Goal: Task Accomplishment & Management: Manage account settings

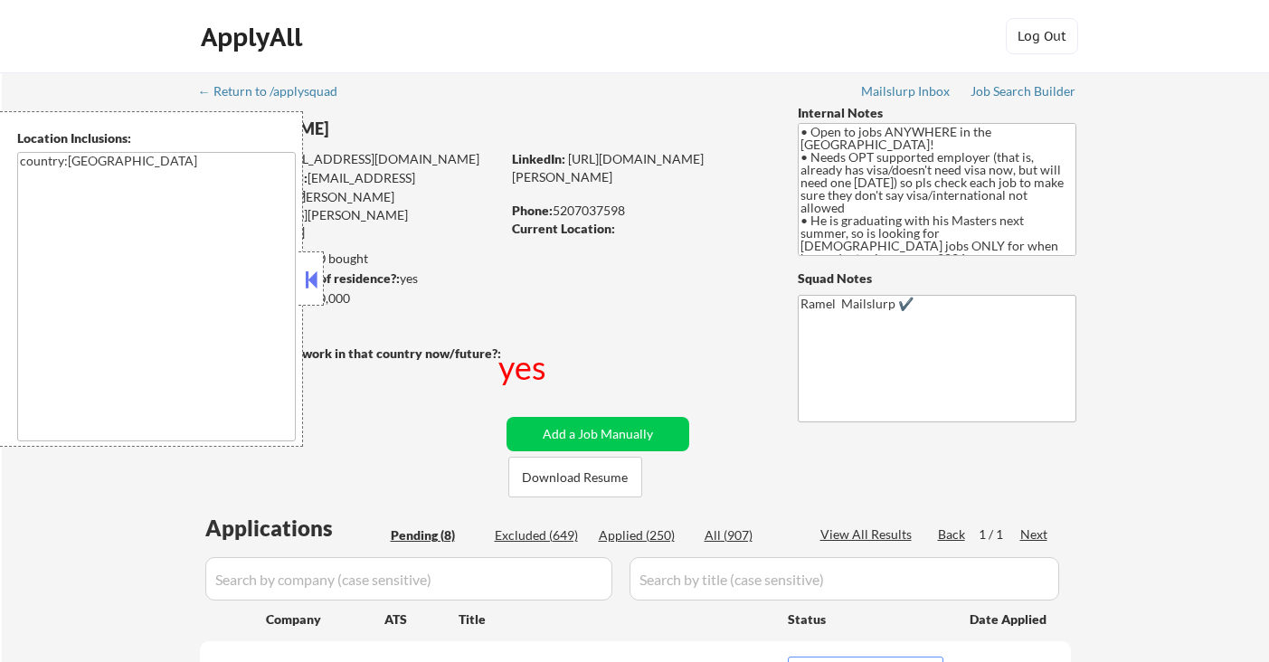
select select ""pending""
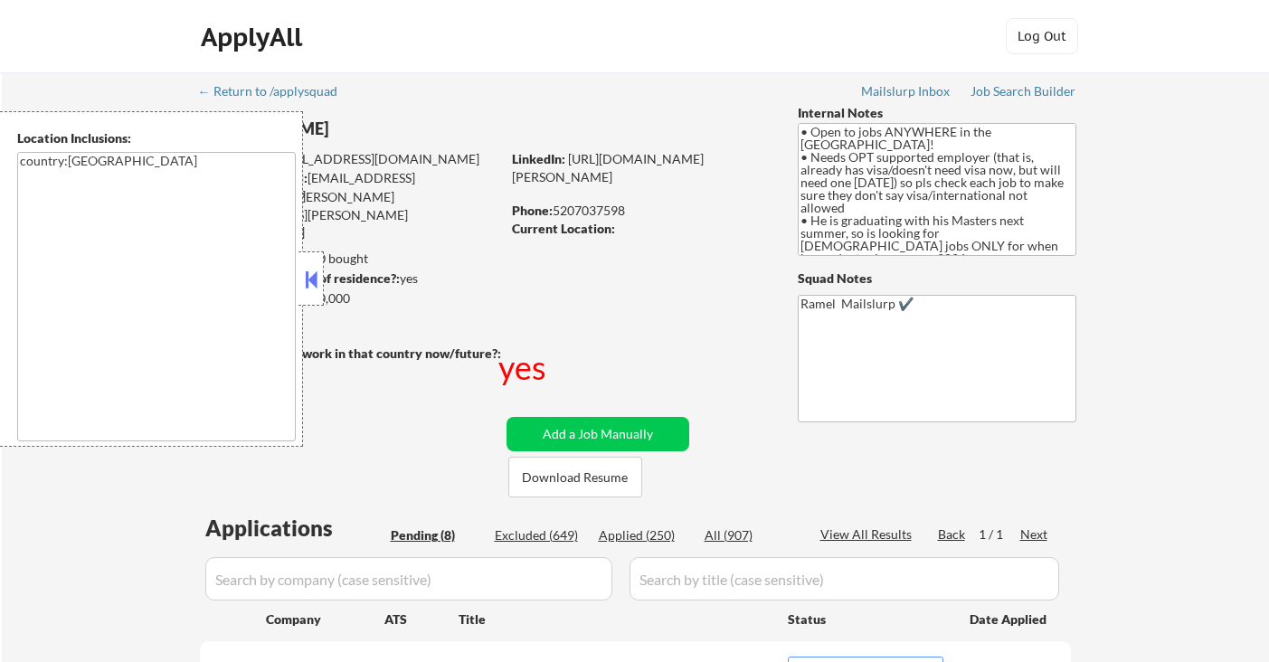
select select ""pending""
click at [311, 289] on button at bounding box center [311, 279] width 20 height 27
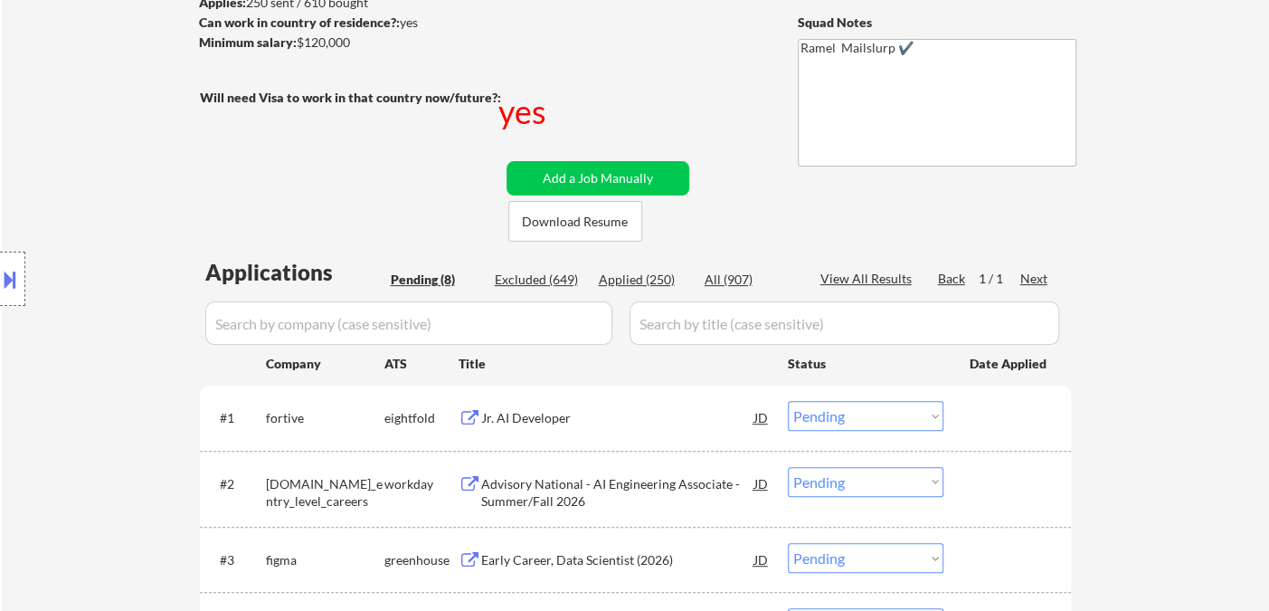
scroll to position [301, 0]
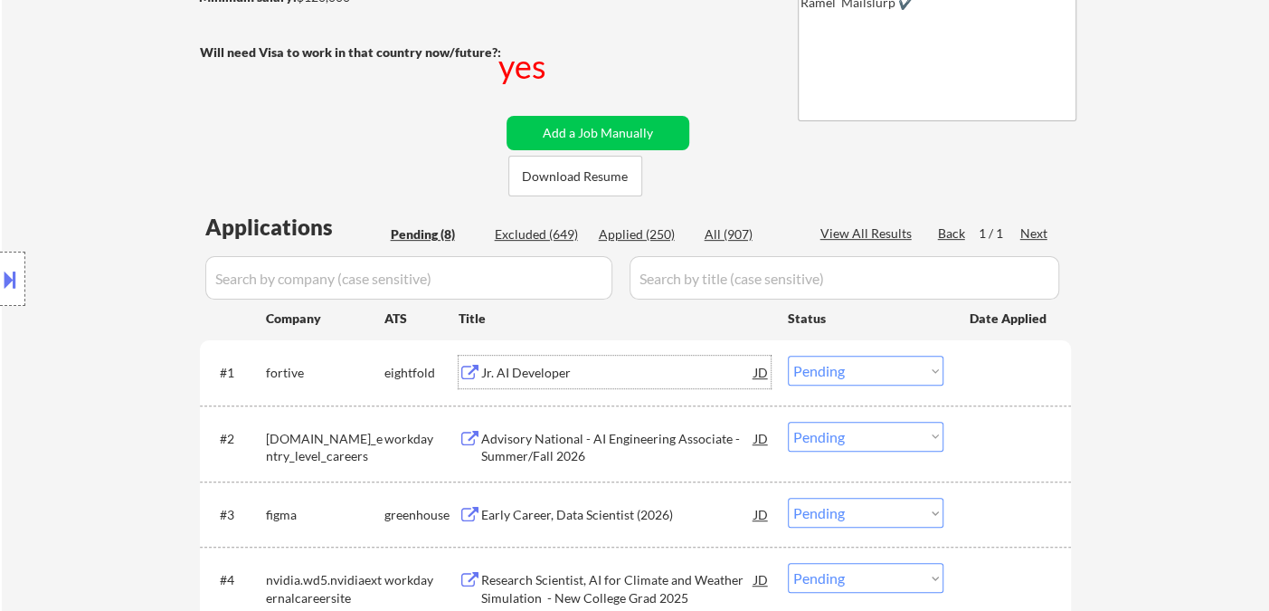
click at [539, 371] on div "Jr. AI Developer" at bounding box center [617, 373] width 273 height 18
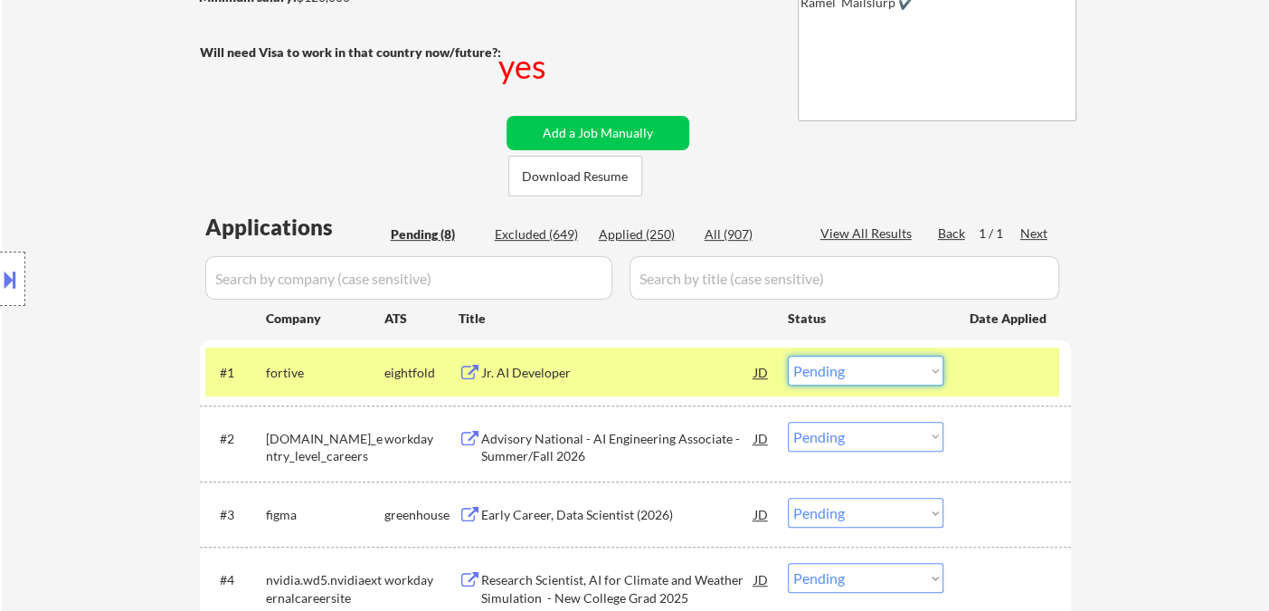
drag, startPoint x: 890, startPoint y: 374, endPoint x: 878, endPoint y: 383, distance: 14.8
click at [890, 374] on select "Choose an option... Pending Applied Excluded (Questions) Excluded (Expired) Exc…" at bounding box center [866, 370] width 156 height 30
click at [788, 355] on select "Choose an option... Pending Applied Excluded (Questions) Excluded (Expired) Exc…" at bounding box center [866, 370] width 156 height 30
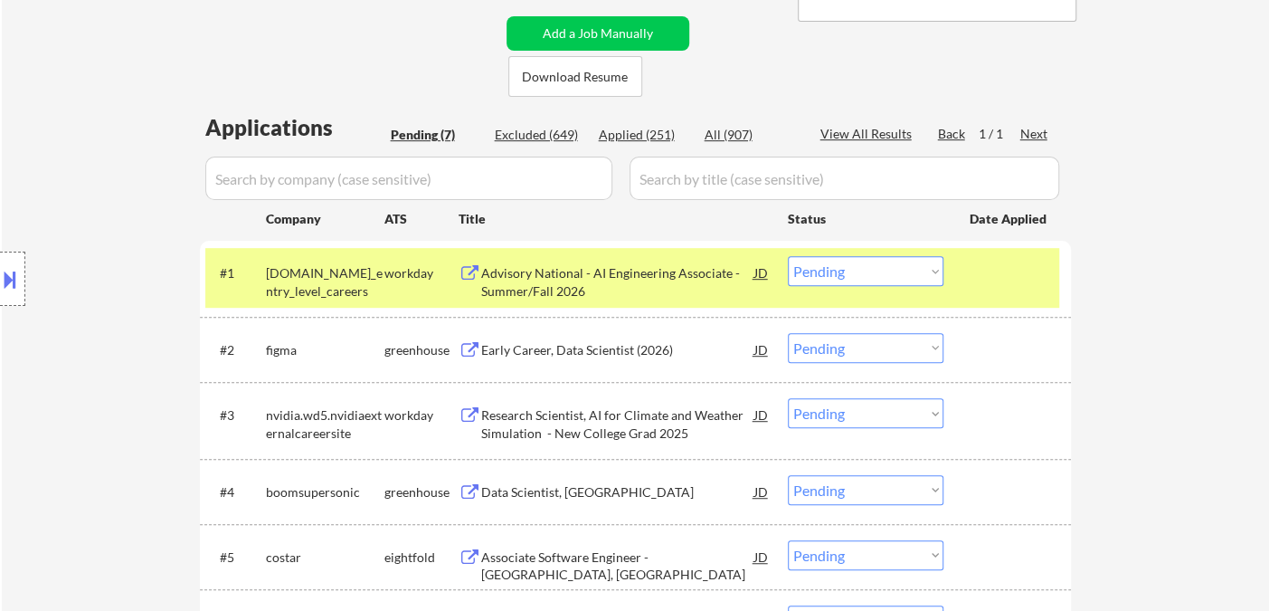
scroll to position [402, 0]
click at [604, 283] on div "Advisory National - AI Engineering Associate - Summer/Fall 2026" at bounding box center [617, 280] width 273 height 35
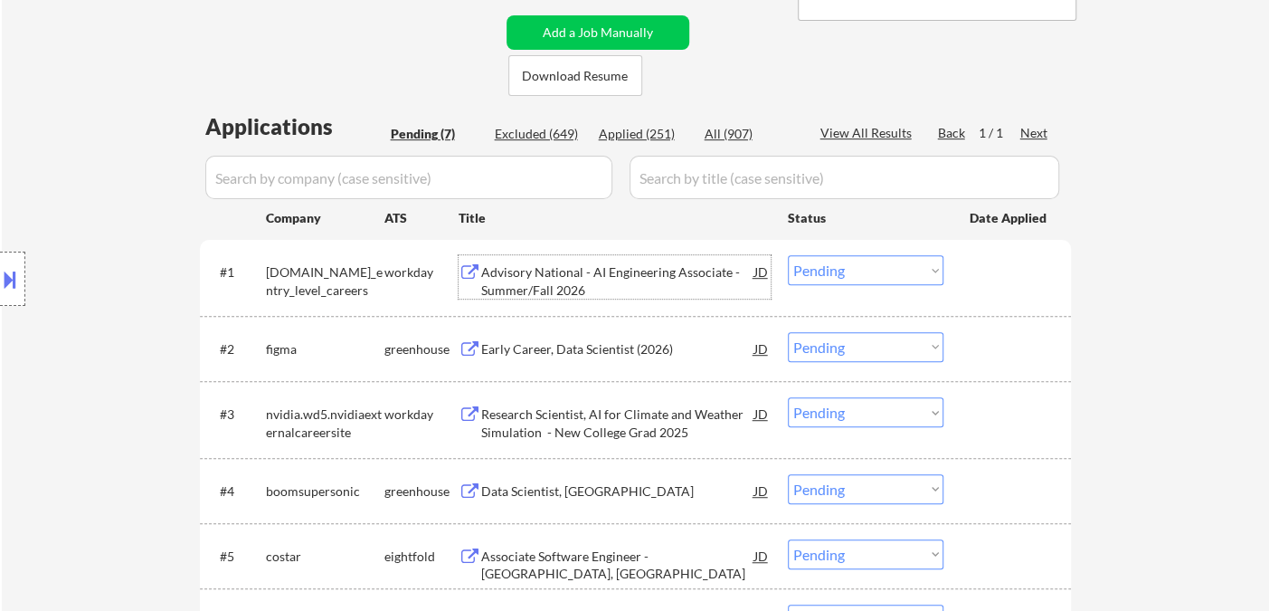
click at [858, 255] on select "Choose an option... Pending Applied Excluded (Questions) Excluded (Expired) Exc…" at bounding box center [866, 270] width 156 height 30
click at [788, 255] on select "Choose an option... Pending Applied Excluded (Questions) Excluded (Expired) Exc…" at bounding box center [866, 270] width 156 height 30
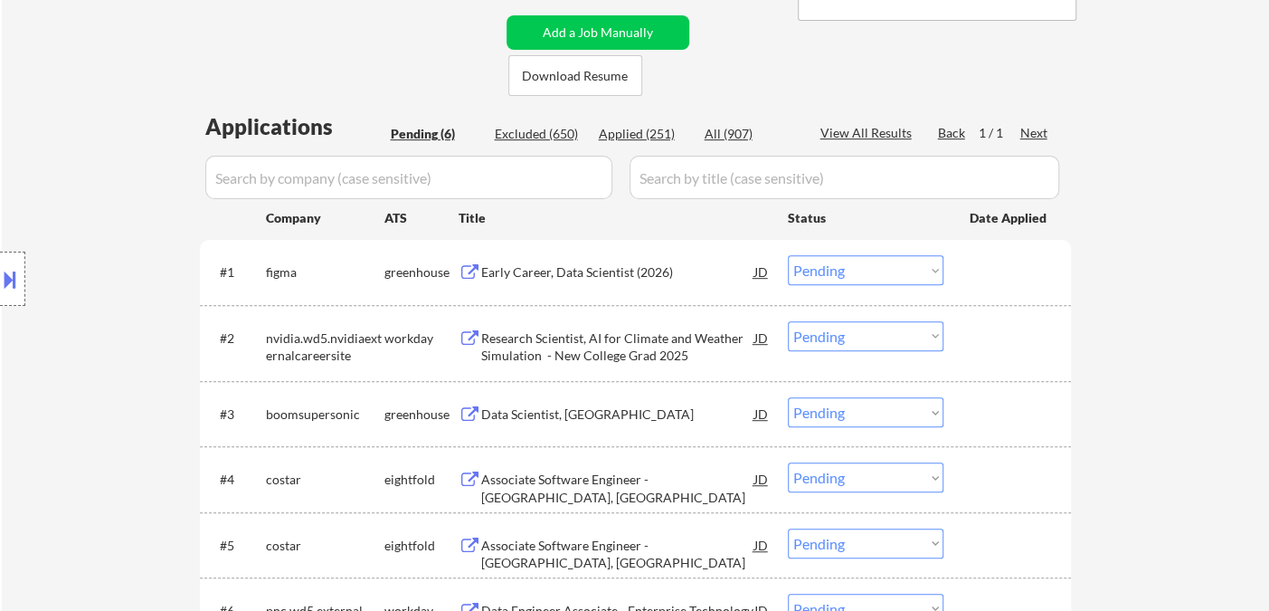
click at [583, 278] on div "Early Career, Data Scientist (2026)" at bounding box center [617, 272] width 273 height 18
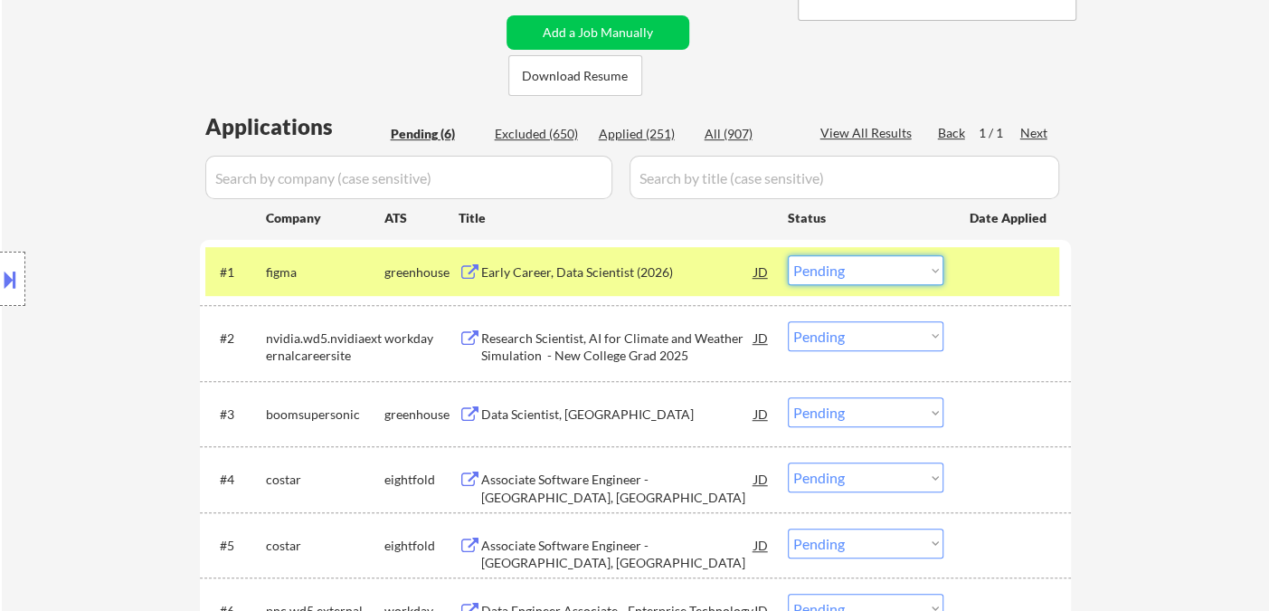
drag, startPoint x: 808, startPoint y: 280, endPoint x: 818, endPoint y: 280, distance: 10.0
click at [808, 280] on select "Choose an option... Pending Applied Excluded (Questions) Excluded (Expired) Exc…" at bounding box center [866, 270] width 156 height 30
click at [788, 255] on select "Choose an option... Pending Applied Excluded (Questions) Excluded (Expired) Exc…" at bounding box center [866, 270] width 156 height 30
click at [645, 346] on div "Research Scientist, AI for Climate and Weather Simulation - New College Grad 20…" at bounding box center [617, 346] width 273 height 35
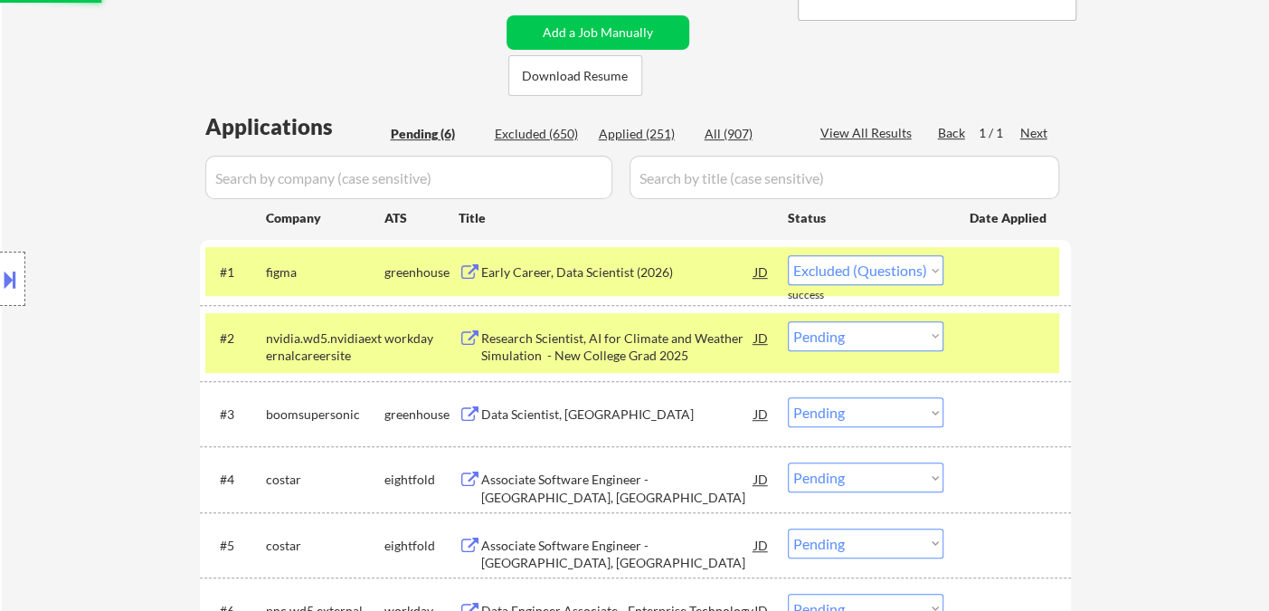
select select ""pending""
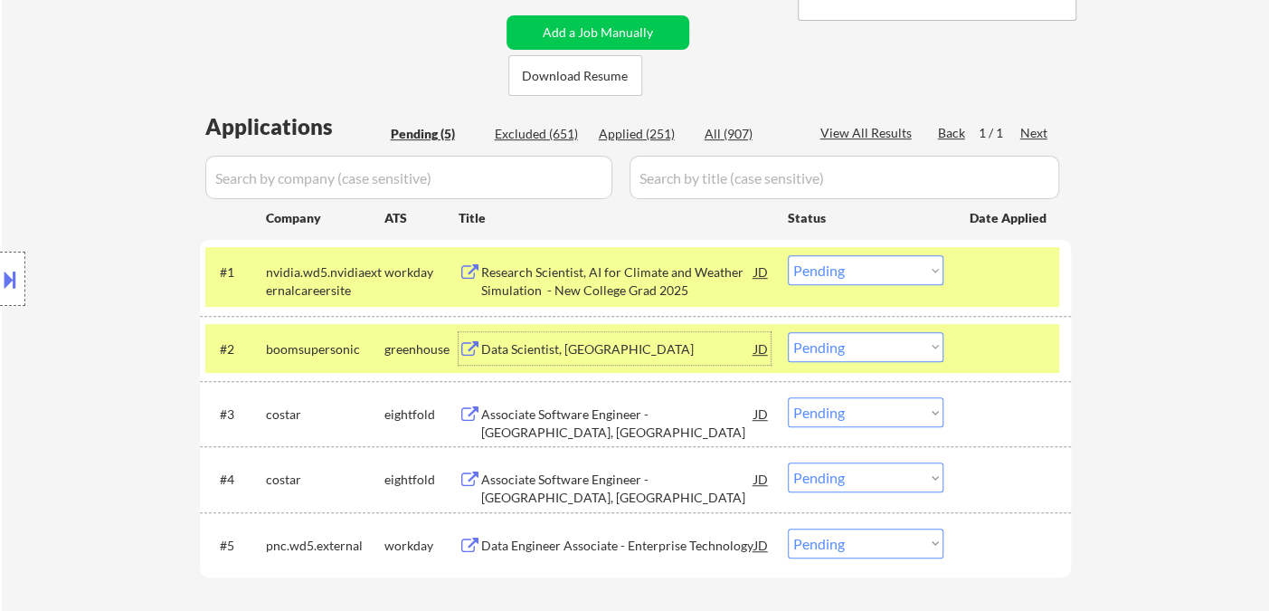
click at [608, 355] on div "Data Scientist, New Grad" at bounding box center [617, 349] width 273 height 18
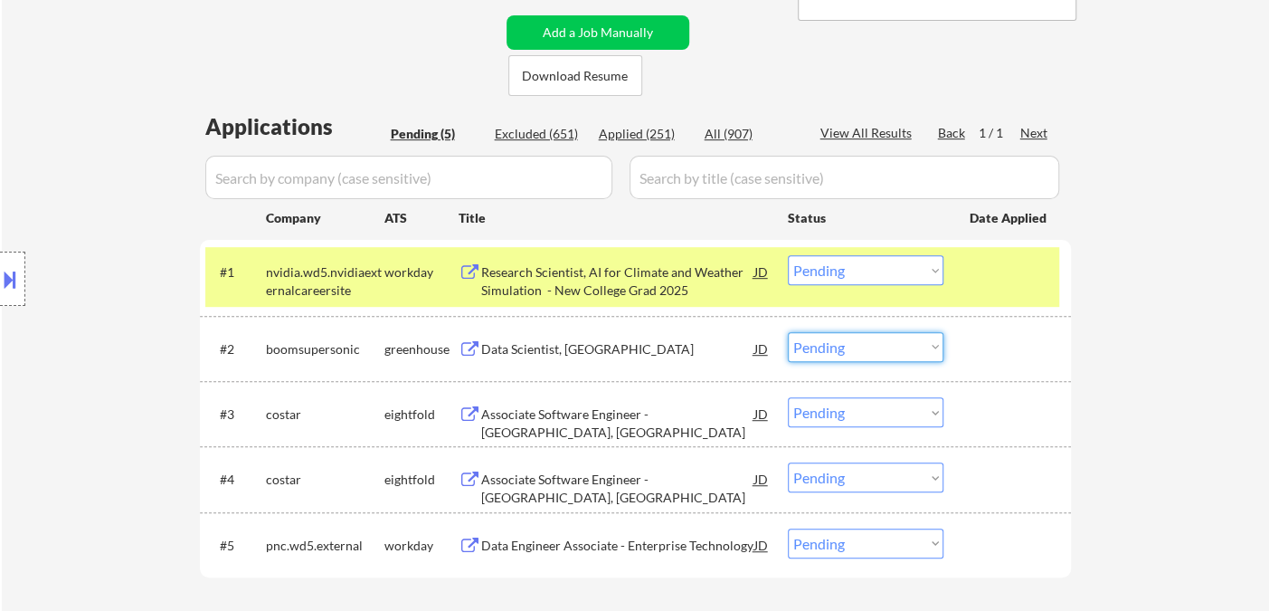
click at [828, 349] on select "Choose an option... Pending Applied Excluded (Questions) Excluded (Expired) Exc…" at bounding box center [866, 347] width 156 height 30
click at [788, 332] on select "Choose an option... Pending Applied Excluded (Questions) Excluded (Expired) Exc…" at bounding box center [866, 347] width 156 height 30
select select ""pending""
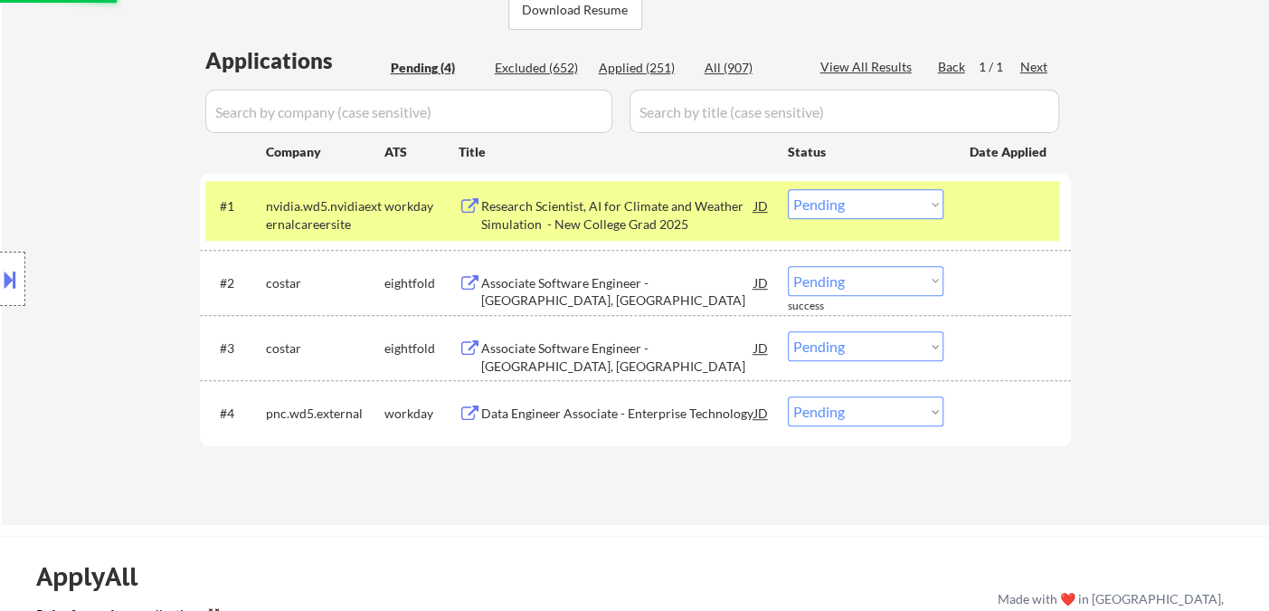
scroll to position [502, 0]
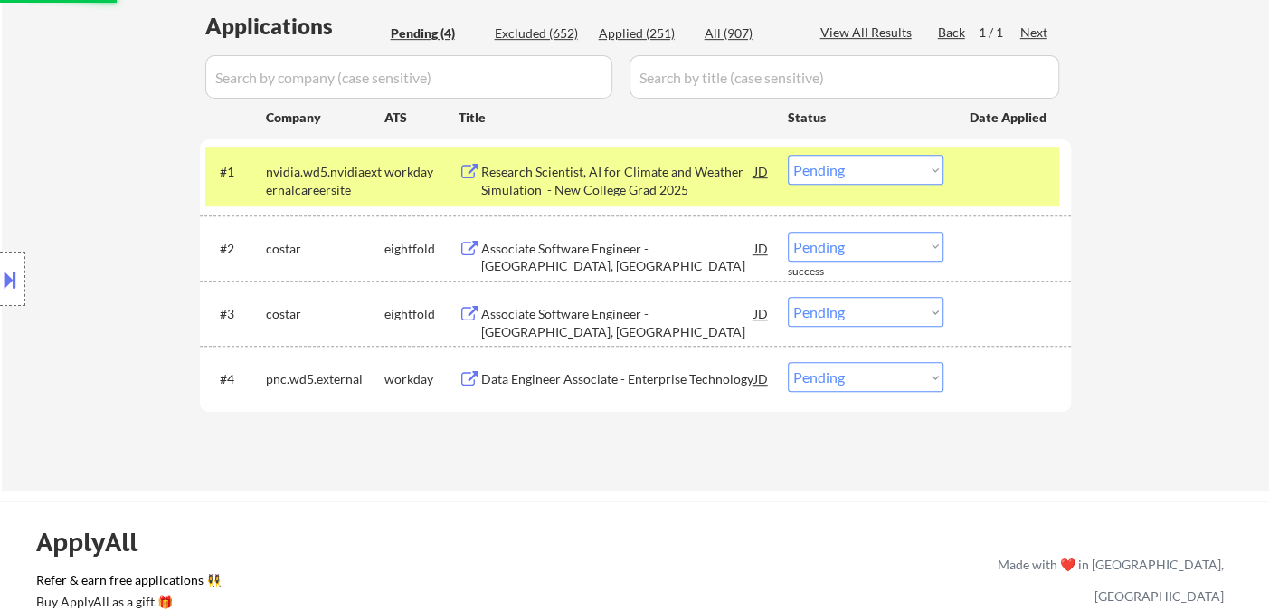
click at [631, 379] on div "Data Engineer Associate - Enterprise Technology" at bounding box center [617, 379] width 273 height 18
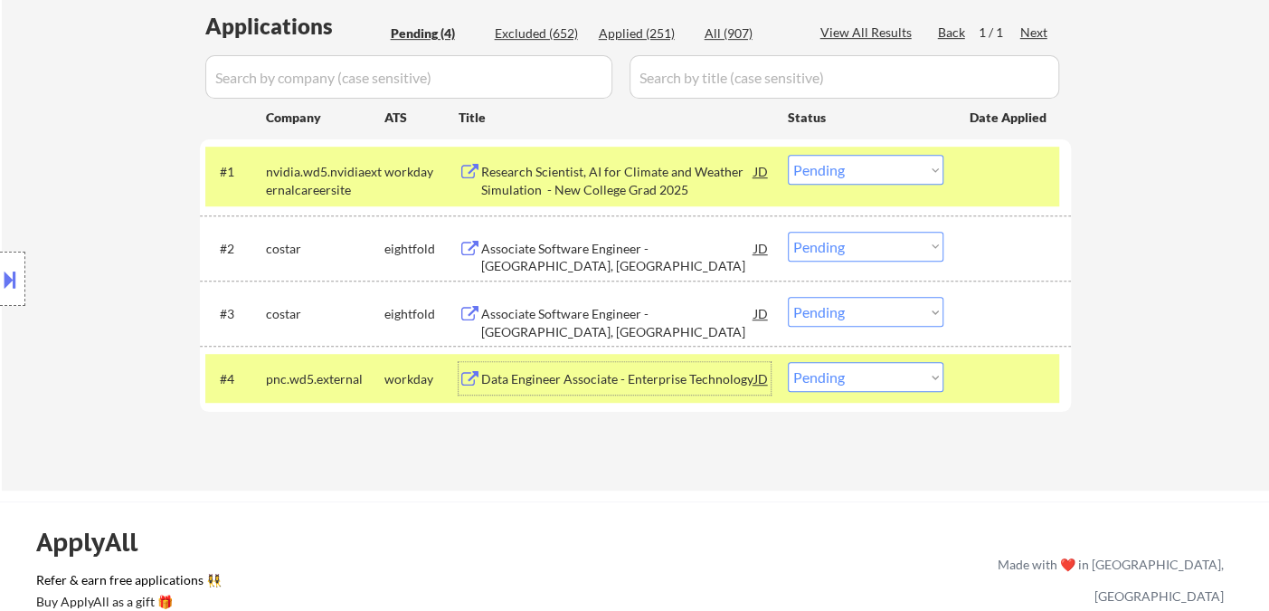
click at [842, 387] on select "Choose an option... Pending Applied Excluded (Questions) Excluded (Expired) Exc…" at bounding box center [866, 377] width 156 height 30
select select ""excluded__location_""
click at [788, 362] on select "Choose an option... Pending Applied Excluded (Questions) Excluded (Expired) Exc…" at bounding box center [866, 377] width 156 height 30
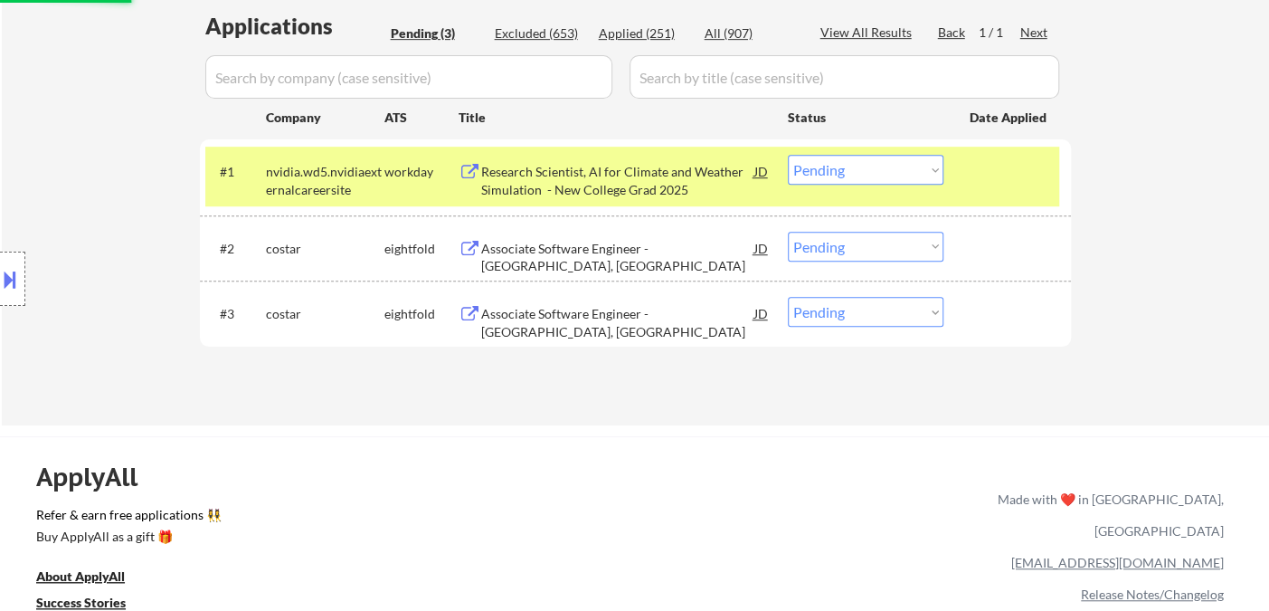
click at [622, 315] on div "Associate Software Engineer - Nashville, TN" at bounding box center [617, 322] width 273 height 35
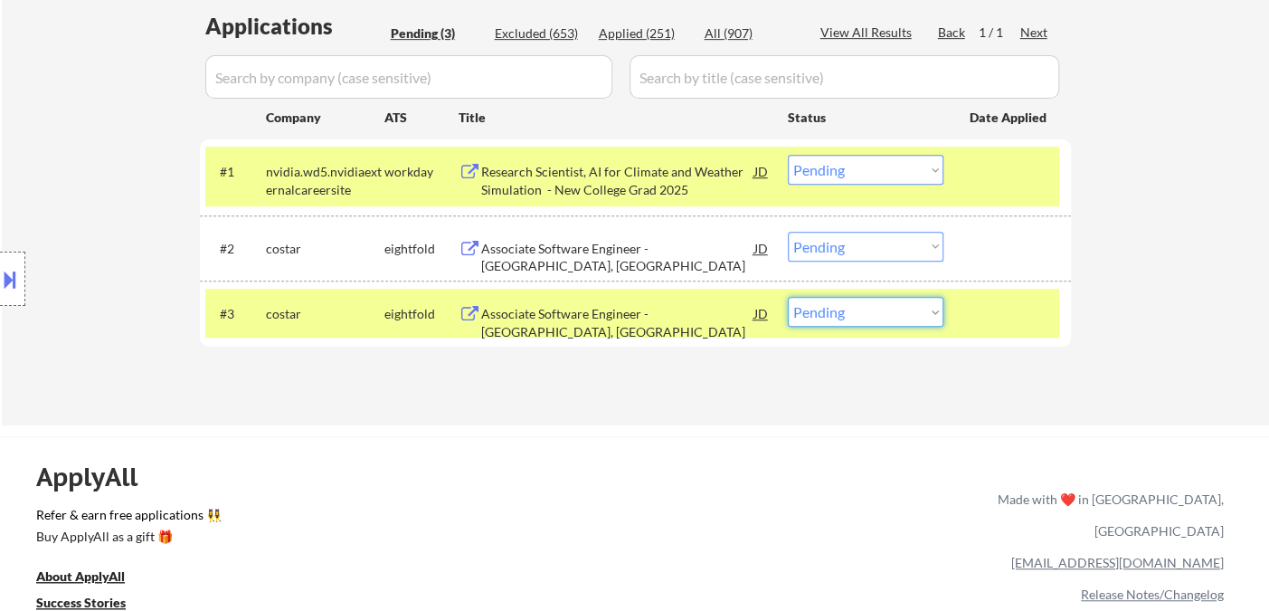
drag, startPoint x: 829, startPoint y: 313, endPoint x: 846, endPoint y: 324, distance: 19.6
click at [829, 313] on select "Choose an option... Pending Applied Excluded (Questions) Excluded (Expired) Exc…" at bounding box center [866, 312] width 156 height 30
select select ""excluded__bad_match_""
click at [788, 297] on select "Choose an option... Pending Applied Excluded (Questions) Excluded (Expired) Exc…" at bounding box center [866, 312] width 156 height 30
click at [852, 251] on select "Choose an option... Pending Applied Excluded (Questions) Excluded (Expired) Exc…" at bounding box center [866, 247] width 156 height 30
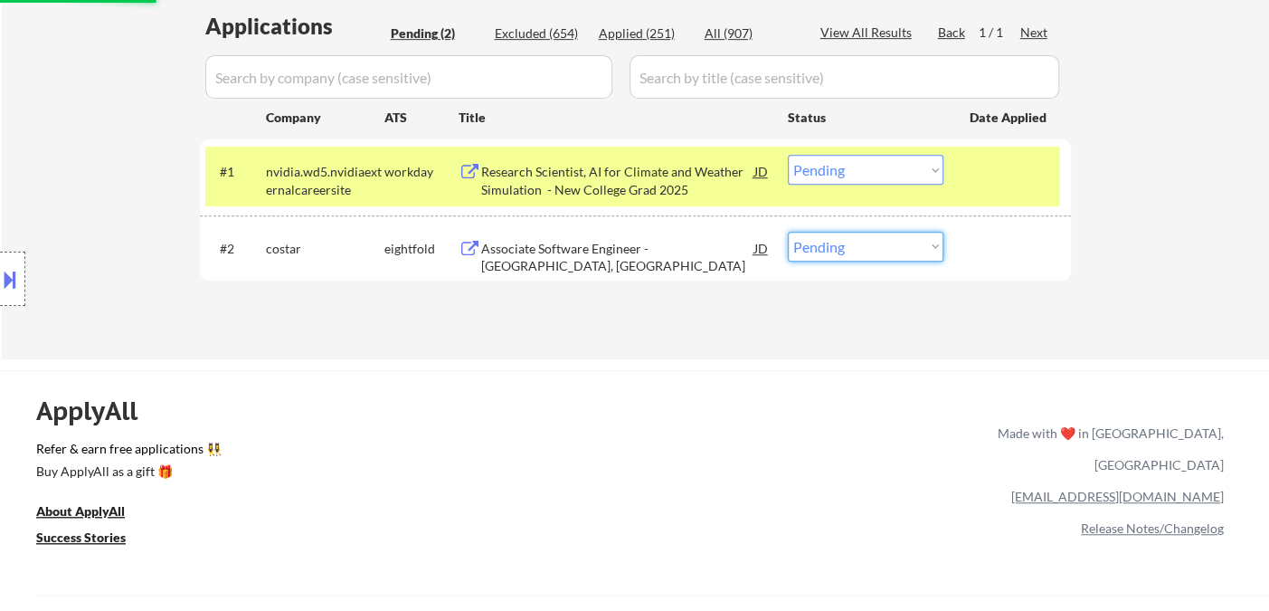
click at [29, 290] on div "Location Inclusions: country:US" at bounding box center [162, 279] width 324 height 336
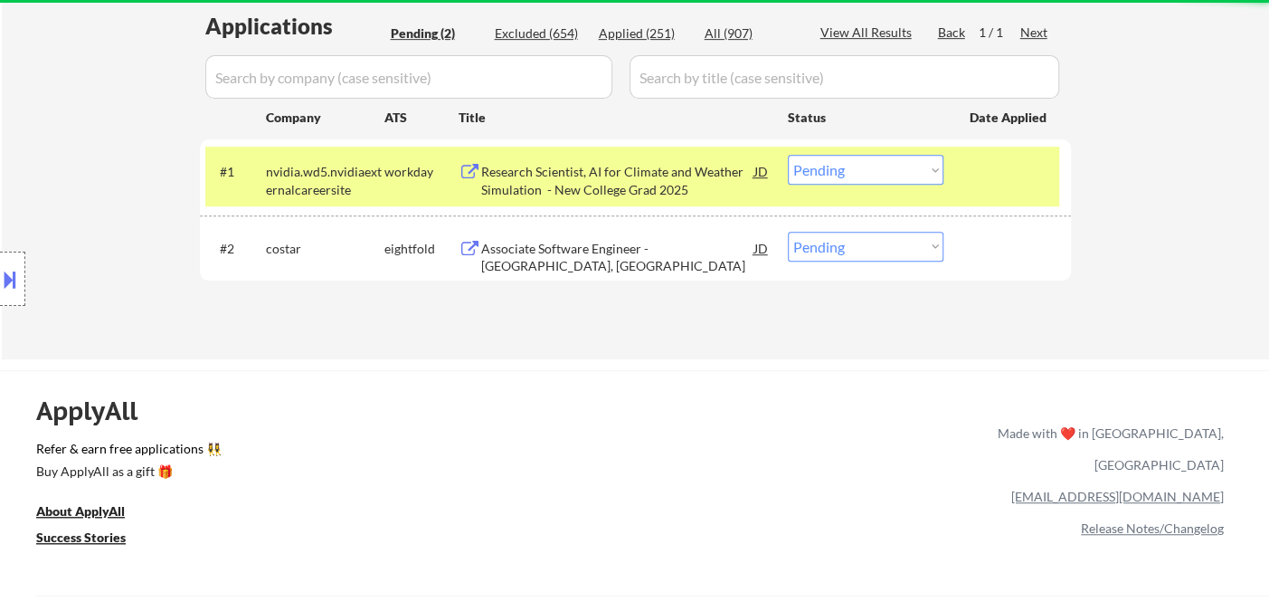
click at [18, 289] on button at bounding box center [10, 279] width 20 height 30
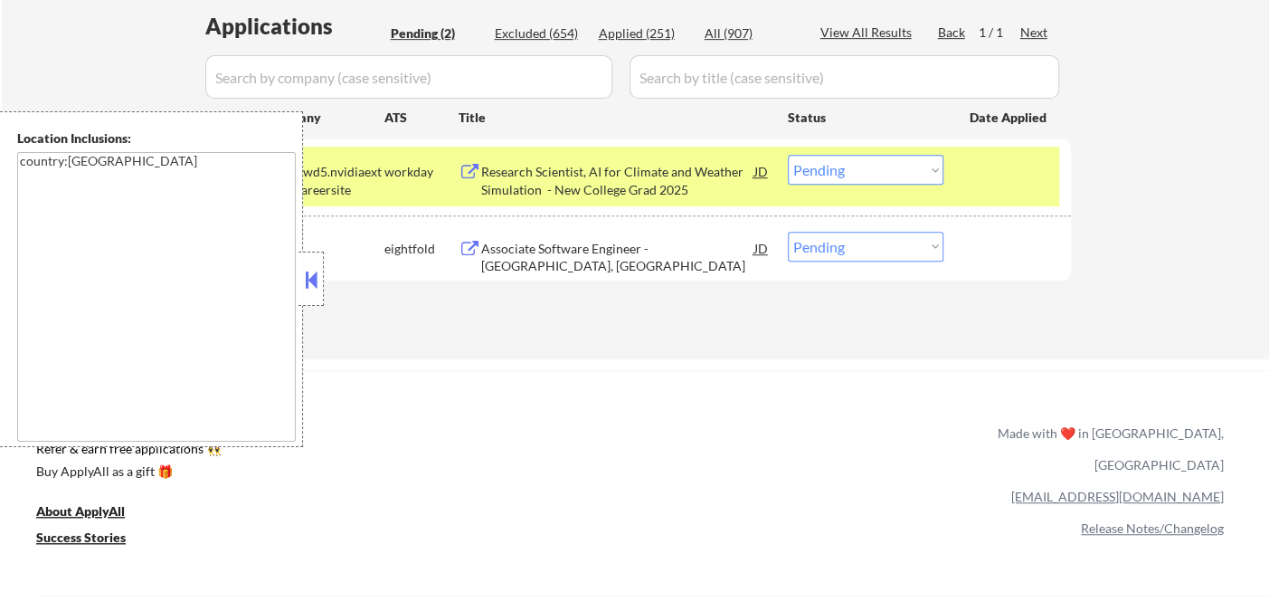
drag, startPoint x: 303, startPoint y: 281, endPoint x: 346, endPoint y: 286, distance: 43.7
click at [306, 280] on button at bounding box center [311, 279] width 20 height 27
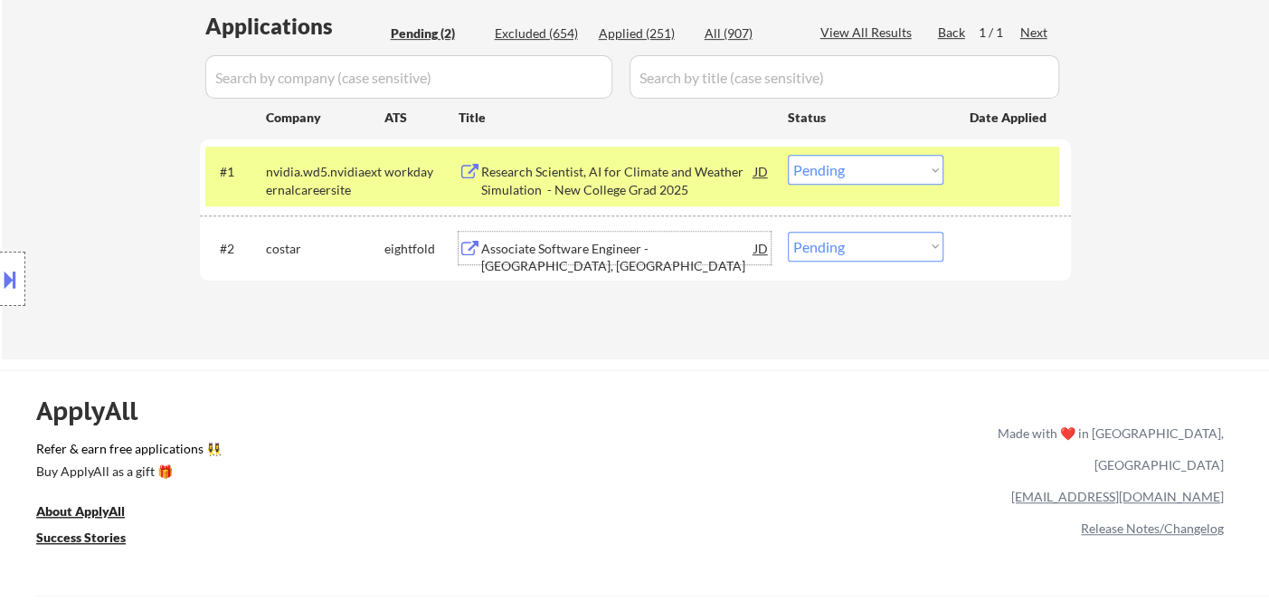
click at [589, 254] on div "Associate Software Engineer - Richmond, VA" at bounding box center [617, 257] width 273 height 35
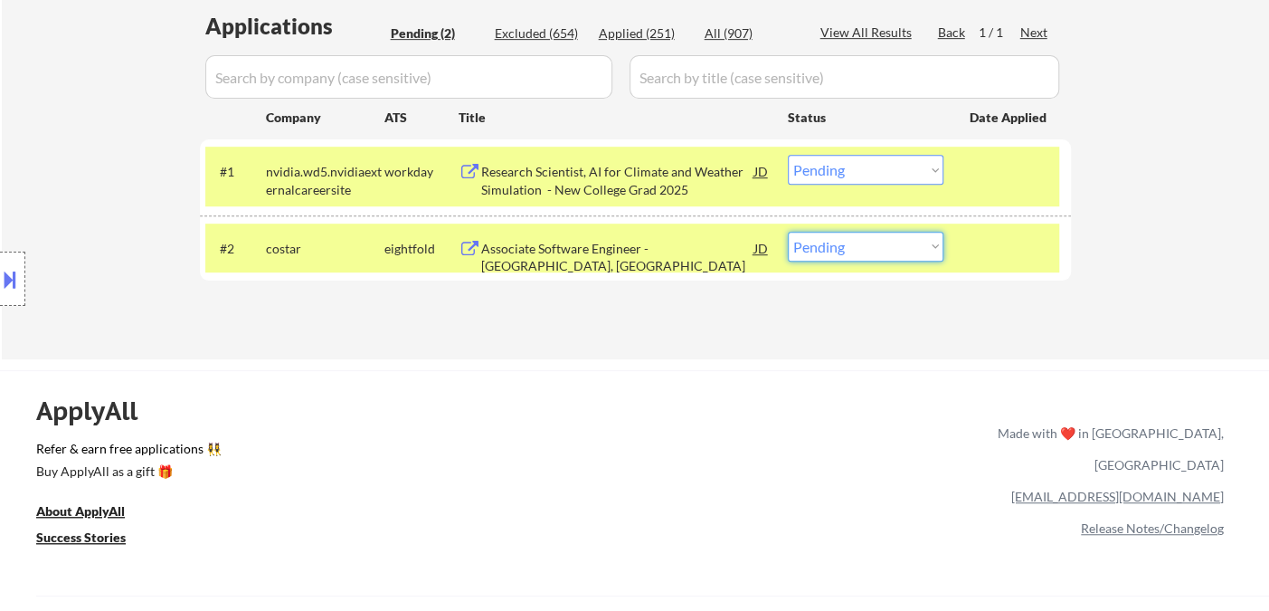
click at [840, 251] on select "Choose an option... Pending Applied Excluded (Questions) Excluded (Expired) Exc…" at bounding box center [866, 247] width 156 height 30
select select ""excluded__bad_match_""
click at [788, 232] on select "Choose an option... Pending Applied Excluded (Questions) Excluded (Expired) Exc…" at bounding box center [866, 247] width 156 height 30
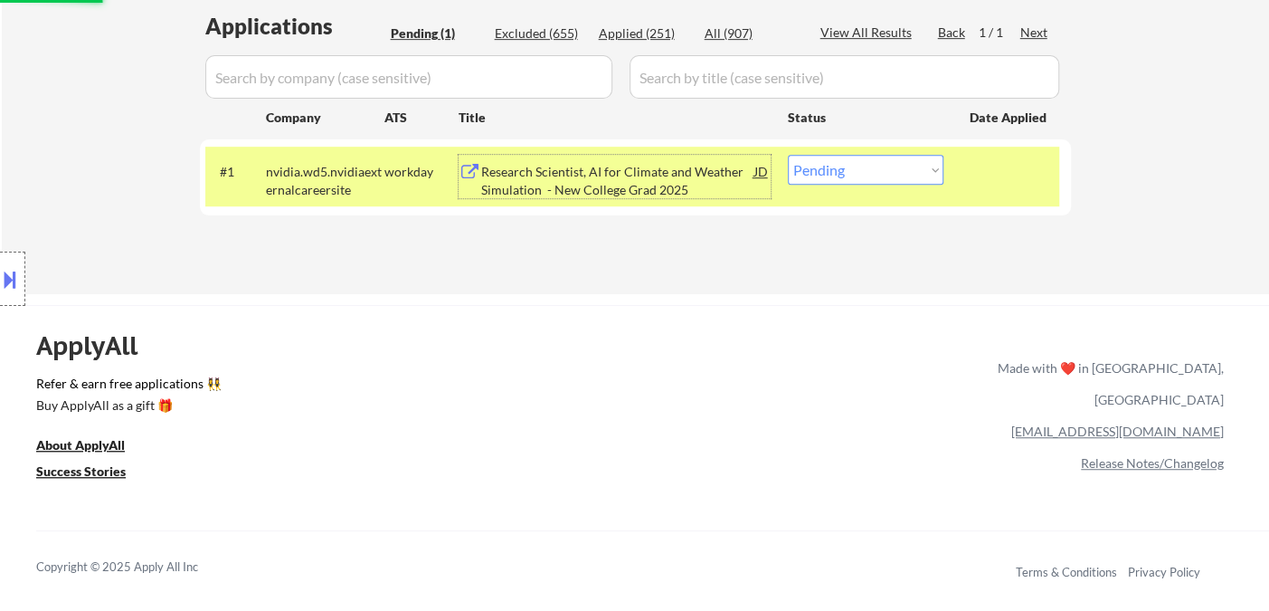
click at [657, 184] on div "Research Scientist, AI for Climate and Weather Simulation - New College Grad 20…" at bounding box center [617, 180] width 273 height 35
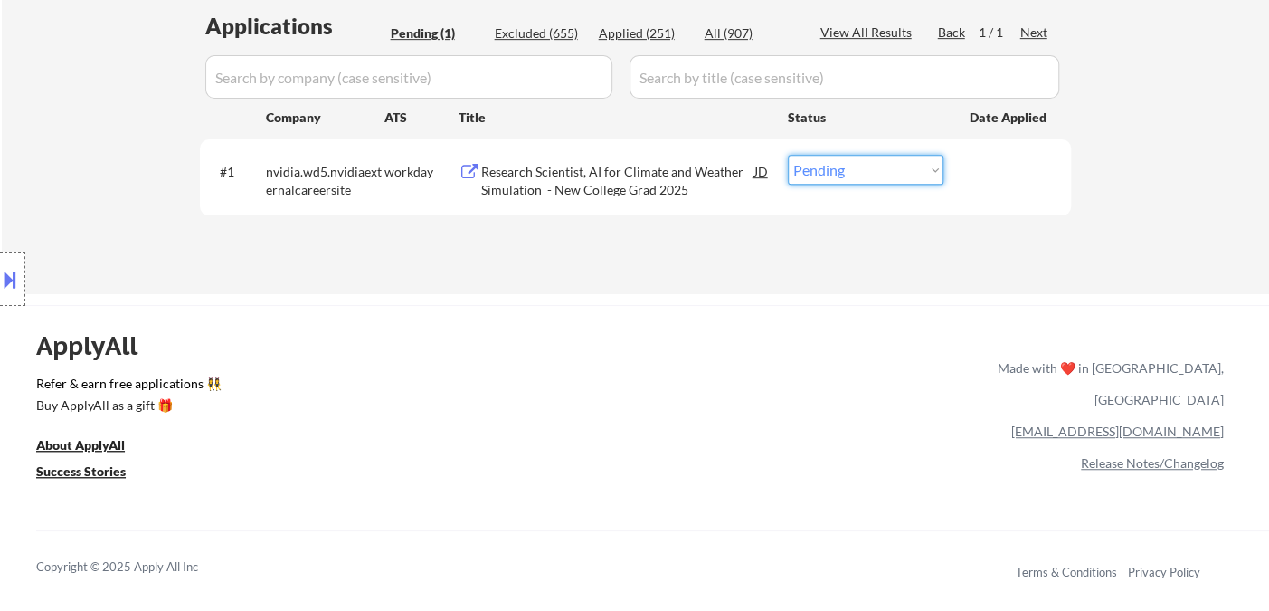
click at [852, 176] on select "Choose an option... Pending Applied Excluded (Questions) Excluded (Expired) Exc…" at bounding box center [866, 170] width 156 height 30
drag, startPoint x: 41, startPoint y: 146, endPoint x: 72, endPoint y: 146, distance: 31.7
click at [41, 146] on div "Location Inclusions: country:US" at bounding box center [162, 279] width 324 height 336
click at [834, 173] on select "Choose an option... Pending Applied Excluded (Questions) Excluded (Expired) Exc…" at bounding box center [866, 170] width 156 height 30
select select ""excluded__bad_match_""
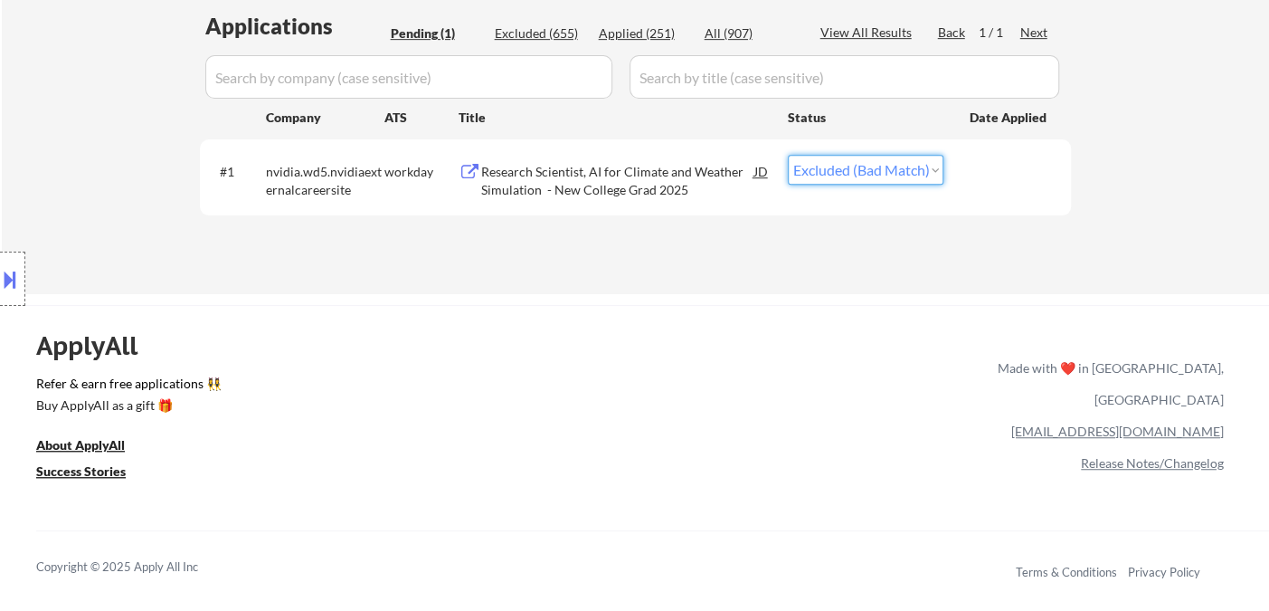
click at [788, 155] on select "Choose an option... Pending Applied Excluded (Questions) Excluded (Expired) Exc…" at bounding box center [866, 170] width 156 height 30
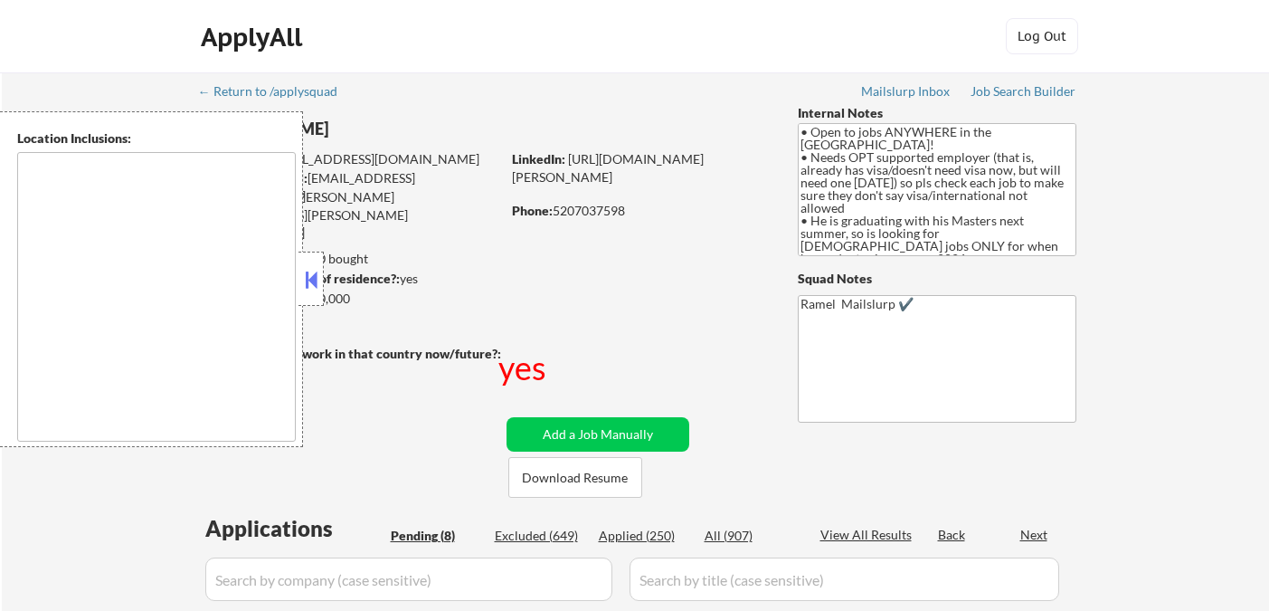
type textarea "country:[GEOGRAPHIC_DATA]"
select select ""pending""
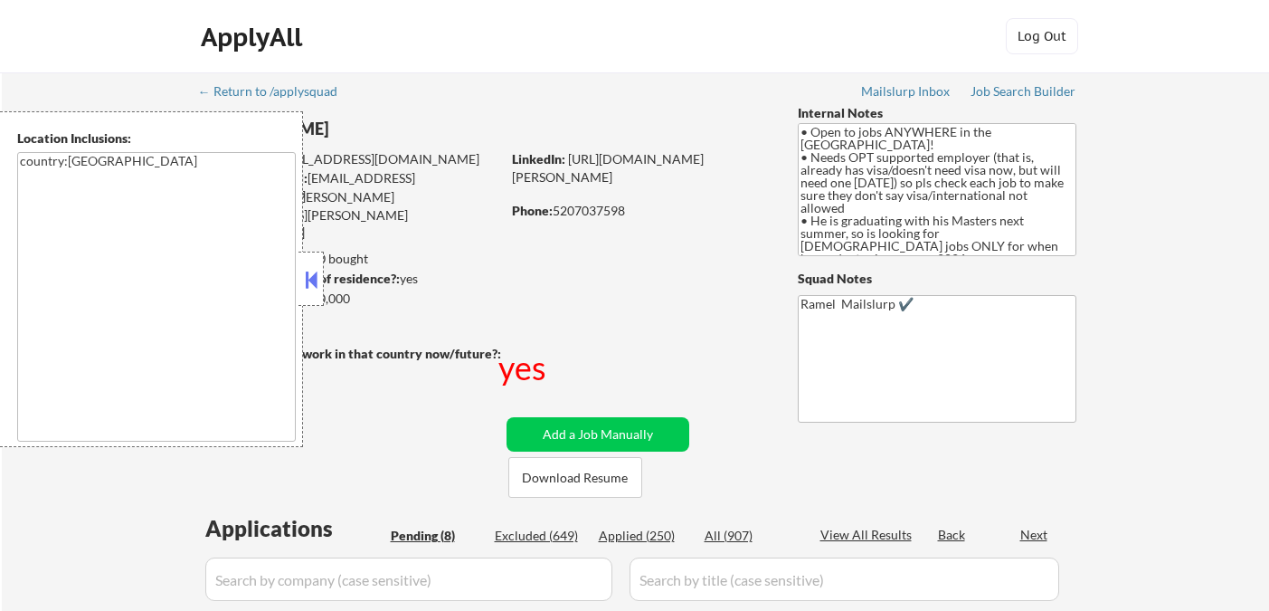
select select ""pending""
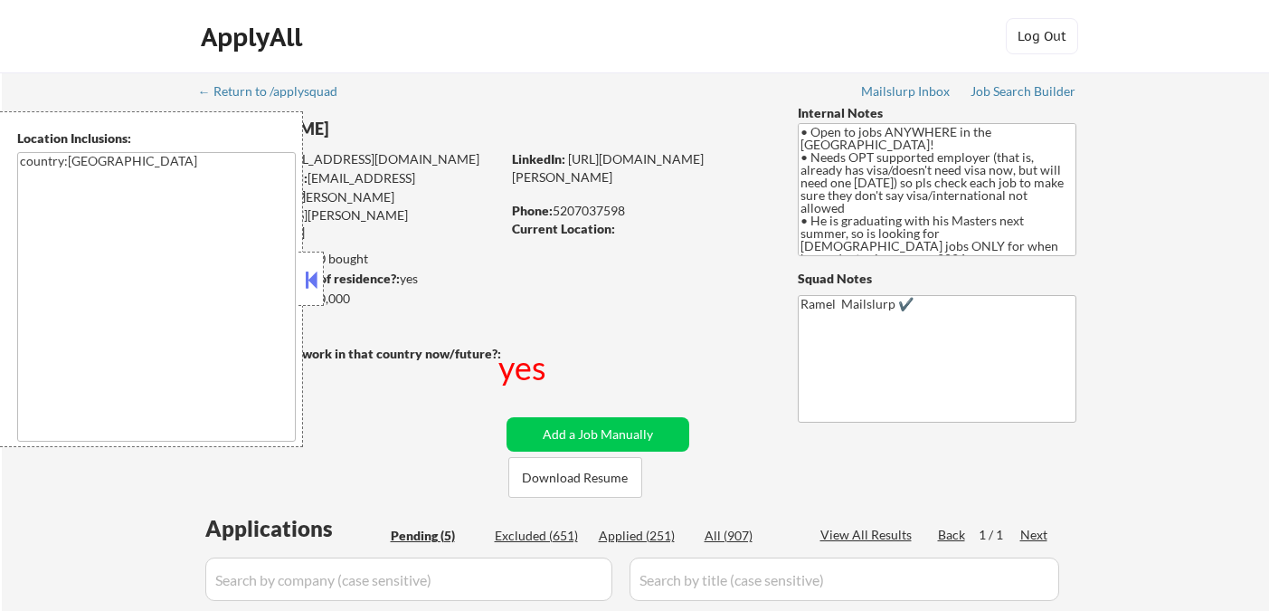
select select ""pending""
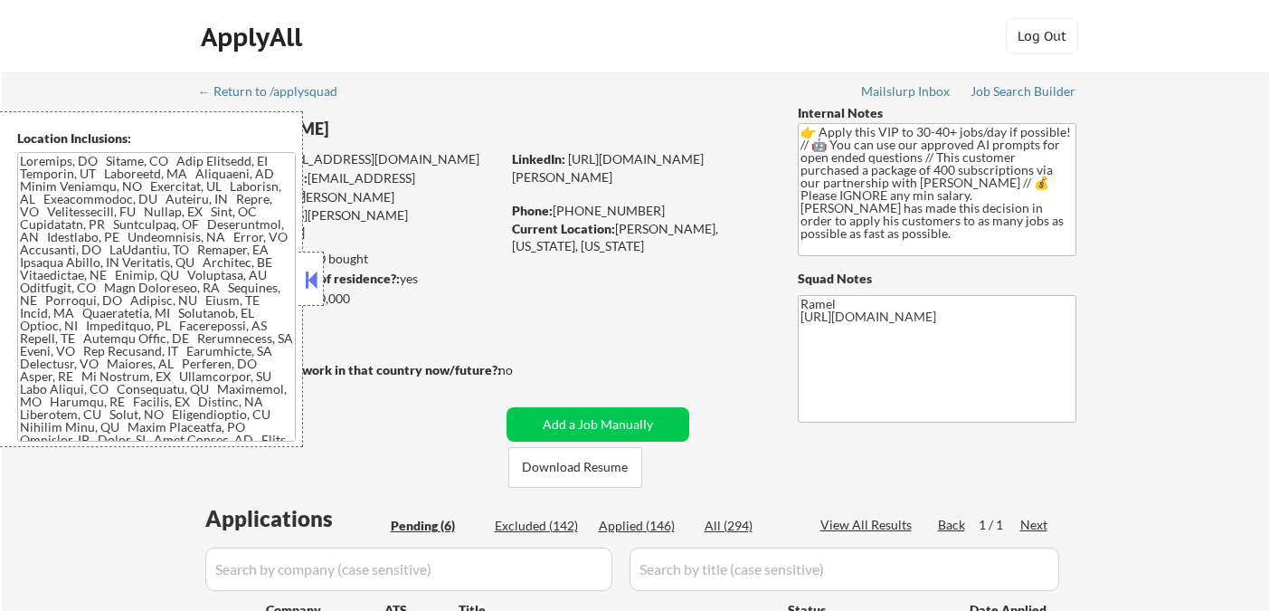
select select ""pending""
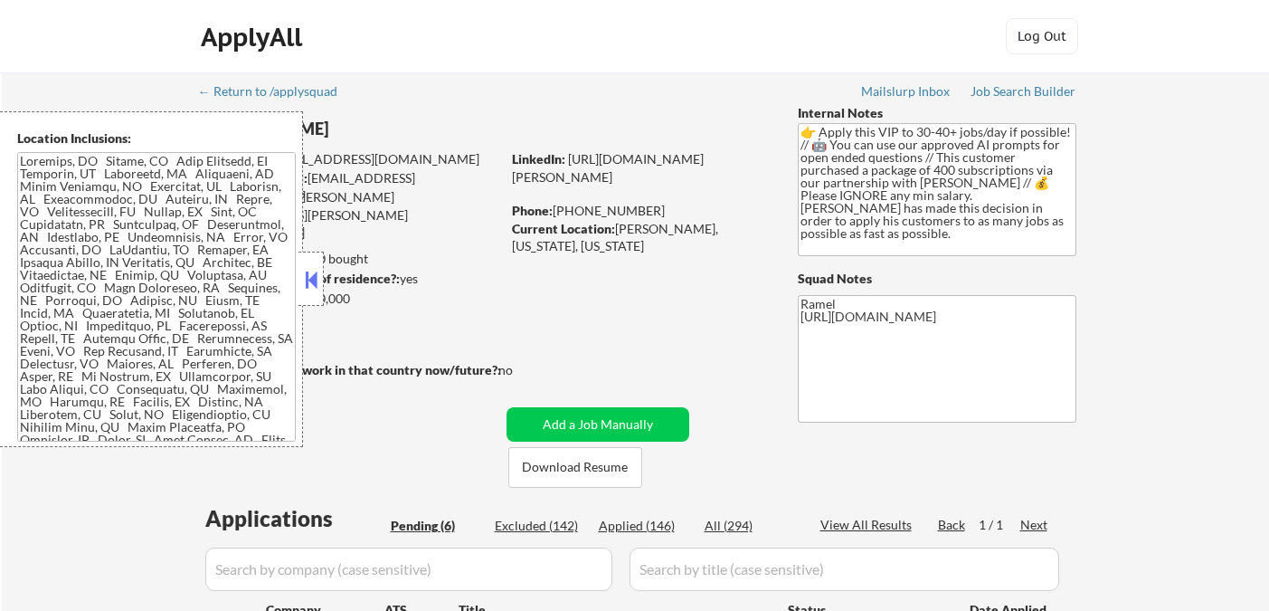
select select ""pending""
click at [311, 285] on button at bounding box center [311, 279] width 20 height 27
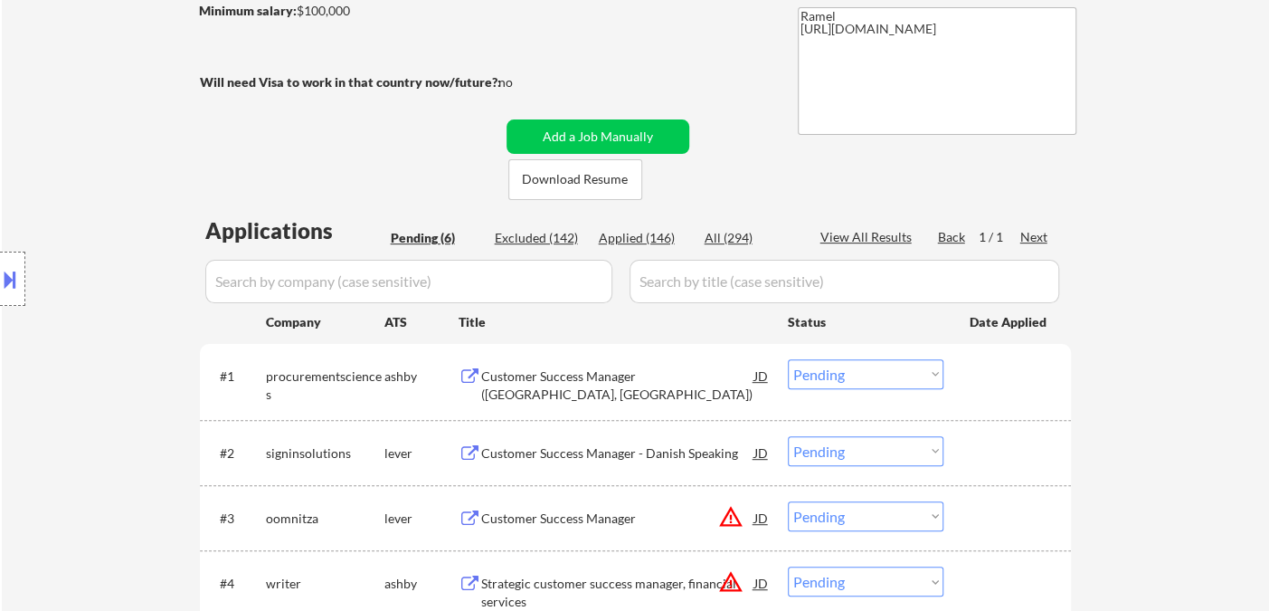
scroll to position [301, 0]
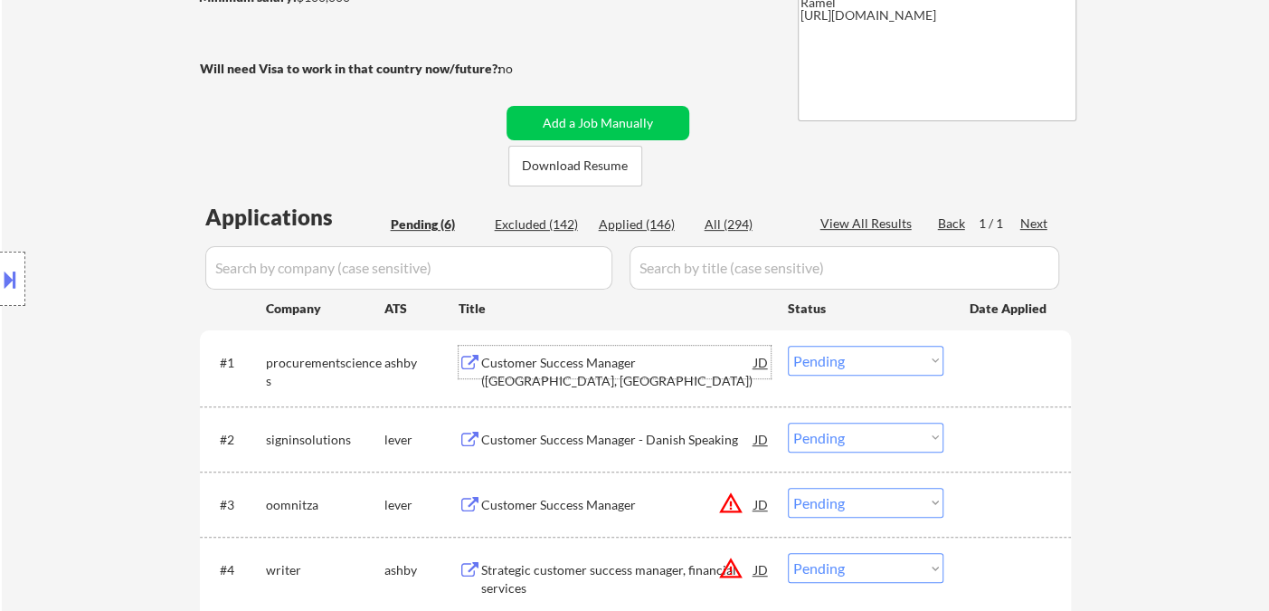
click at [615, 362] on div "Customer Success Manager (Reston, VA)" at bounding box center [617, 371] width 273 height 35
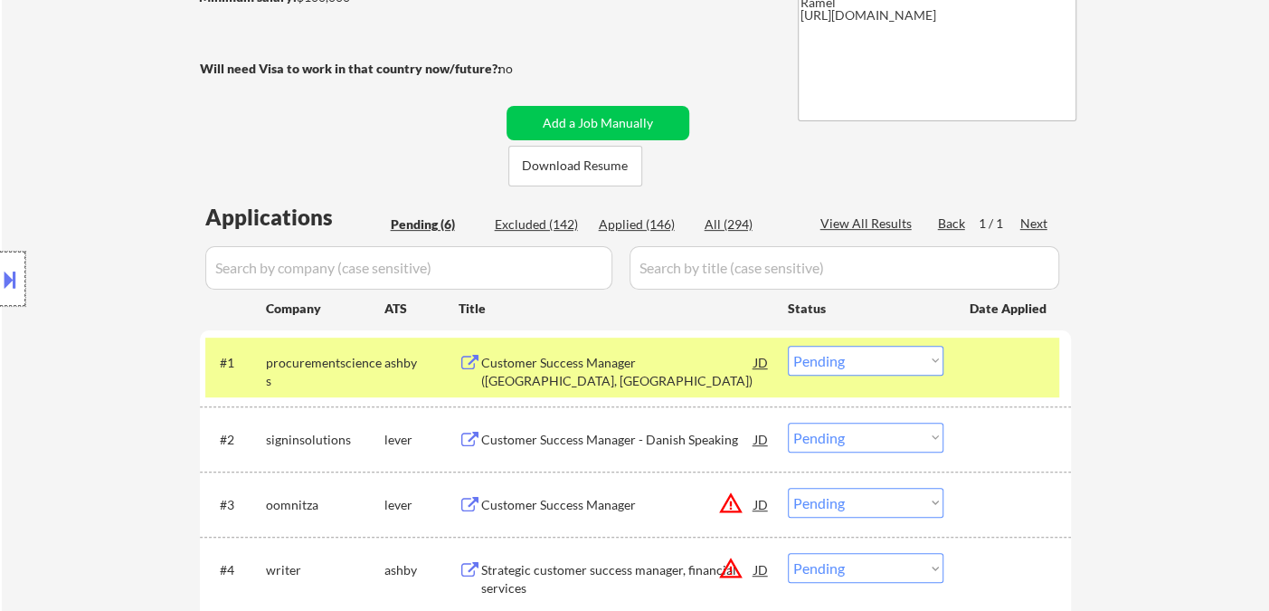
click at [5, 294] on div at bounding box center [12, 278] width 25 height 54
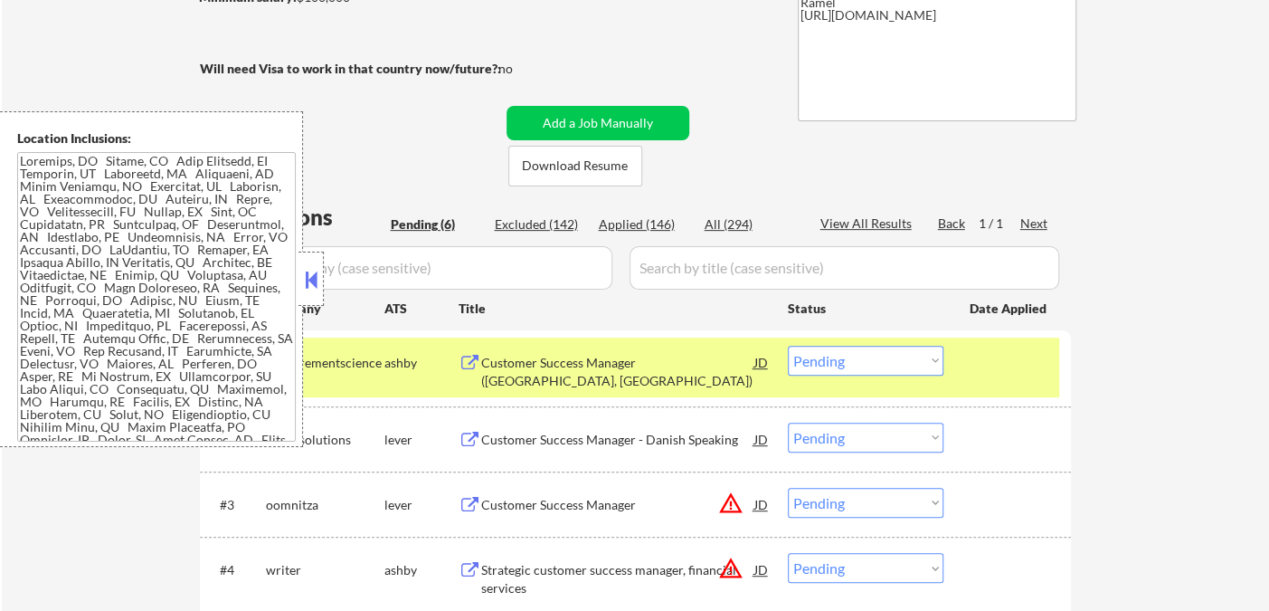
click at [312, 277] on button at bounding box center [311, 279] width 20 height 27
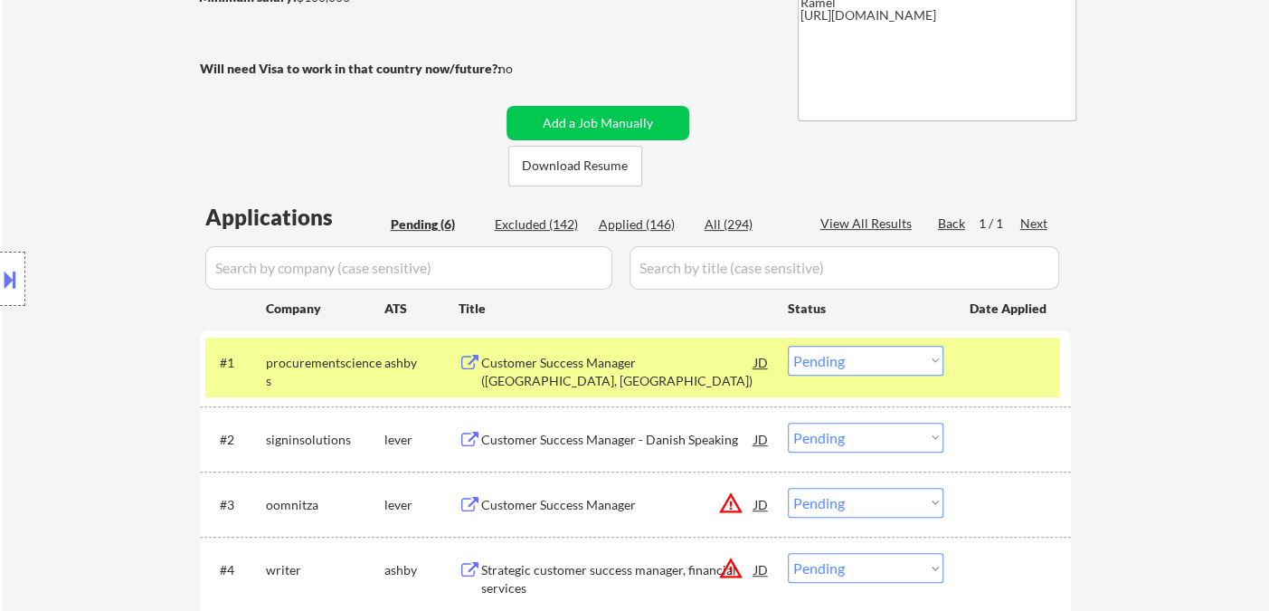
click at [13, 275] on button at bounding box center [10, 279] width 20 height 30
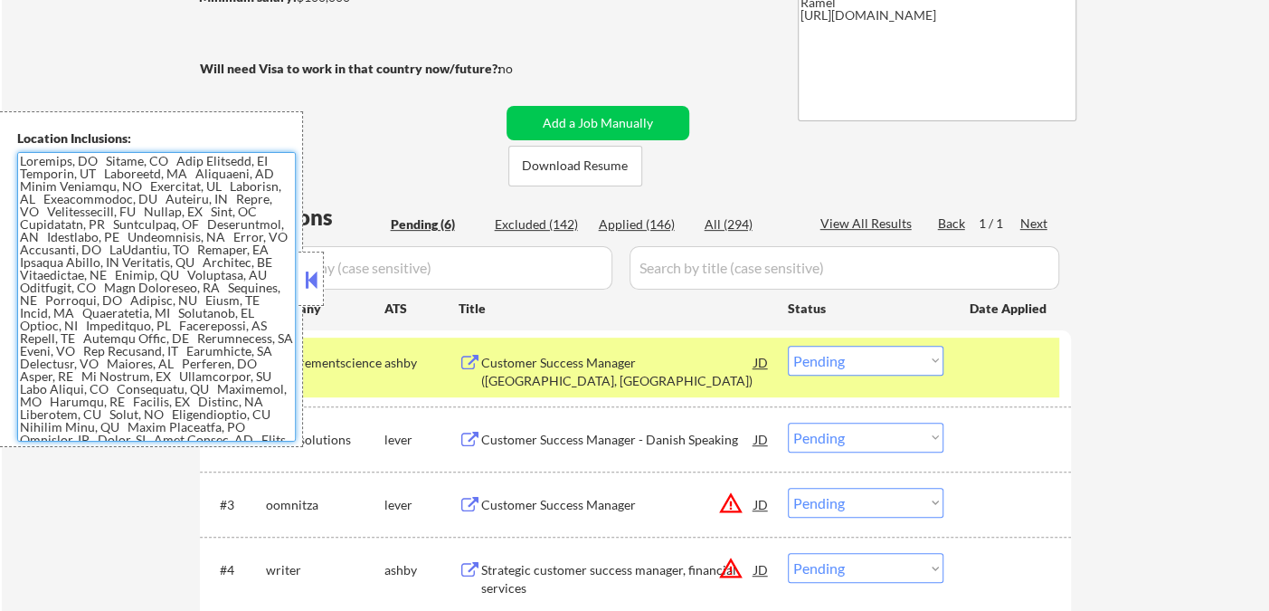
scroll to position [44, 0]
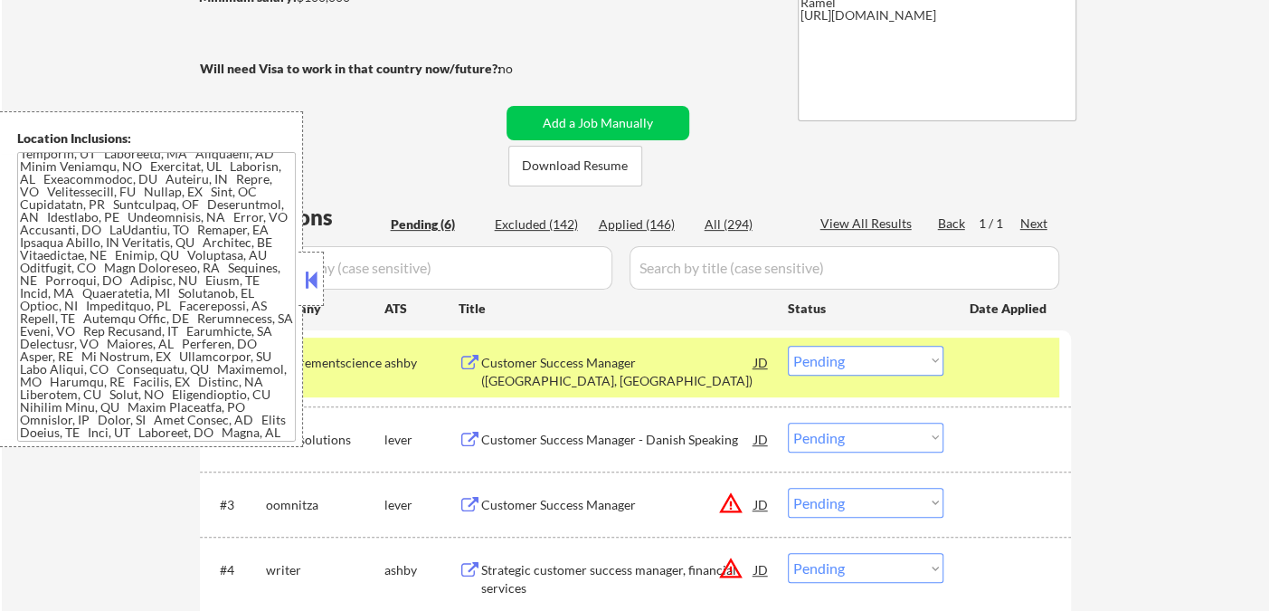
click at [316, 286] on button at bounding box center [311, 279] width 20 height 27
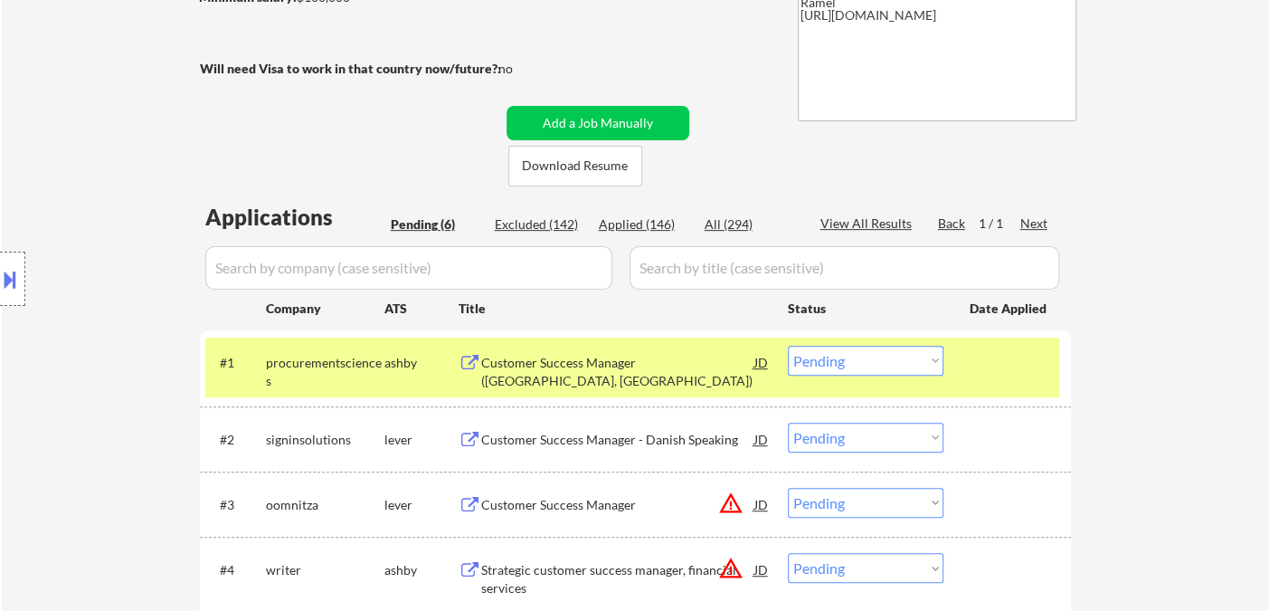
click at [839, 365] on select "Choose an option... Pending Applied Excluded (Questions) Excluded (Expired) Exc…" at bounding box center [866, 361] width 156 height 30
click at [788, 346] on select "Choose an option... Pending Applied Excluded (Questions) Excluded (Expired) Exc…" at bounding box center [866, 361] width 156 height 30
select select ""pending""
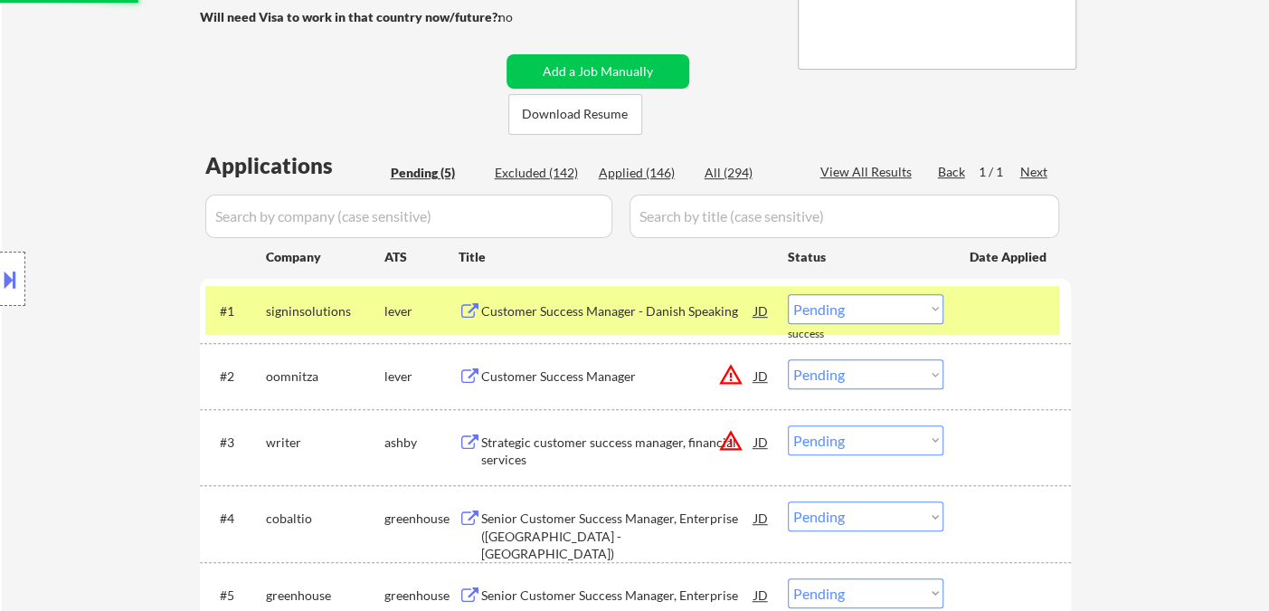
scroll to position [402, 0]
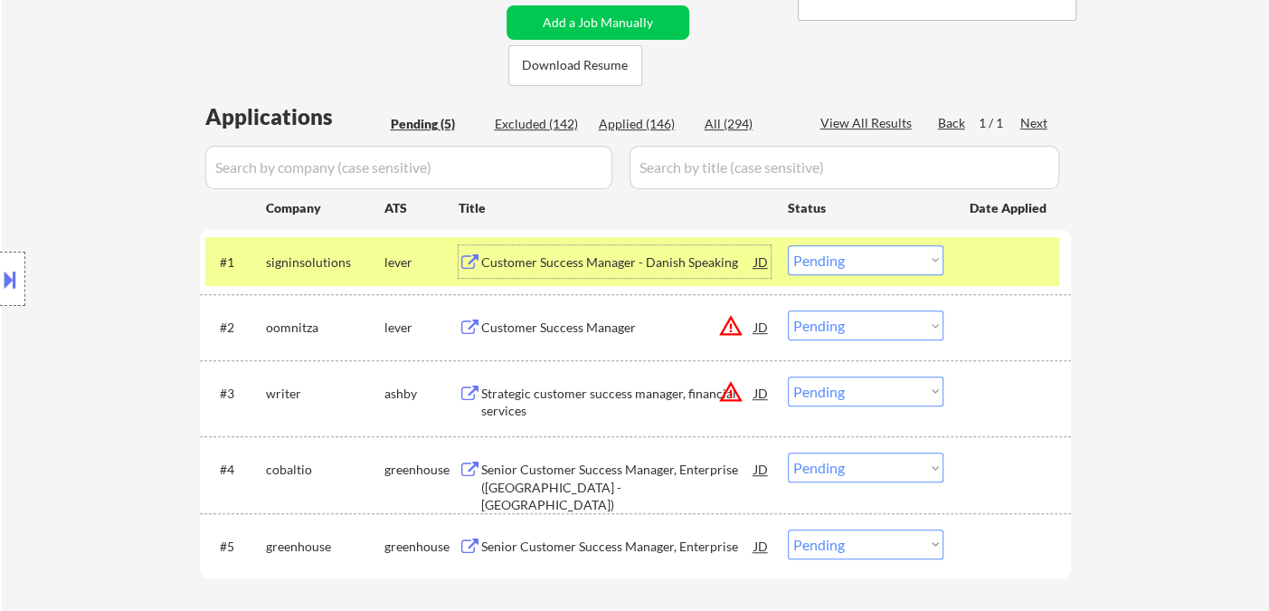
click at [668, 264] on div "Customer Success Manager - Danish Speaking" at bounding box center [617, 262] width 273 height 18
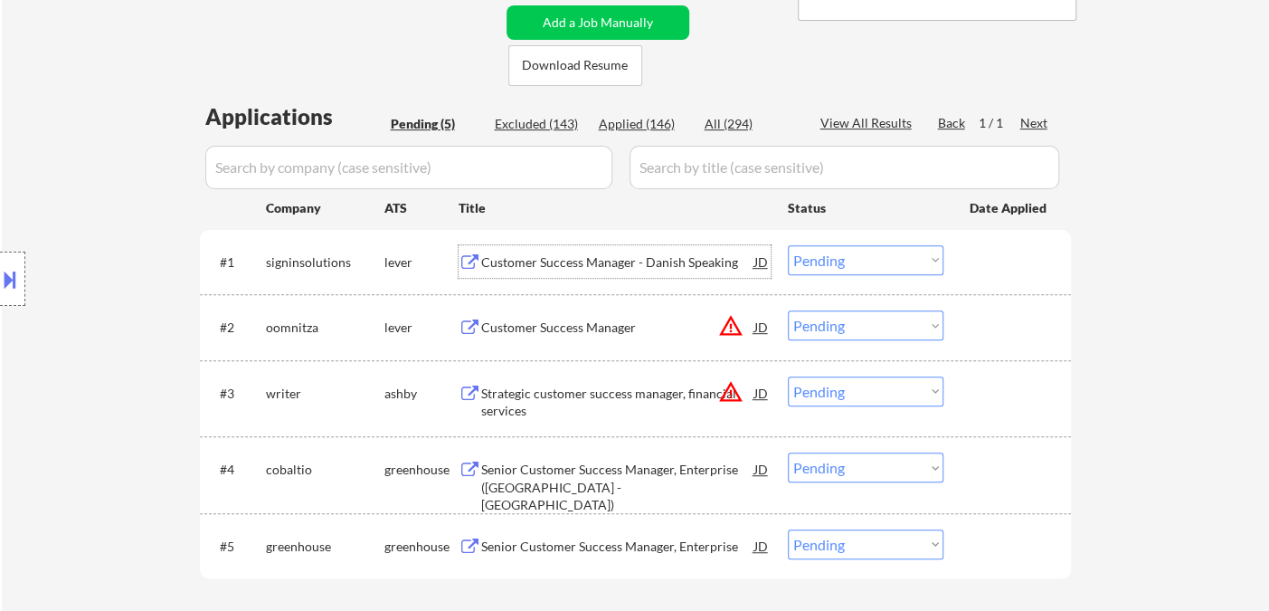
click at [832, 263] on select "Choose an option... Pending Applied Excluded (Questions) Excluded (Expired) Exc…" at bounding box center [866, 260] width 156 height 30
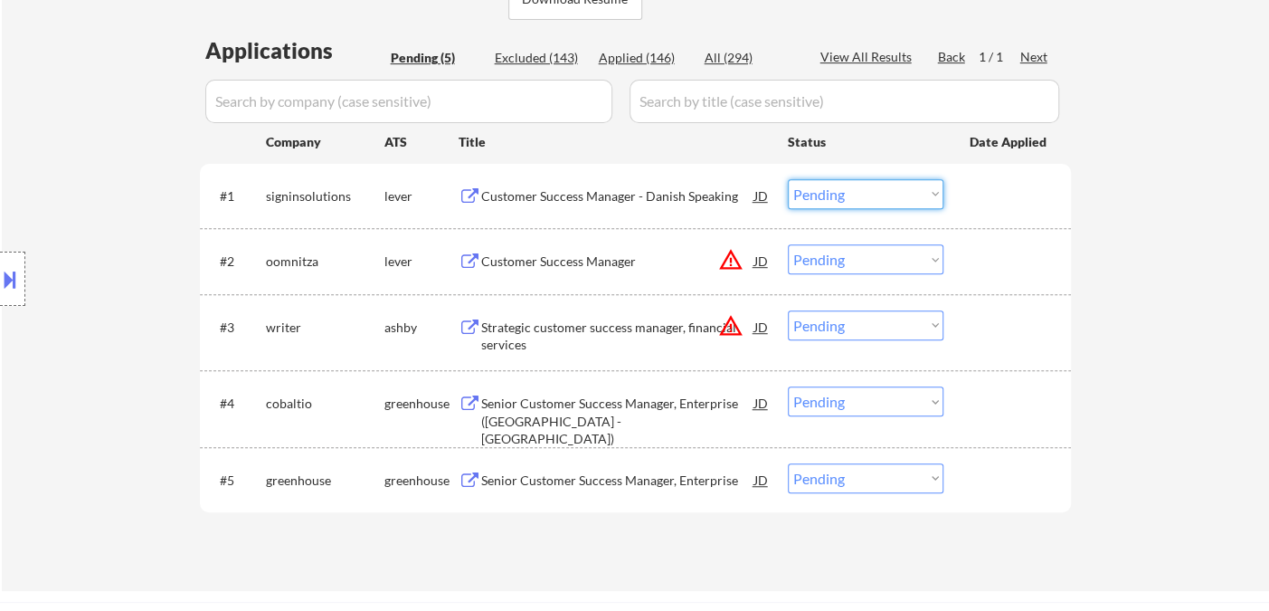
scroll to position [502, 0]
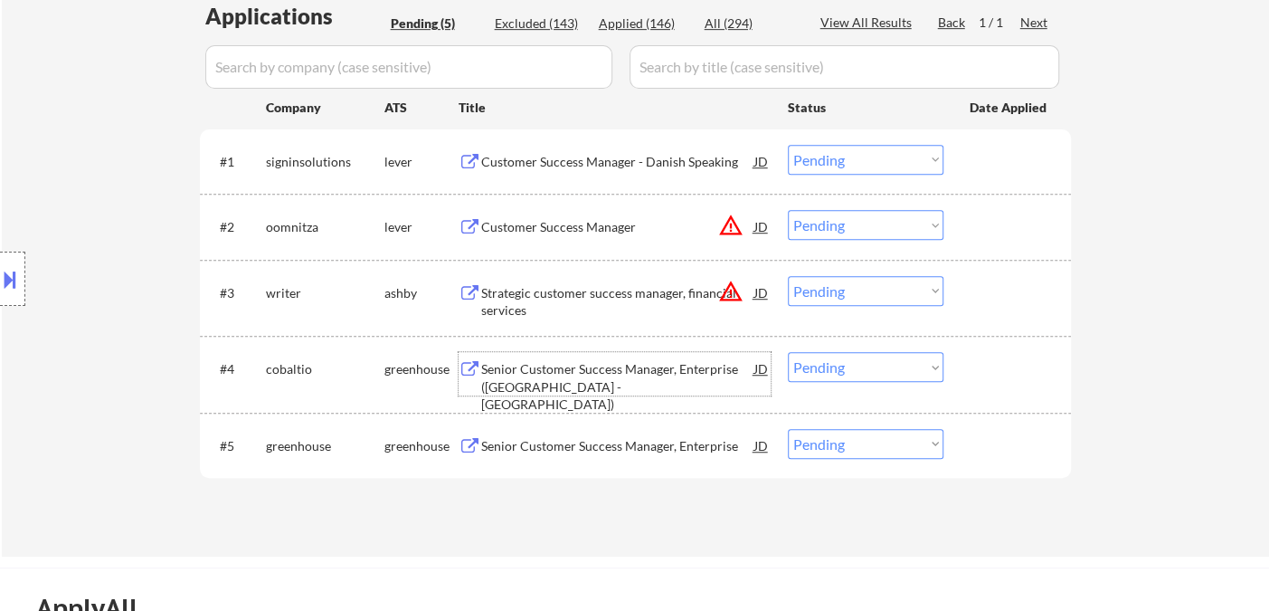
click at [608, 368] on div "Senior Customer Success Manager, Enterprise (US - East)" at bounding box center [617, 386] width 273 height 53
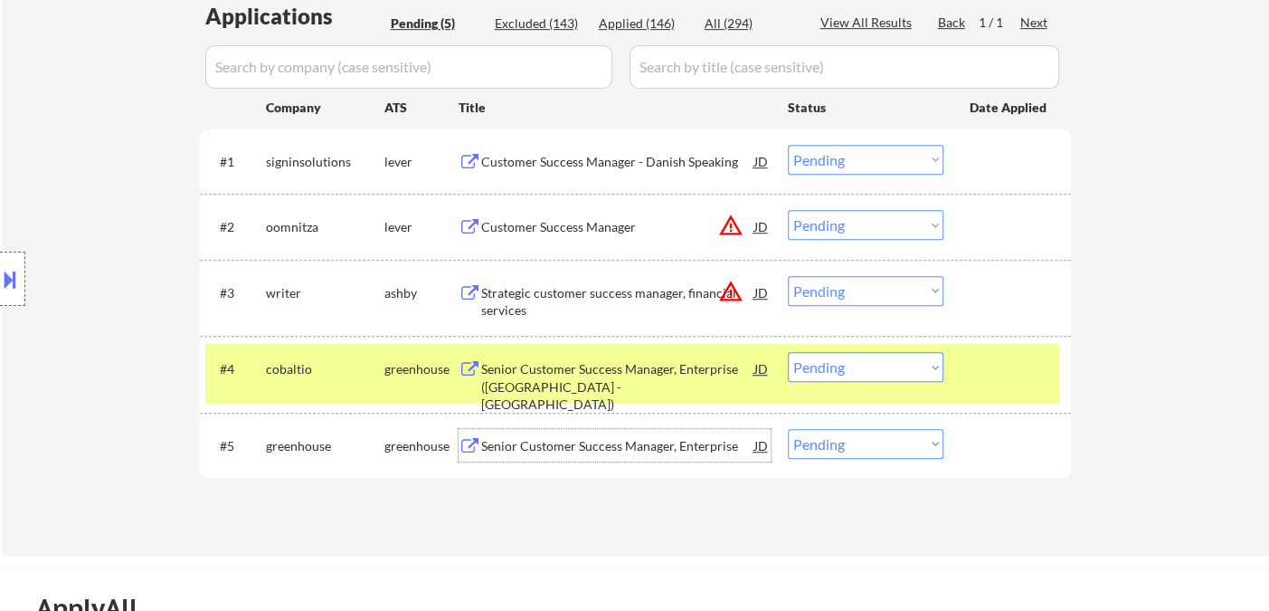
click at [703, 454] on div "Senior Customer Success Manager, Enterprise" at bounding box center [617, 445] width 273 height 33
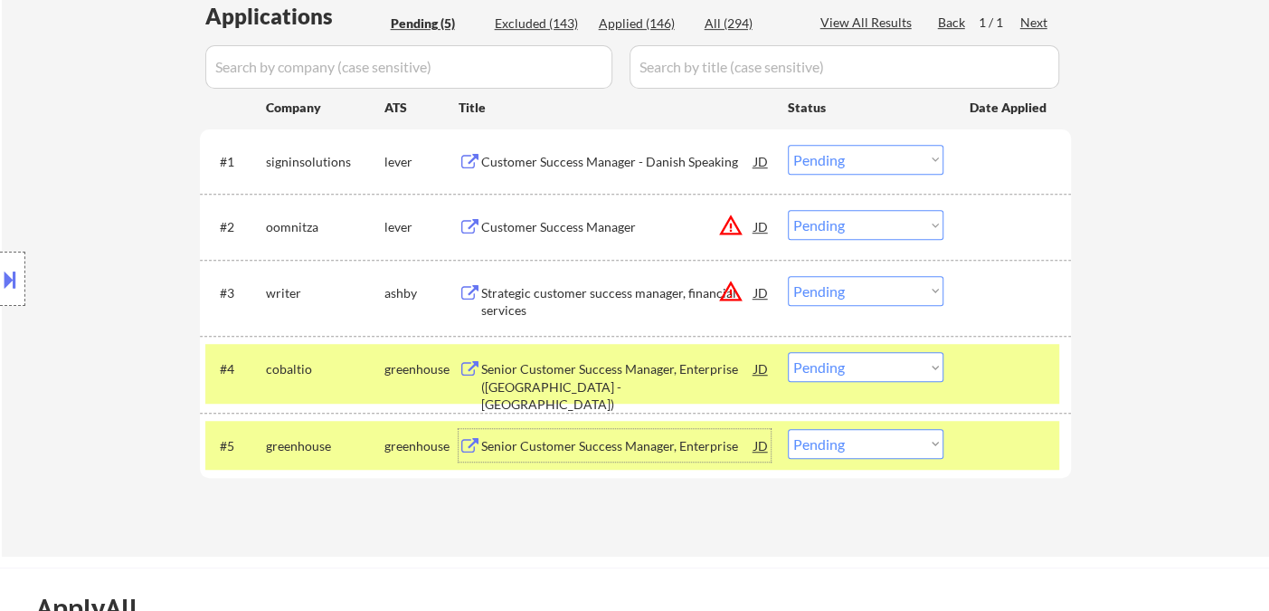
drag, startPoint x: 854, startPoint y: 446, endPoint x: 867, endPoint y: 459, distance: 17.9
click at [854, 446] on select "Choose an option... Pending Applied Excluded (Questions) Excluded (Expired) Exc…" at bounding box center [866, 444] width 156 height 30
select select ""applied""
click at [788, 429] on select "Choose an option... Pending Applied Excluded (Questions) Excluded (Expired) Exc…" at bounding box center [866, 444] width 156 height 30
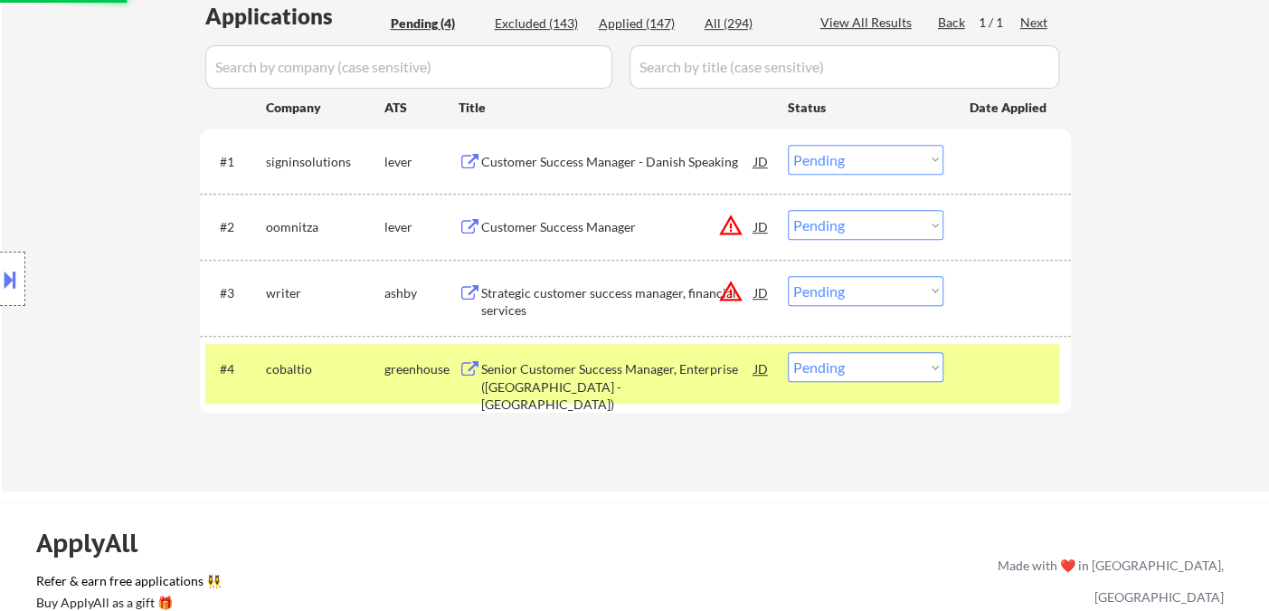
drag, startPoint x: 869, startPoint y: 163, endPoint x: 887, endPoint y: 169, distance: 19.2
click at [871, 162] on select "Choose an option... Pending Applied Excluded (Questions) Excluded (Expired) Exc…" at bounding box center [866, 160] width 156 height 30
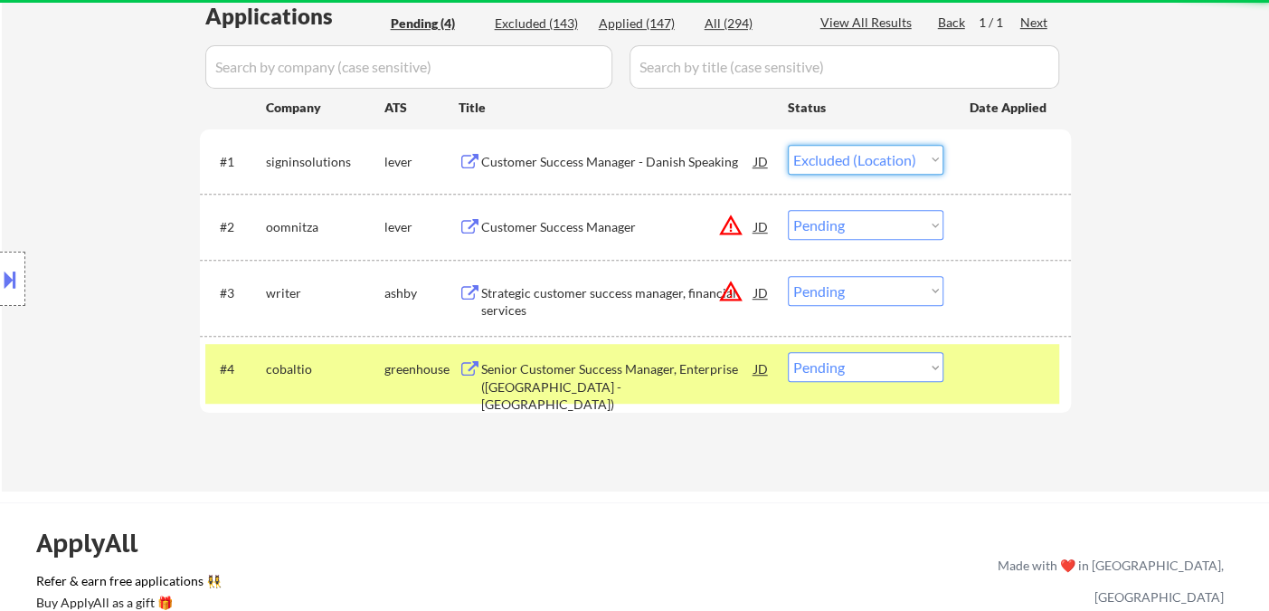
click at [788, 145] on select "Choose an option... Pending Applied Excluded (Questions) Excluded (Expired) Exc…" at bounding box center [866, 160] width 156 height 30
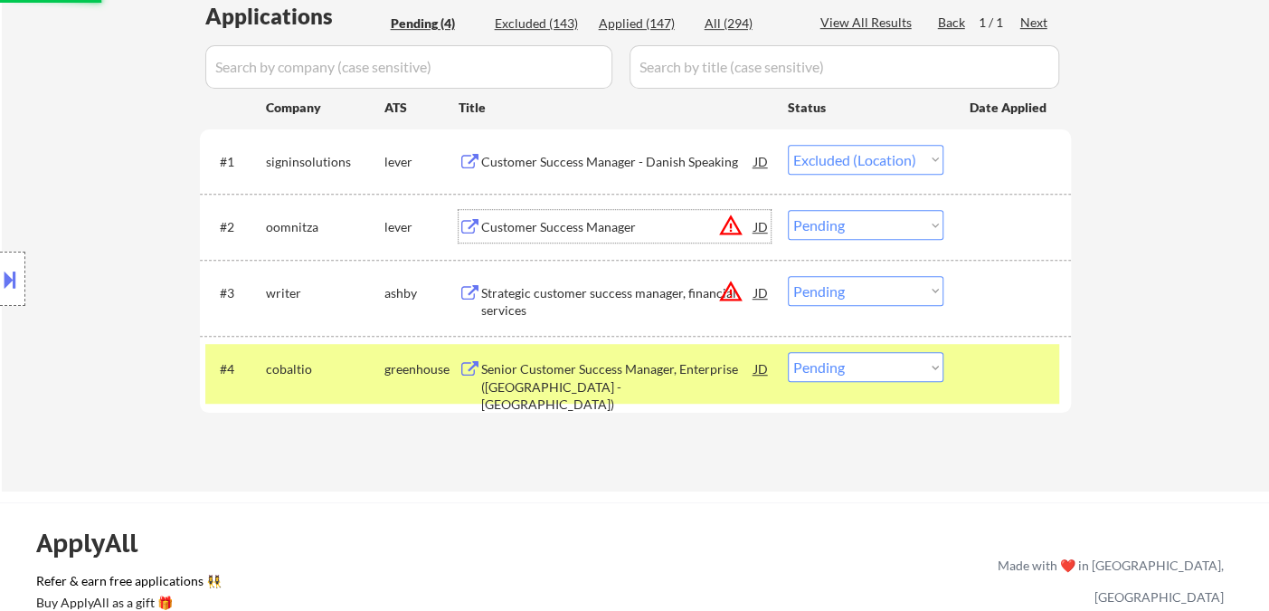
click at [526, 224] on div "Customer Success Manager" at bounding box center [617, 227] width 273 height 18
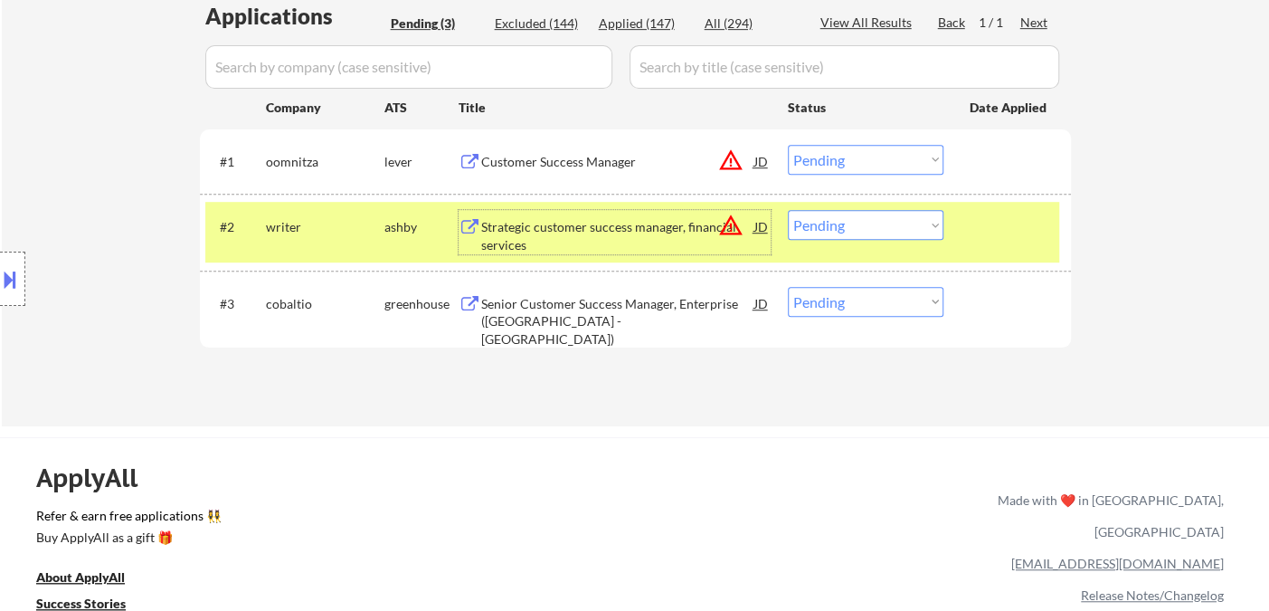
click at [16, 278] on button at bounding box center [10, 279] width 20 height 30
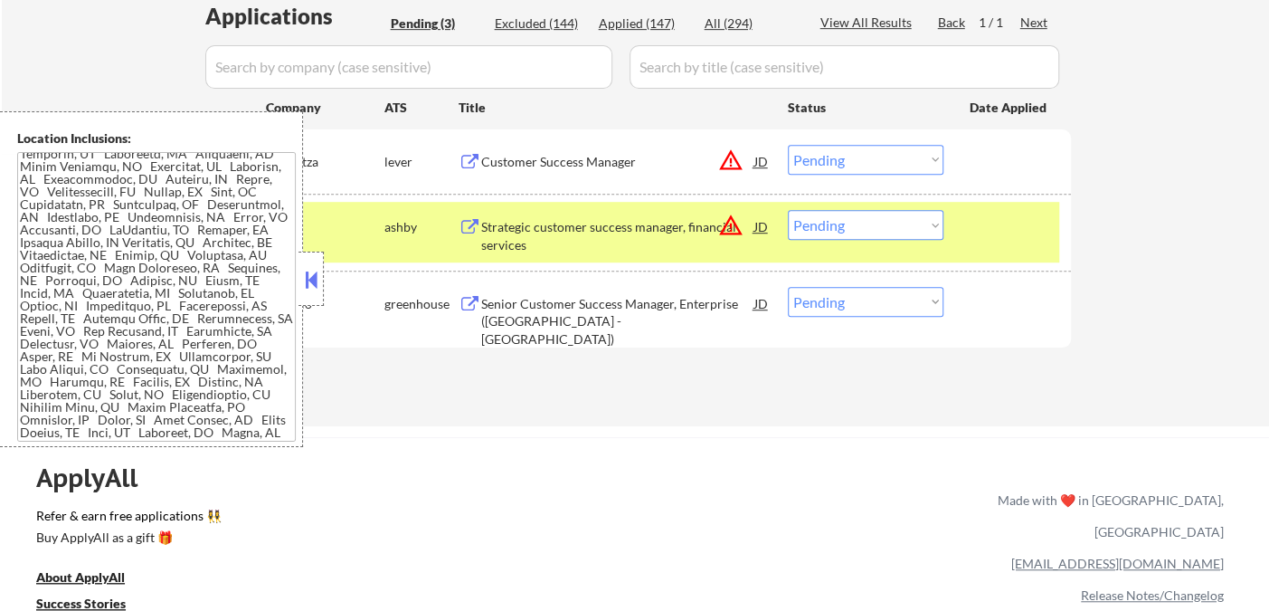
drag, startPoint x: 304, startPoint y: 280, endPoint x: 327, endPoint y: 175, distance: 108.2
click at [305, 280] on button at bounding box center [311, 279] width 20 height 27
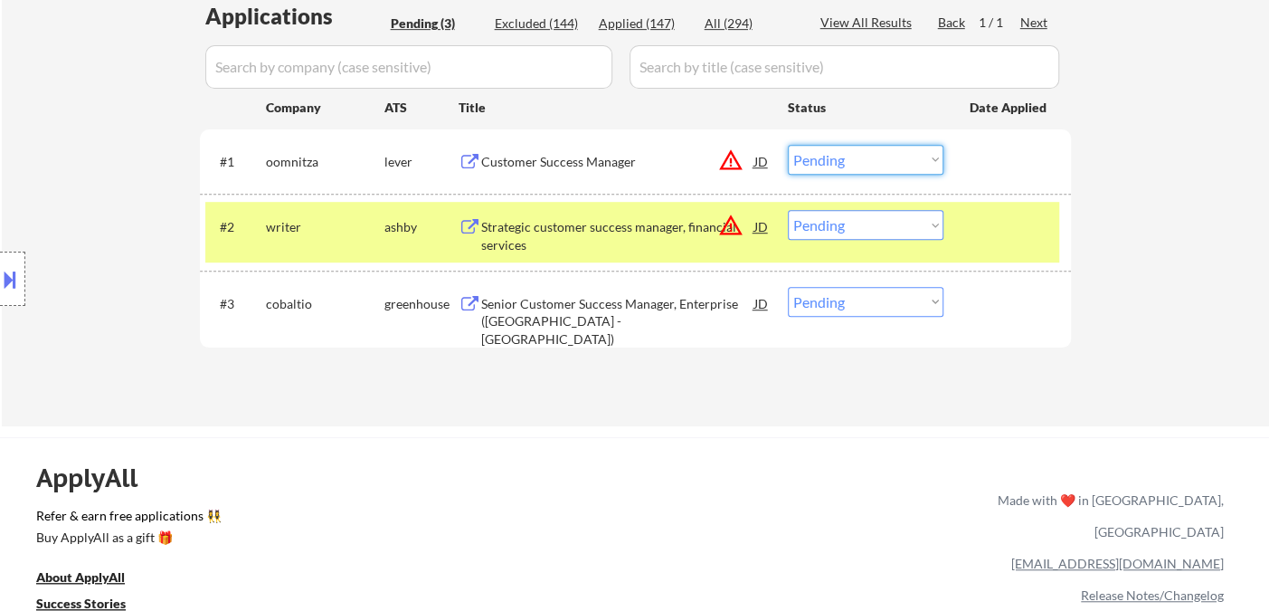
drag, startPoint x: 867, startPoint y: 161, endPoint x: 884, endPoint y: 172, distance: 19.6
click at [867, 161] on select "Choose an option... Pending Applied Excluded (Questions) Excluded (Expired) Exc…" at bounding box center [866, 160] width 156 height 30
click at [788, 145] on select "Choose an option... Pending Applied Excluded (Questions) Excluded (Expired) Exc…" at bounding box center [866, 160] width 156 height 30
click at [632, 235] on div "Strategic customer success manager, financial services" at bounding box center [617, 235] width 273 height 35
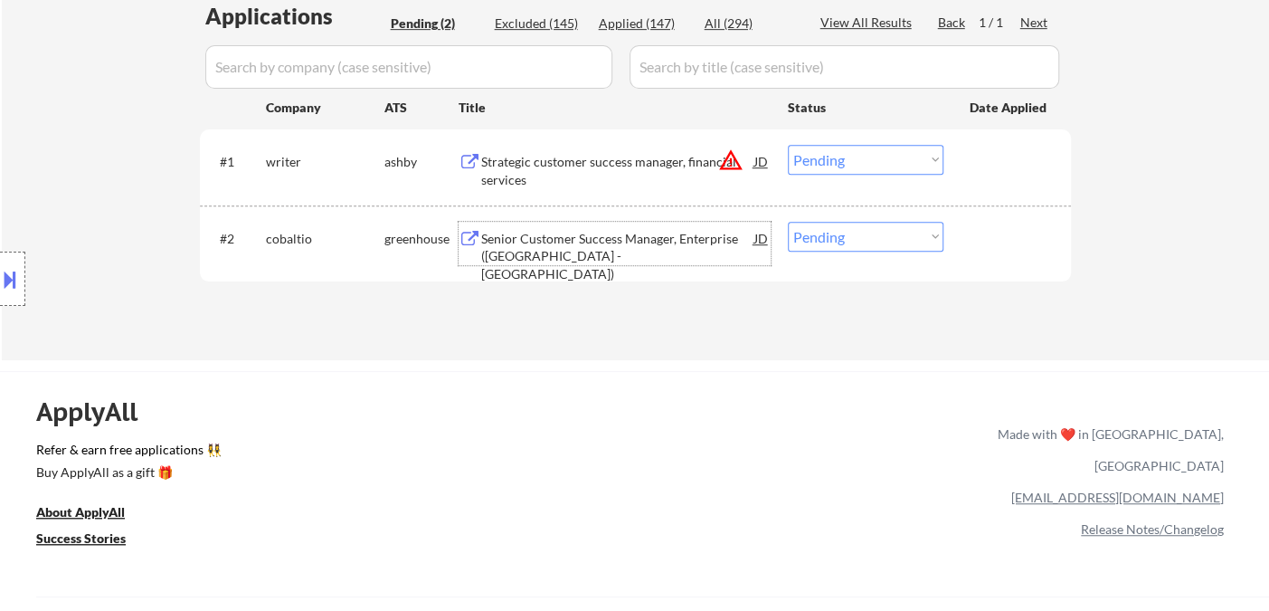
drag, startPoint x: 898, startPoint y: 157, endPoint x: 899, endPoint y: 169, distance: 11.8
click at [898, 157] on select "Choose an option... Pending Applied Excluded (Questions) Excluded (Expired) Exc…" at bounding box center [866, 160] width 156 height 30
click at [788, 145] on select "Choose an option... Pending Applied Excluded (Questions) Excluded (Expired) Exc…" at bounding box center [866, 160] width 156 height 30
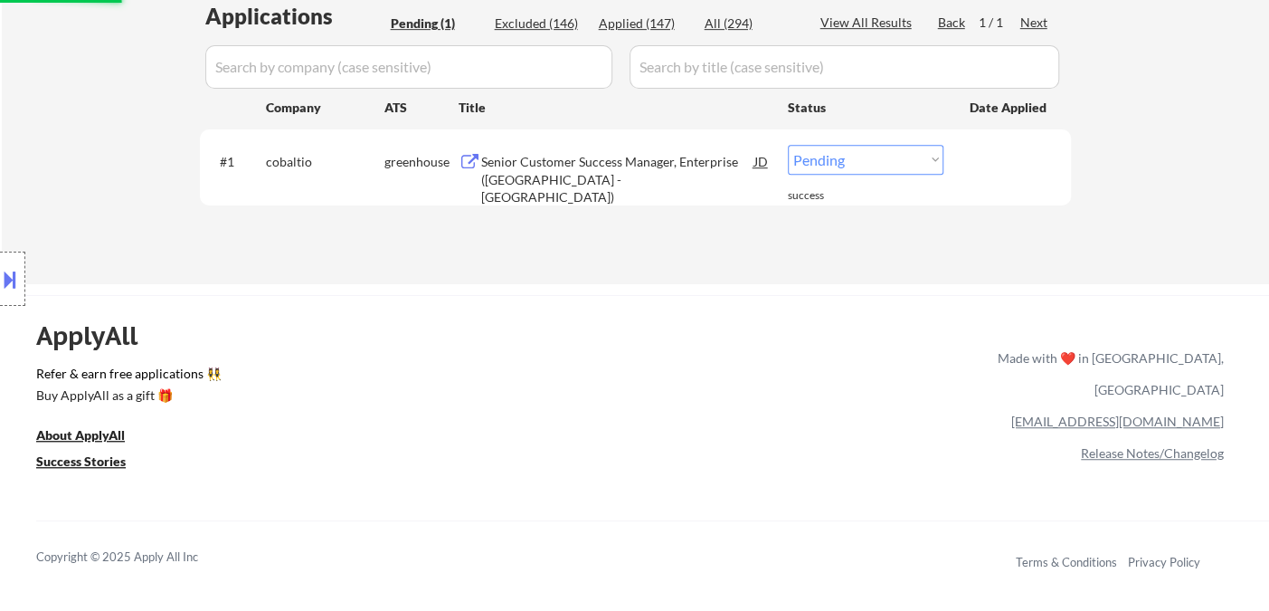
click at [652, 244] on div "Applications Pending (1) Excluded (146) Applied (147) All (294) View All Result…" at bounding box center [635, 125] width 871 height 249
click at [632, 175] on div "Senior Customer Success Manager, Enterprise (US - East)" at bounding box center [617, 179] width 273 height 53
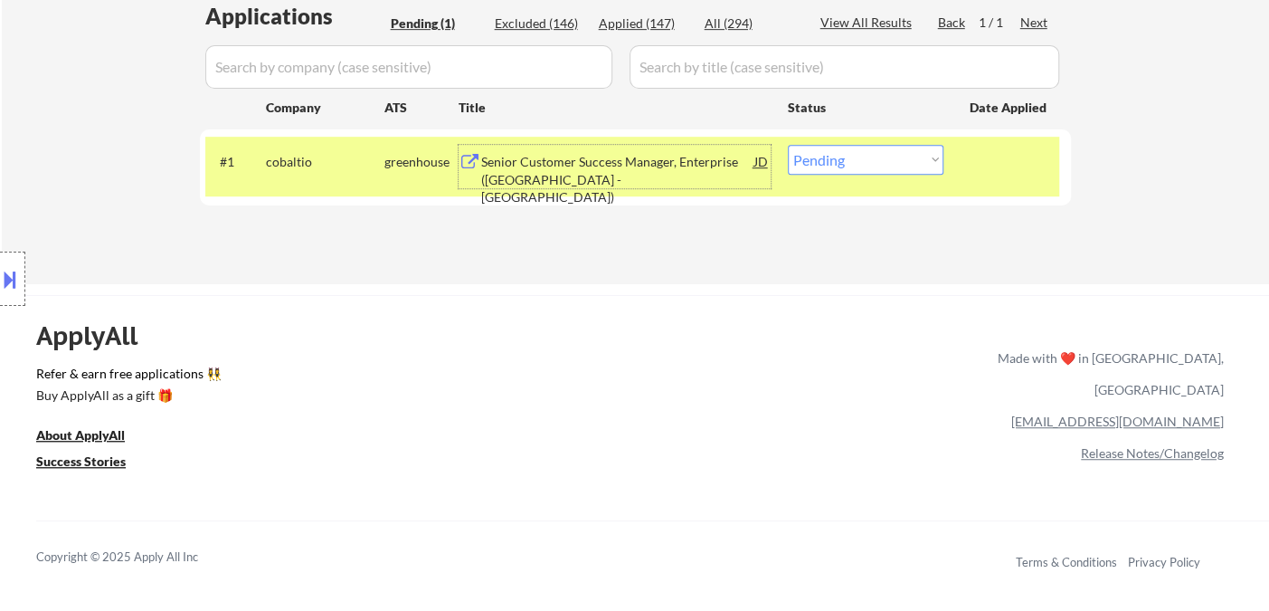
drag, startPoint x: 853, startPoint y: 162, endPoint x: 858, endPoint y: 172, distance: 11.3
click at [853, 162] on select "Choose an option... Pending Applied Excluded (Questions) Excluded (Expired) Exc…" at bounding box center [866, 160] width 156 height 30
select select ""applied""
click at [788, 145] on select "Choose an option... Pending Applied Excluded (Questions) Excluded (Expired) Exc…" at bounding box center [866, 160] width 156 height 30
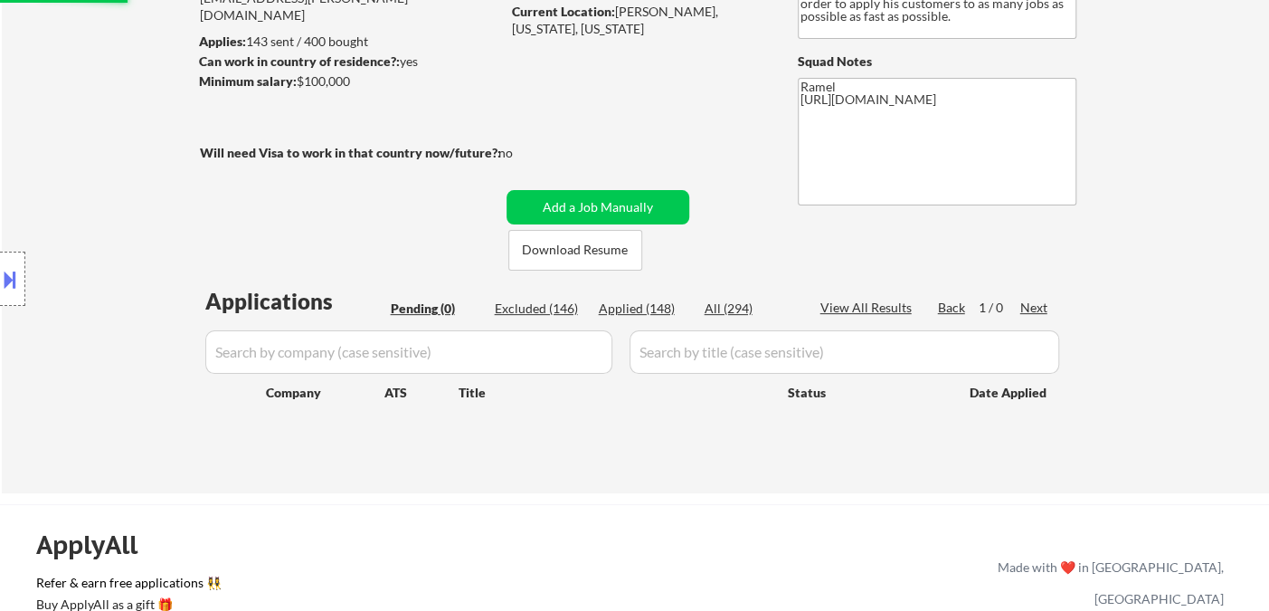
scroll to position [201, 0]
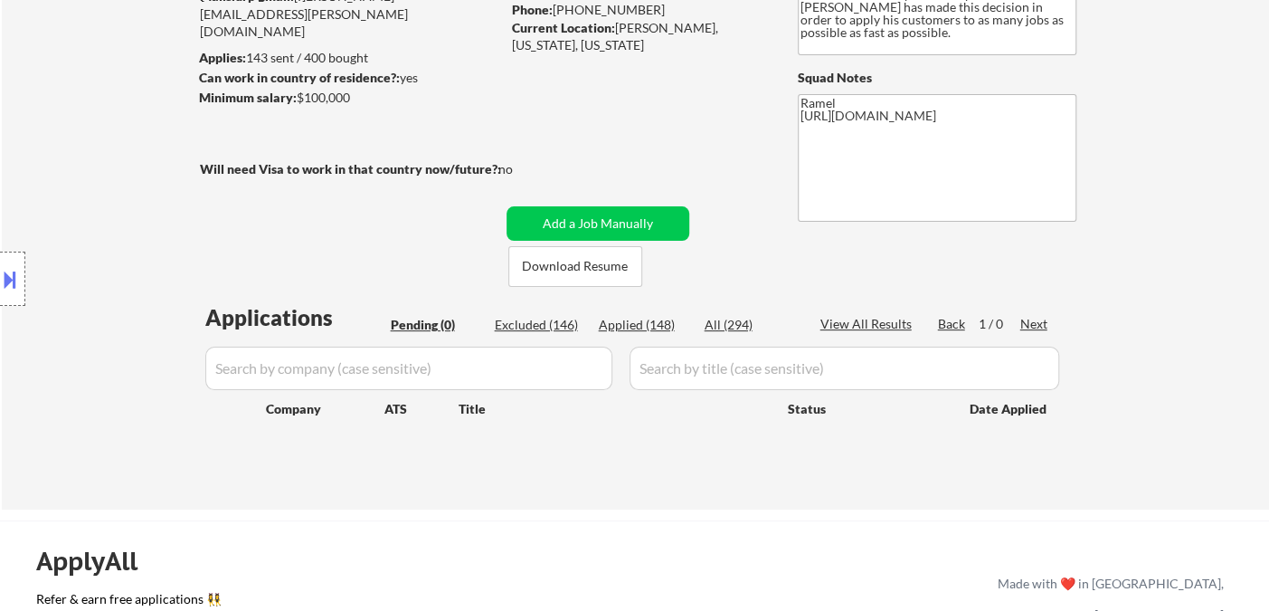
click at [58, 92] on div "← Return to /applysquad Mailslurp Inbox Job Search Builder Zachary Anderson Use…" at bounding box center [635, 191] width 1267 height 638
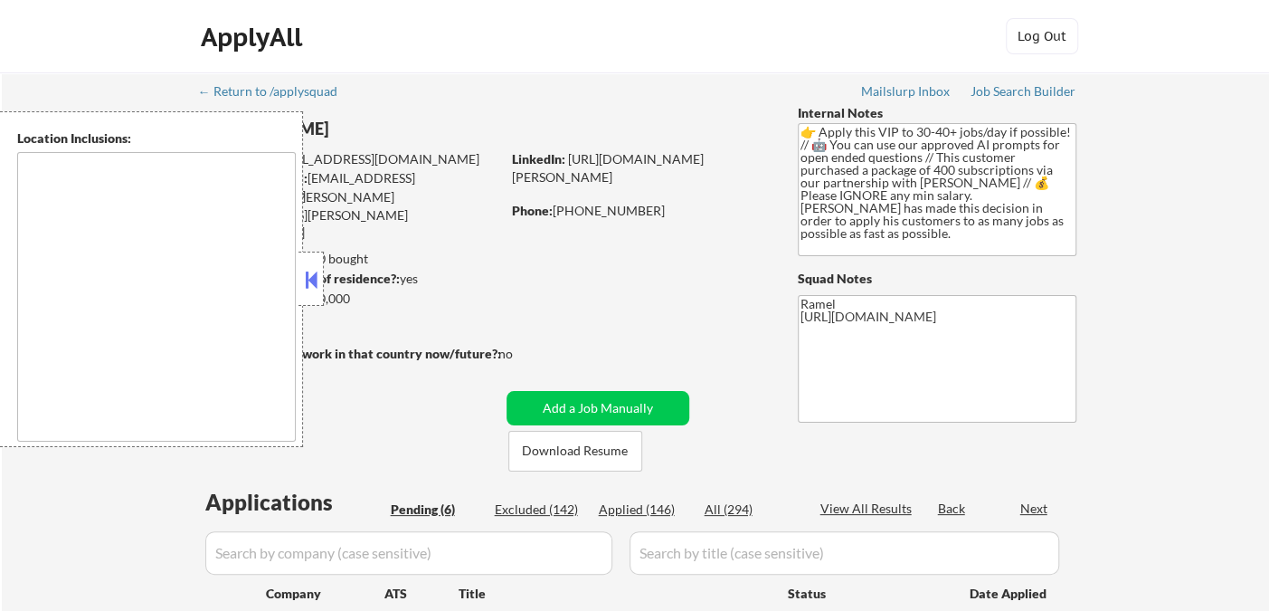
select select ""pending""
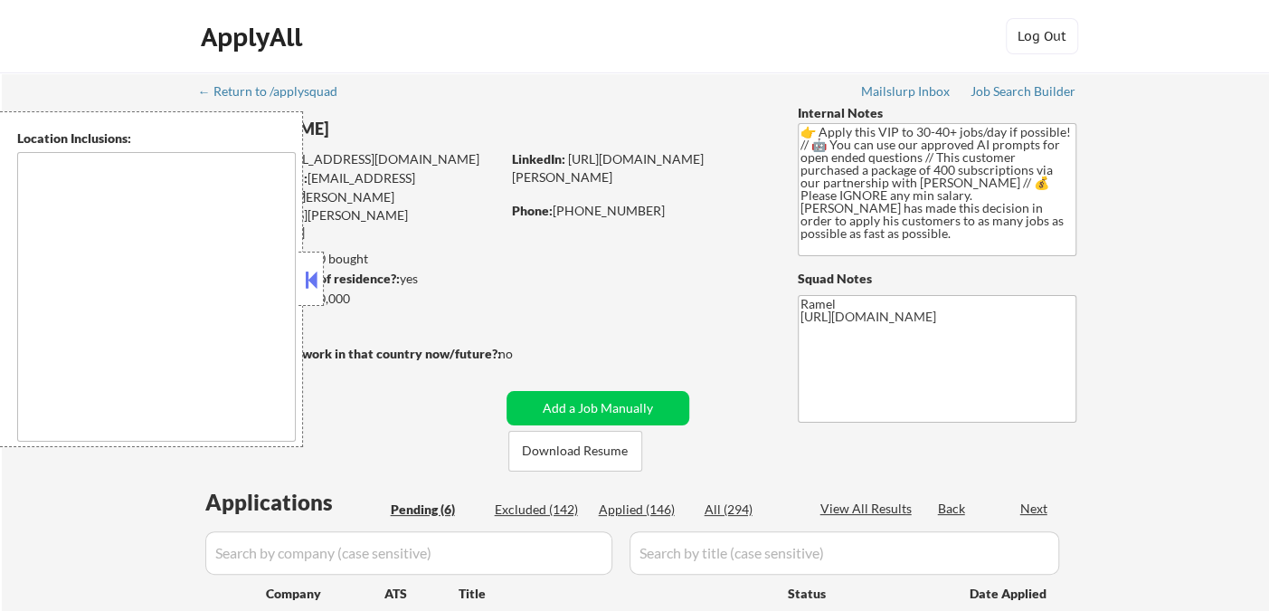
select select ""pending""
type textarea "Syracuse, NY Solvay, NY East Syracuse, NY Lyncourt, NY Fairmount, NY Mattydale,…"
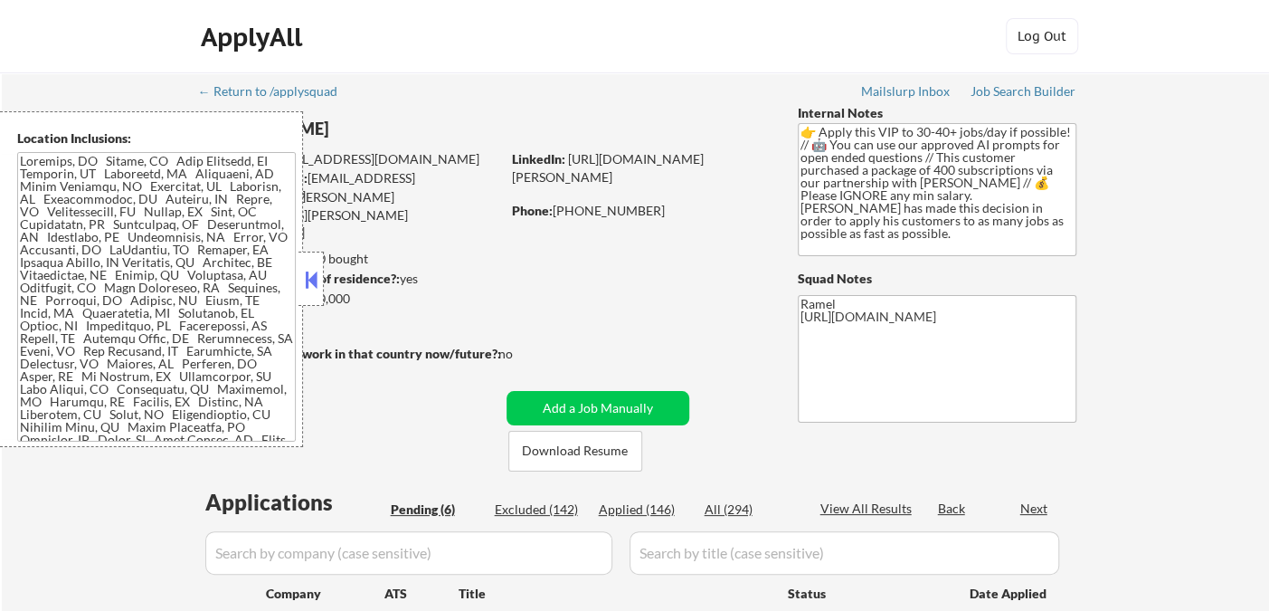
scroll to position [201, 0]
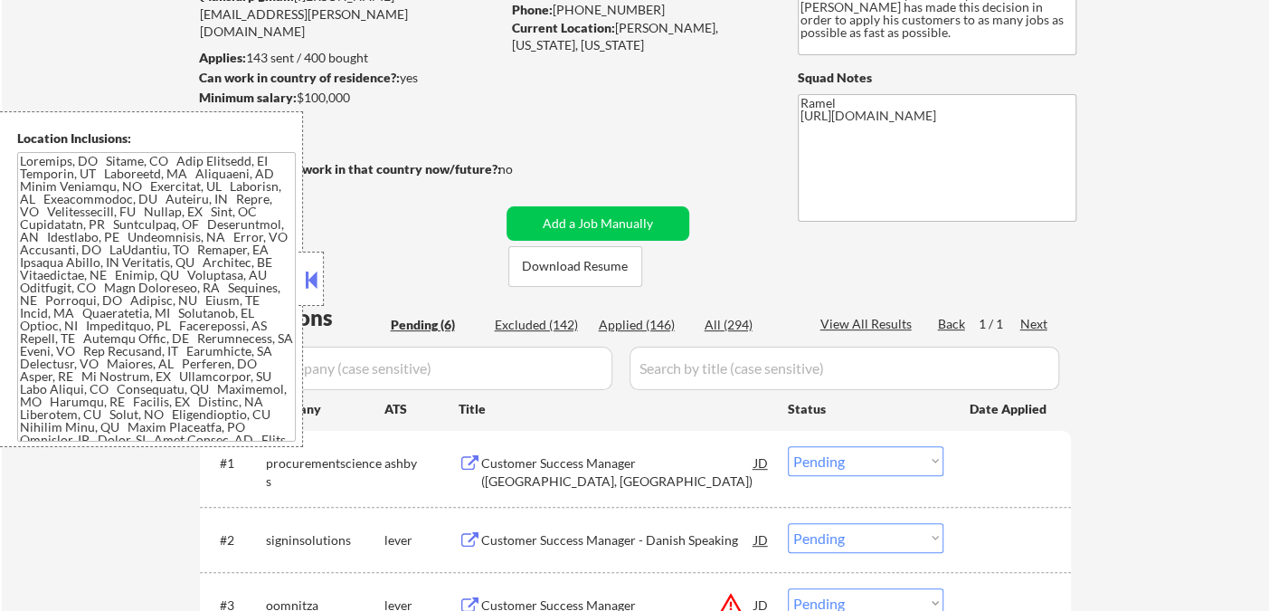
drag, startPoint x: 649, startPoint y: 333, endPoint x: 457, endPoint y: 12, distance: 374.5
click at [649, 333] on div "Applied (146)" at bounding box center [644, 325] width 90 height 19
select select ""applied""
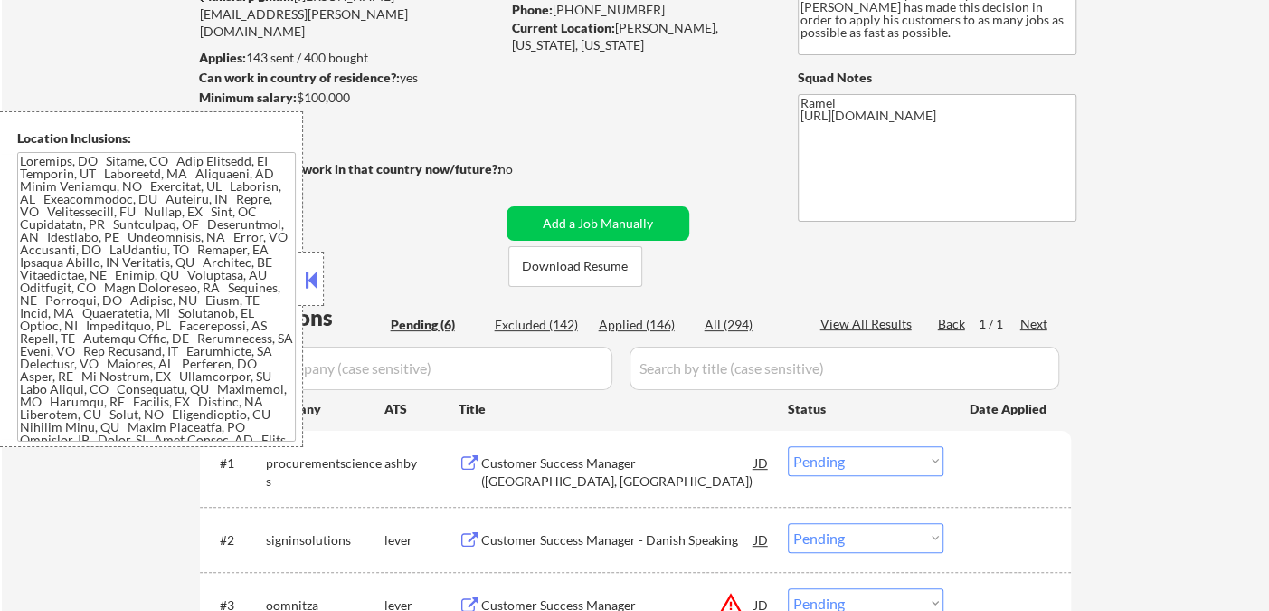
select select ""applied""
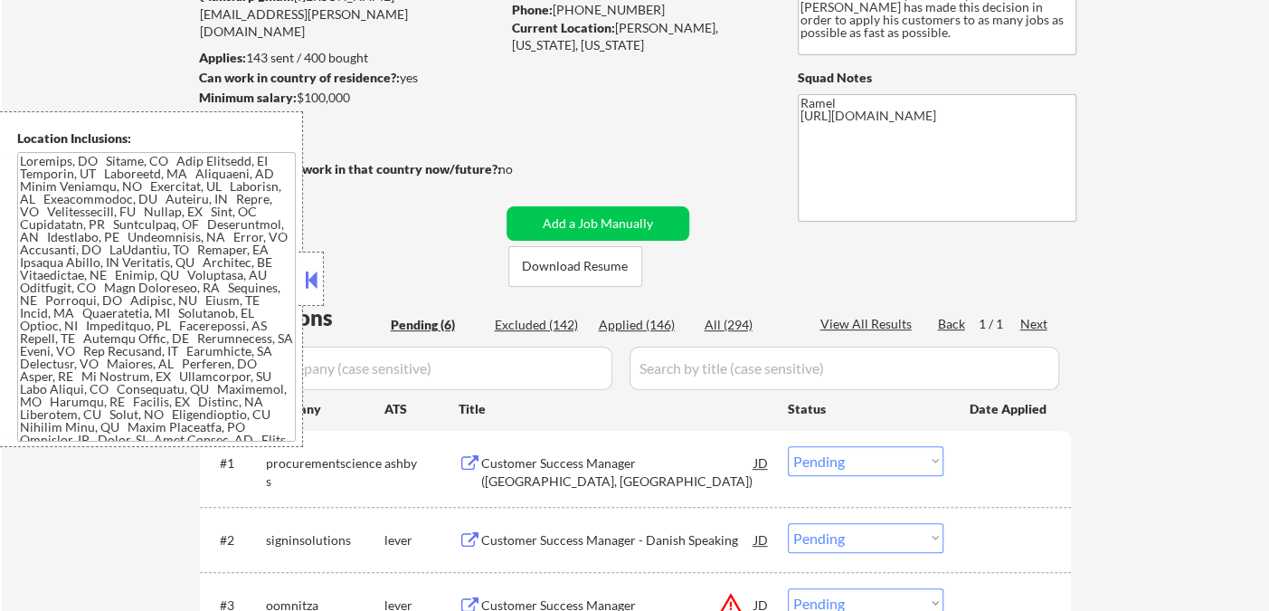
select select ""applied""
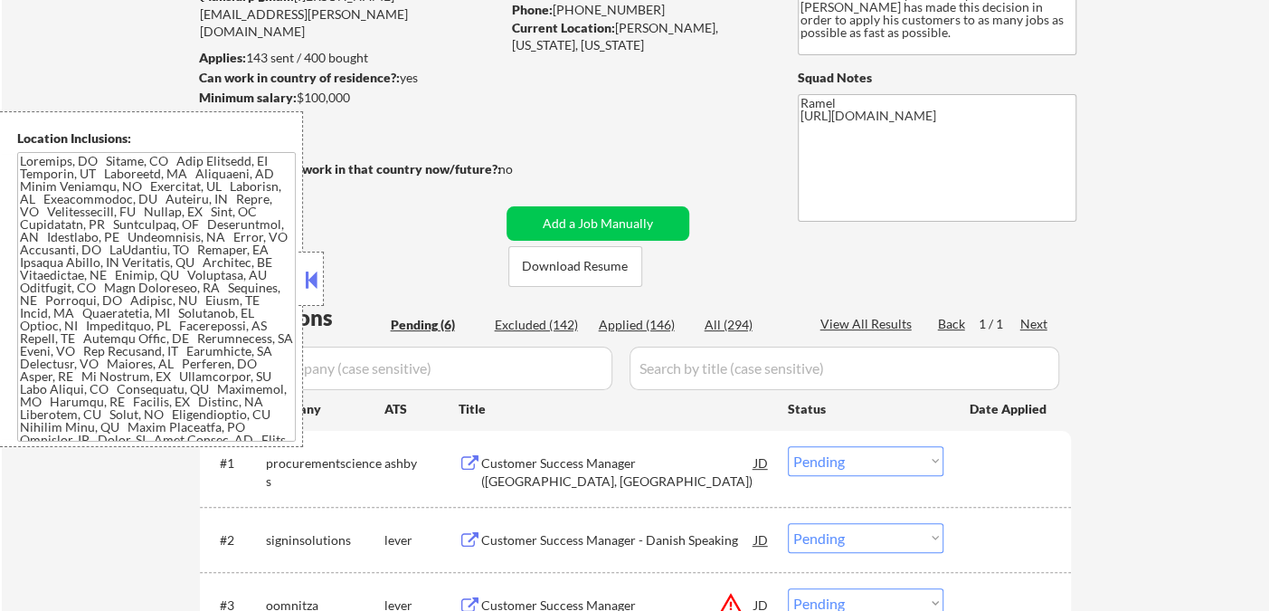
select select ""applied""
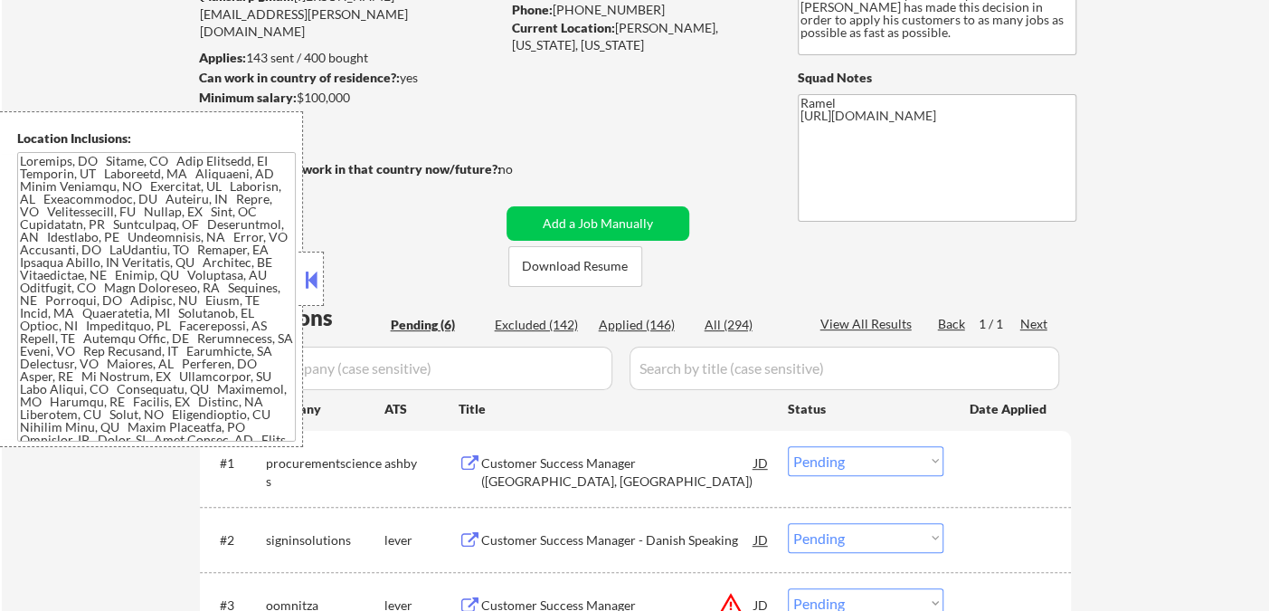
select select ""applied""
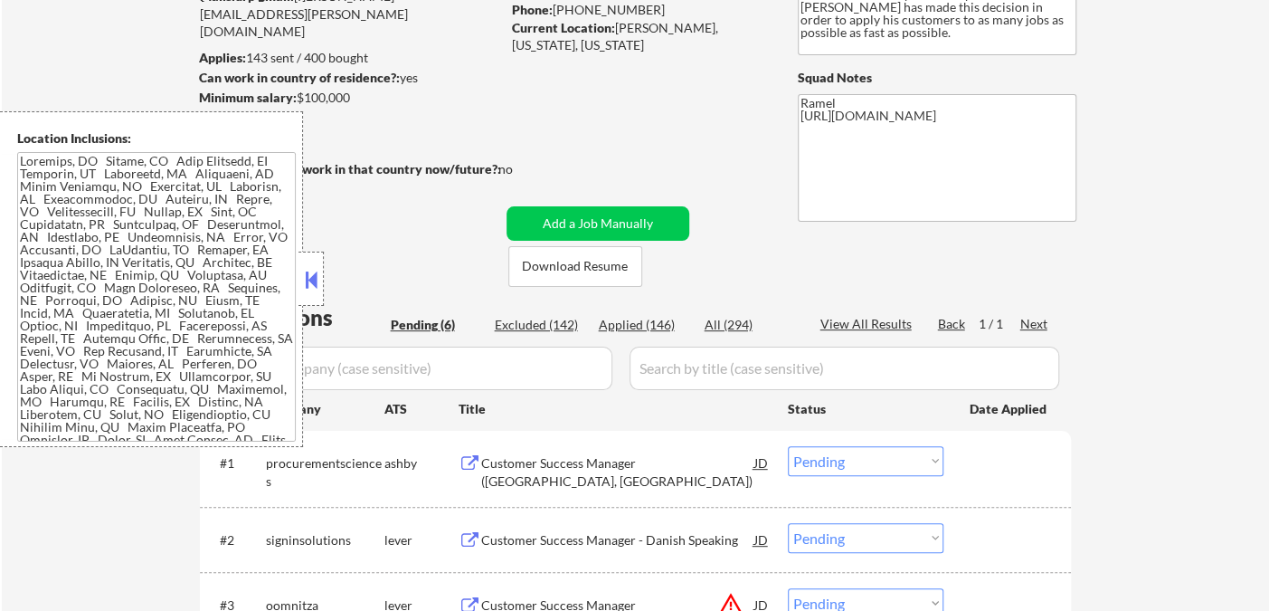
select select ""applied""
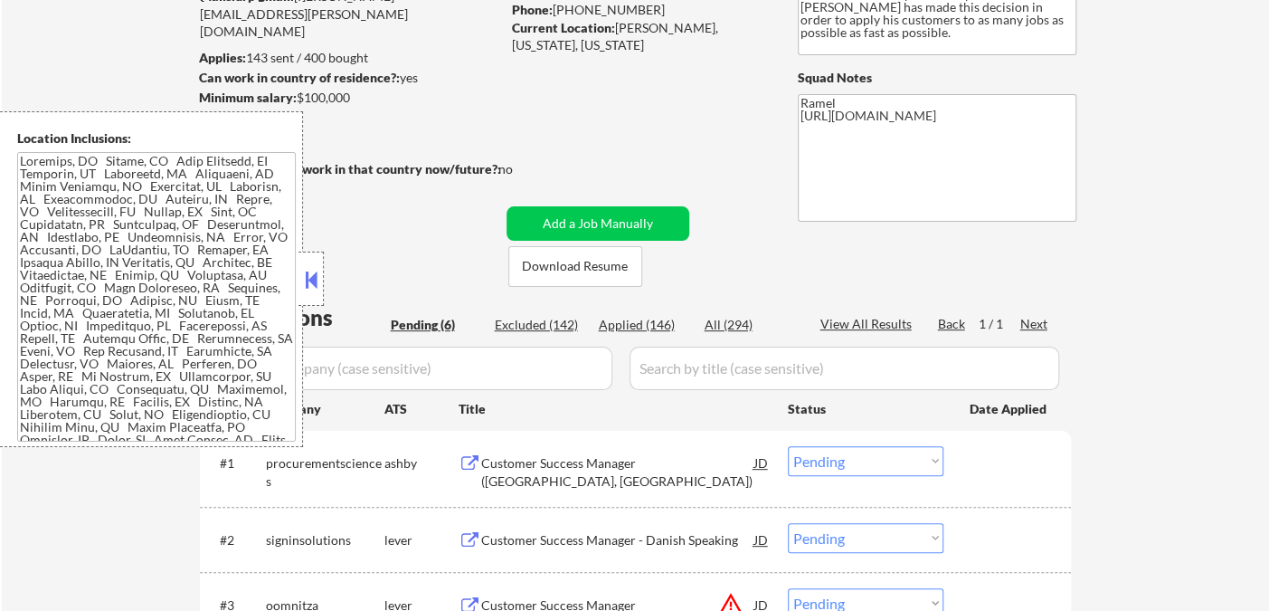
select select ""applied""
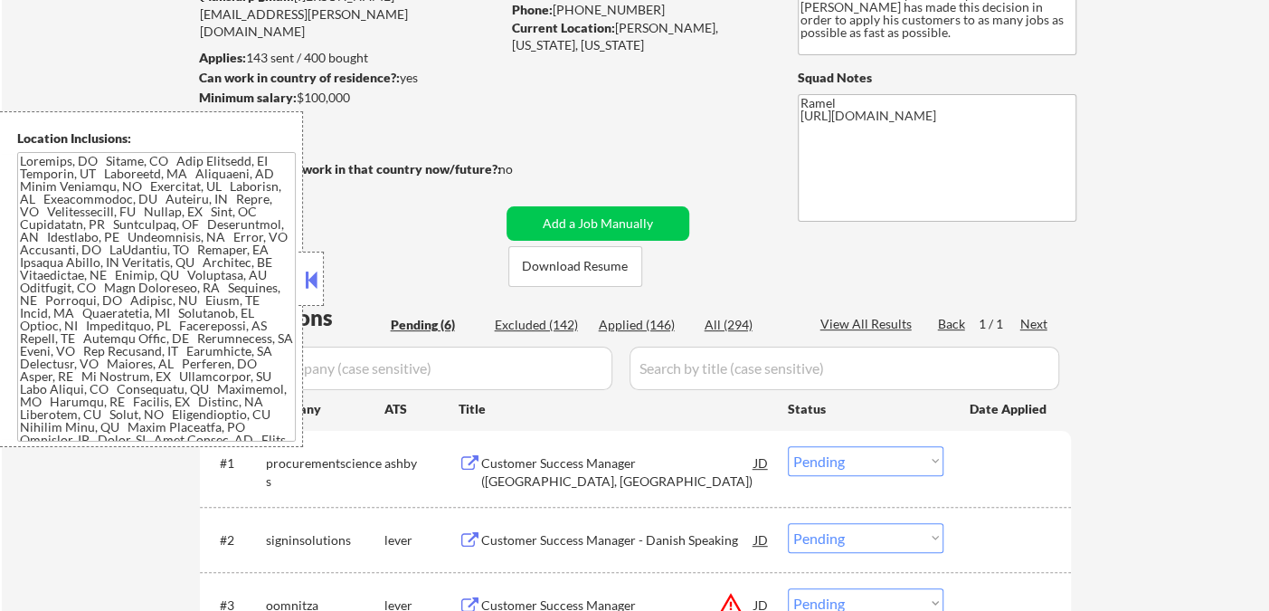
select select ""applied""
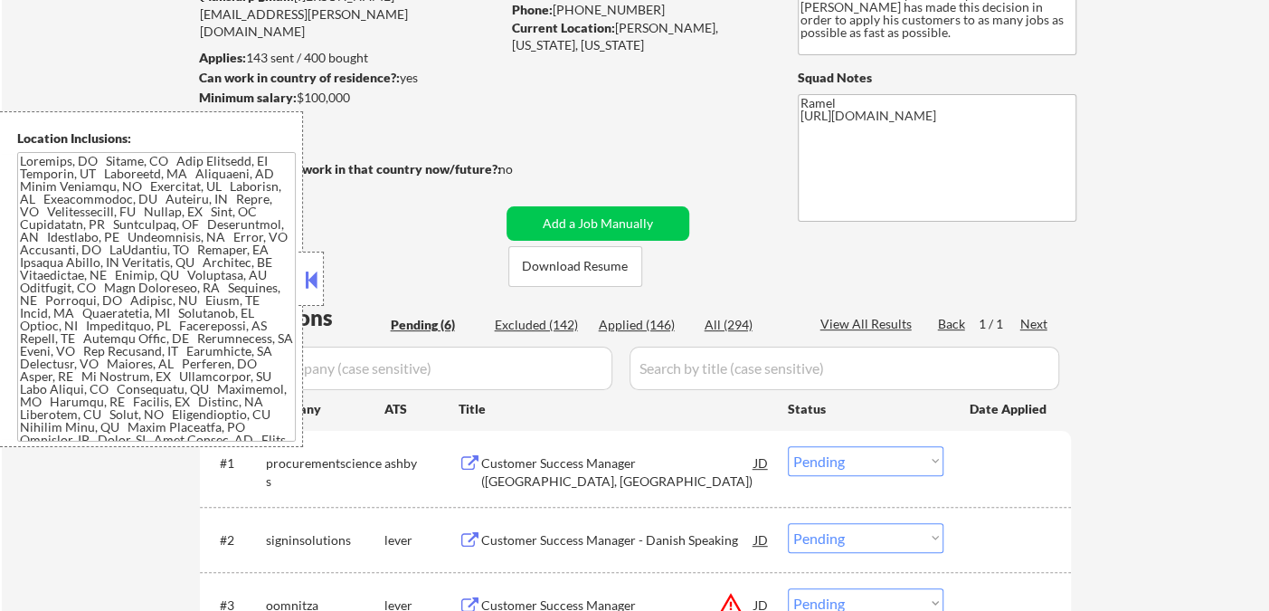
select select ""applied""
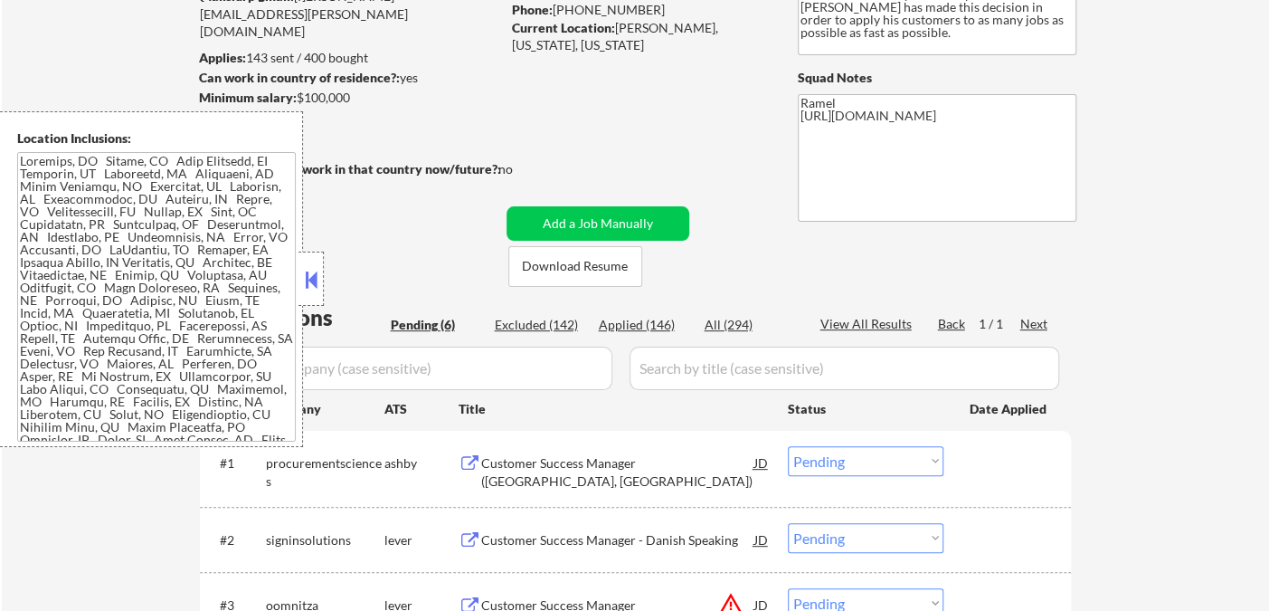
select select ""applied""
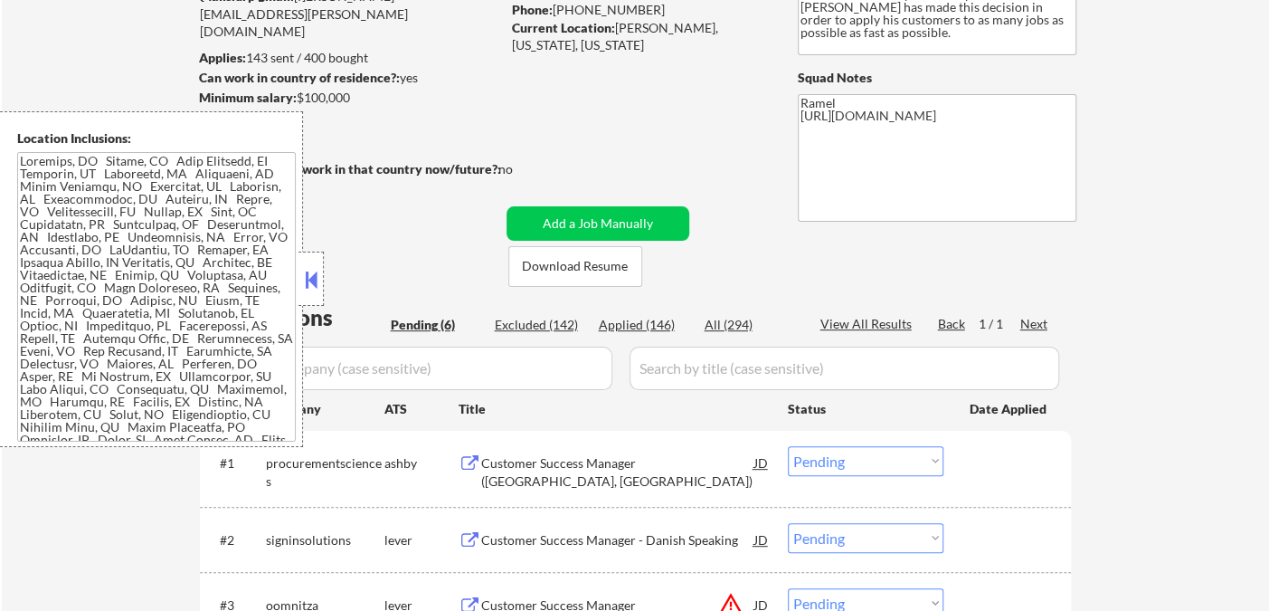
select select ""applied""
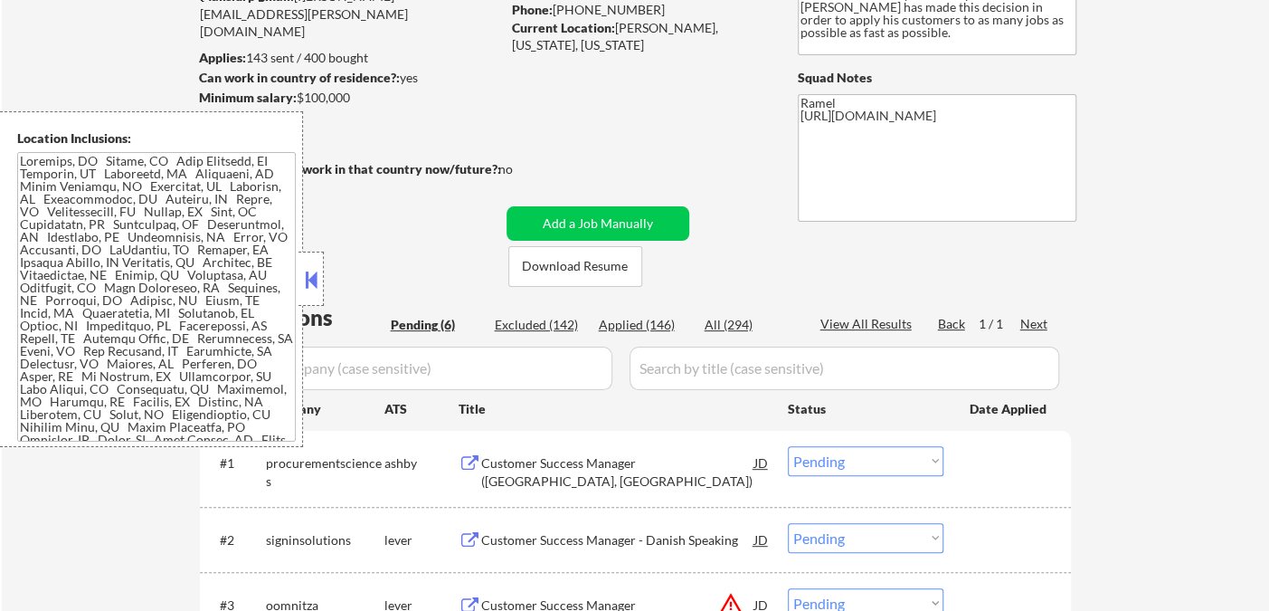
select select ""applied""
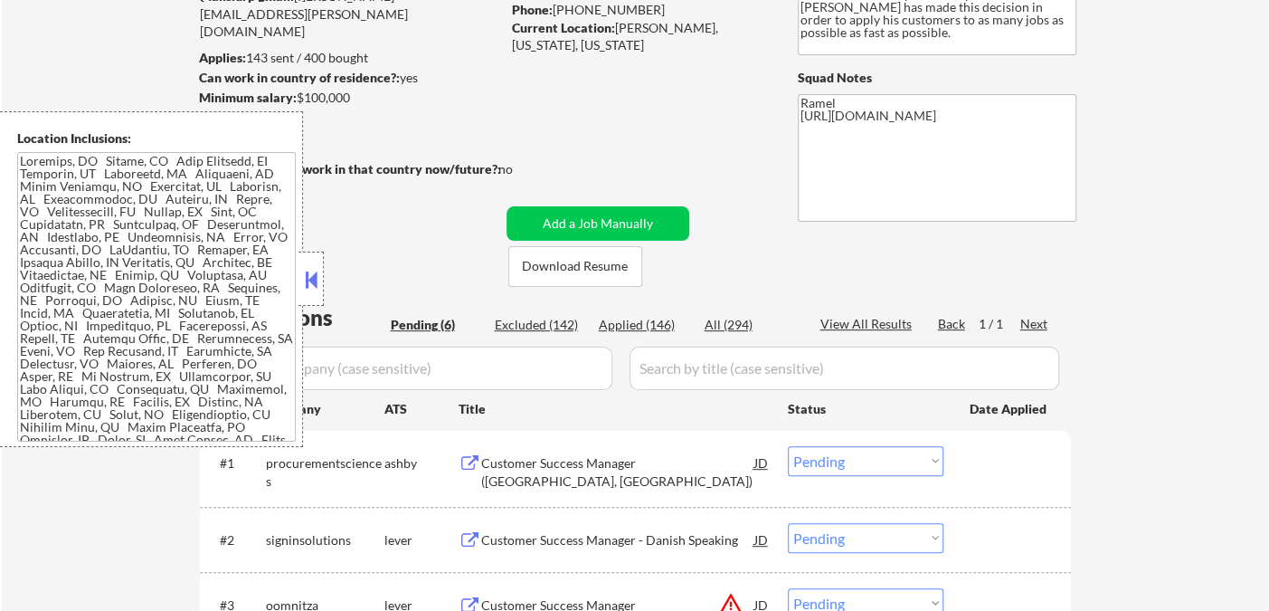
select select ""applied""
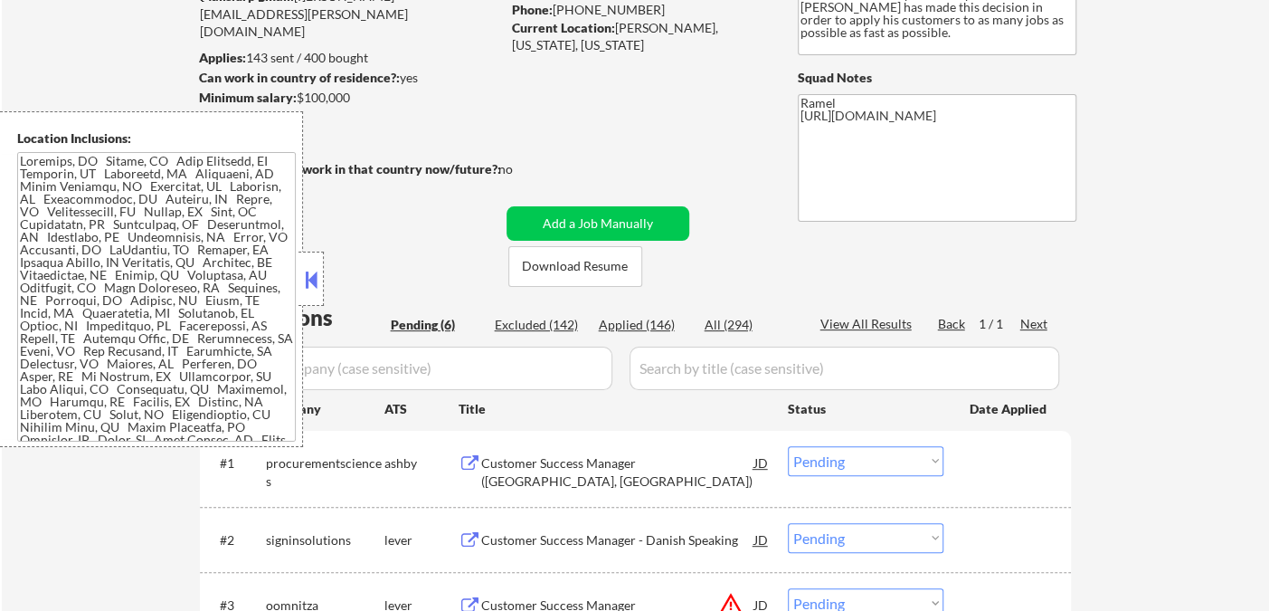
select select ""applied""
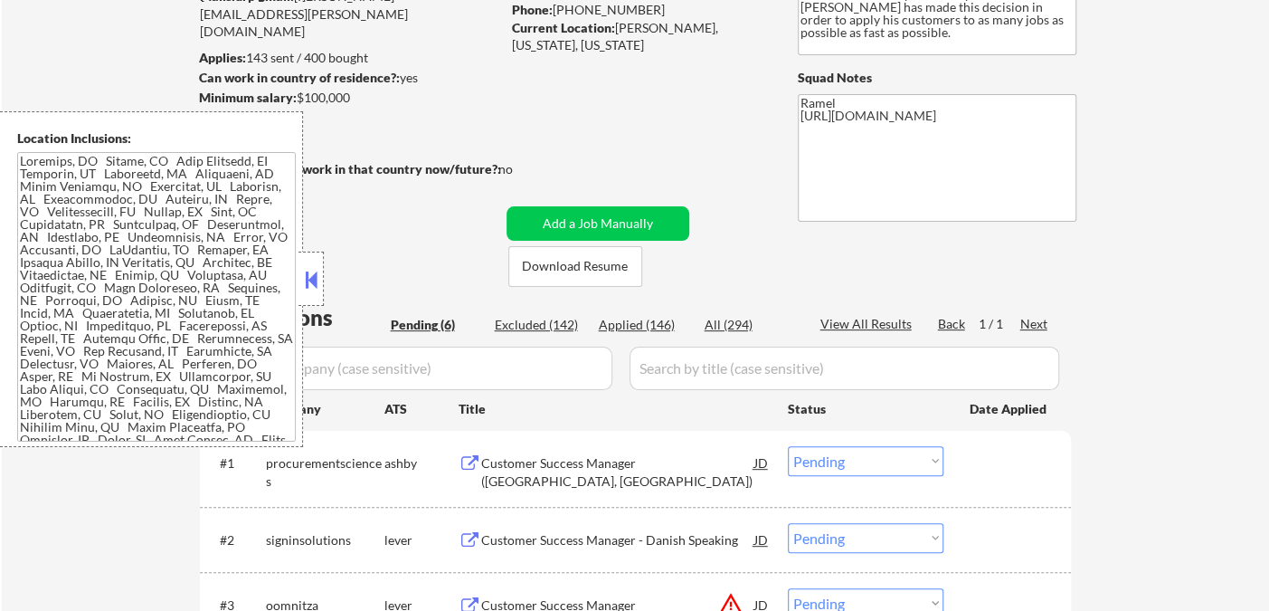
select select ""applied""
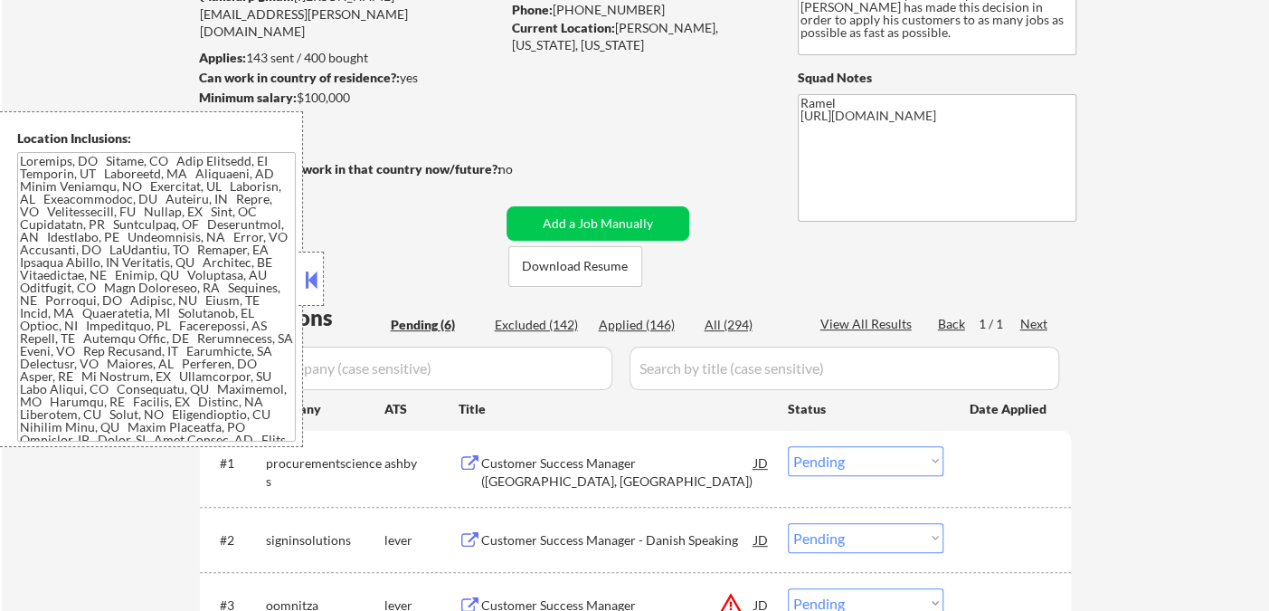
select select ""applied""
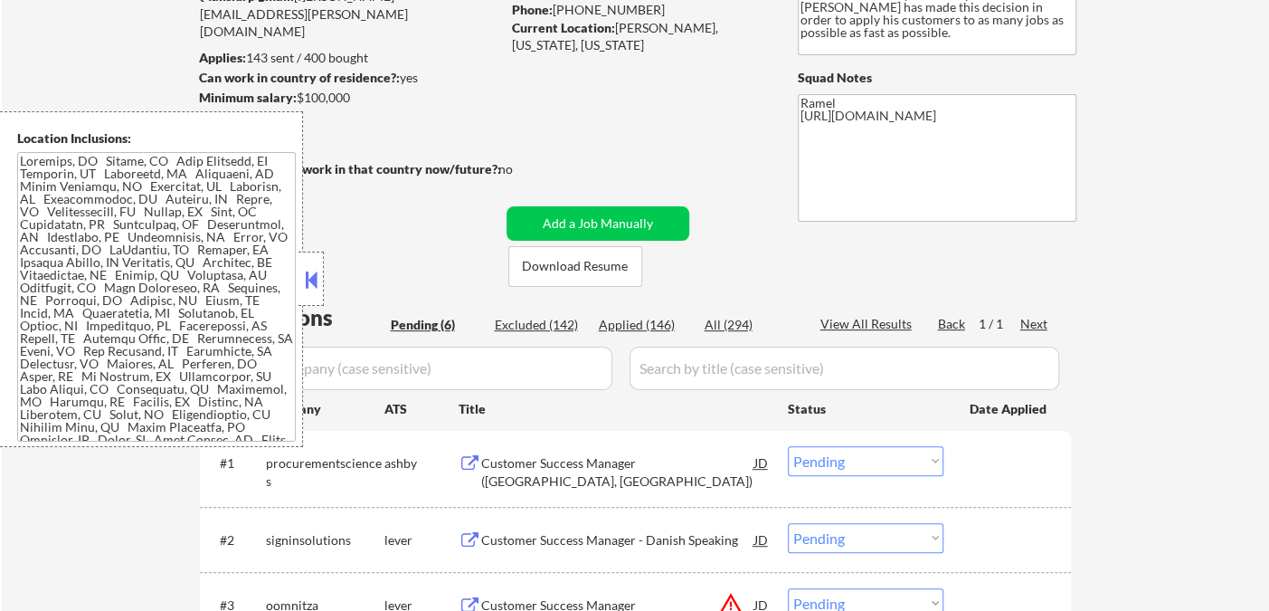
select select ""applied""
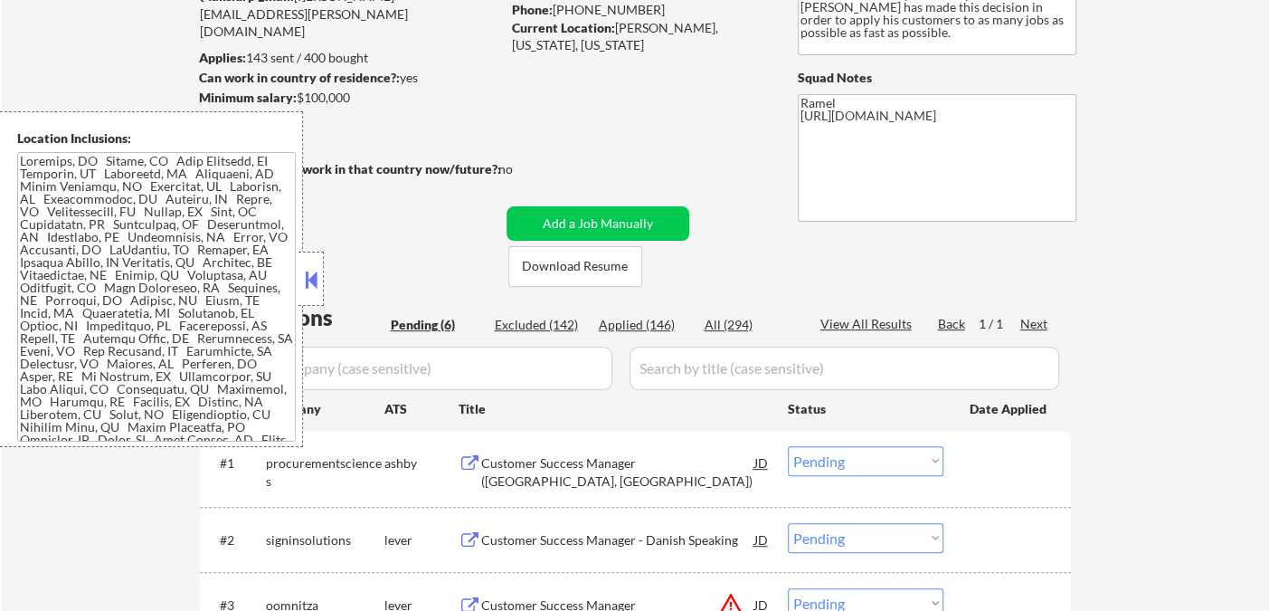
select select ""applied""
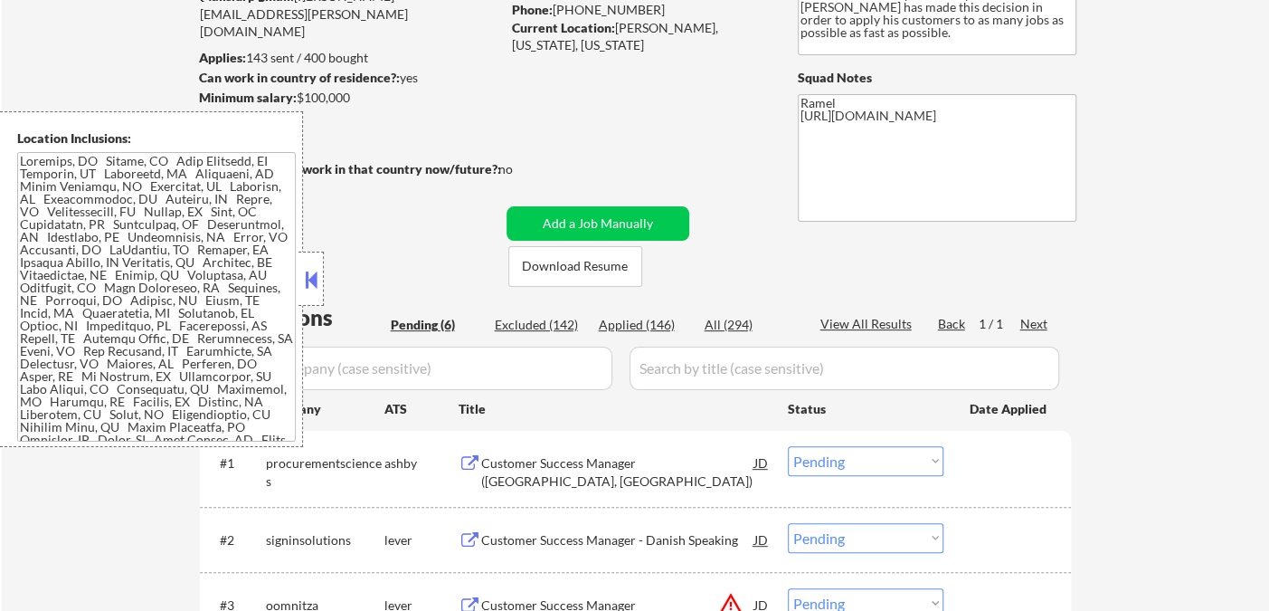
select select ""applied""
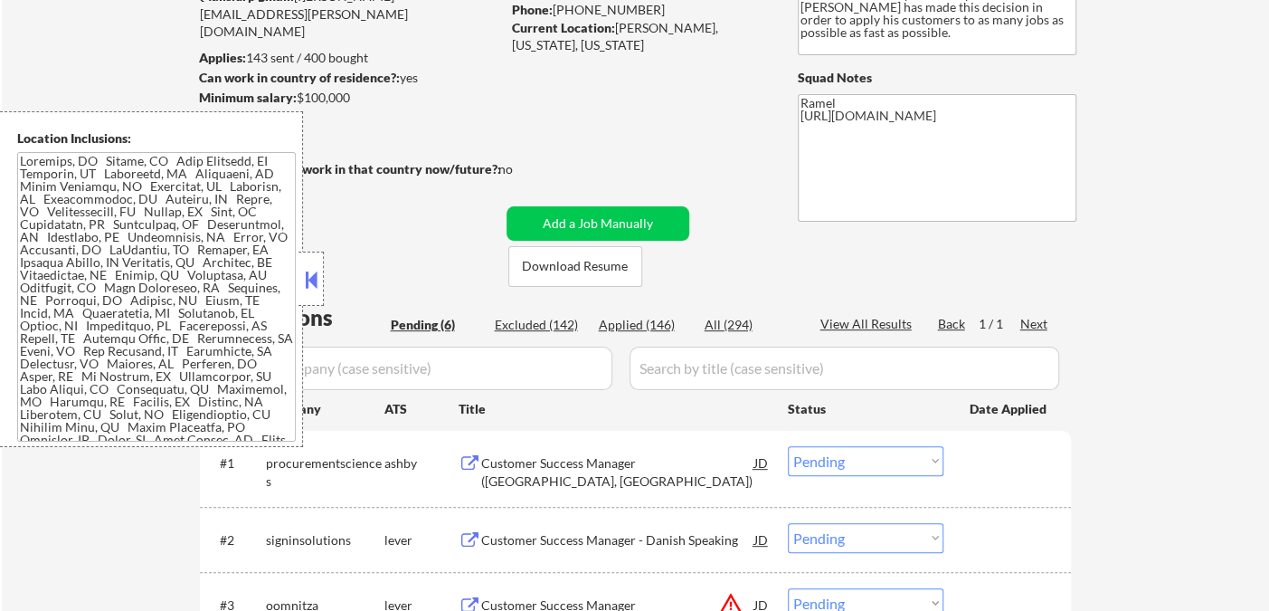
select select ""applied""
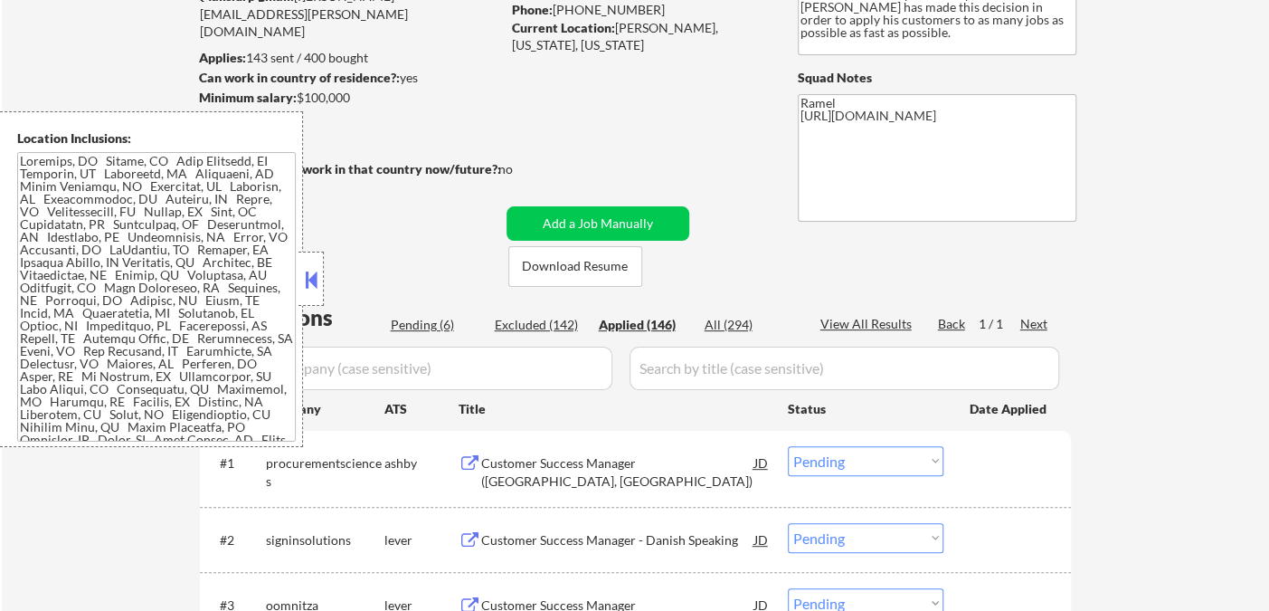
select select ""applied""
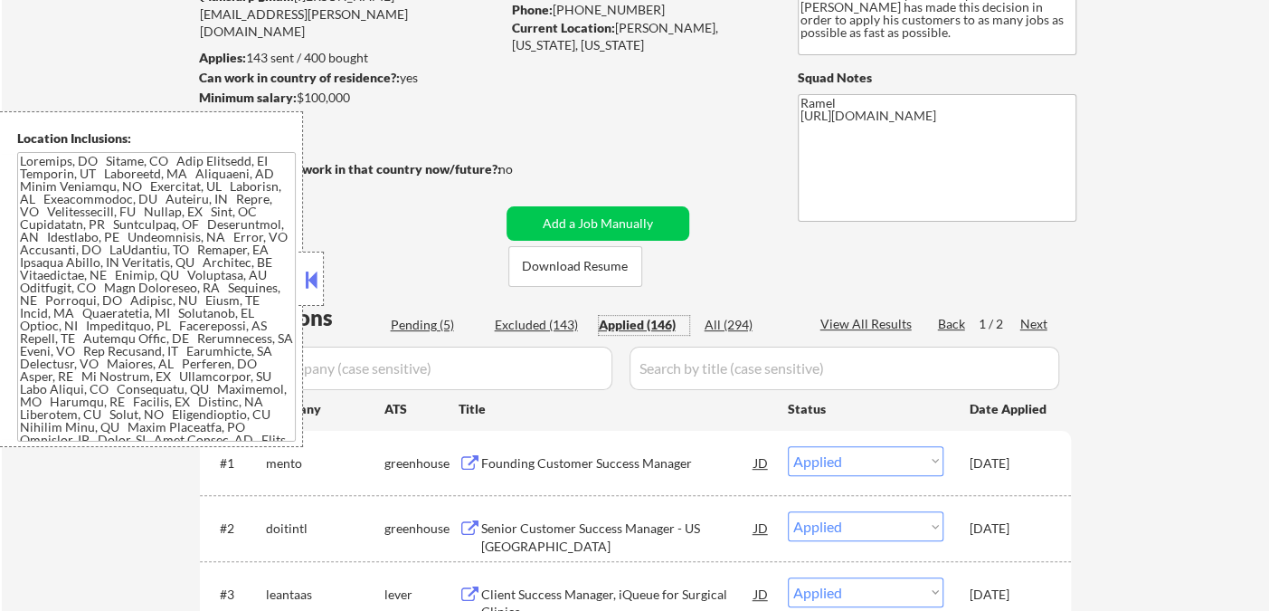
click at [649, 327] on div "Applied (146)" at bounding box center [644, 325] width 90 height 18
click at [878, 329] on div "View All Results" at bounding box center [868, 324] width 97 height 18
select select ""applied""
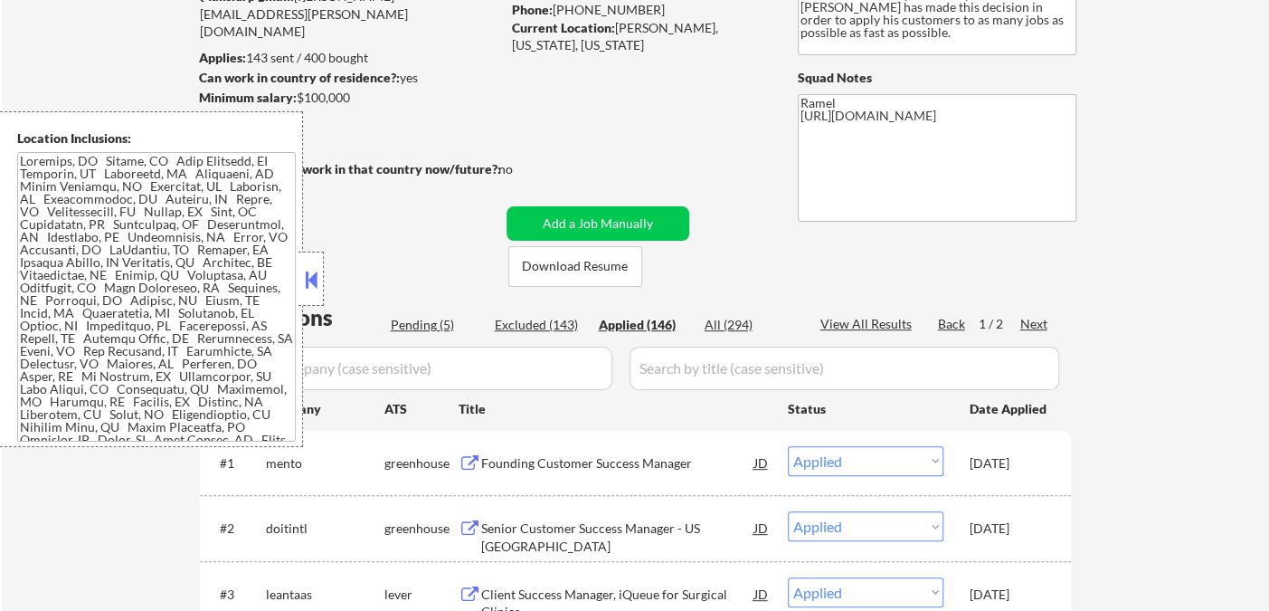
select select ""applied""
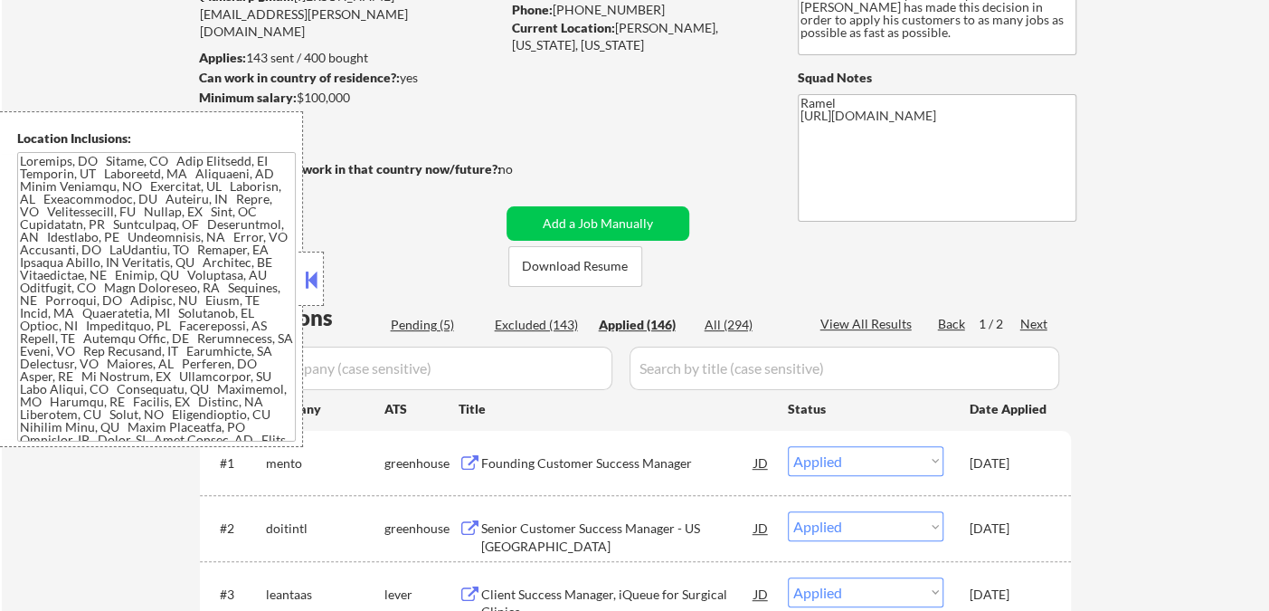
select select ""applied""
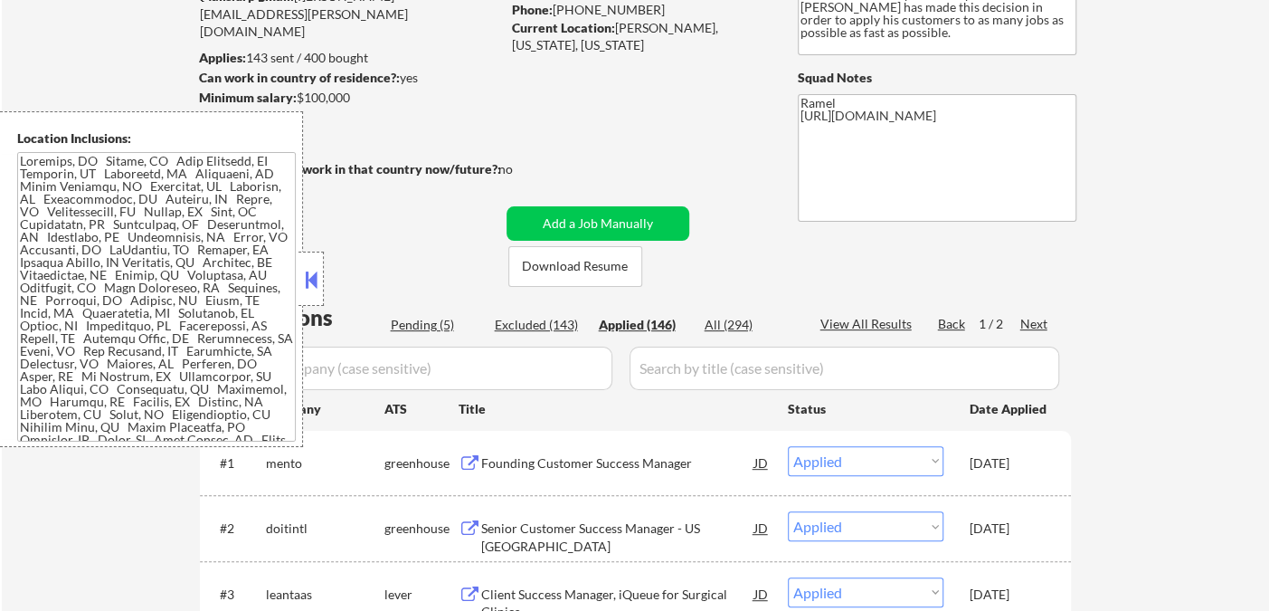
select select ""applied""
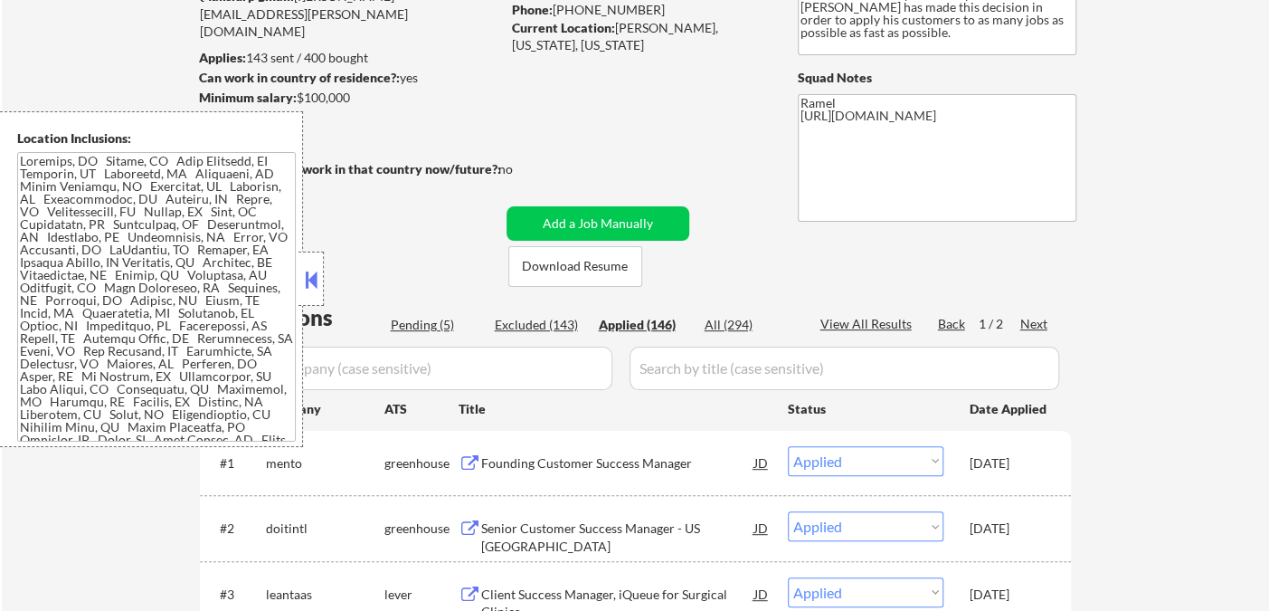
select select ""applied""
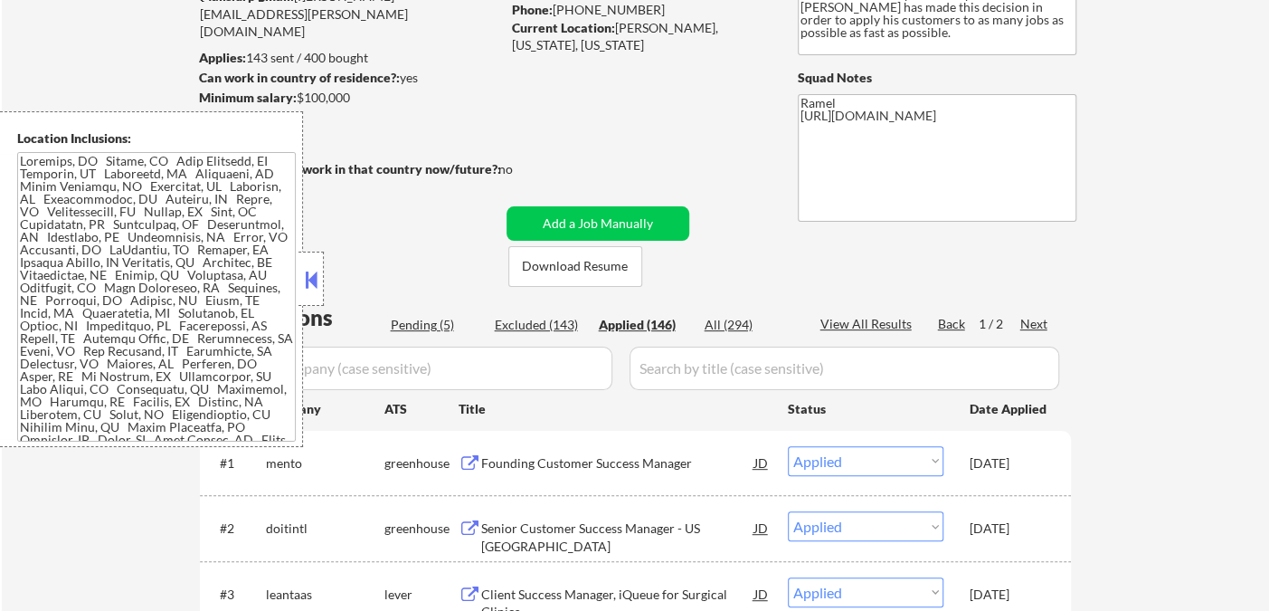
select select ""applied""
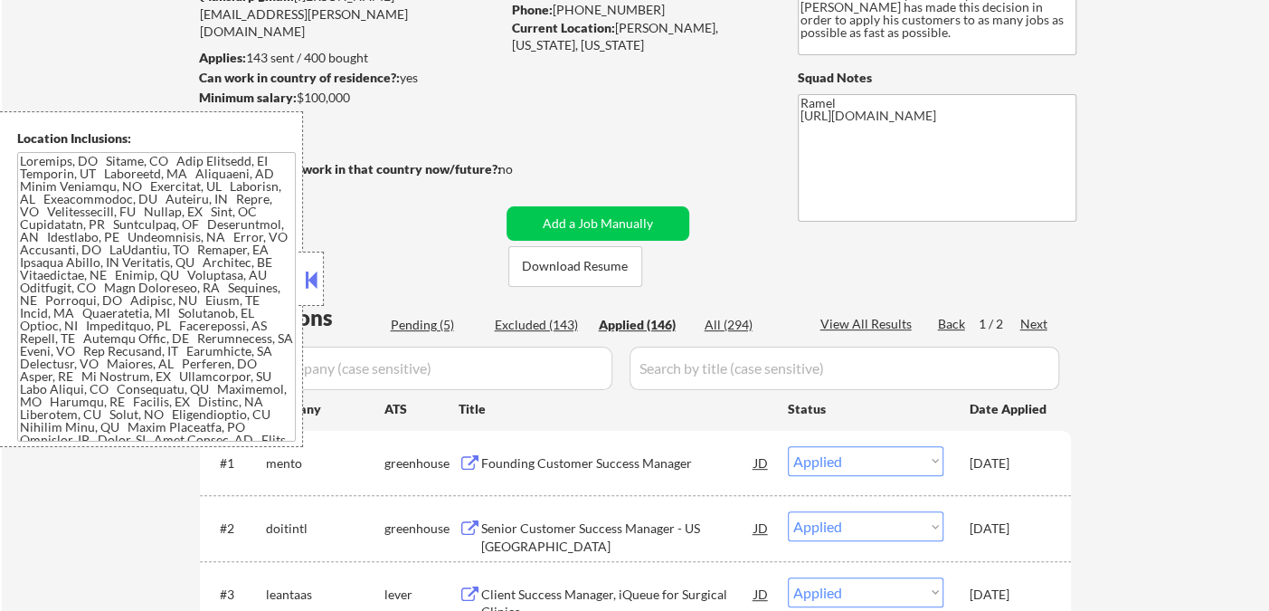
select select ""applied""
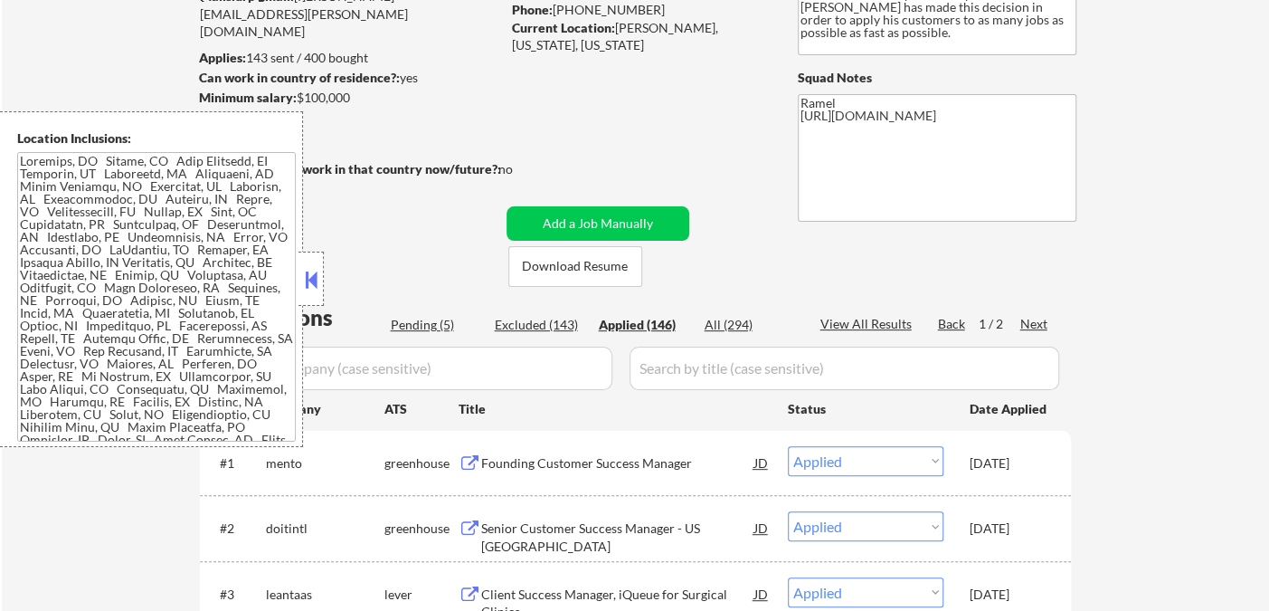
select select ""applied""
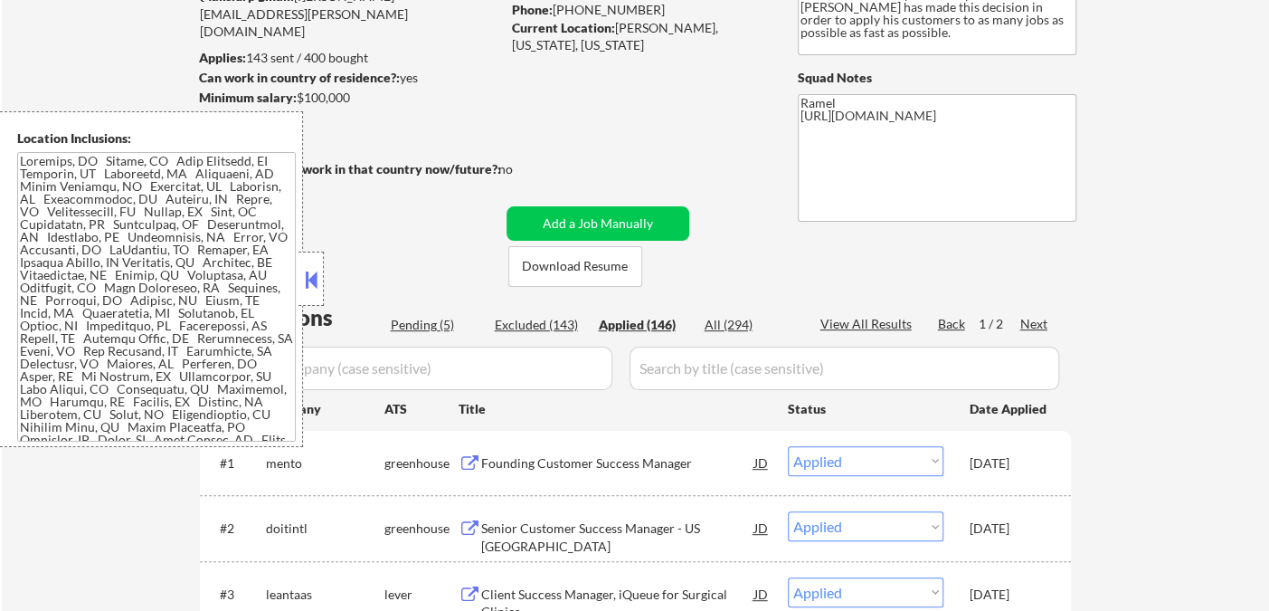
select select ""applied""
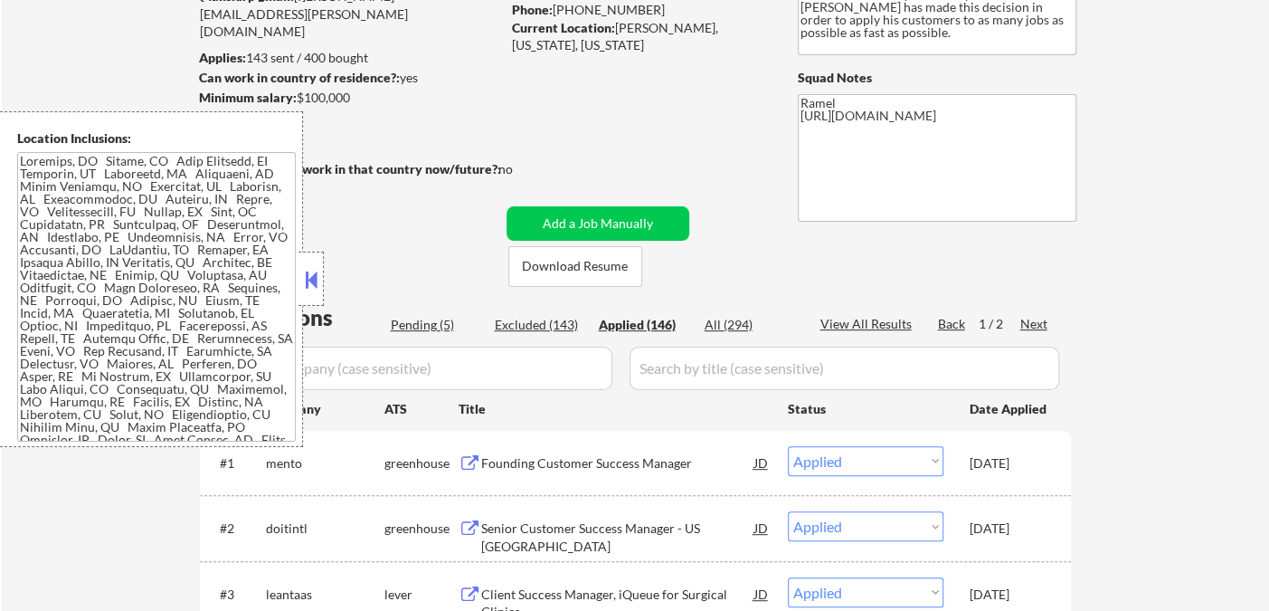
select select ""applied""
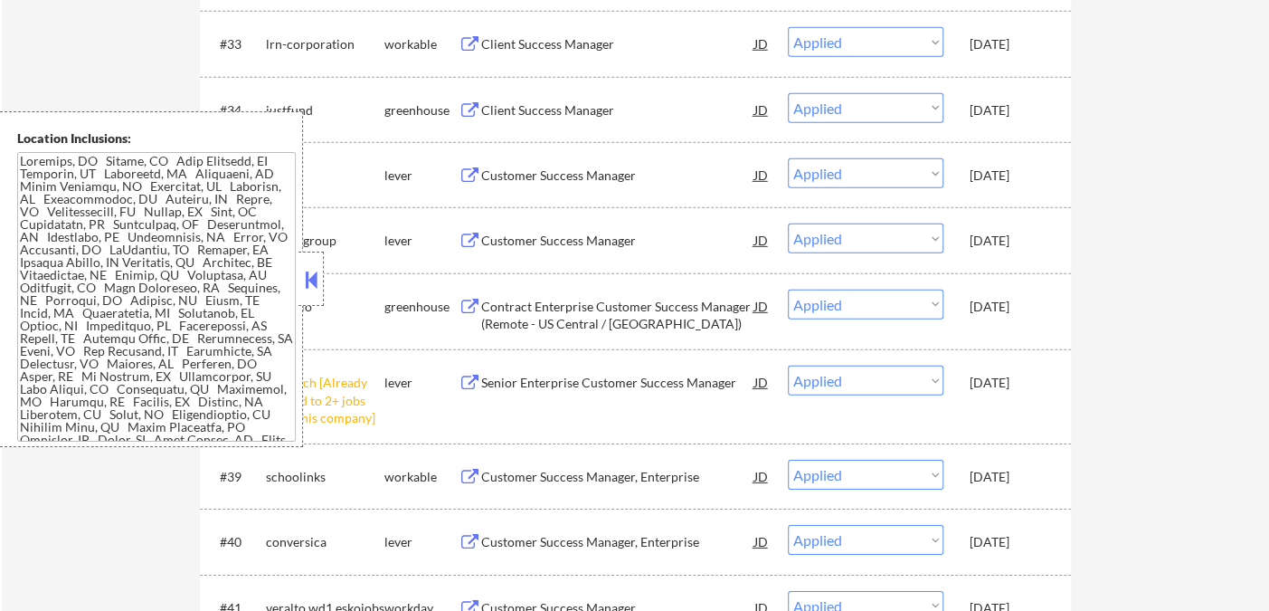
drag, startPoint x: 308, startPoint y: 283, endPoint x: 318, endPoint y: 276, distance: 12.3
click at [308, 282] on button at bounding box center [311, 279] width 20 height 27
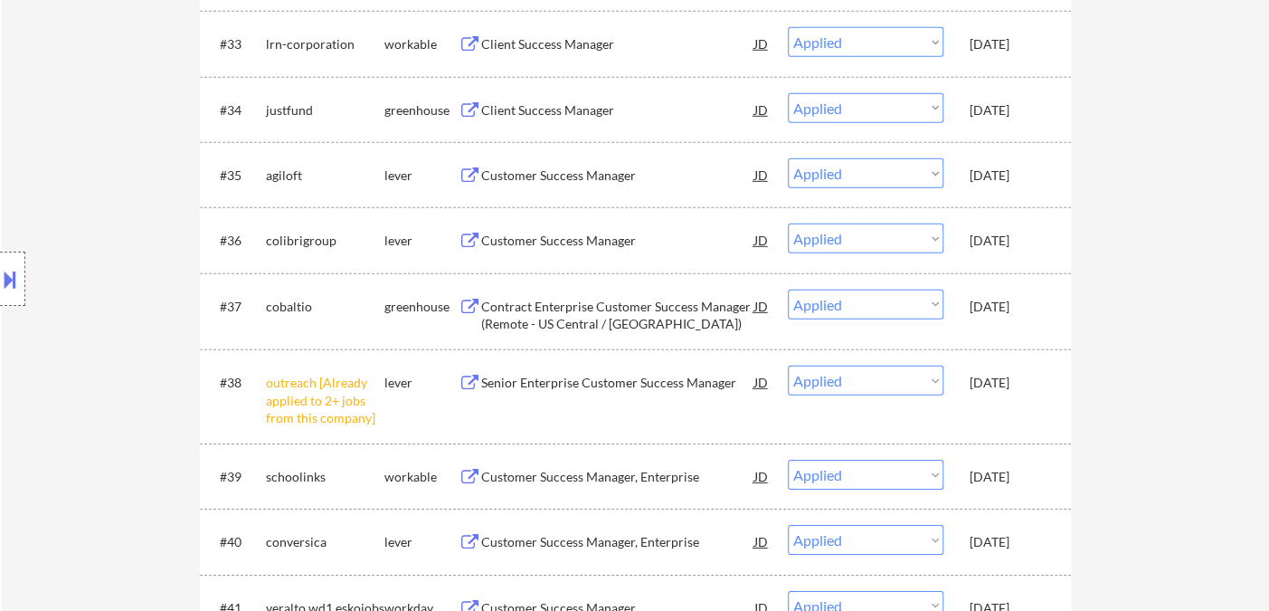
select select ""applied""
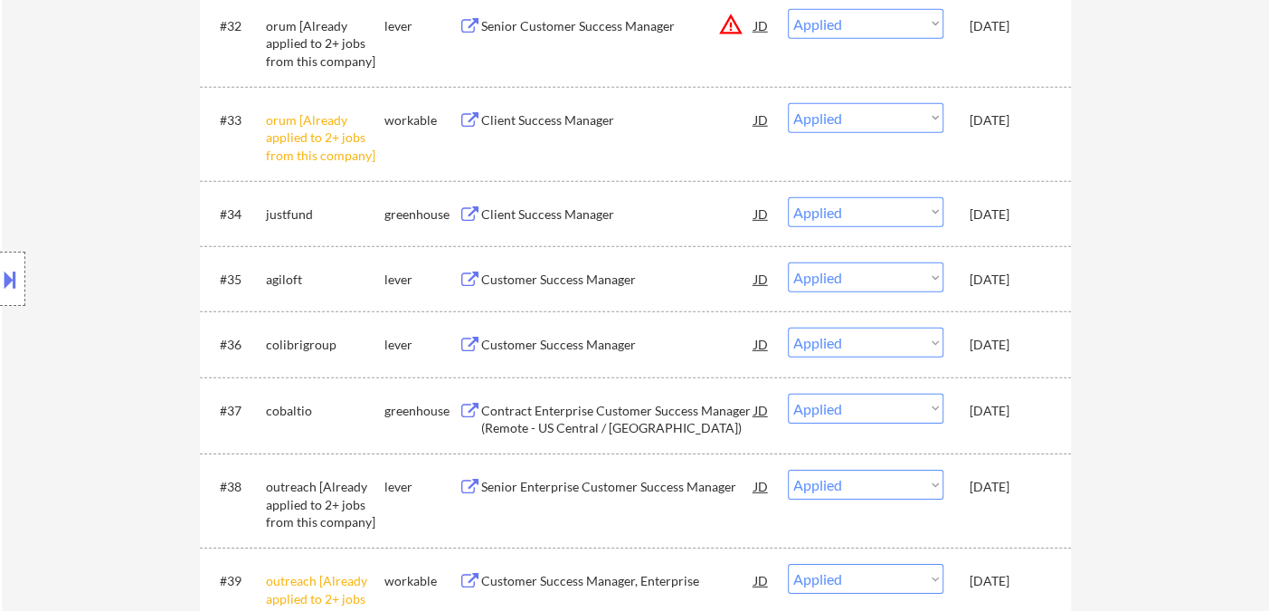
select select ""applied""
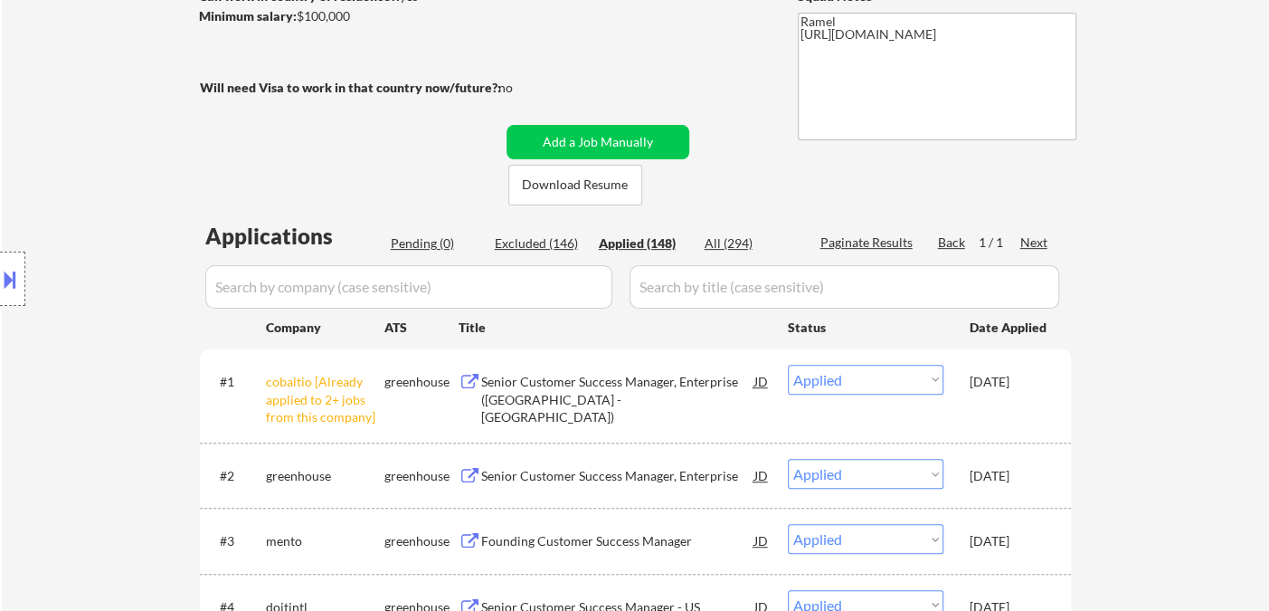
scroll to position [402, 0]
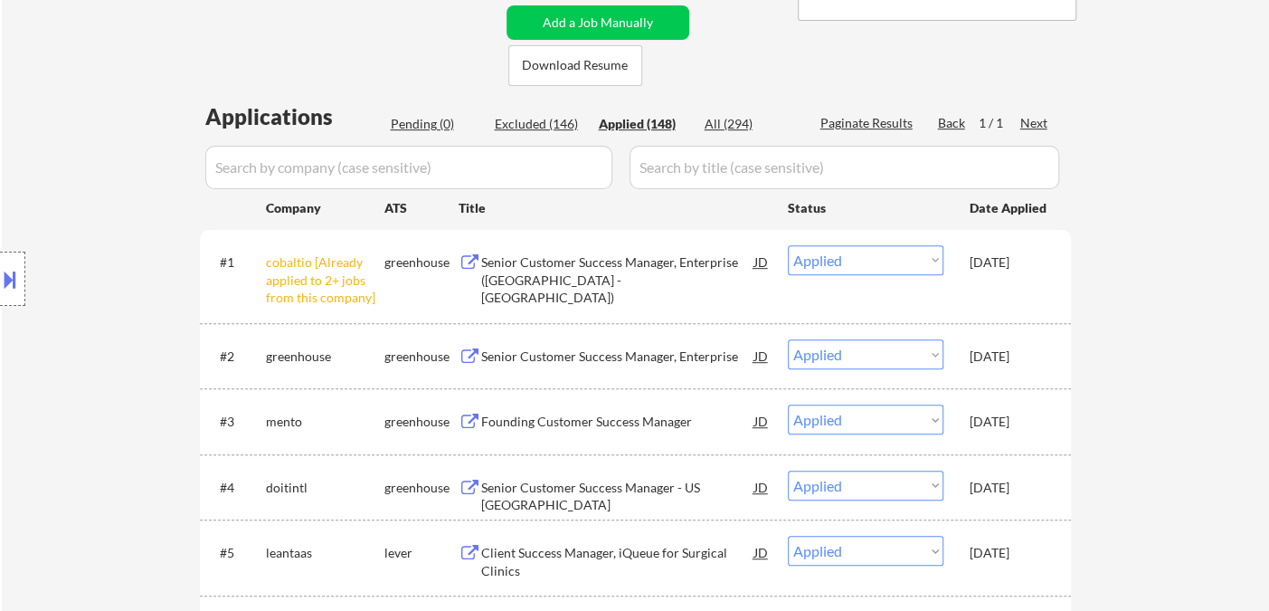
click at [637, 121] on div "Applied (148)" at bounding box center [644, 124] width 90 height 18
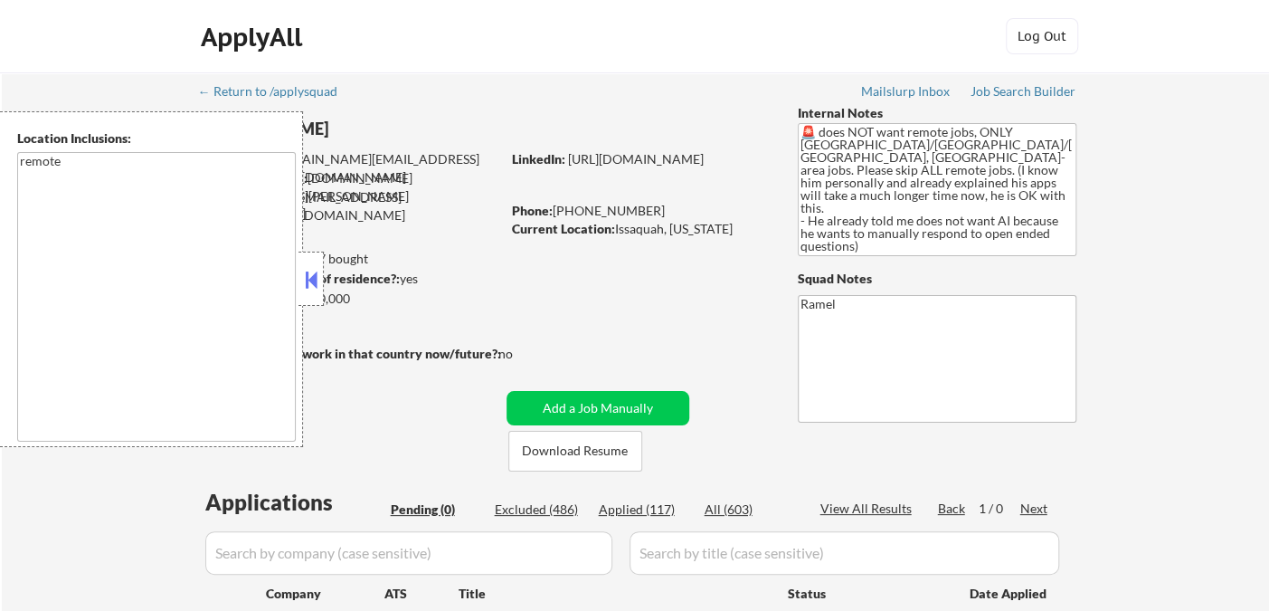
click at [314, 286] on button at bounding box center [311, 279] width 20 height 27
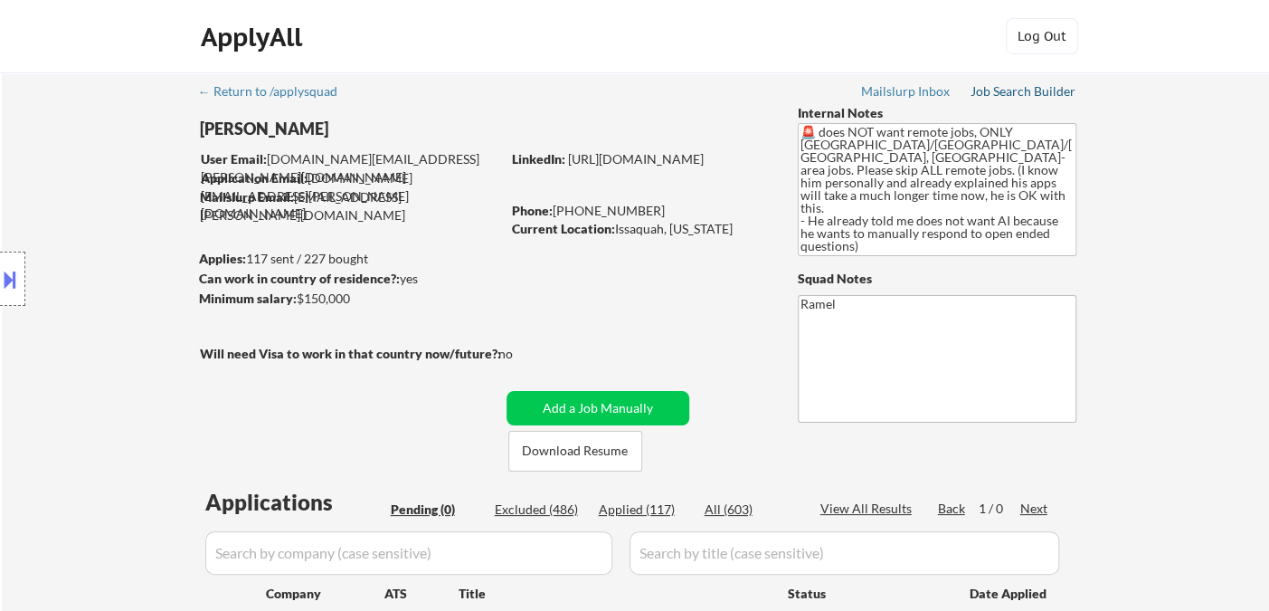
click at [1026, 92] on div "Job Search Builder" at bounding box center [1024, 91] width 106 height 13
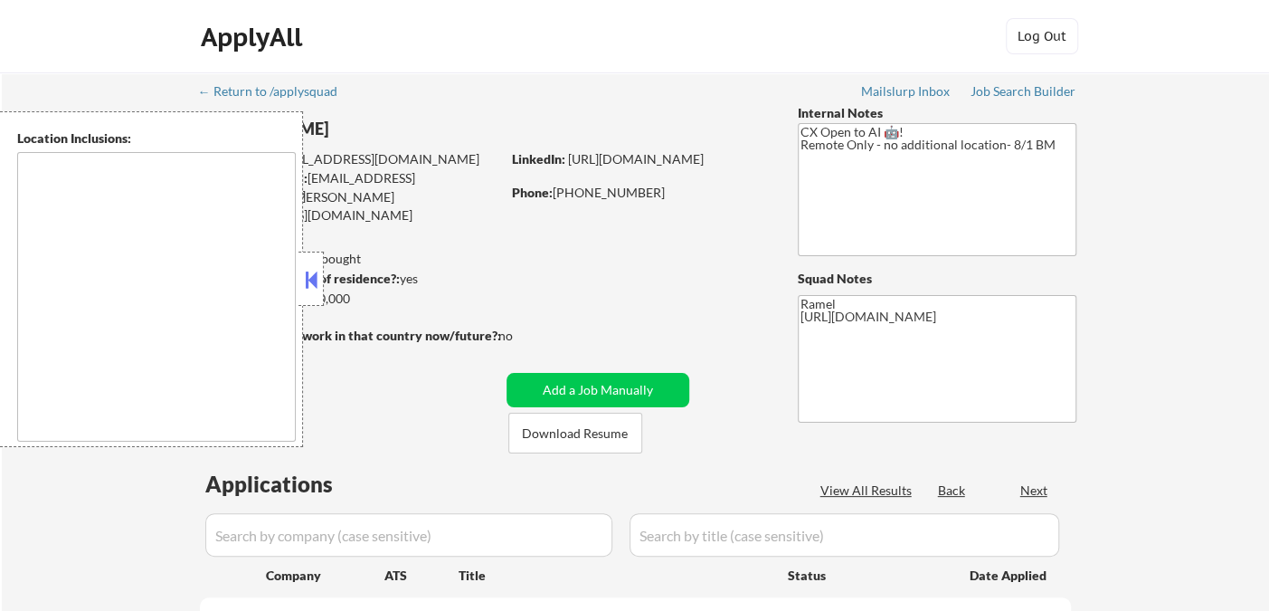
select select ""pending""
type textarea "remote"
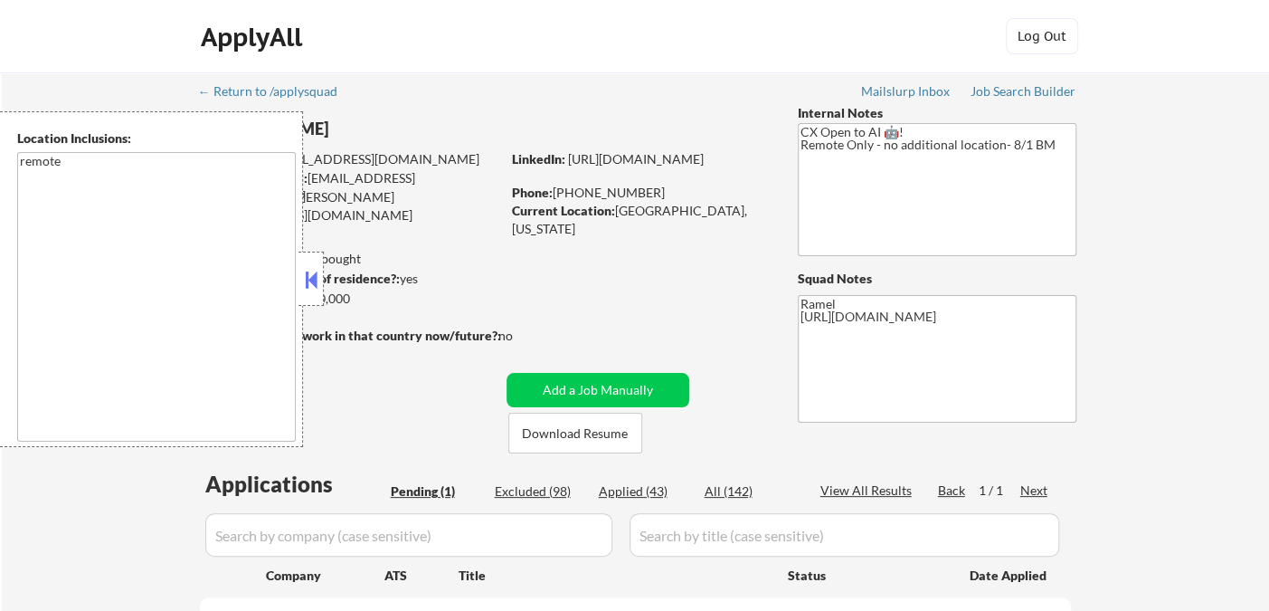
click at [317, 280] on button at bounding box center [311, 279] width 20 height 27
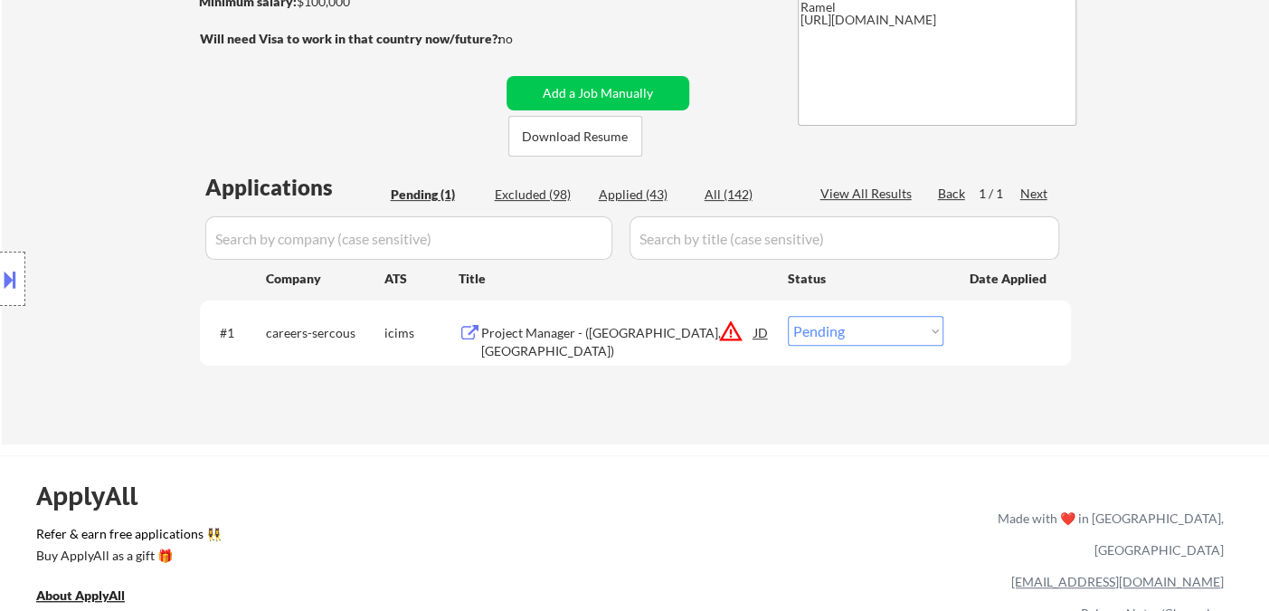
scroll to position [301, 0]
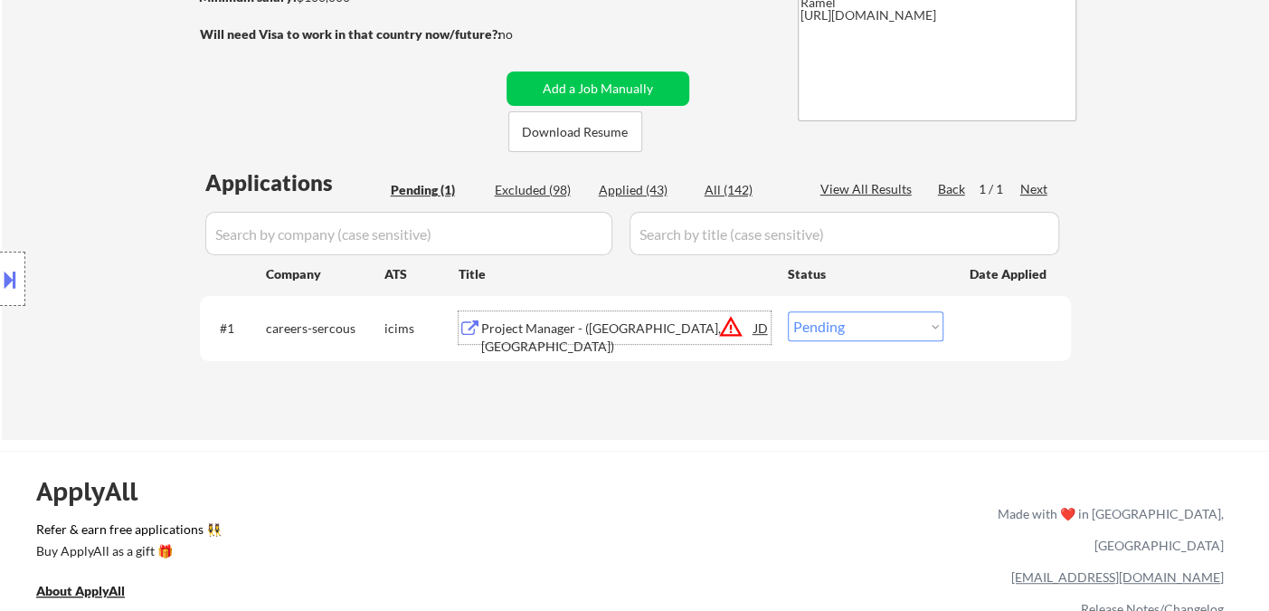
click at [639, 330] on div "Project Manager - (San Diego, CA)" at bounding box center [617, 336] width 273 height 35
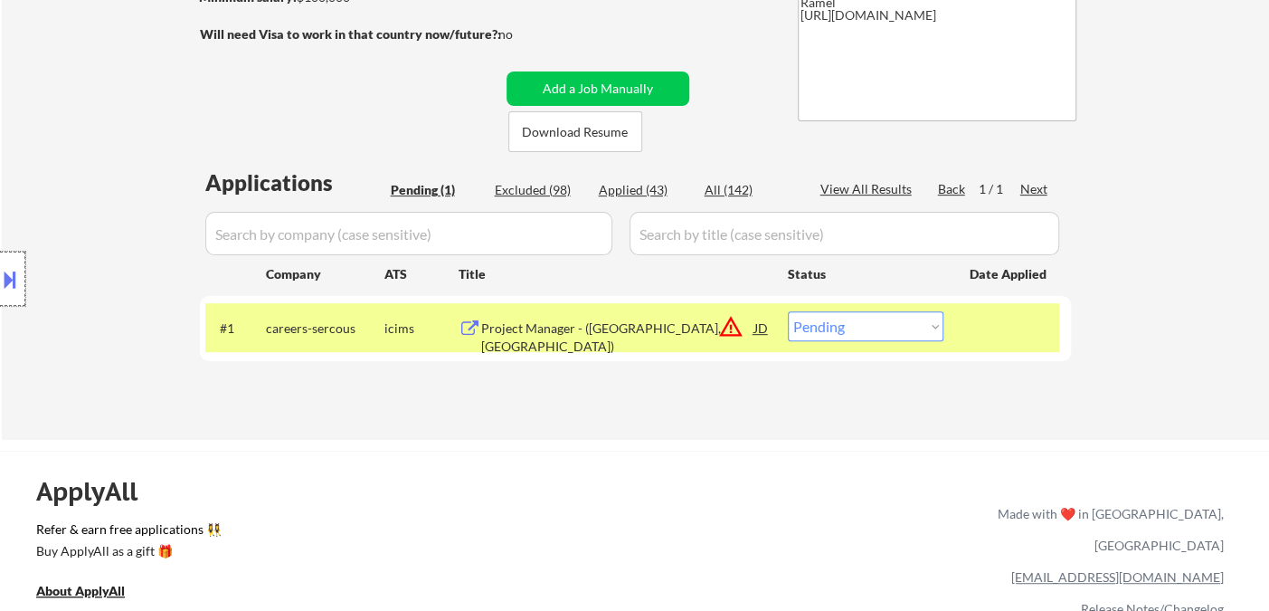
click at [21, 291] on div at bounding box center [12, 278] width 25 height 54
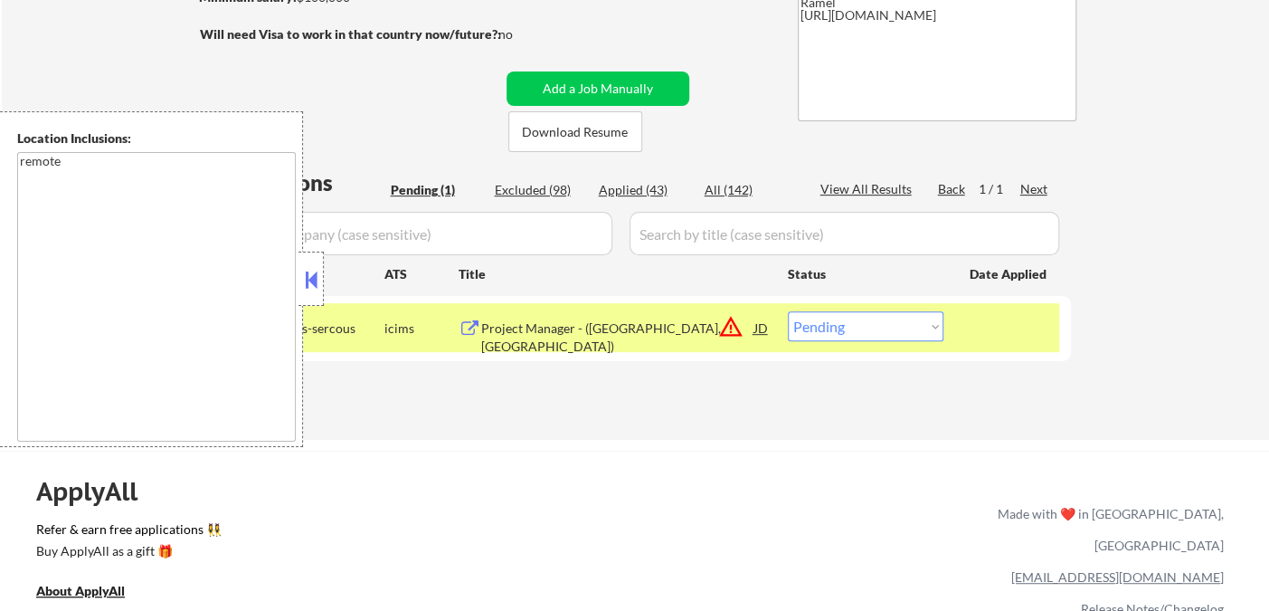
click at [312, 266] on button at bounding box center [311, 279] width 20 height 27
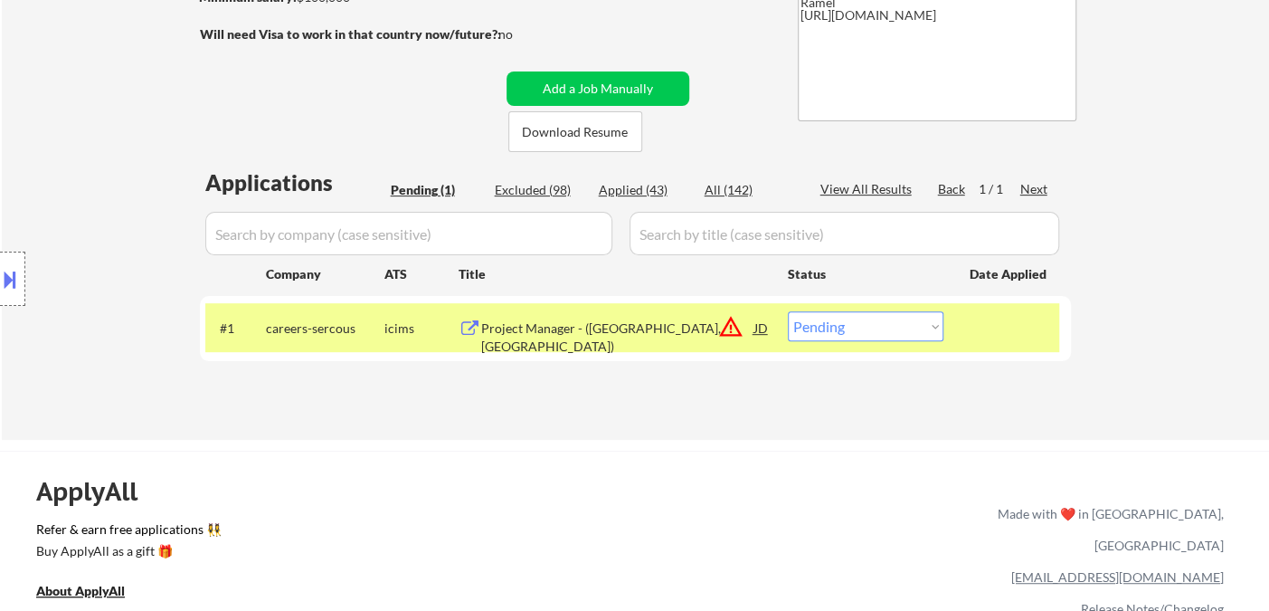
click at [867, 327] on select "Choose an option... Pending Applied Excluded (Questions) Excluded (Expired) Exc…" at bounding box center [866, 326] width 156 height 30
select select ""excluded__location_""
click at [788, 311] on select "Choose an option... Pending Applied Excluded (Questions) Excluded (Expired) Exc…" at bounding box center [866, 326] width 156 height 30
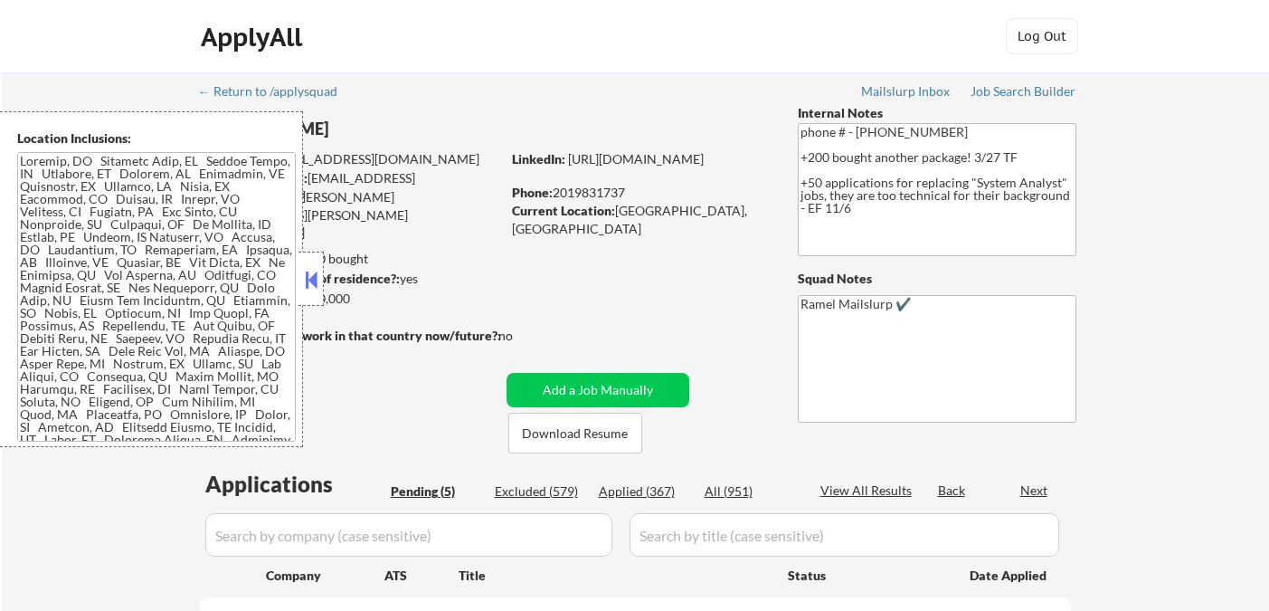
select select ""pending""
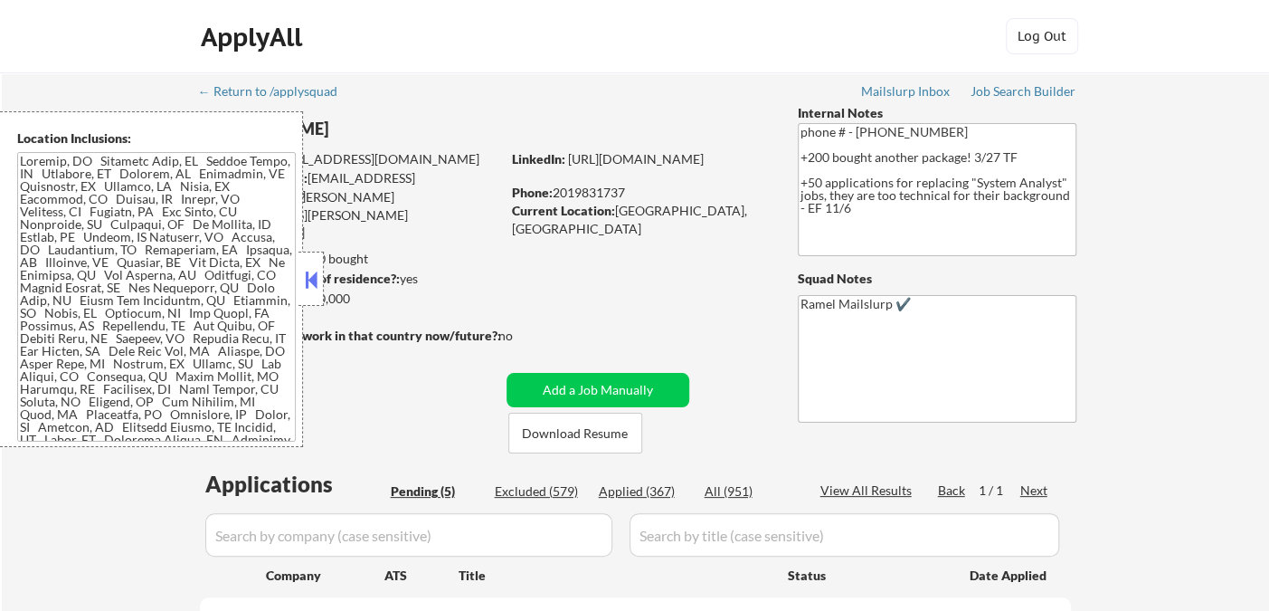
click at [311, 274] on button at bounding box center [311, 279] width 20 height 27
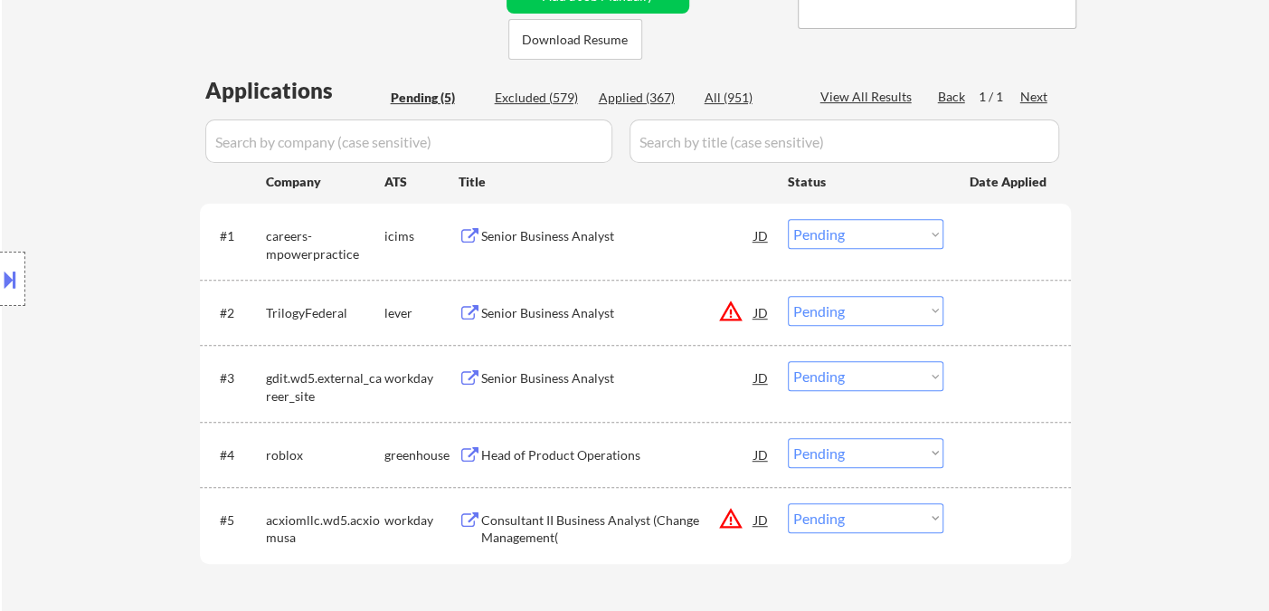
scroll to position [502, 0]
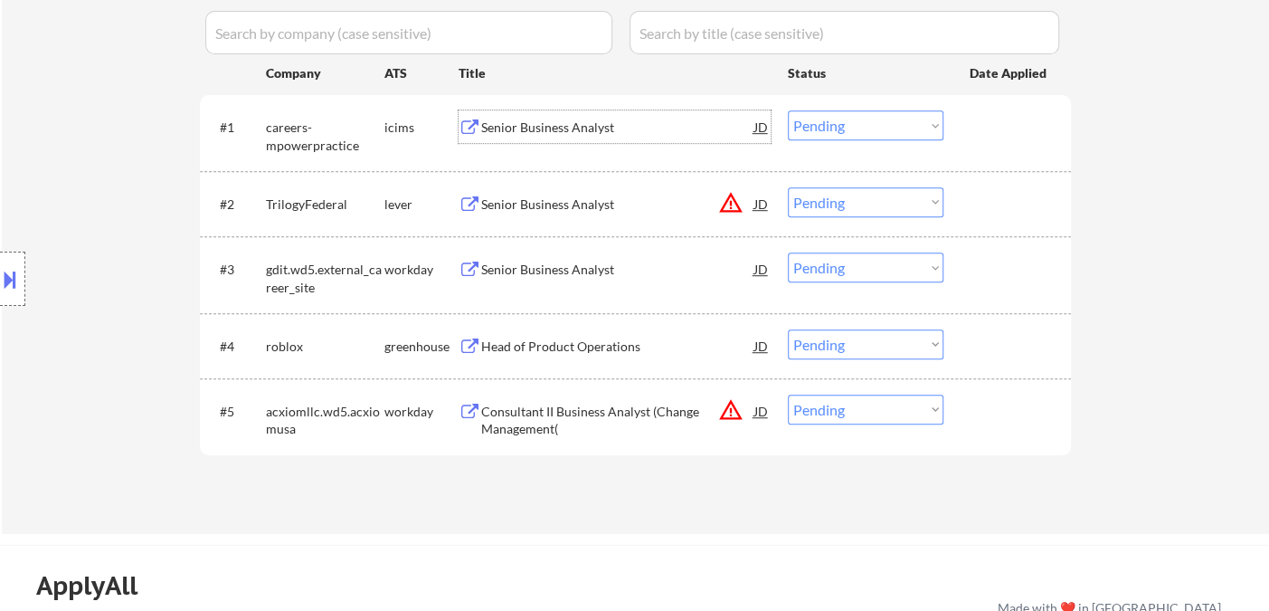
click at [542, 137] on div "Senior Business Analyst" at bounding box center [617, 126] width 273 height 33
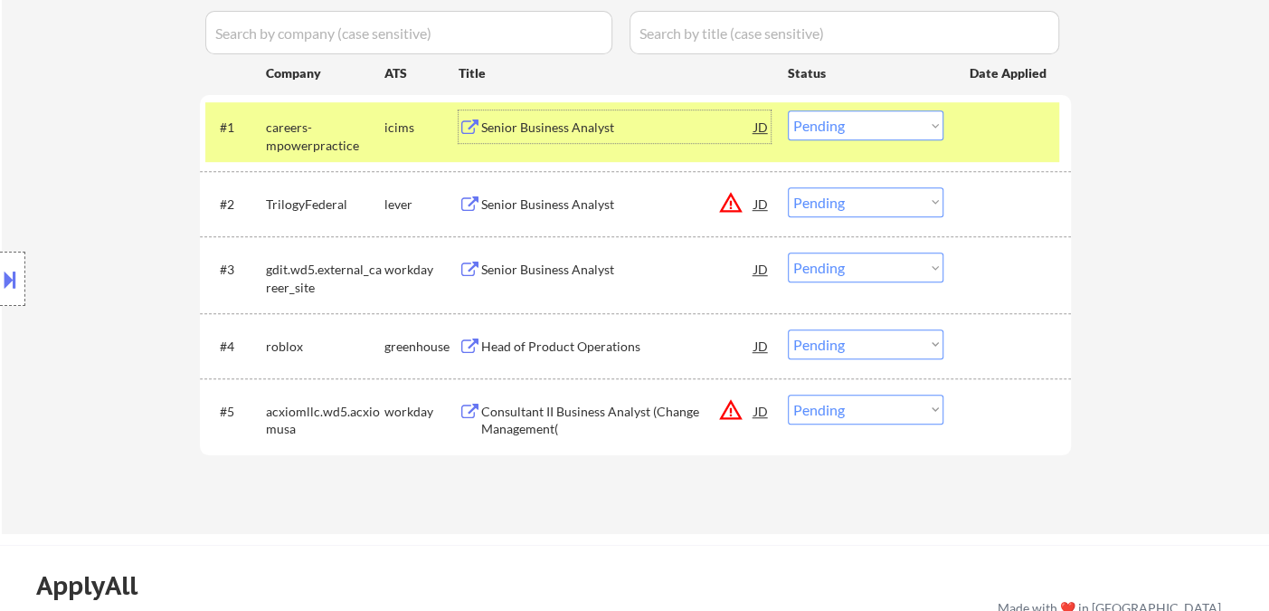
click at [754, 121] on div "JD" at bounding box center [762, 126] width 18 height 33
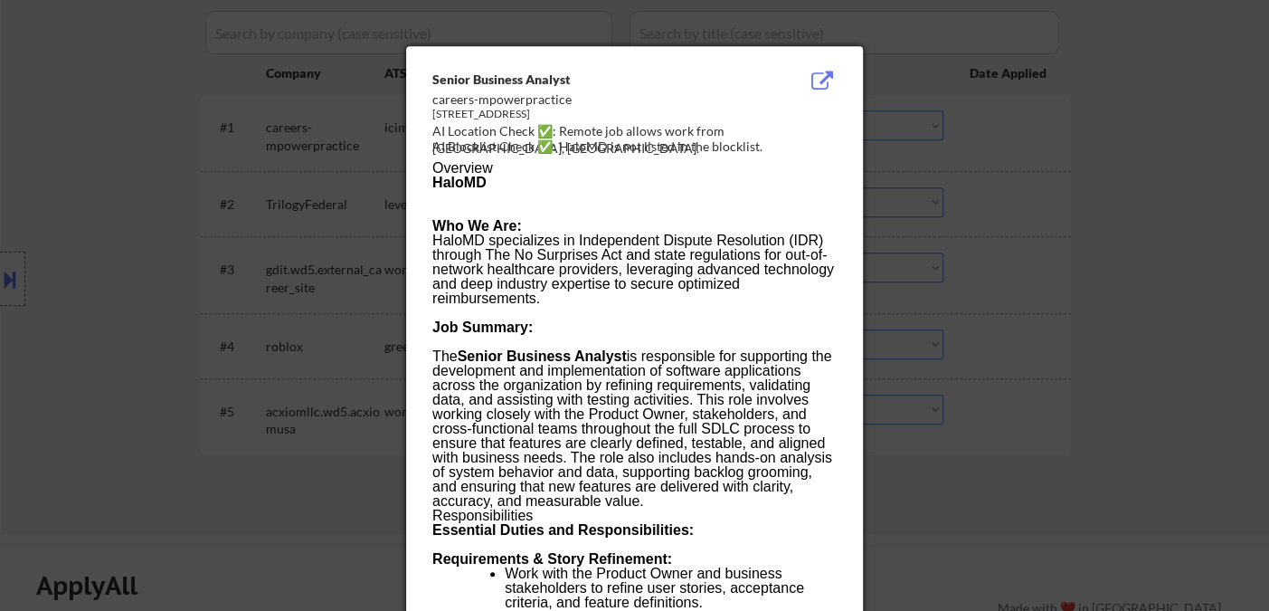
click at [1080, 251] on div at bounding box center [634, 305] width 1269 height 611
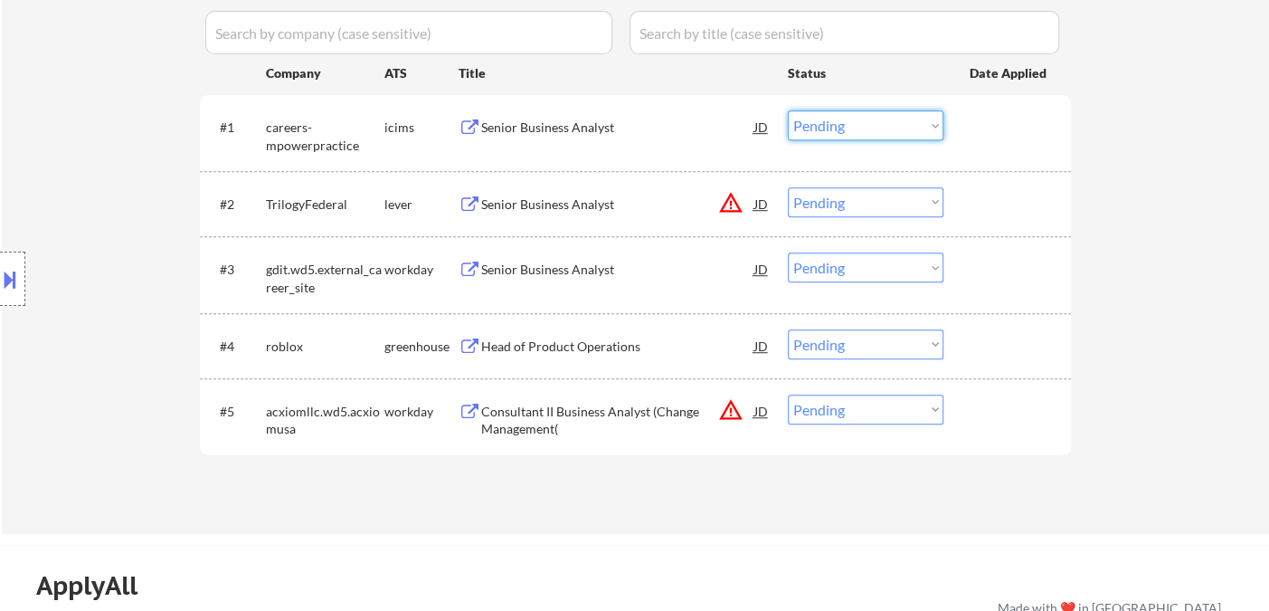
drag, startPoint x: 816, startPoint y: 113, endPoint x: 868, endPoint y: 136, distance: 57.1
click at [819, 114] on select "Choose an option... Pending Applied Excluded (Questions) Excluded (Expired) Exc…" at bounding box center [866, 125] width 156 height 30
click at [788, 110] on select "Choose an option... Pending Applied Excluded (Questions) Excluded (Expired) Exc…" at bounding box center [866, 125] width 156 height 30
click at [581, 268] on div "Senior Business Analyst" at bounding box center [617, 270] width 273 height 18
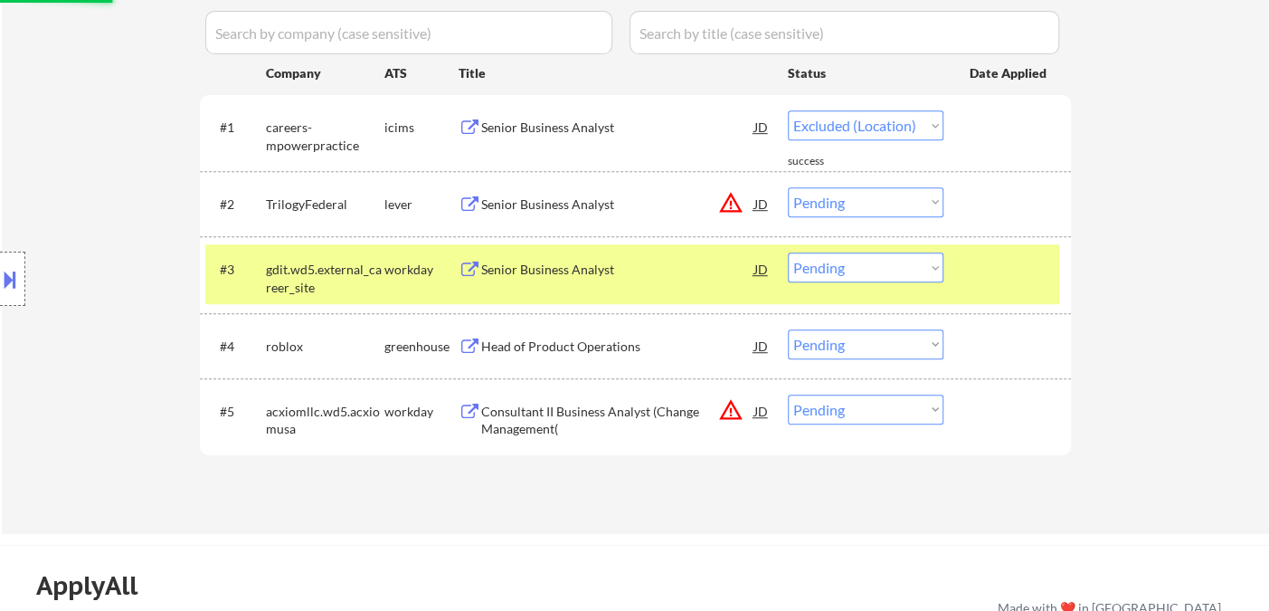
select select ""pending""
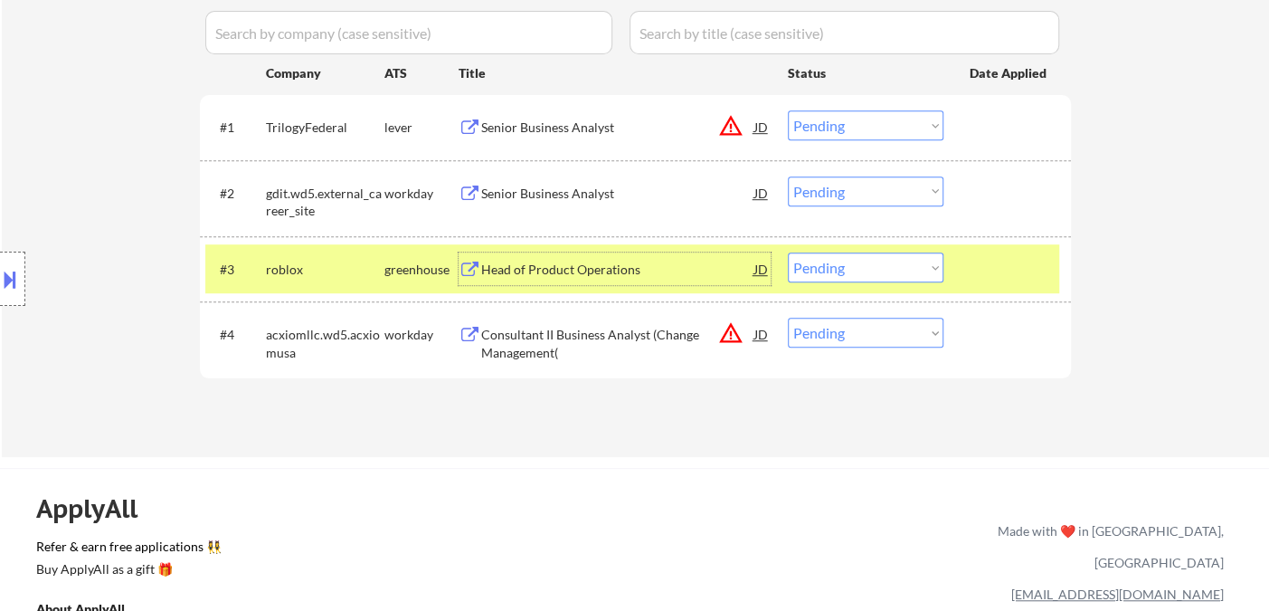
click at [849, 198] on select "Choose an option... Pending Applied Excluded (Questions) Excluded (Expired) Exc…" at bounding box center [866, 191] width 156 height 30
click at [788, 176] on select "Choose an option... Pending Applied Excluded (Questions) Excluded (Expired) Exc…" at bounding box center [866, 191] width 156 height 30
click at [608, 273] on div "Head of Product Operations" at bounding box center [617, 270] width 273 height 18
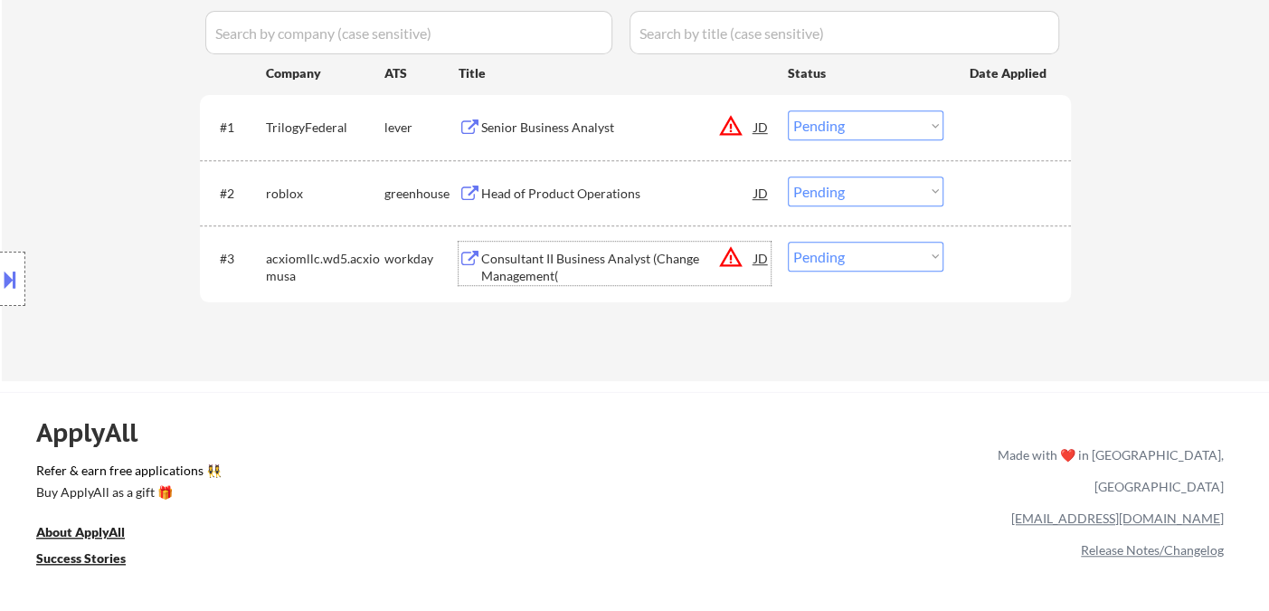
click at [863, 194] on select "Choose an option... Pending Applied Excluded (Questions) Excluded (Expired) Exc…" at bounding box center [866, 191] width 156 height 30
click at [788, 176] on select "Choose an option... Pending Applied Excluded (Questions) Excluded (Expired) Exc…" at bounding box center [866, 191] width 156 height 30
click at [560, 129] on div "Senior Business Analyst" at bounding box center [617, 127] width 273 height 18
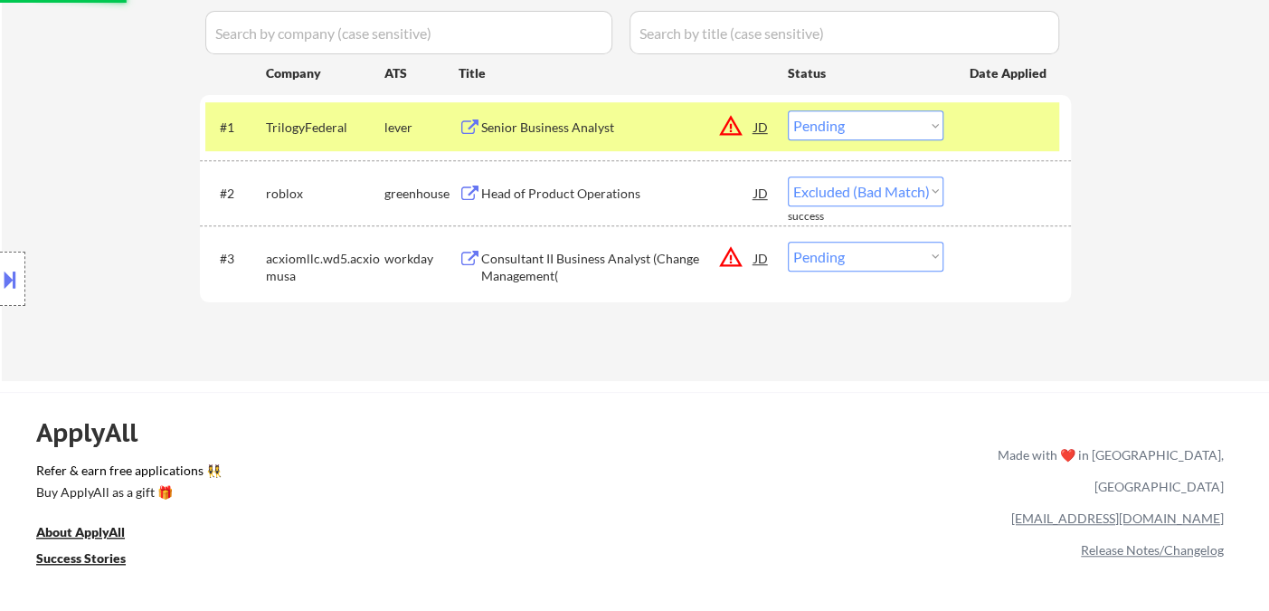
select select ""pending""
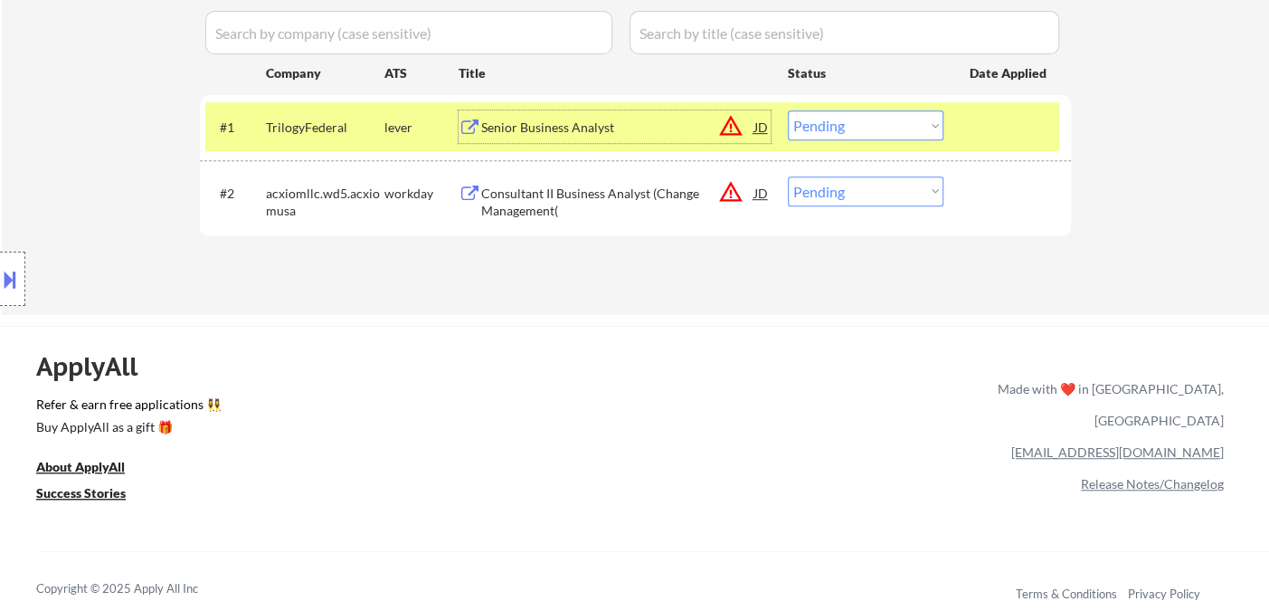
click at [858, 126] on select "Choose an option... Pending Applied Excluded (Questions) Excluded (Expired) Exc…" at bounding box center [866, 125] width 156 height 30
click at [788, 110] on select "Choose an option... Pending Applied Excluded (Questions) Excluded (Expired) Exc…" at bounding box center [866, 125] width 156 height 30
click at [640, 202] on div "Consultant II Business Analyst (Change Management(" at bounding box center [617, 202] width 273 height 35
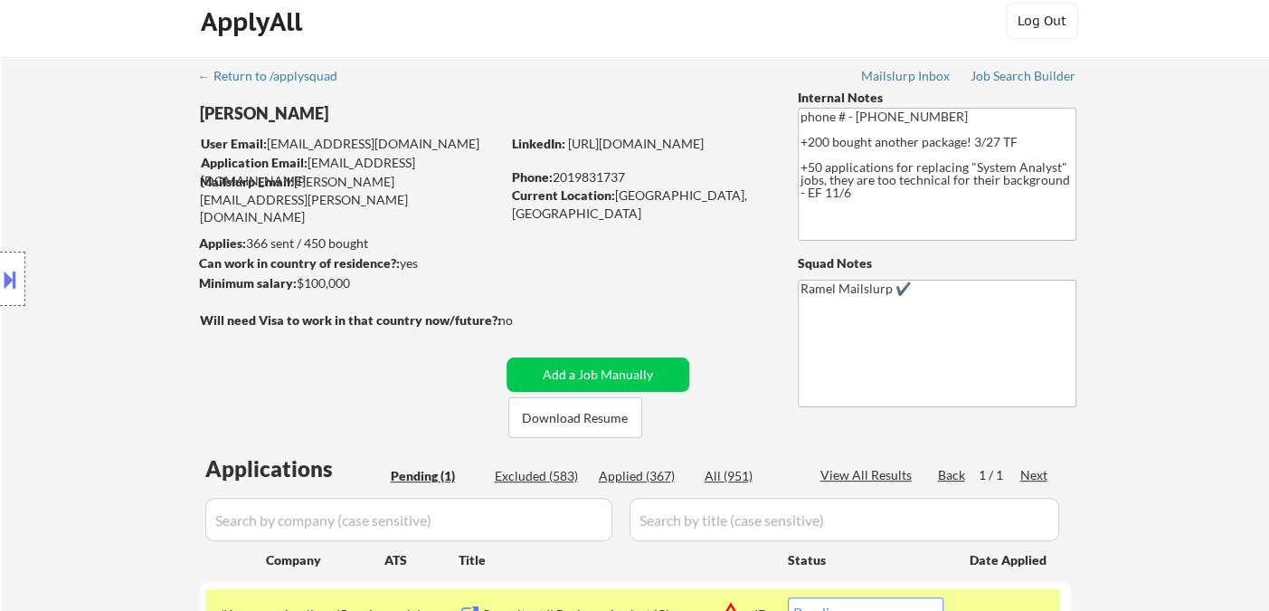
scroll to position [0, 0]
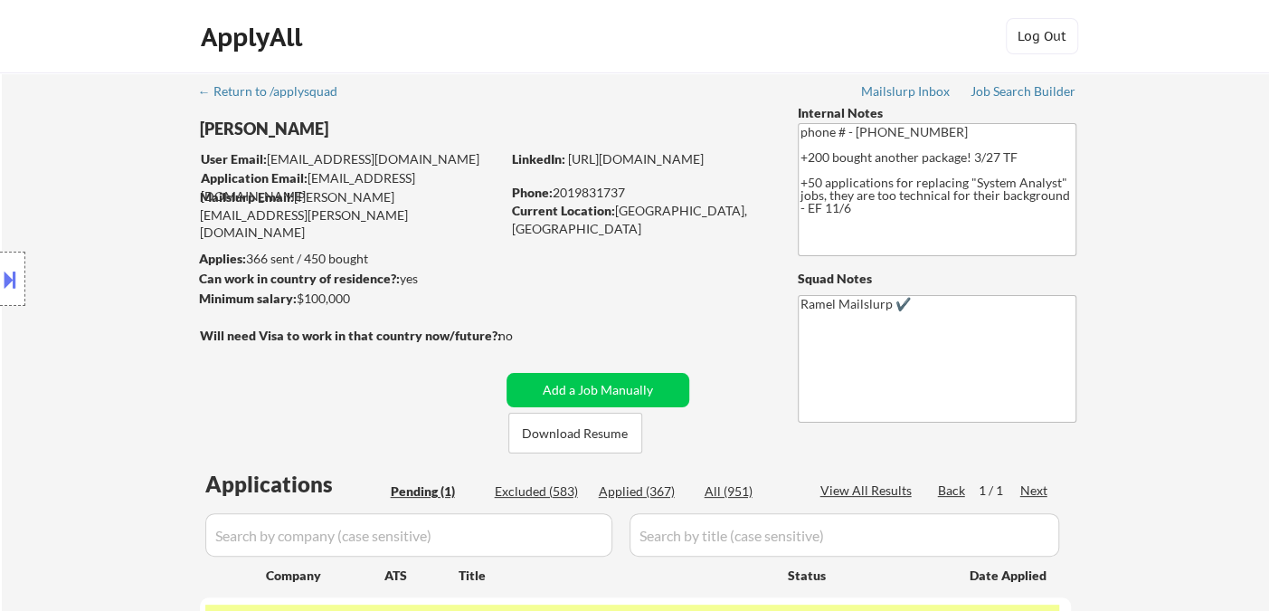
click at [608, 190] on div "Phone: 2019831737" at bounding box center [640, 193] width 256 height 18
copy div "2019831737"
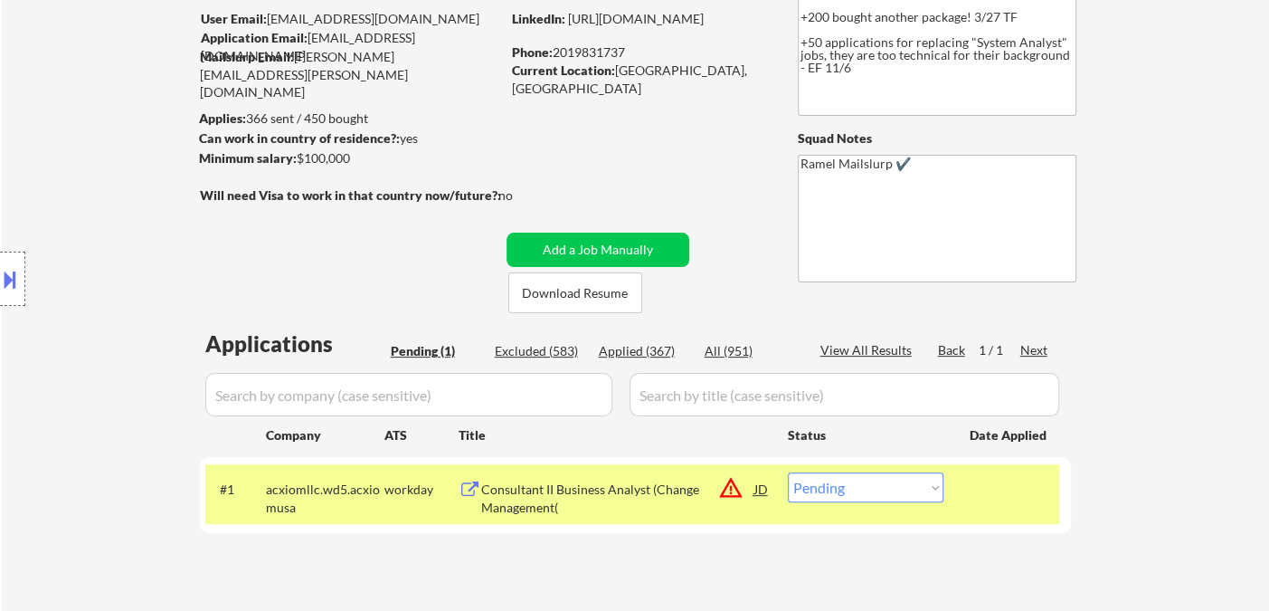
scroll to position [301, 0]
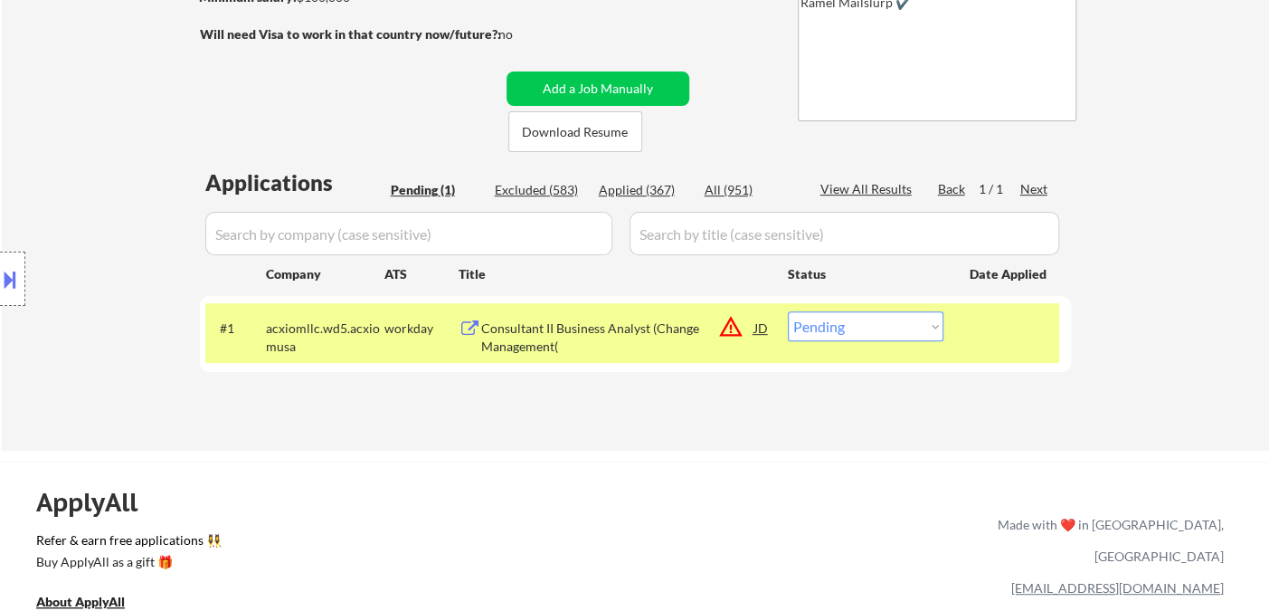
click at [875, 331] on select "Choose an option... Pending Applied Excluded (Questions) Excluded (Expired) Exc…" at bounding box center [866, 326] width 156 height 30
select select ""applied""
click at [788, 311] on select "Choose an option... Pending Applied Excluded (Questions) Excluded (Expired) Exc…" at bounding box center [866, 326] width 156 height 30
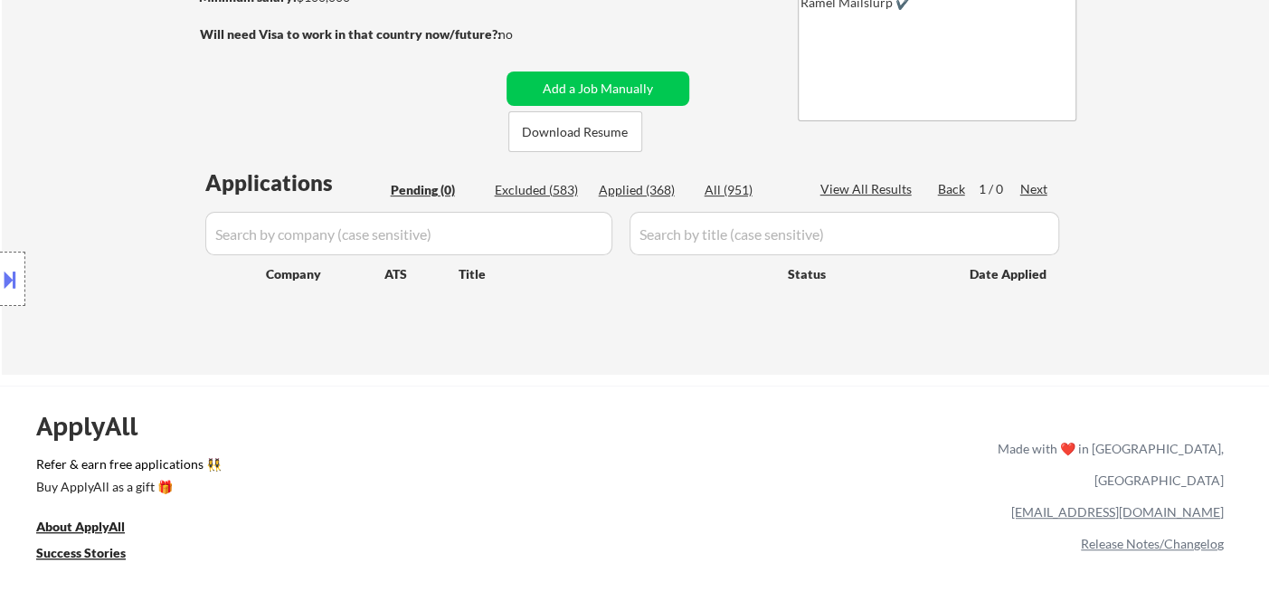
click at [43, 143] on div "Location Inclusions:" at bounding box center [162, 279] width 324 height 336
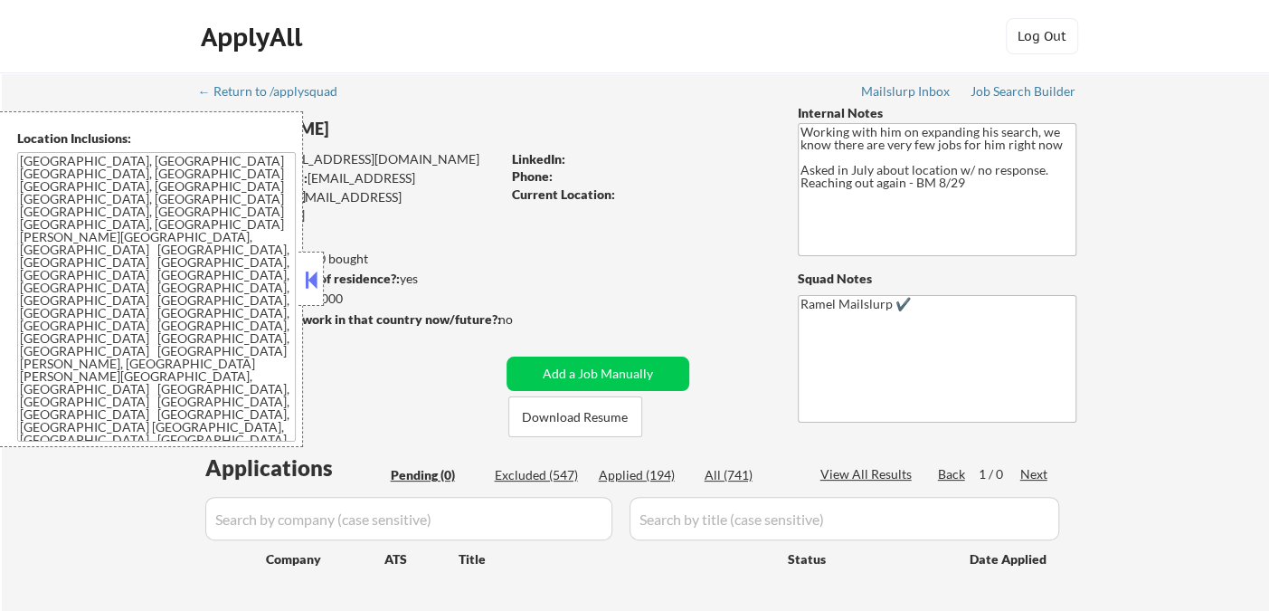
click at [314, 280] on button at bounding box center [311, 279] width 20 height 27
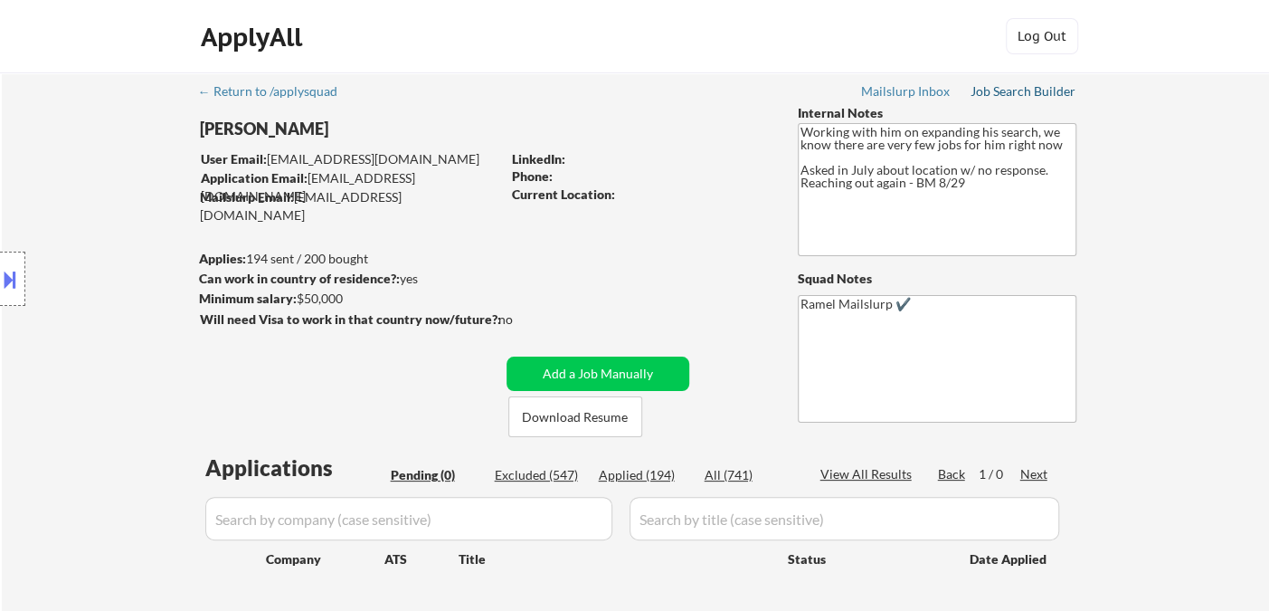
click at [985, 95] on div "Job Search Builder" at bounding box center [1024, 91] width 106 height 13
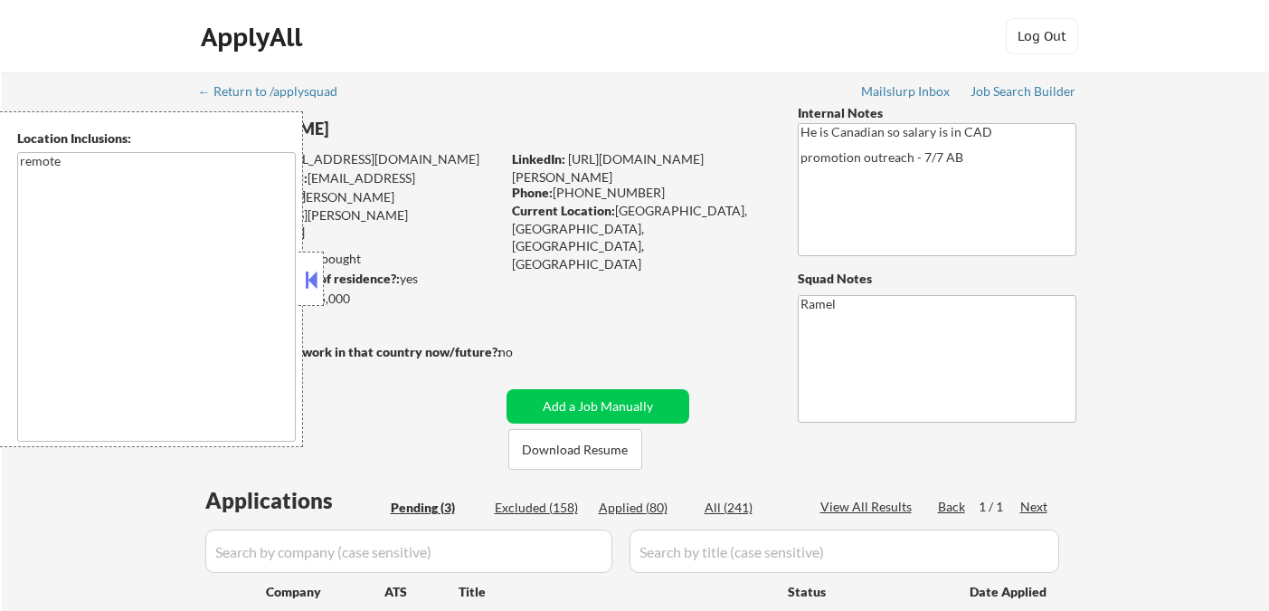
select select ""pending""
click at [310, 281] on button at bounding box center [311, 279] width 20 height 27
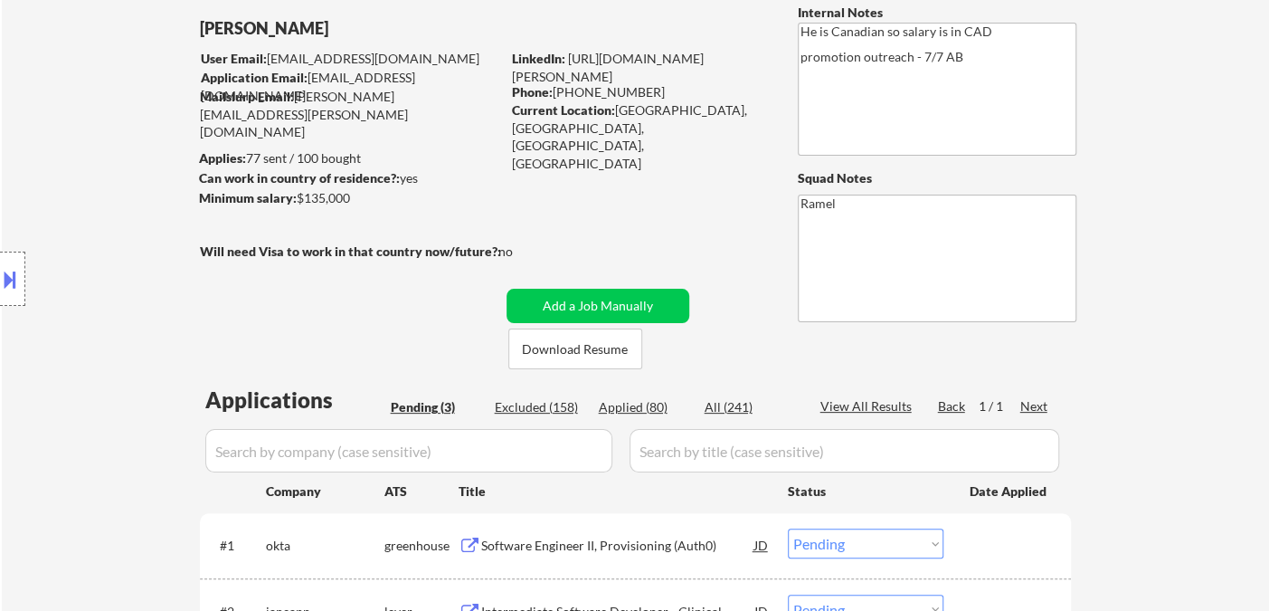
scroll to position [201, 0]
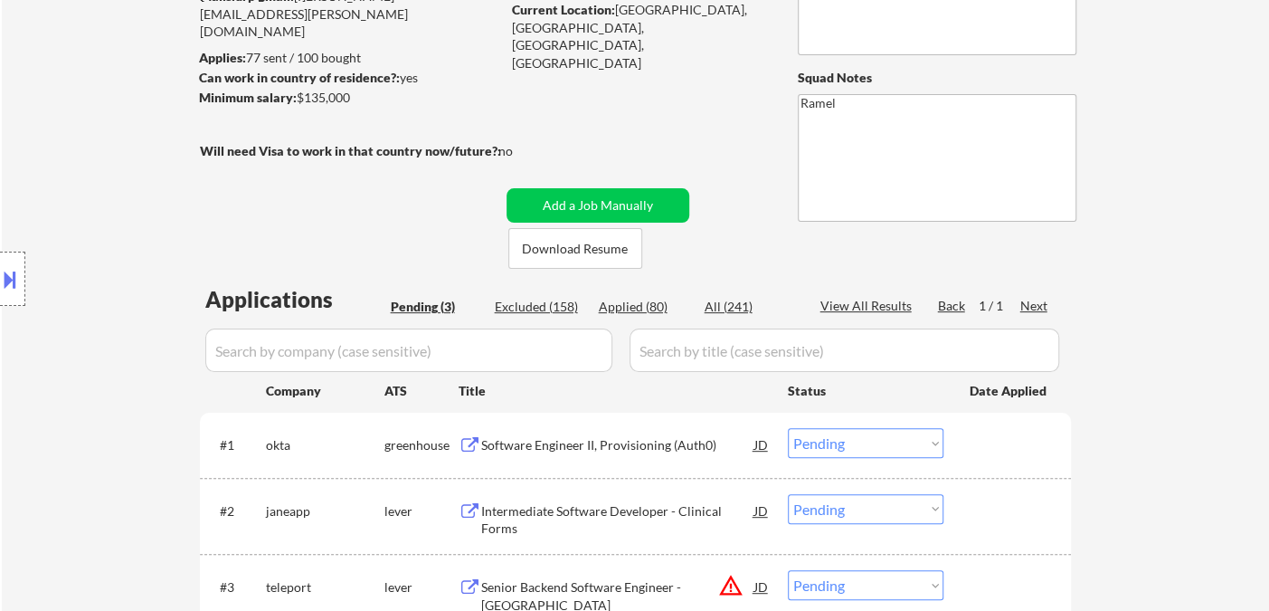
click at [680, 443] on div "Software Engineer II, Provisioning (Auth0)" at bounding box center [617, 445] width 273 height 18
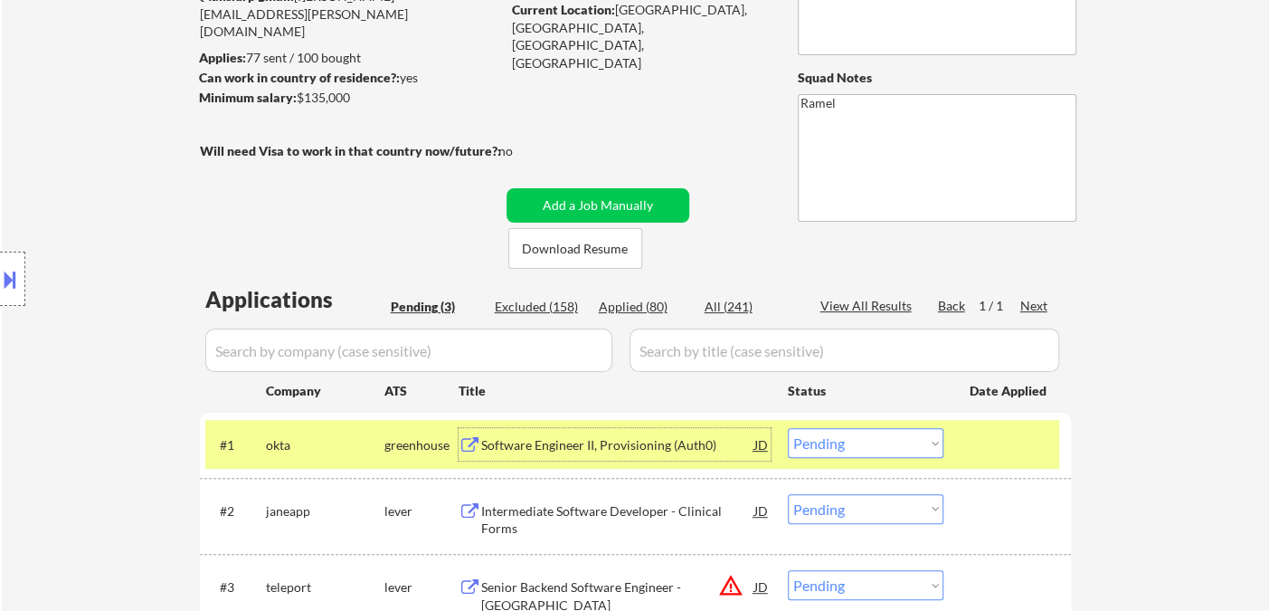
click at [599, 519] on div "Intermediate Software Developer - Clinical Forms" at bounding box center [617, 519] width 273 height 35
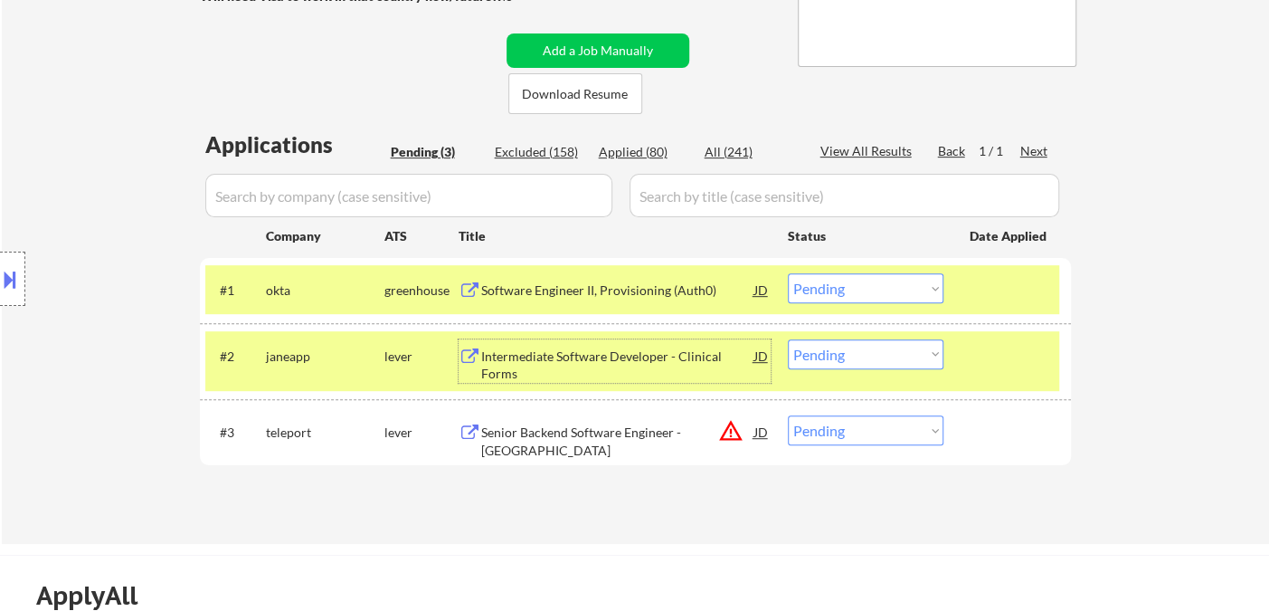
scroll to position [402, 0]
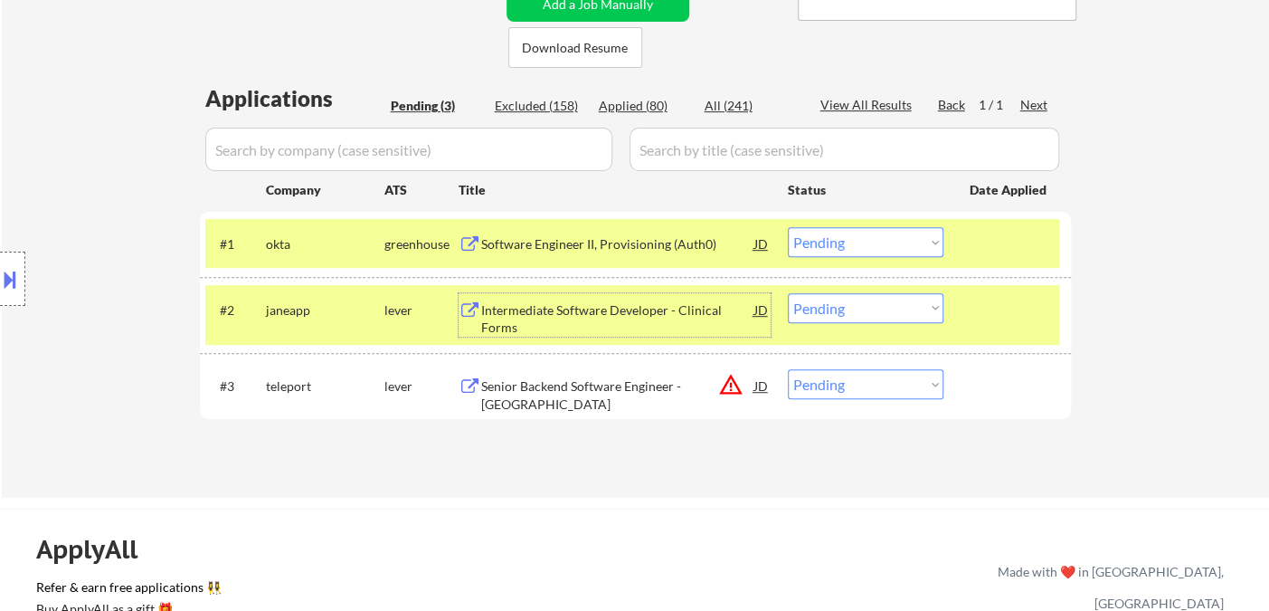
drag, startPoint x: 852, startPoint y: 238, endPoint x: 859, endPoint y: 251, distance: 15.4
click at [852, 238] on select "Choose an option... Pending Applied Excluded (Questions) Excluded (Expired) Exc…" at bounding box center [866, 242] width 156 height 30
click at [788, 227] on select "Choose an option... Pending Applied Excluded (Questions) Excluded (Expired) Exc…" at bounding box center [866, 242] width 156 height 30
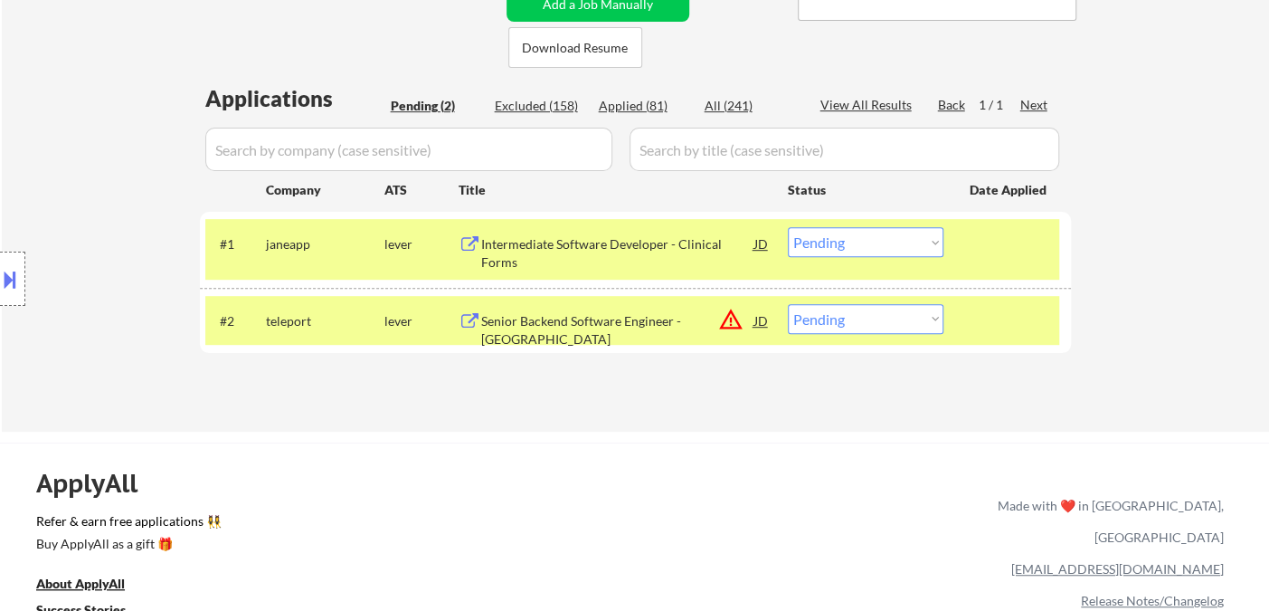
drag, startPoint x: 875, startPoint y: 239, endPoint x: 881, endPoint y: 252, distance: 15.0
click at [875, 239] on select "Choose an option... Pending Applied Excluded (Questions) Excluded (Expired) Exc…" at bounding box center [866, 242] width 156 height 30
click at [788, 227] on select "Choose an option... Pending Applied Excluded (Questions) Excluded (Expired) Exc…" at bounding box center [866, 242] width 156 height 30
click at [616, 325] on div "Senior Backend Software Engineer - [GEOGRAPHIC_DATA]" at bounding box center [617, 329] width 273 height 35
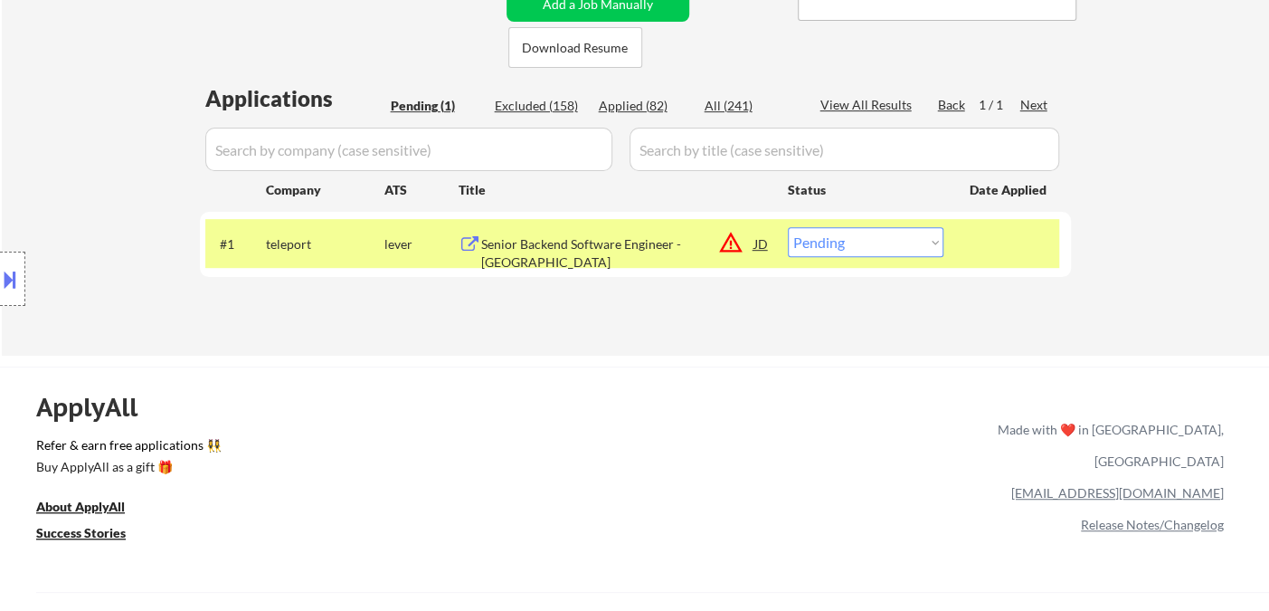
click at [10, 287] on button at bounding box center [10, 279] width 20 height 30
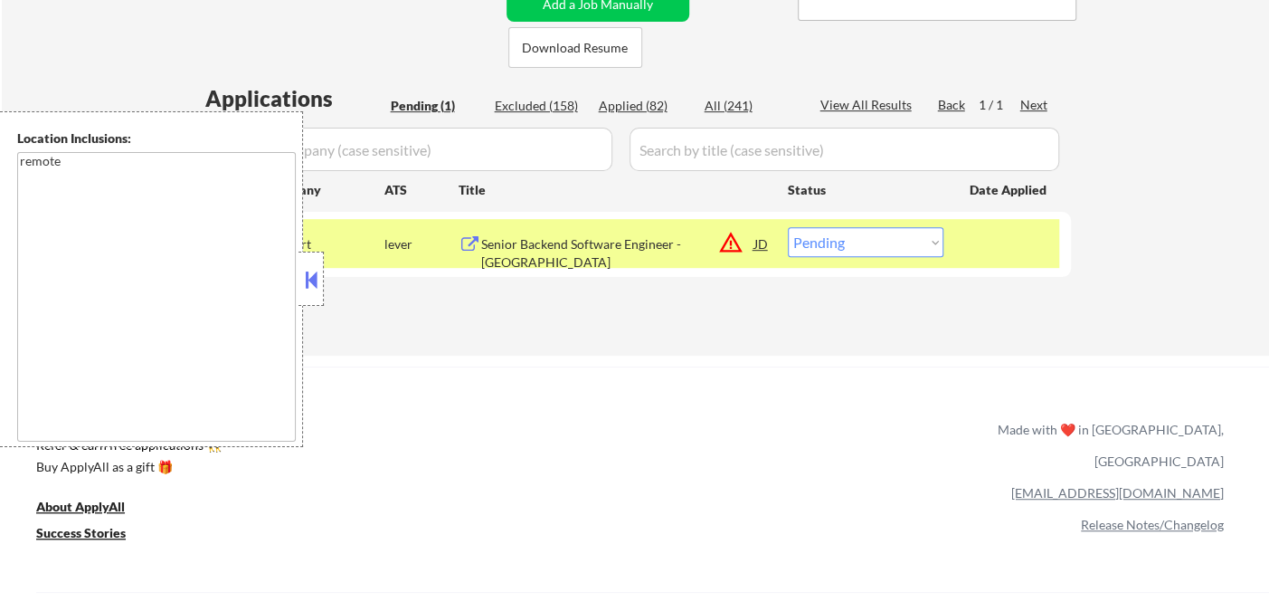
click at [310, 290] on button at bounding box center [311, 279] width 20 height 27
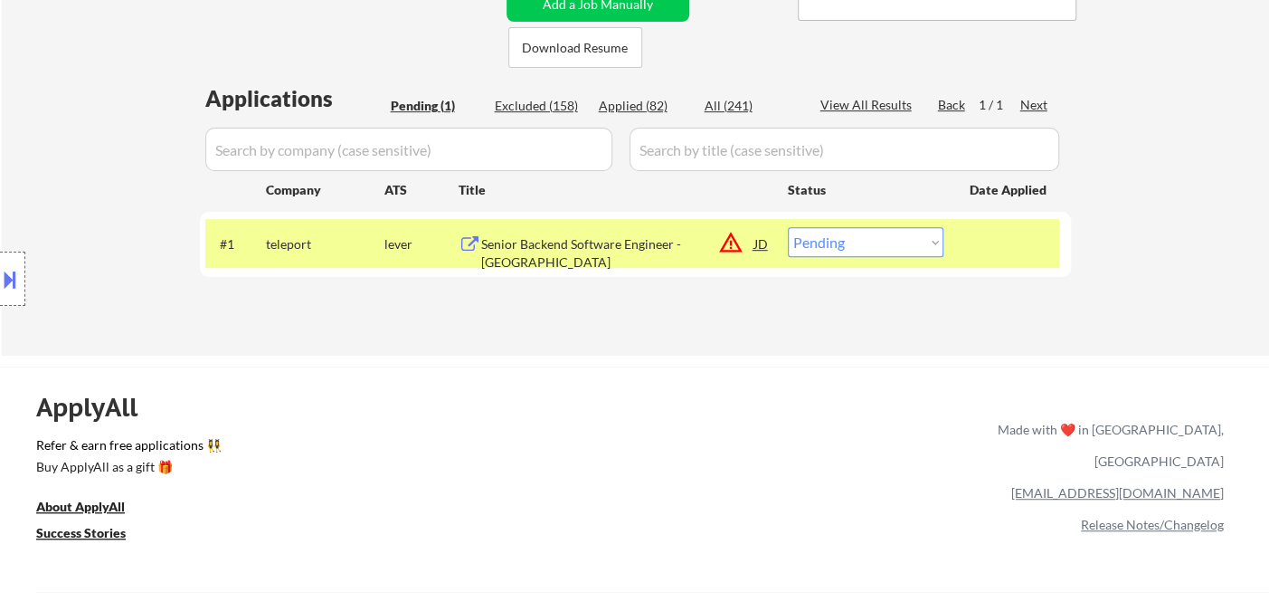
click at [881, 258] on div "#1 teleport lever Senior Backend Software Engineer - [GEOGRAPHIC_DATA] JD warni…" at bounding box center [632, 243] width 854 height 49
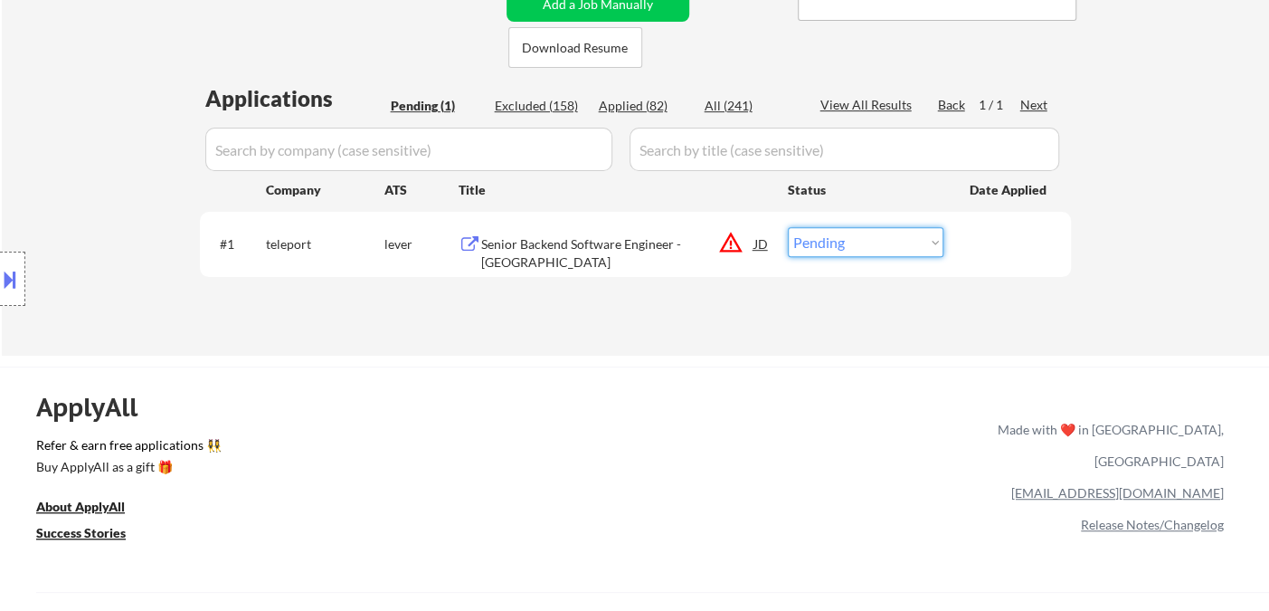
click at [882, 249] on select "Choose an option... Pending Applied Excluded (Questions) Excluded (Expired) Exc…" at bounding box center [866, 242] width 156 height 30
select select ""excluded__bad_match_""
click at [788, 227] on select "Choose an option... Pending Applied Excluded (Questions) Excluded (Expired) Exc…" at bounding box center [866, 242] width 156 height 30
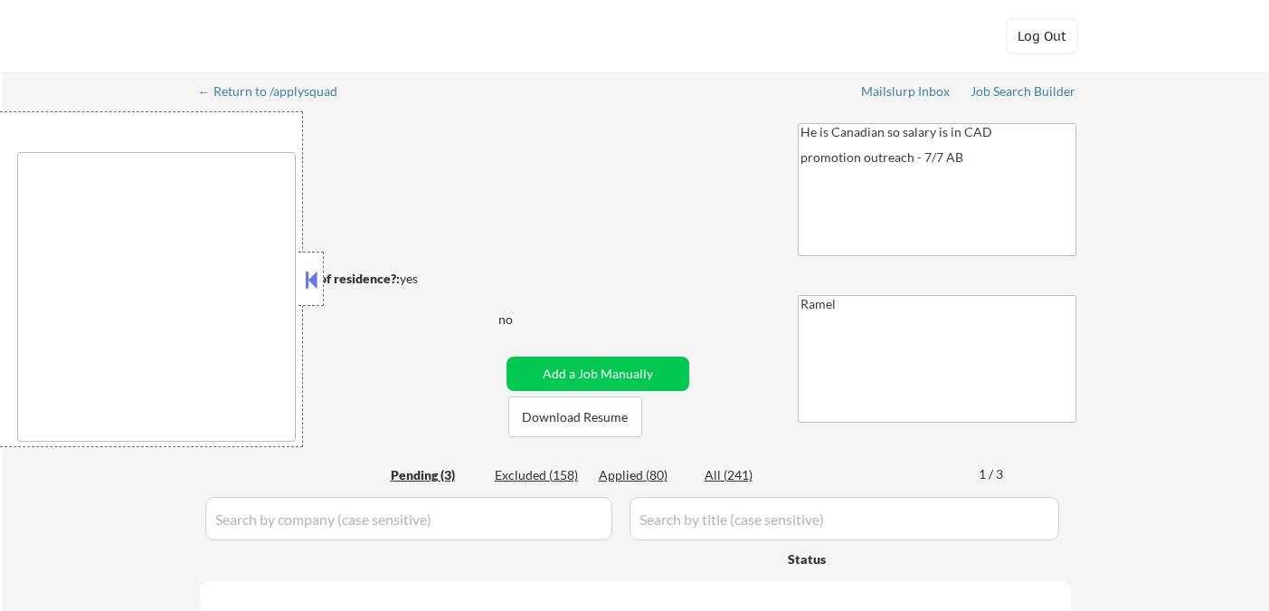
type textarea "remote"
select select ""pending""
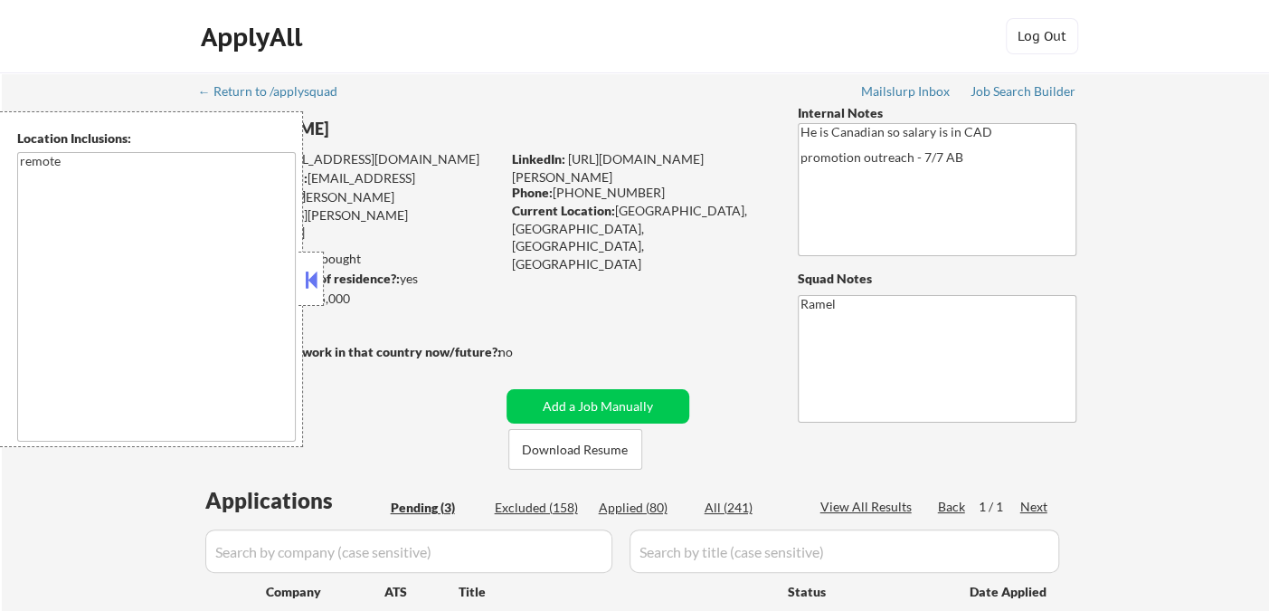
click at [648, 508] on div "Applied (80)" at bounding box center [644, 507] width 90 height 18
select select ""applied""
click at [320, 289] on div at bounding box center [311, 278] width 25 height 54
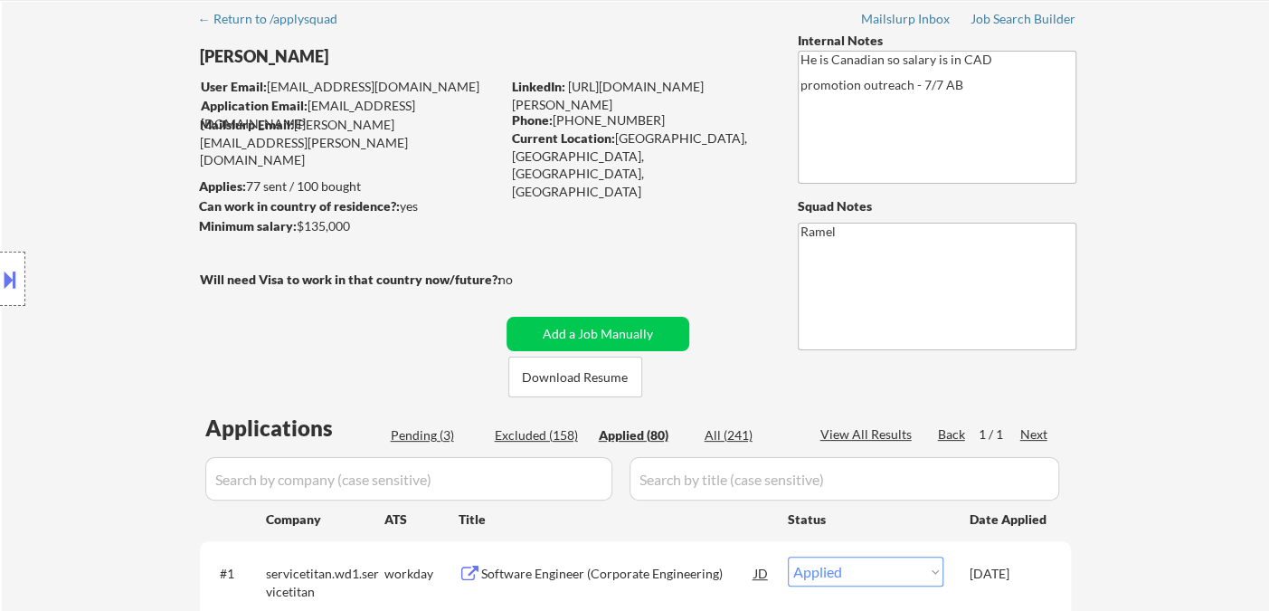
scroll to position [201, 0]
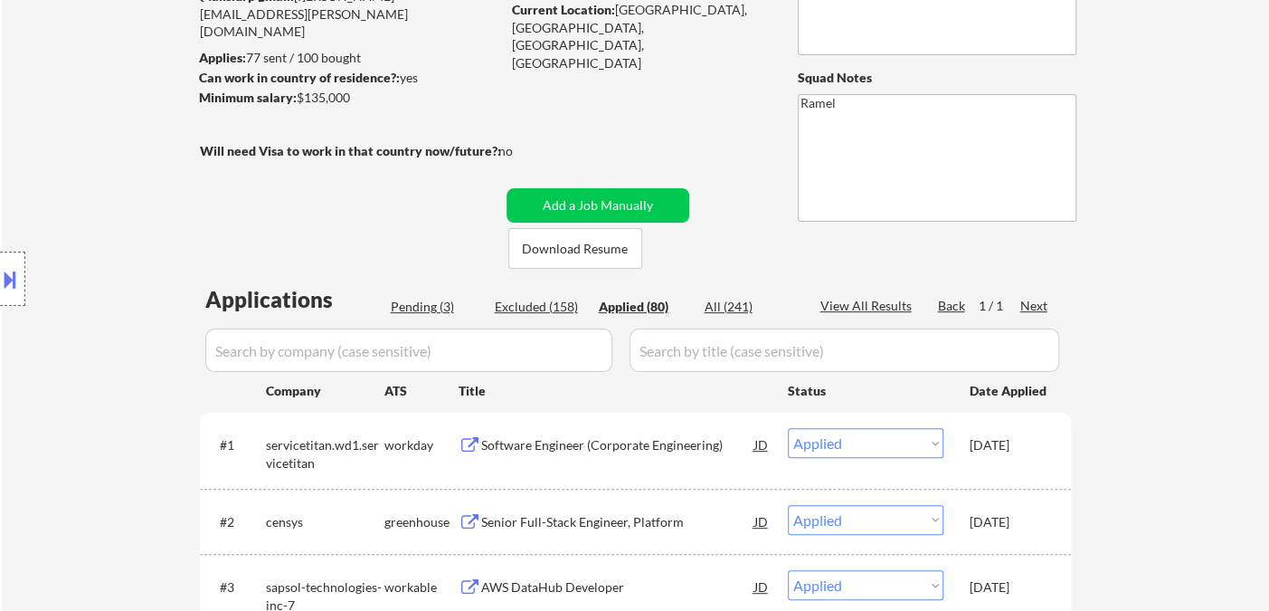
click at [639, 301] on div "Applied (80)" at bounding box center [644, 307] width 90 height 18
select select ""applied""
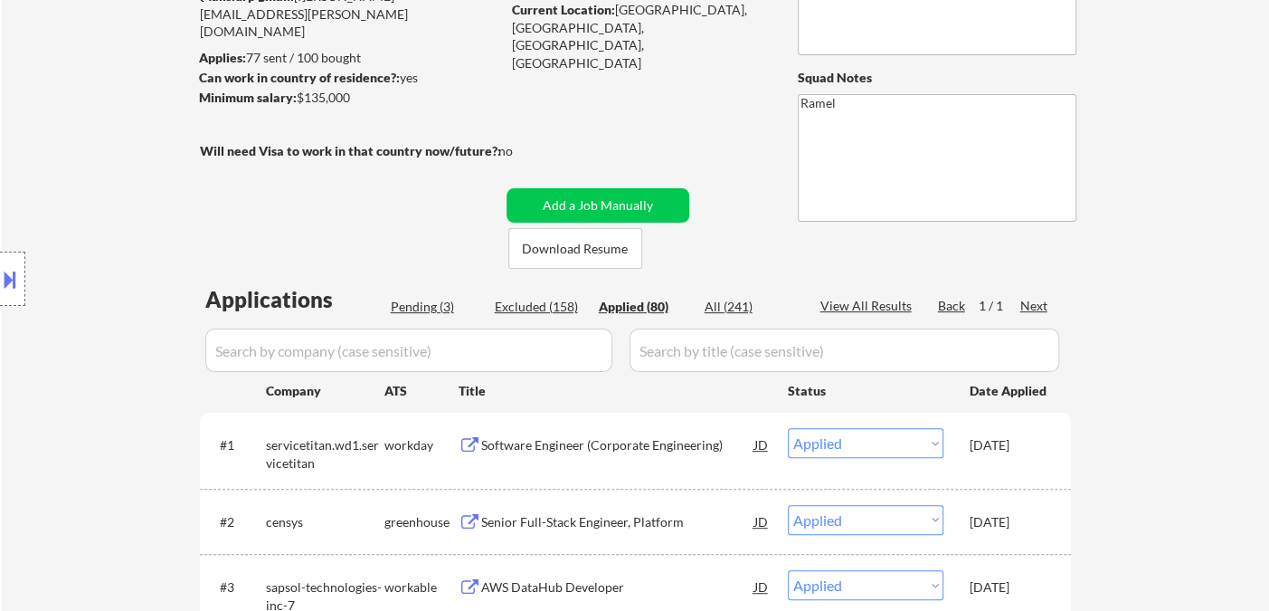
select select ""applied""
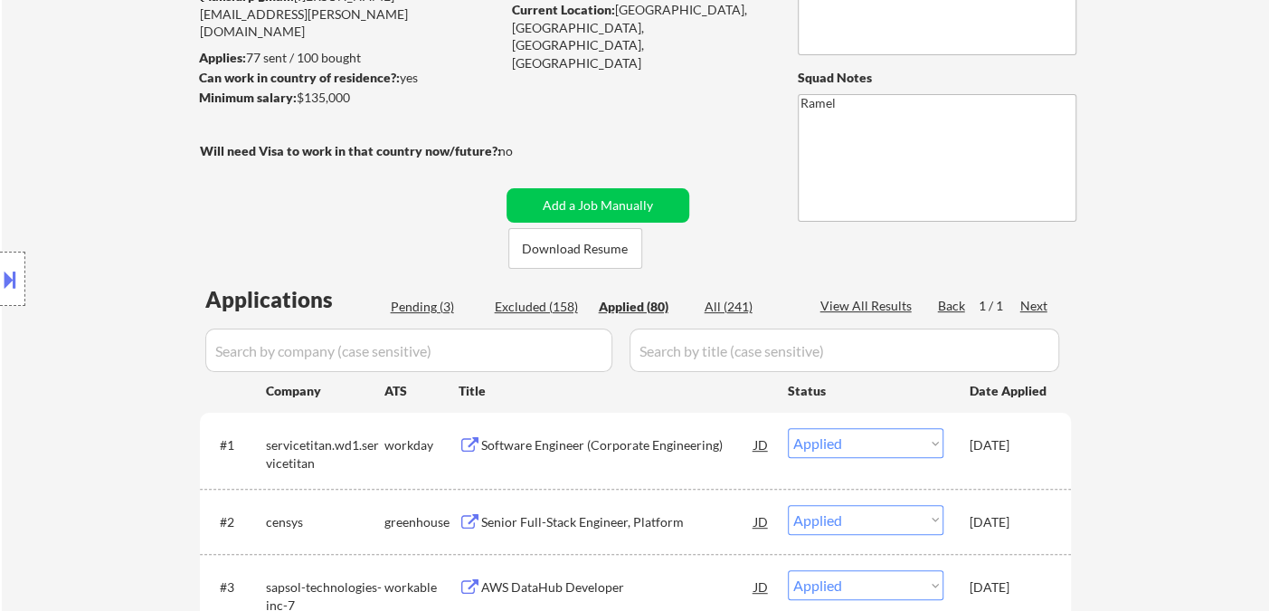
select select ""applied""
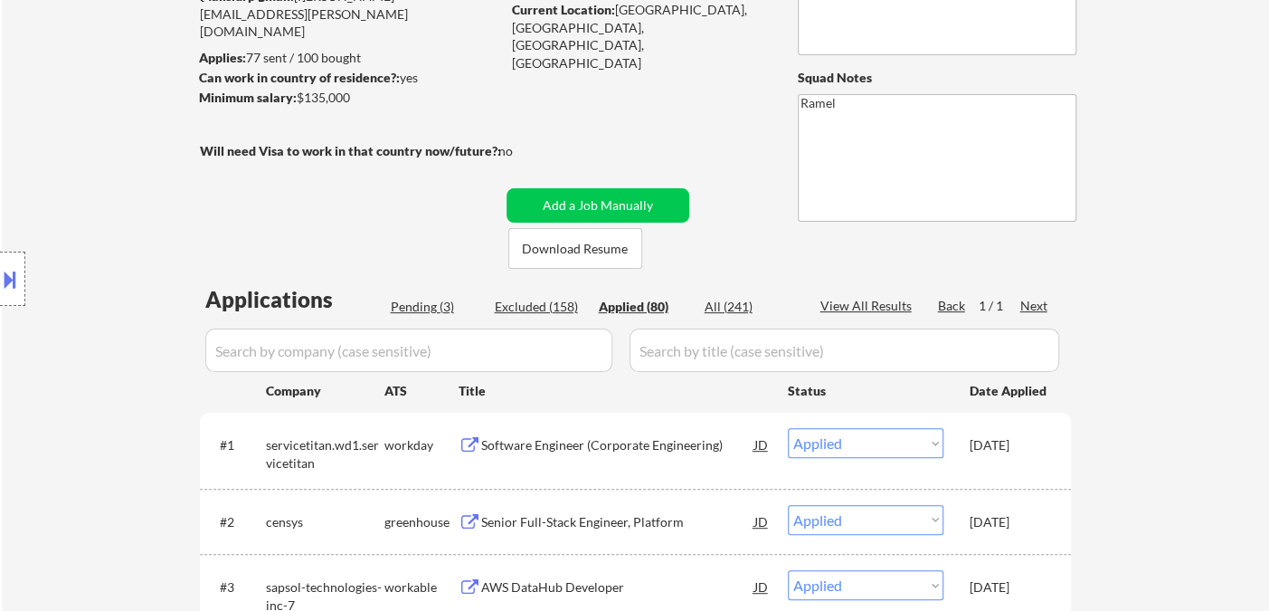
select select ""applied""
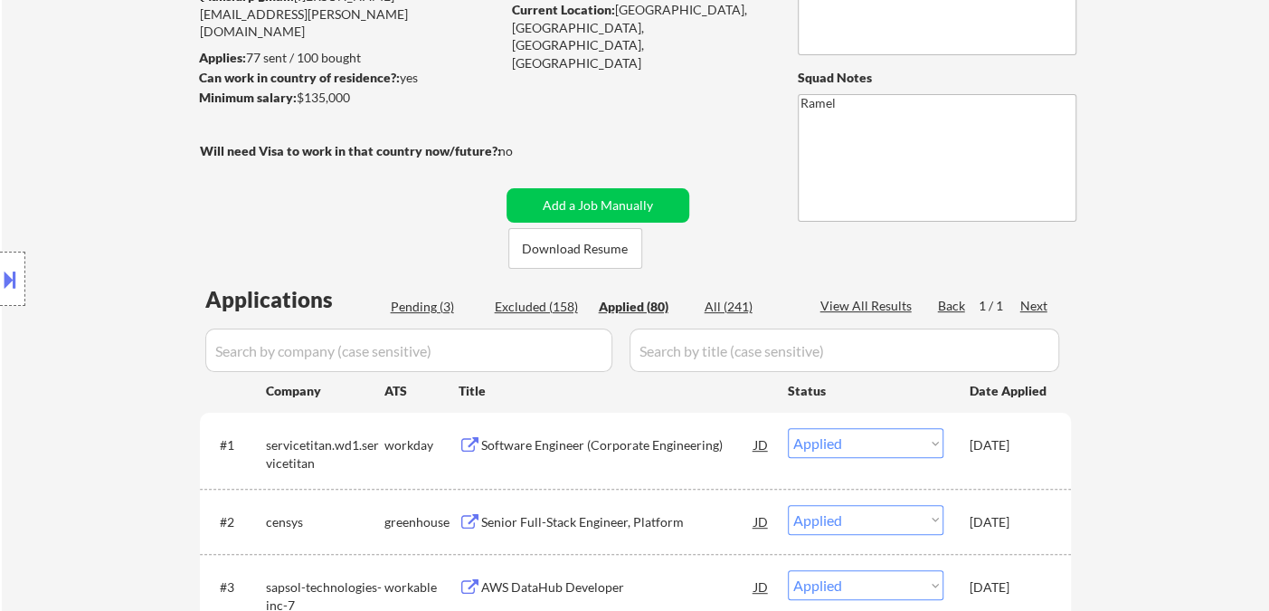
select select ""applied""
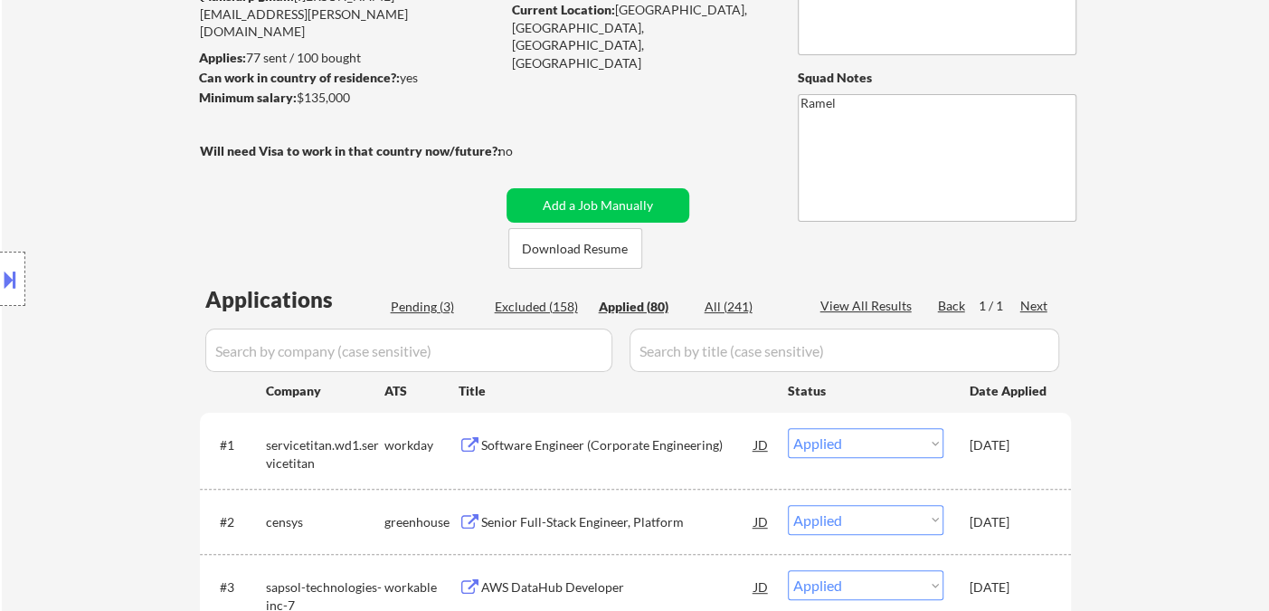
select select ""applied""
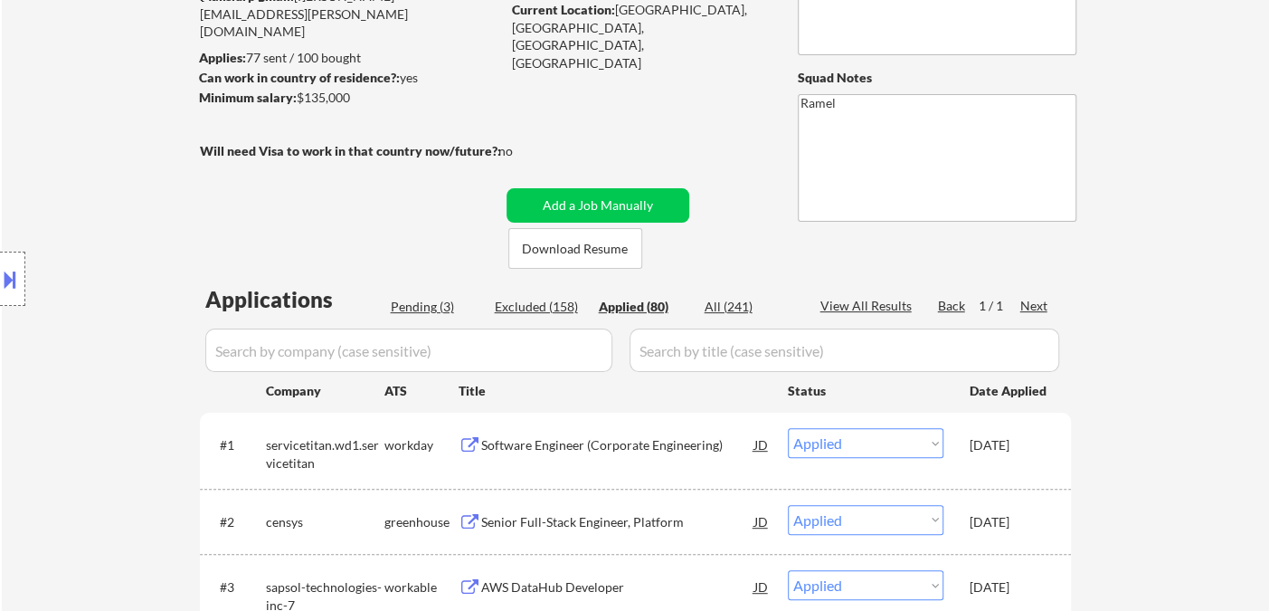
select select ""applied""
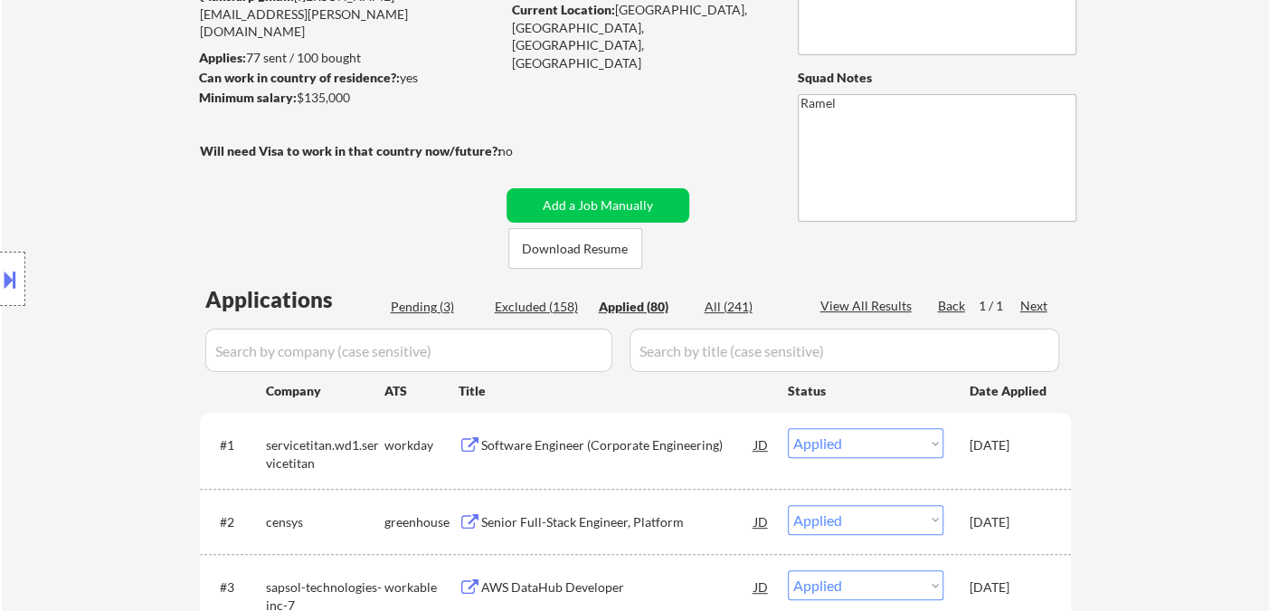
select select ""applied""
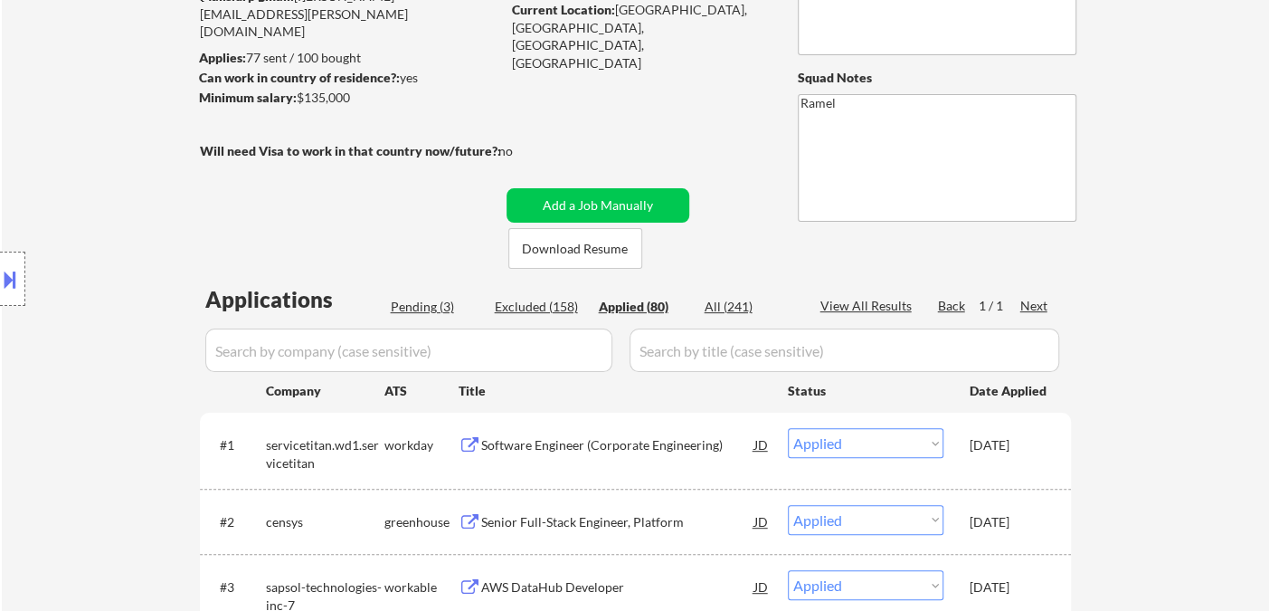
select select ""applied""
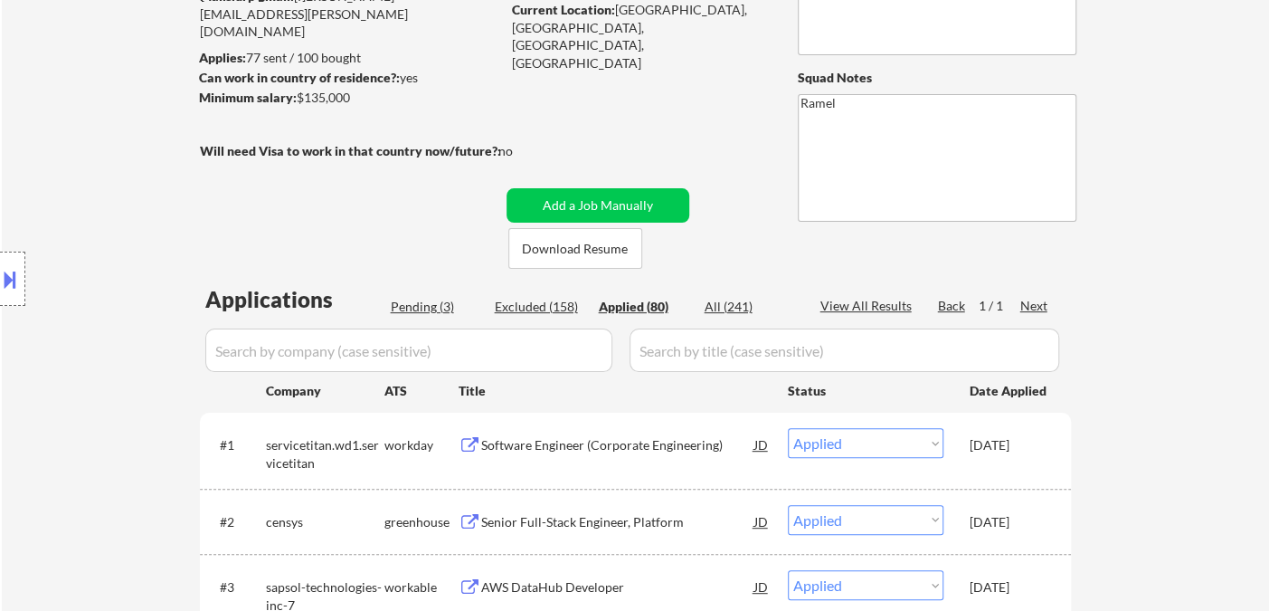
select select ""applied""
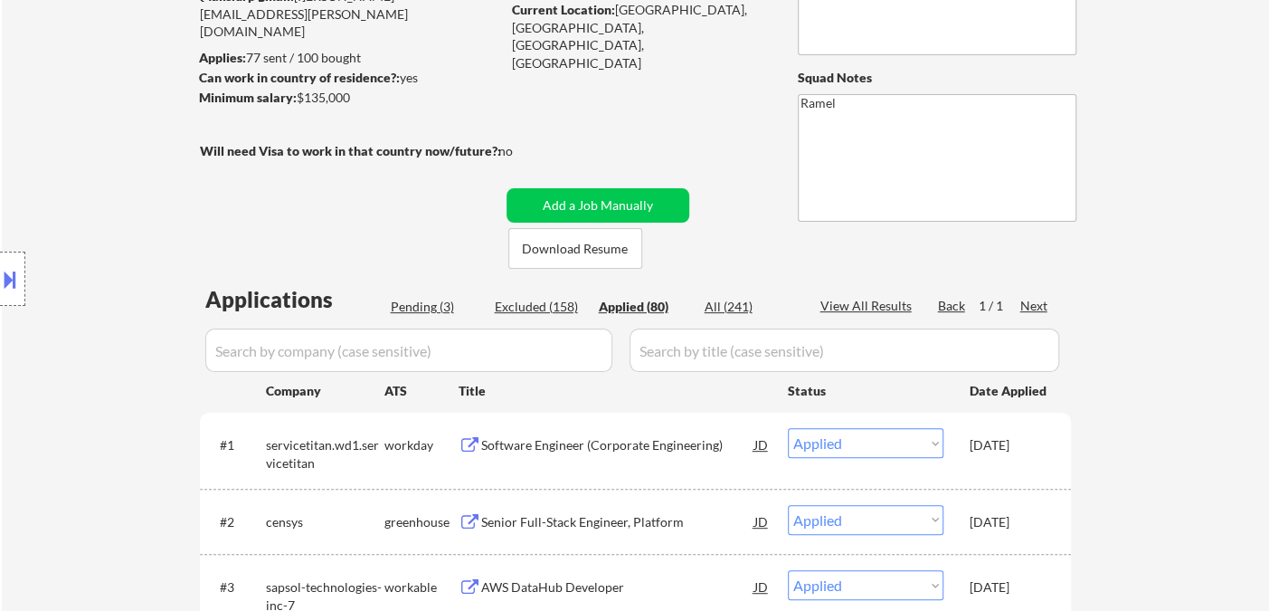
select select ""applied""
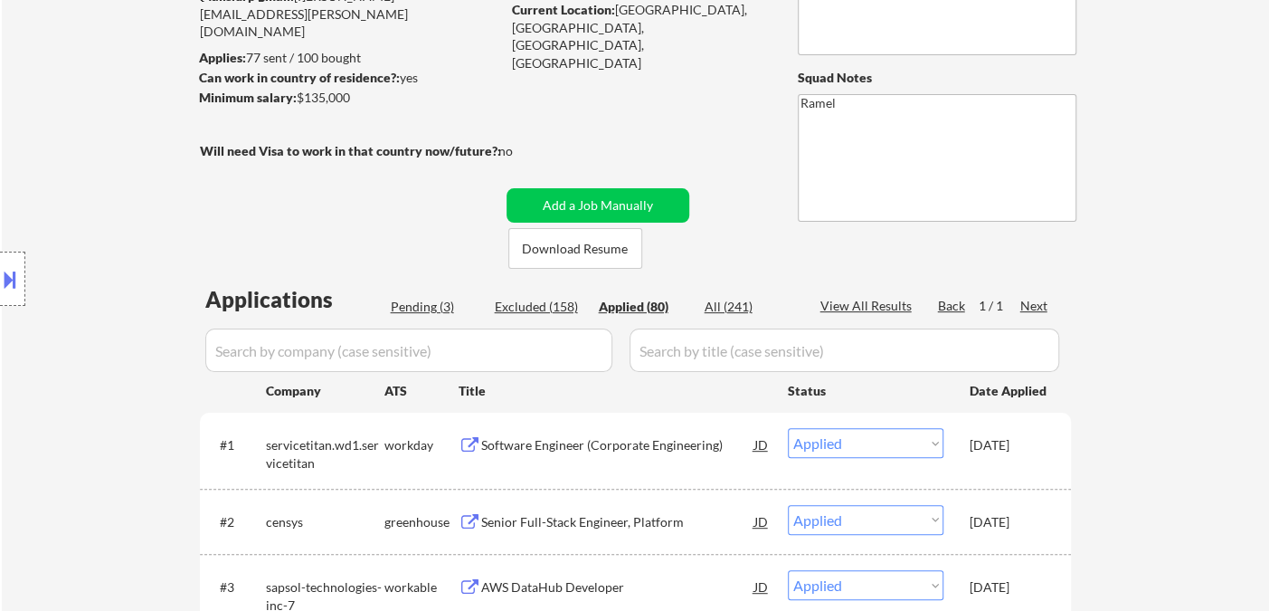
select select ""applied""
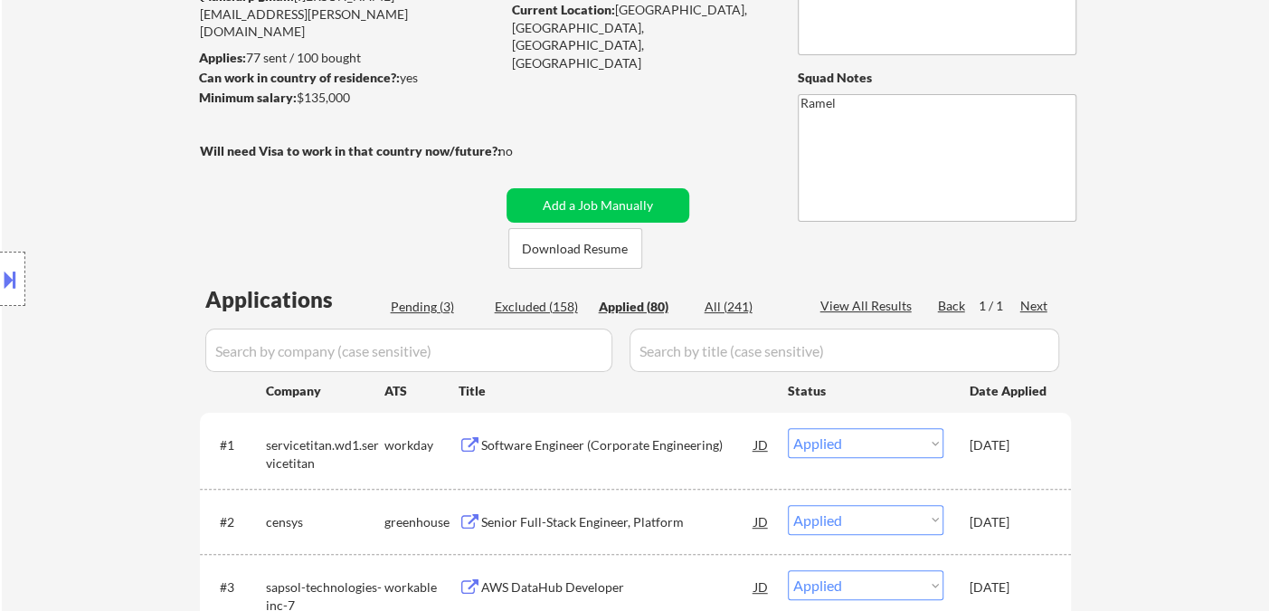
select select ""applied""
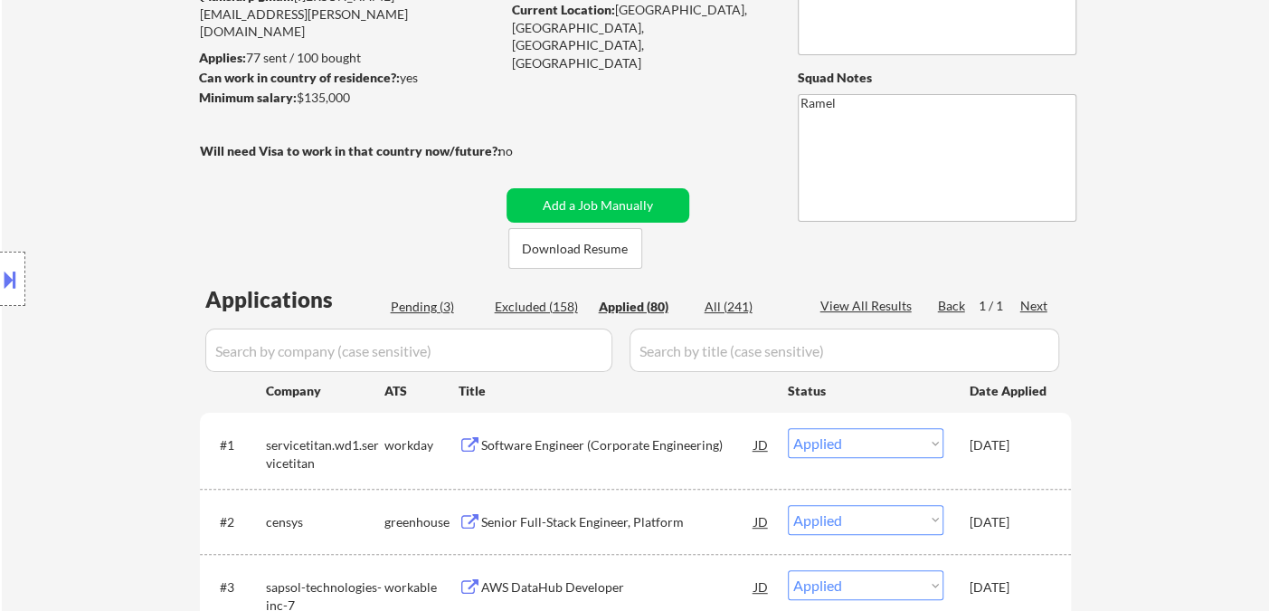
select select ""applied""
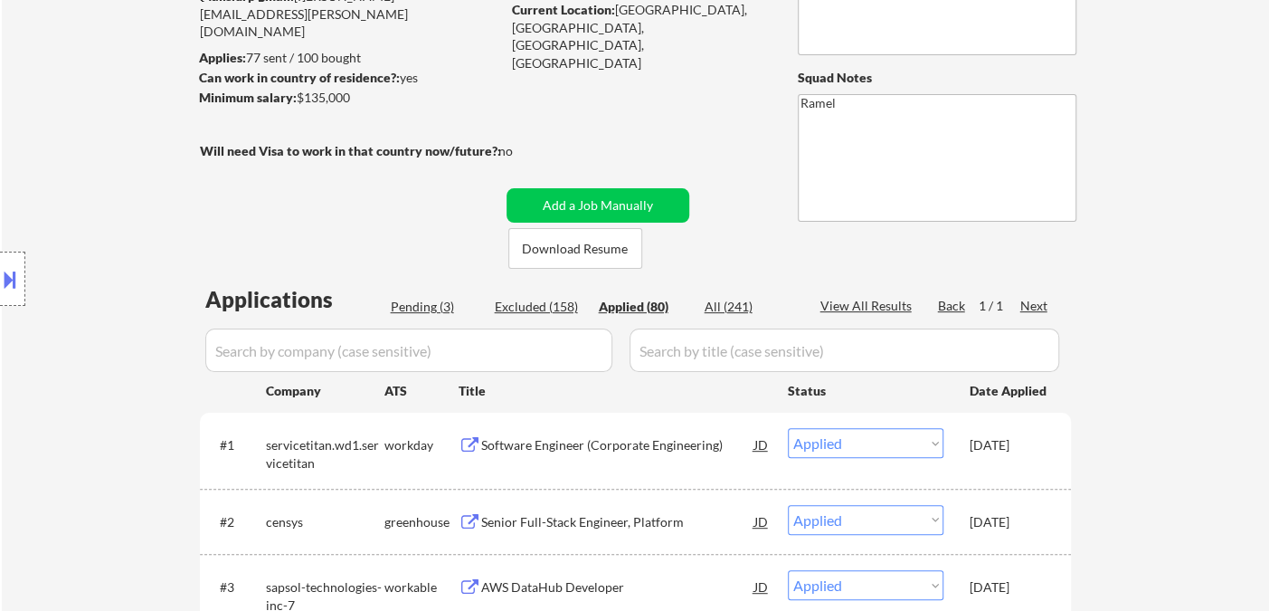
select select ""applied""
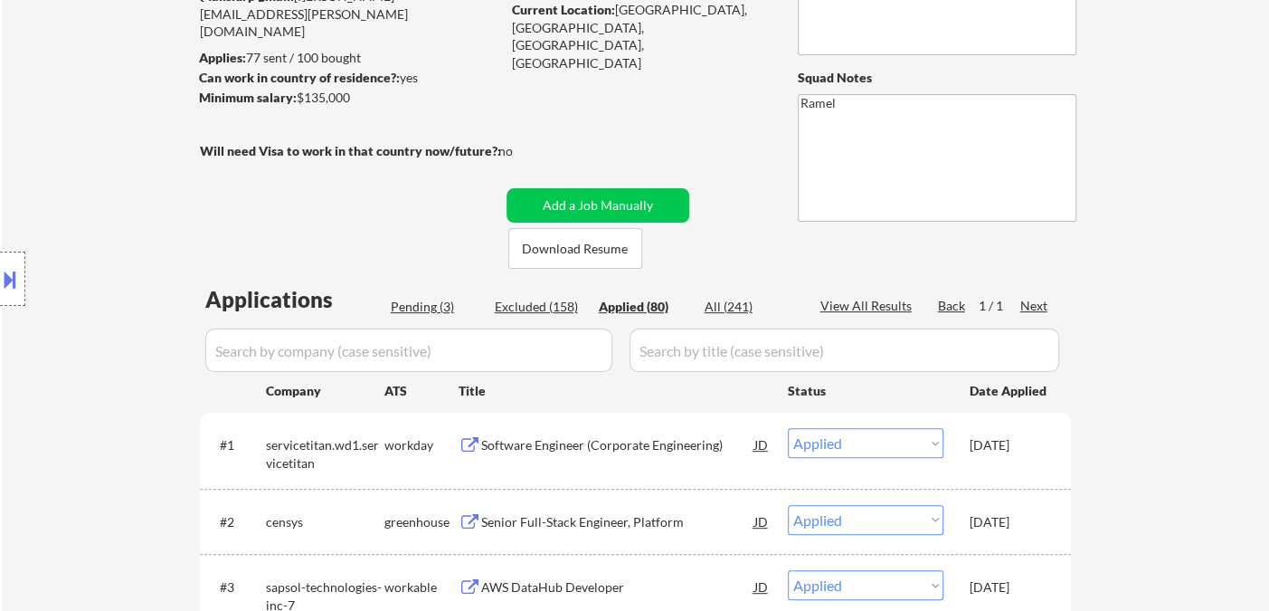
select select ""applied""
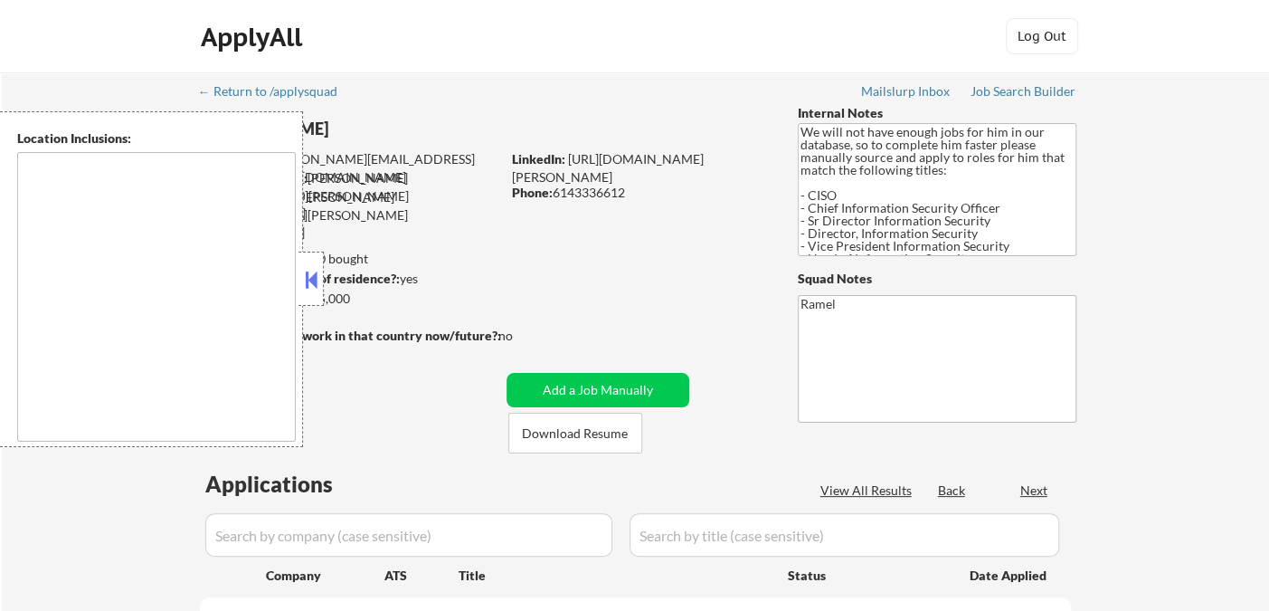
type textarea "[GEOGRAPHIC_DATA], [GEOGRAPHIC_DATA] [GEOGRAPHIC_DATA], [GEOGRAPHIC_DATA] [GEOG…"
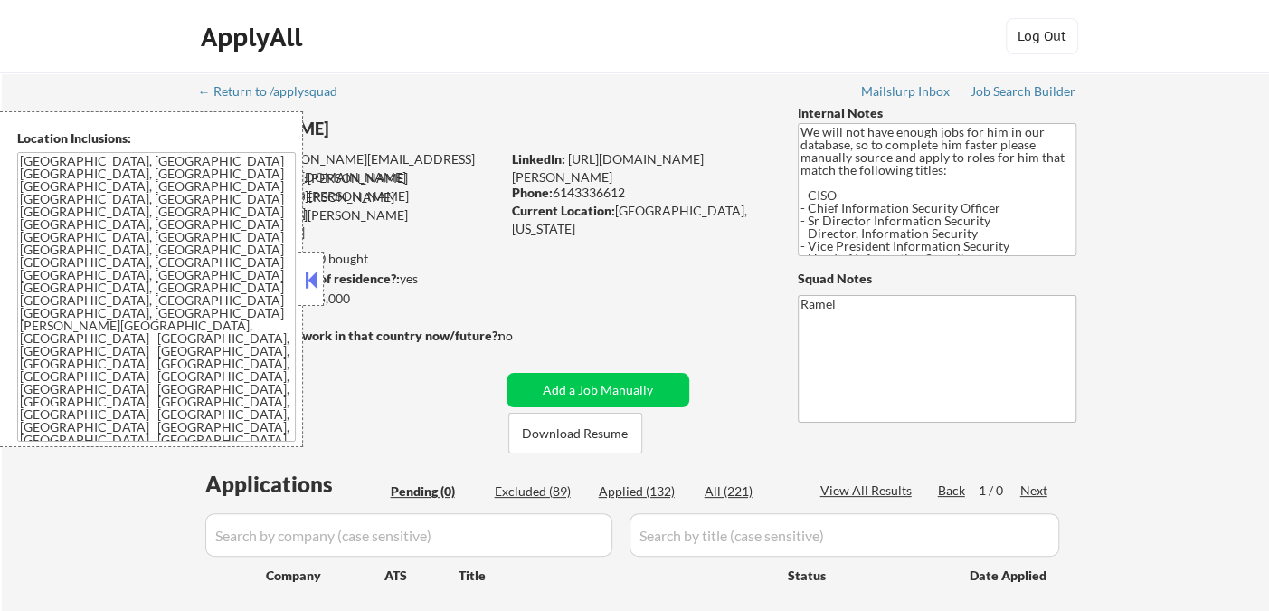
click at [311, 275] on button at bounding box center [311, 279] width 20 height 27
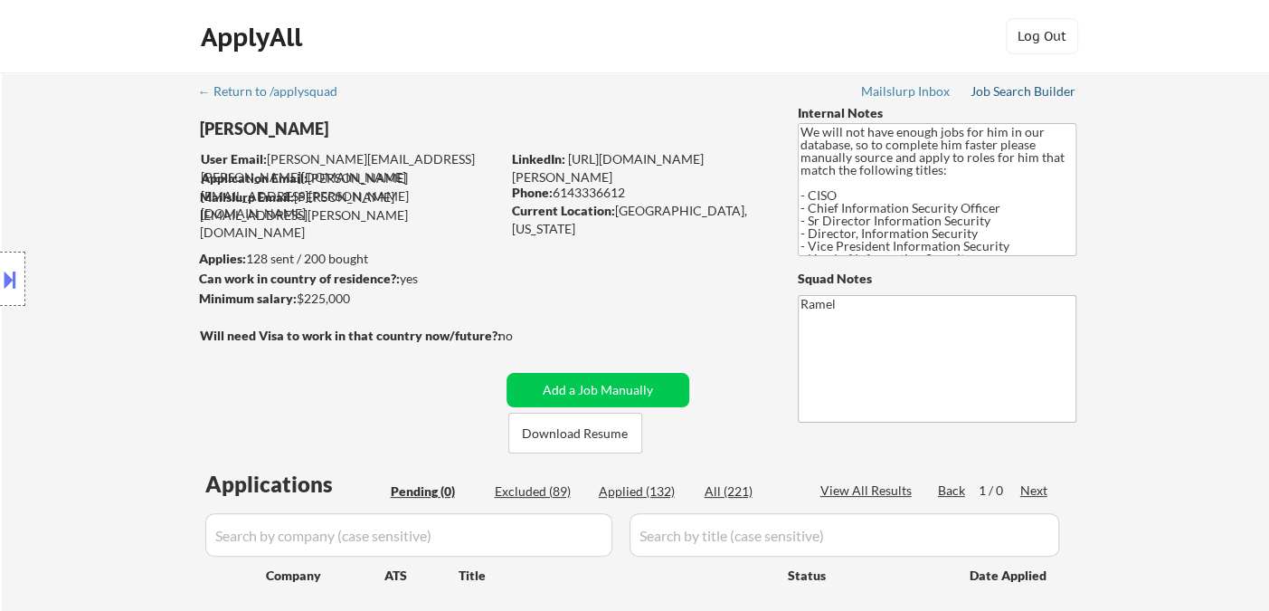
click at [1000, 96] on div "Job Search Builder" at bounding box center [1024, 91] width 106 height 13
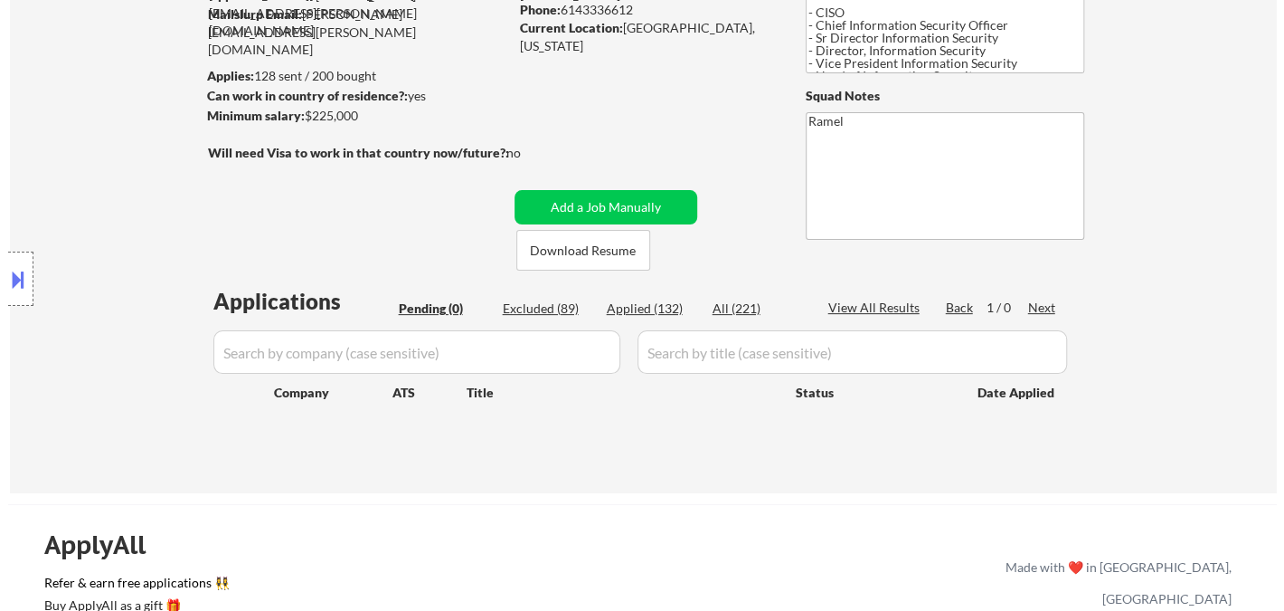
scroll to position [201, 0]
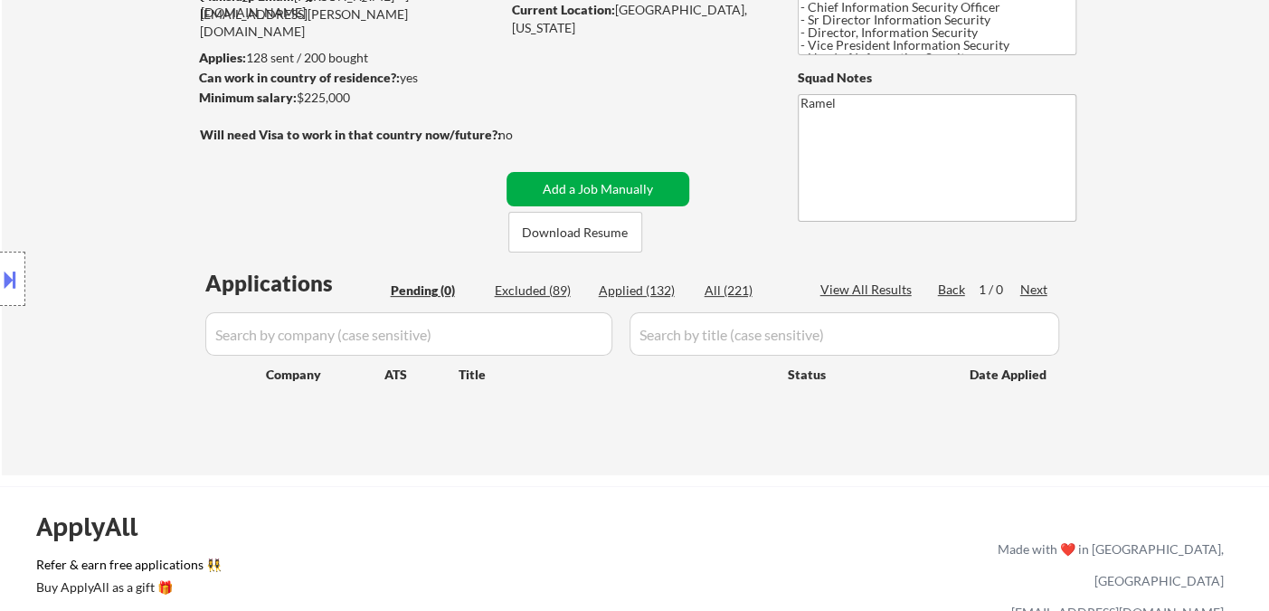
click at [627, 194] on button "Add a Job Manually" at bounding box center [598, 189] width 183 height 34
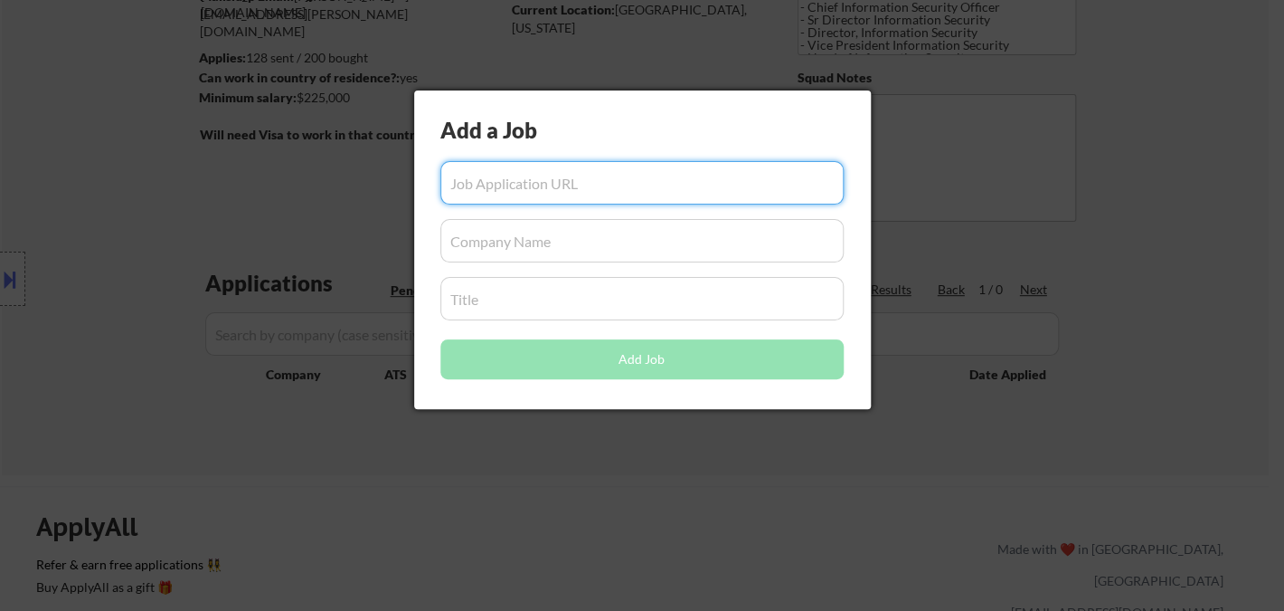
paste input "[URL][DOMAIN_NAME]"
type input "[URL][DOMAIN_NAME]"
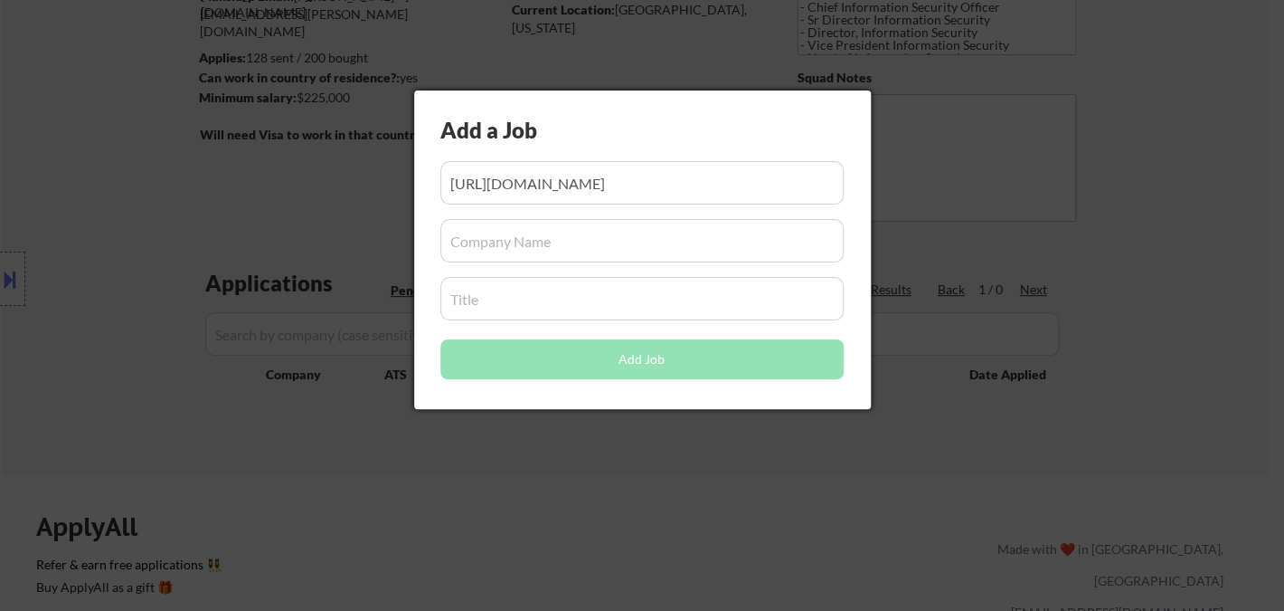
scroll to position [0, 0]
click at [596, 183] on input "input" at bounding box center [642, 182] width 403 height 43
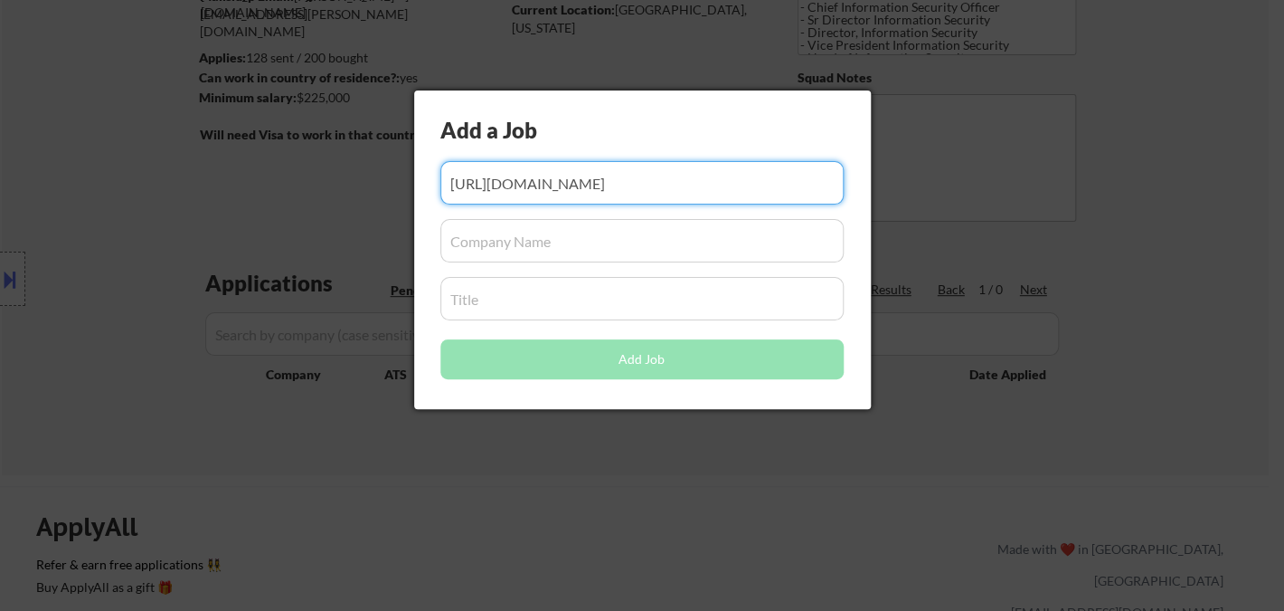
click at [531, 240] on input "input" at bounding box center [642, 240] width 403 height 43
paste input "Precise Software Solutions, Inc."
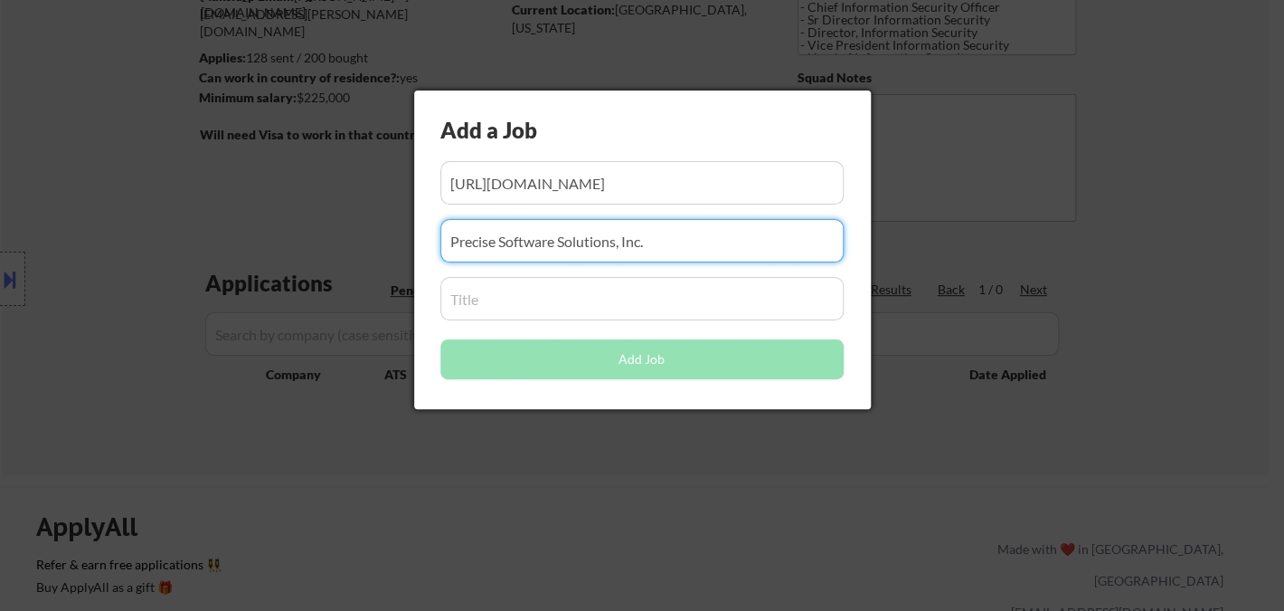
type input "Precise Software Solutions, Inc."
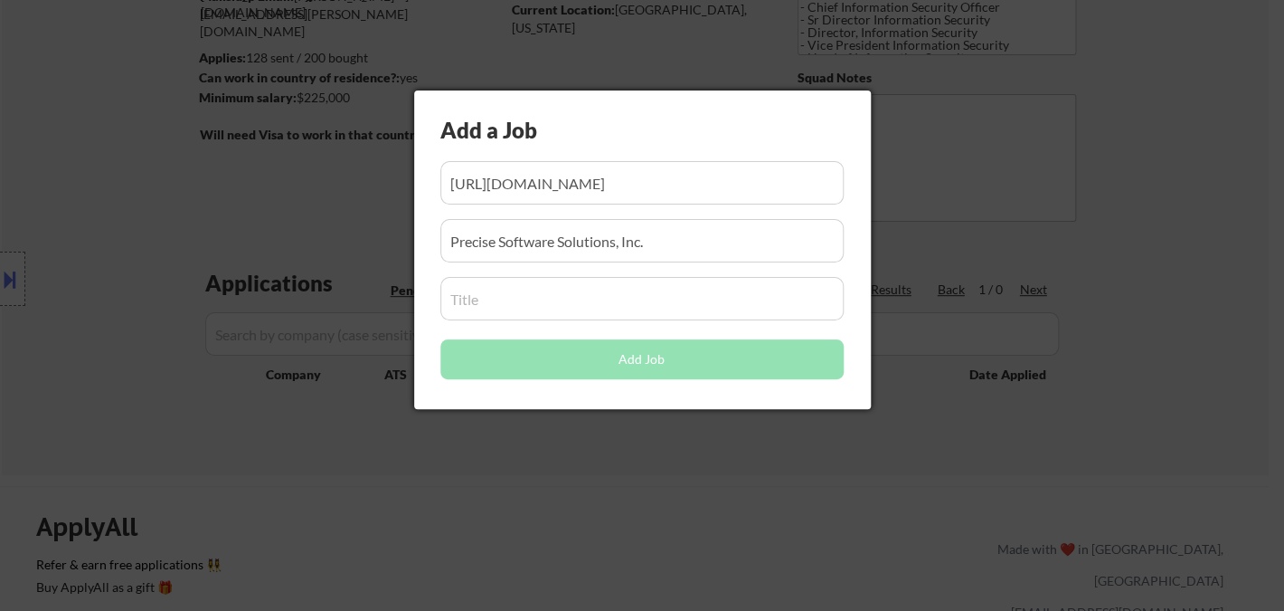
click at [546, 300] on input "input" at bounding box center [642, 298] width 403 height 43
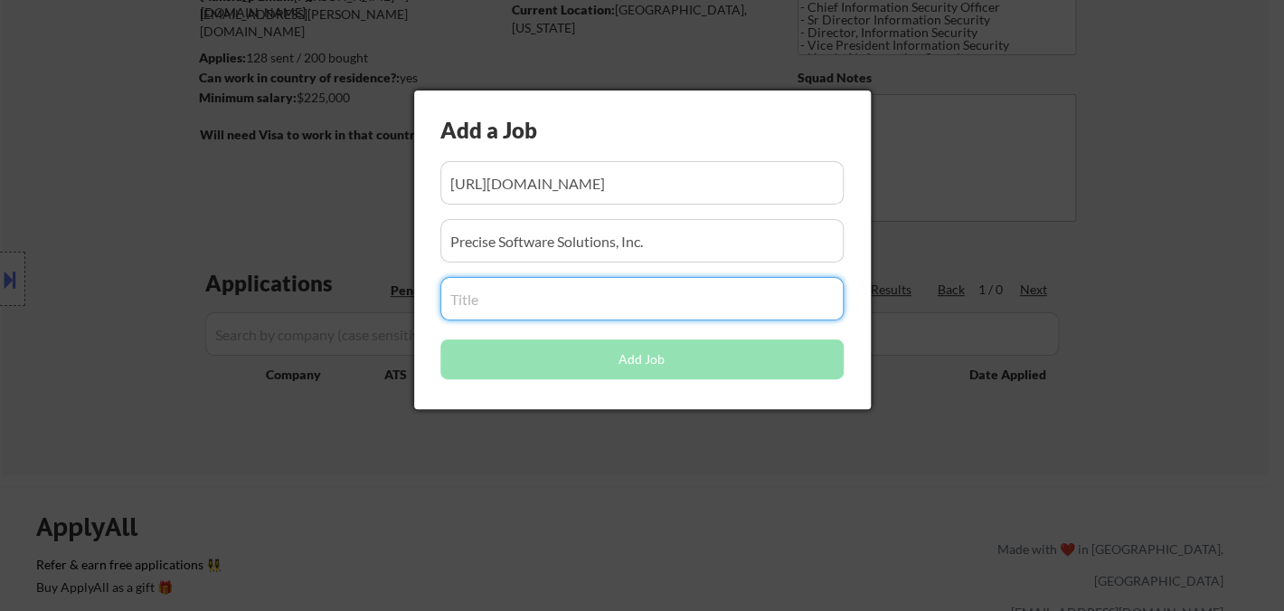
paste input "CISO, Chief Information Security Officer"
type input "CISO, Chief Information Security Officer"
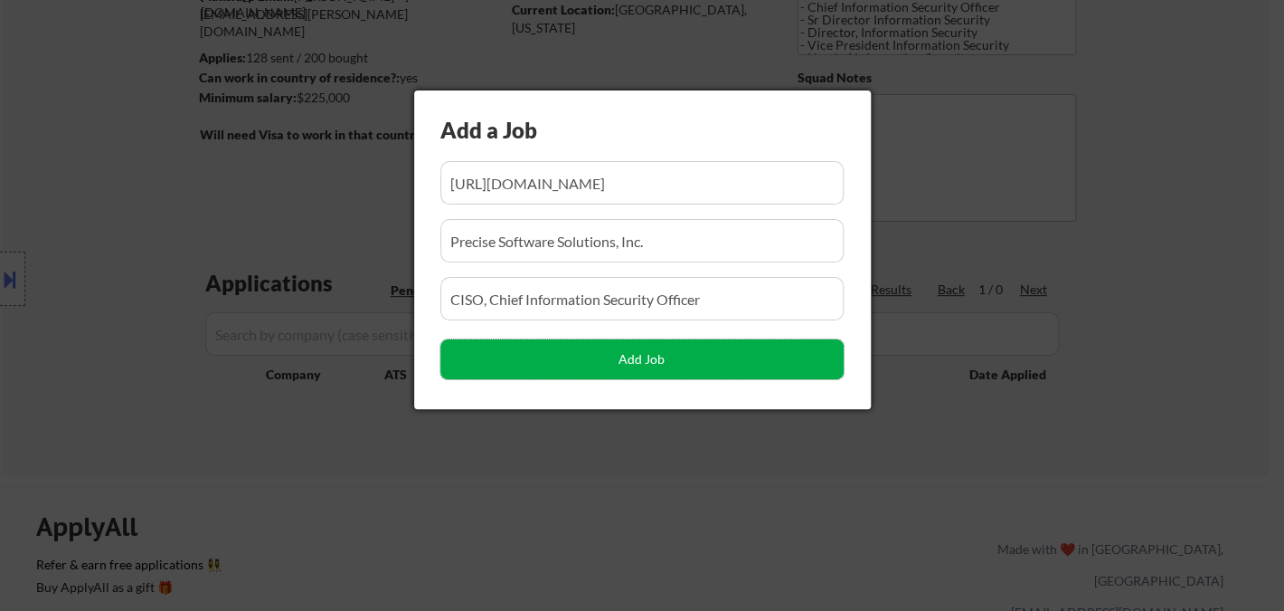
click at [483, 362] on button "Add Job" at bounding box center [642, 359] width 403 height 40
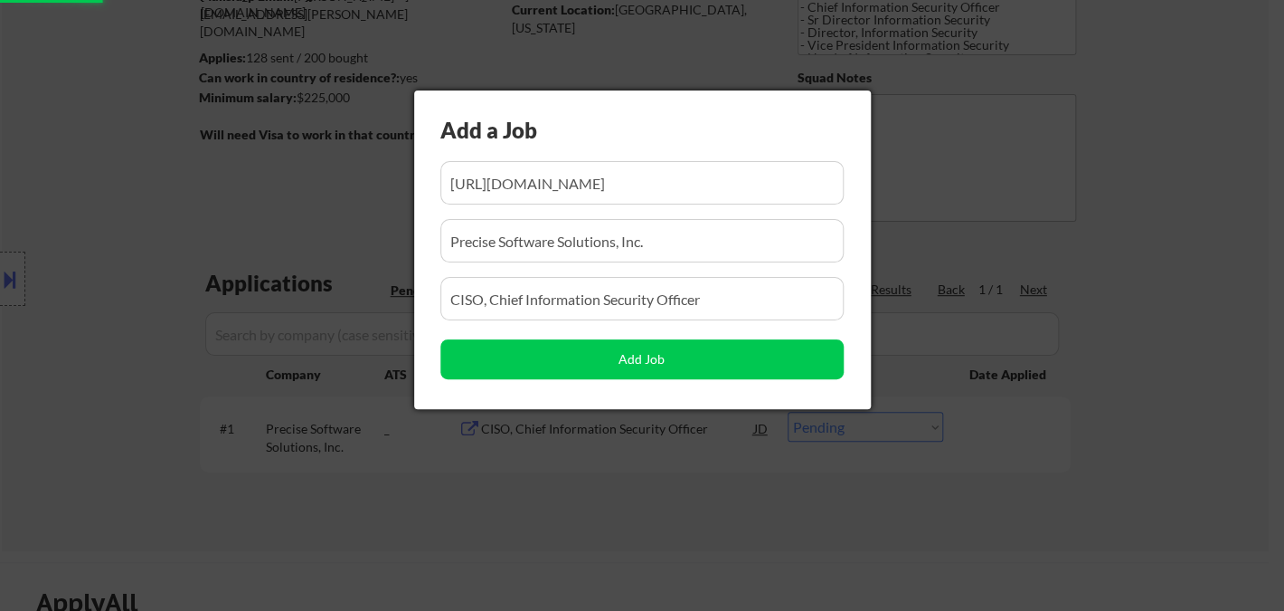
click at [451, 500] on div at bounding box center [642, 305] width 1284 height 611
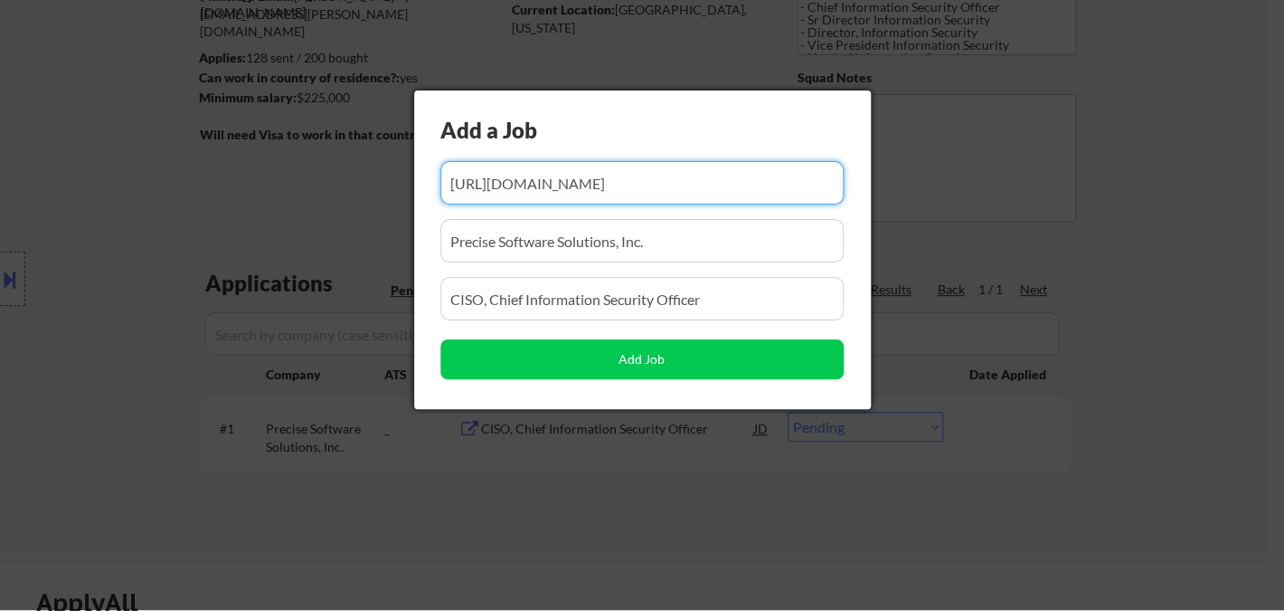
scroll to position [0, 416]
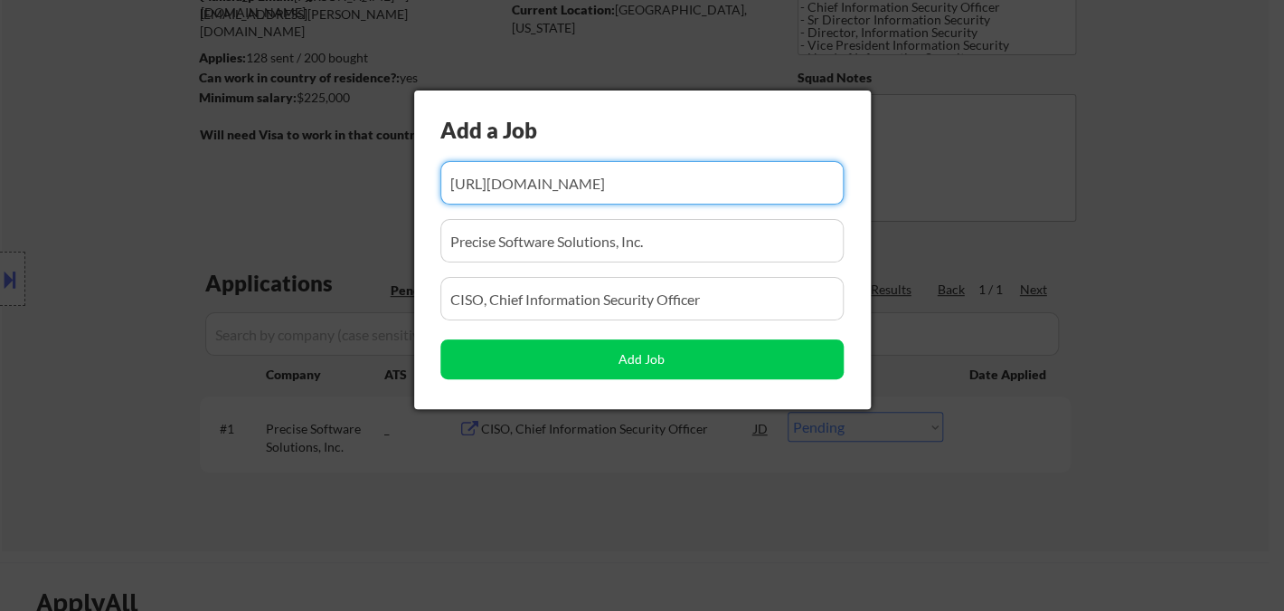
click at [782, 481] on div at bounding box center [642, 305] width 1284 height 611
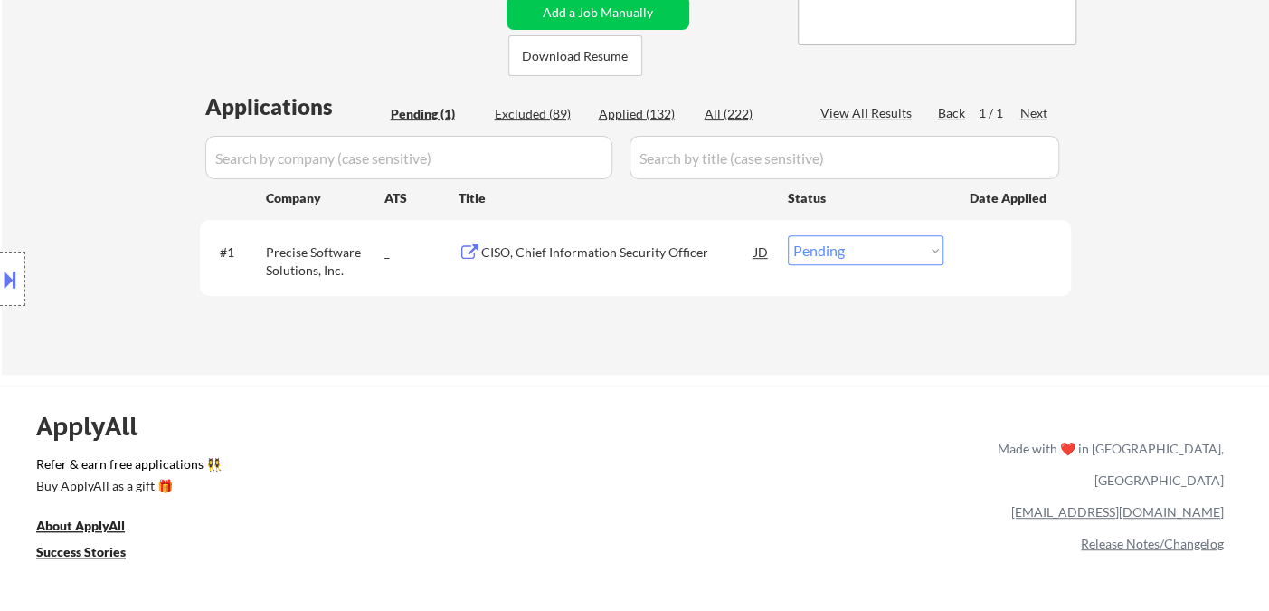
scroll to position [402, 0]
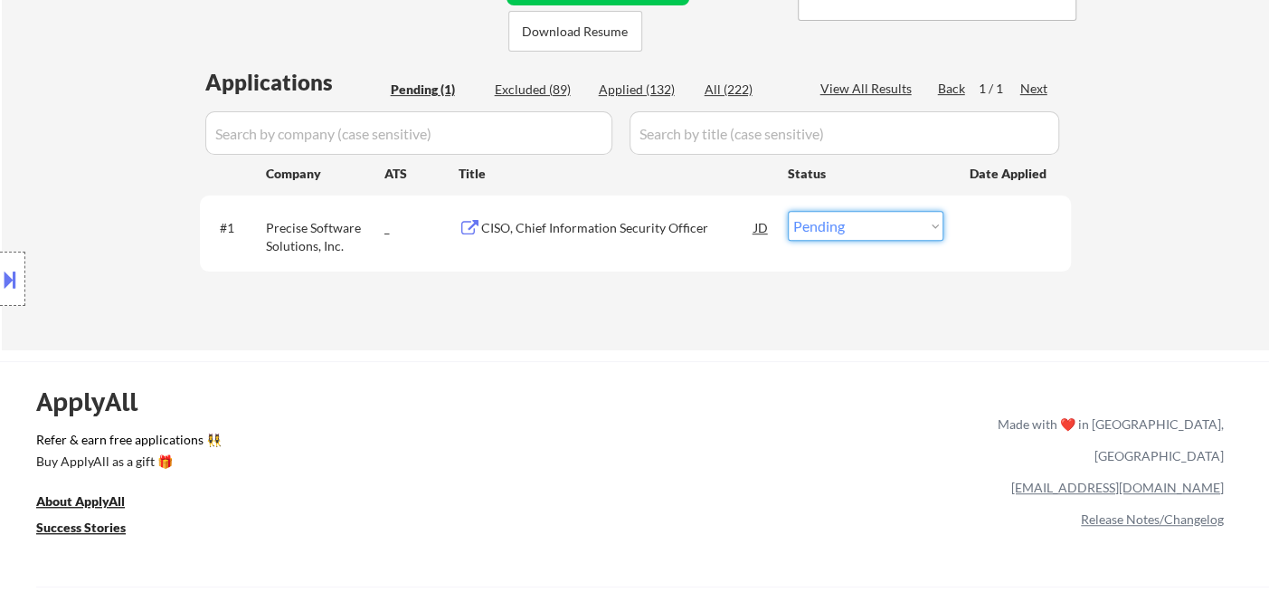
click at [839, 226] on select "Choose an option... Pending Applied Excluded (Questions) Excluded (Expired) Exc…" at bounding box center [866, 226] width 156 height 30
select select ""applied""
click at [788, 211] on select "Choose an option... Pending Applied Excluded (Questions) Excluded (Expired) Exc…" at bounding box center [866, 226] width 156 height 30
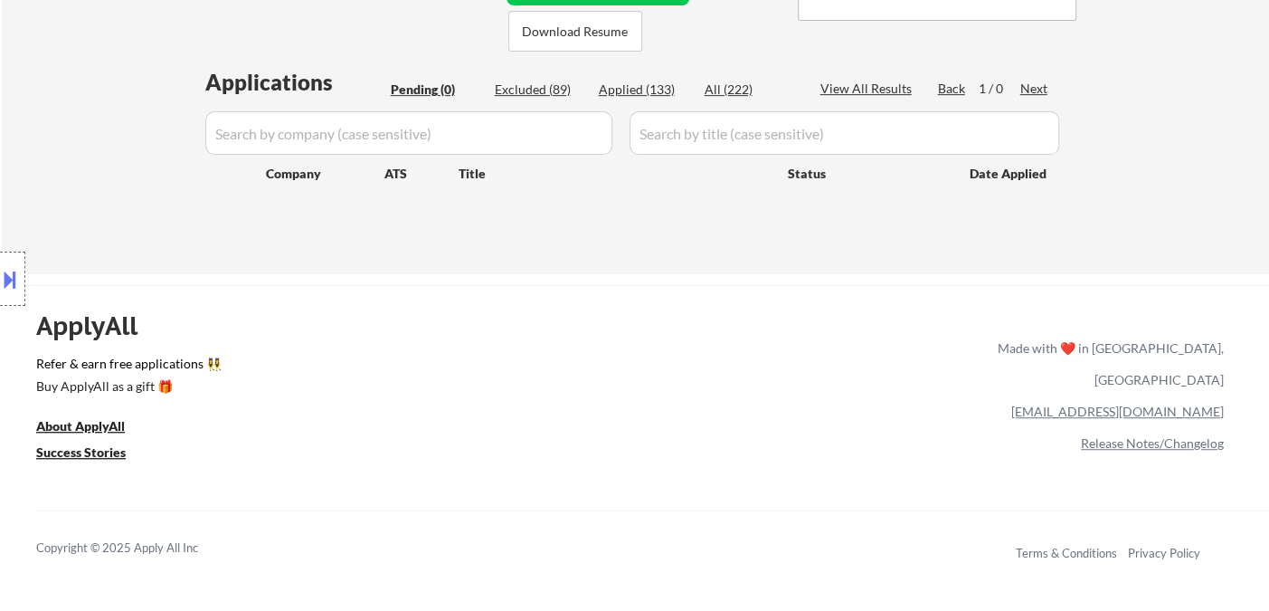
scroll to position [201, 0]
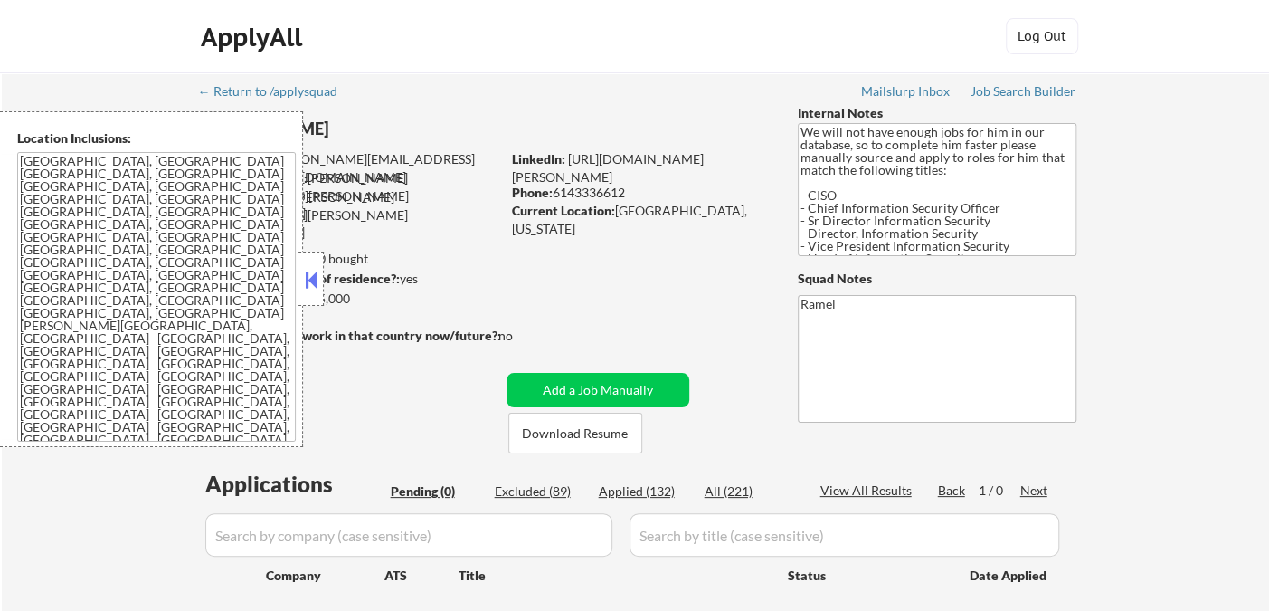
scroll to position [12, 0]
click at [640, 496] on div "Applied (132)" at bounding box center [644, 491] width 90 height 18
click at [36, 56] on div "ApplyAll Log In Sign Up Log Out" at bounding box center [634, 36] width 1269 height 73
click at [301, 280] on button at bounding box center [311, 279] width 20 height 27
select select ""applied""
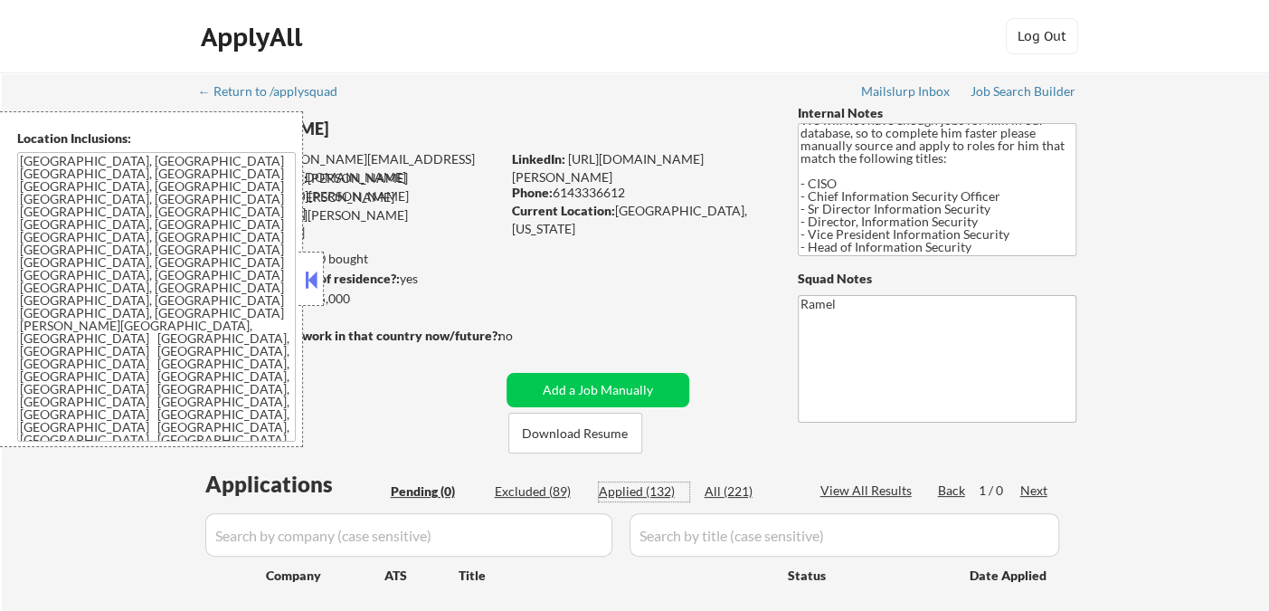
select select ""applied""
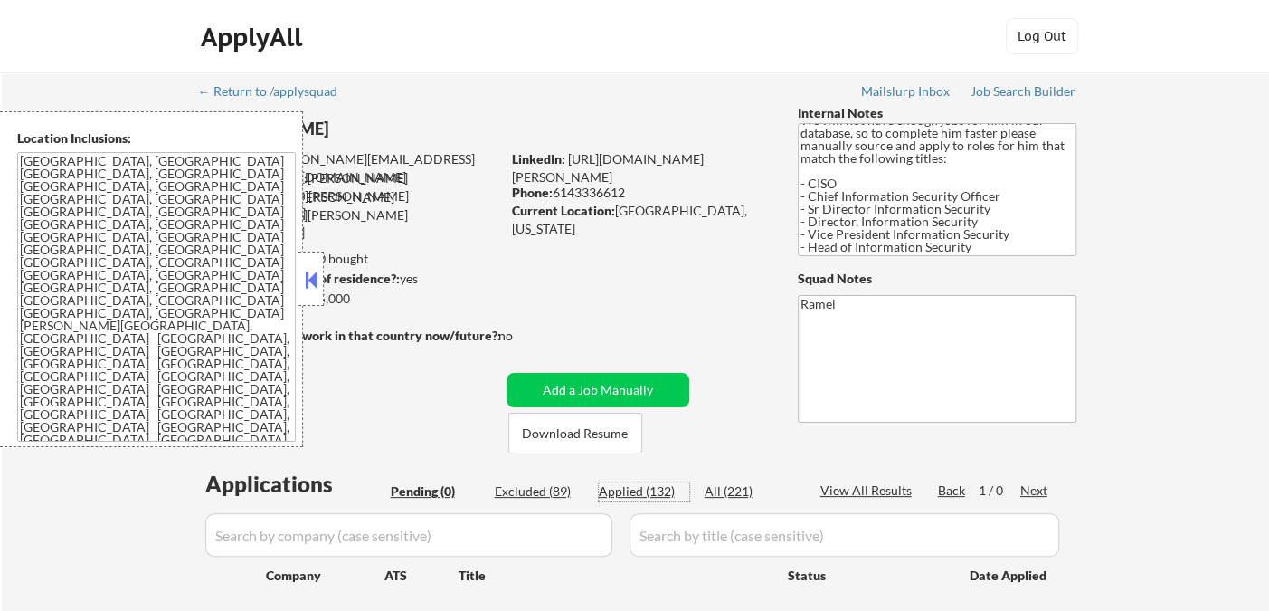
select select ""applied""
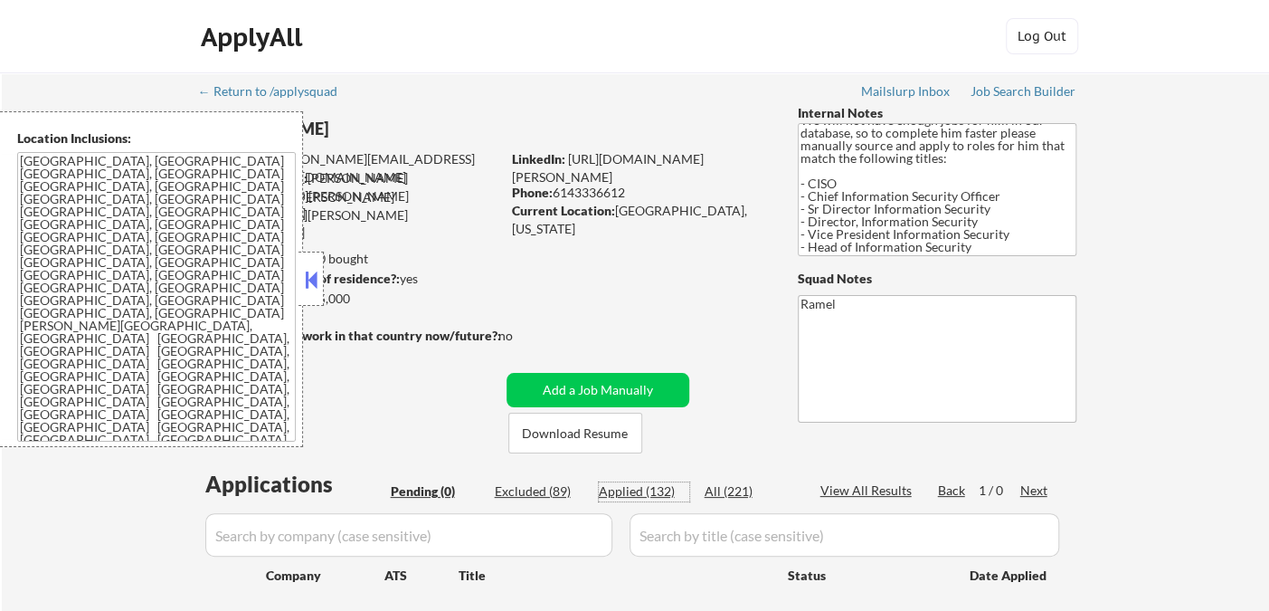
select select ""applied""
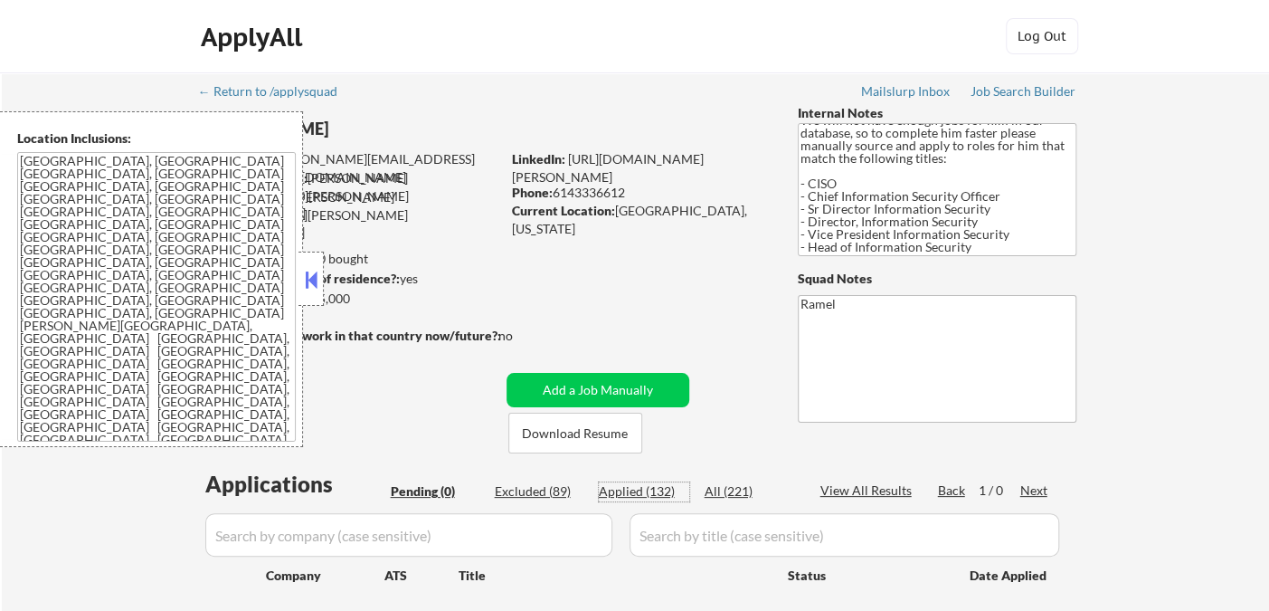
select select ""applied""
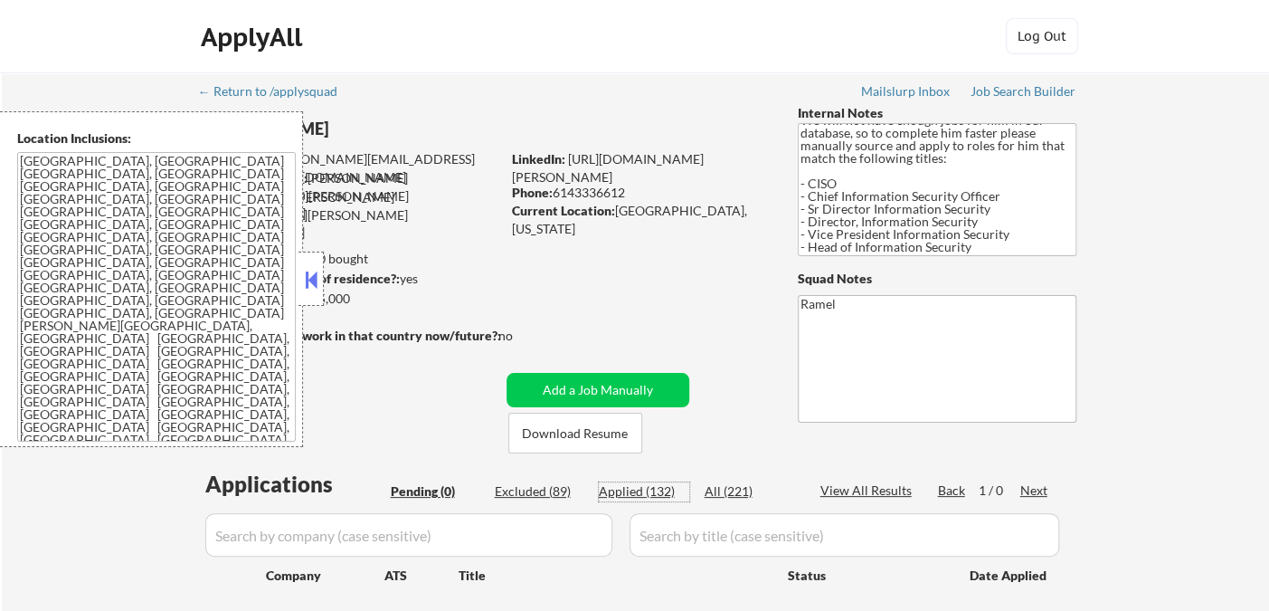
select select ""applied""
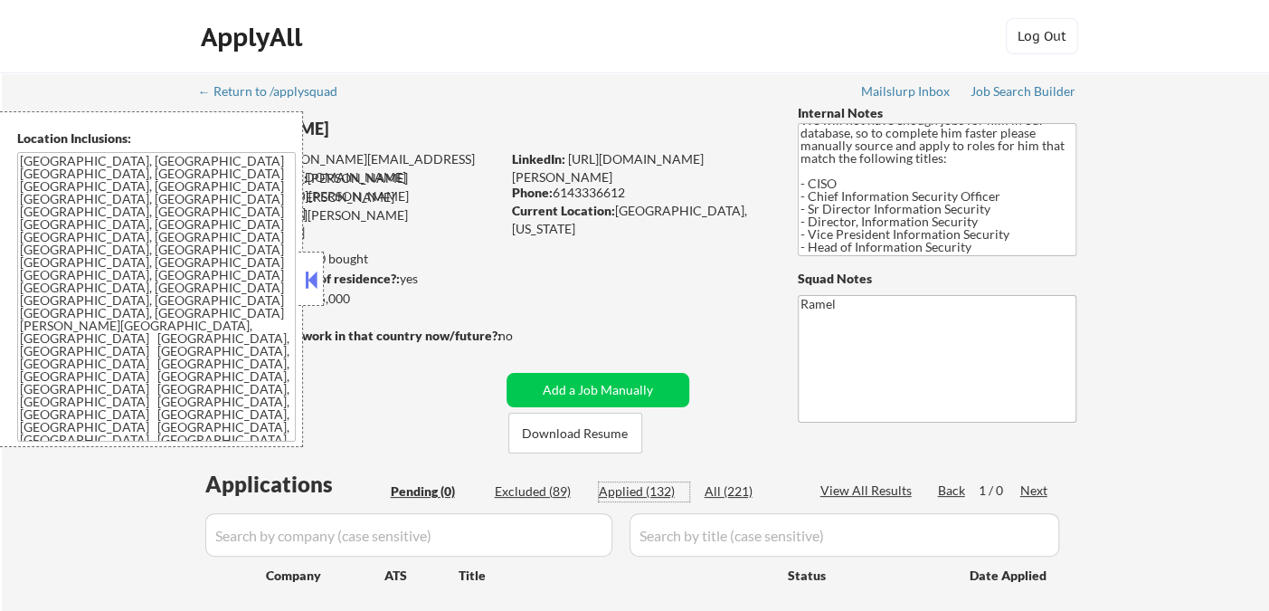
select select ""applied""
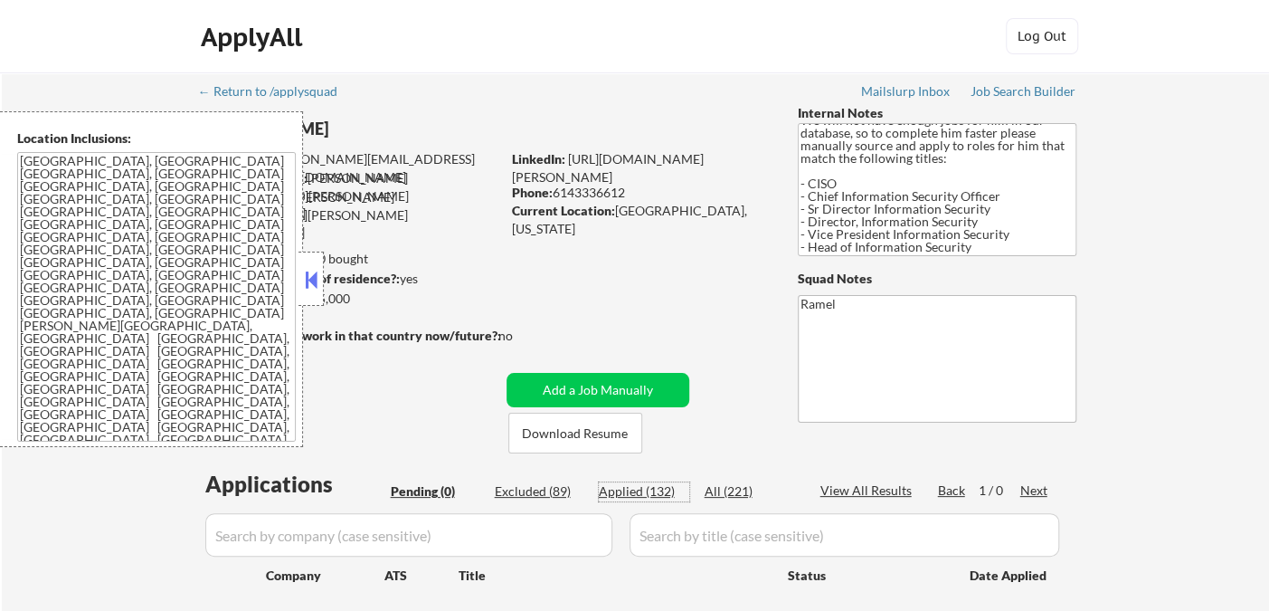
select select ""applied""
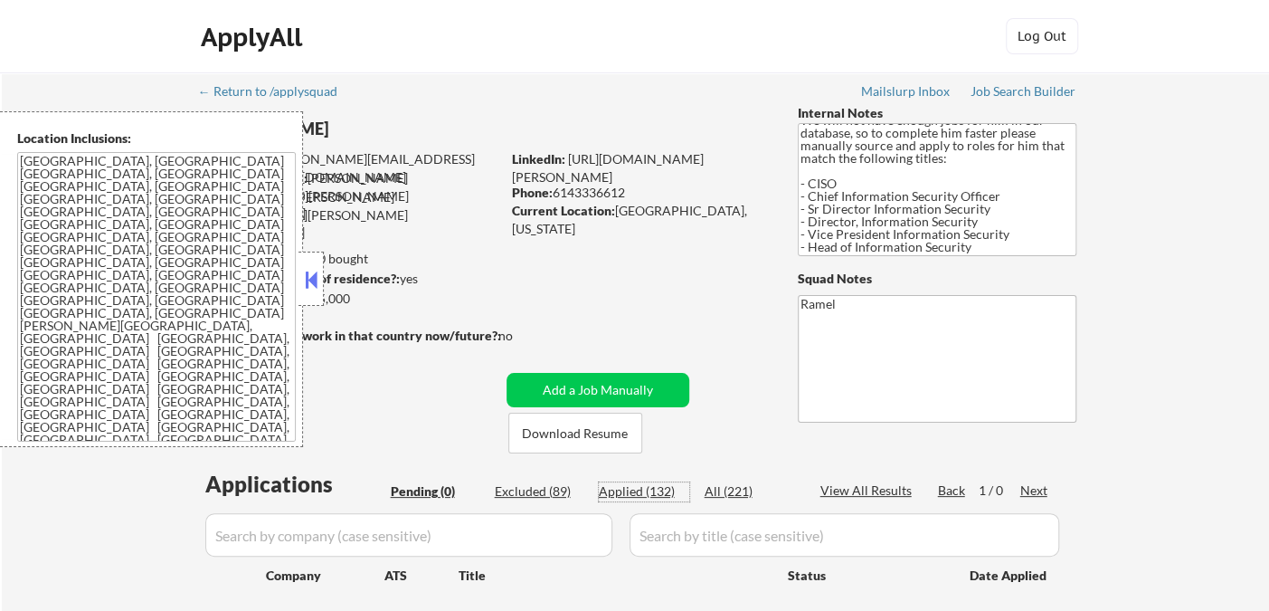
select select ""applied""
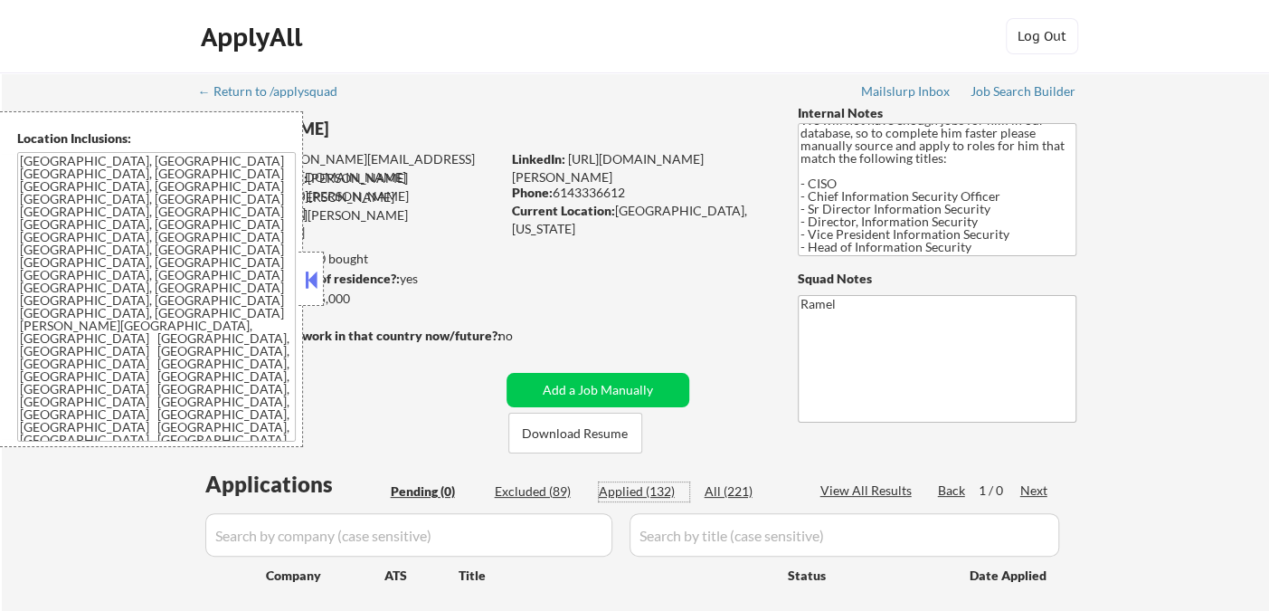
select select ""applied""
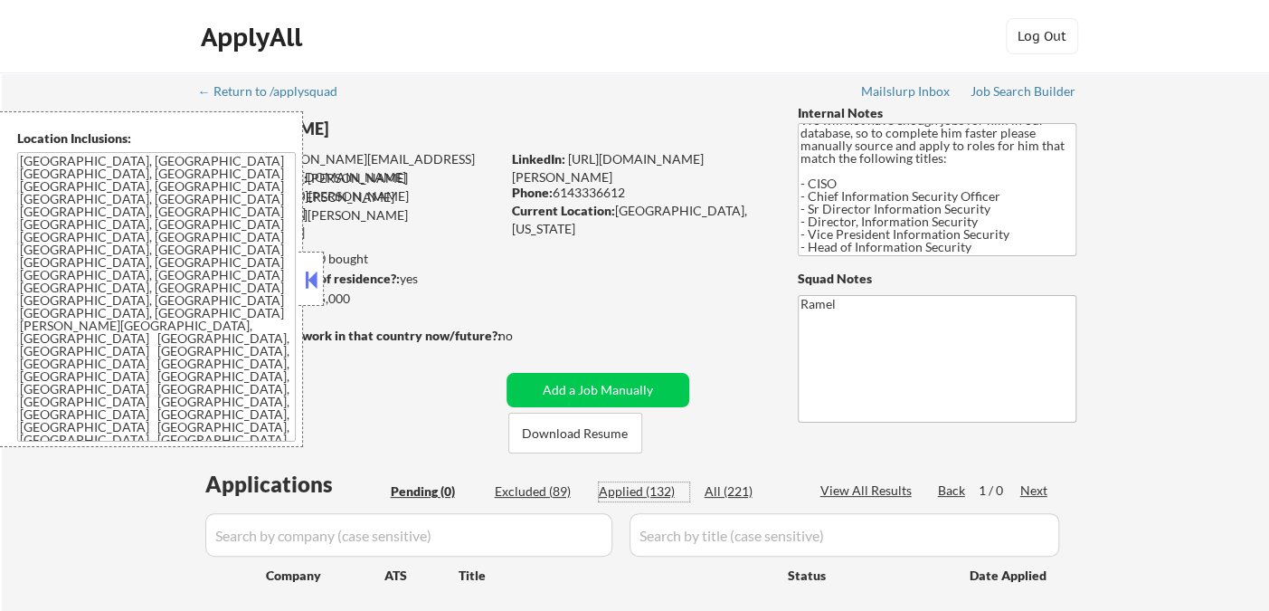
select select ""applied""
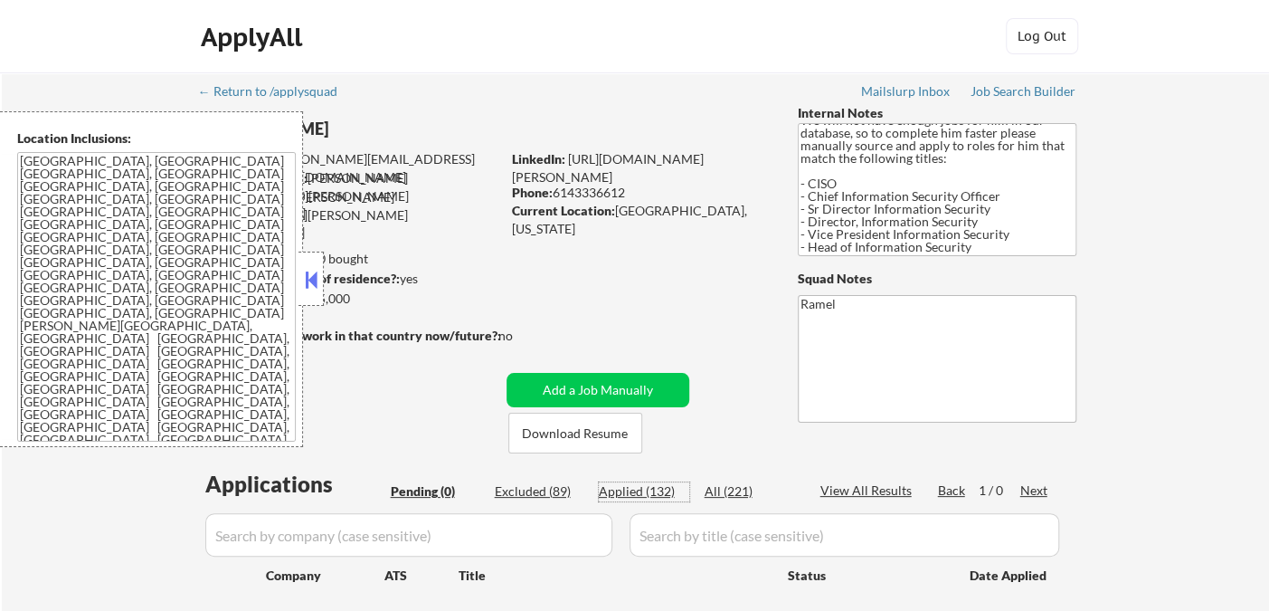
select select ""applied""
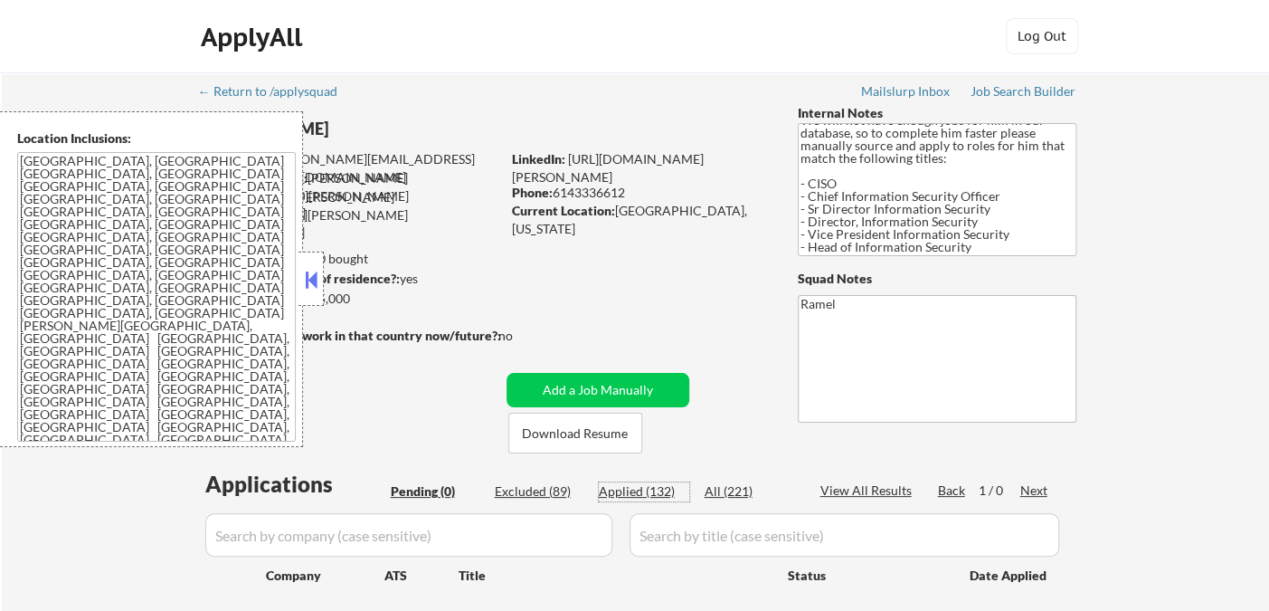
select select ""applied""
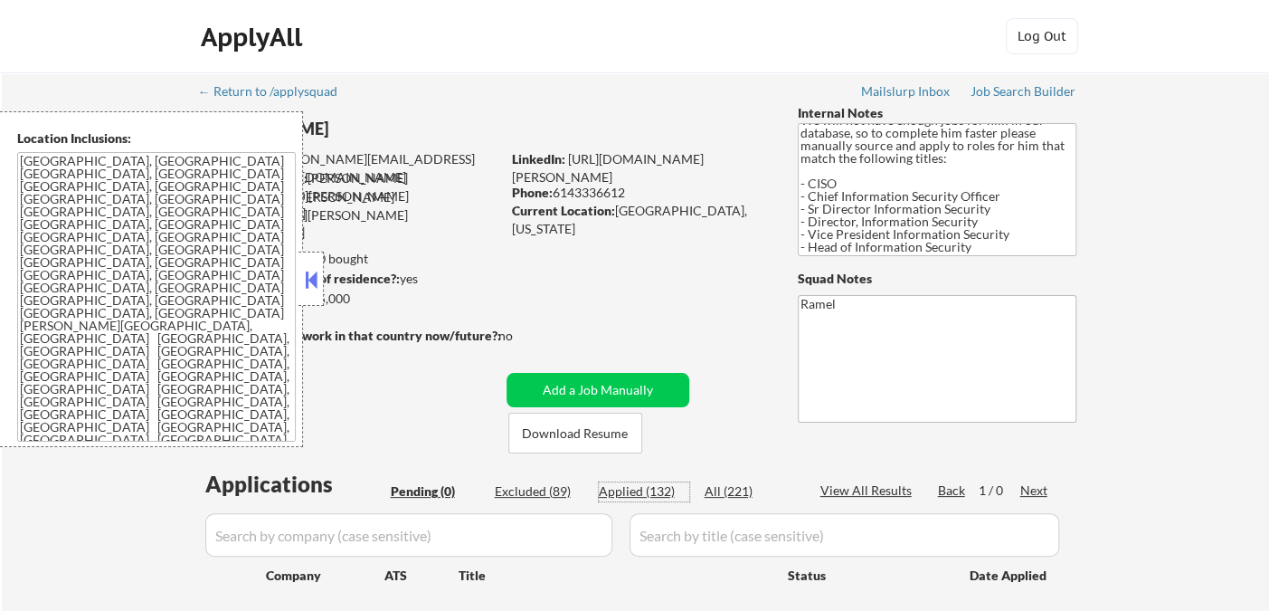
select select ""applied""
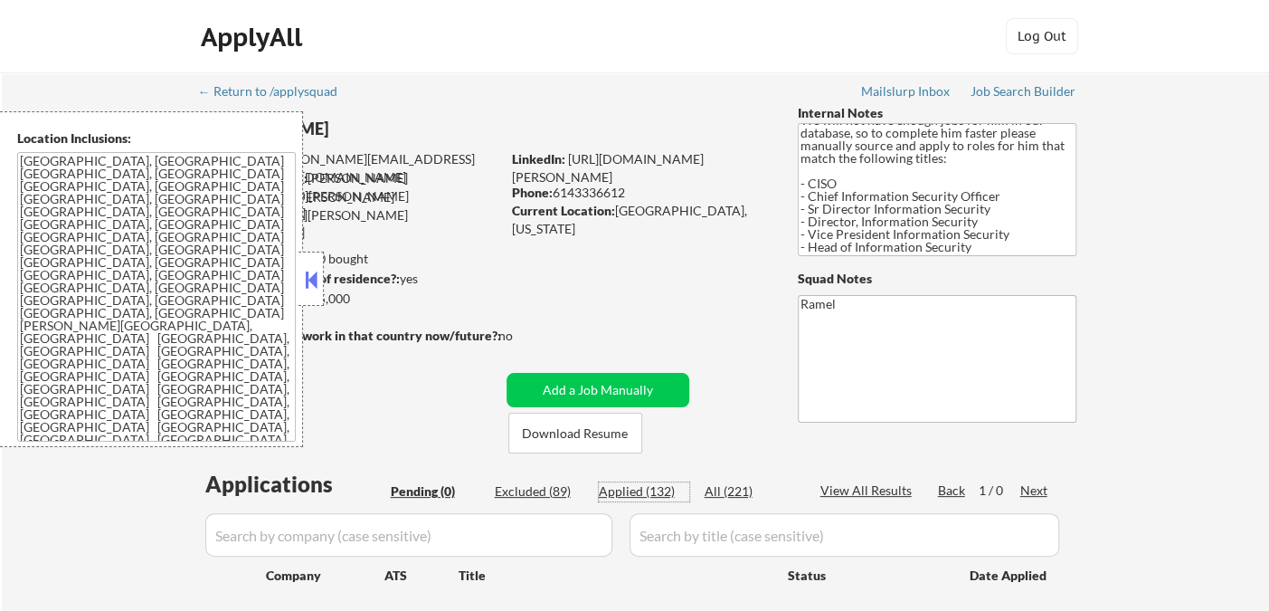
select select ""applied""
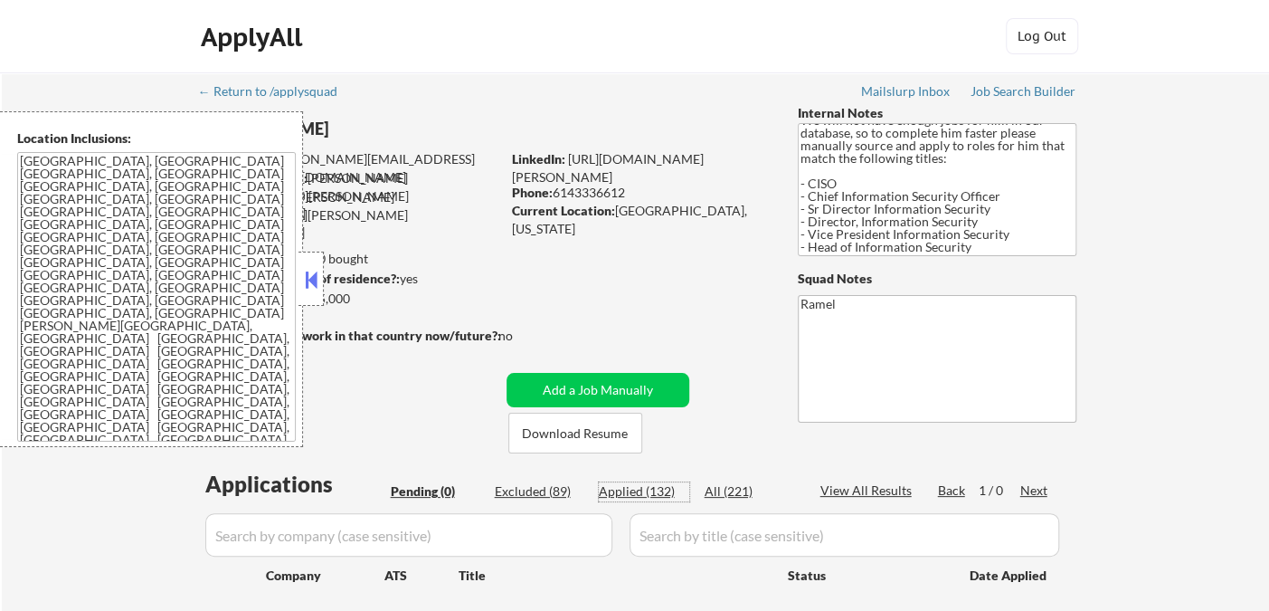
select select ""applied""
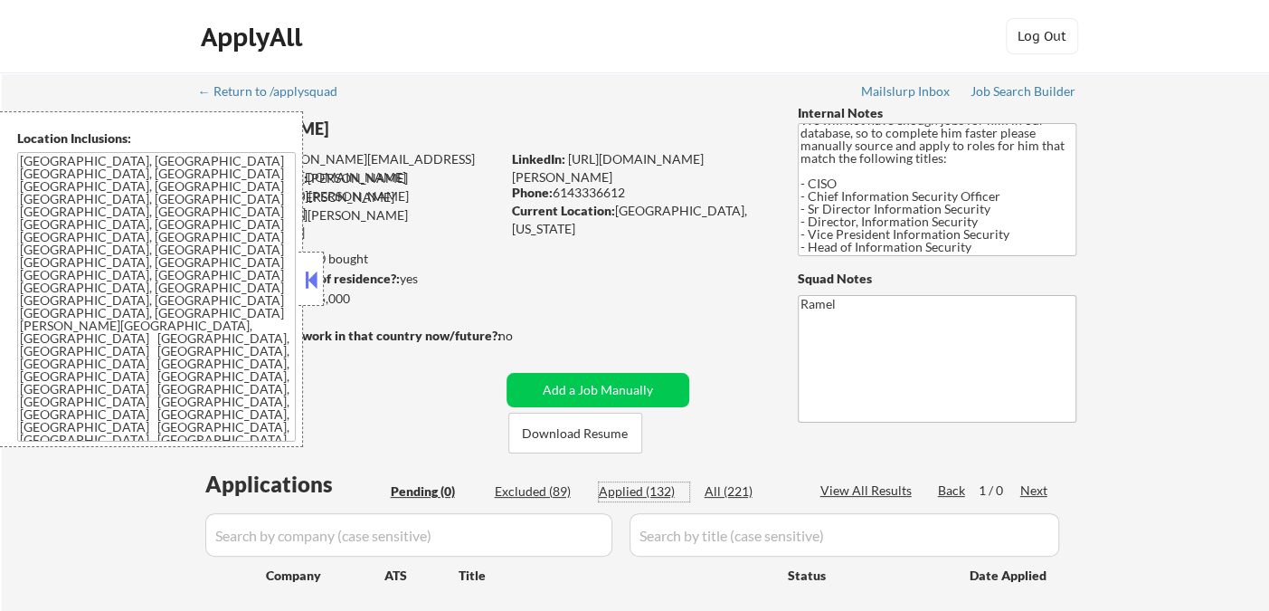
select select ""applied""
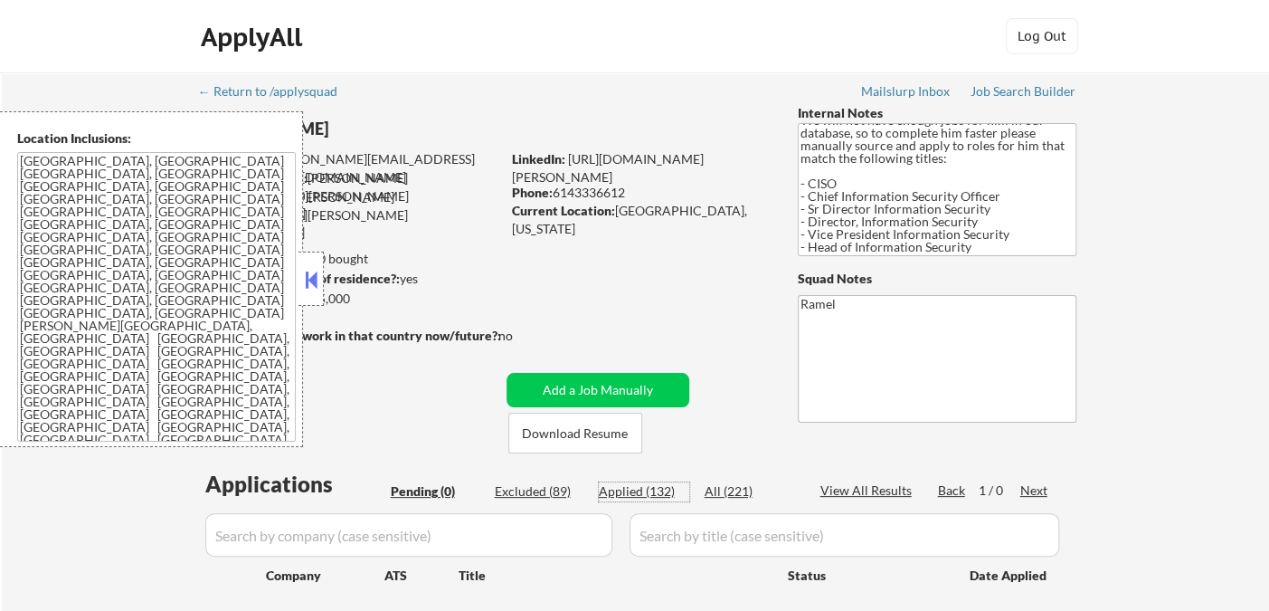
select select ""applied""
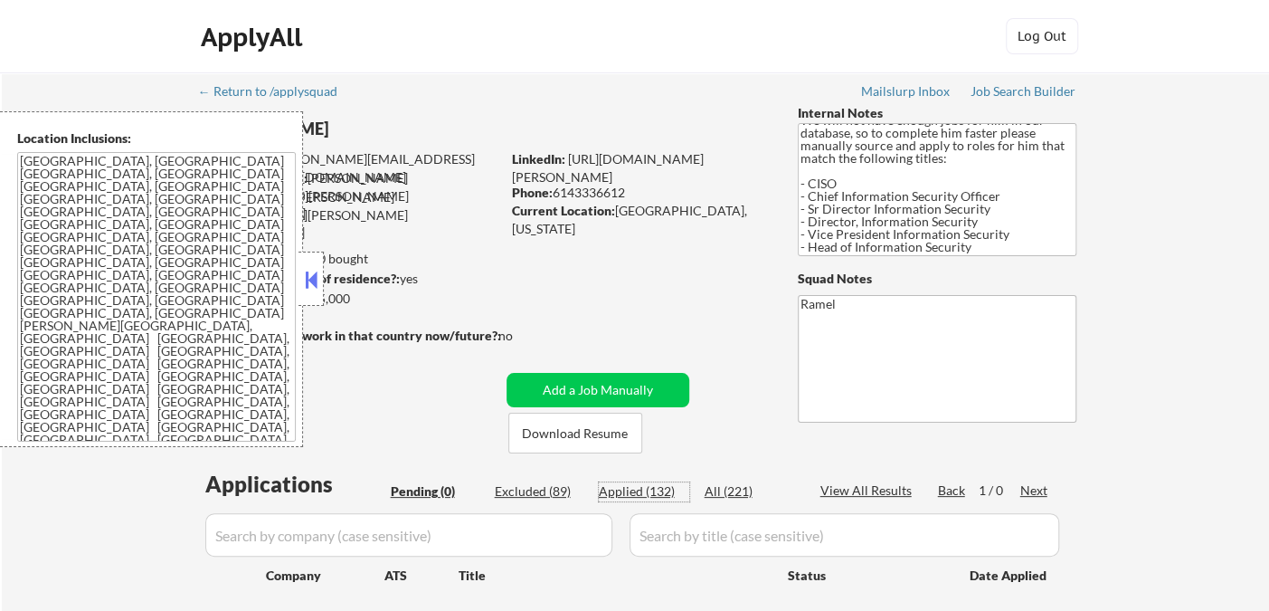
select select ""applied""
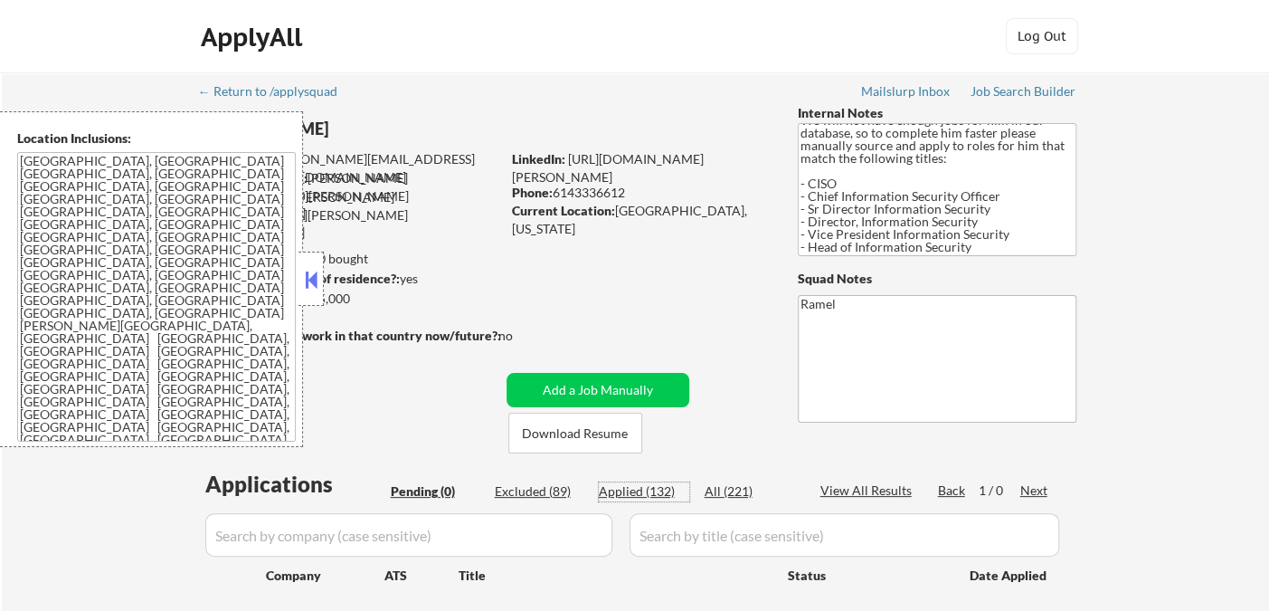
select select ""applied""
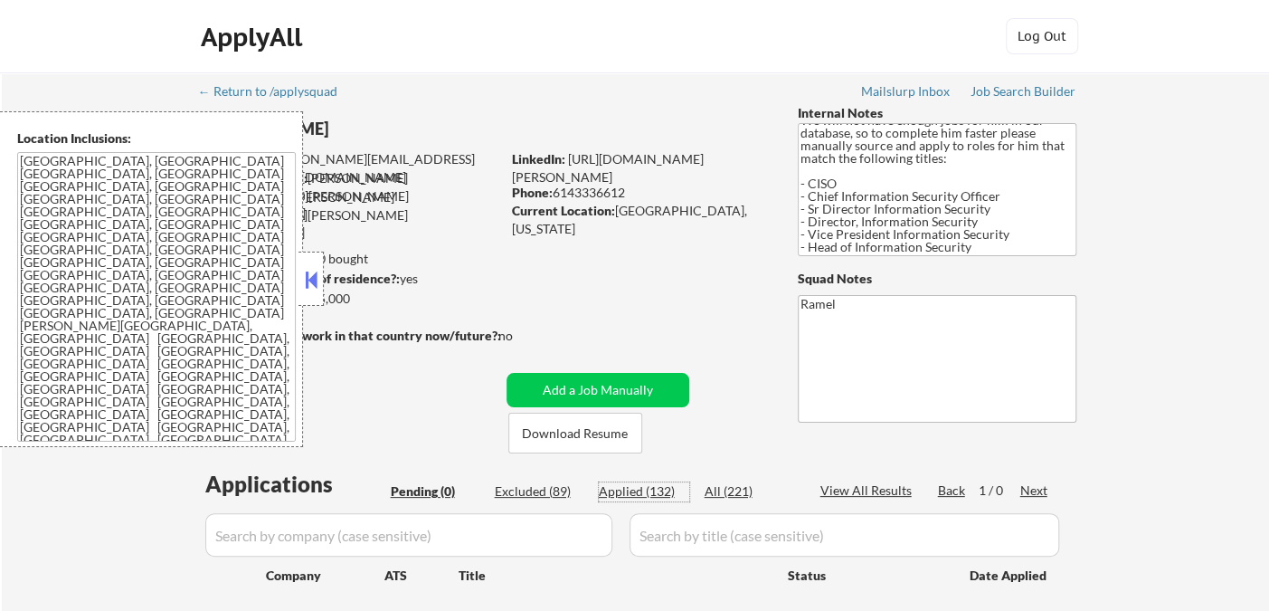
select select ""applied""
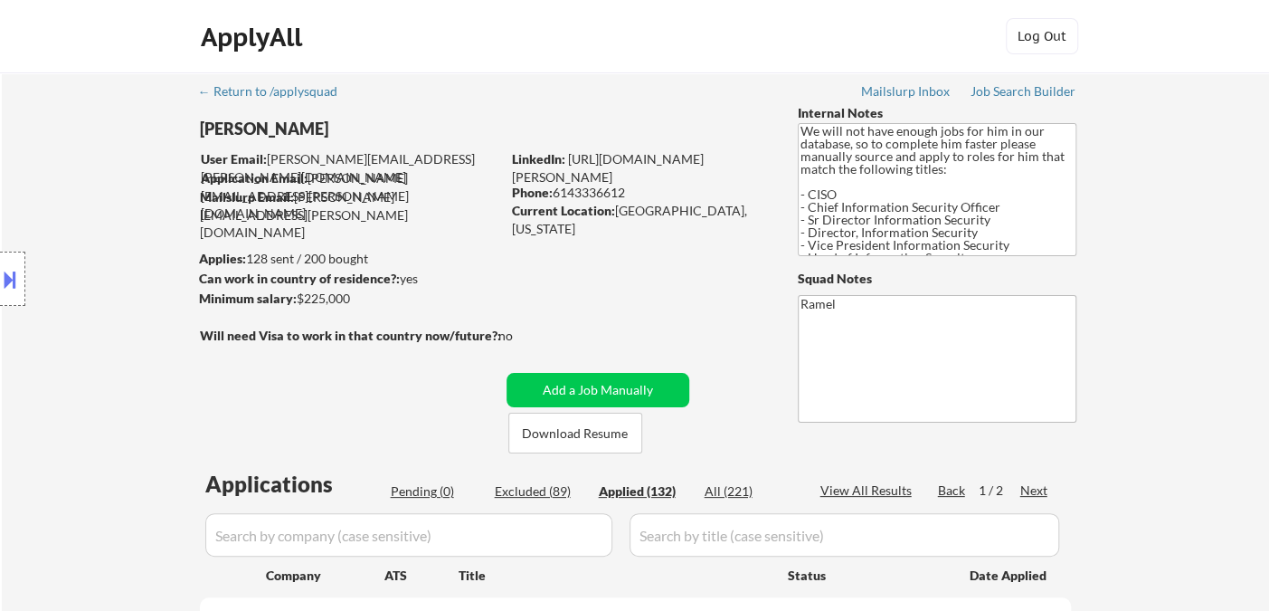
scroll to position [0, 0]
click at [597, 196] on div "Phone: 6143336612" at bounding box center [640, 193] width 256 height 18
copy div "6143336612"
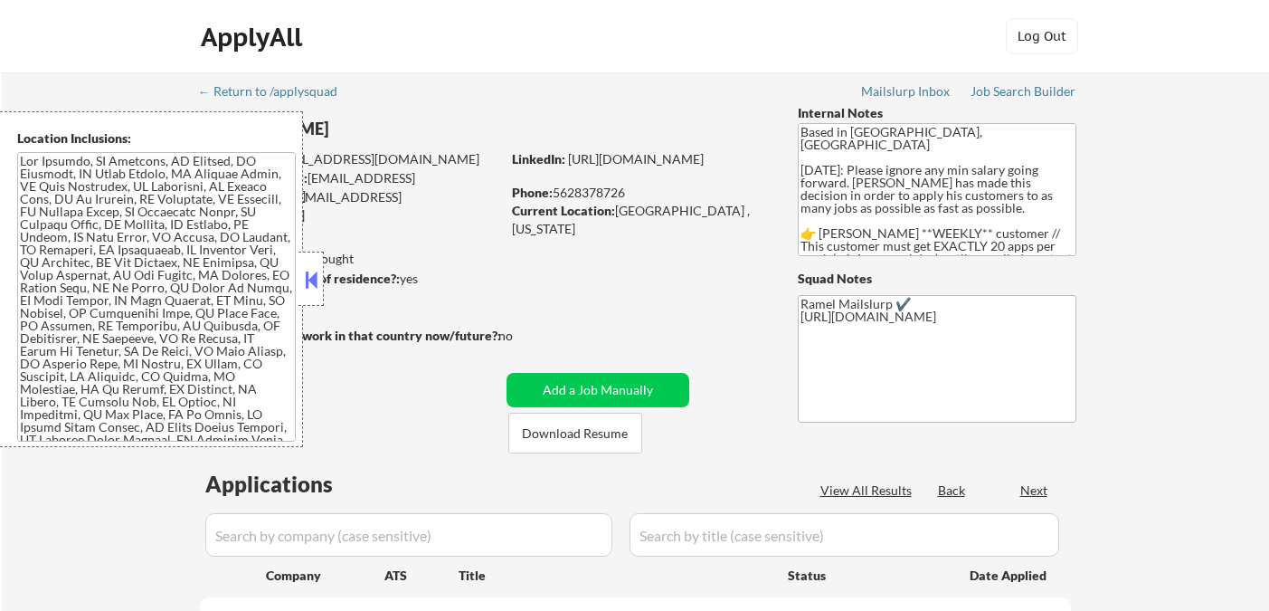
select select ""pending""
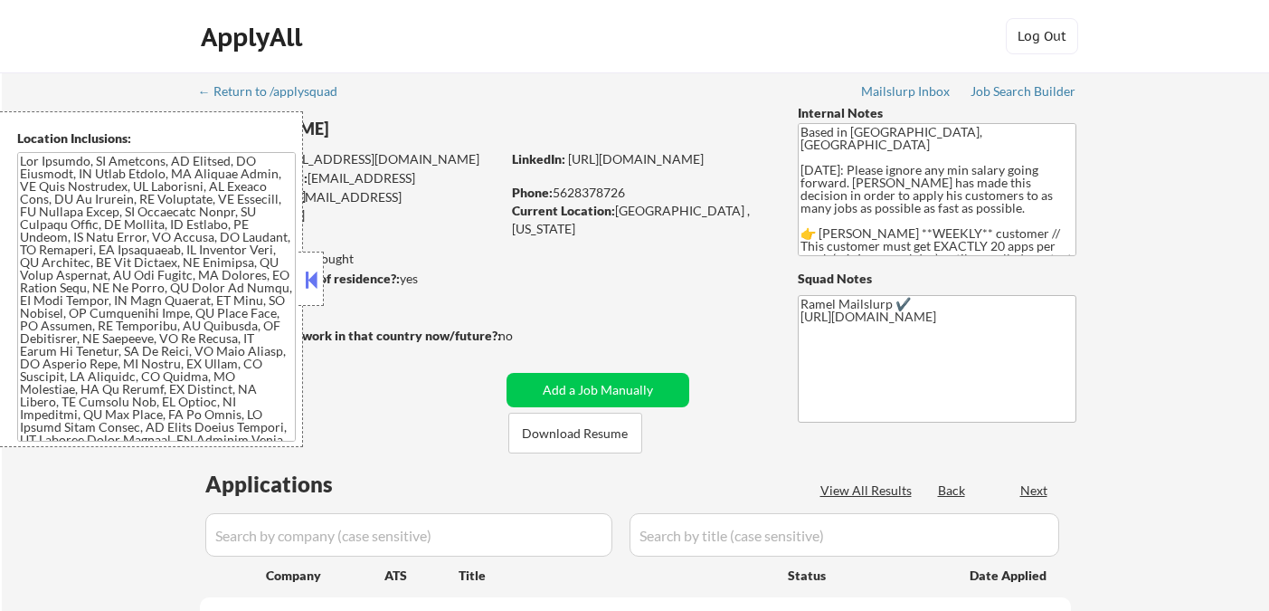
select select ""pending""
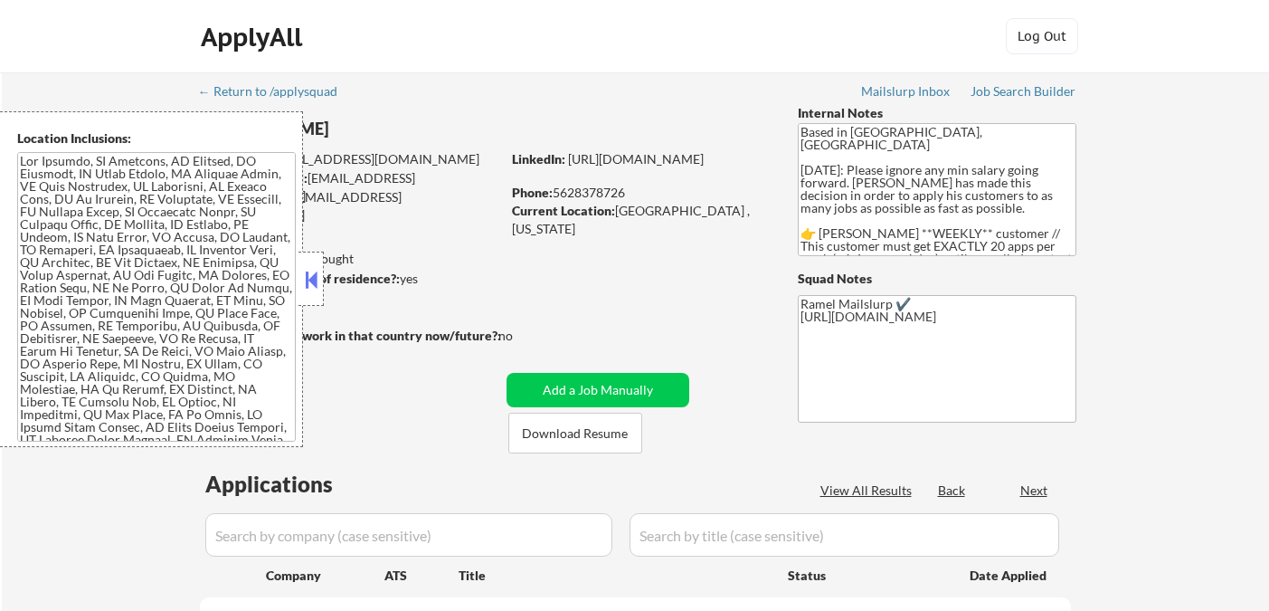
select select ""pending""
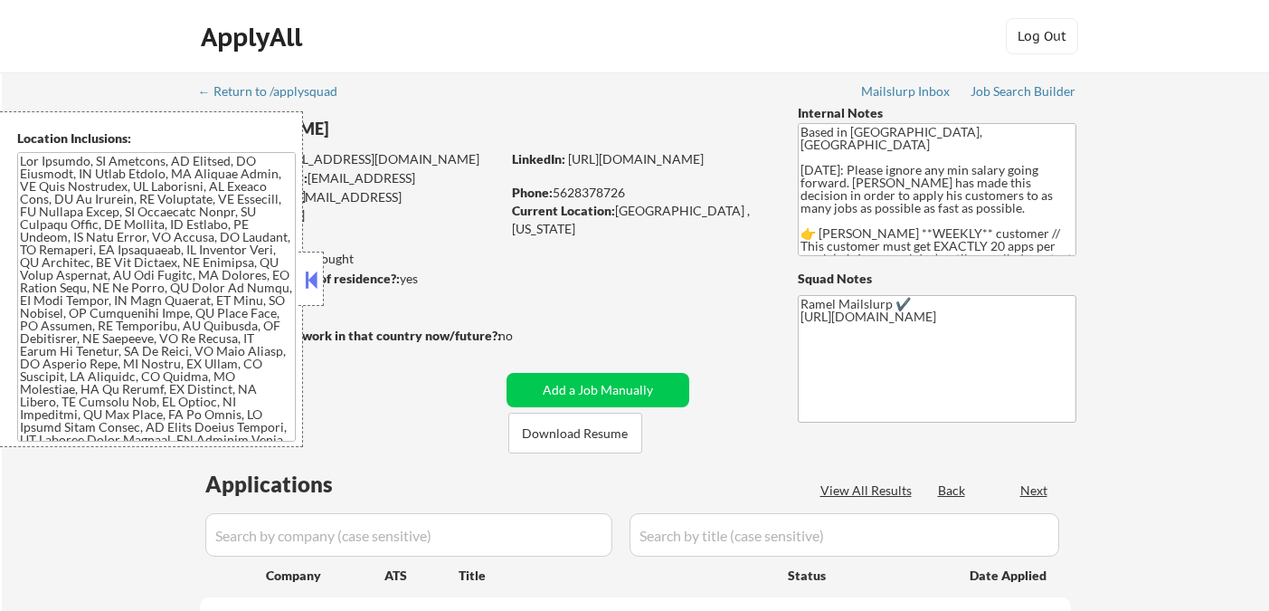
select select ""pending""
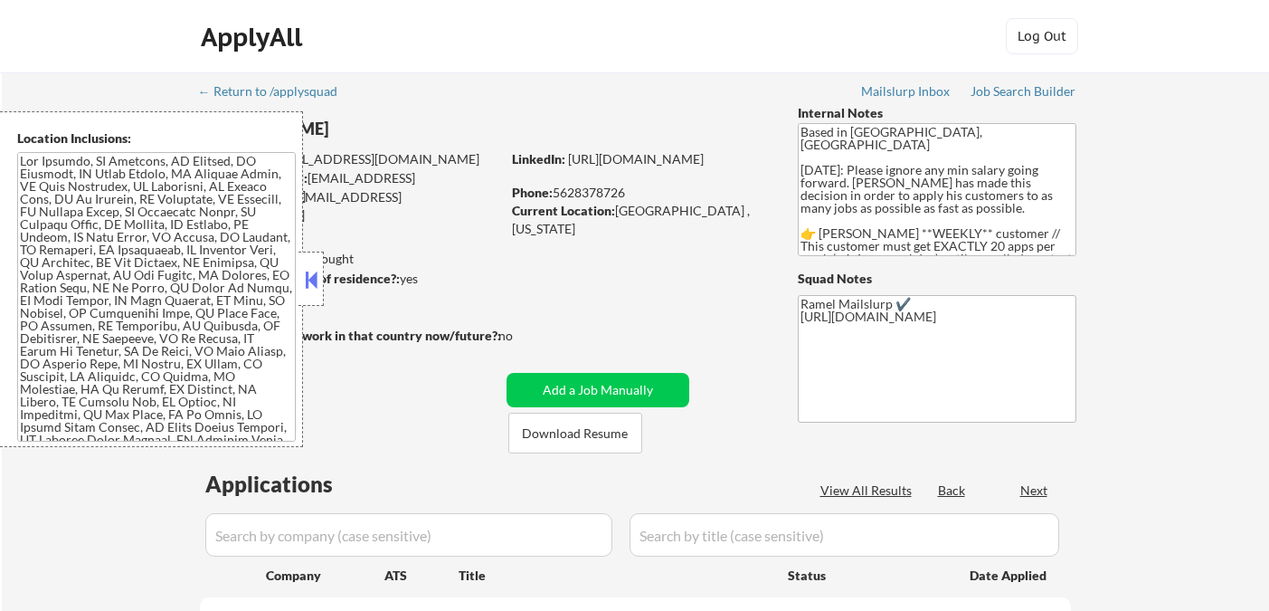
select select ""pending""
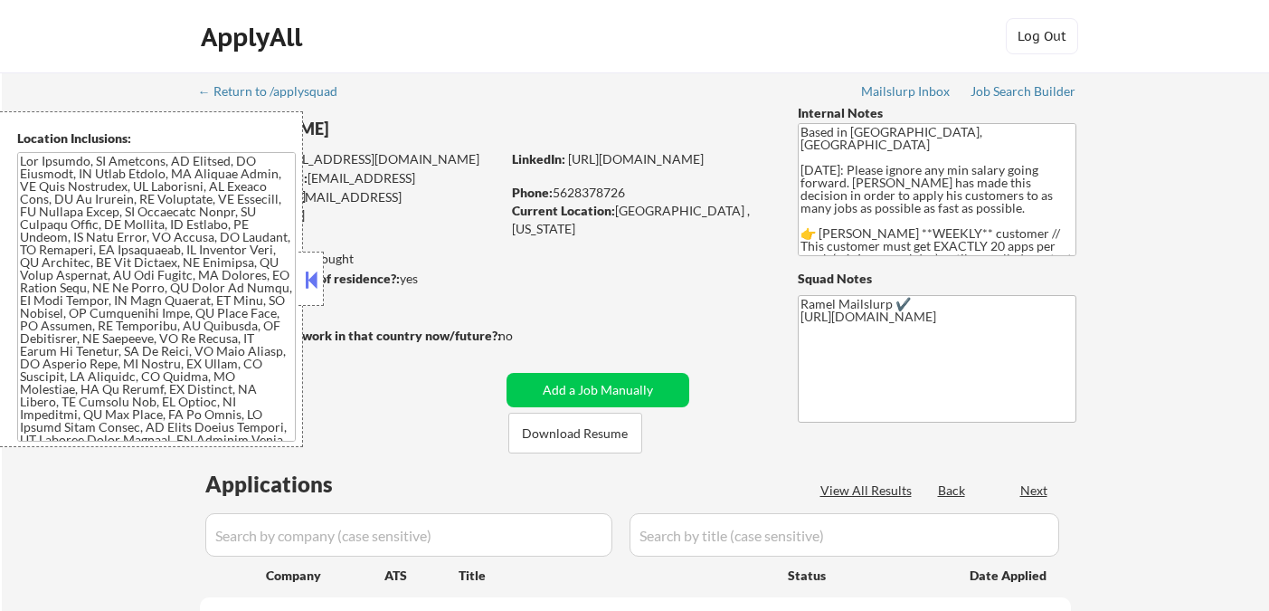
select select ""pending""
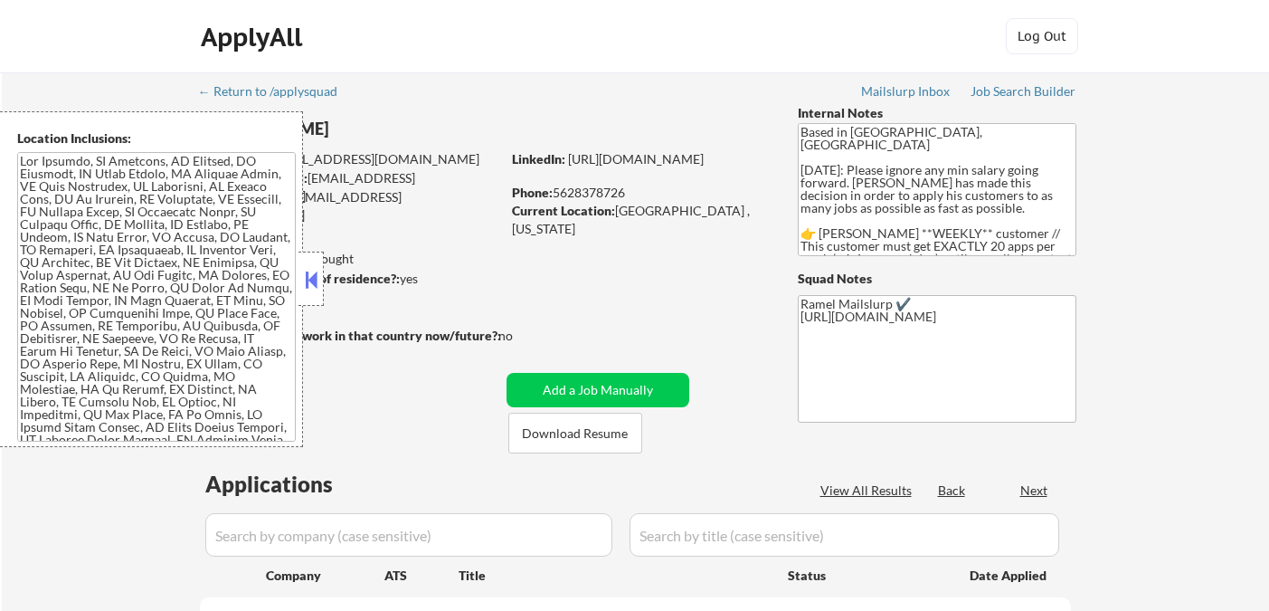
select select ""pending""
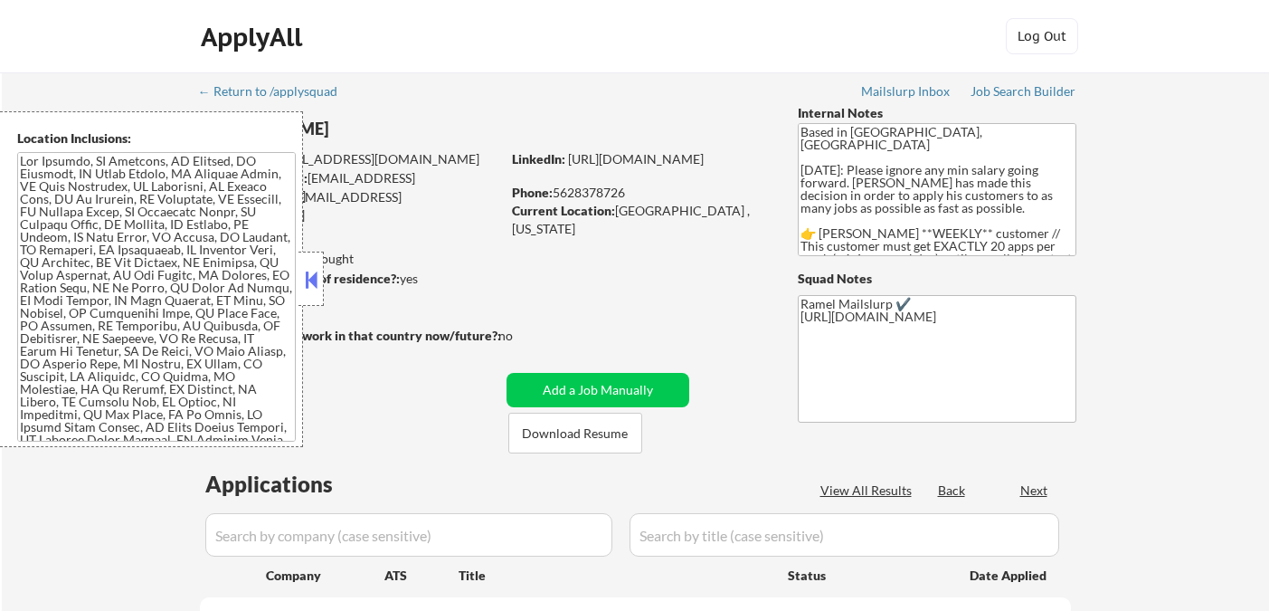
select select ""pending""
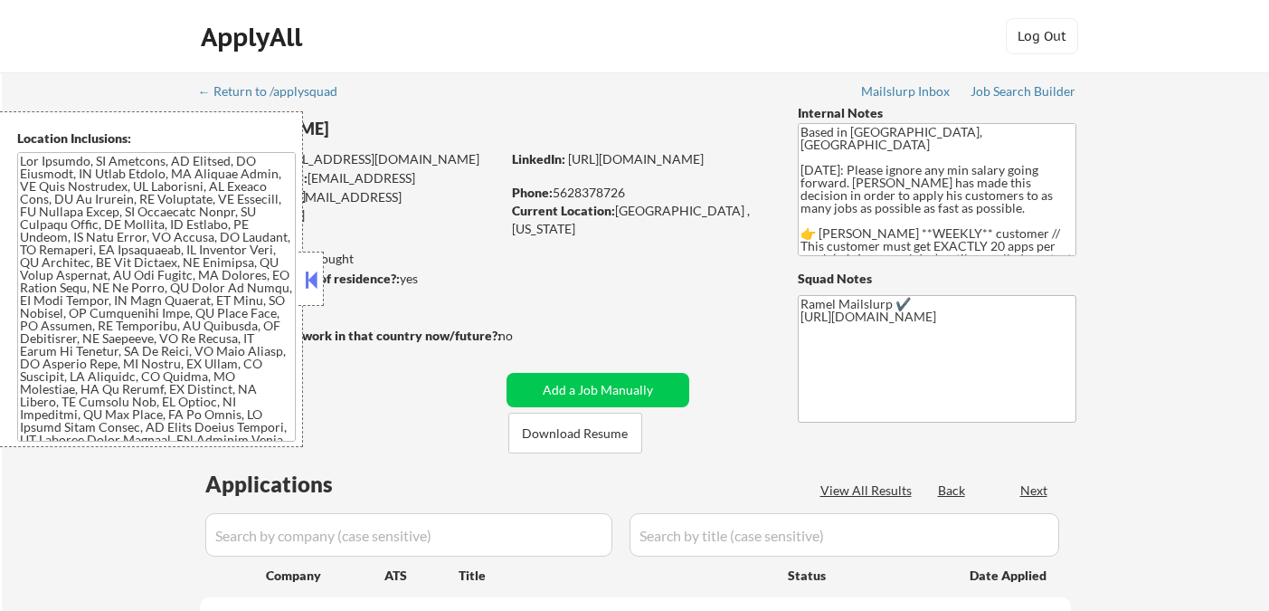
select select ""pending""
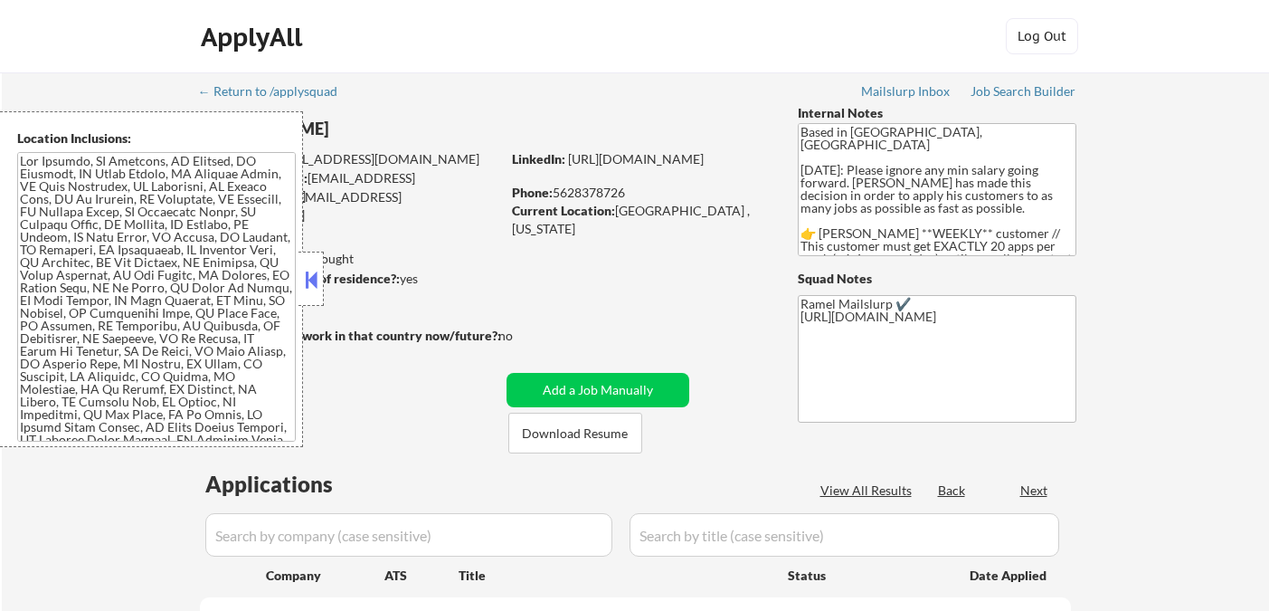
select select ""pending""
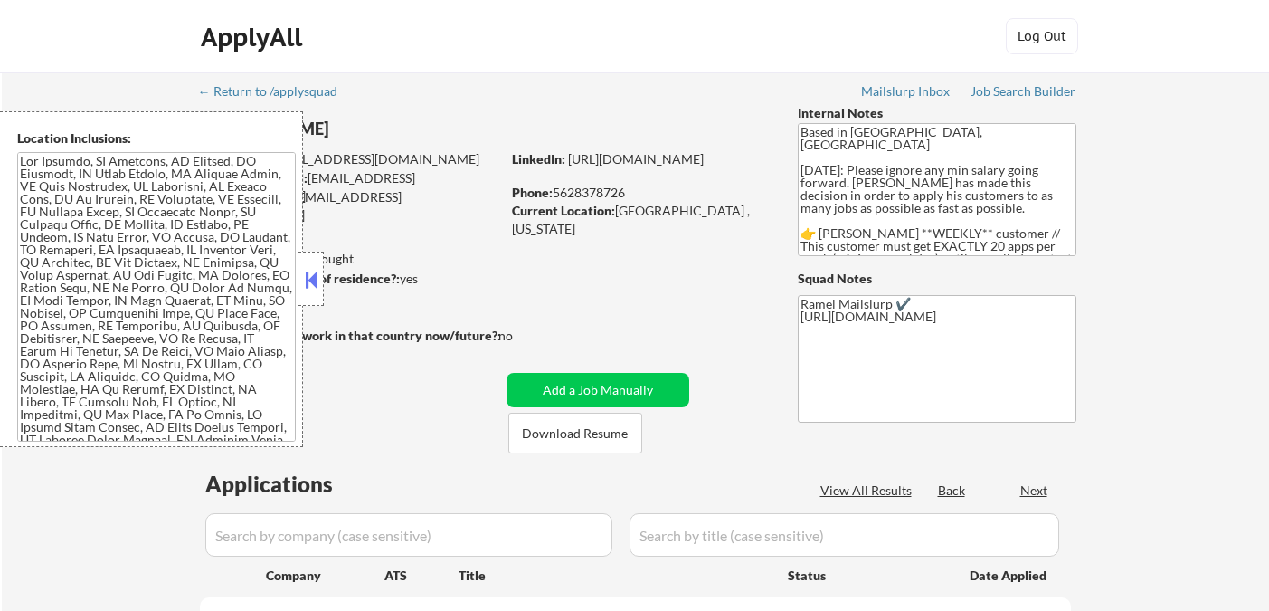
select select ""pending""
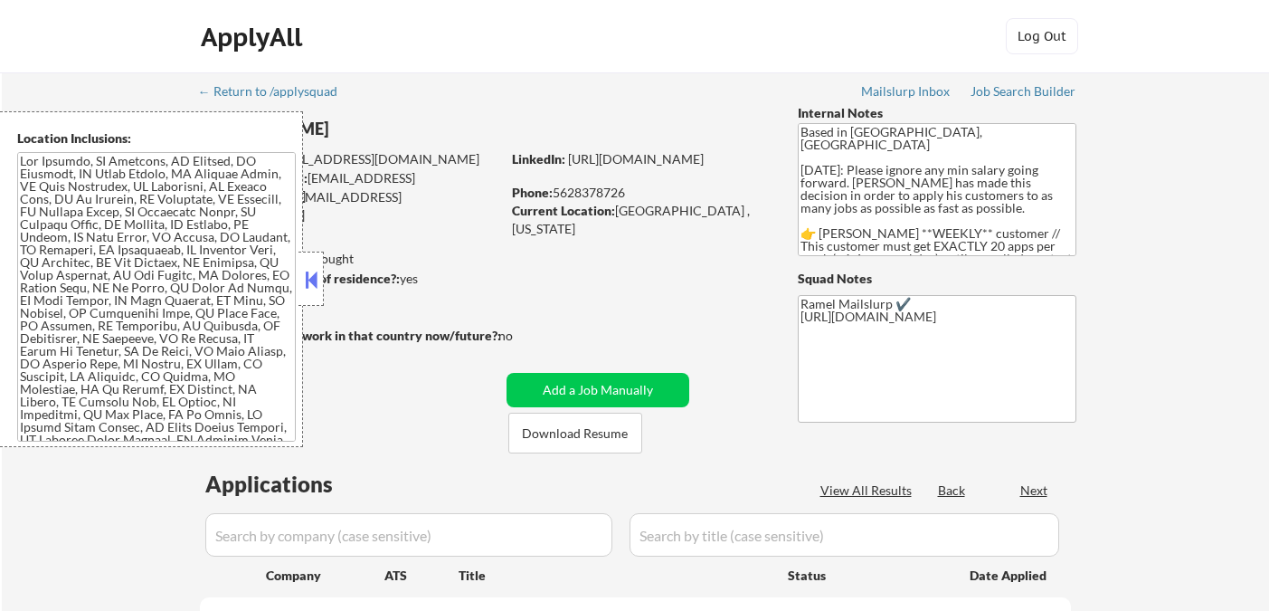
select select ""pending""
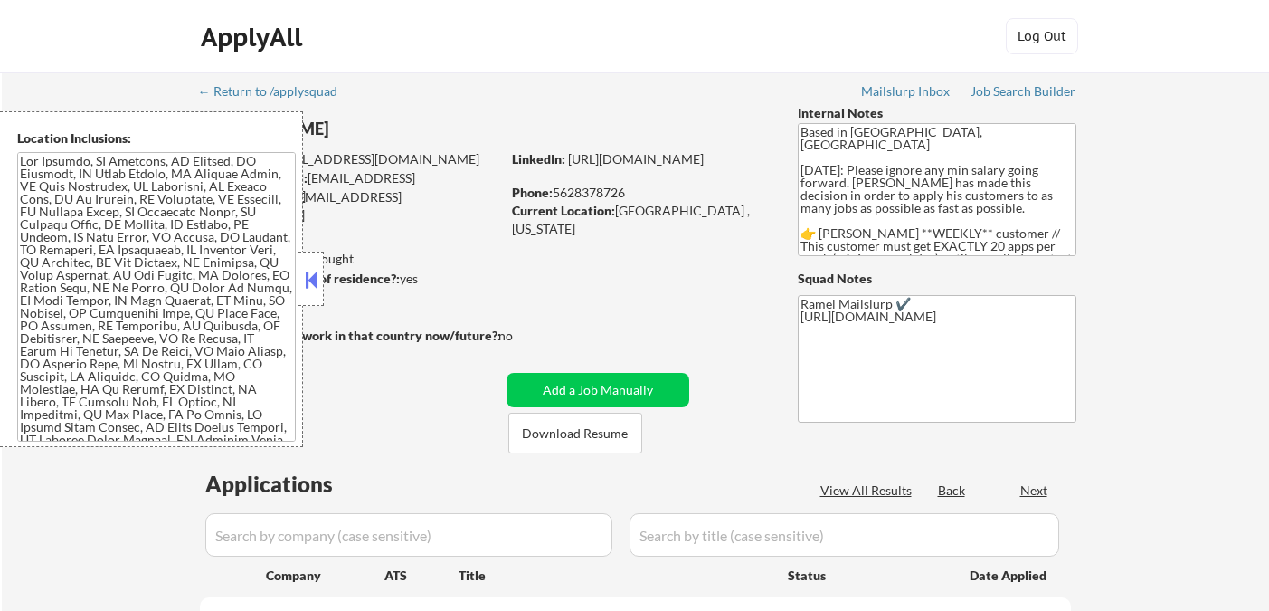
select select ""pending""
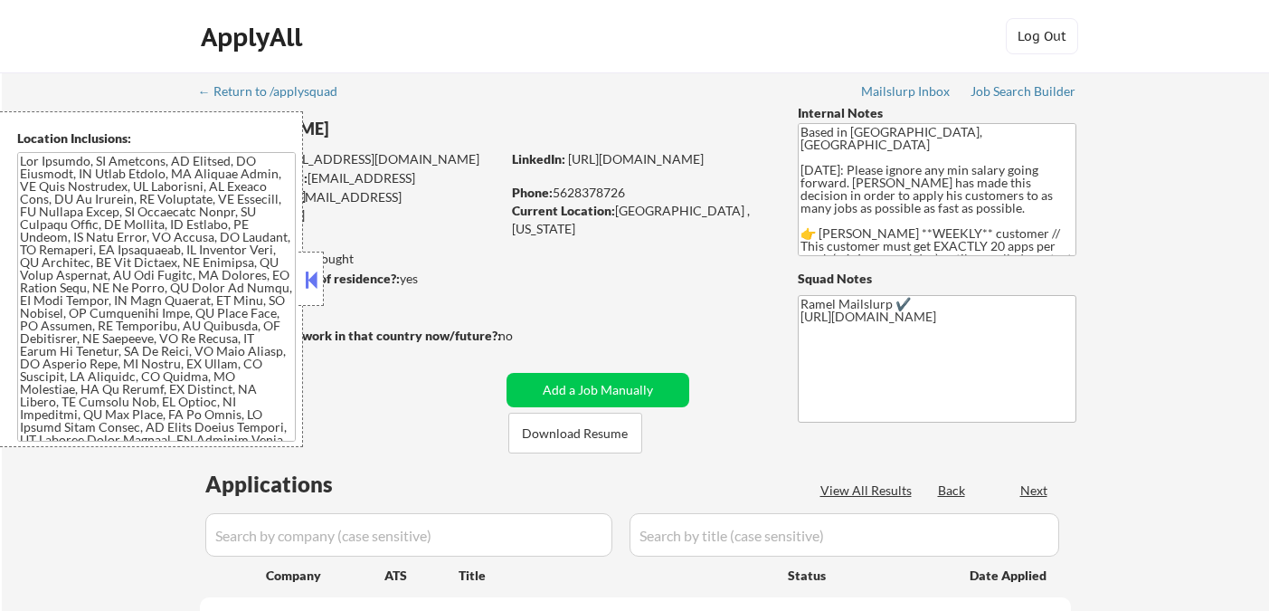
select select ""pending""
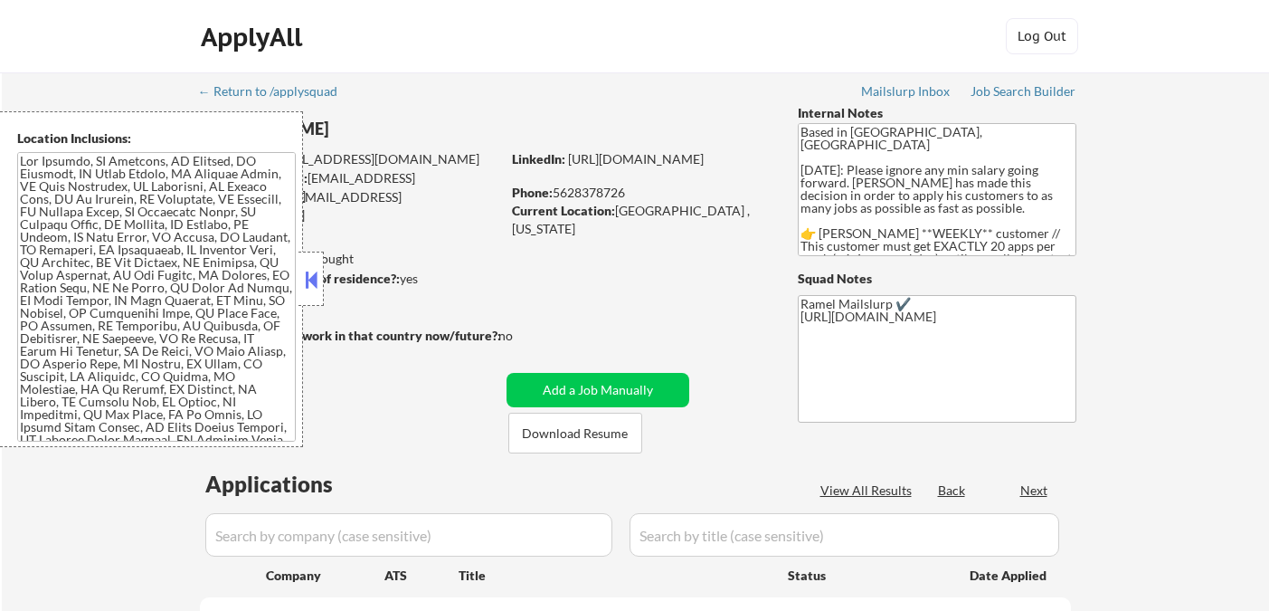
select select ""pending""
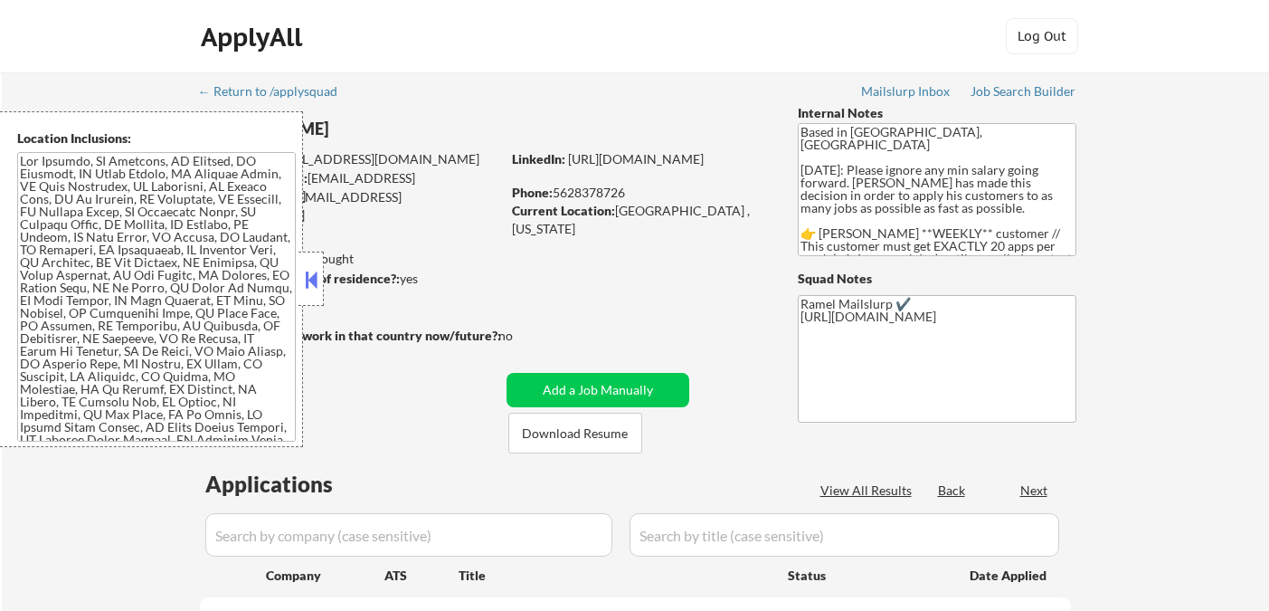
select select ""pending""
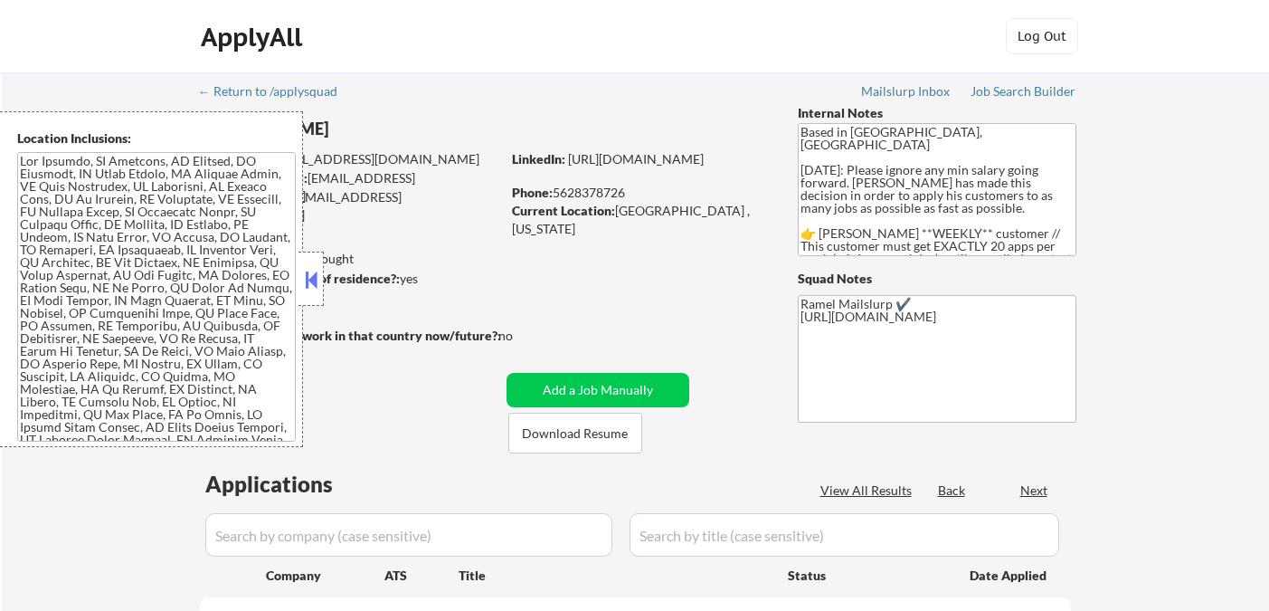
select select ""pending""
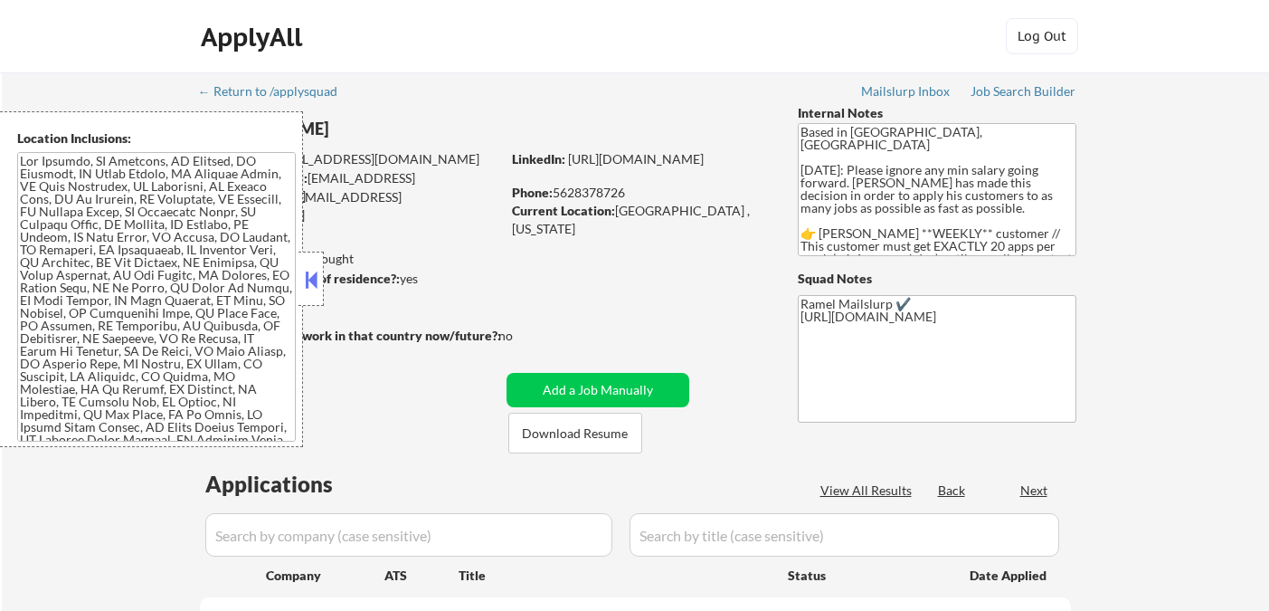
select select ""pending""
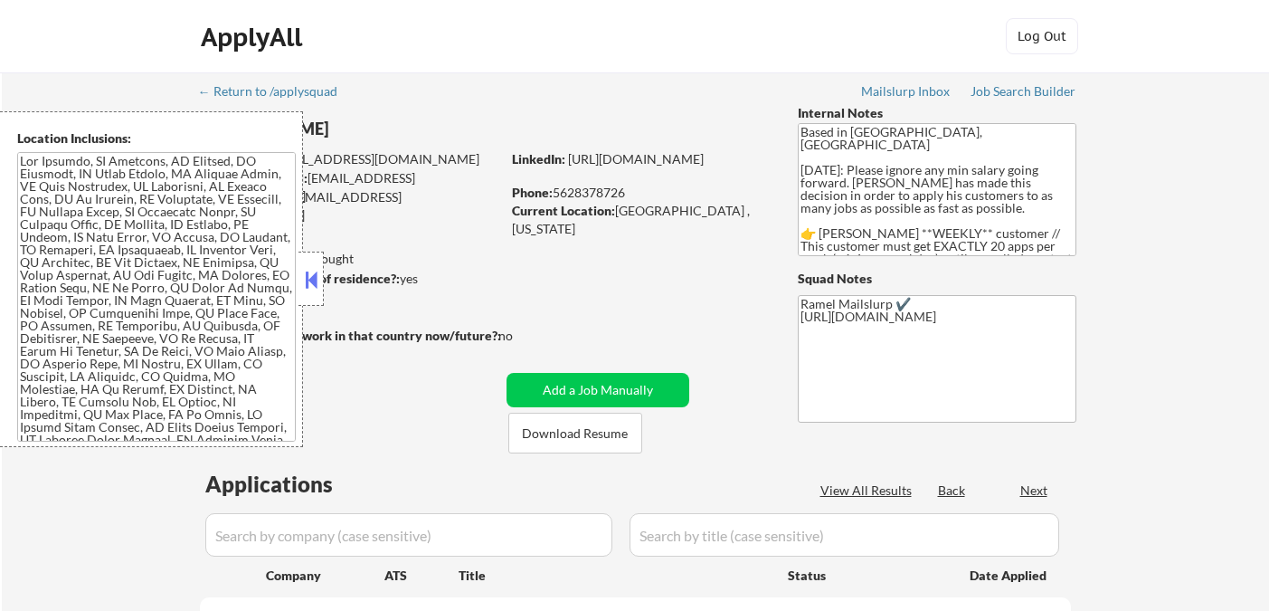
select select ""pending""
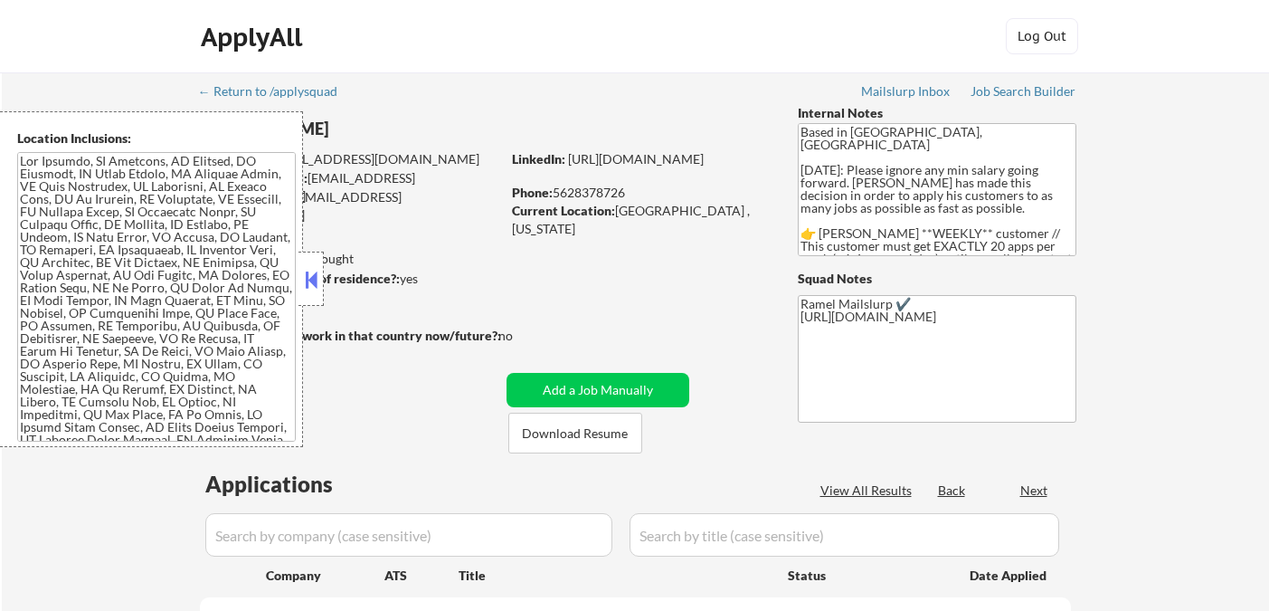
select select ""pending""
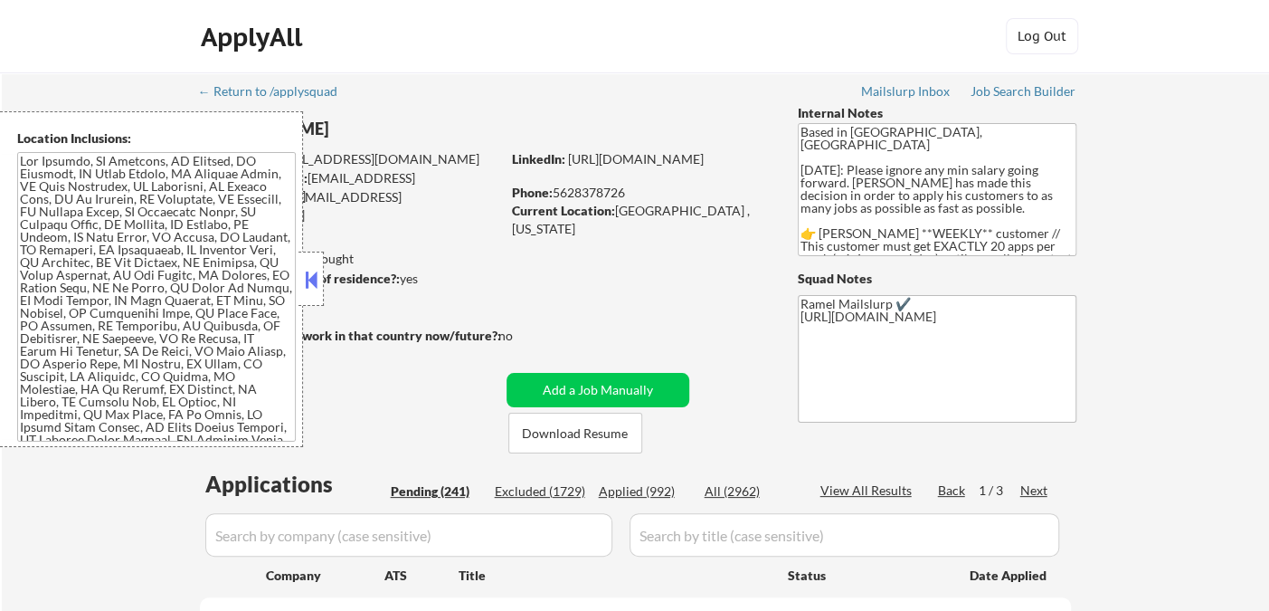
drag, startPoint x: 308, startPoint y: 280, endPoint x: 393, endPoint y: 280, distance: 85.0
click at [308, 280] on button at bounding box center [311, 279] width 20 height 27
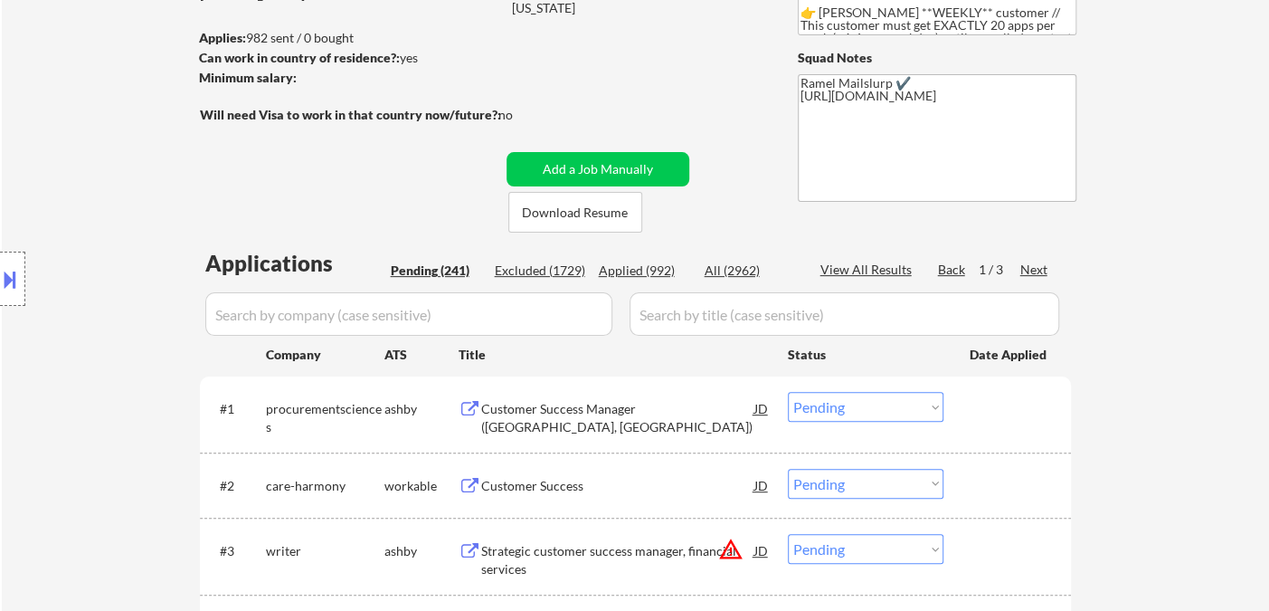
scroll to position [301, 0]
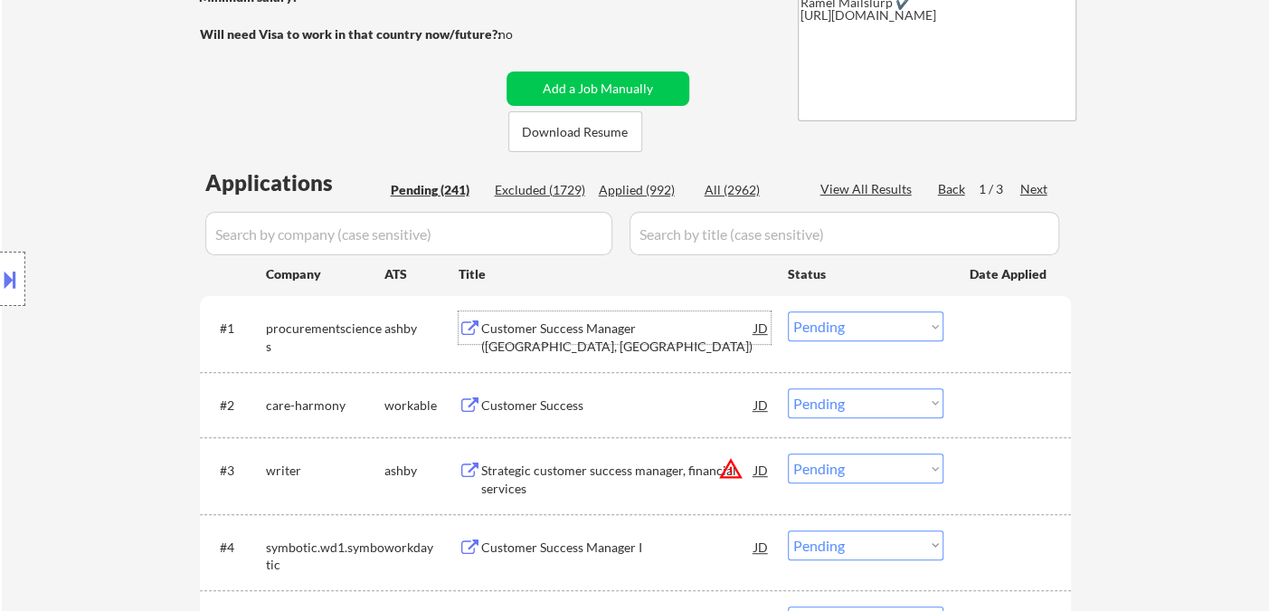
click at [663, 321] on div "Customer Success Manager (Reston, VA)" at bounding box center [617, 336] width 273 height 35
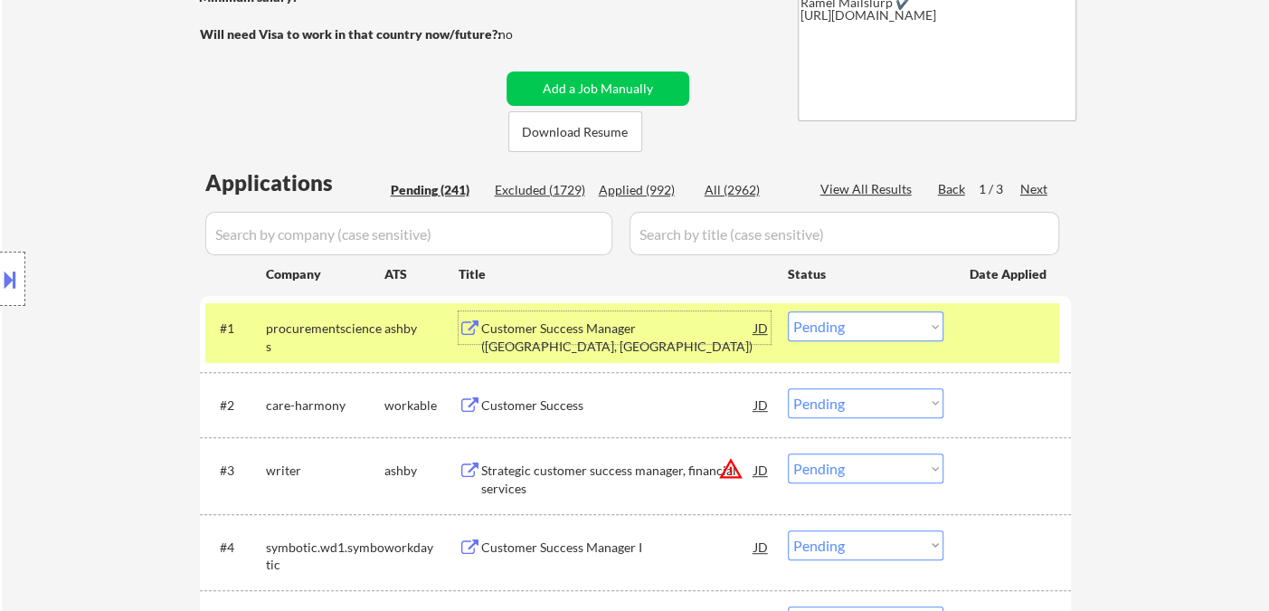
click at [850, 327] on select "Choose an option... Pending Applied Excluded (Questions) Excluded (Expired) Exc…" at bounding box center [866, 326] width 156 height 30
click at [788, 311] on select "Choose an option... Pending Applied Excluded (Questions) Excluded (Expired) Exc…" at bounding box center [866, 326] width 156 height 30
click at [536, 409] on div "Customer Success" at bounding box center [617, 405] width 273 height 18
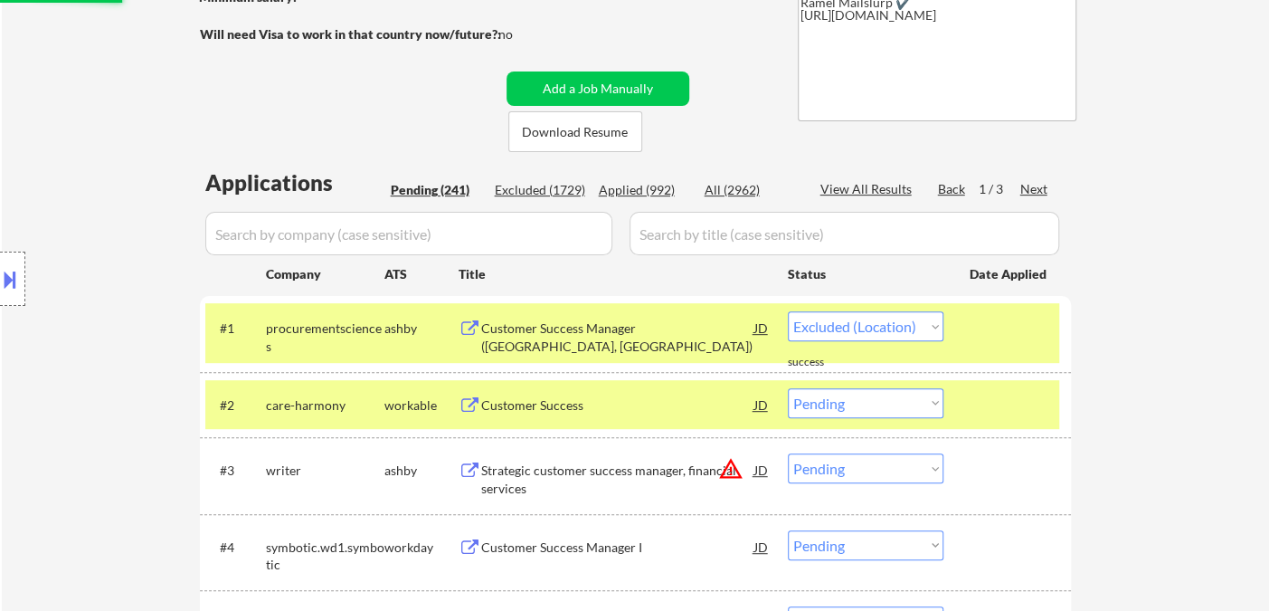
select select ""pending""
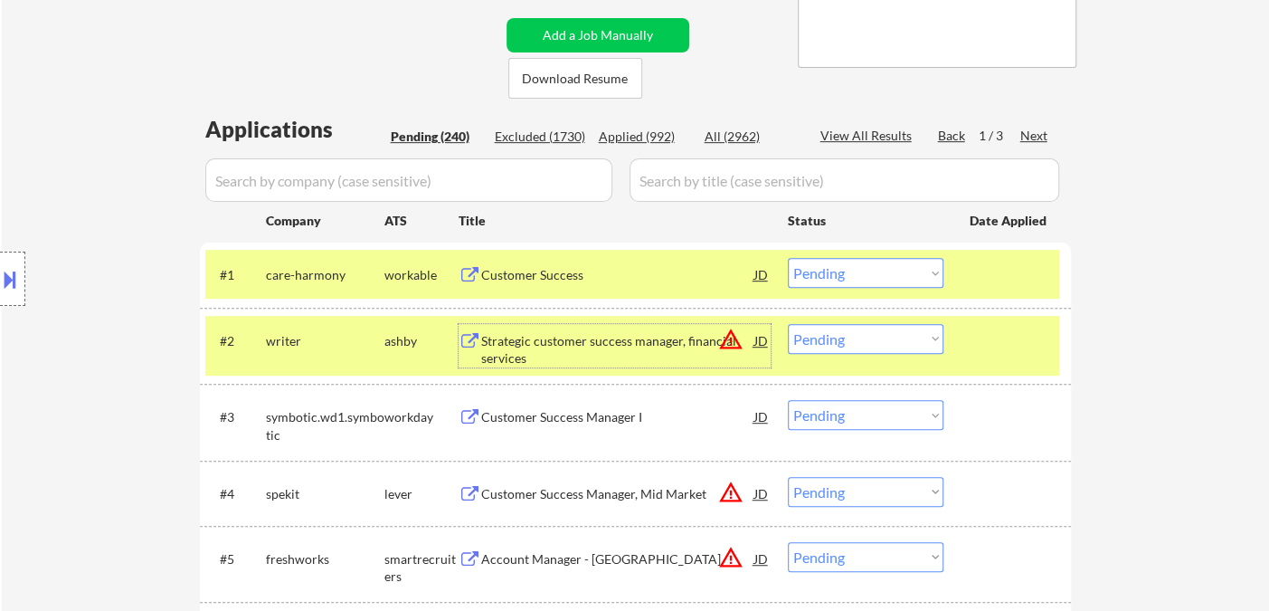
scroll to position [402, 0]
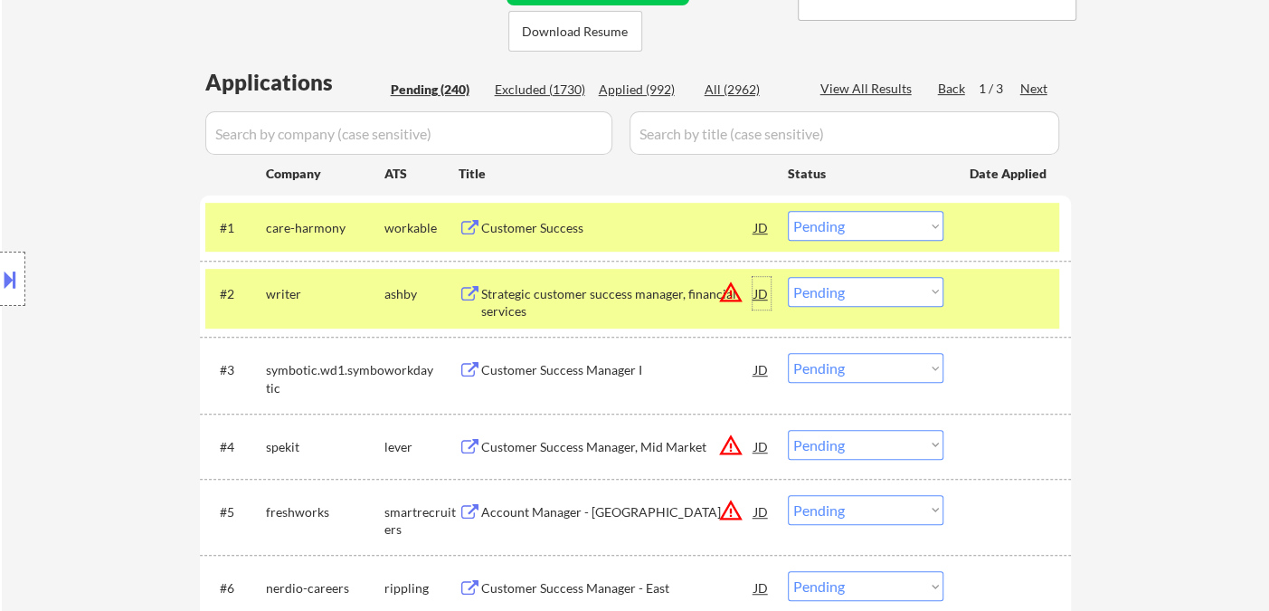
click at [764, 295] on div "JD" at bounding box center [762, 293] width 18 height 33
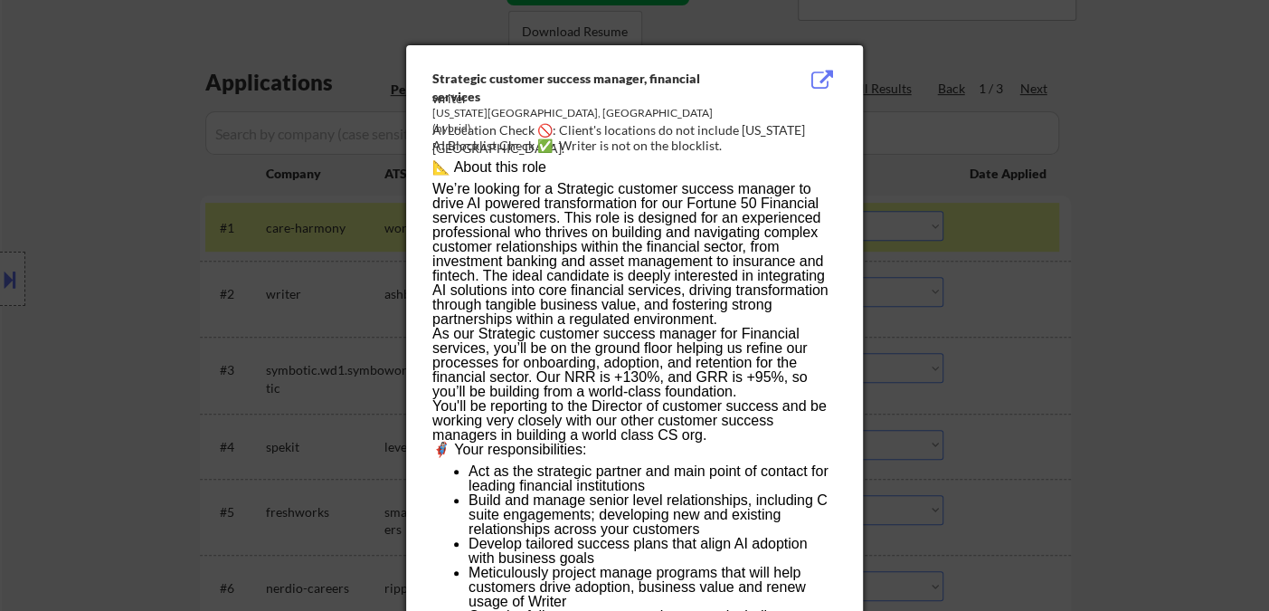
click at [1116, 355] on div at bounding box center [634, 305] width 1269 height 611
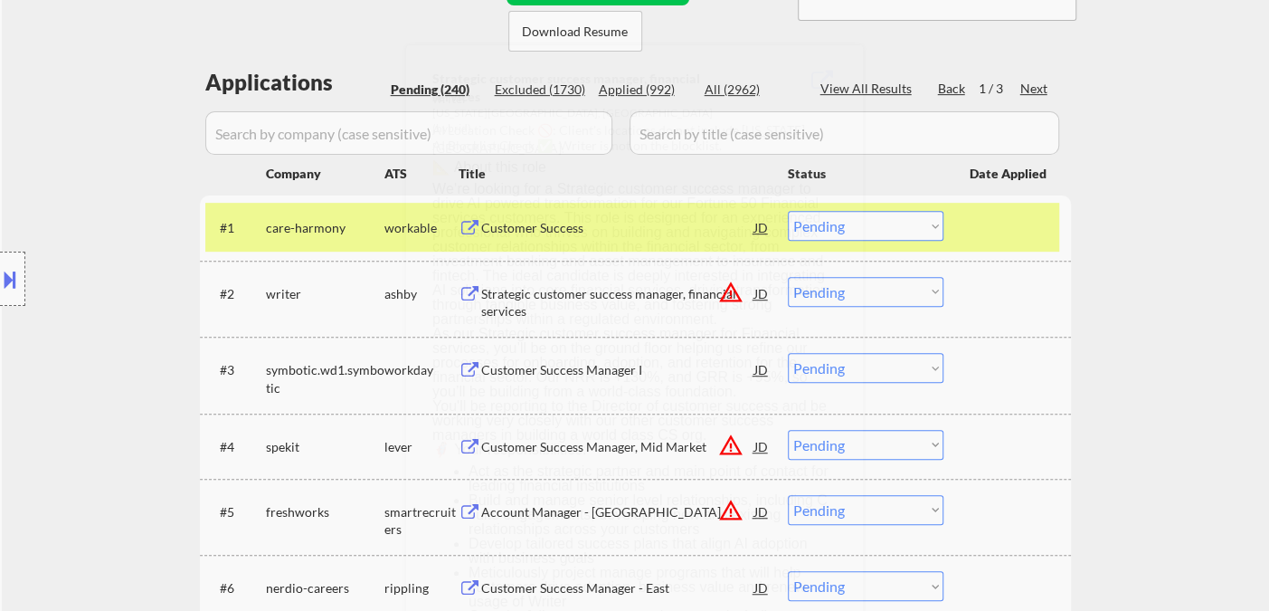
click at [910, 293] on select "Choose an option... Pending Applied Excluded (Questions) Excluded (Expired) Exc…" at bounding box center [866, 292] width 156 height 30
click at [788, 277] on select "Choose an option... Pending Applied Excluded (Questions) Excluded (Expired) Exc…" at bounding box center [866, 292] width 156 height 30
select select ""pending""
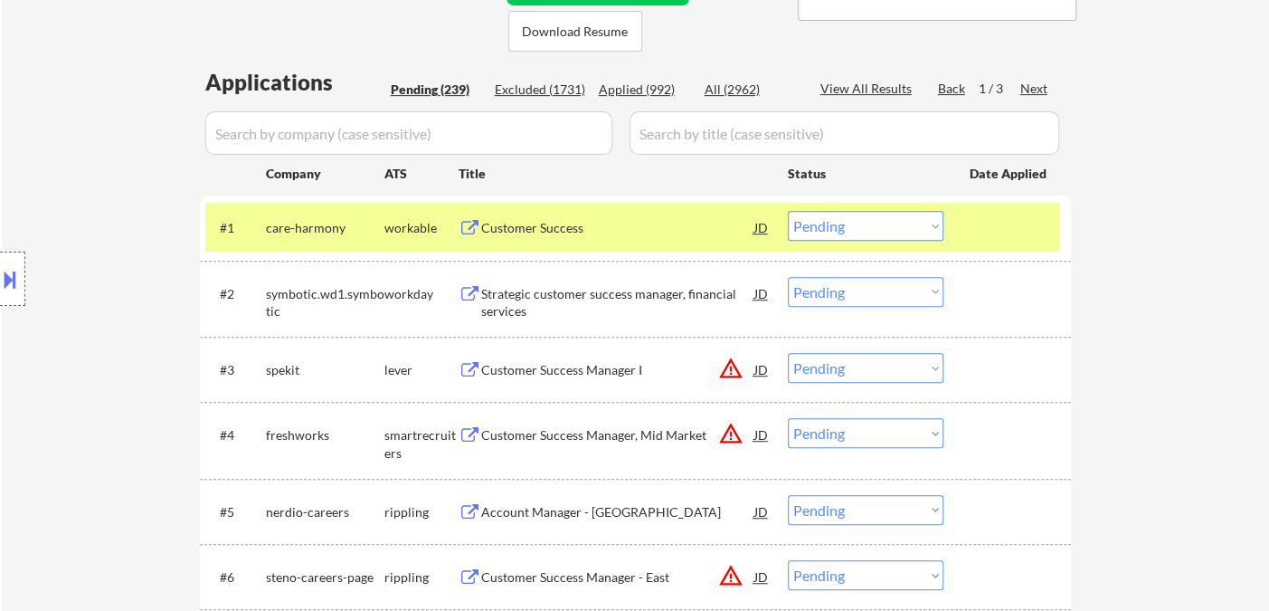
click at [825, 219] on select "Choose an option... Pending Applied Excluded (Questions) Excluded (Expired) Exc…" at bounding box center [866, 226] width 156 height 30
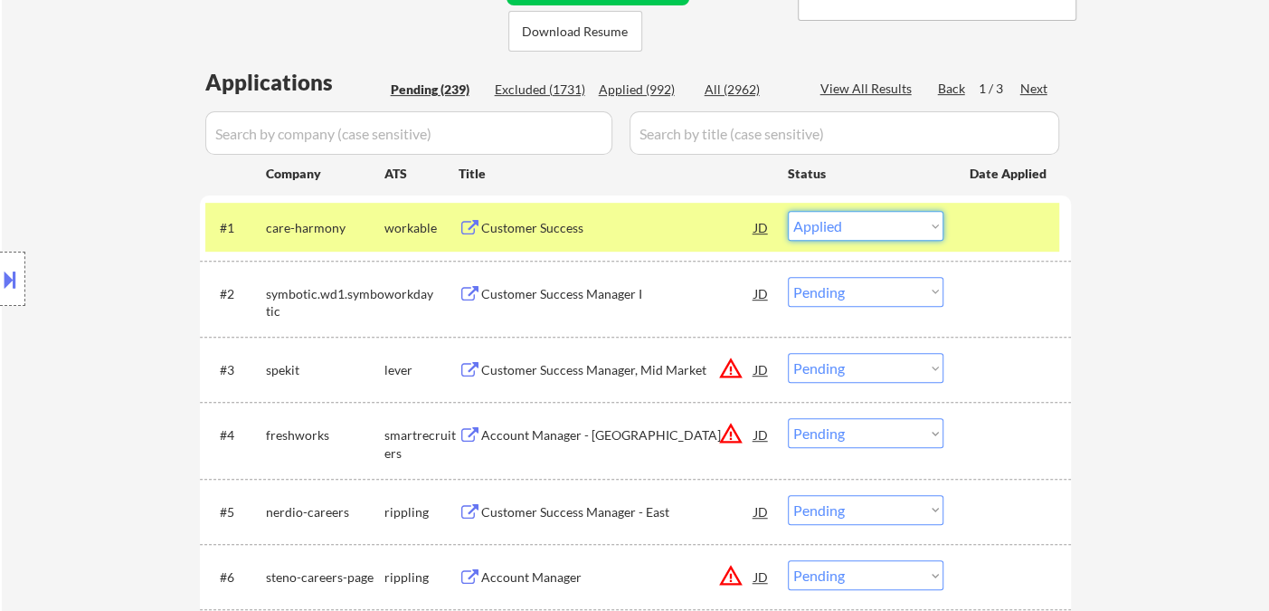
click at [788, 211] on select "Choose an option... Pending Applied Excluded (Questions) Excluded (Expired) Exc…" at bounding box center [866, 226] width 156 height 30
select select ""pending""
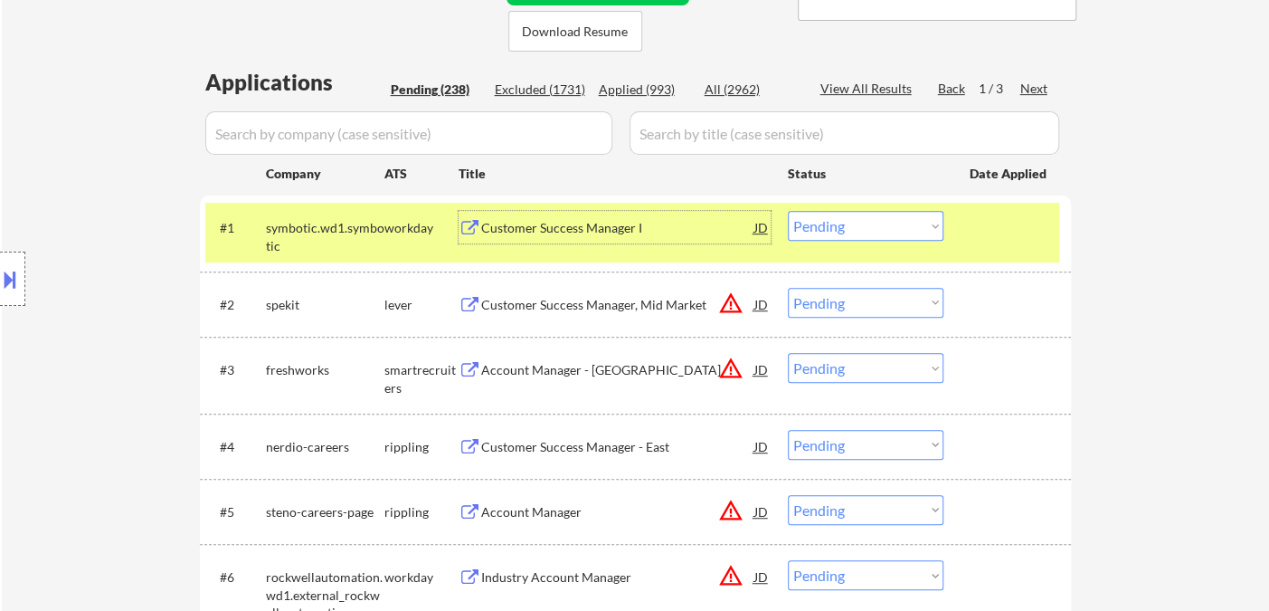
click at [554, 233] on div "Customer Success Manager I" at bounding box center [617, 228] width 273 height 18
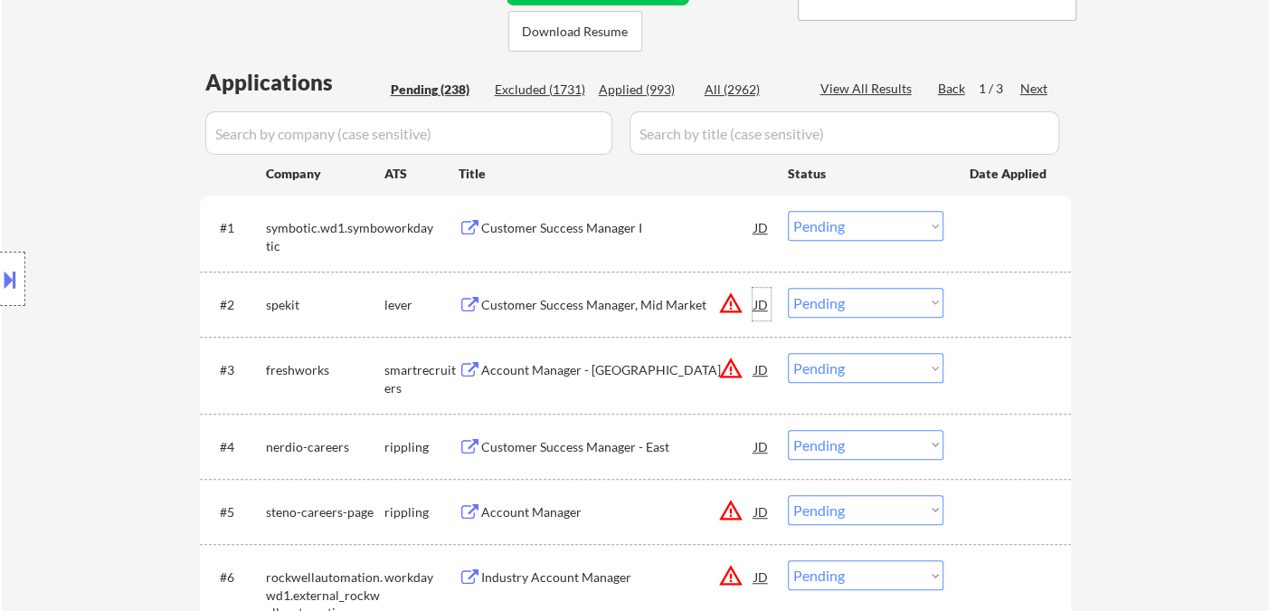
click at [757, 307] on div "JD" at bounding box center [762, 304] width 18 height 33
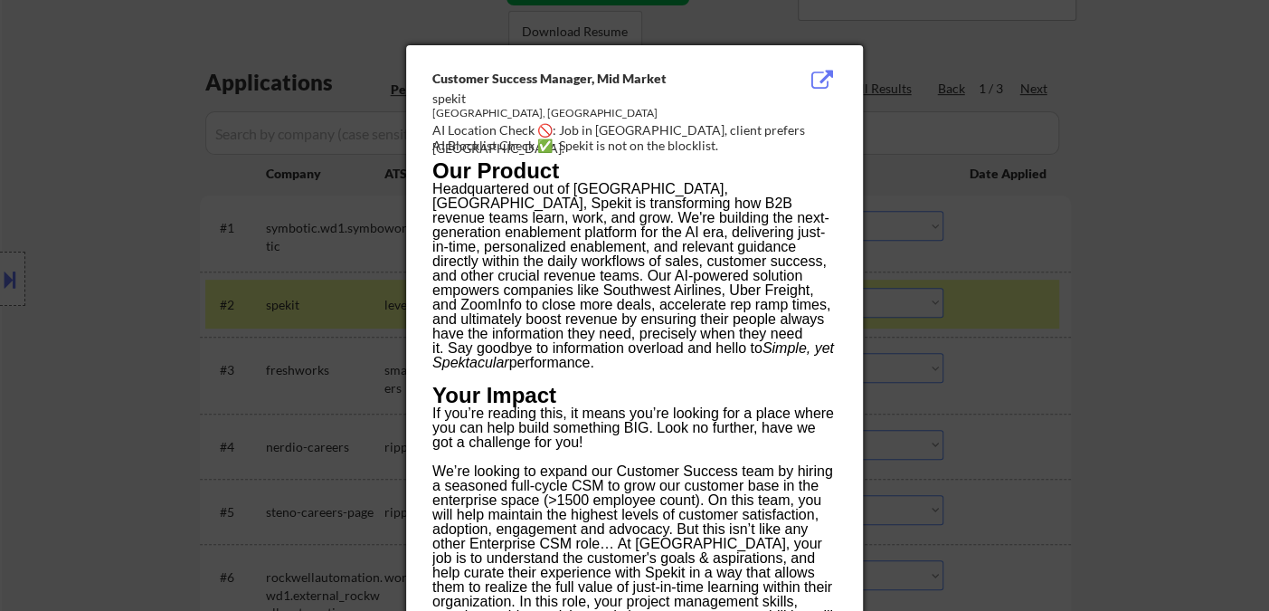
click at [1119, 325] on div at bounding box center [634, 305] width 1269 height 611
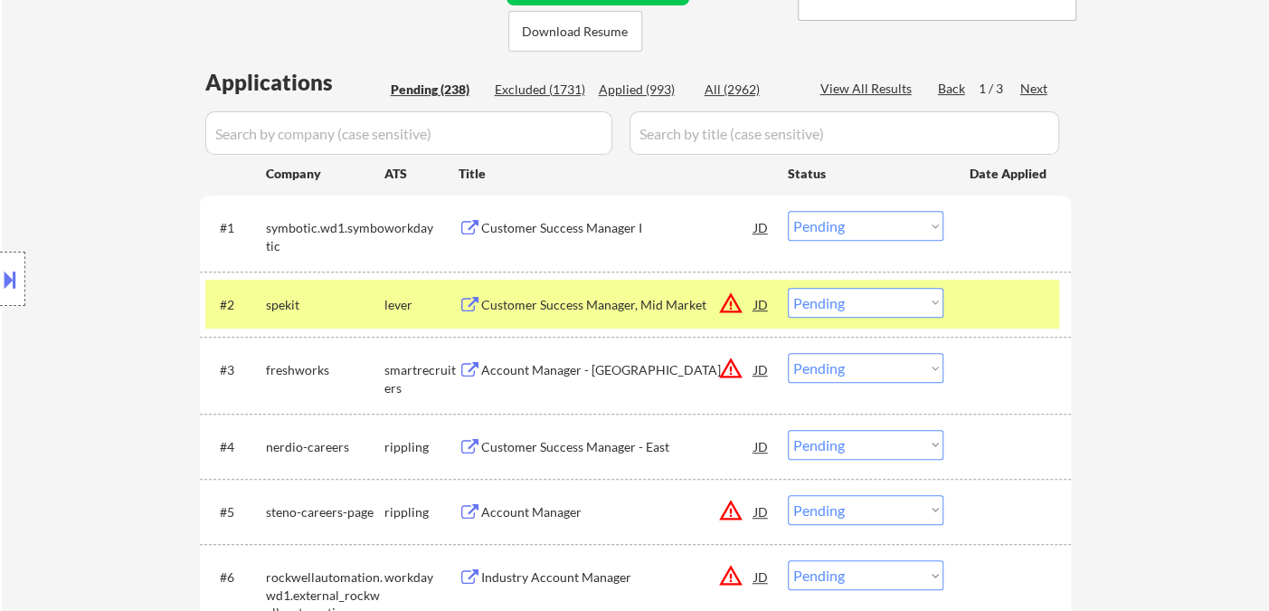
click at [602, 308] on div "Customer Success Manager, Mid Market" at bounding box center [617, 305] width 273 height 18
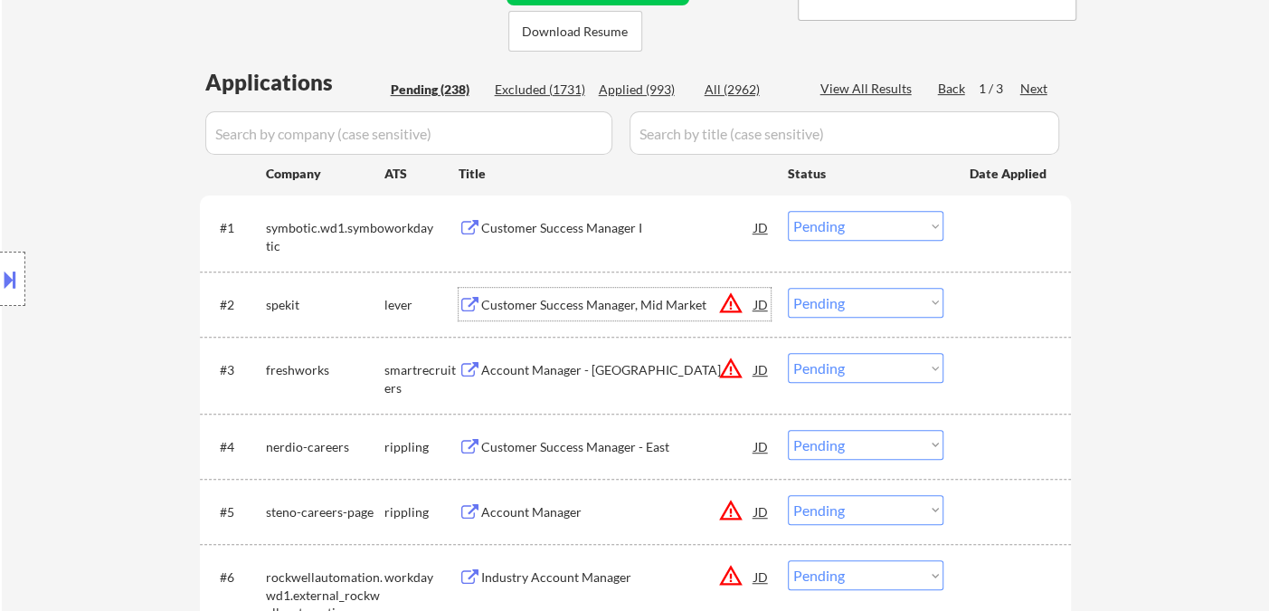
drag, startPoint x: 824, startPoint y: 302, endPoint x: 863, endPoint y: 315, distance: 40.9
click at [828, 302] on select "Choose an option... Pending Applied Excluded (Questions) Excluded (Expired) Exc…" at bounding box center [866, 303] width 156 height 30
click at [788, 288] on select "Choose an option... Pending Applied Excluded (Questions) Excluded (Expired) Exc…" at bounding box center [866, 303] width 156 height 30
click at [566, 374] on div "Account Manager - Mid Market" at bounding box center [617, 370] width 273 height 18
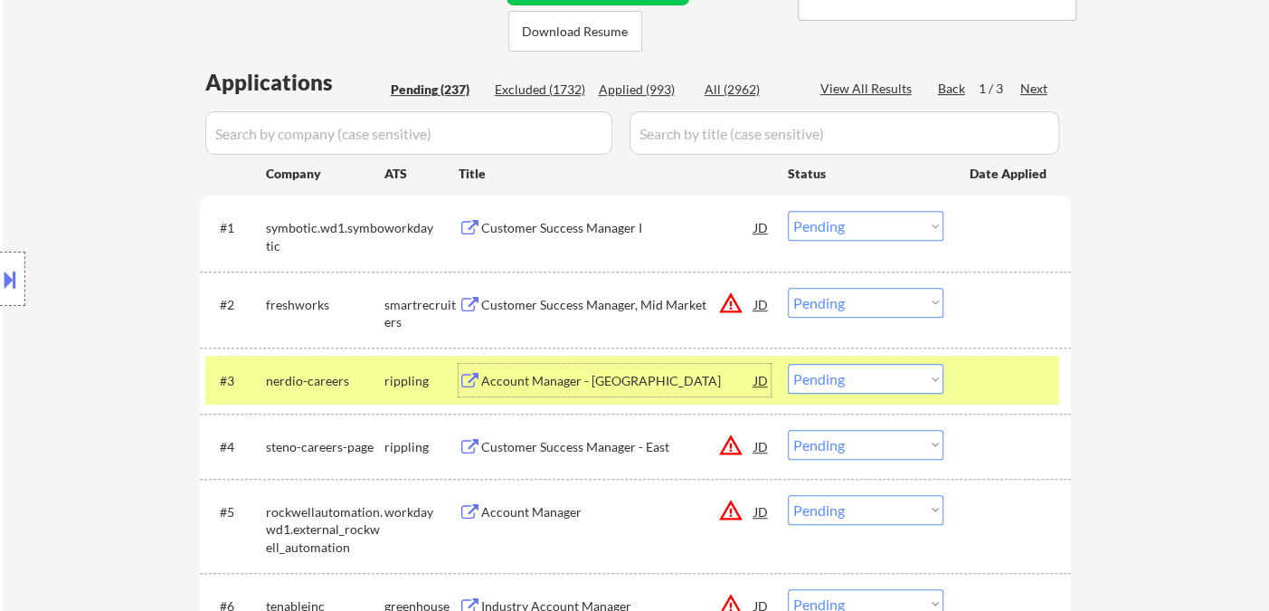
click at [884, 308] on select "Choose an option... Pending Applied Excluded (Questions) Excluded (Expired) Exc…" at bounding box center [866, 303] width 156 height 30
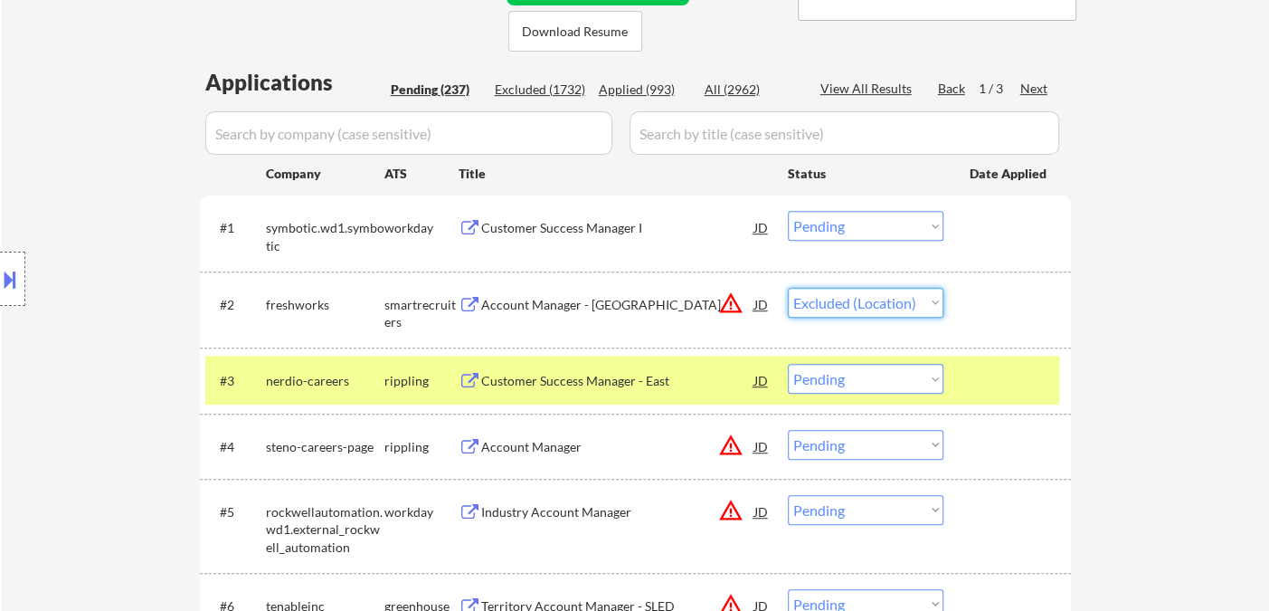
click at [788, 288] on select "Choose an option... Pending Applied Excluded (Questions) Excluded (Expired) Exc…" at bounding box center [866, 303] width 156 height 30
click at [604, 391] on div "Customer Success Manager - East" at bounding box center [617, 380] width 273 height 33
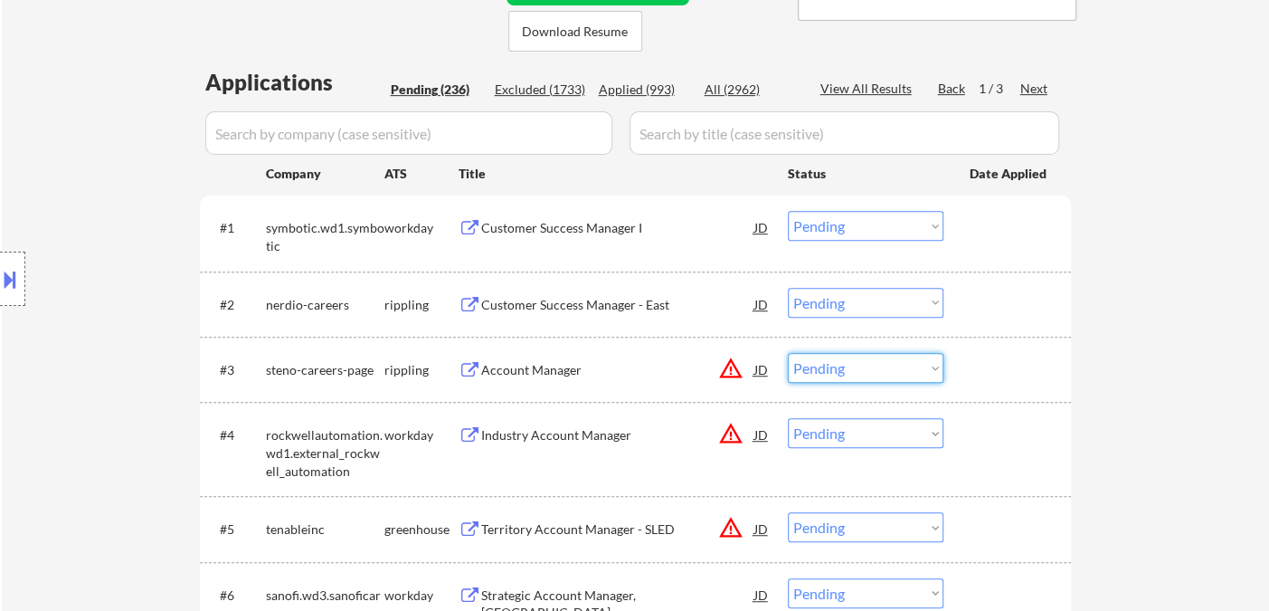
click at [847, 370] on select "Choose an option... Pending Applied Excluded (Questions) Excluded (Expired) Exc…" at bounding box center [866, 368] width 156 height 30
click at [861, 291] on select "Choose an option... Pending Applied Excluded (Questions) Excluded (Expired) Exc…" at bounding box center [866, 303] width 156 height 30
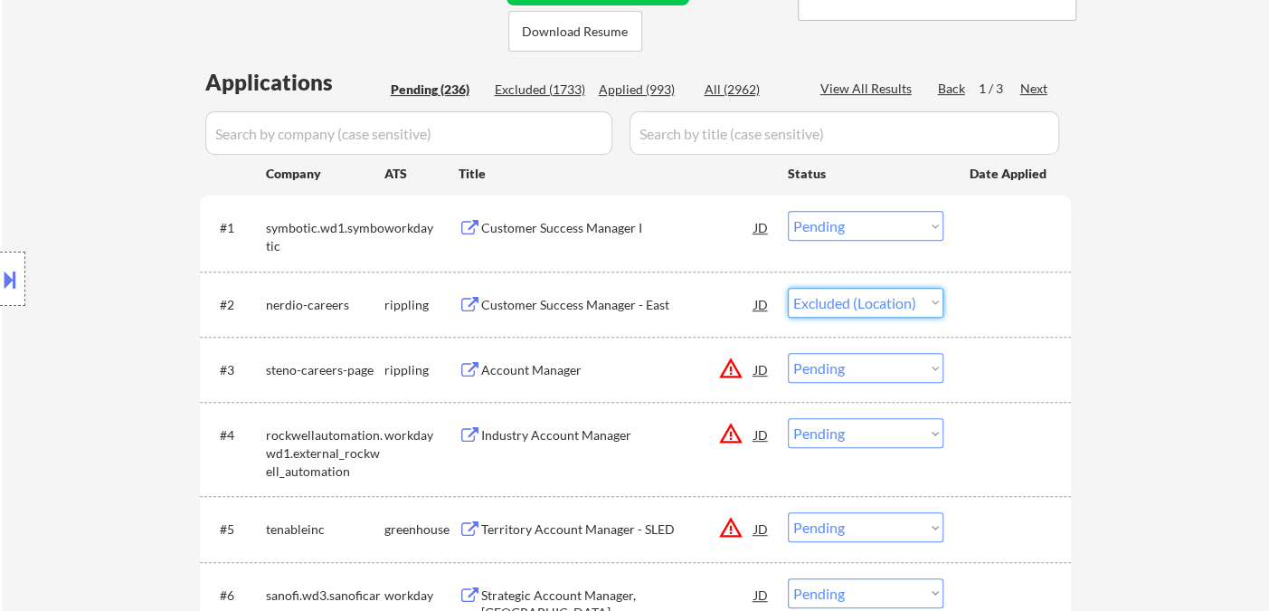
click at [788, 288] on select "Choose an option... Pending Applied Excluded (Questions) Excluded (Expired) Exc…" at bounding box center [866, 303] width 156 height 30
click at [756, 371] on div "JD" at bounding box center [762, 369] width 18 height 33
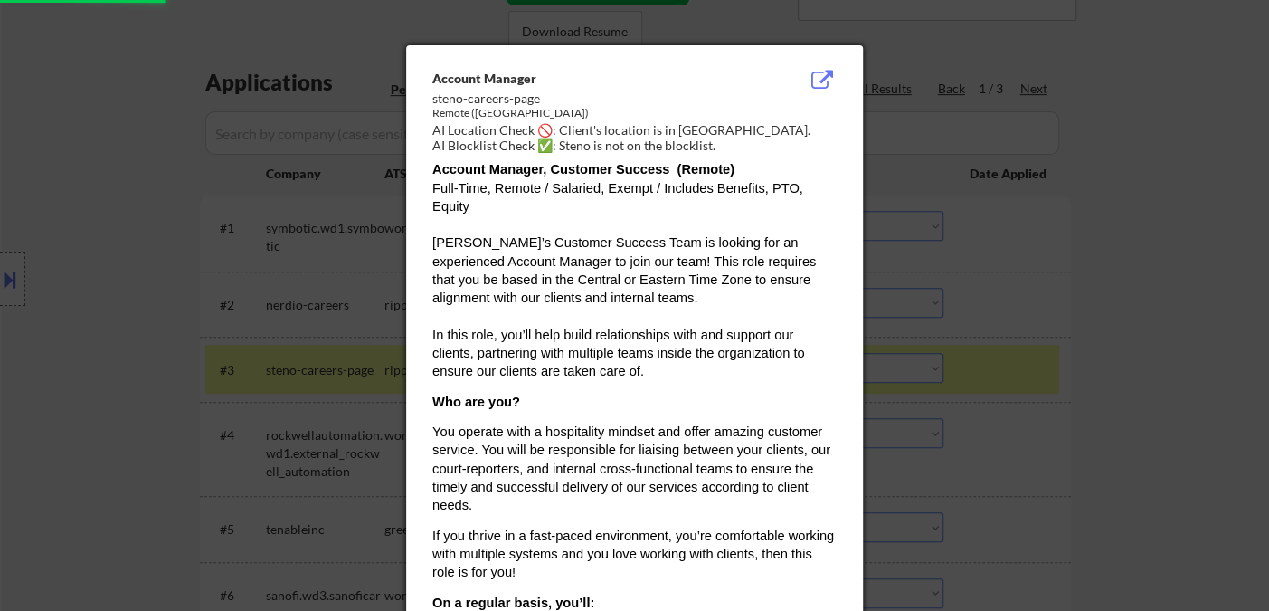
click at [1140, 382] on div at bounding box center [634, 305] width 1269 height 611
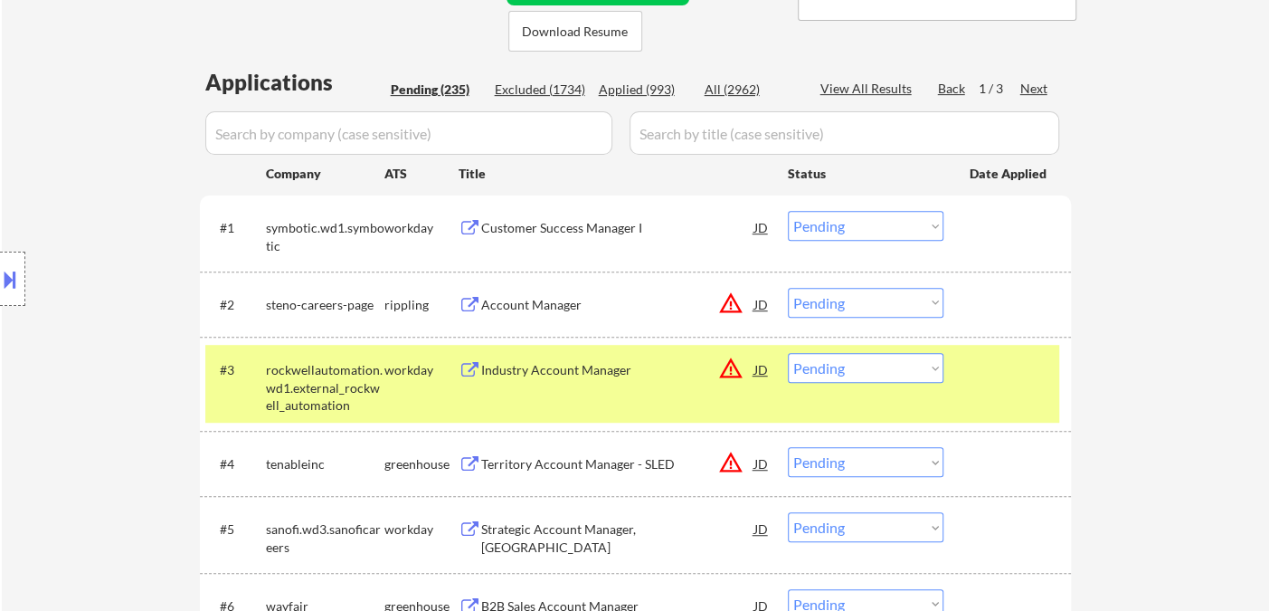
click at [579, 308] on div "Account Manager" at bounding box center [617, 305] width 273 height 18
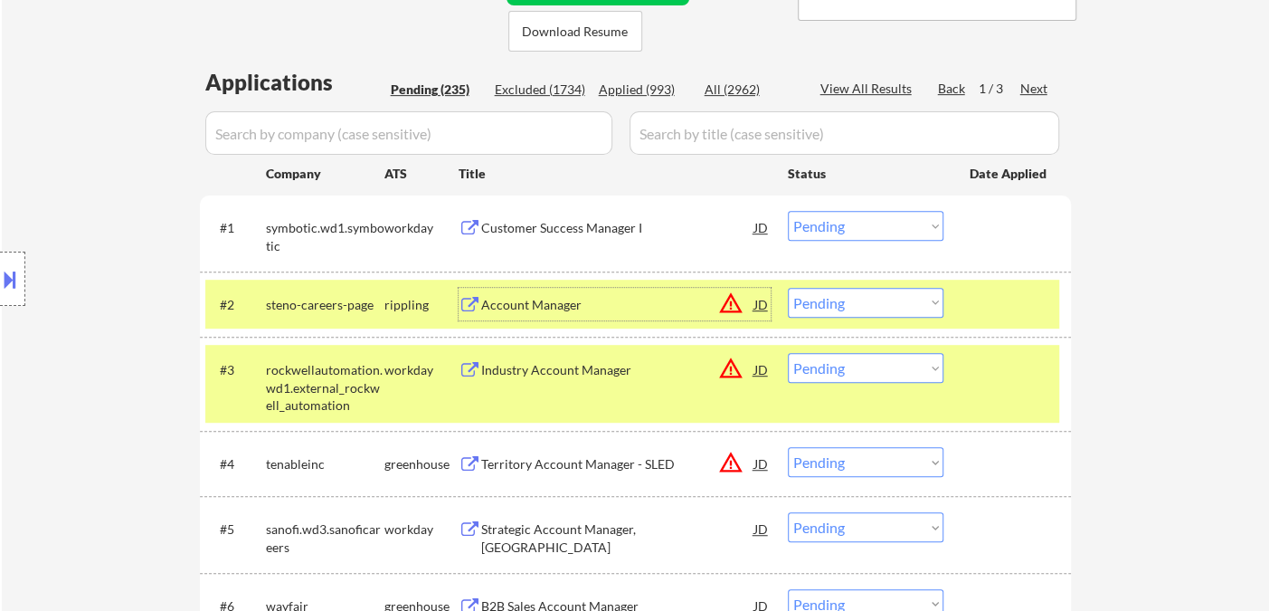
click at [857, 303] on select "Choose an option... Pending Applied Excluded (Questions) Excluded (Expired) Exc…" at bounding box center [866, 303] width 156 height 30
click at [788, 288] on select "Choose an option... Pending Applied Excluded (Questions) Excluded (Expired) Exc…" at bounding box center [866, 303] width 156 height 30
drag, startPoint x: 855, startPoint y: 366, endPoint x: 871, endPoint y: 380, distance: 21.2
click at [855, 366] on select "Choose an option... Pending Applied Excluded (Questions) Excluded (Expired) Exc…" at bounding box center [866, 368] width 156 height 30
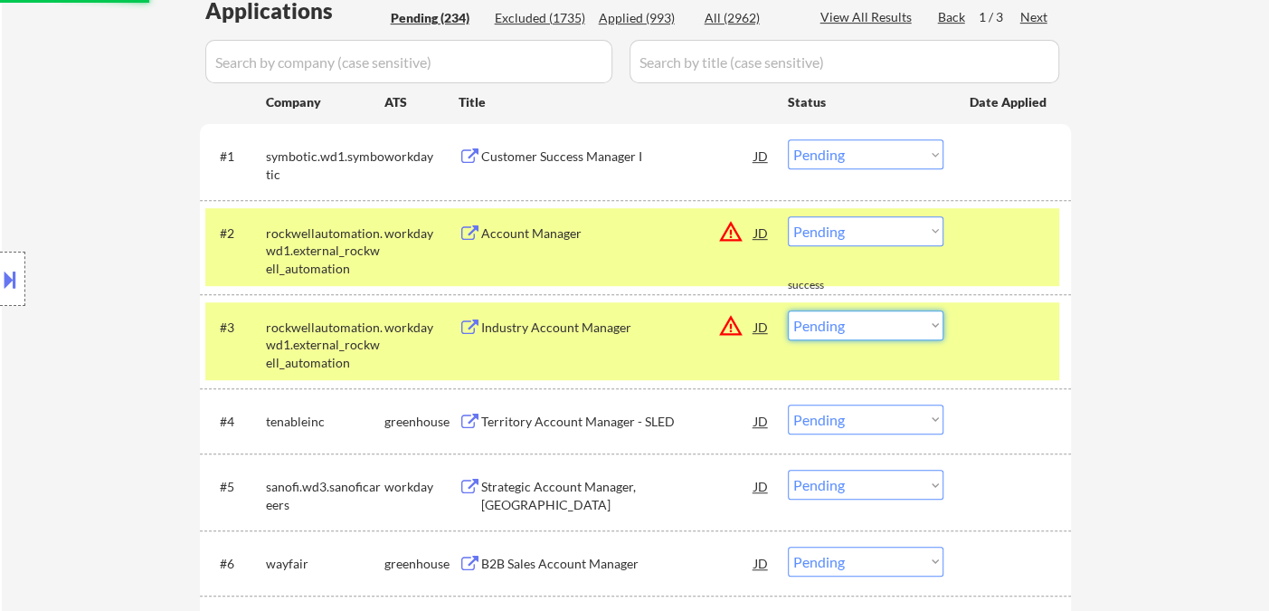
scroll to position [602, 0]
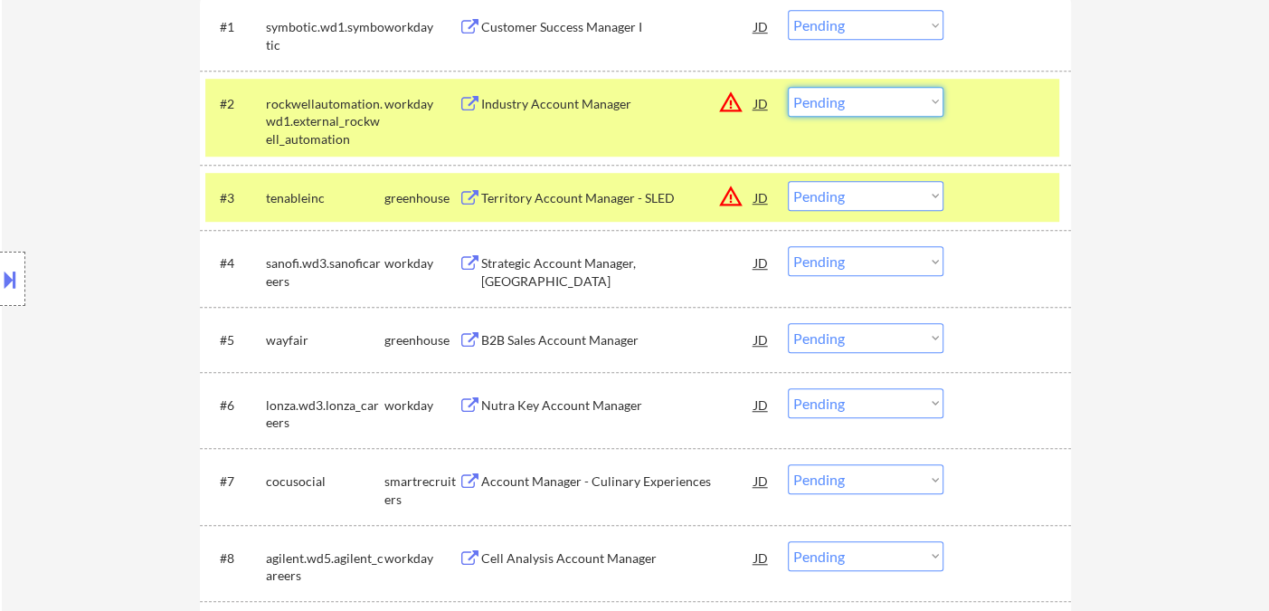
drag, startPoint x: 854, startPoint y: 108, endPoint x: 865, endPoint y: 114, distance: 12.6
click at [854, 107] on select "Choose an option... Pending Applied Excluded (Questions) Excluded (Expired) Exc…" at bounding box center [866, 102] width 156 height 30
click at [788, 87] on select "Choose an option... Pending Applied Excluded (Questions) Excluded (Expired) Exc…" at bounding box center [866, 102] width 156 height 30
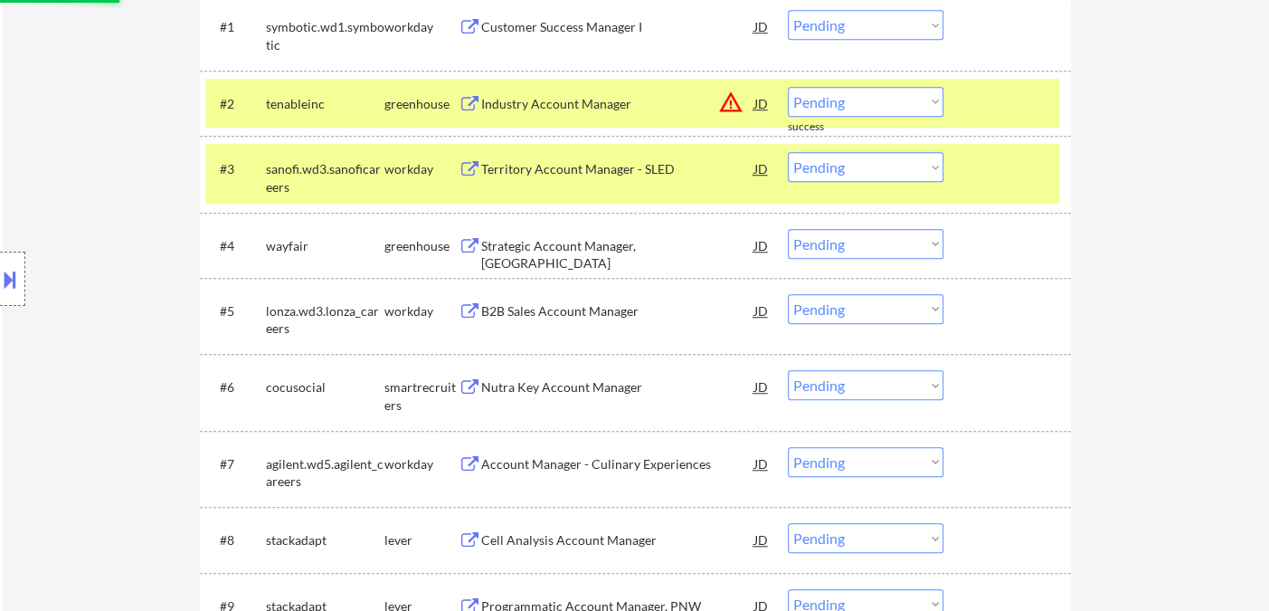
drag, startPoint x: 863, startPoint y: 102, endPoint x: 877, endPoint y: 112, distance: 16.8
click at [863, 102] on select "Choose an option... Pending Applied Excluded (Questions) Excluded (Expired) Exc…" at bounding box center [866, 102] width 156 height 30
click at [788, 87] on select "Choose an option... Pending Applied Excluded (Questions) Excluded (Expired) Exc…" at bounding box center [866, 102] width 156 height 30
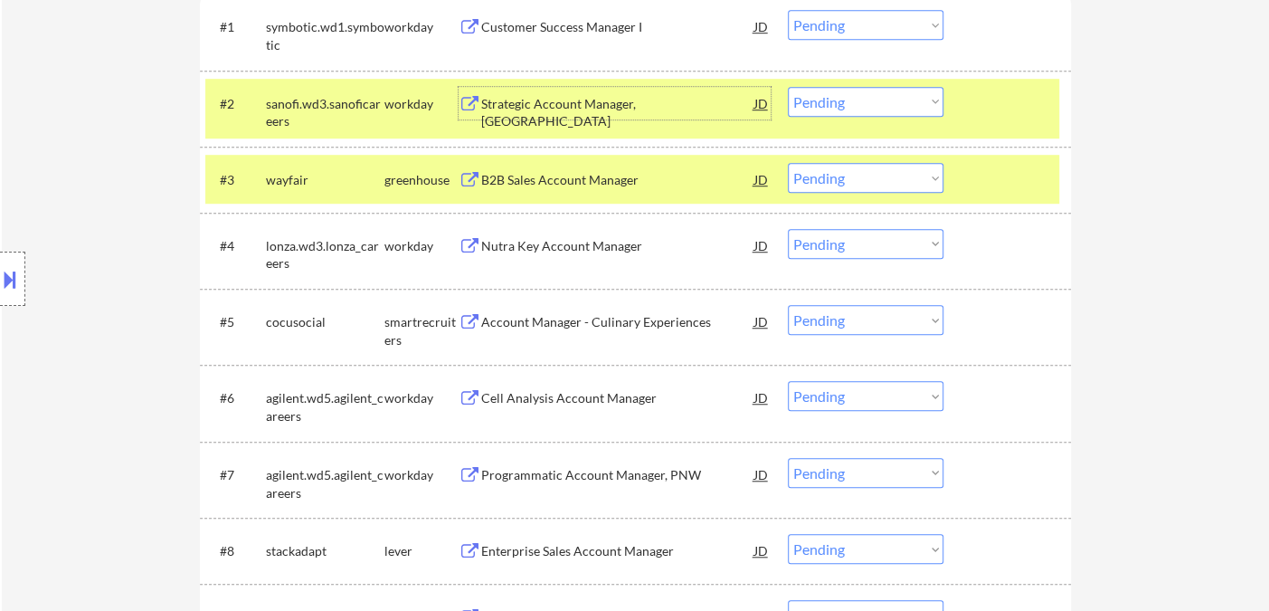
click at [594, 109] on div "Strategic Account Manager, Philadelphia" at bounding box center [617, 112] width 273 height 35
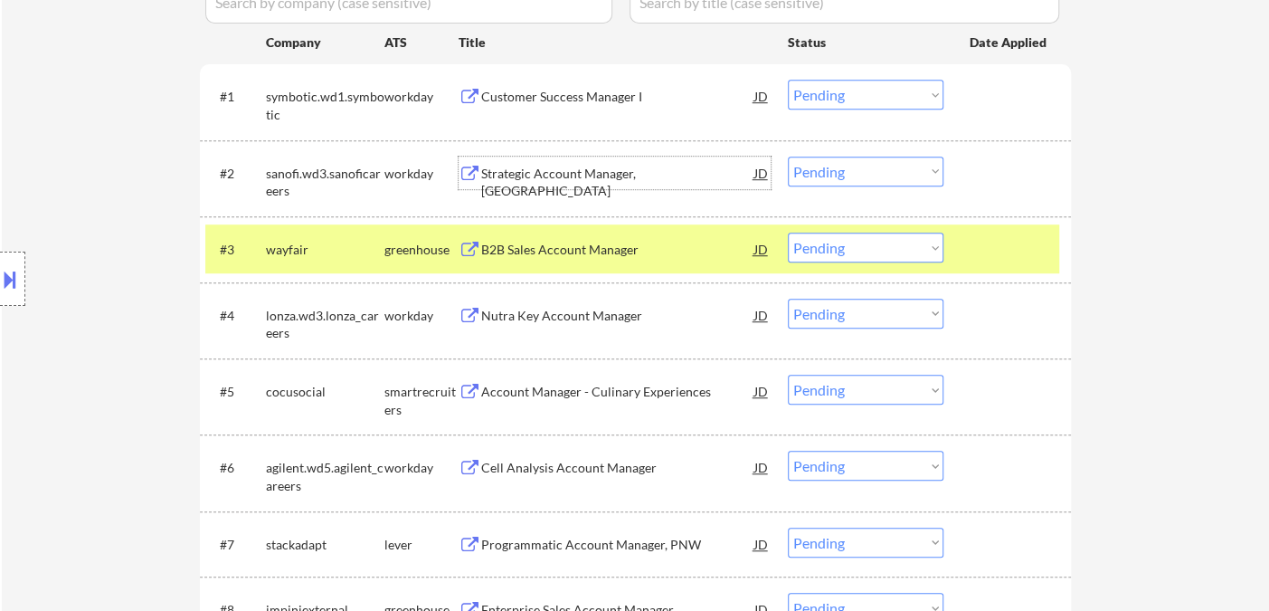
scroll to position [502, 0]
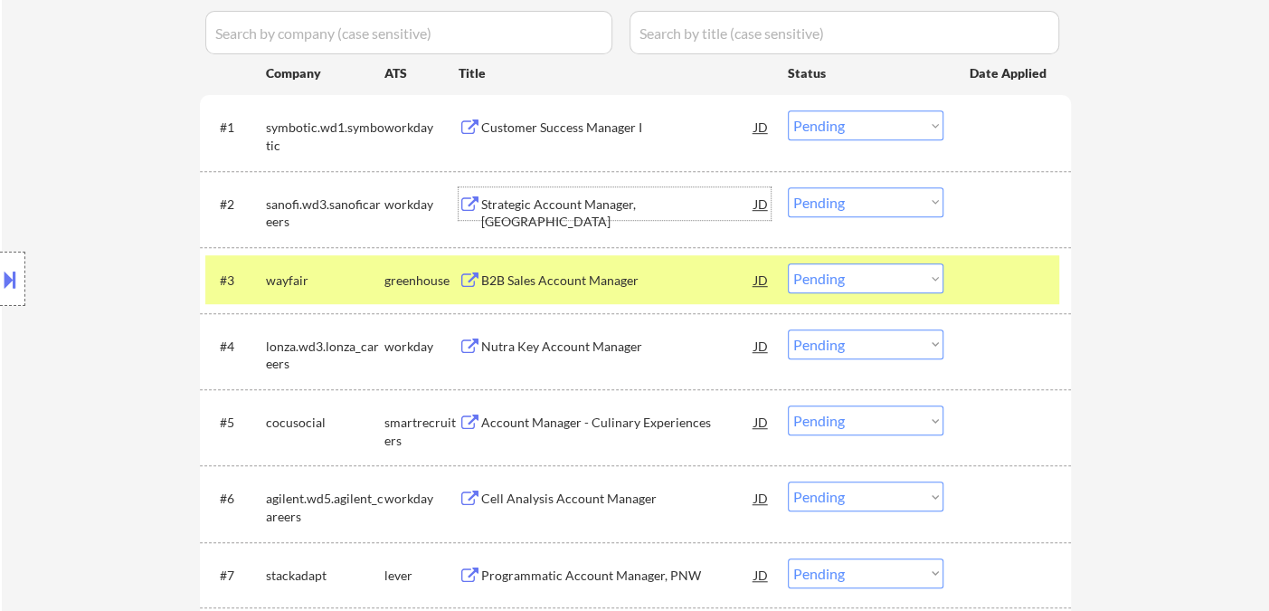
drag, startPoint x: 804, startPoint y: 204, endPoint x: 825, endPoint y: 214, distance: 23.1
click at [804, 204] on select "Choose an option... Pending Applied Excluded (Questions) Excluded (Expired) Exc…" at bounding box center [866, 202] width 156 height 30
click at [788, 187] on select "Choose an option... Pending Applied Excluded (Questions) Excluded (Expired) Exc…" at bounding box center [866, 202] width 156 height 30
click at [589, 288] on div "B2B Sales Account Manager" at bounding box center [617, 280] width 273 height 18
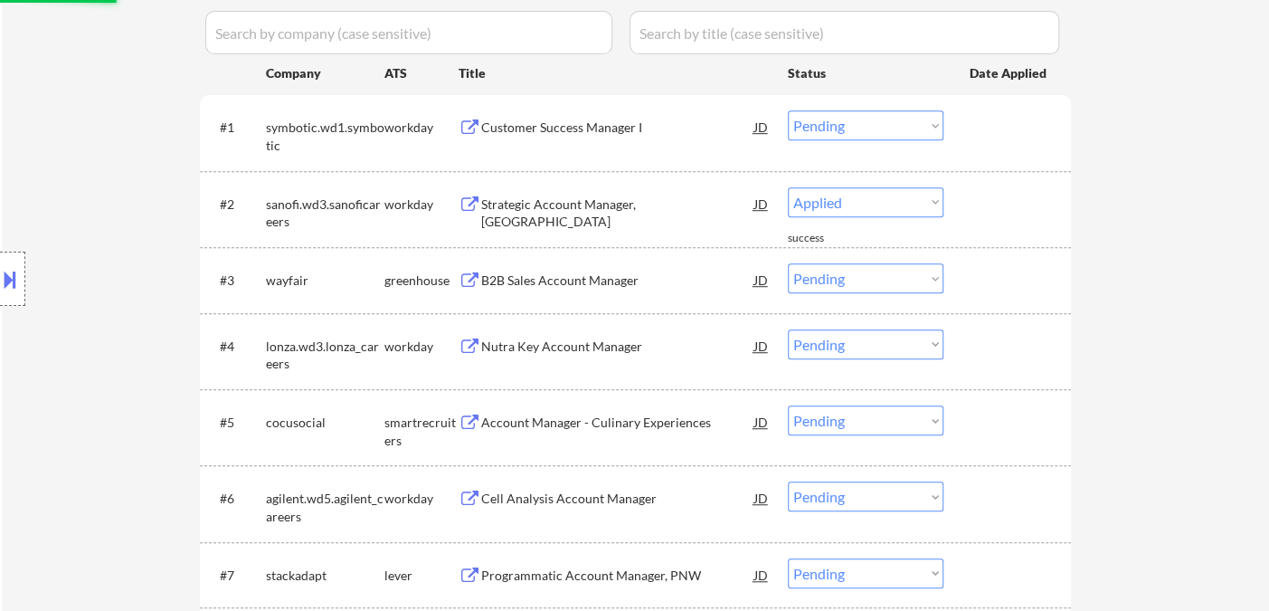
select select ""pending""
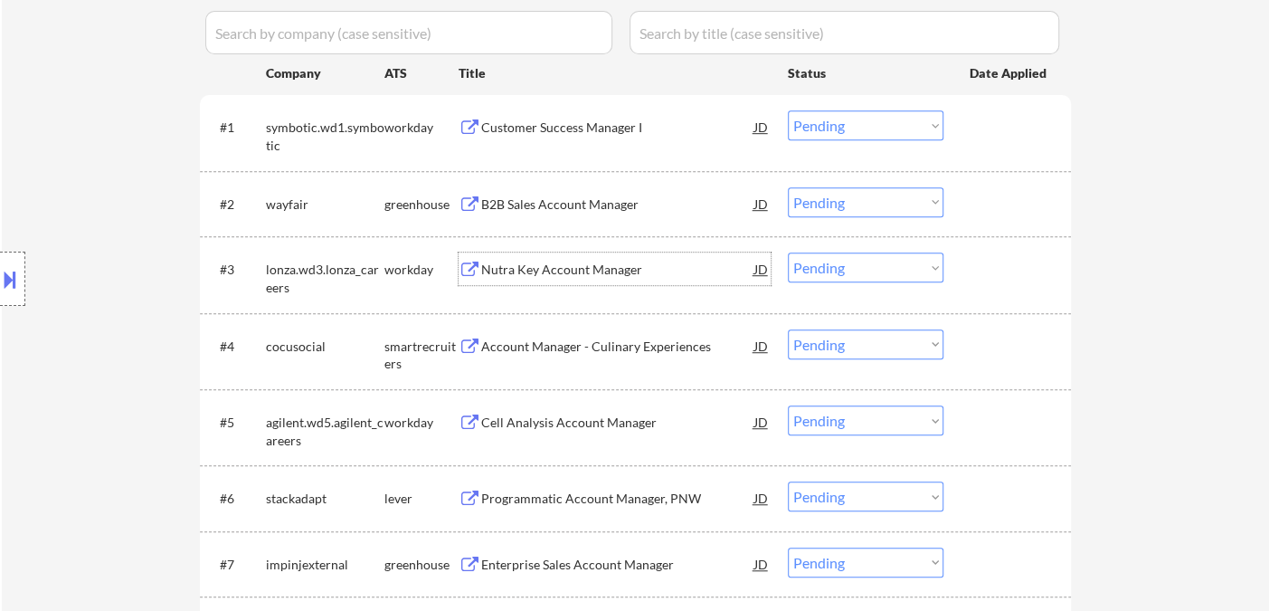
click at [618, 337] on div "Account Manager - Culinary Experiences" at bounding box center [617, 346] width 273 height 18
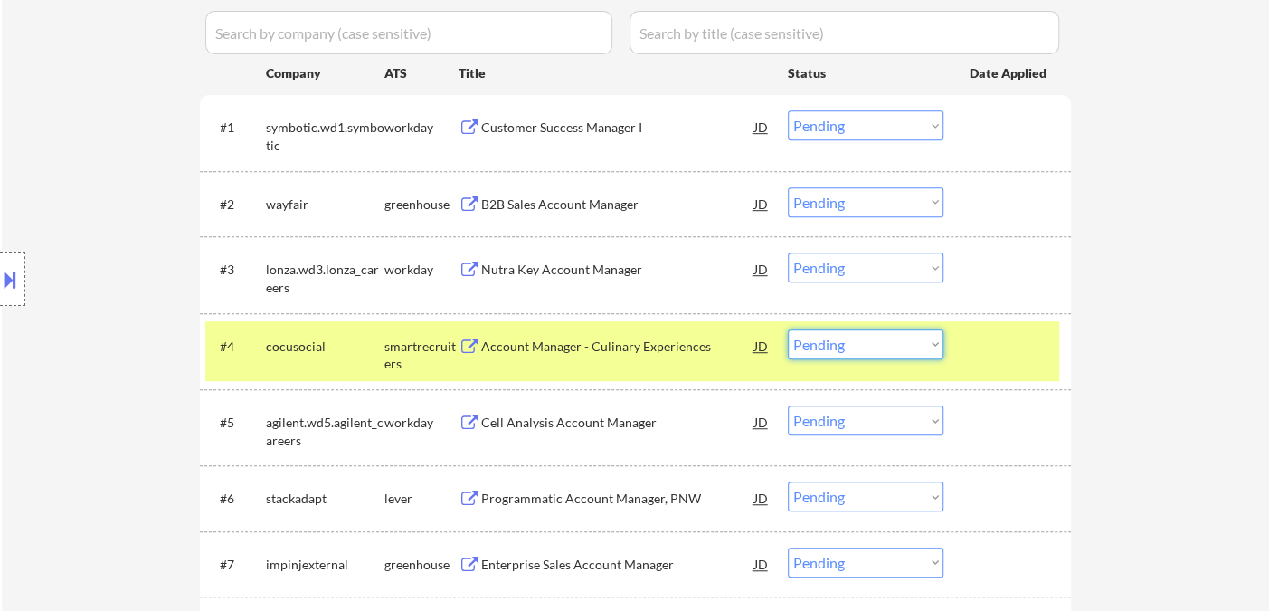
drag, startPoint x: 852, startPoint y: 346, endPoint x: 857, endPoint y: 355, distance: 10.9
click at [852, 346] on select "Choose an option... Pending Applied Excluded (Questions) Excluded (Expired) Exc…" at bounding box center [866, 344] width 156 height 30
click at [788, 329] on select "Choose an option... Pending Applied Excluded (Questions) Excluded (Expired) Exc…" at bounding box center [866, 344] width 156 height 30
select select ""pending""
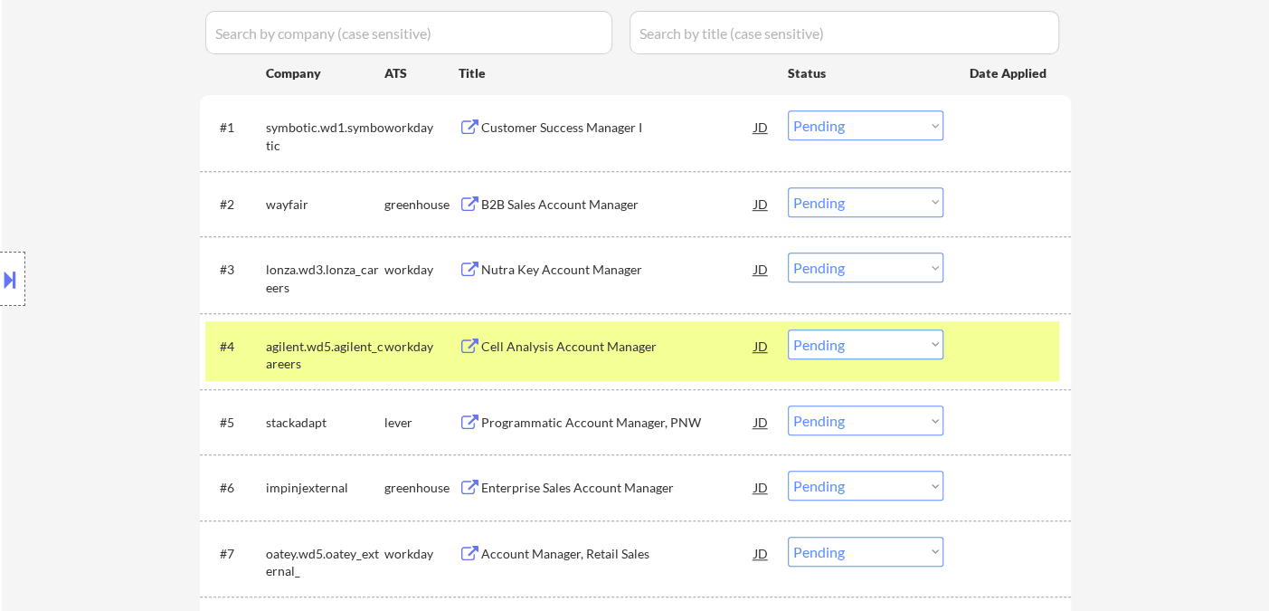
scroll to position [602, 0]
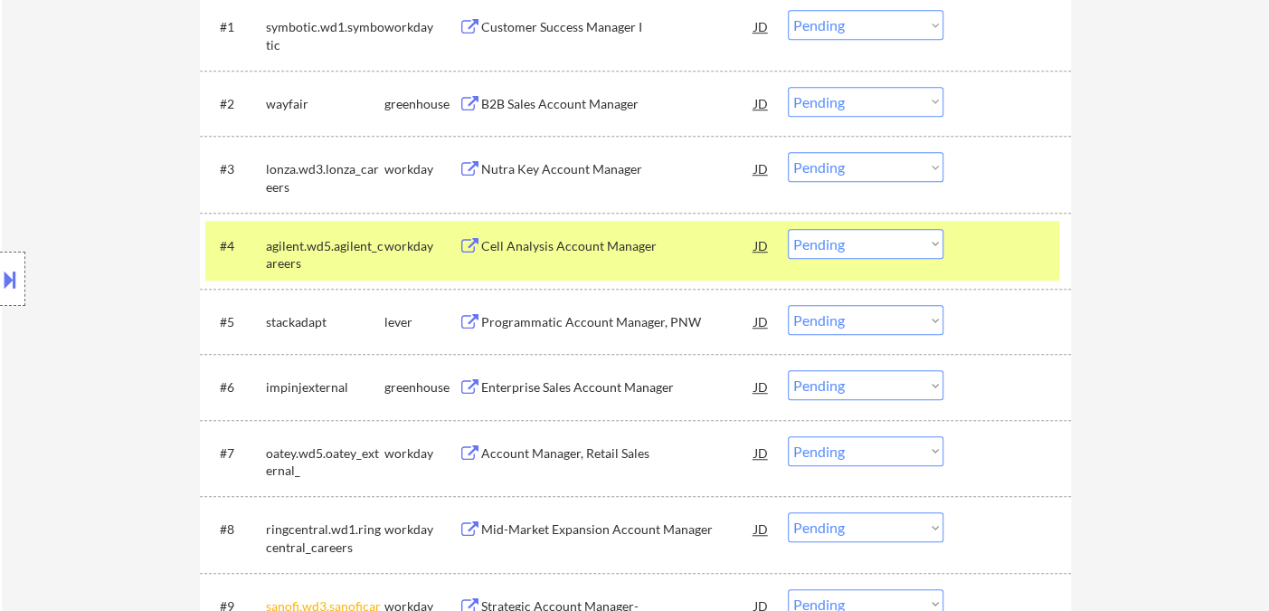
click at [583, 326] on div "Programmatic Account Manager, PNW" at bounding box center [617, 322] width 273 height 18
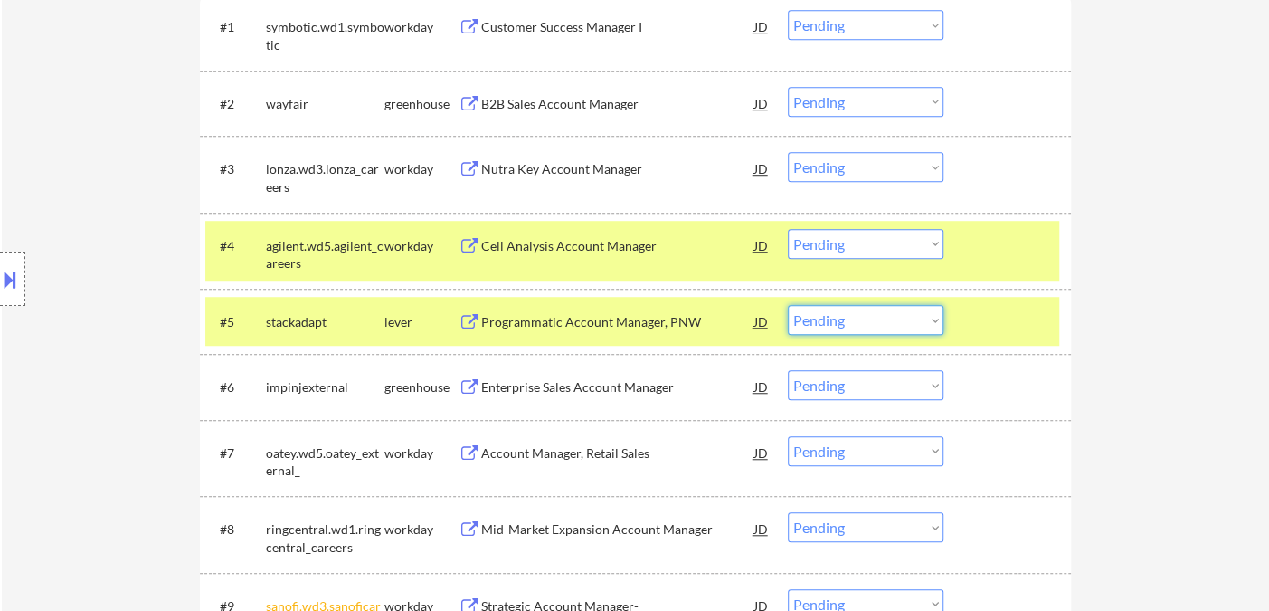
drag, startPoint x: 806, startPoint y: 323, endPoint x: 824, endPoint y: 331, distance: 19.8
click at [806, 323] on select "Choose an option... Pending Applied Excluded (Questions) Excluded (Expired) Exc…" at bounding box center [866, 320] width 156 height 30
click at [788, 305] on select "Choose an option... Pending Applied Excluded (Questions) Excluded (Expired) Exc…" at bounding box center [866, 320] width 156 height 30
select select ""pending""
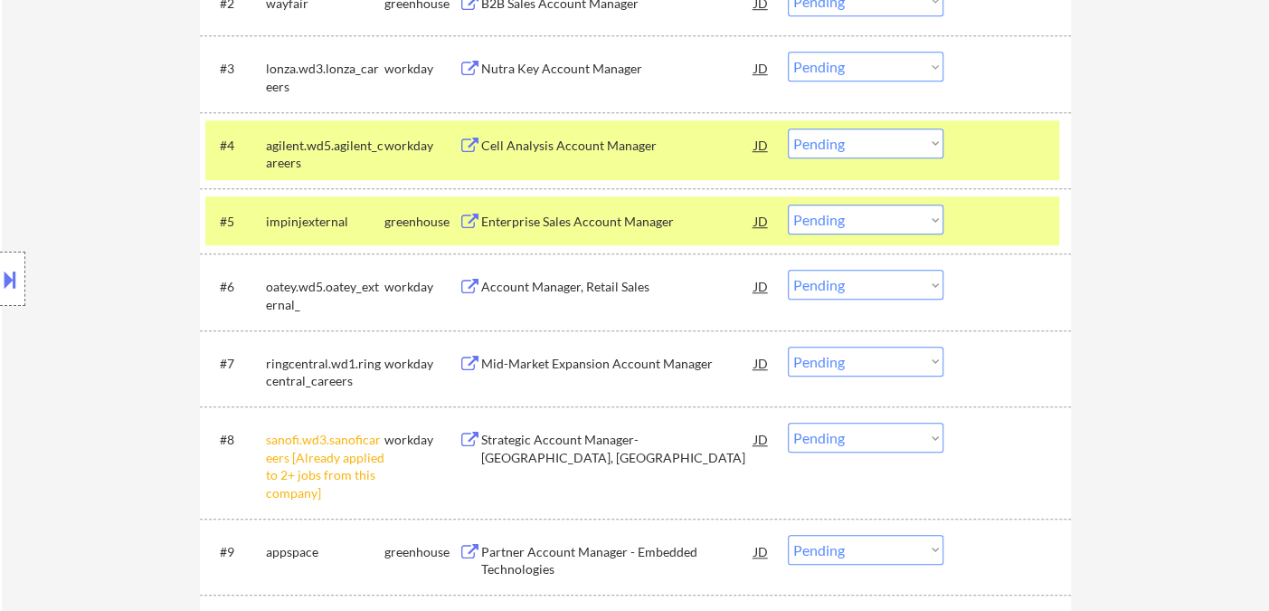
click at [833, 433] on select "Choose an option... Pending Applied Excluded (Questions) Excluded (Expired) Exc…" at bounding box center [866, 437] width 156 height 30
click at [788, 422] on select "Choose an option... Pending Applied Excluded (Questions) Excluded (Expired) Exc…" at bounding box center [866, 437] width 156 height 30
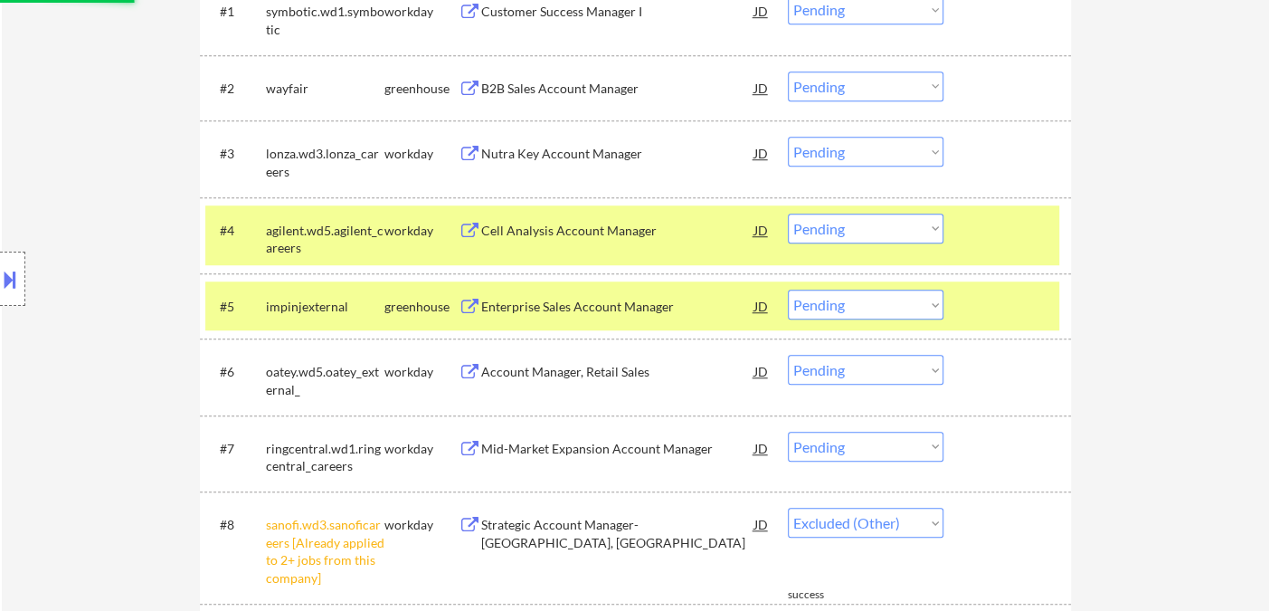
select select ""pending""
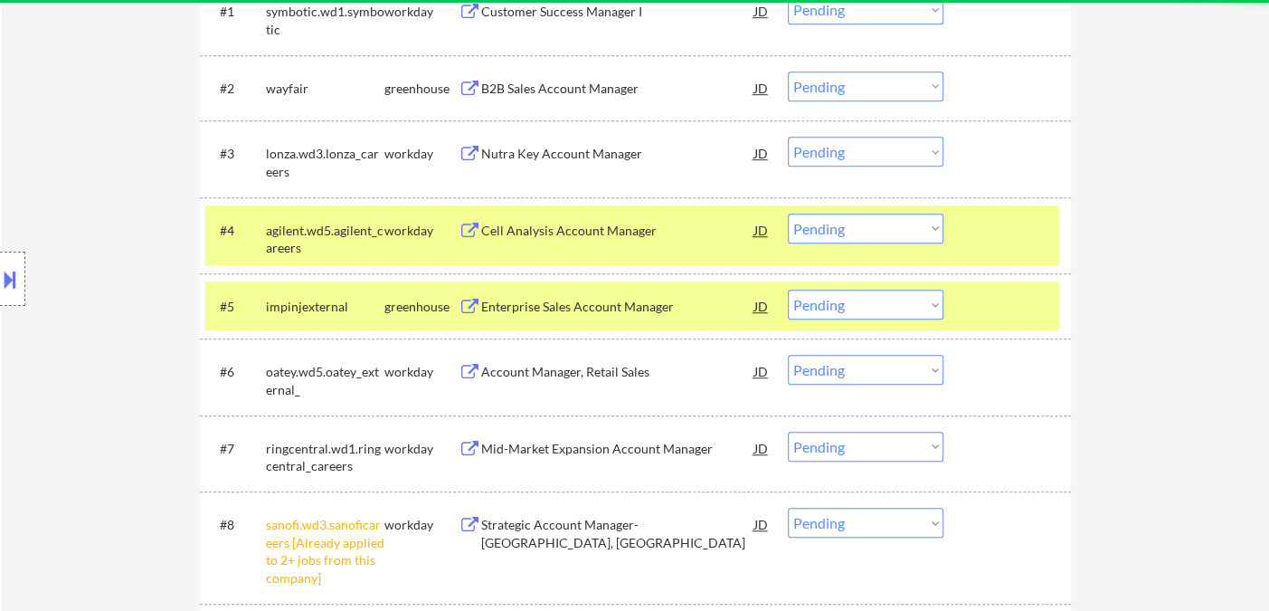
scroll to position [803, 0]
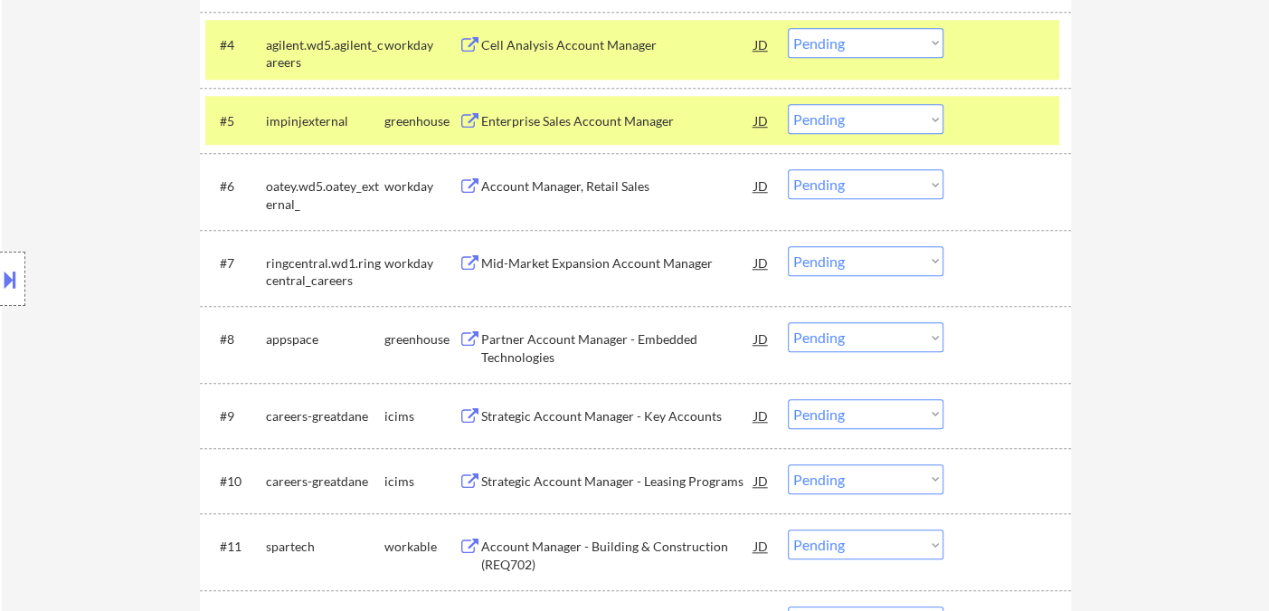
click at [562, 198] on div "Account Manager, Retail Sales" at bounding box center [617, 185] width 273 height 33
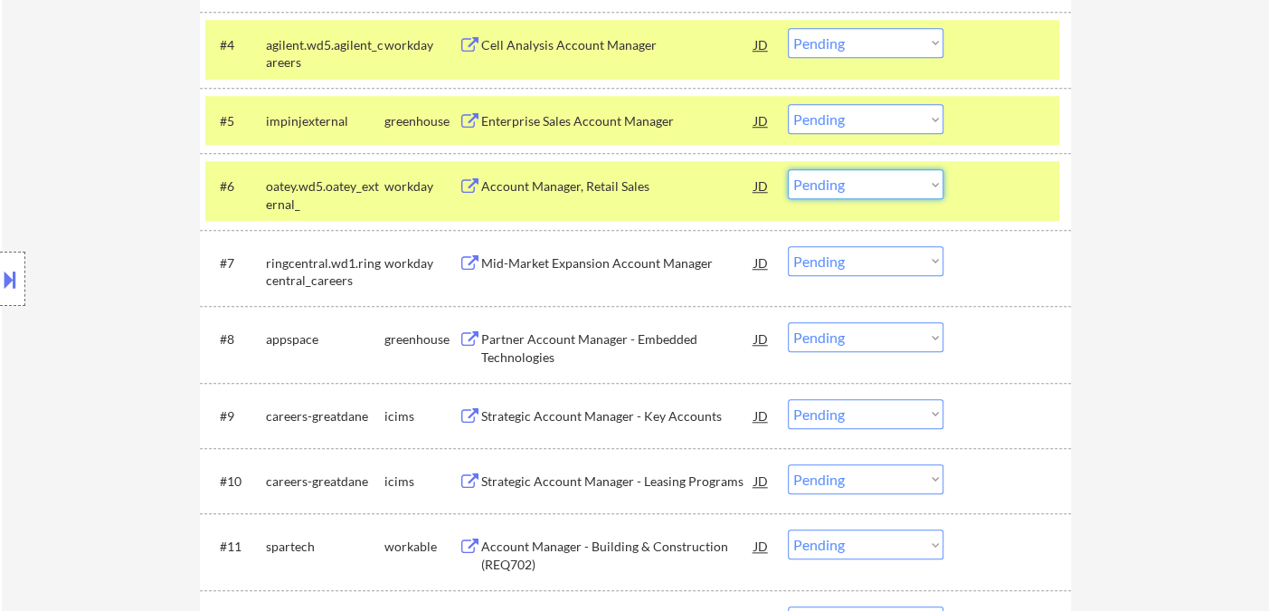
click at [879, 192] on select "Choose an option... Pending Applied Excluded (Questions) Excluded (Expired) Exc…" at bounding box center [866, 184] width 156 height 30
click at [788, 169] on select "Choose an option... Pending Applied Excluded (Questions) Excluded (Expired) Exc…" at bounding box center [866, 184] width 156 height 30
select select ""pending""
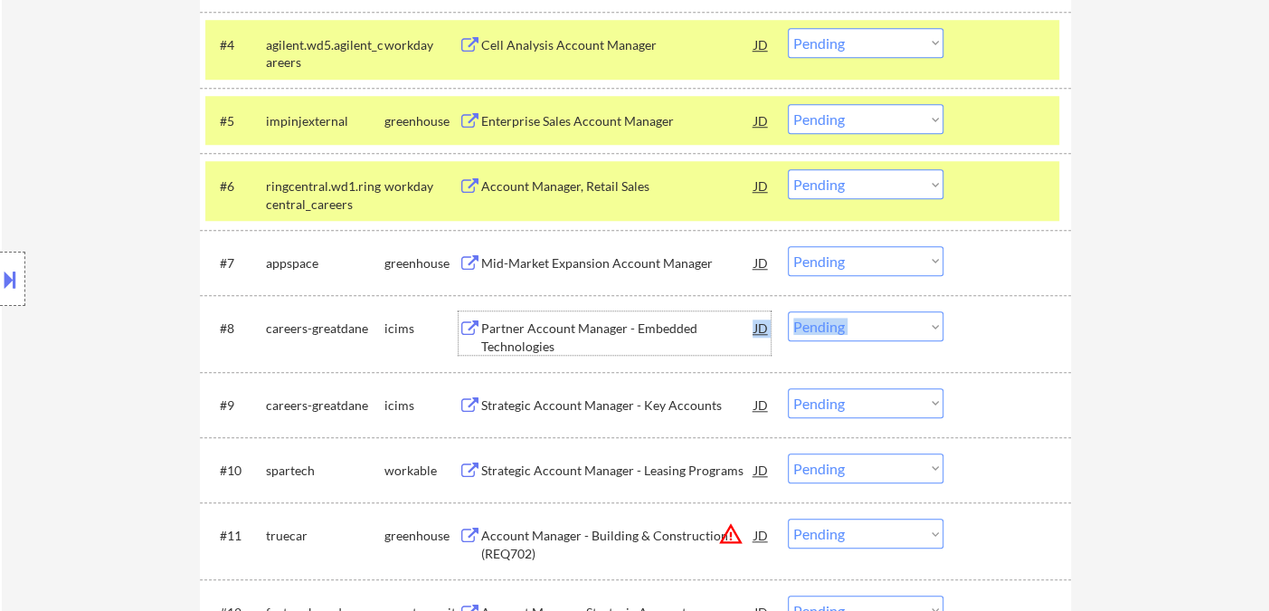
drag, startPoint x: 649, startPoint y: 337, endPoint x: 699, endPoint y: 288, distance: 70.4
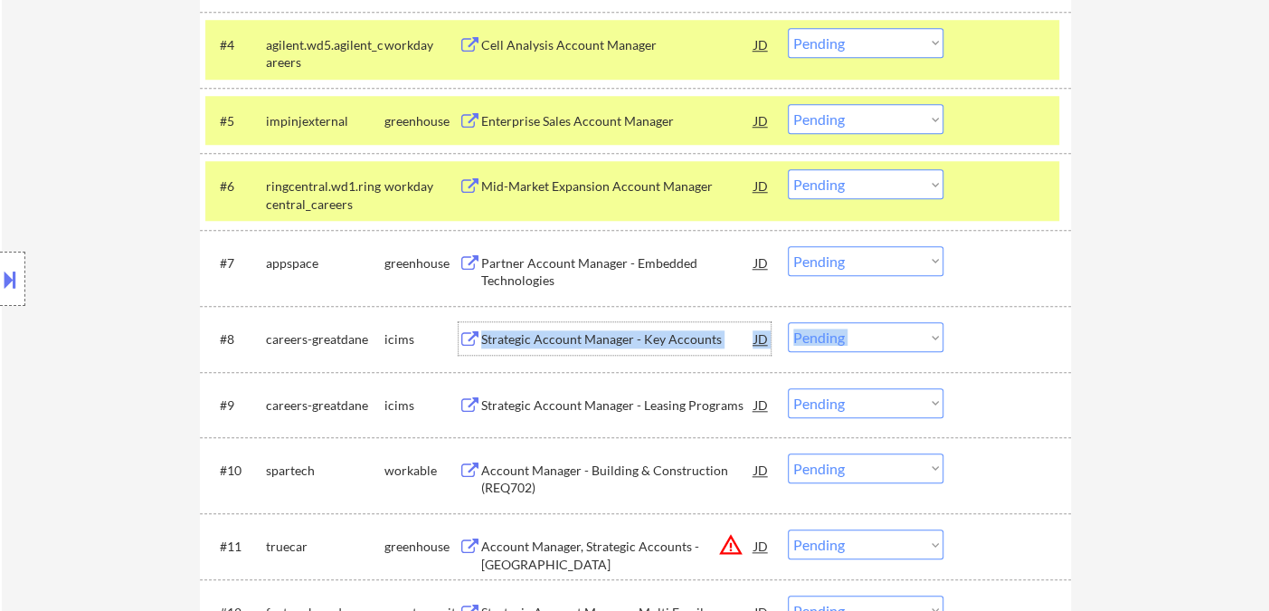
click at [675, 262] on div "Partner Account Manager - Embedded Technologies" at bounding box center [617, 271] width 273 height 35
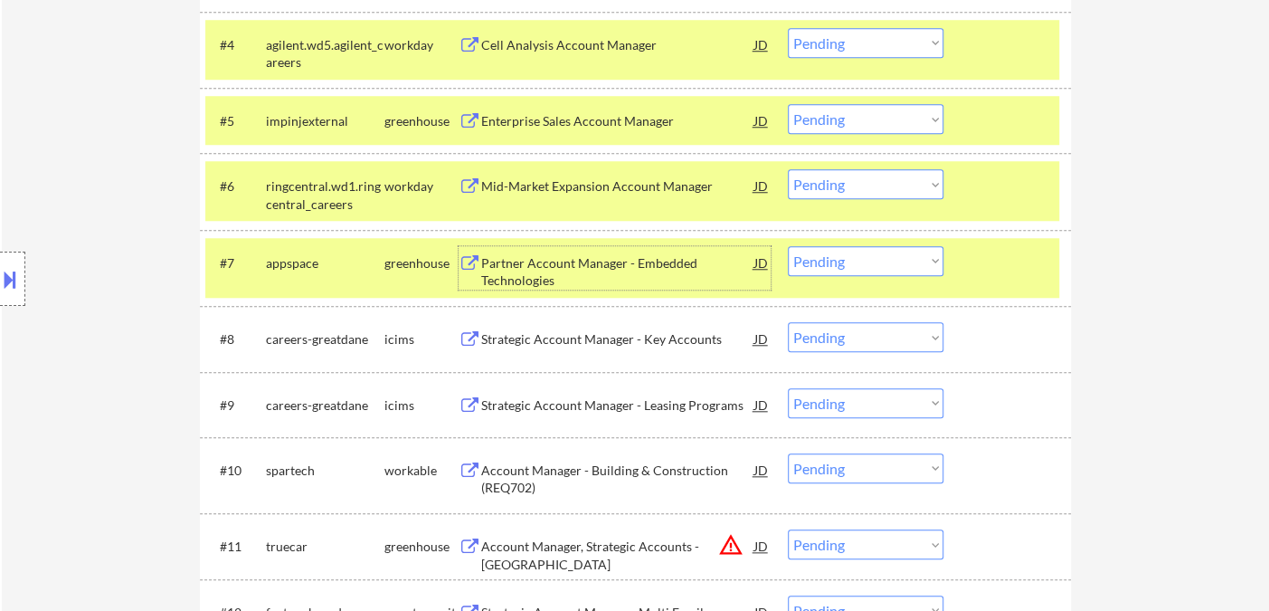
click at [890, 271] on select "Choose an option... Pending Applied Excluded (Questions) Excluded (Expired) Exc…" at bounding box center [866, 261] width 156 height 30
click at [788, 246] on select "Choose an option... Pending Applied Excluded (Questions) Excluded (Expired) Exc…" at bounding box center [866, 261] width 156 height 30
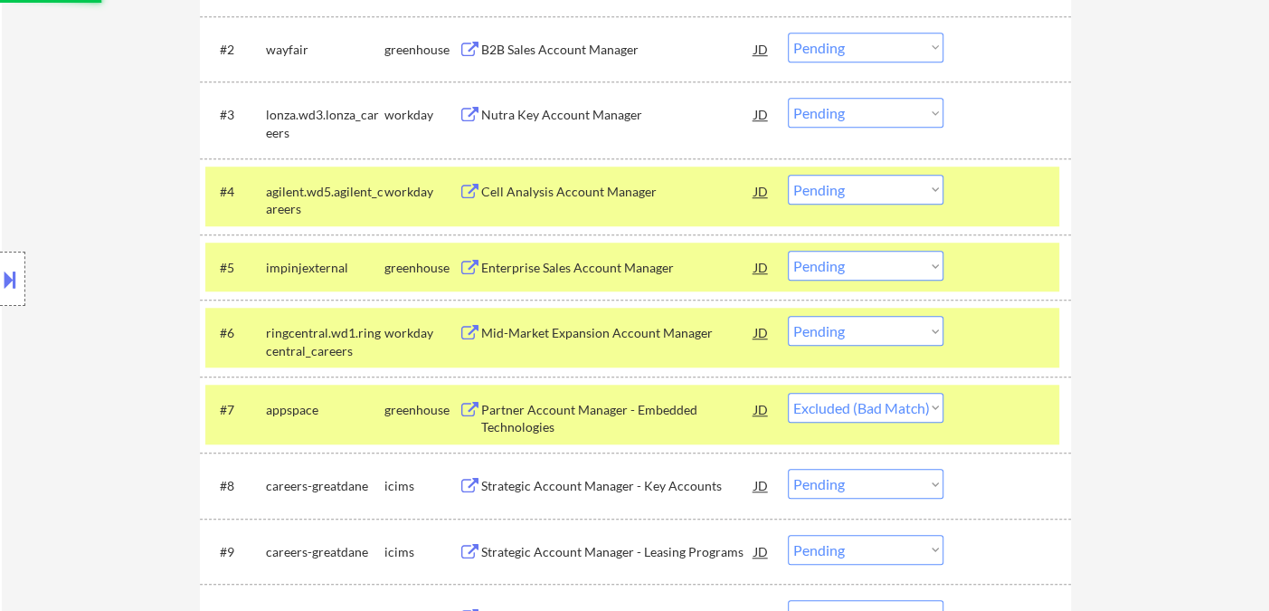
scroll to position [602, 0]
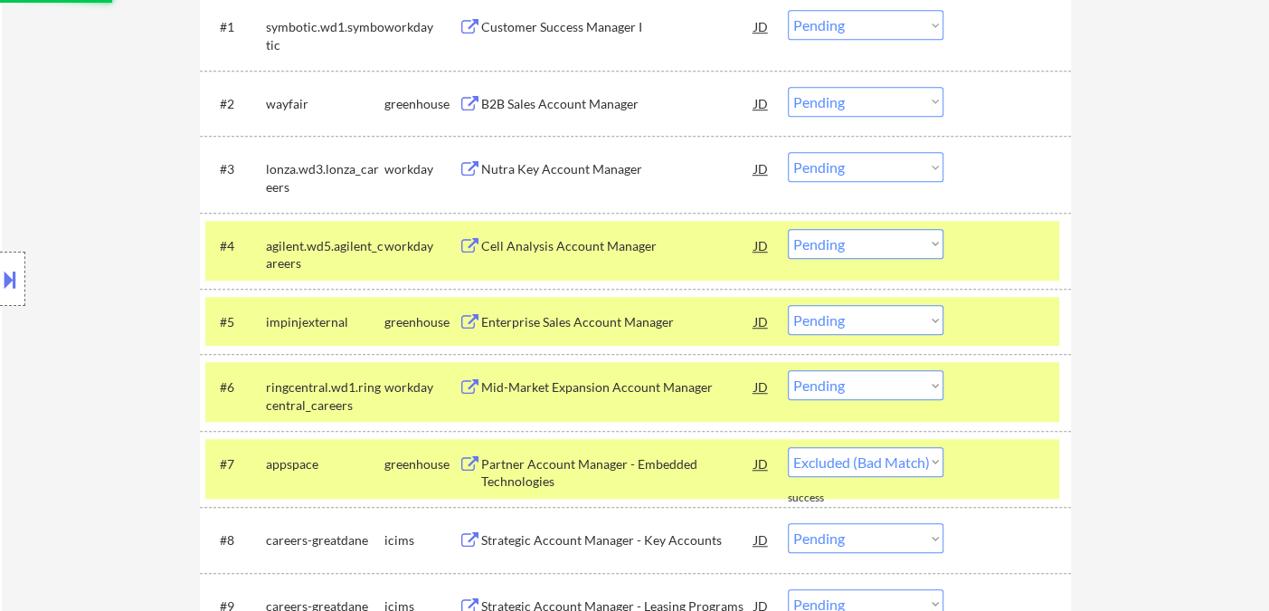
click at [564, 324] on div "Enterprise Sales Account Manager" at bounding box center [617, 322] width 273 height 18
select select ""pending""
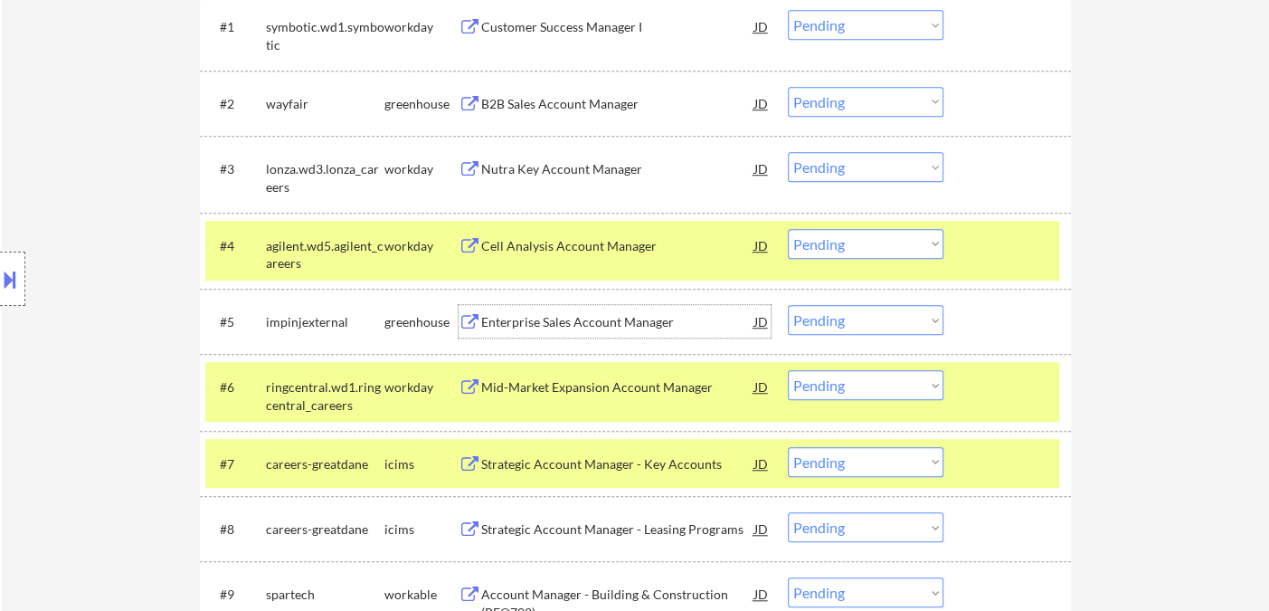
click at [867, 326] on select "Choose an option... Pending Applied Excluded (Questions) Excluded (Expired) Exc…" at bounding box center [866, 320] width 156 height 30
click at [788, 305] on select "Choose an option... Pending Applied Excluded (Questions) Excluded (Expired) Exc…" at bounding box center [866, 320] width 156 height 30
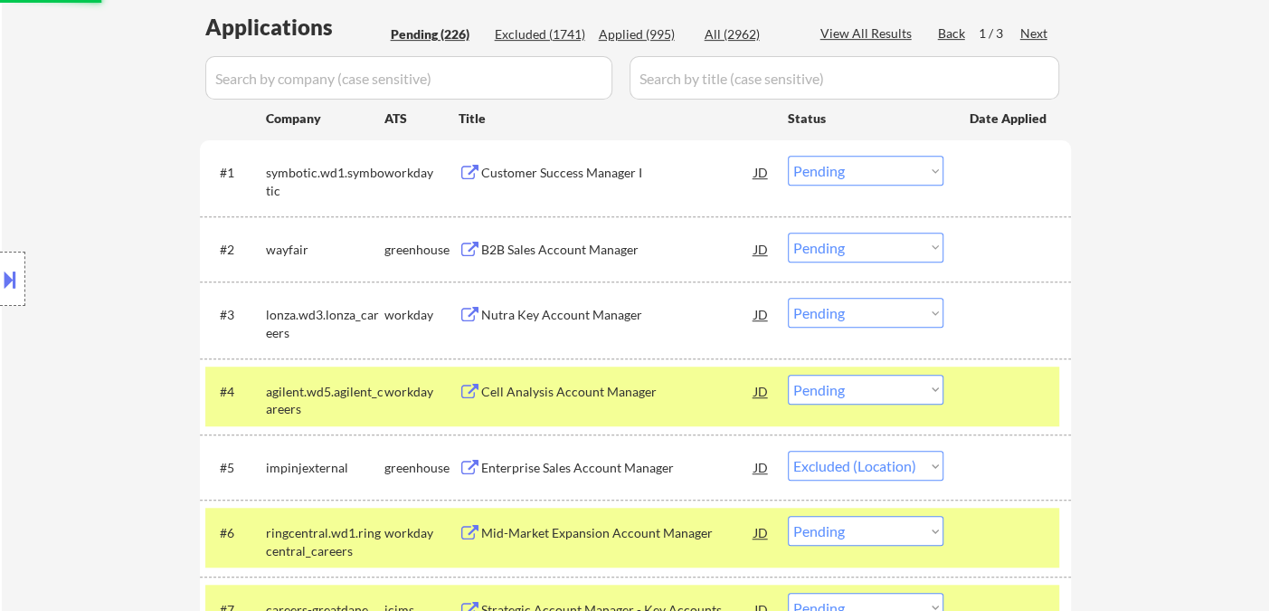
scroll to position [402, 0]
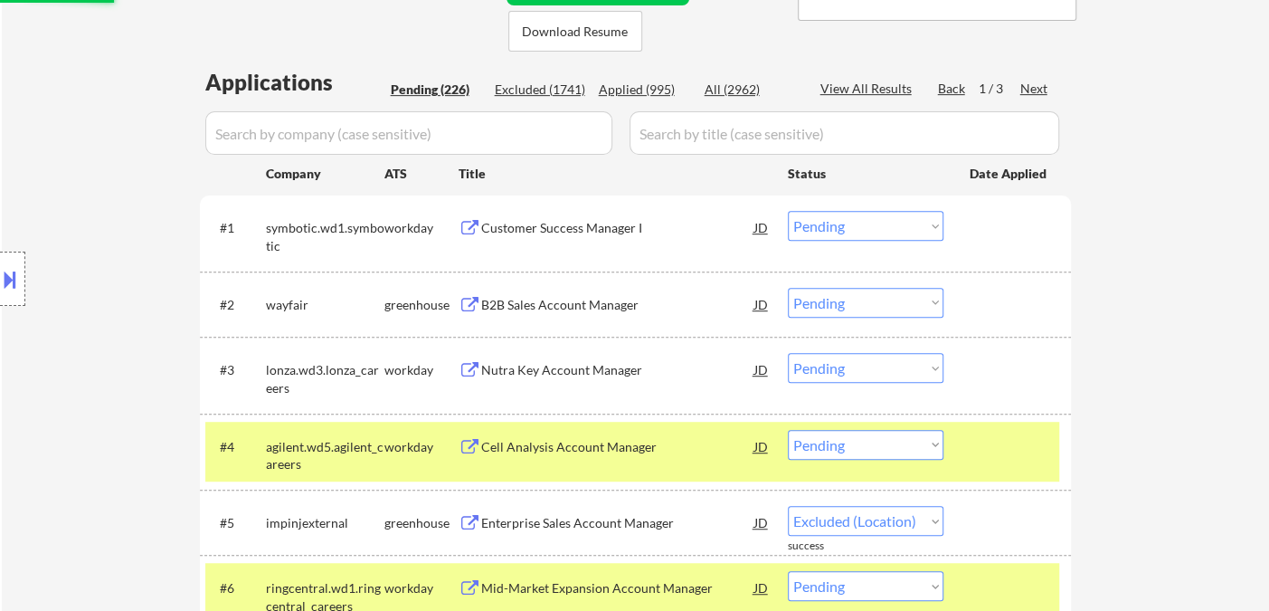
select select ""pending""
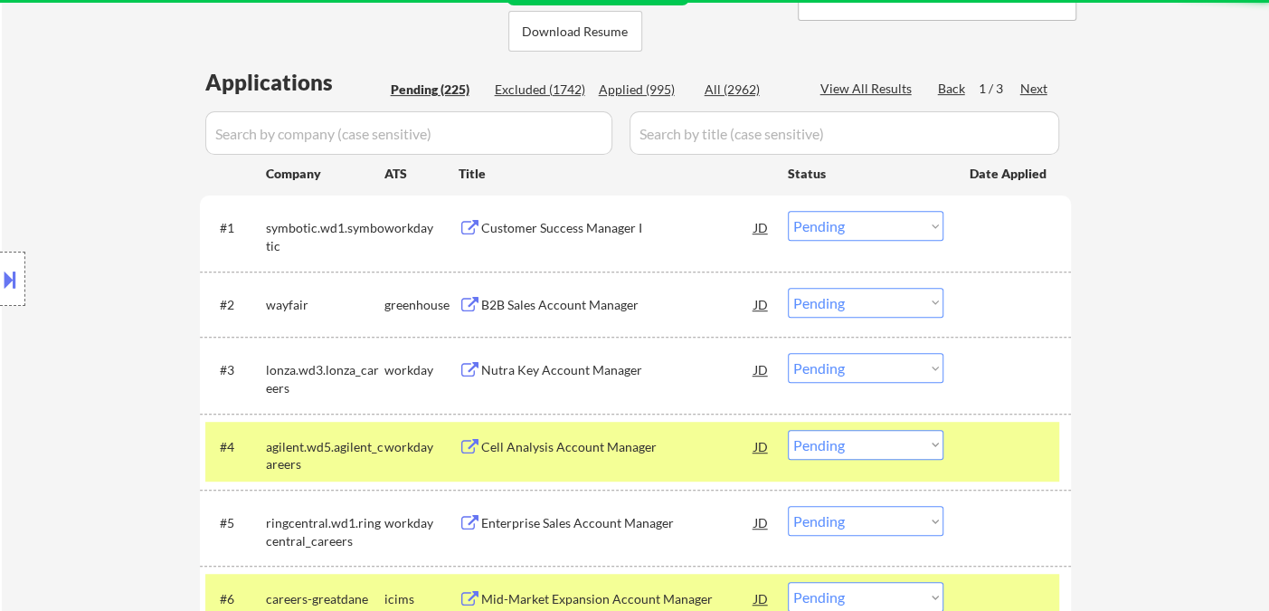
scroll to position [502, 0]
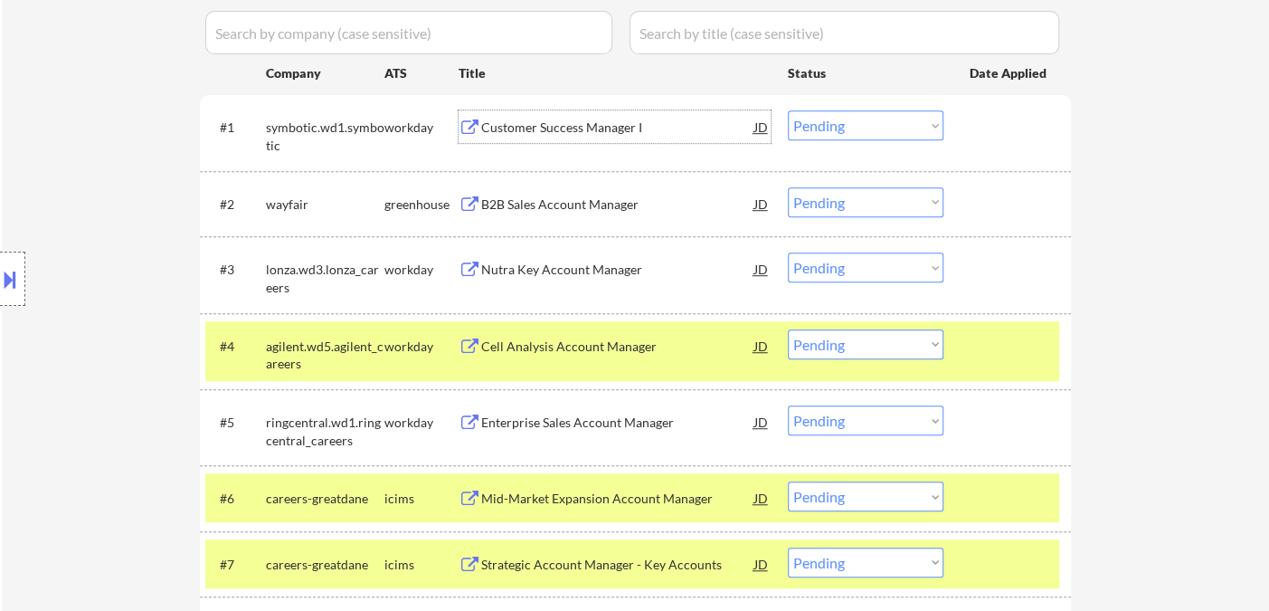
click at [571, 132] on div "Customer Success Manager I" at bounding box center [617, 127] width 273 height 18
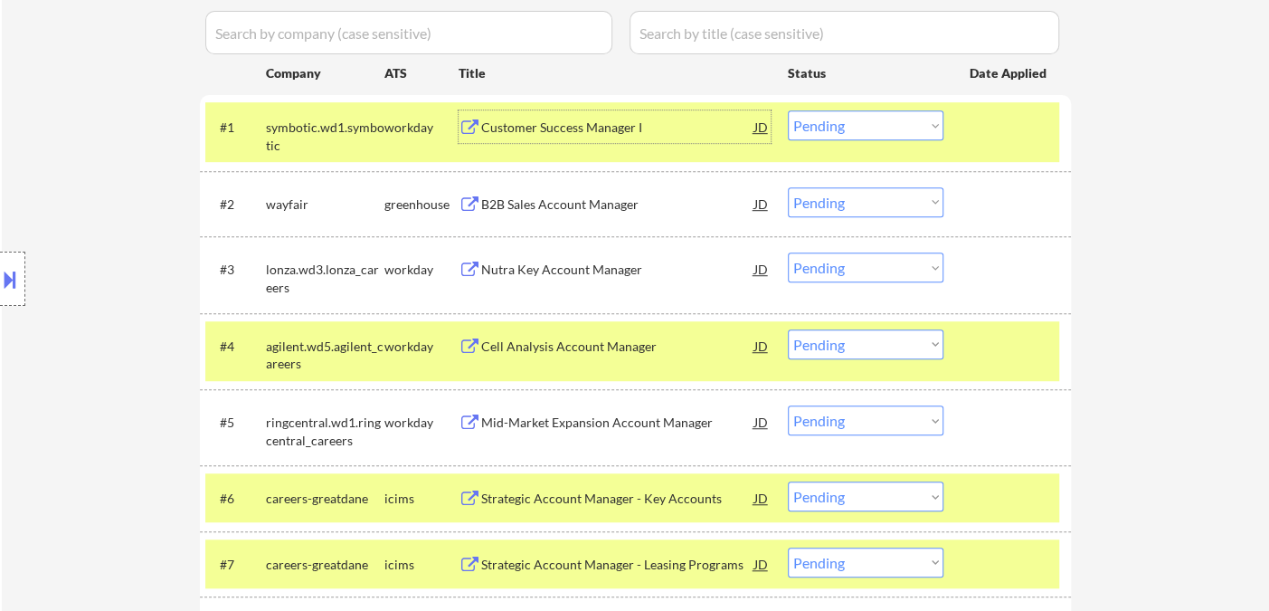
click at [584, 208] on div "B2B Sales Account Manager" at bounding box center [617, 204] width 273 height 18
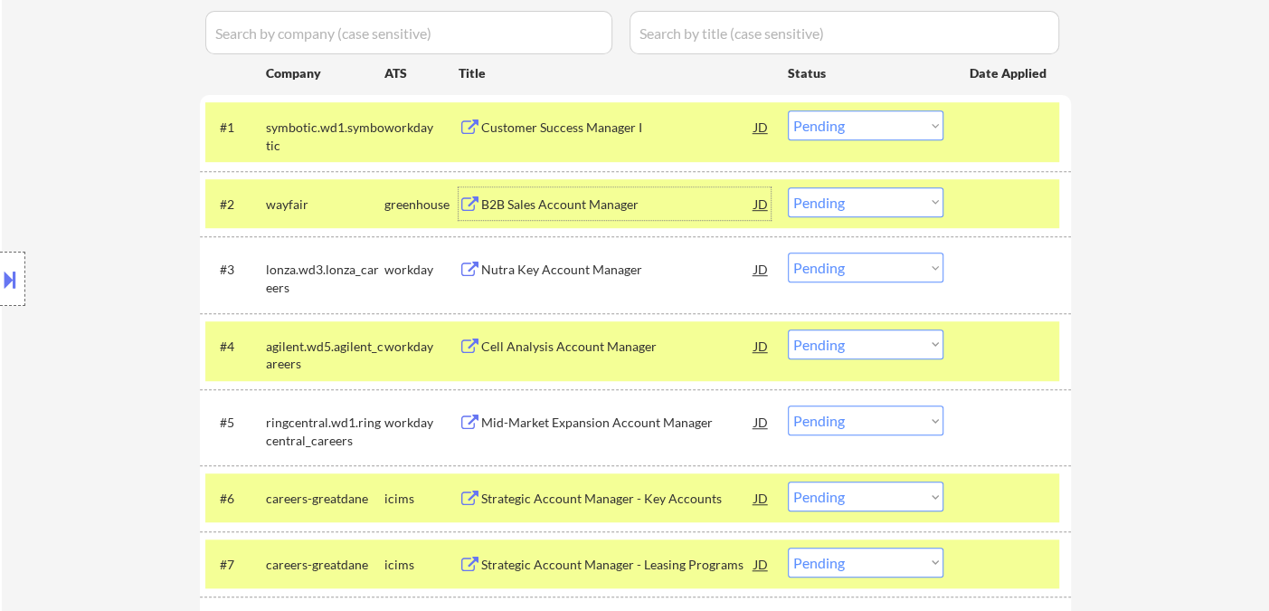
click at [25, 277] on div "Location Inclusions:" at bounding box center [162, 279] width 324 height 336
click at [16, 280] on button at bounding box center [10, 279] width 20 height 30
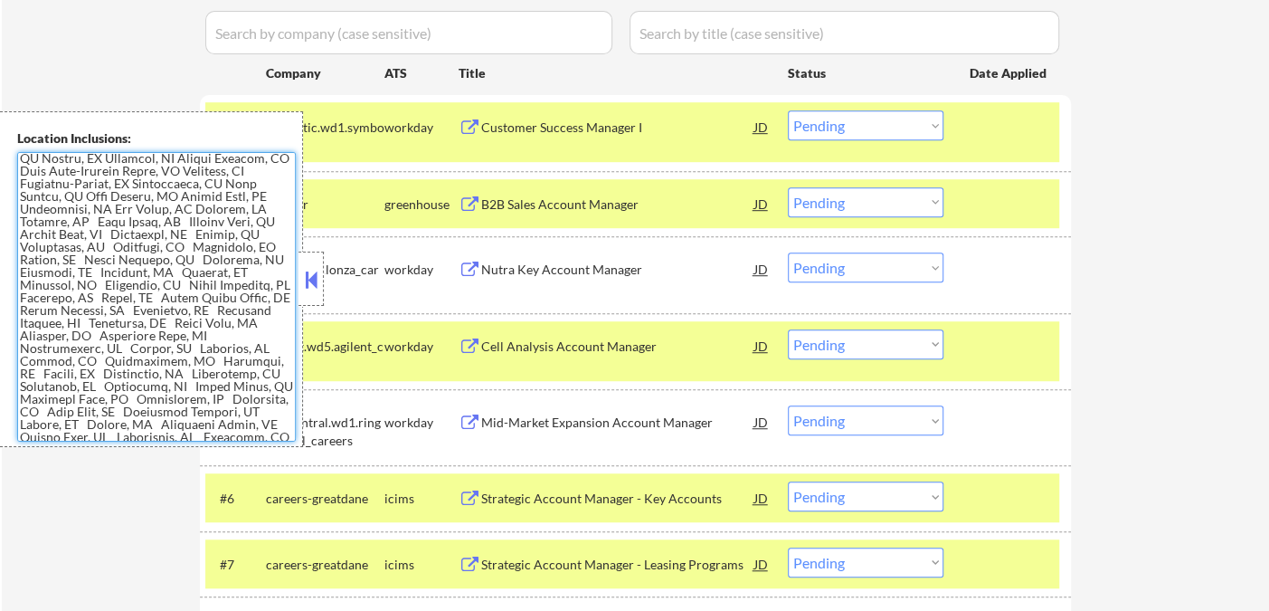
scroll to position [336, 0]
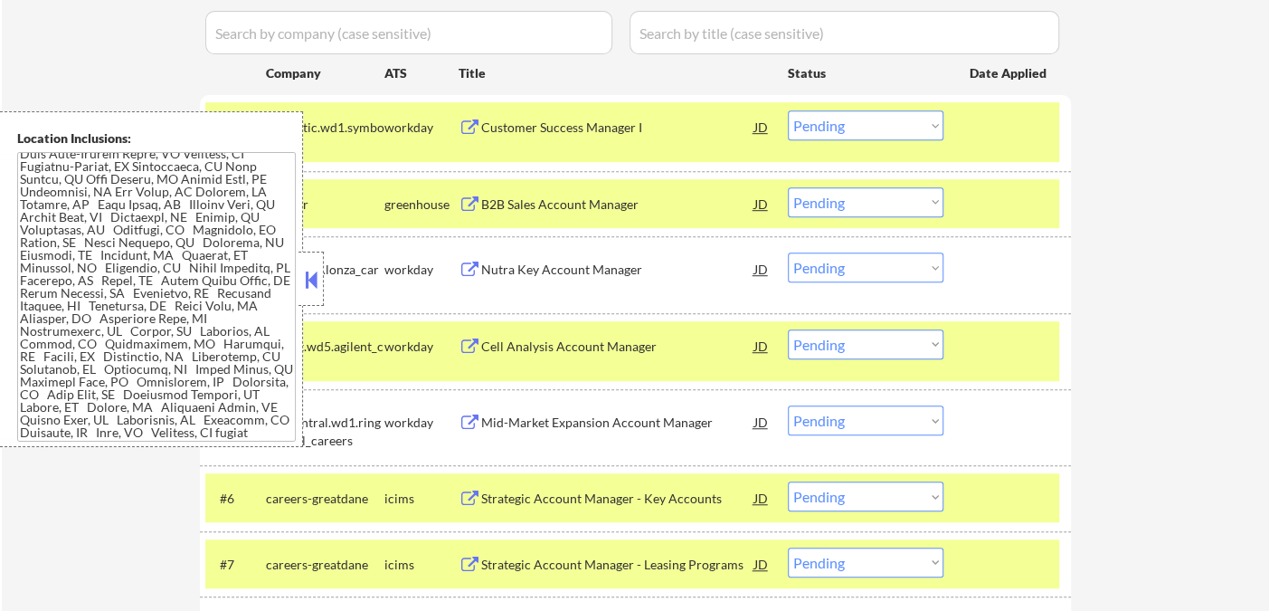
click at [306, 283] on button at bounding box center [311, 279] width 20 height 27
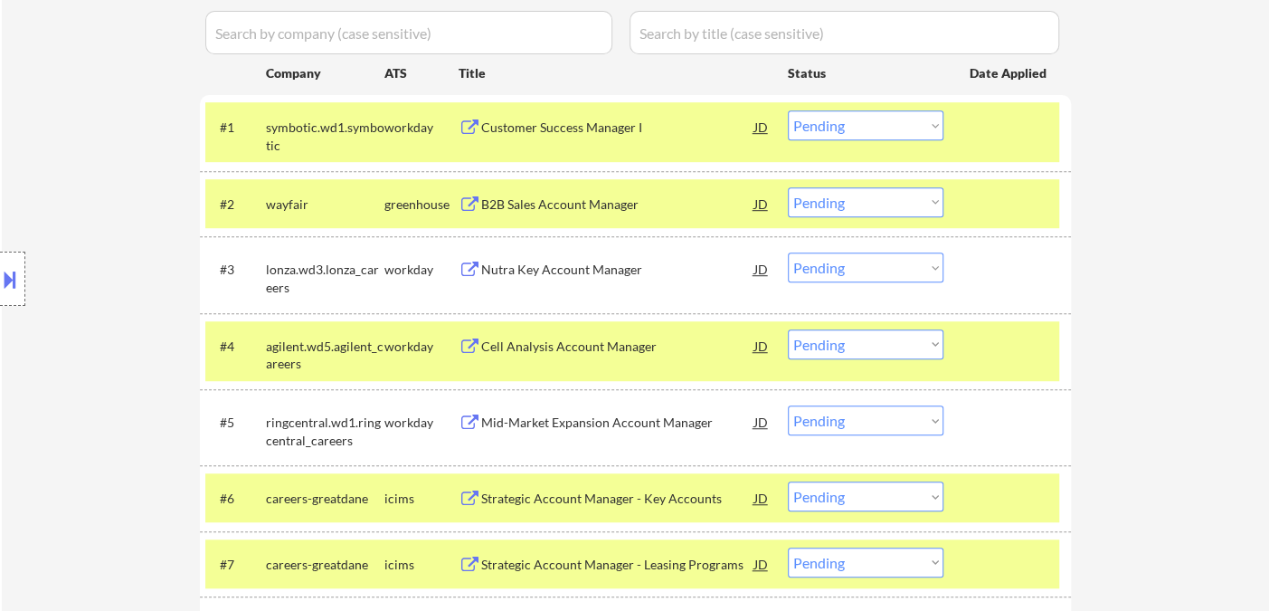
click at [810, 213] on select "Choose an option... Pending Applied Excluded (Questions) Excluded (Expired) Exc…" at bounding box center [866, 202] width 156 height 30
click at [788, 187] on select "Choose an option... Pending Applied Excluded (Questions) Excluded (Expired) Exc…" at bounding box center [866, 202] width 156 height 30
click at [625, 272] on div "Nutra Key Account Manager" at bounding box center [617, 270] width 273 height 18
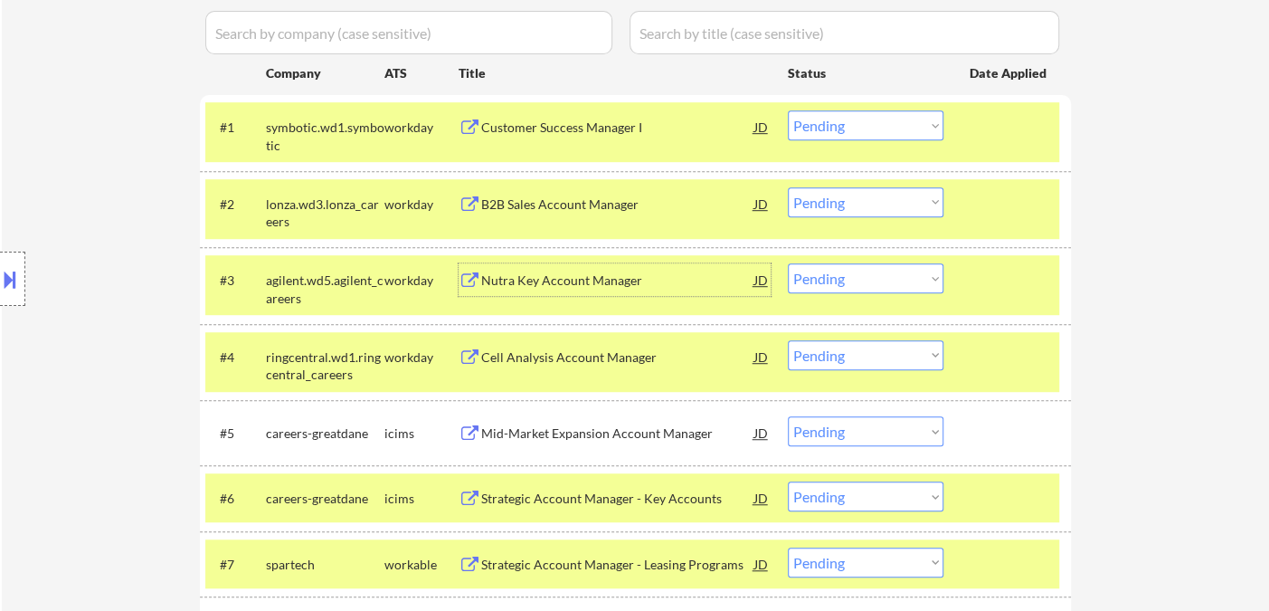
click at [877, 127] on select "Choose an option... Pending Applied Excluded (Questions) Excluded (Expired) Exc…" at bounding box center [866, 125] width 156 height 30
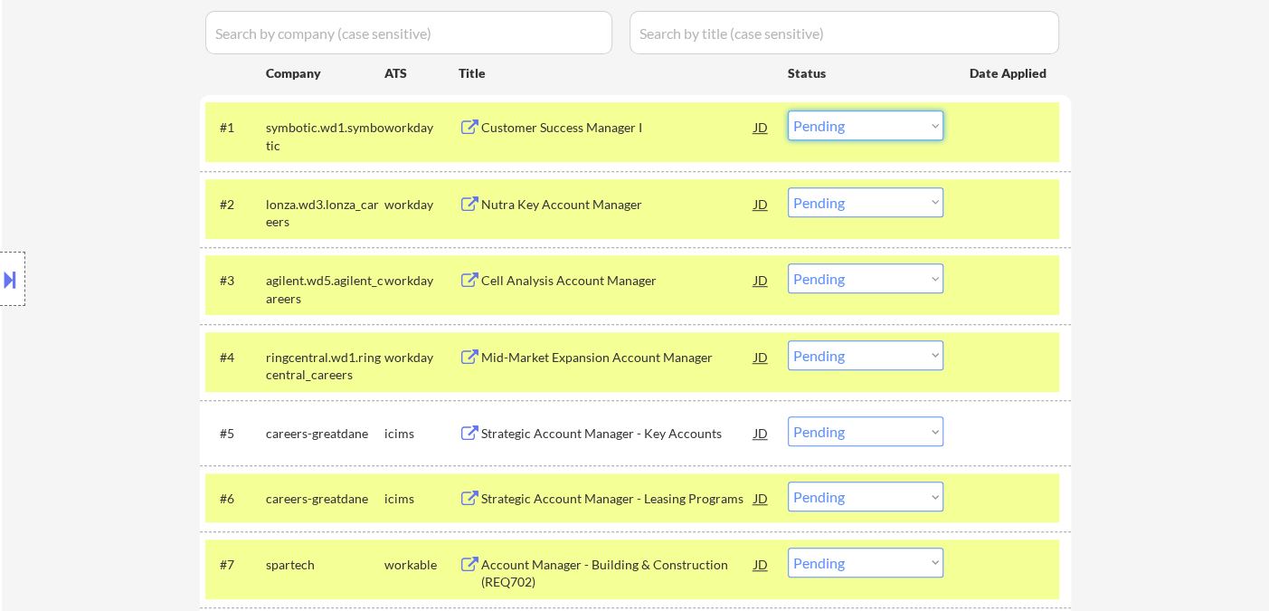
click at [912, 201] on select "Choose an option... Pending Applied Excluded (Questions) Excluded (Expired) Exc…" at bounding box center [866, 202] width 156 height 30
click at [788, 187] on select "Choose an option... Pending Applied Excluded (Questions) Excluded (Expired) Exc…" at bounding box center [866, 202] width 156 height 30
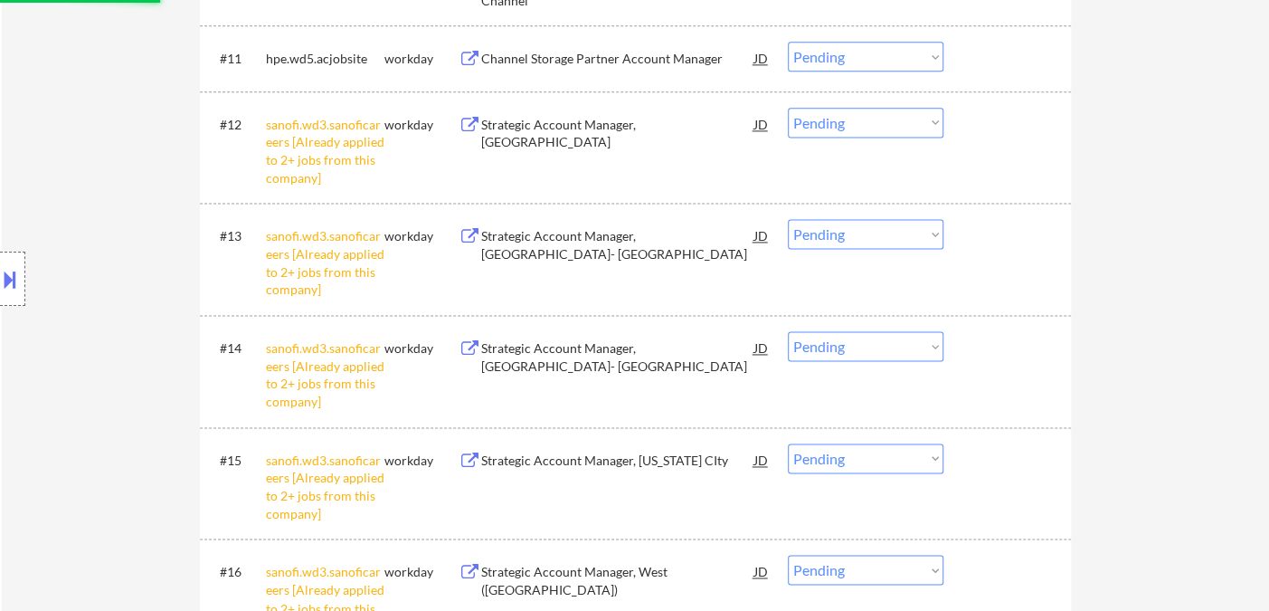
scroll to position [1206, 0]
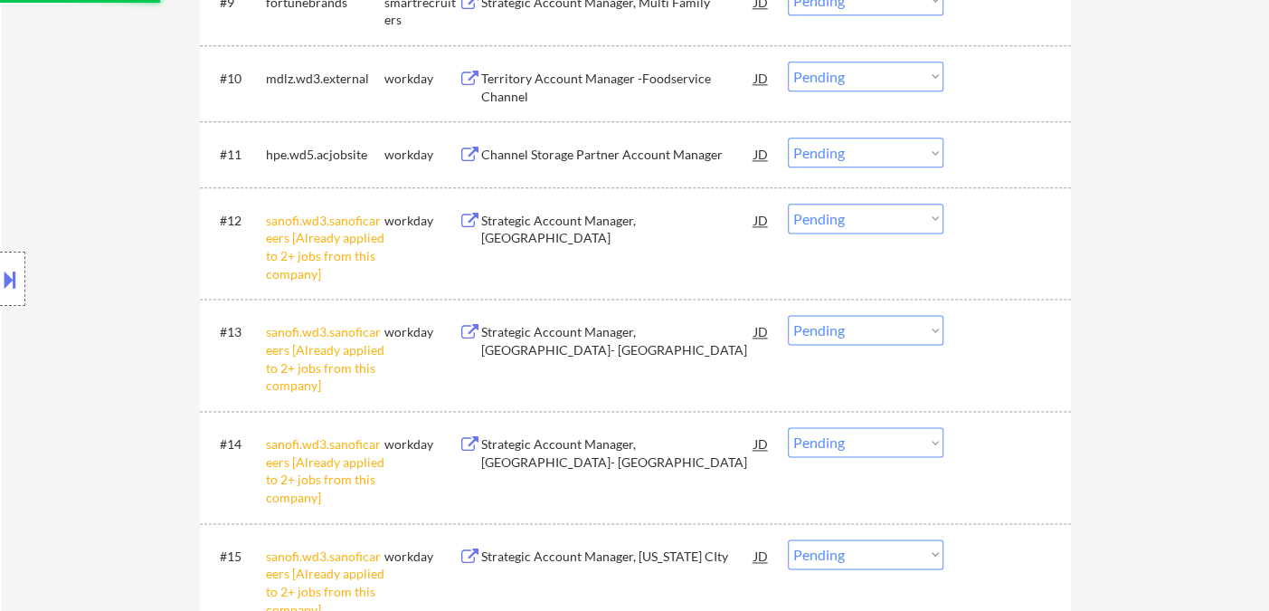
select select ""pending""
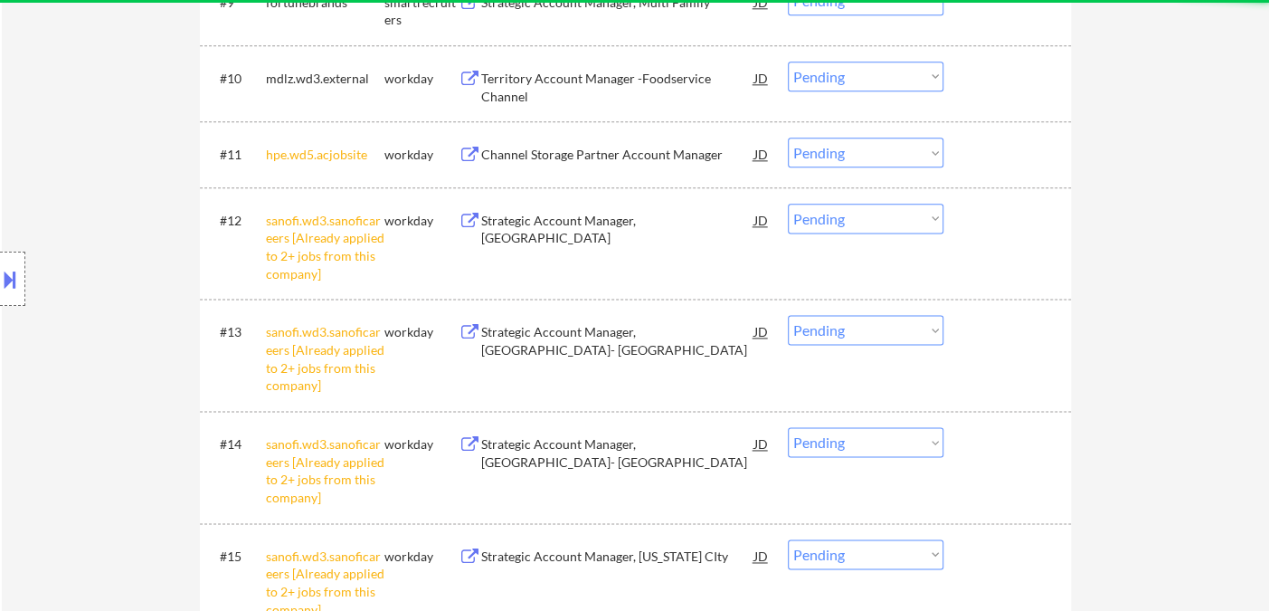
click at [811, 215] on select "Choose an option... Pending Applied Excluded (Questions) Excluded (Expired) Exc…" at bounding box center [866, 219] width 156 height 30
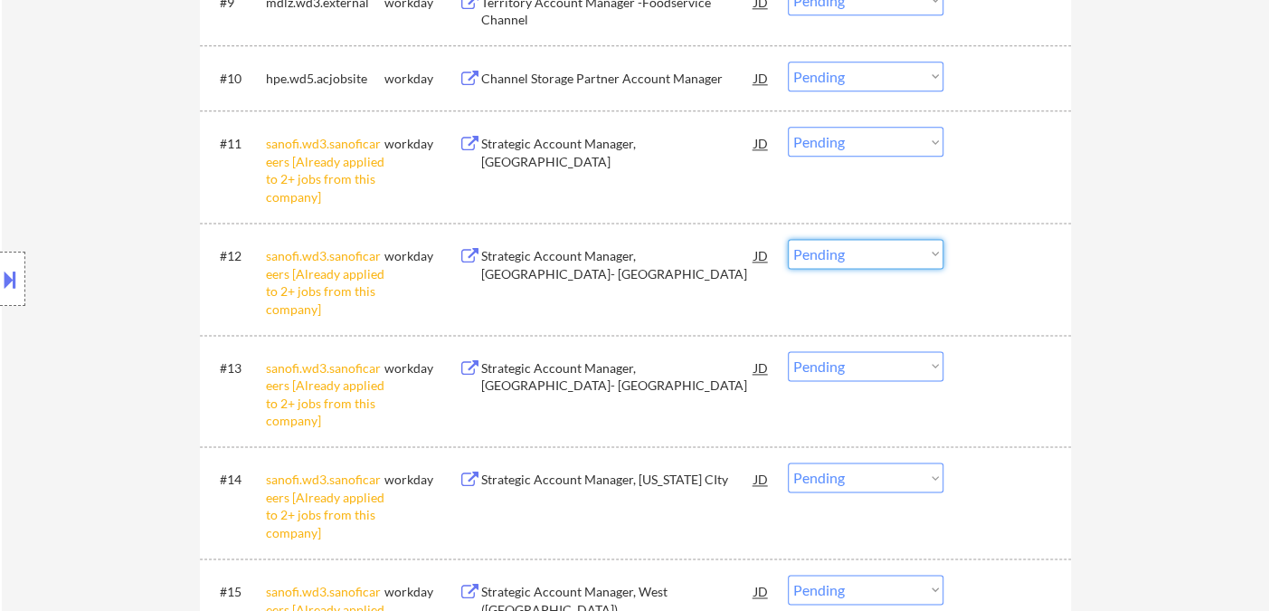
select select ""excluded__other_""
click at [788, 239] on select "Choose an option... Pending Applied Excluded (Questions) Excluded (Expired) Exc…" at bounding box center [866, 254] width 156 height 30
click at [848, 148] on select "Choose an option... Pending Applied Excluded (Questions) Excluded (Expired) Exc…" at bounding box center [866, 142] width 156 height 30
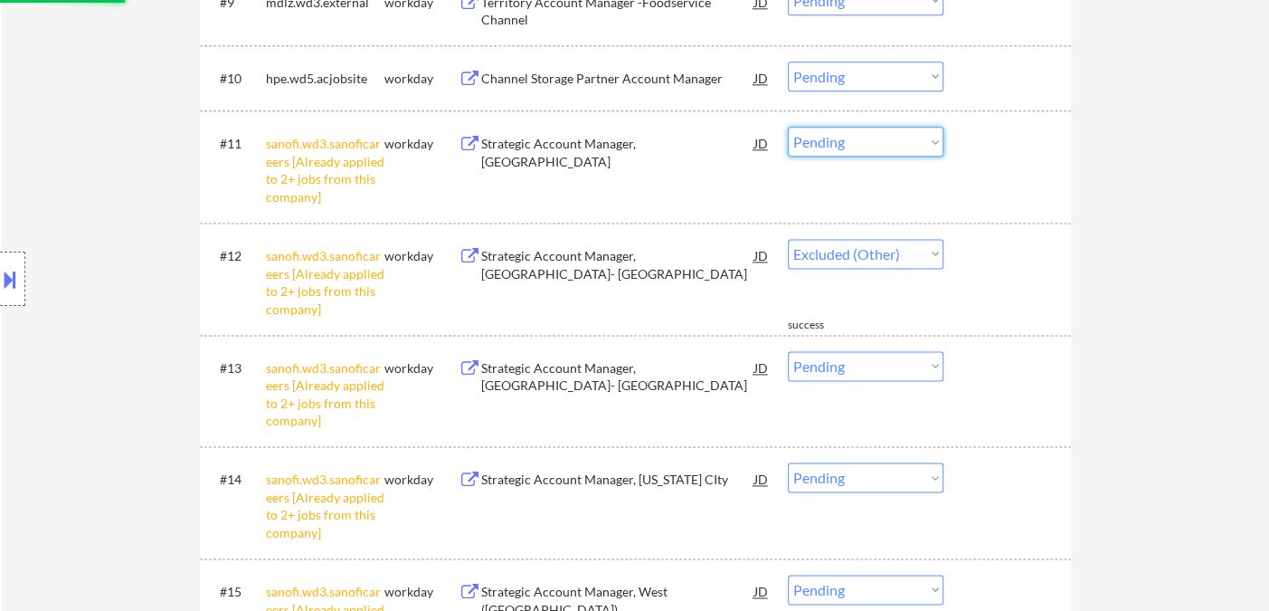
select select ""excluded__other_""
click at [788, 127] on select "Choose an option... Pending Applied Excluded (Questions) Excluded (Expired) Exc…" at bounding box center [866, 142] width 156 height 30
select select ""pending""
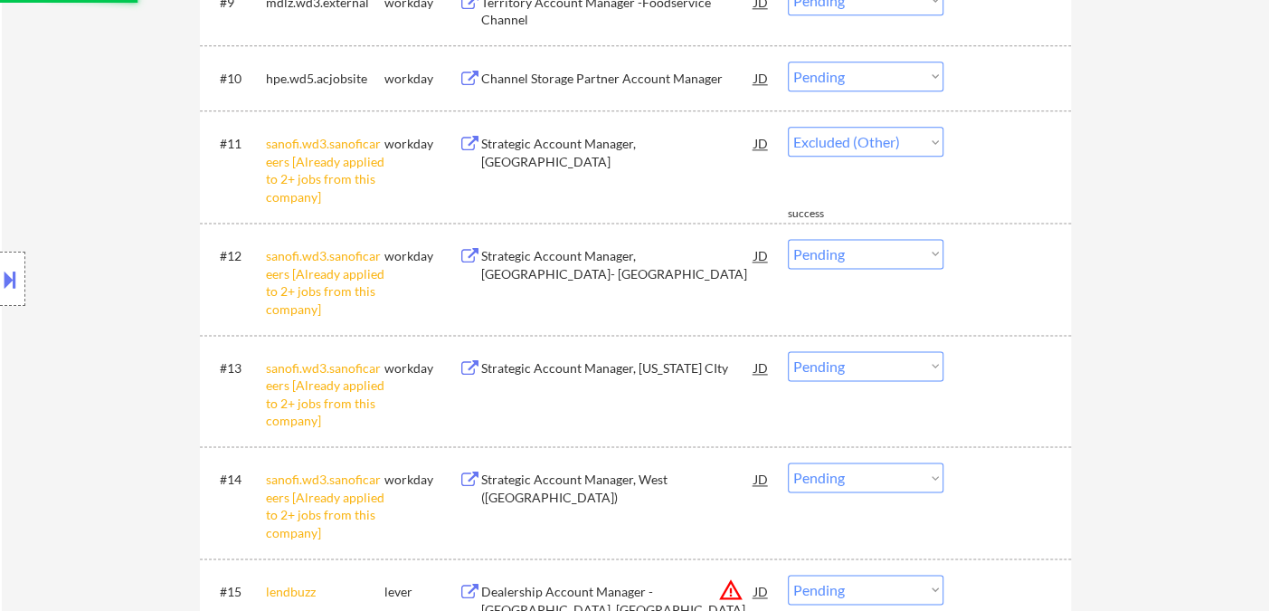
click at [861, 259] on select "Choose an option... Pending Applied Excluded (Questions) Excluded (Expired) Exc…" at bounding box center [866, 254] width 156 height 30
select select ""pending""
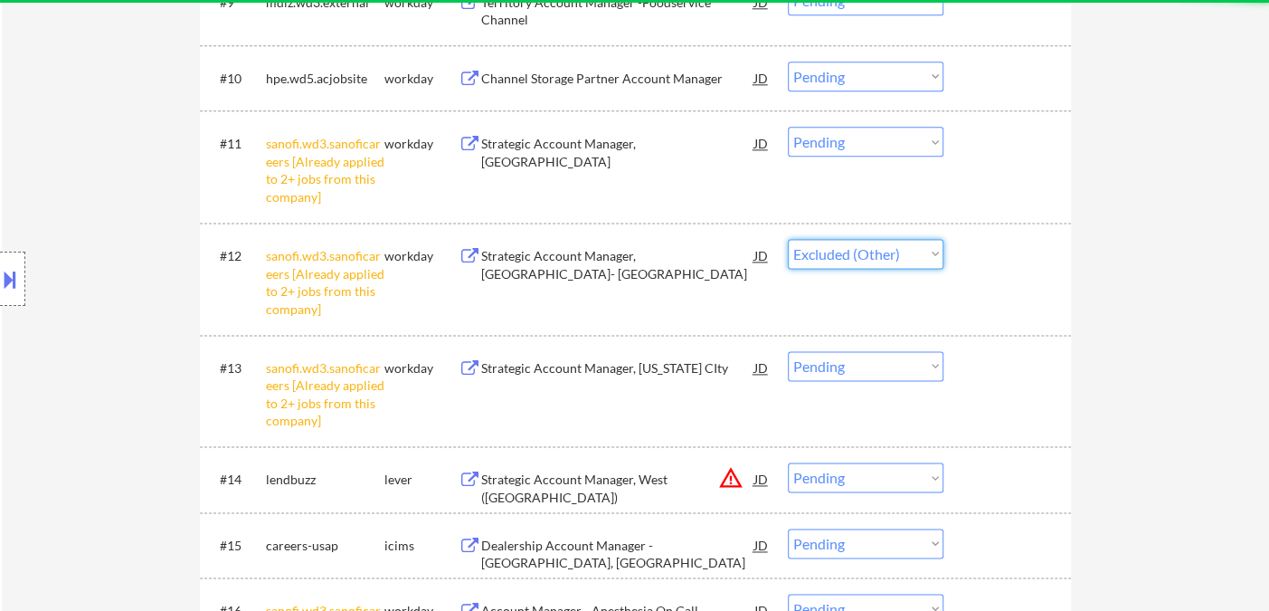
click at [788, 239] on select "Choose an option... Pending Applied Excluded (Questions) Excluded (Expired) Exc…" at bounding box center [866, 254] width 156 height 30
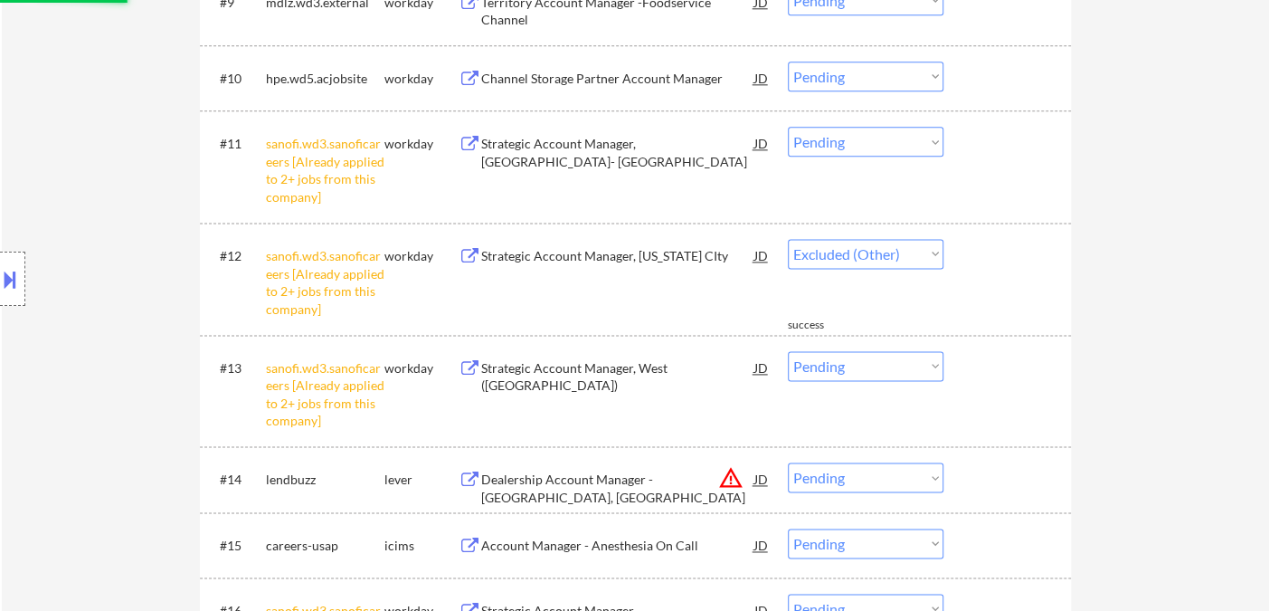
select select ""pending""
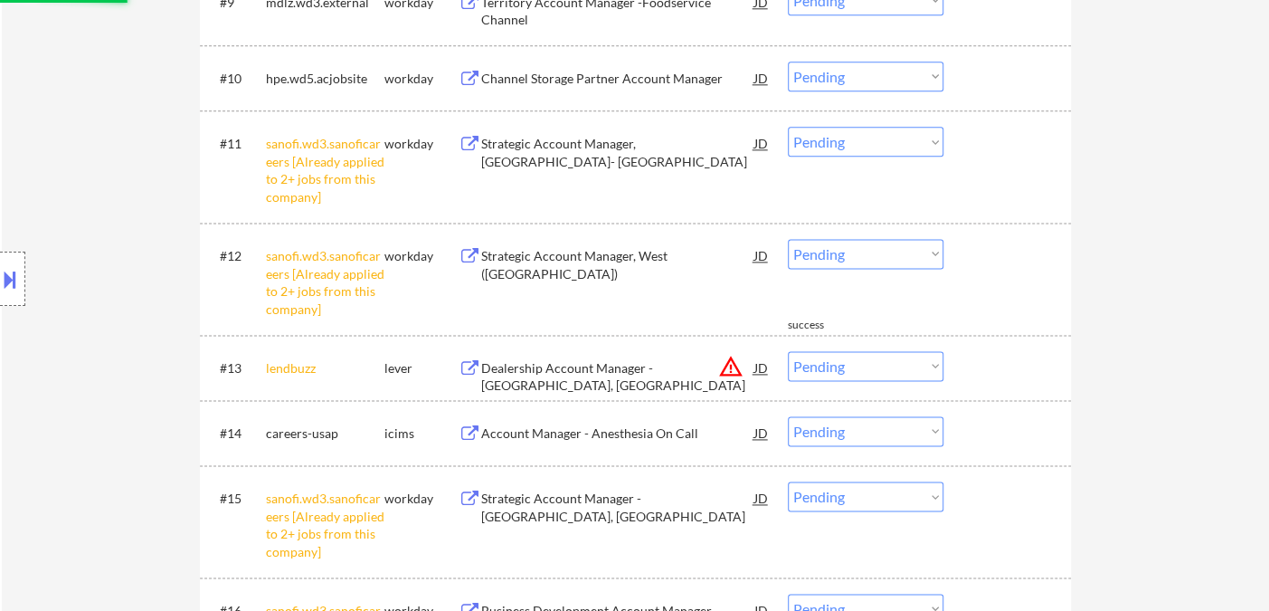
click at [837, 147] on select "Choose an option... Pending Applied Excluded (Questions) Excluded (Expired) Exc…" at bounding box center [866, 142] width 156 height 30
click at [788, 127] on select "Choose an option... Pending Applied Excluded (Questions) Excluded (Expired) Exc…" at bounding box center [866, 142] width 156 height 30
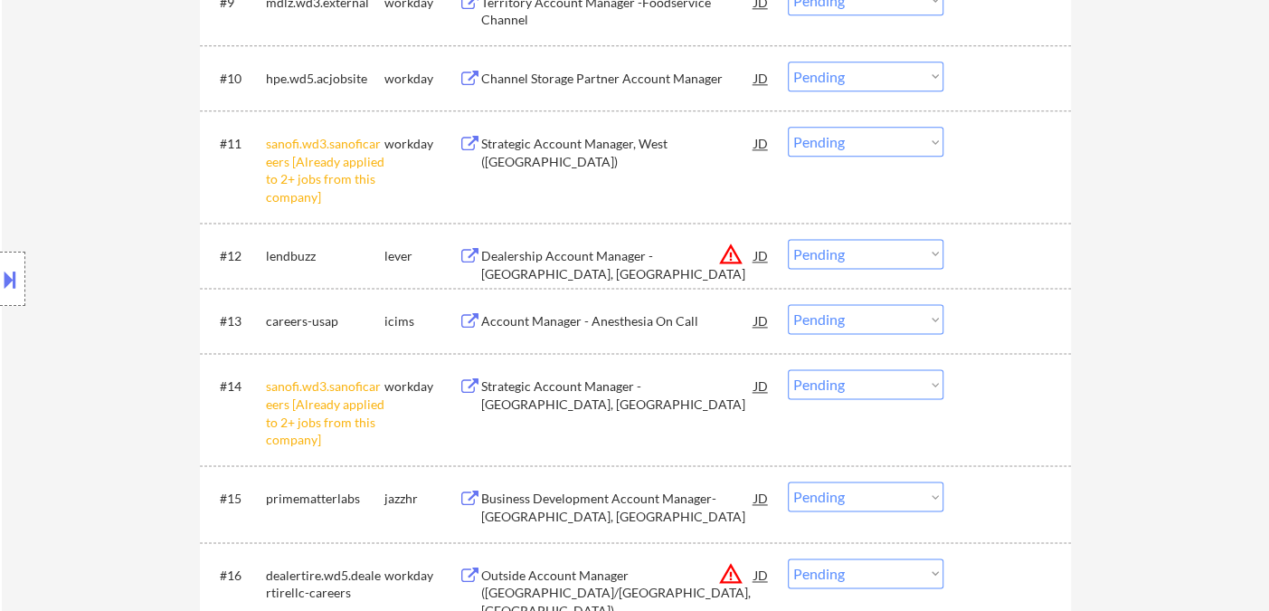
click at [842, 150] on select "Choose an option... Pending Applied Excluded (Questions) Excluded (Expired) Exc…" at bounding box center [866, 142] width 156 height 30
click at [788, 127] on select "Choose an option... Pending Applied Excluded (Questions) Excluded (Expired) Exc…" at bounding box center [866, 142] width 156 height 30
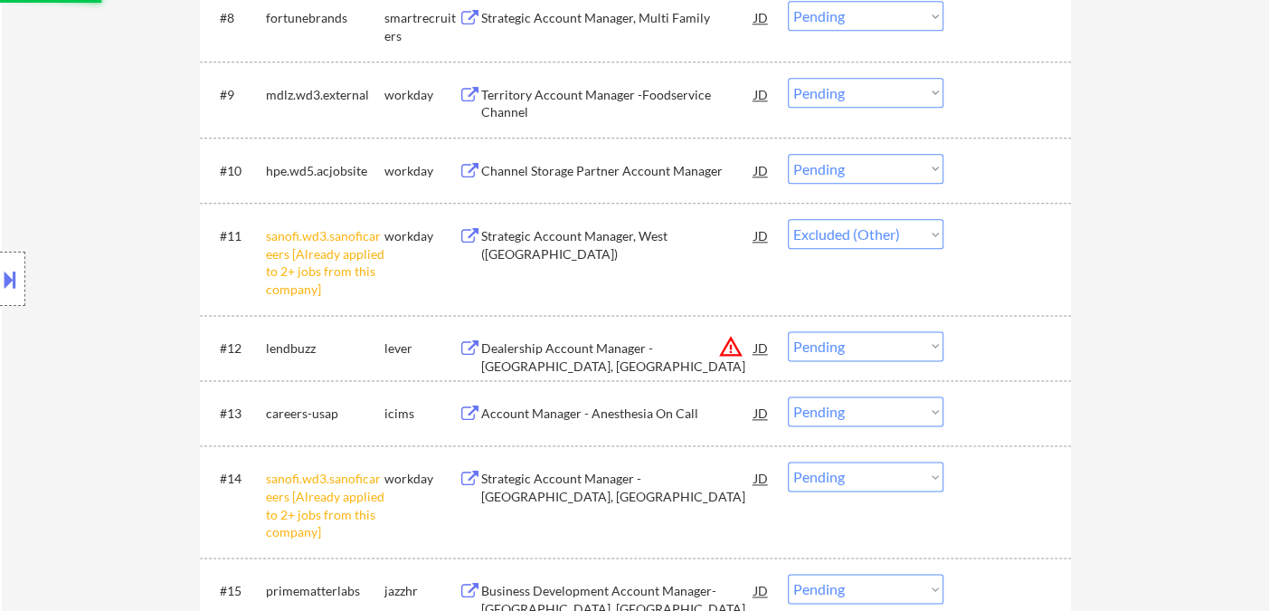
scroll to position [1005, 0]
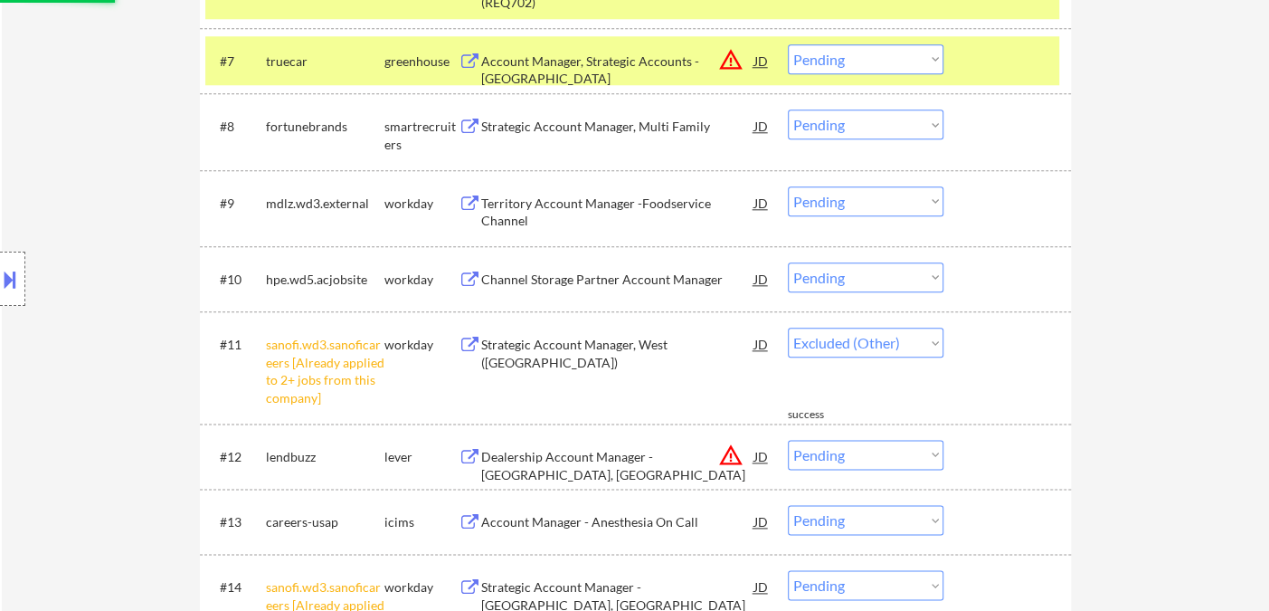
select select ""pending""
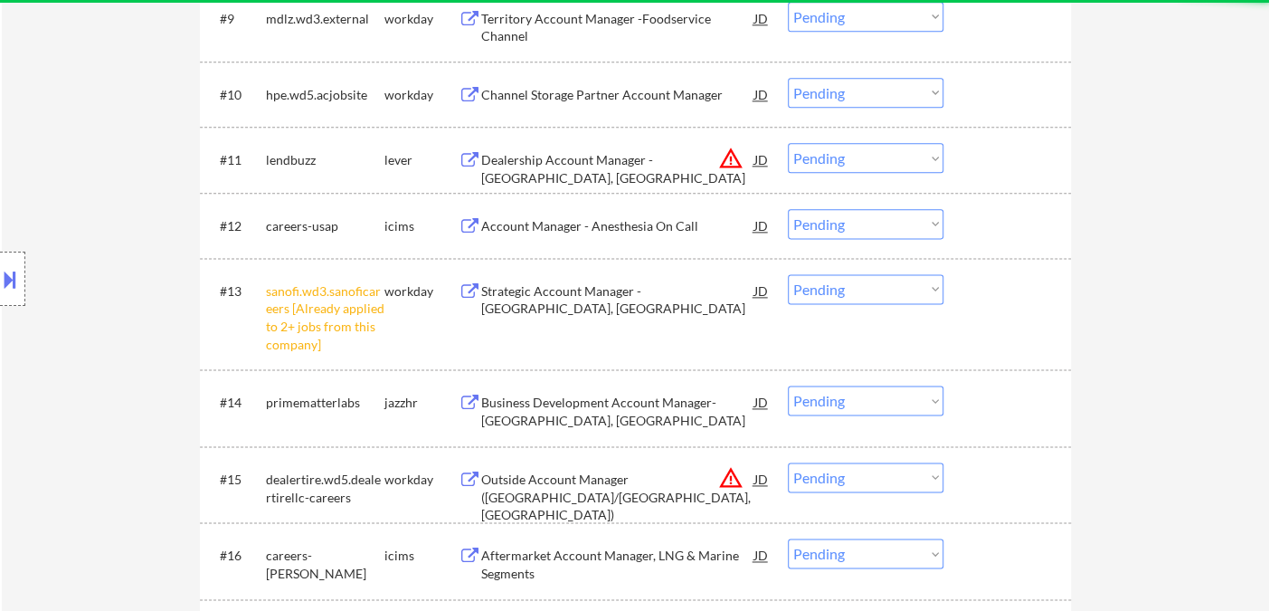
scroll to position [1206, 0]
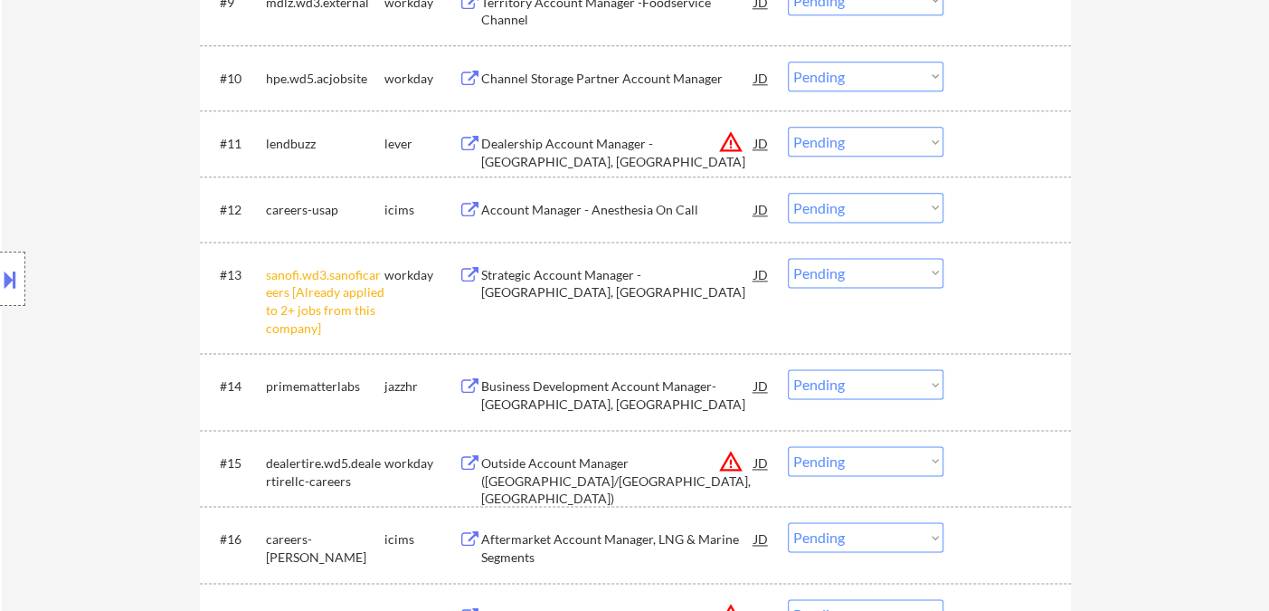
click at [839, 279] on select "Choose an option... Pending Applied Excluded (Questions) Excluded (Expired) Exc…" at bounding box center [866, 273] width 156 height 30
click at [788, 258] on select "Choose an option... Pending Applied Excluded (Questions) Excluded (Expired) Exc…" at bounding box center [866, 273] width 156 height 30
select select ""pending""
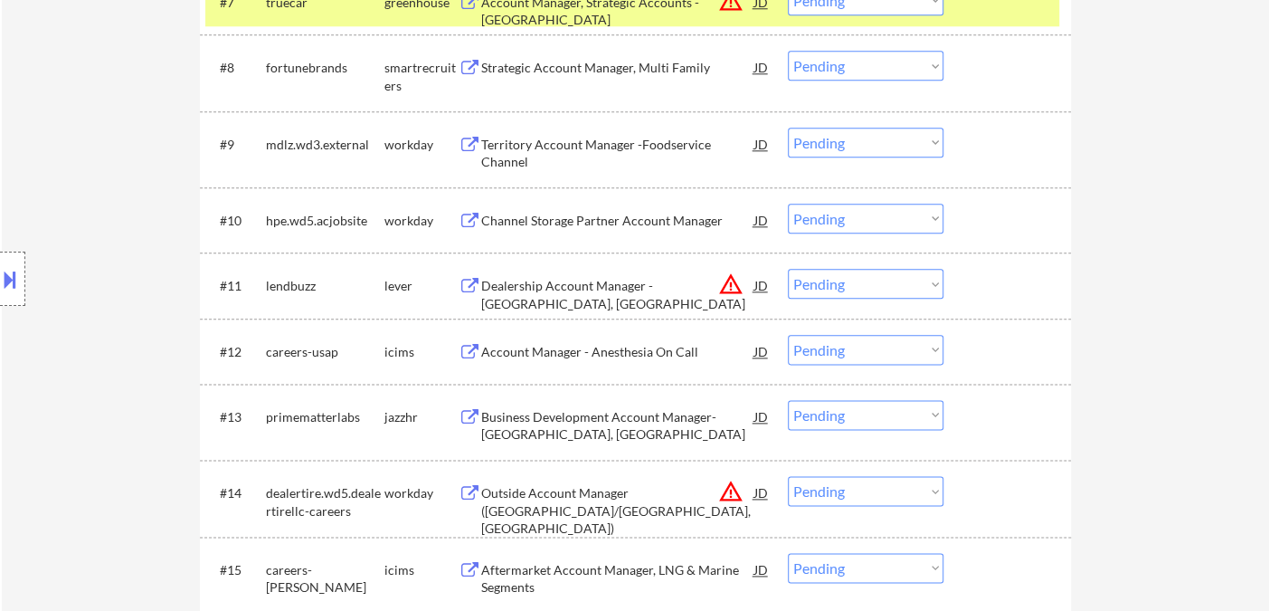
scroll to position [1005, 0]
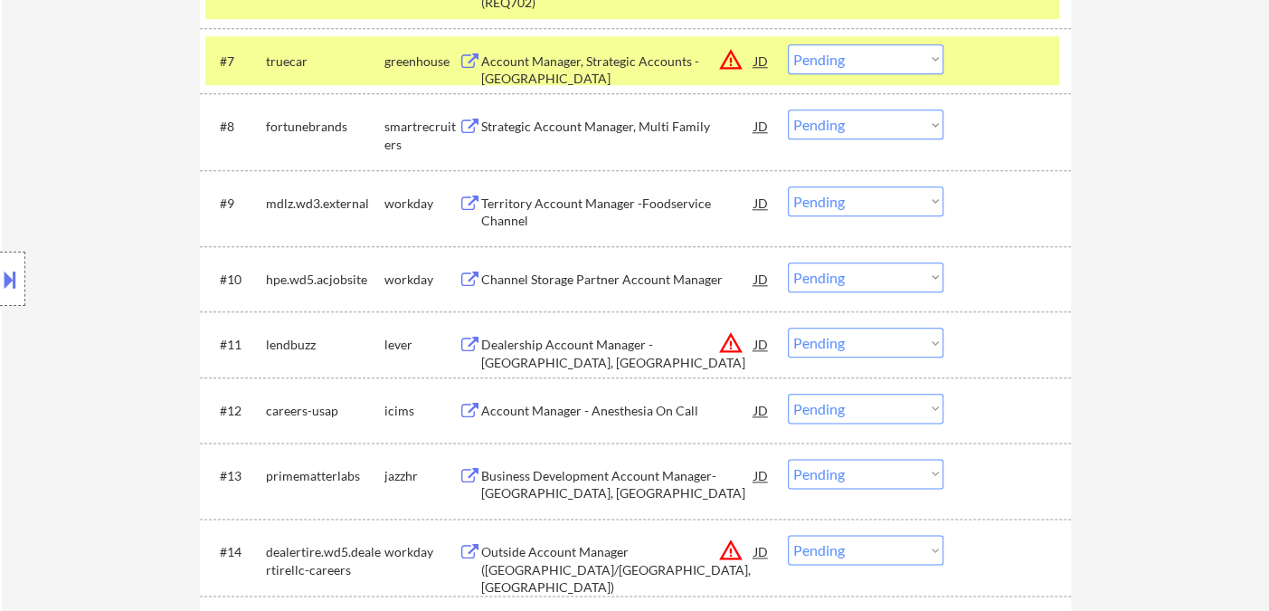
click at [599, 129] on div "Strategic Account Manager, Multi Family" at bounding box center [617, 127] width 273 height 18
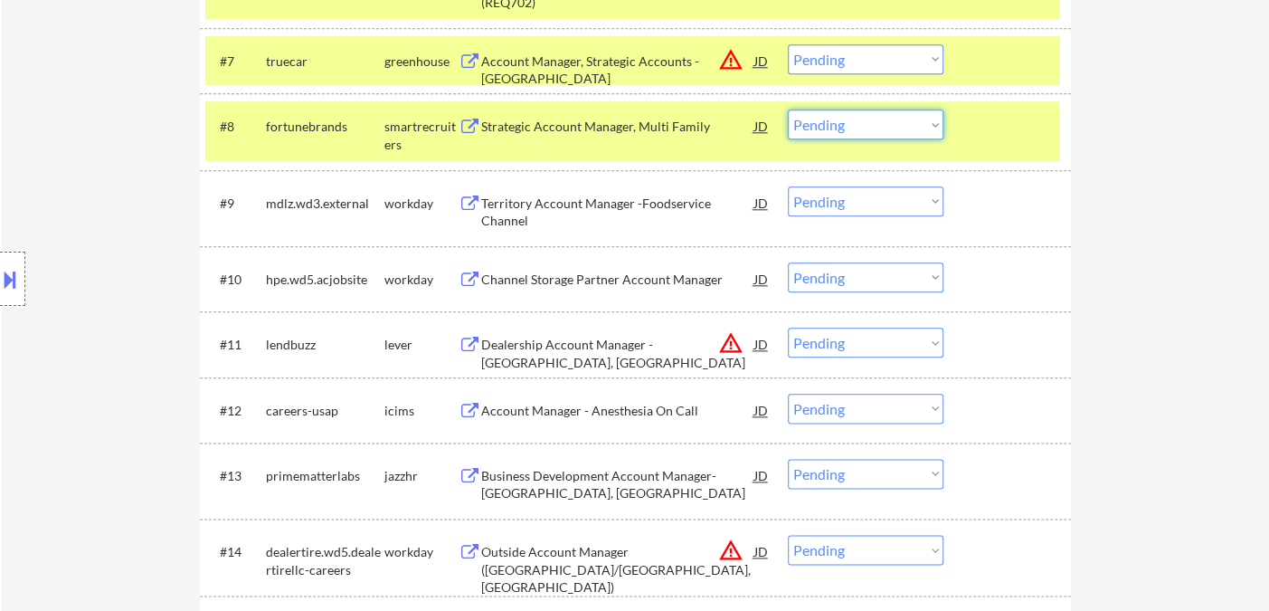
drag, startPoint x: 861, startPoint y: 128, endPoint x: 867, endPoint y: 137, distance: 10.3
click at [861, 128] on select "Choose an option... Pending Applied Excluded (Questions) Excluded (Expired) Exc…" at bounding box center [866, 124] width 156 height 30
click at [788, 109] on select "Choose an option... Pending Applied Excluded (Questions) Excluded (Expired) Exc…" at bounding box center [866, 124] width 156 height 30
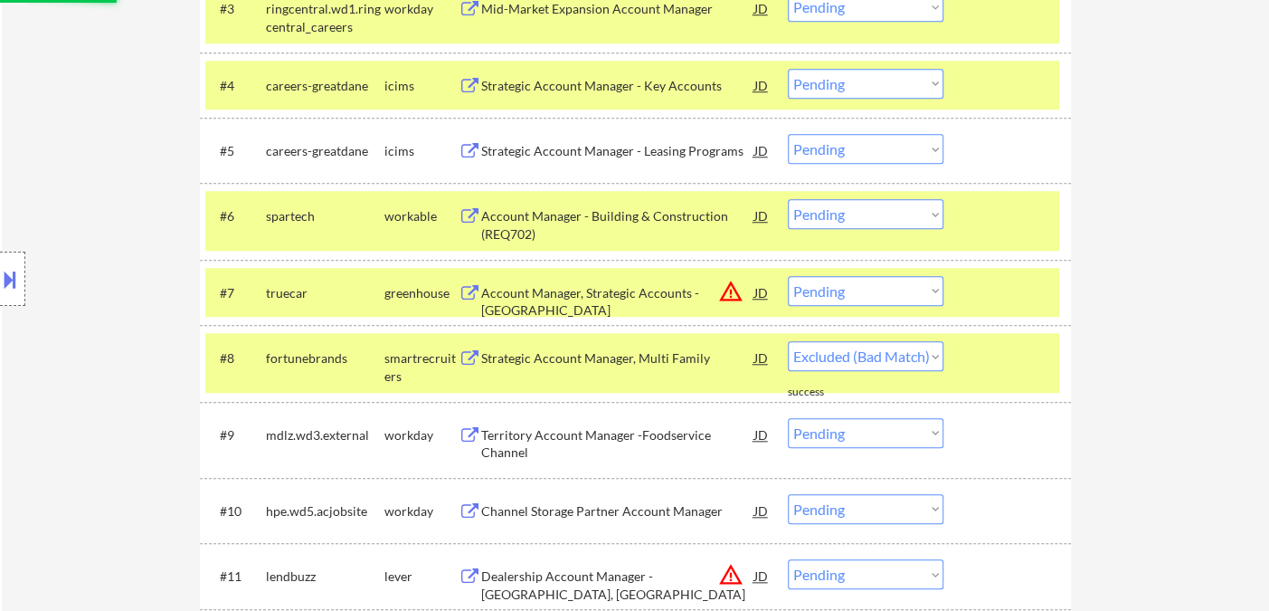
scroll to position [803, 0]
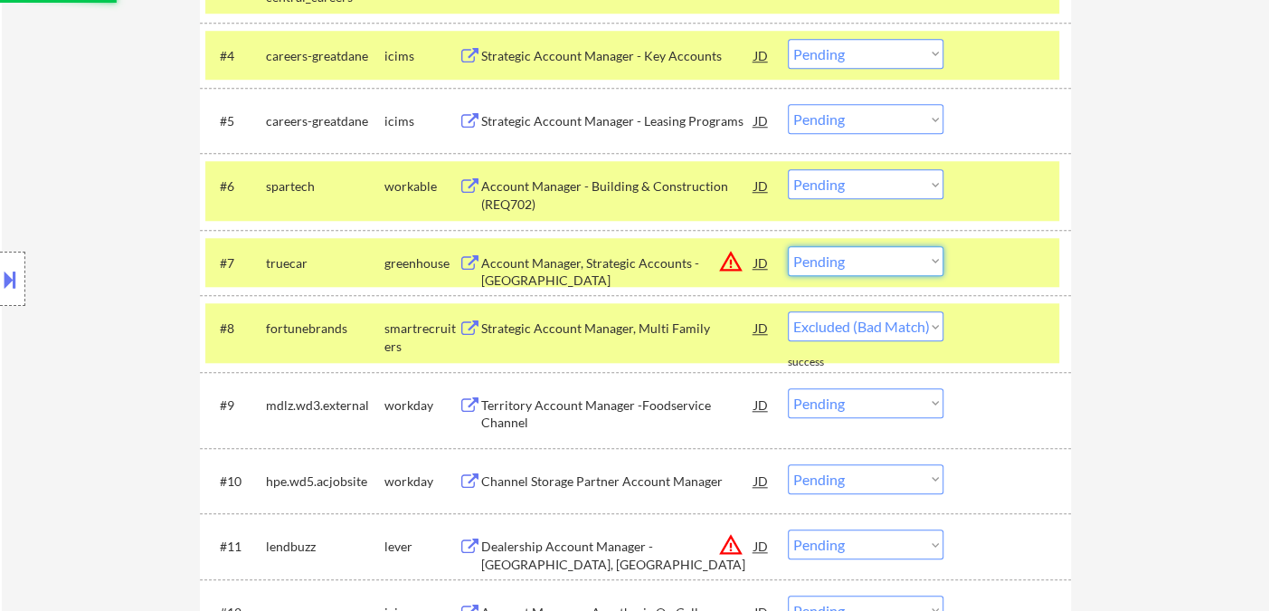
drag, startPoint x: 870, startPoint y: 259, endPoint x: 883, endPoint y: 271, distance: 17.9
click at [871, 257] on select "Choose an option... Pending Applied Excluded (Questions) Excluded (Expired) Exc…" at bounding box center [866, 261] width 156 height 30
select select ""pending""
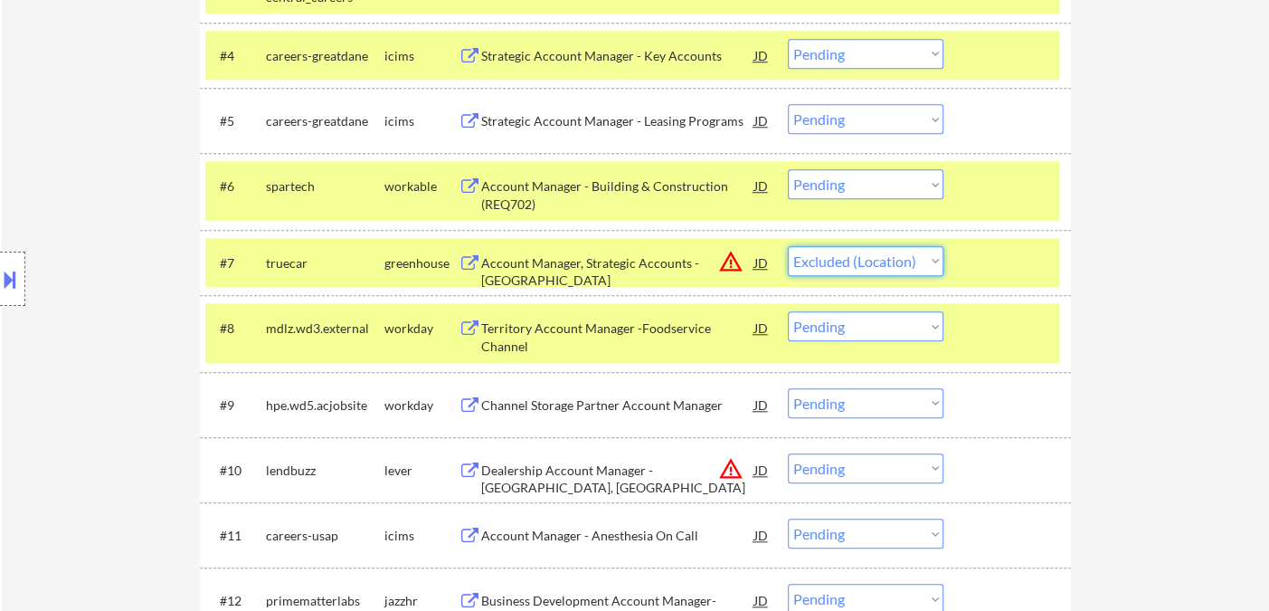
click at [788, 246] on select "Choose an option... Pending Applied Excluded (Questions) Excluded (Expired) Exc…" at bounding box center [866, 261] width 156 height 30
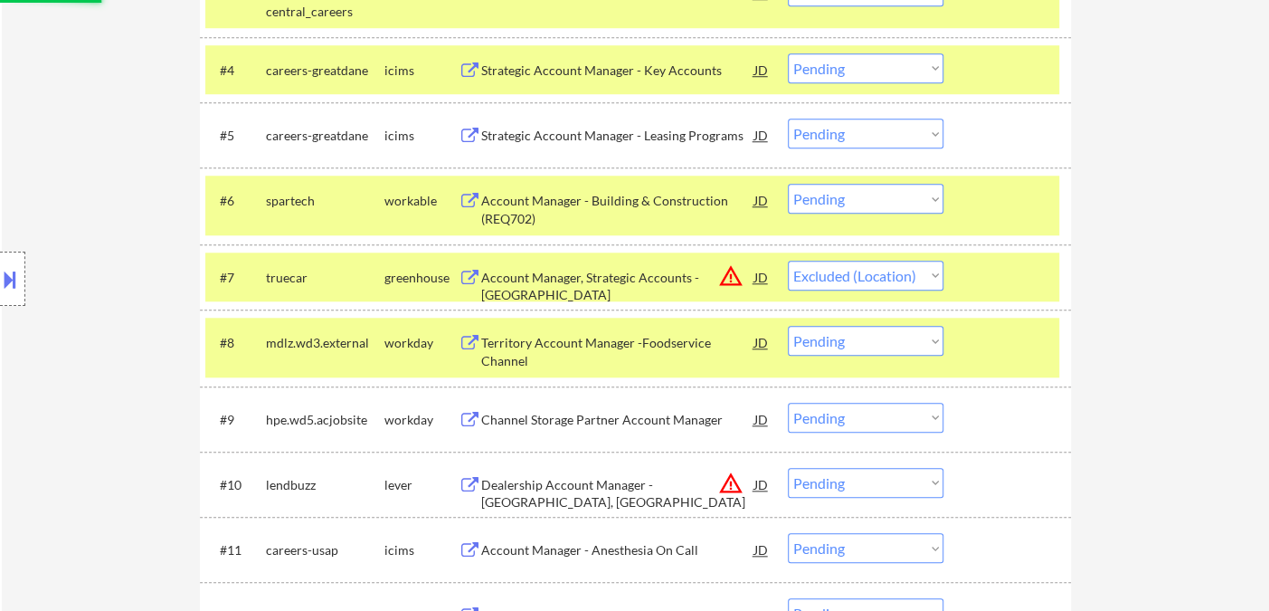
scroll to position [703, 0]
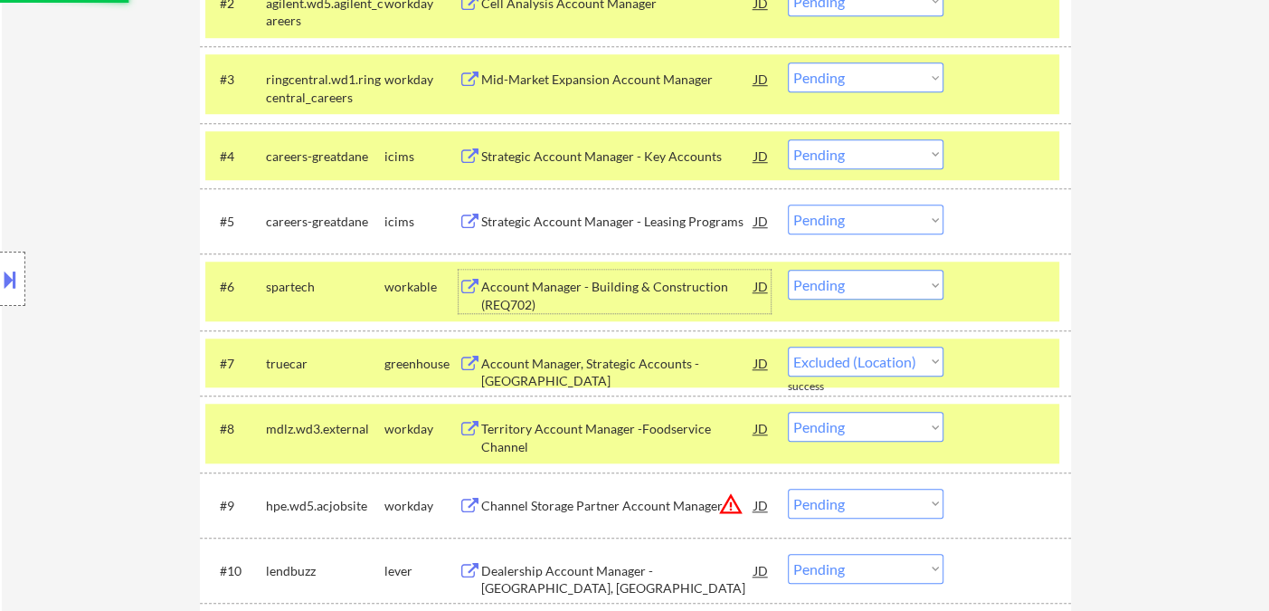
select select ""pending""
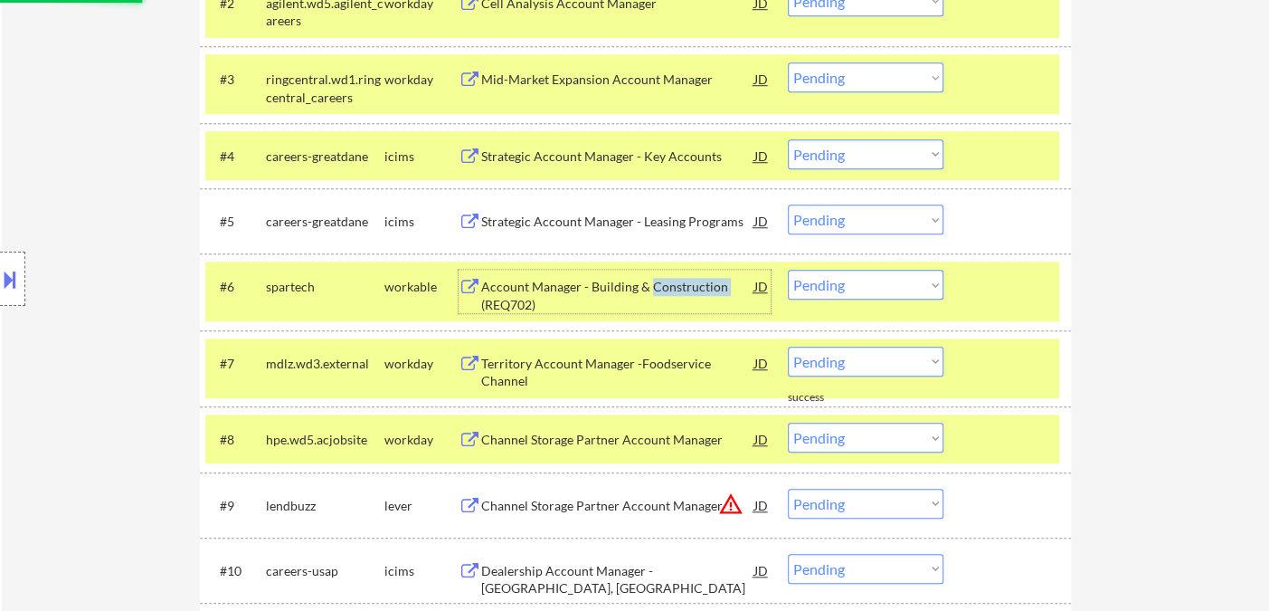
drag, startPoint x: 649, startPoint y: 280, endPoint x: 758, endPoint y: 282, distance: 109.5
click at [754, 282] on div "Account Manager - Building & Construction (REQ702) JD warning_amber" at bounding box center [625, 291] width 289 height 43
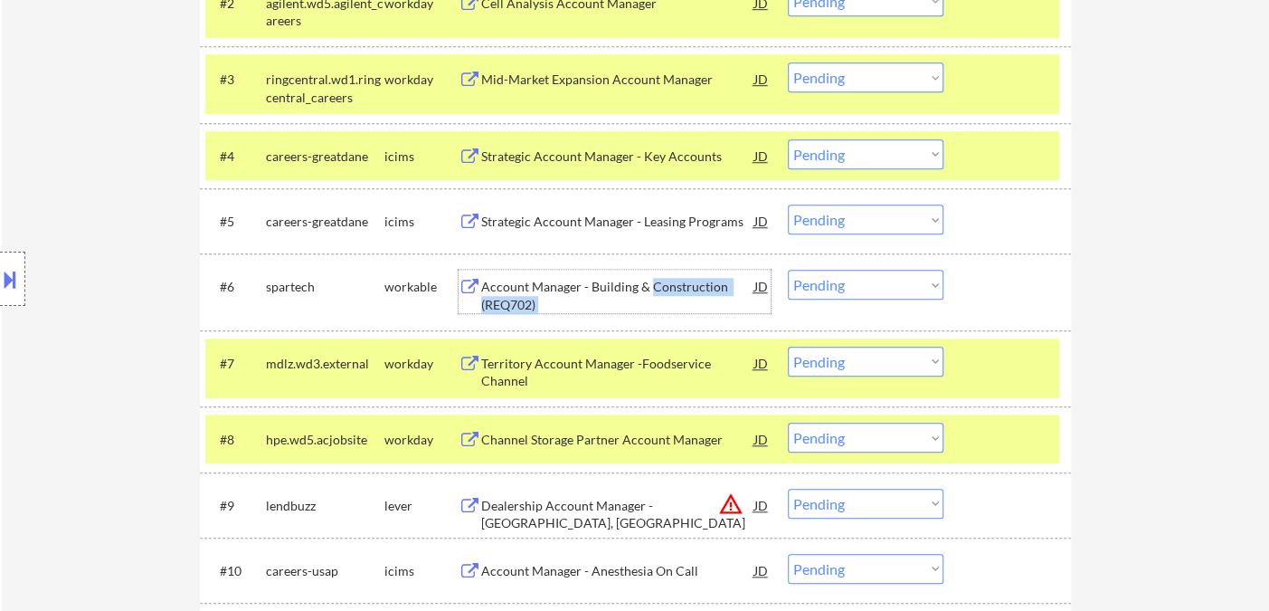
scroll to position [924, 0]
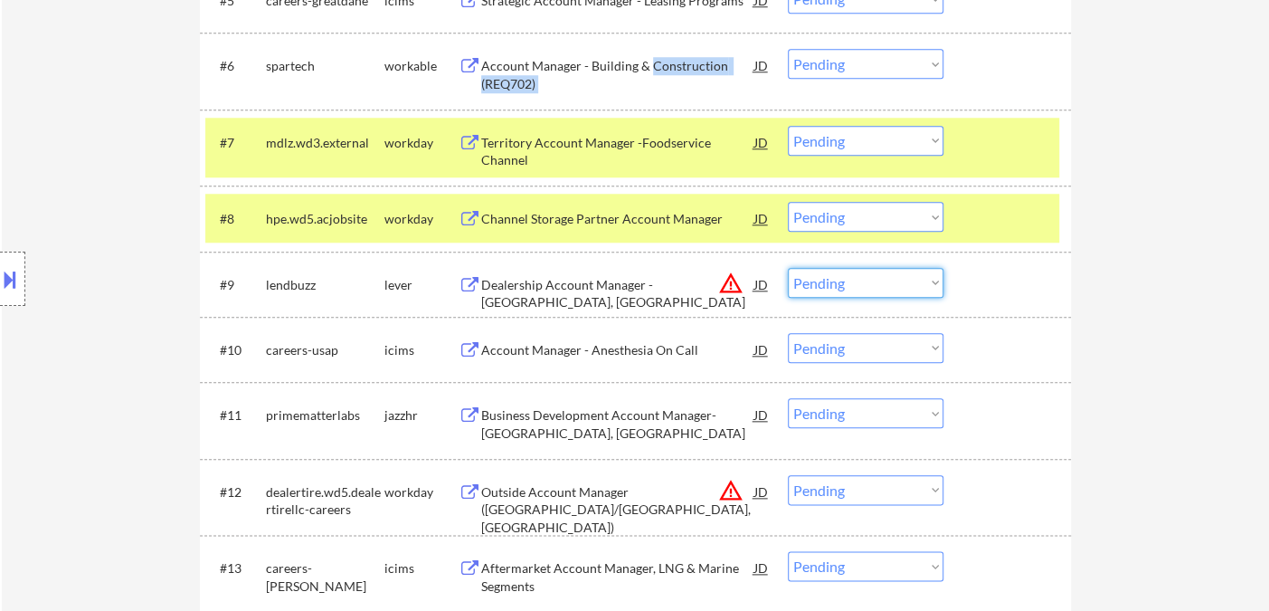
drag, startPoint x: 854, startPoint y: 274, endPoint x: 866, endPoint y: 294, distance: 23.1
click at [854, 274] on select "Choose an option... Pending Applied Excluded (Questions) Excluded (Expired) Exc…" at bounding box center [866, 283] width 156 height 30
click at [788, 268] on select "Choose an option... Pending Applied Excluded (Questions) Excluded (Expired) Exc…" at bounding box center [866, 283] width 156 height 30
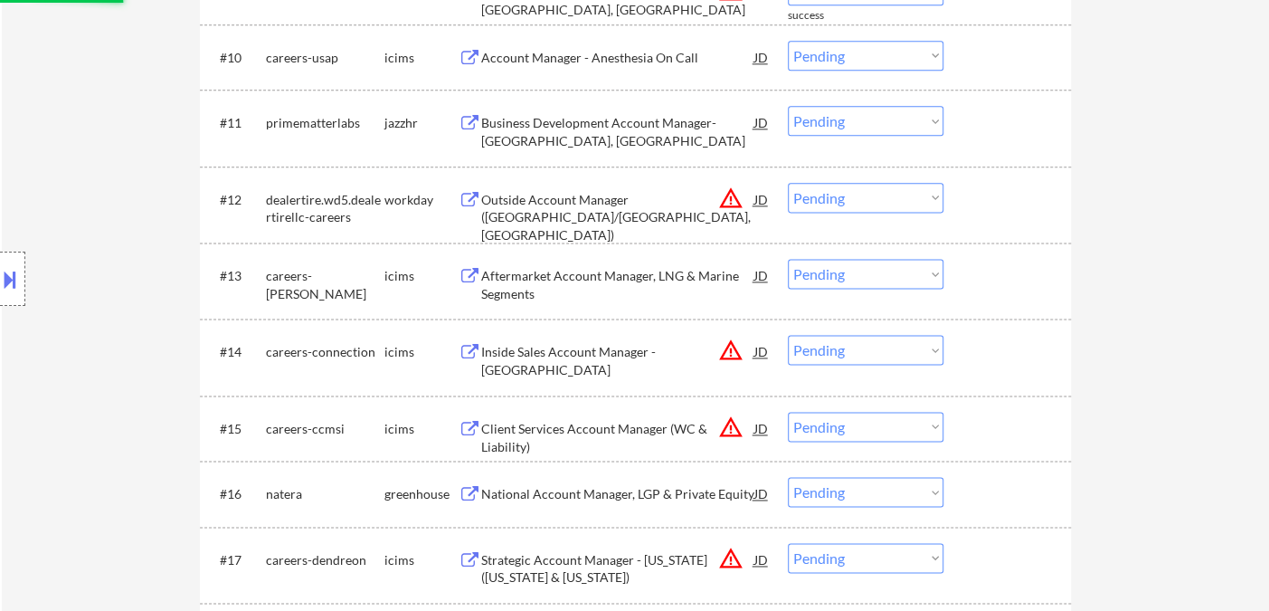
scroll to position [1225, 0]
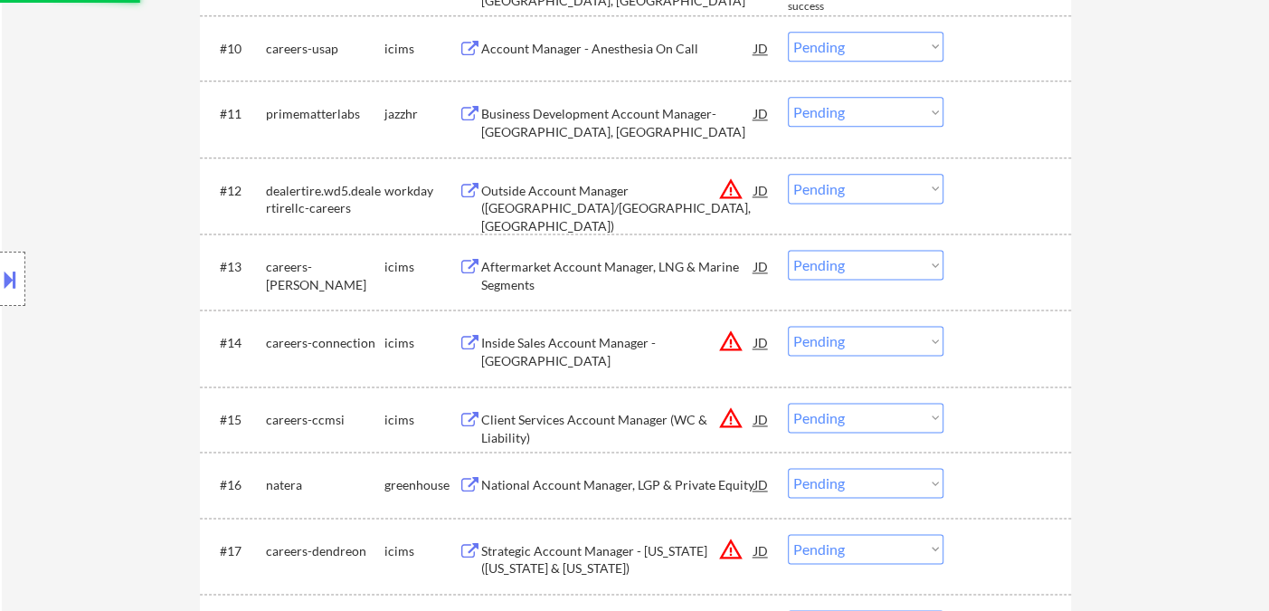
select select ""pending""
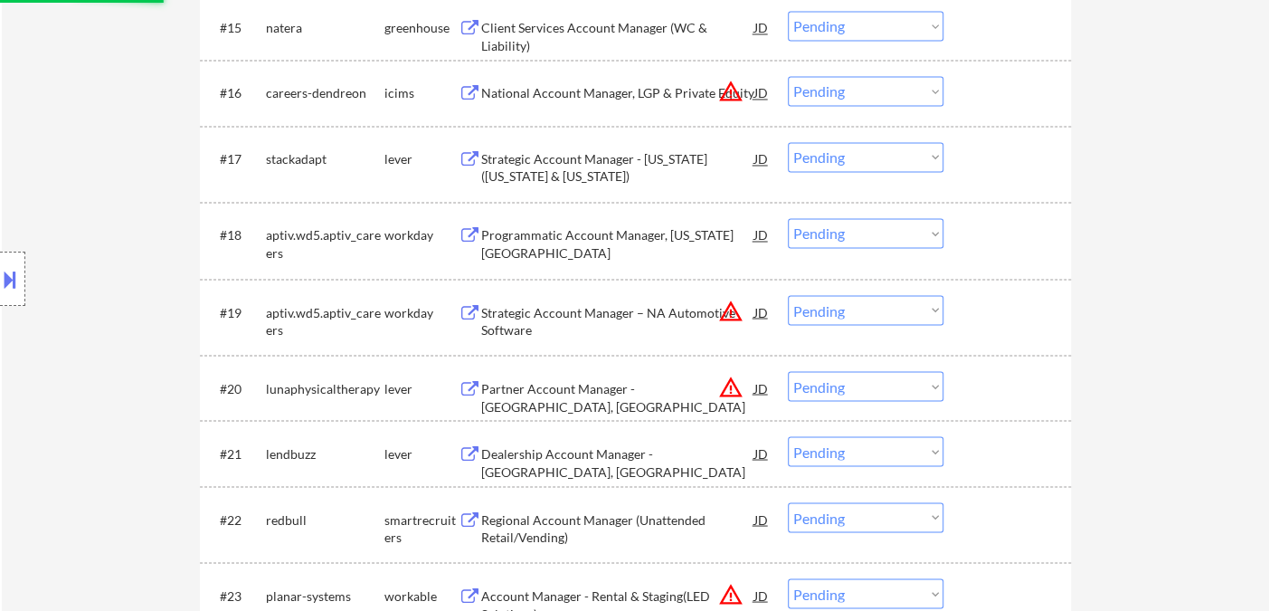
scroll to position [1728, 0]
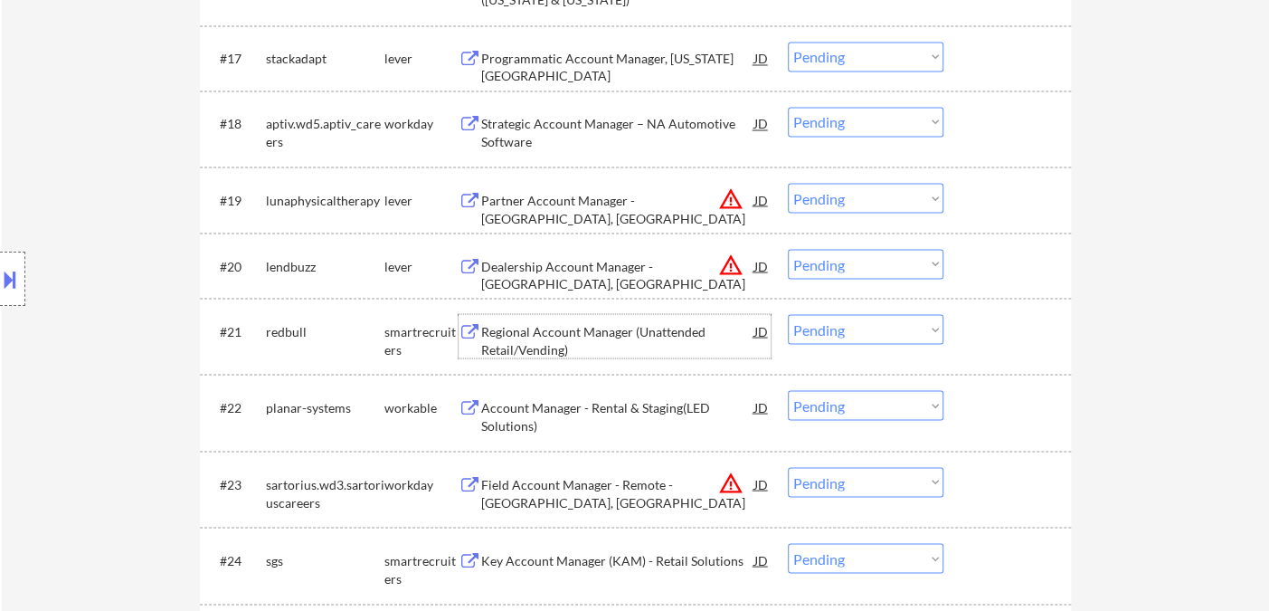
click at [625, 335] on div "Regional Account Manager (Unattended Retail/Vending)" at bounding box center [617, 339] width 273 height 35
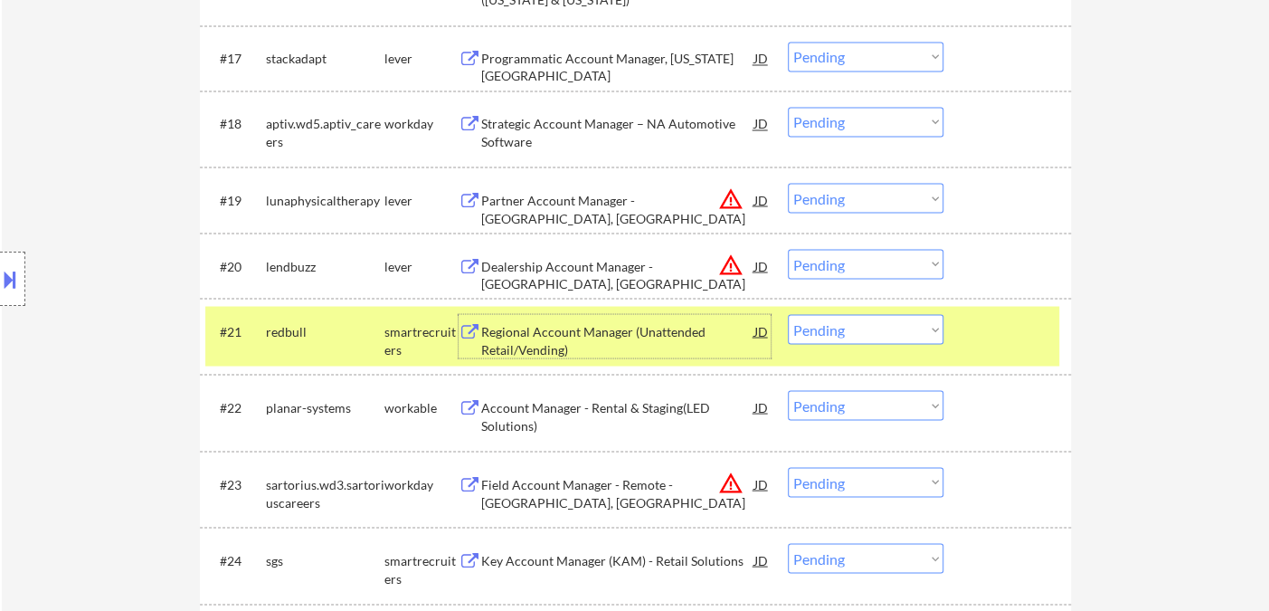
scroll to position [1929, 0]
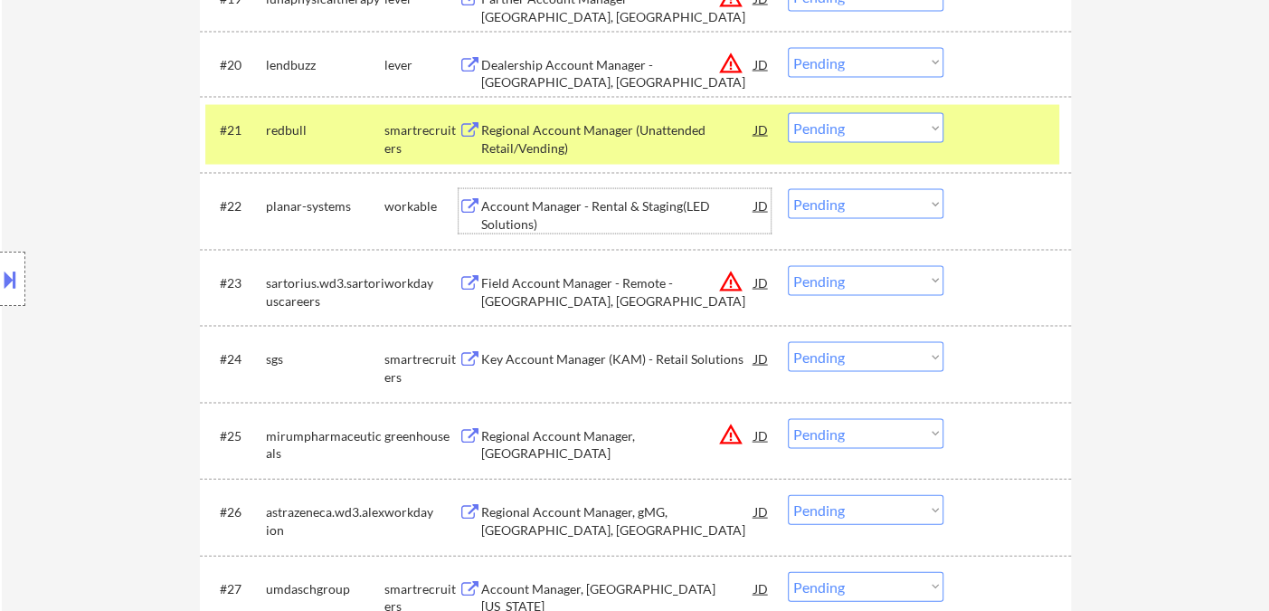
click at [573, 220] on div "Account Manager - Rental & Staging(LED Solutions)" at bounding box center [617, 214] width 273 height 35
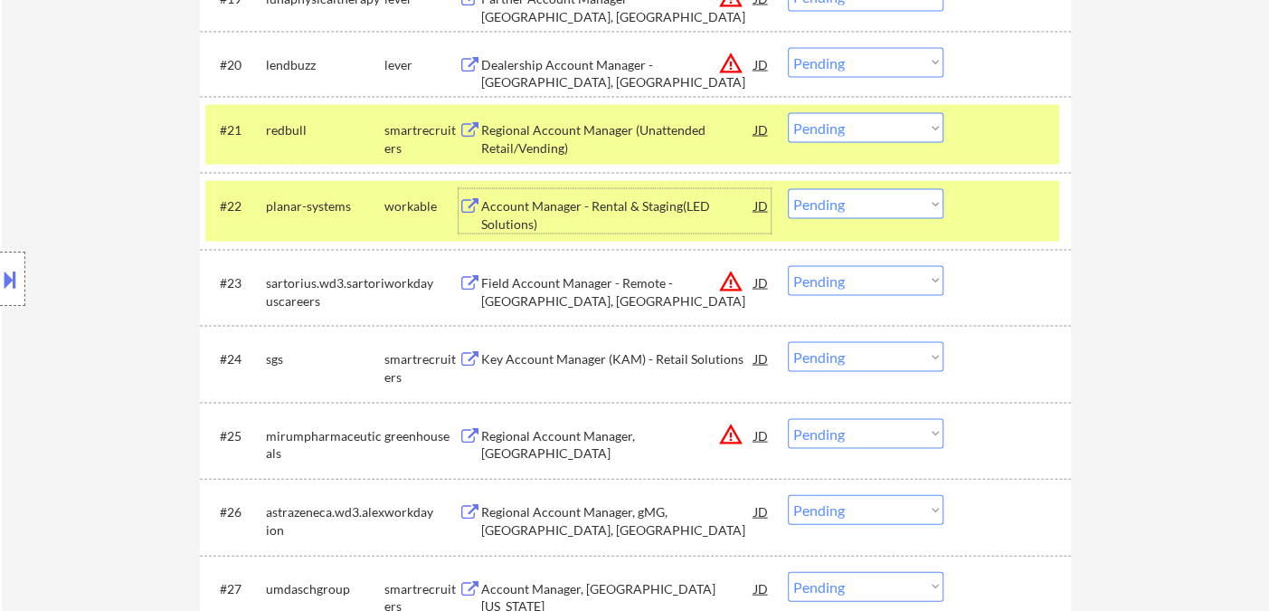
click at [880, 214] on select "Choose an option... Pending Applied Excluded (Questions) Excluded (Expired) Exc…" at bounding box center [866, 204] width 156 height 30
click at [788, 189] on select "Choose an option... Pending Applied Excluded (Questions) Excluded (Expired) Exc…" at bounding box center [866, 204] width 156 height 30
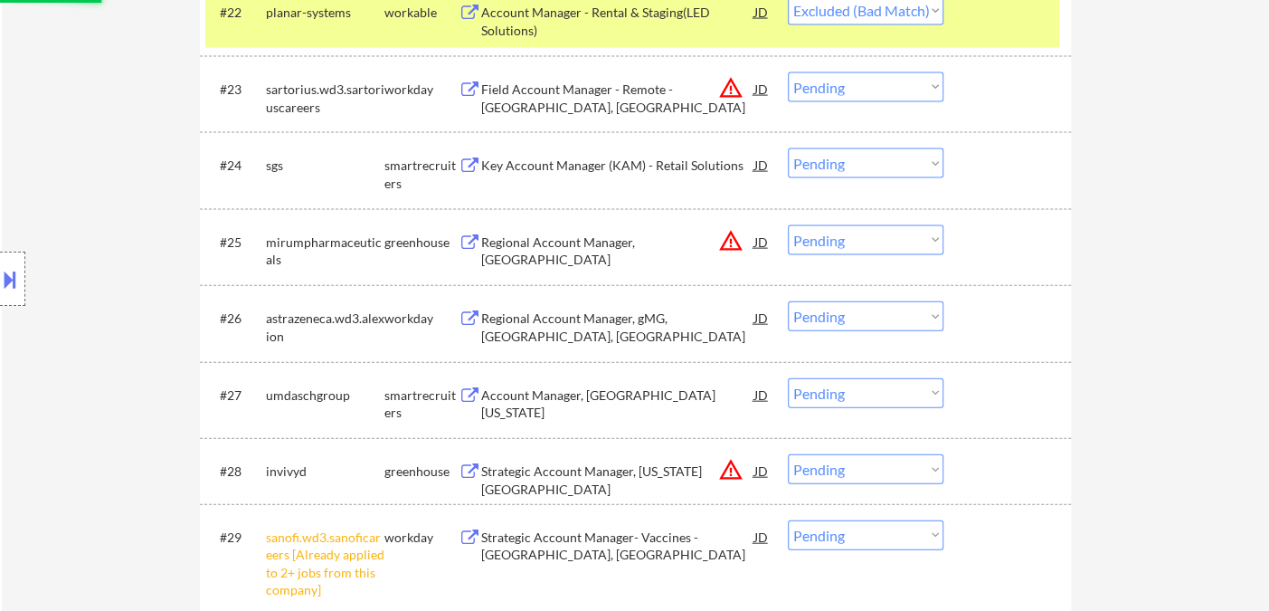
scroll to position [2129, 0]
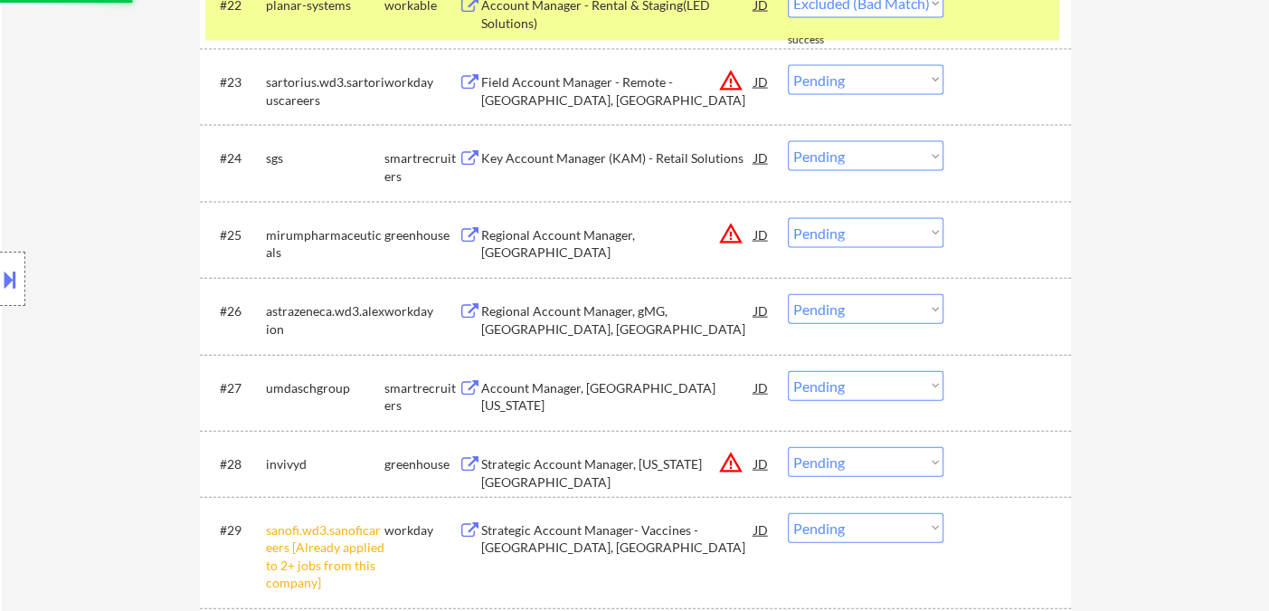
drag, startPoint x: 844, startPoint y: 228, endPoint x: 857, endPoint y: 244, distance: 20.6
click at [844, 228] on select "Choose an option... Pending Applied Excluded (Questions) Excluded (Expired) Exc…" at bounding box center [866, 233] width 156 height 30
select select ""pending""
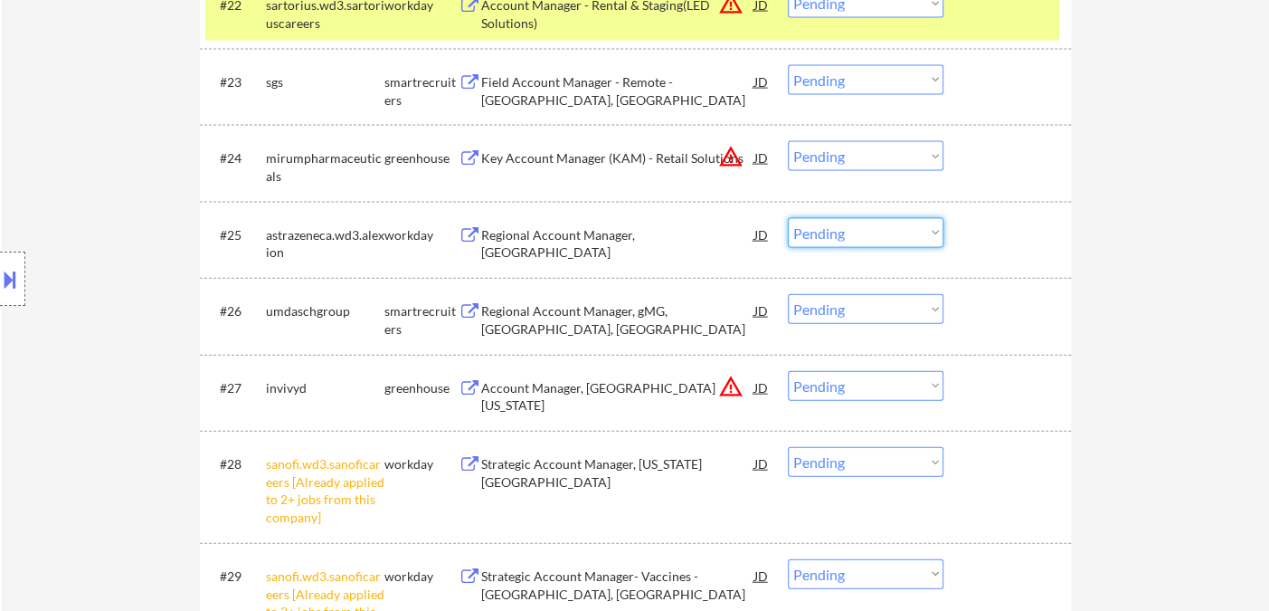
click at [848, 156] on select "Choose an option... Pending Applied Excluded (Questions) Excluded (Expired) Exc…" at bounding box center [866, 156] width 156 height 30
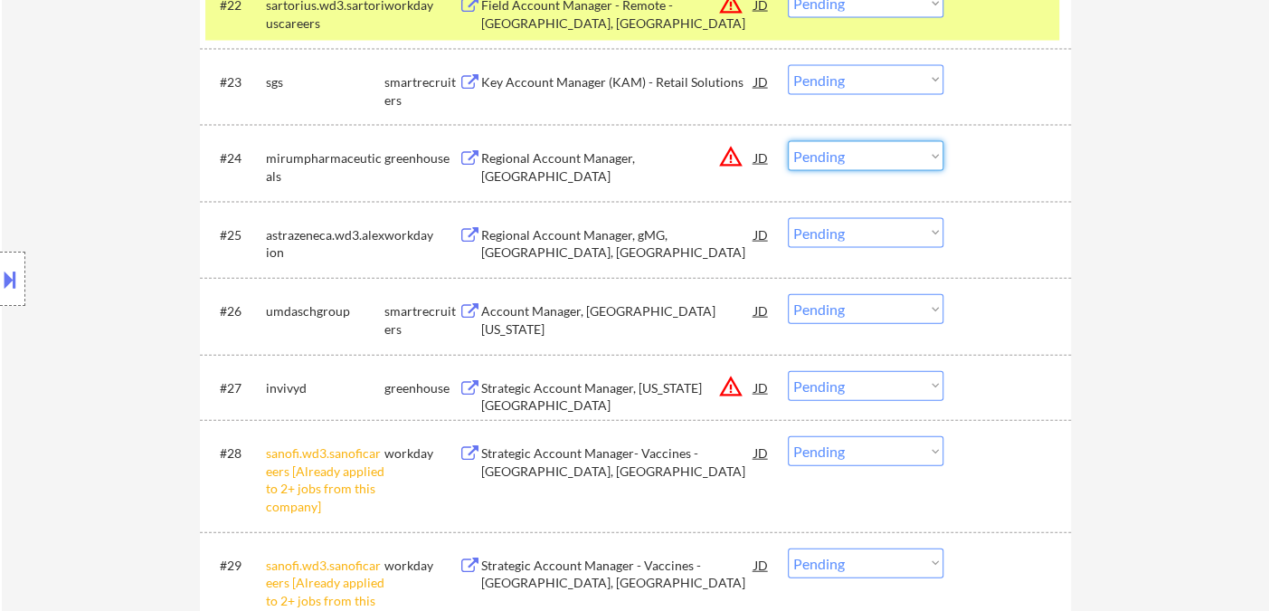
select select ""excluded__location_""
click at [788, 141] on select "Choose an option... Pending Applied Excluded (Questions) Excluded (Expired) Exc…" at bounding box center [866, 156] width 156 height 30
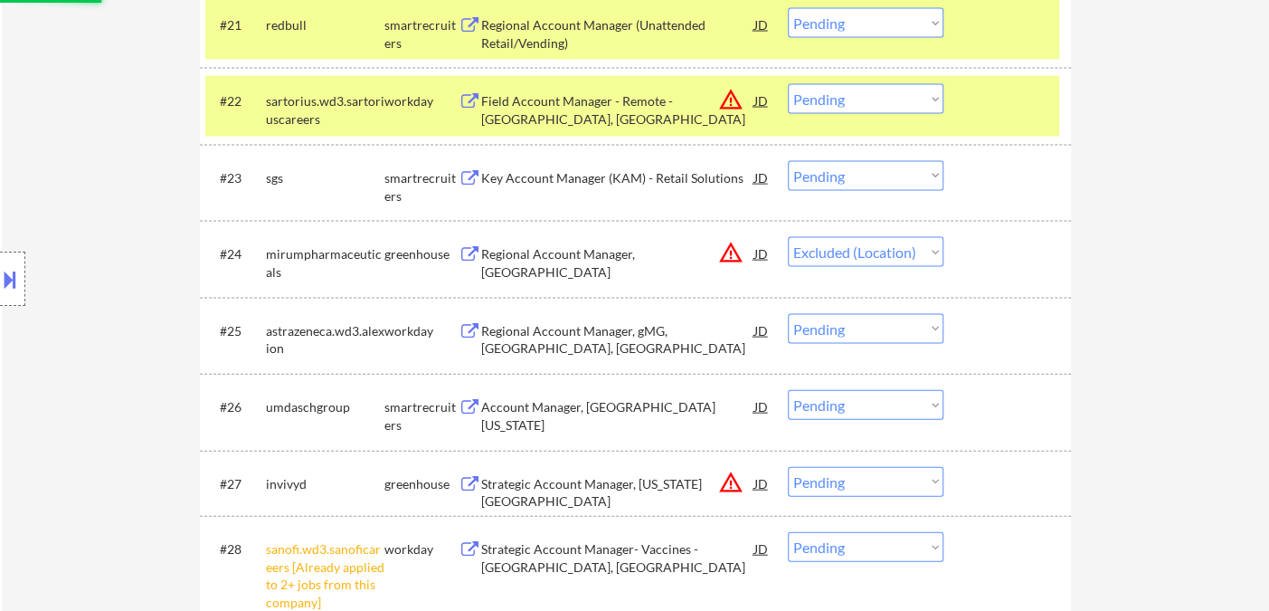
scroll to position [1929, 0]
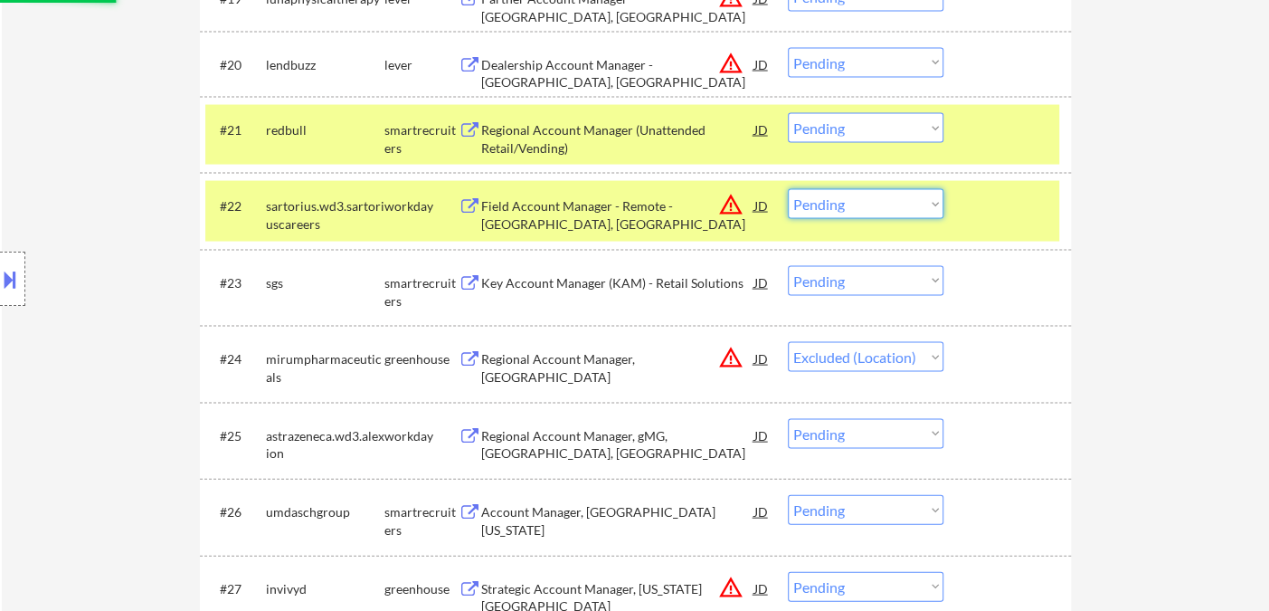
drag, startPoint x: 864, startPoint y: 202, endPoint x: 874, endPoint y: 216, distance: 17.6
click at [865, 204] on select "Choose an option... Pending Applied Excluded (Questions) Excluded (Expired) Exc…" at bounding box center [866, 204] width 156 height 30
select select ""excluded__location_""
click at [788, 189] on select "Choose an option... Pending Applied Excluded (Questions) Excluded (Expired) Exc…" at bounding box center [866, 204] width 156 height 30
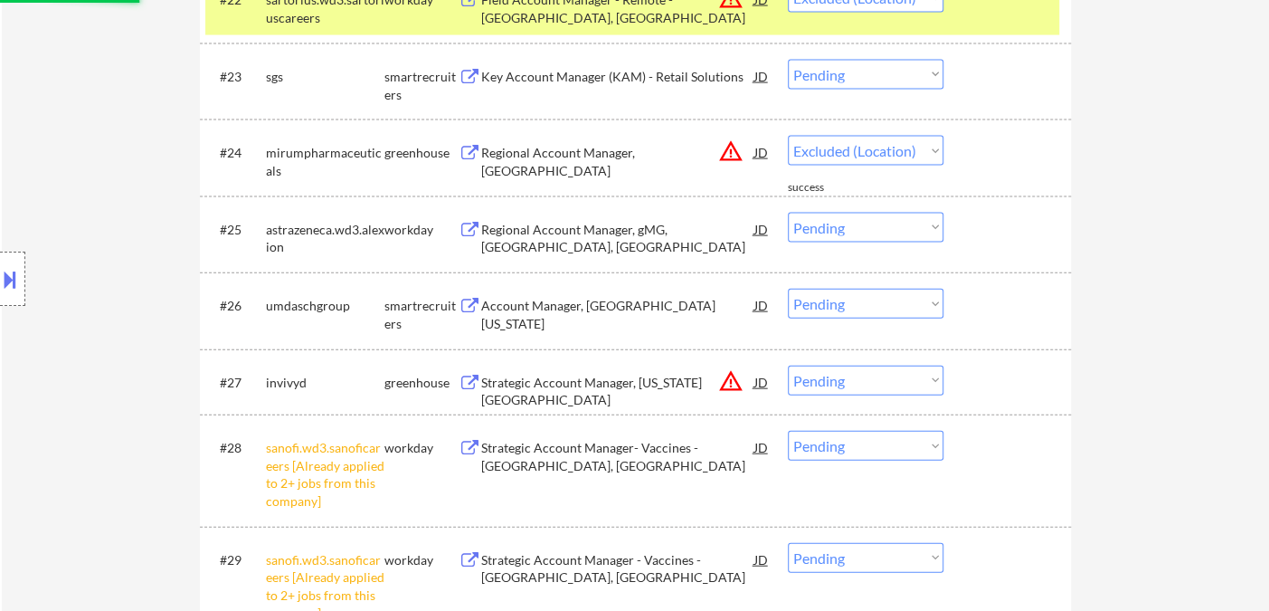
scroll to position [2230, 0]
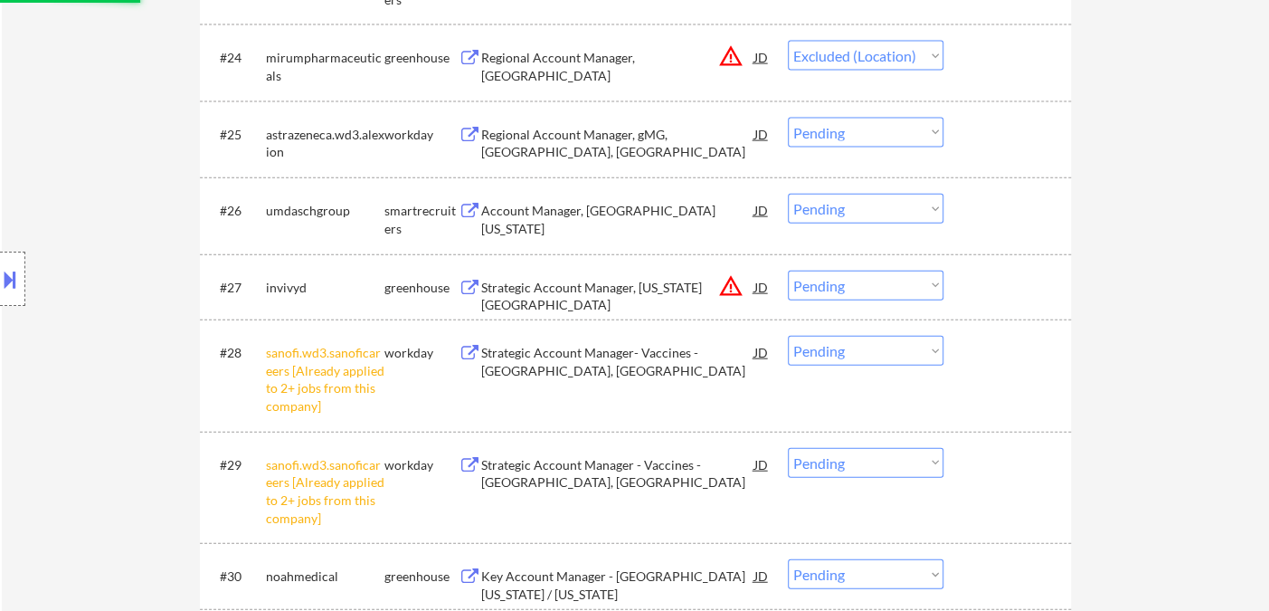
select select ""pending""
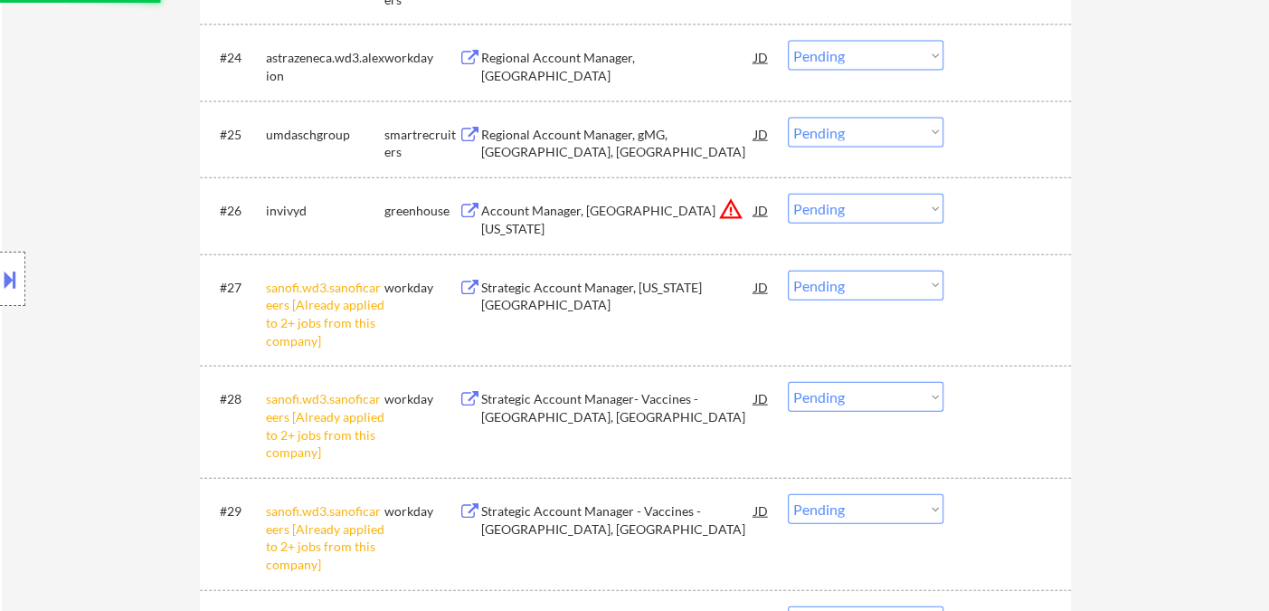
scroll to position [2431, 0]
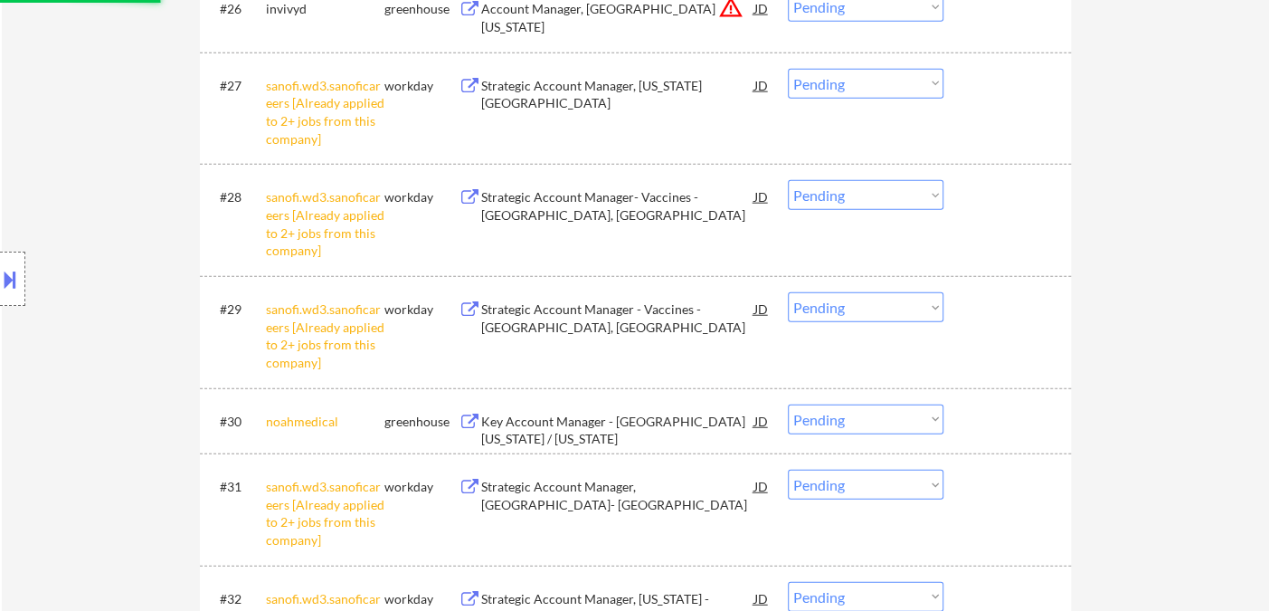
click at [836, 164] on div "#28 sanofi.wd3.sanoficareers [Already applied to 2+ jobs from this company] wor…" at bounding box center [635, 220] width 871 height 112
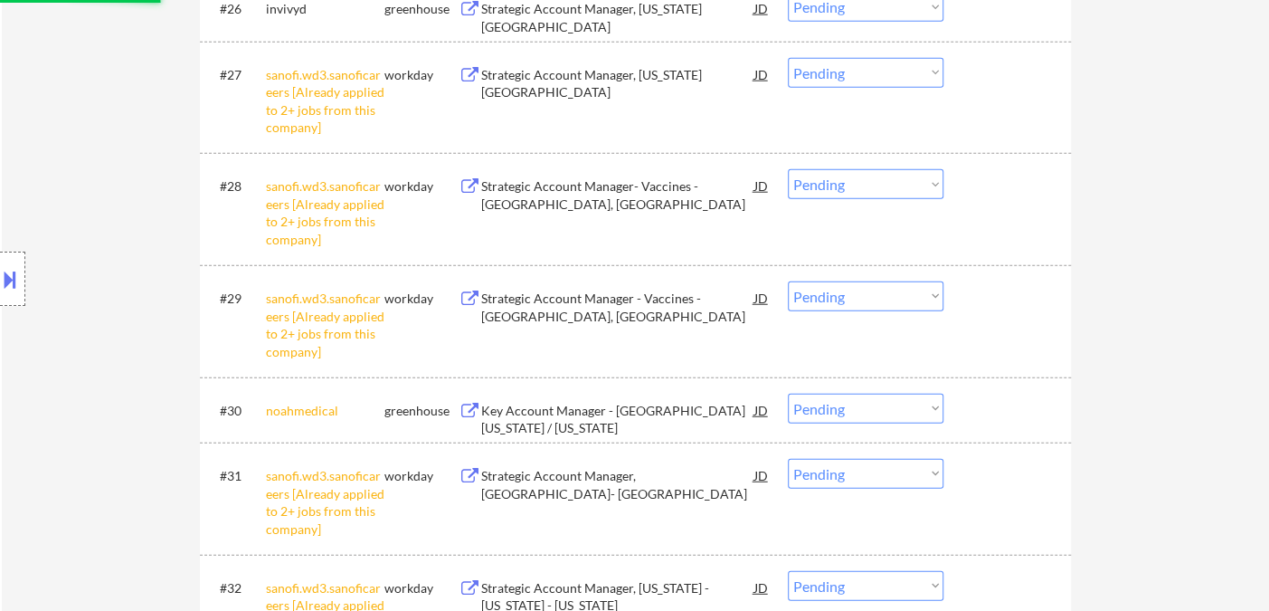
select select ""pending""
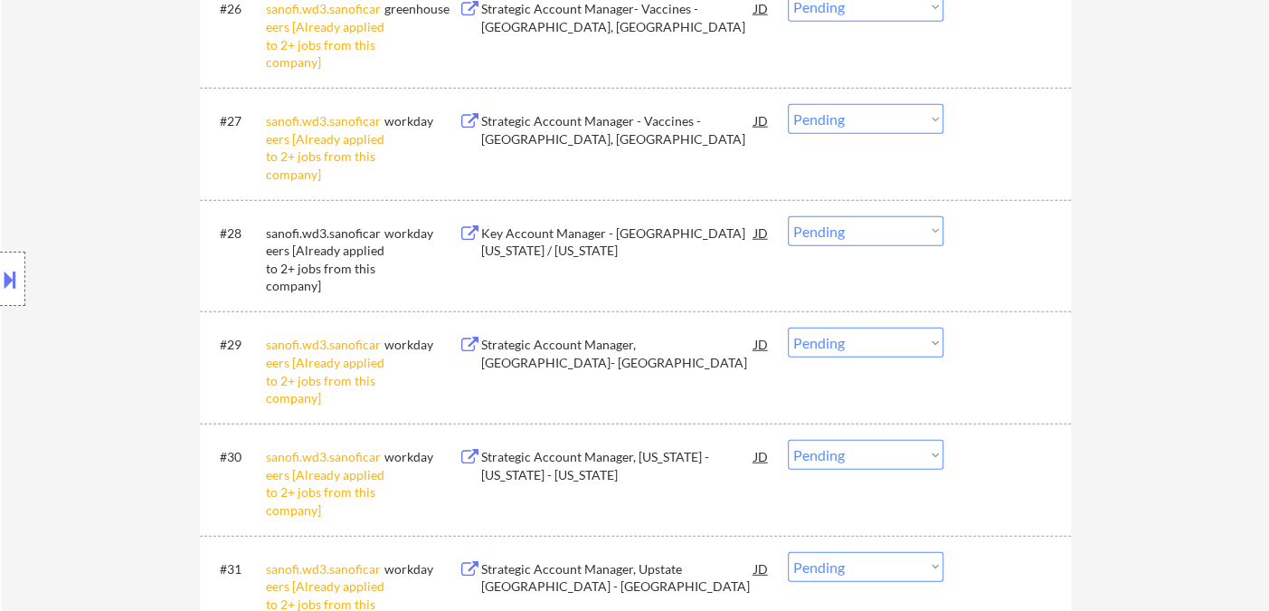
scroll to position [2330, 0]
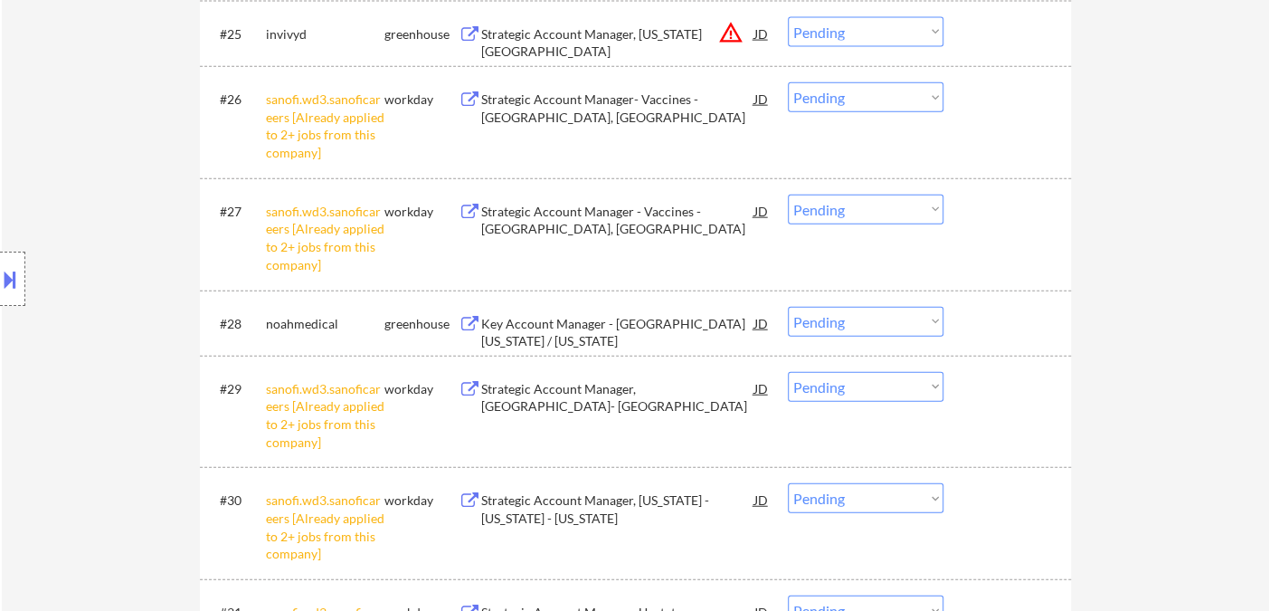
click at [839, 110] on select "Choose an option... Pending Applied Excluded (Questions) Excluded (Expired) Exc…" at bounding box center [866, 97] width 156 height 30
select select ""excluded__other_""
click at [788, 82] on select "Choose an option... Pending Applied Excluded (Questions) Excluded (Expired) Exc…" at bounding box center [866, 97] width 156 height 30
click at [833, 215] on select "Choose an option... Pending Applied Excluded (Questions) Excluded (Expired) Exc…" at bounding box center [866, 209] width 156 height 30
select select ""excluded__other_""
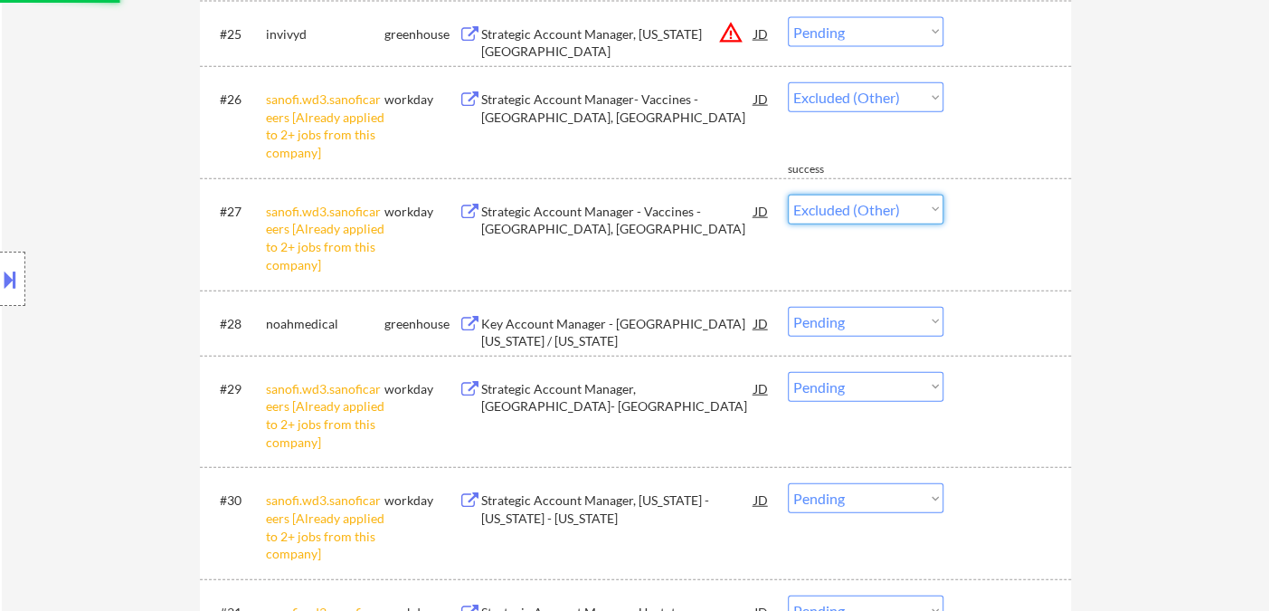
click at [788, 194] on select "Choose an option... Pending Applied Excluded (Questions) Excluded (Expired) Exc…" at bounding box center [866, 209] width 156 height 30
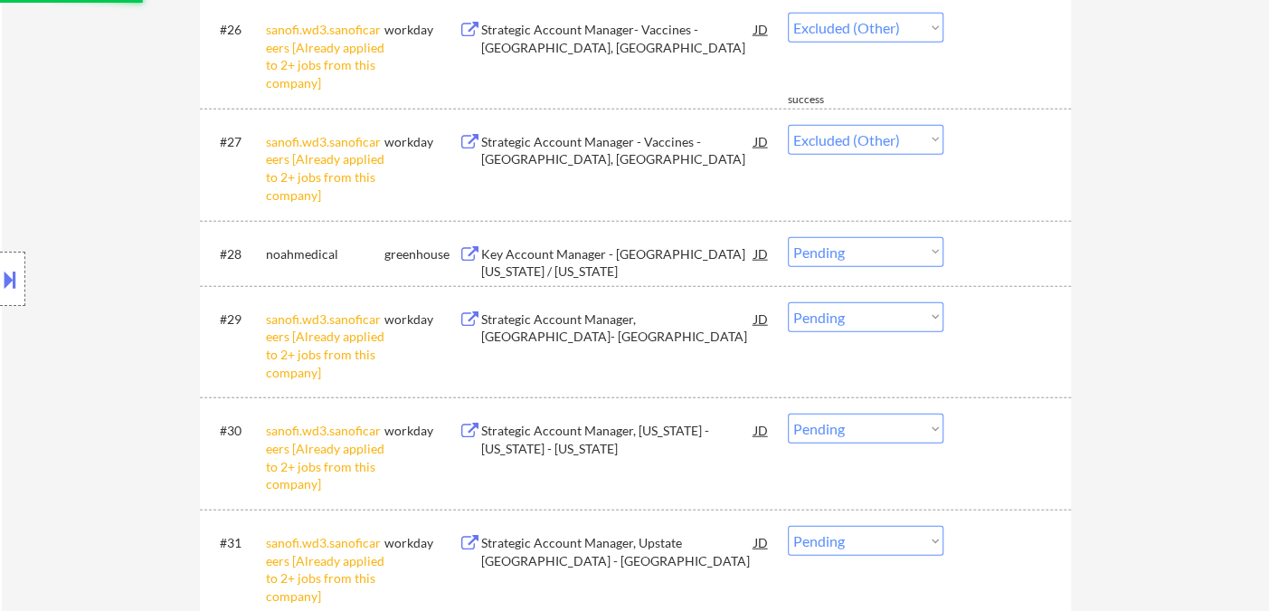
scroll to position [2431, 0]
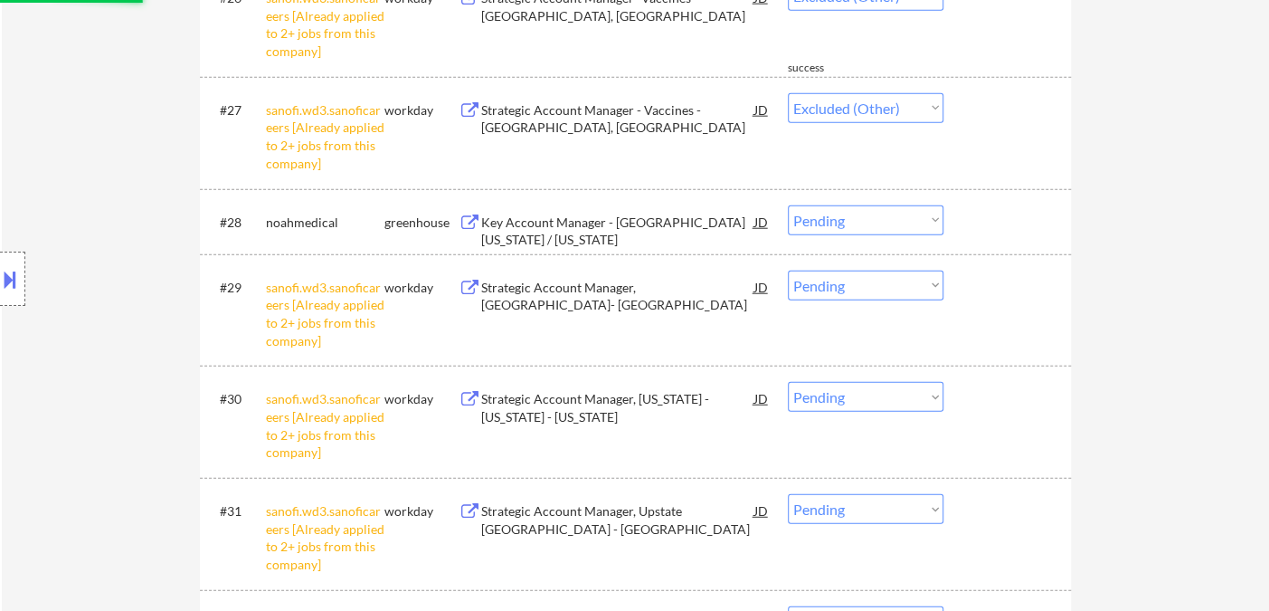
click at [865, 225] on select "Choose an option... Pending Applied Excluded (Questions) Excluded (Expired) Exc…" at bounding box center [866, 220] width 156 height 30
select select ""excluded__other_""
click at [788, 205] on select "Choose an option... Pending Applied Excluded (Questions) Excluded (Expired) Exc…" at bounding box center [866, 220] width 156 height 30
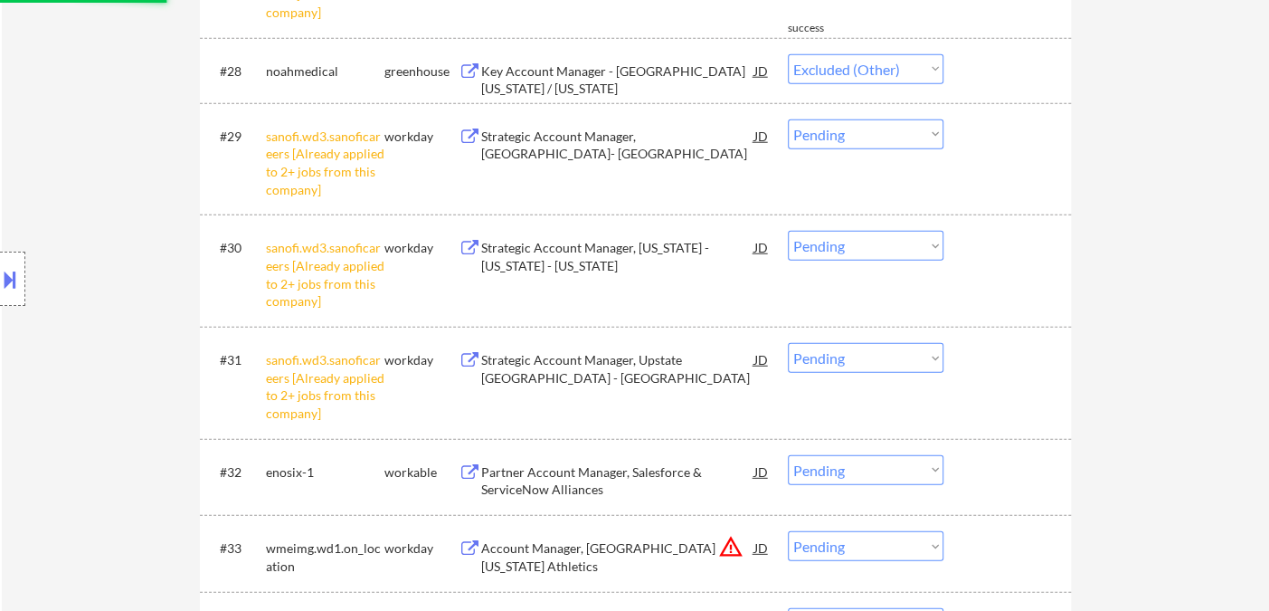
select select ""pending""
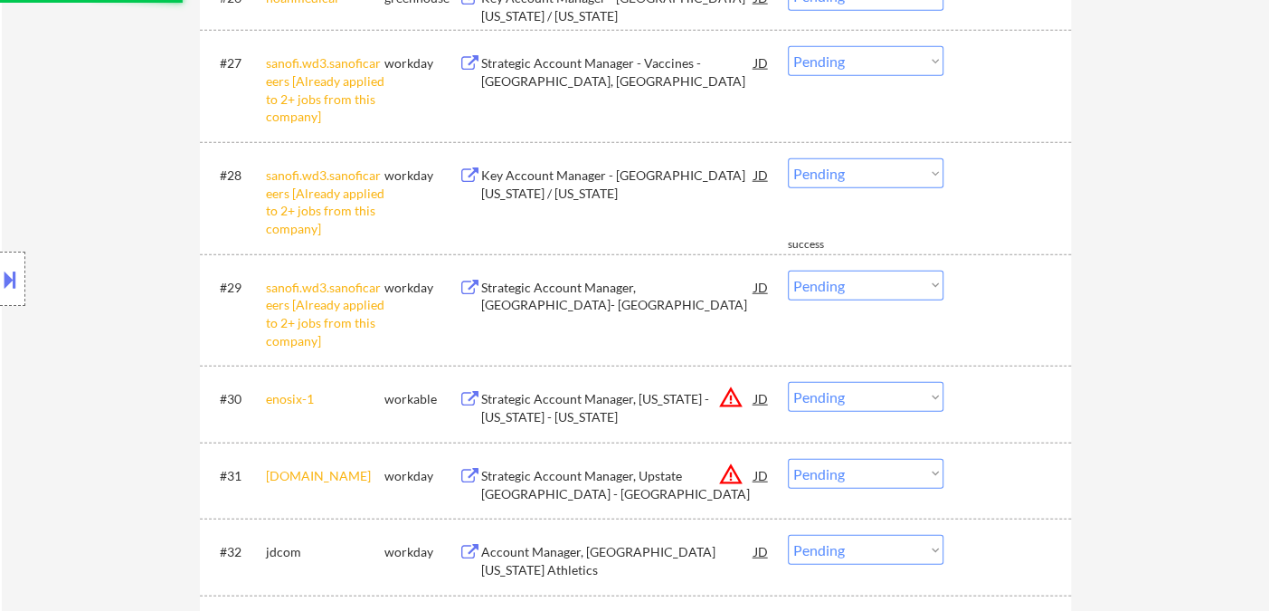
scroll to position [2330, 0]
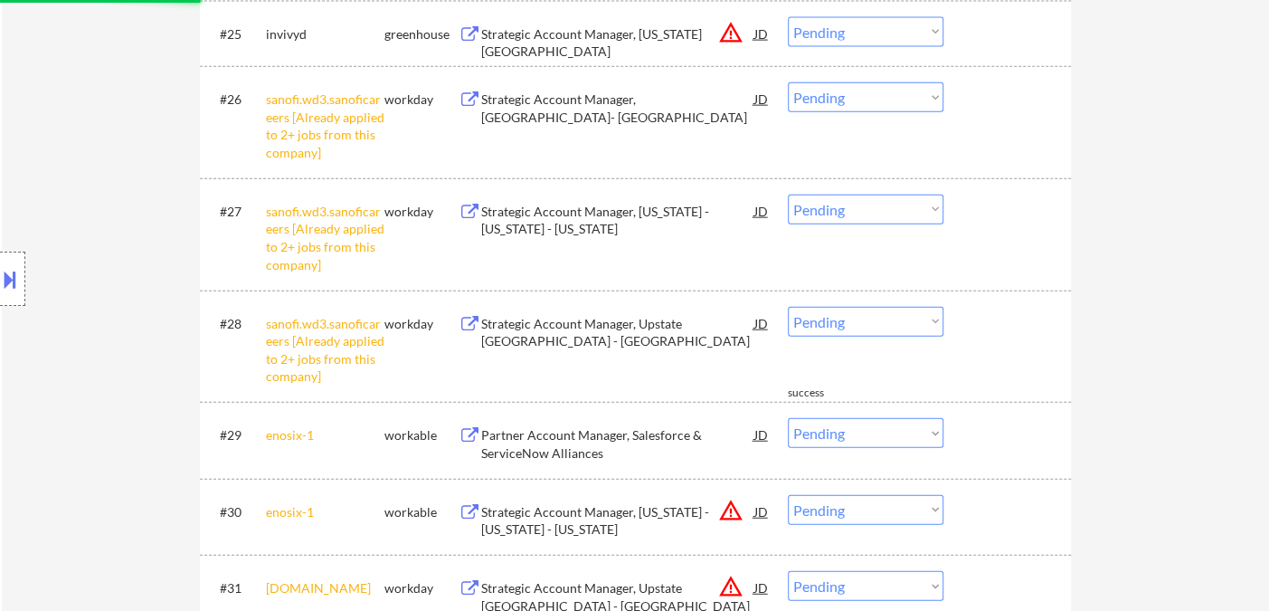
click at [831, 179] on div "#27 sanofi.wd3.sanoficareers [Already applied to 2+ jobs from this company] wor…" at bounding box center [635, 234] width 871 height 112
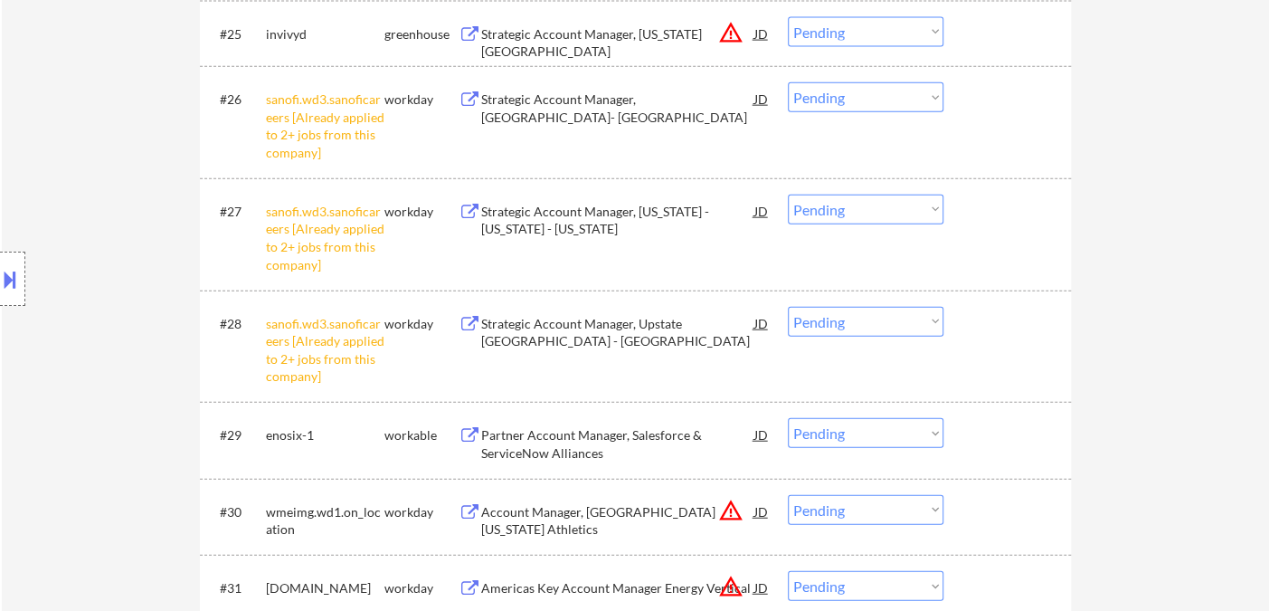
click at [852, 110] on select "Choose an option... Pending Applied Excluded (Questions) Excluded (Expired) Exc…" at bounding box center [866, 97] width 156 height 30
select select ""excluded__other_""
click at [788, 82] on select "Choose an option... Pending Applied Excluded (Questions) Excluded (Expired) Exc…" at bounding box center [866, 97] width 156 height 30
click at [847, 210] on select "Choose an option... Pending Applied Excluded (Questions) Excluded (Expired) Exc…" at bounding box center [866, 209] width 156 height 30
select select ""excluded__other_""
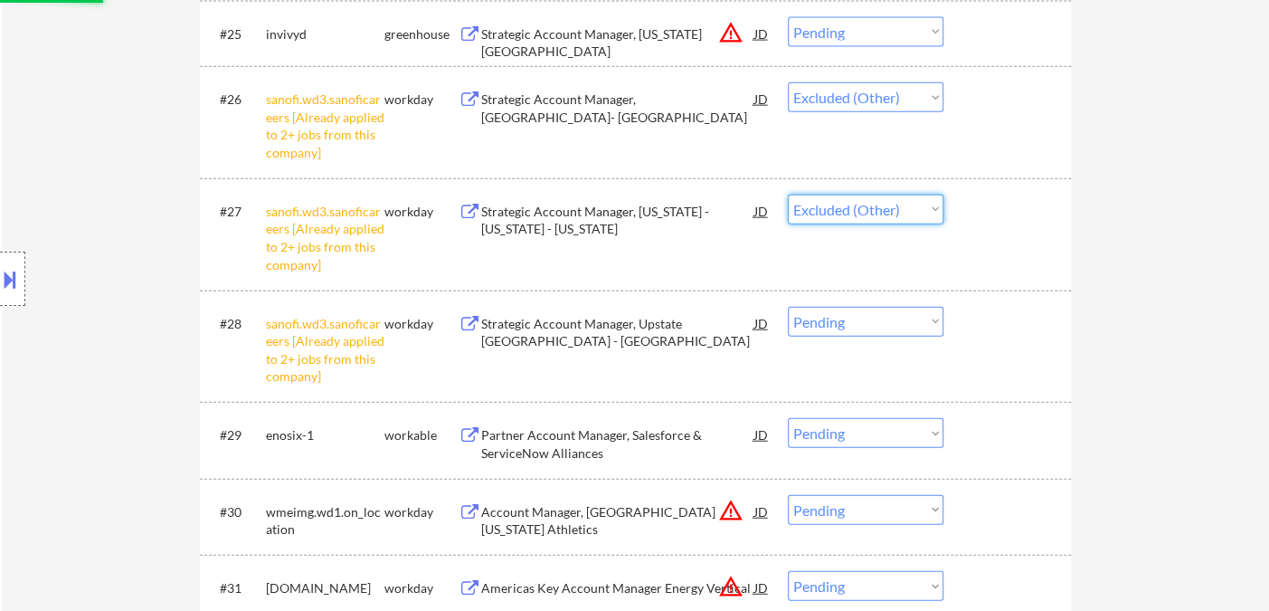
click at [788, 194] on select "Choose an option... Pending Applied Excluded (Questions) Excluded (Expired) Exc…" at bounding box center [866, 209] width 156 height 30
click at [839, 317] on select "Choose an option... Pending Applied Excluded (Questions) Excluded (Expired) Exc…" at bounding box center [866, 322] width 156 height 30
select select ""pending""
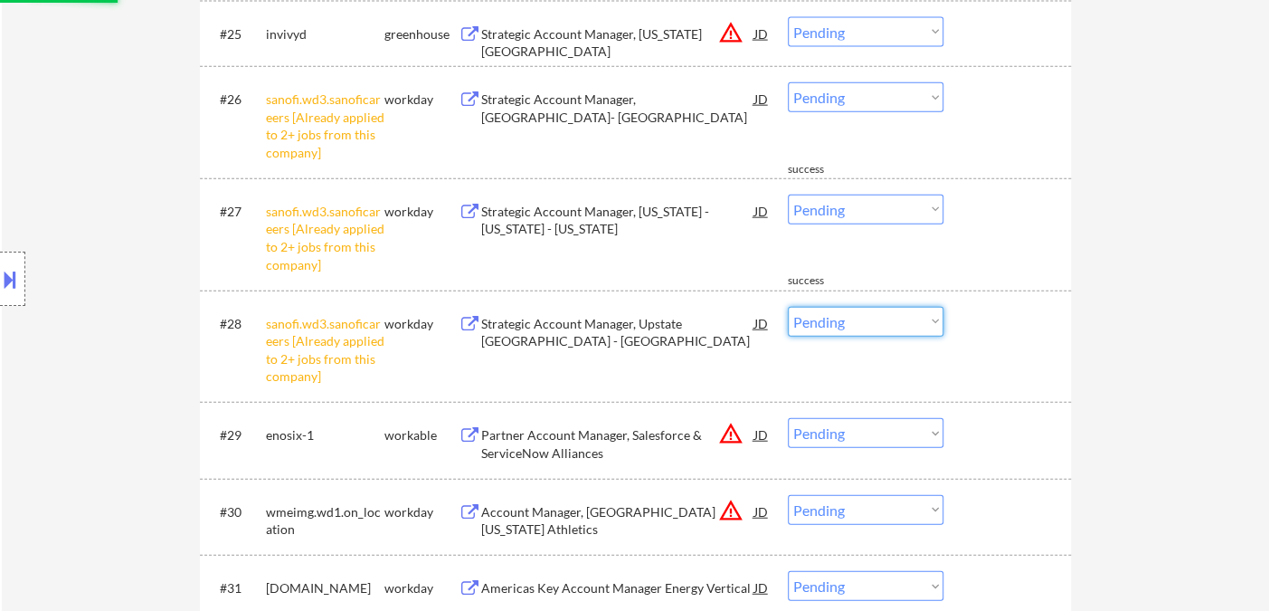
select select ""excluded__other_""
click at [788, 307] on select "Choose an option... Pending Applied Excluded (Questions) Excluded (Expired) Exc…" at bounding box center [866, 322] width 156 height 30
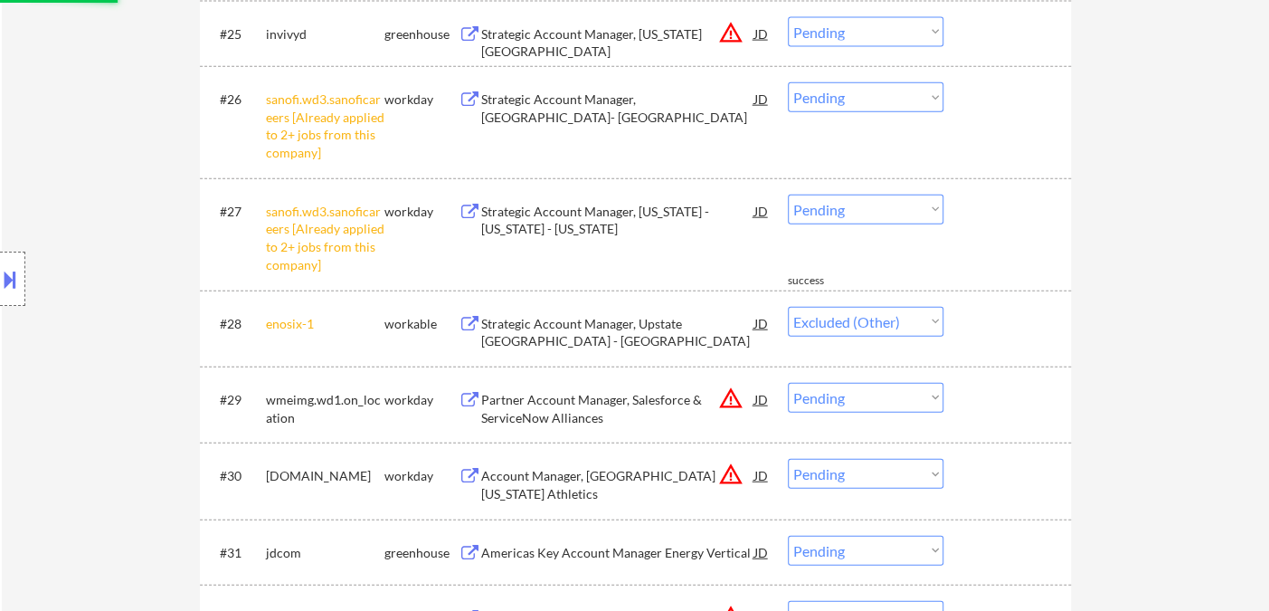
scroll to position [2532, 0]
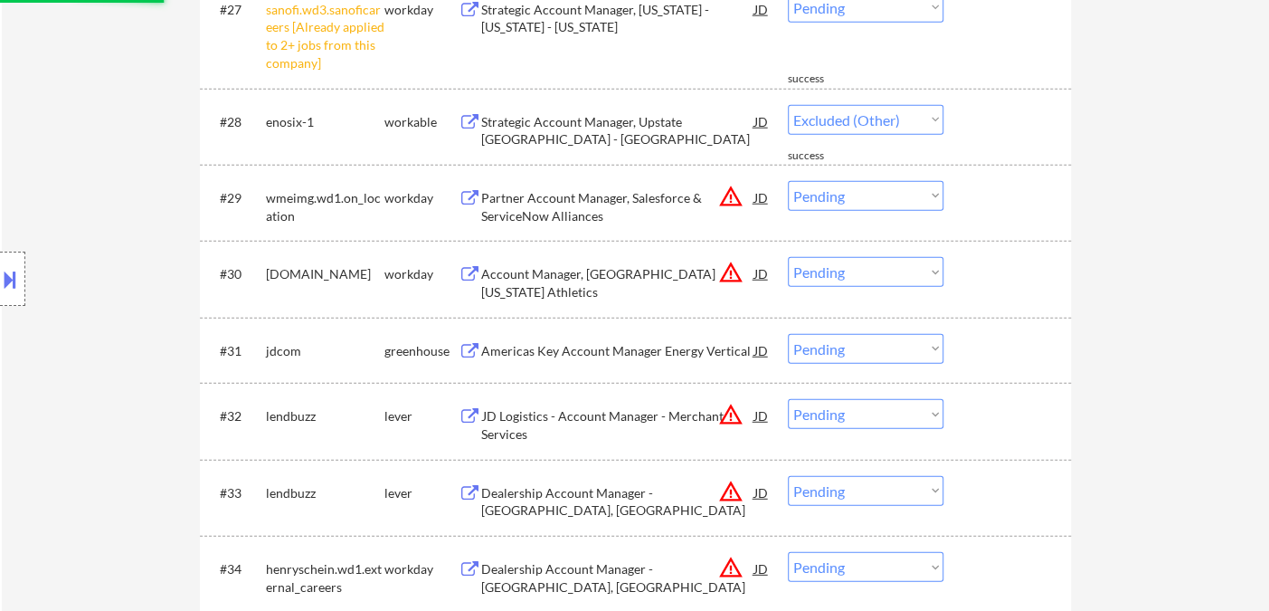
select select ""pending""
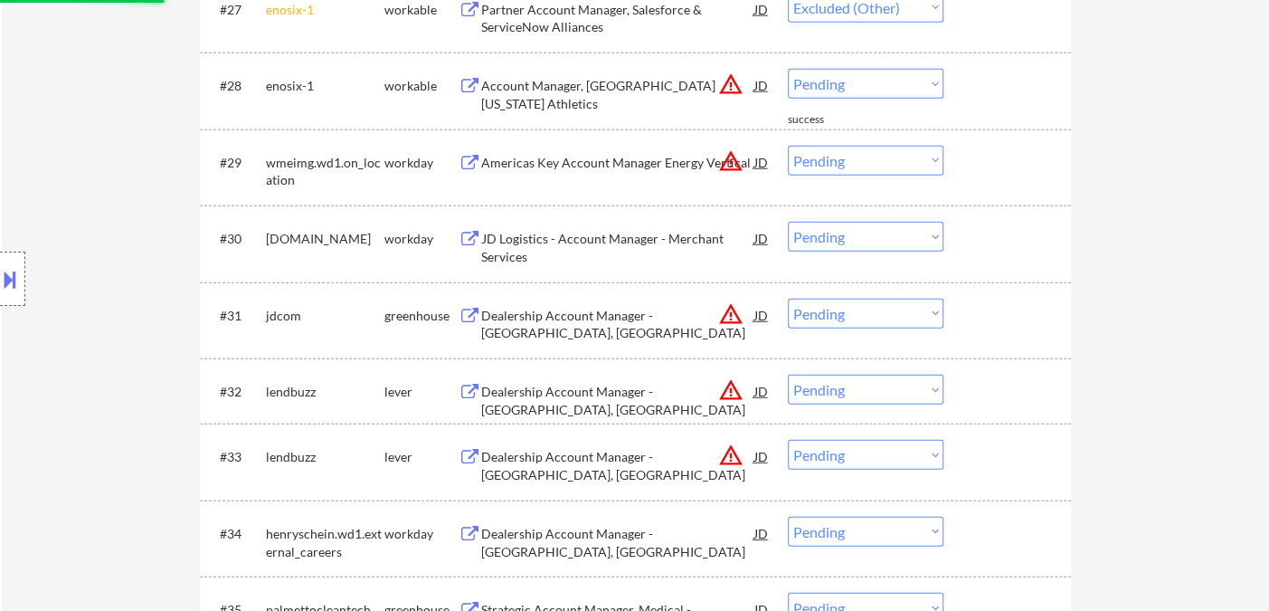
select select ""pending""
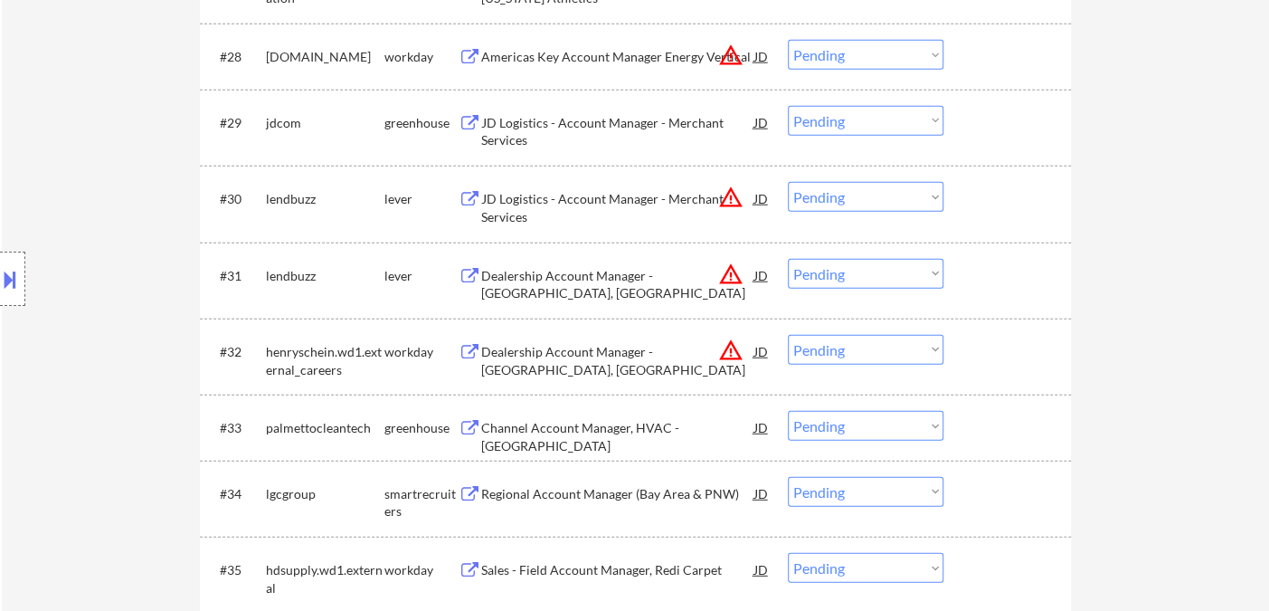
scroll to position [2632, 0]
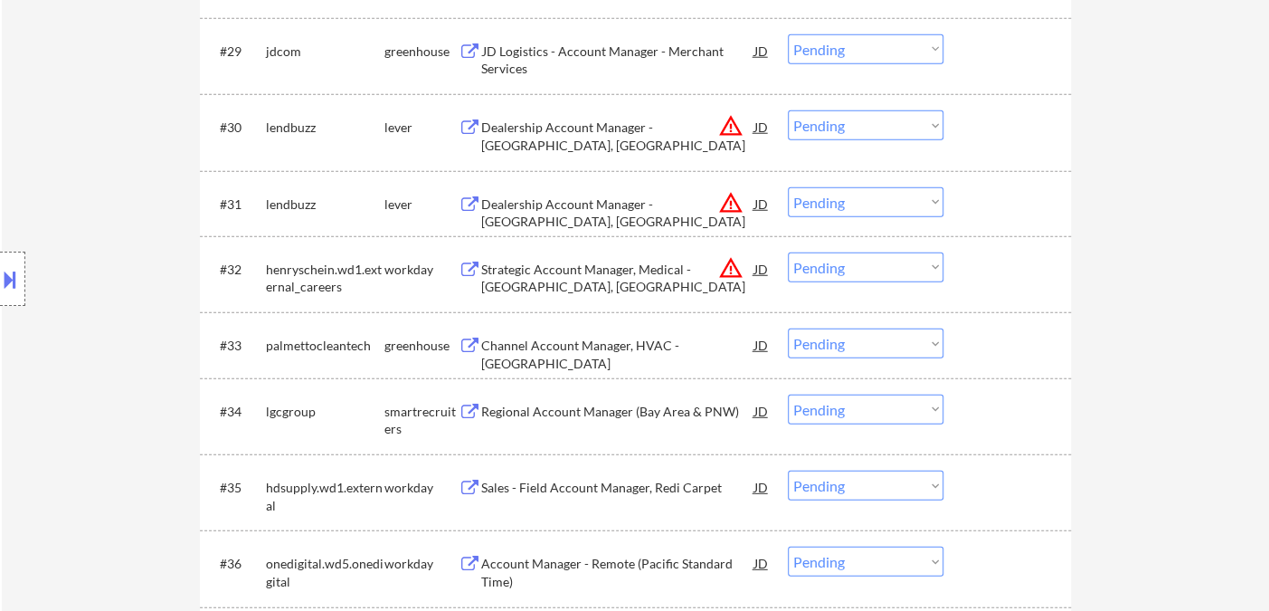
click at [584, 346] on div "Channel Account Manager, HVAC - West Coast" at bounding box center [617, 354] width 273 height 35
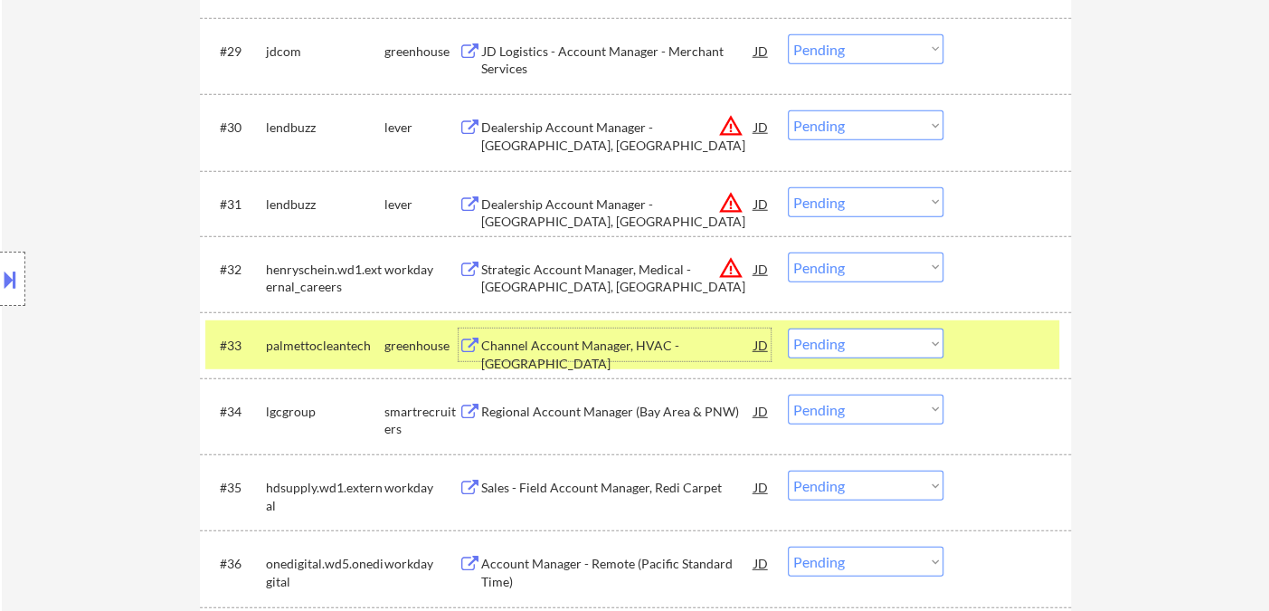
drag, startPoint x: 827, startPoint y: 341, endPoint x: 837, endPoint y: 355, distance: 16.8
click at [827, 341] on select "Choose an option... Pending Applied Excluded (Questions) Excluded (Expired) Exc…" at bounding box center [866, 343] width 156 height 30
click at [788, 328] on select "Choose an option... Pending Applied Excluded (Questions) Excluded (Expired) Exc…" at bounding box center [866, 343] width 156 height 30
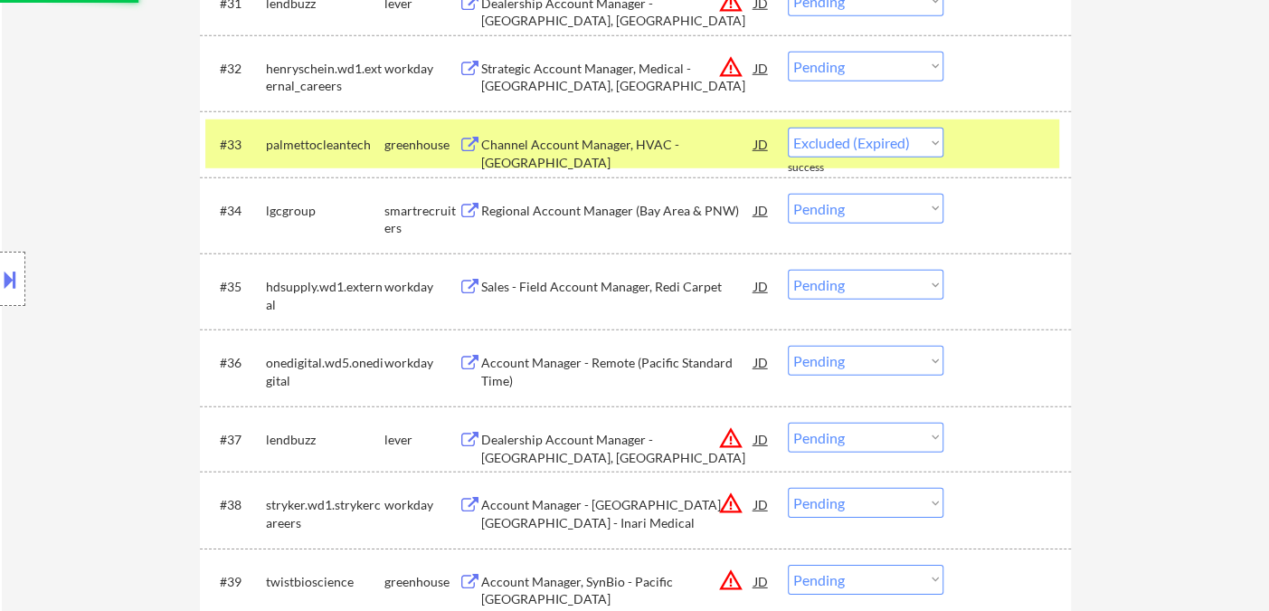
select select ""pending""
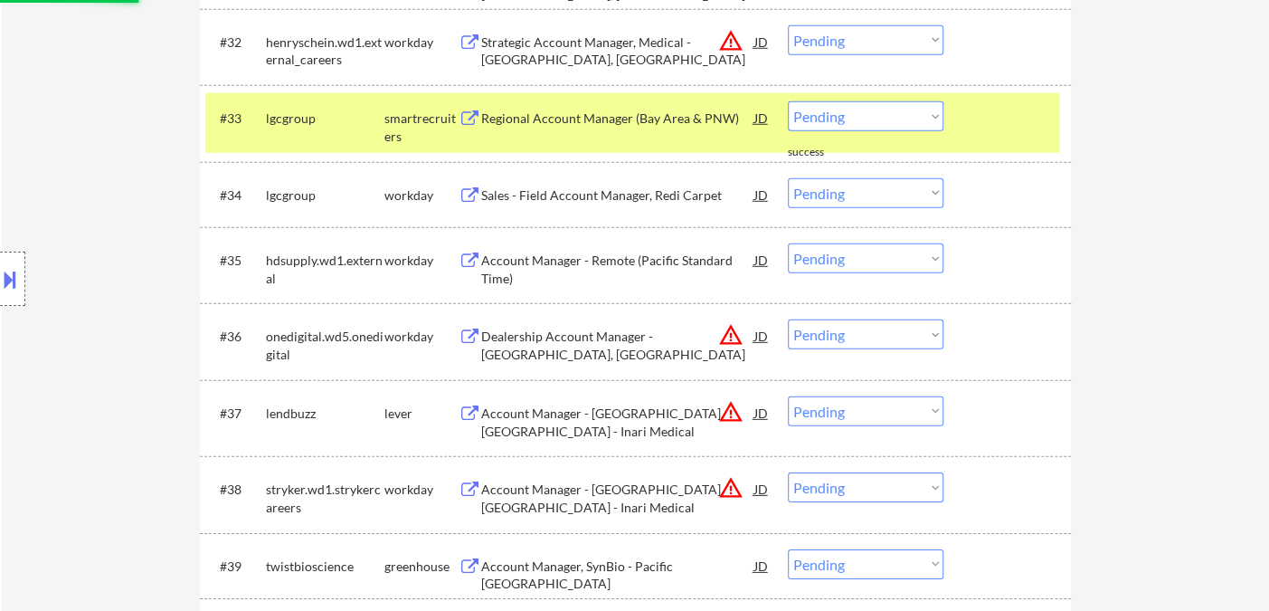
scroll to position [3034, 0]
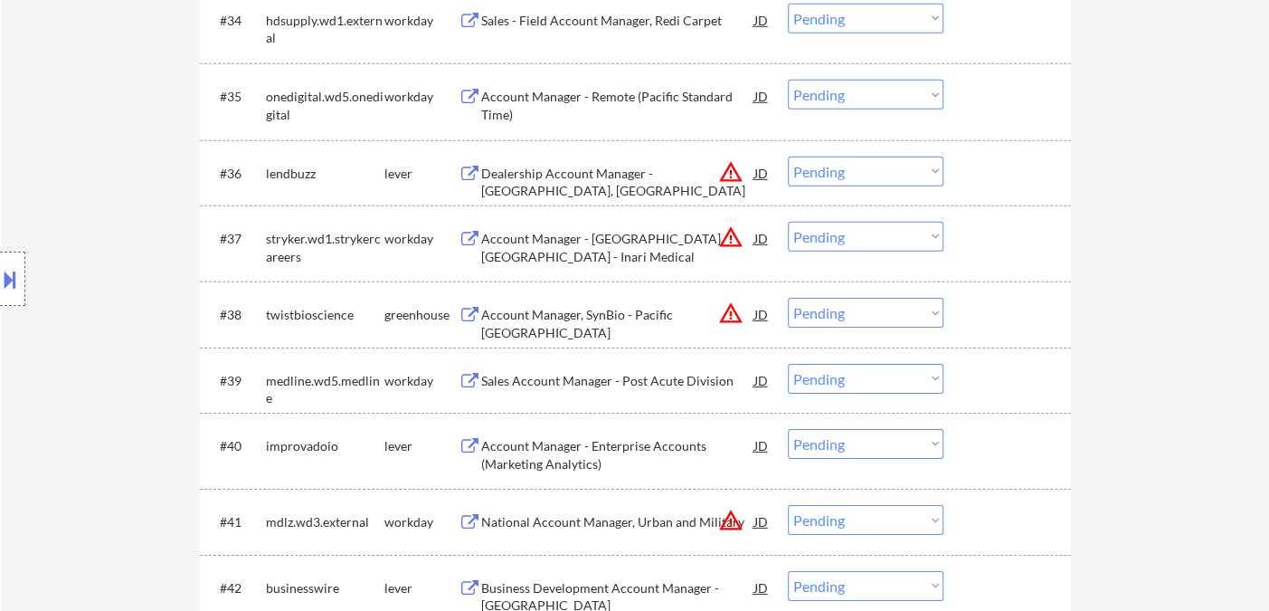
click at [858, 175] on select "Choose an option... Pending Applied Excluded (Questions) Excluded (Expired) Exc…" at bounding box center [866, 171] width 156 height 30
select select ""excluded__location_""
click at [788, 156] on select "Choose an option... Pending Applied Excluded (Questions) Excluded (Expired) Exc…" at bounding box center [866, 171] width 156 height 30
click at [872, 237] on select "Choose an option... Pending Applied Excluded (Questions) Excluded (Expired) Exc…" at bounding box center [866, 237] width 156 height 30
select select ""excluded__location_""
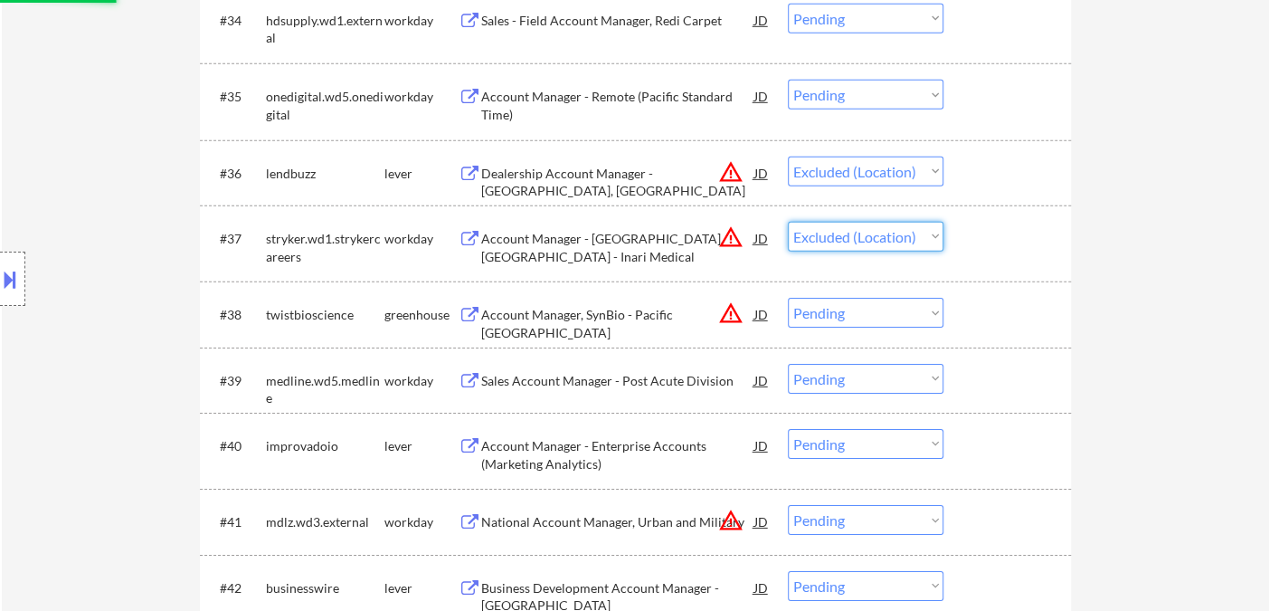
click at [788, 222] on select "Choose an option... Pending Applied Excluded (Questions) Excluded (Expired) Exc…" at bounding box center [866, 237] width 156 height 30
click at [847, 321] on select "Choose an option... Pending Applied Excluded (Questions) Excluded (Expired) Exc…" at bounding box center [866, 313] width 156 height 30
select select ""excluded__location_""
click at [788, 298] on select "Choose an option... Pending Applied Excluded (Questions) Excluded (Expired) Exc…" at bounding box center [866, 313] width 156 height 30
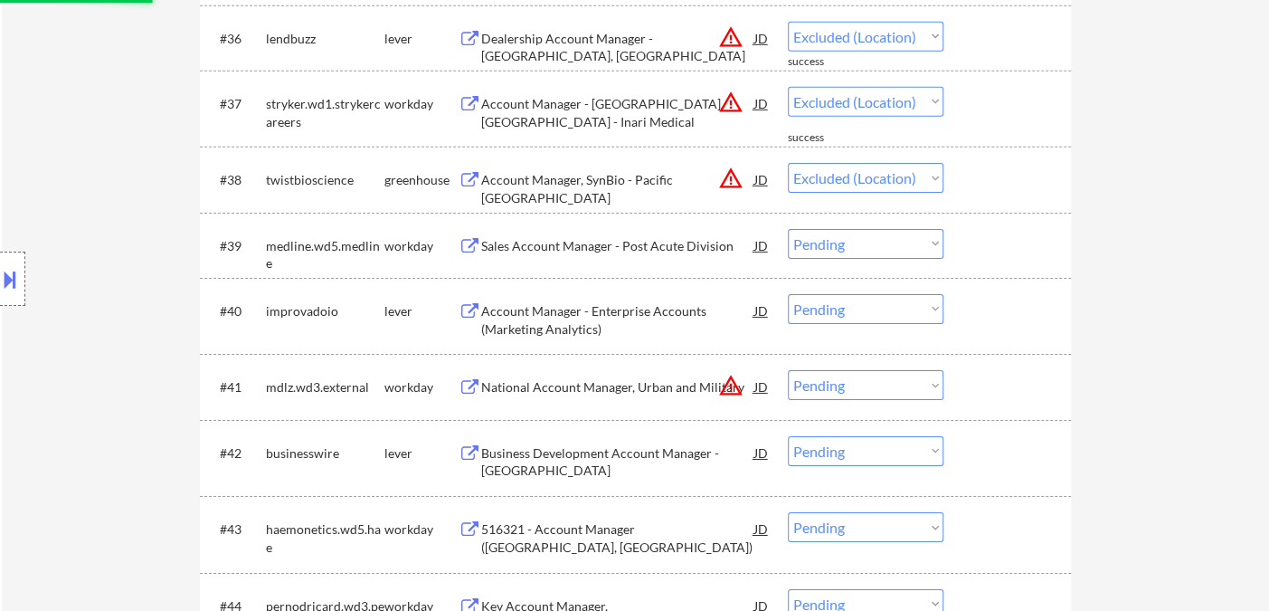
scroll to position [3235, 0]
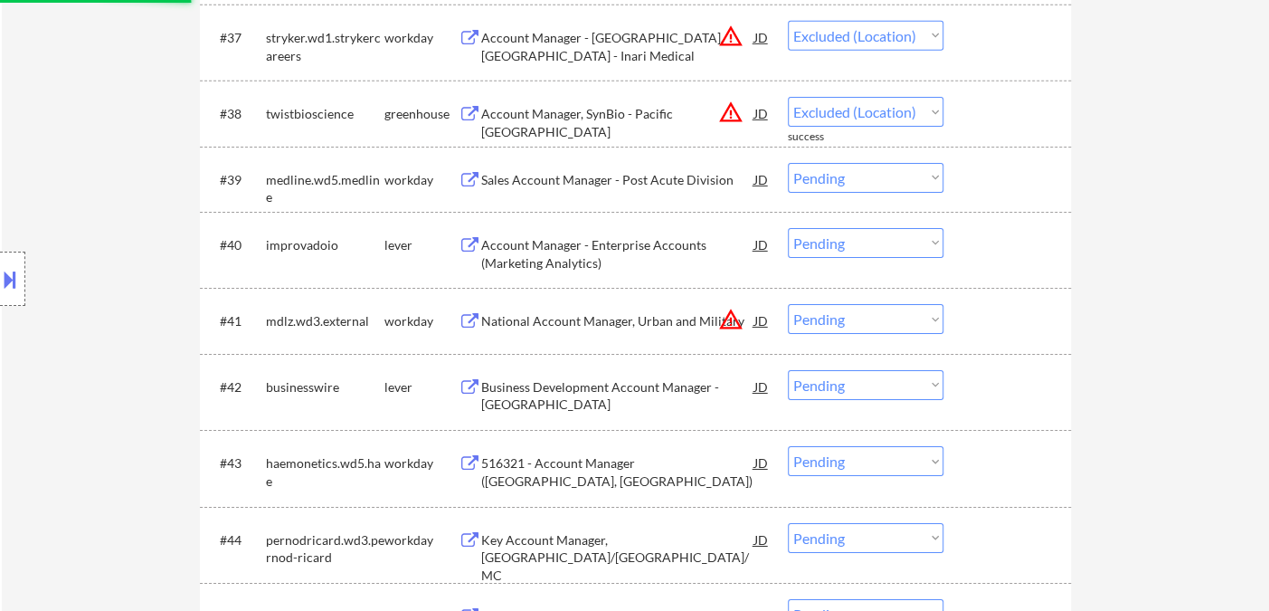
click at [617, 251] on div "Account Manager - Enterprise Accounts (Marketing Analytics)" at bounding box center [617, 253] width 273 height 35
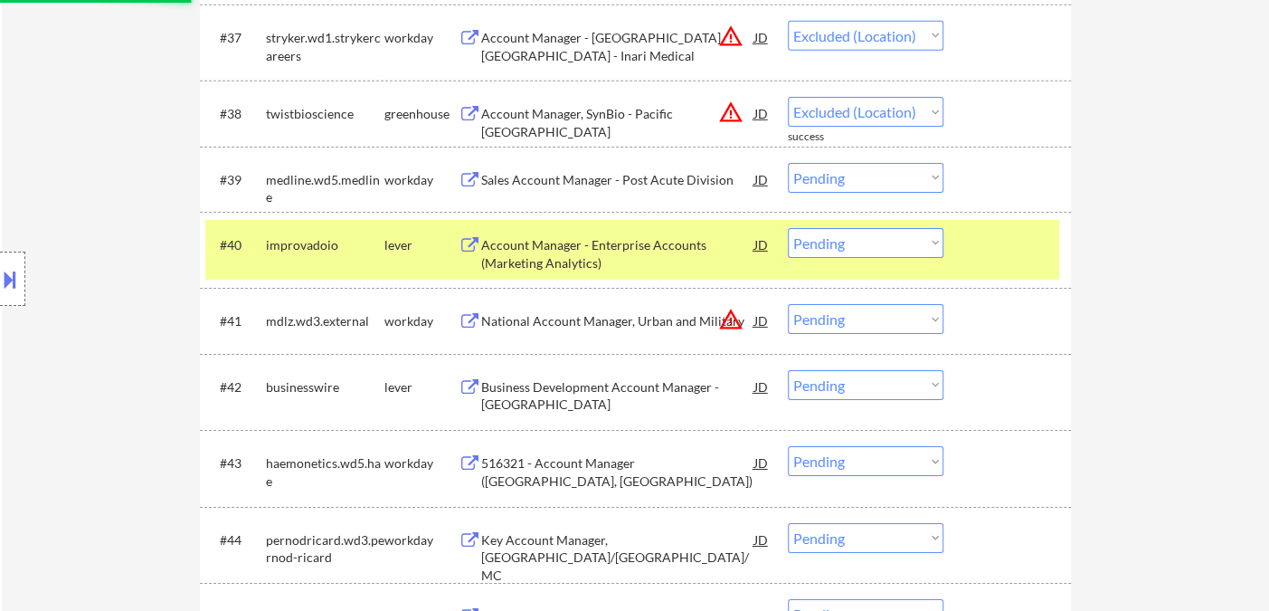
select select ""pending""
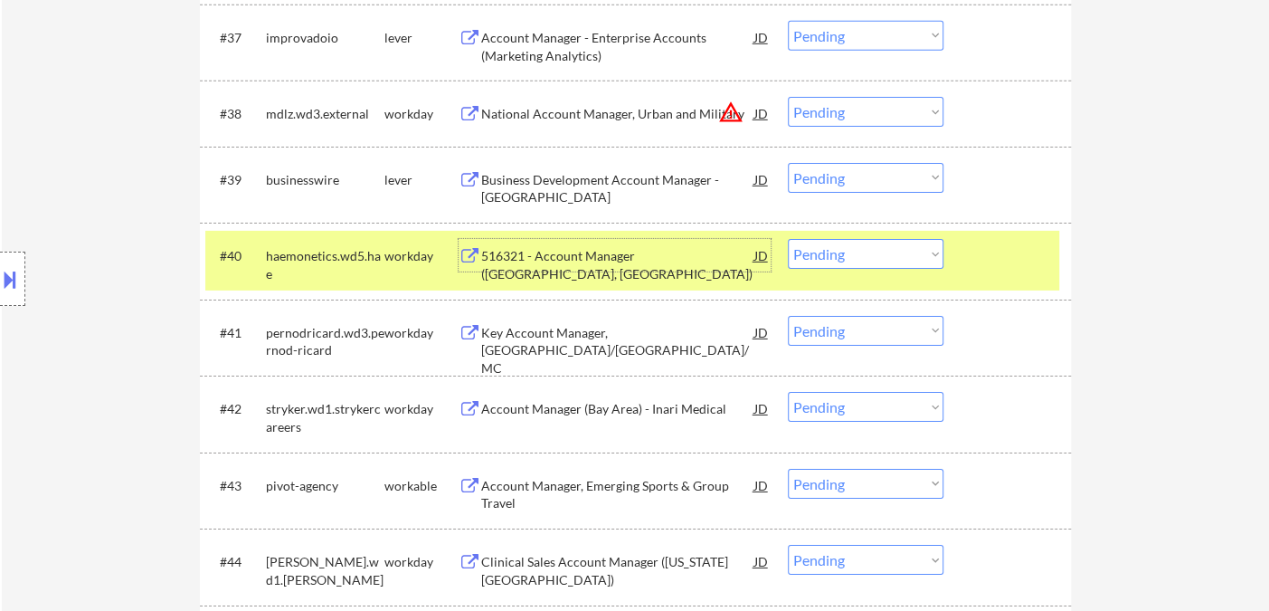
click at [865, 178] on select "Choose an option... Pending Applied Excluded (Questions) Excluded (Expired) Exc…" at bounding box center [866, 178] width 156 height 30
click at [788, 163] on select "Choose an option... Pending Applied Excluded (Questions) Excluded (Expired) Exc…" at bounding box center [866, 178] width 156 height 30
select select ""pending""
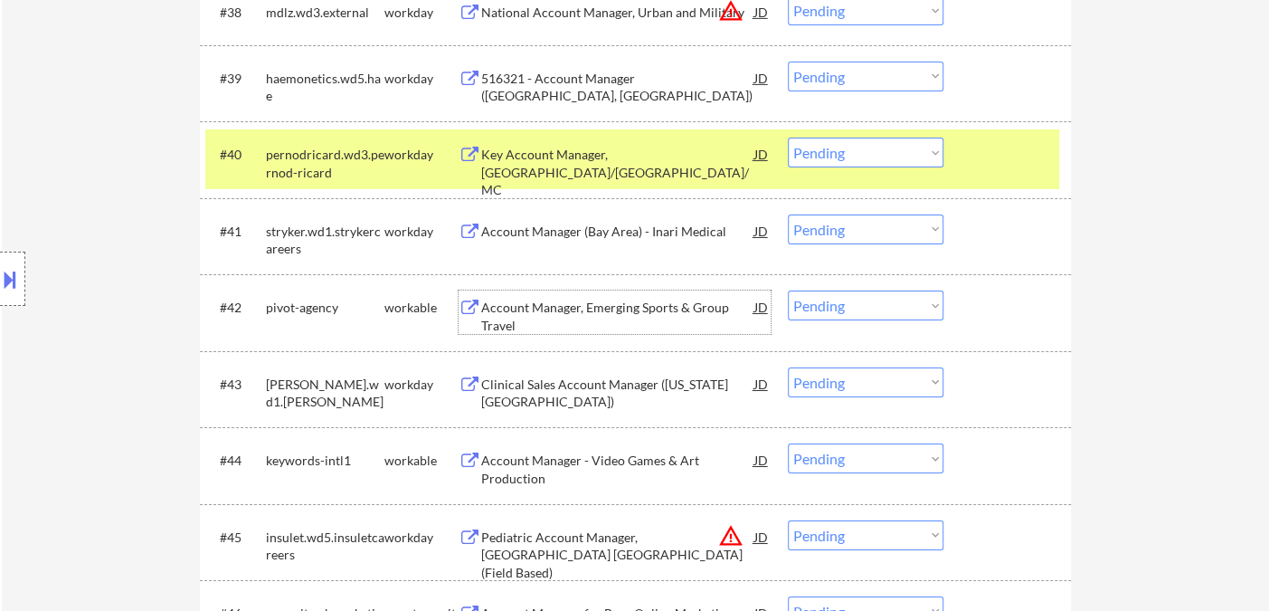
click at [665, 309] on div "Account Manager, Emerging Sports & Group Travel" at bounding box center [617, 316] width 273 height 35
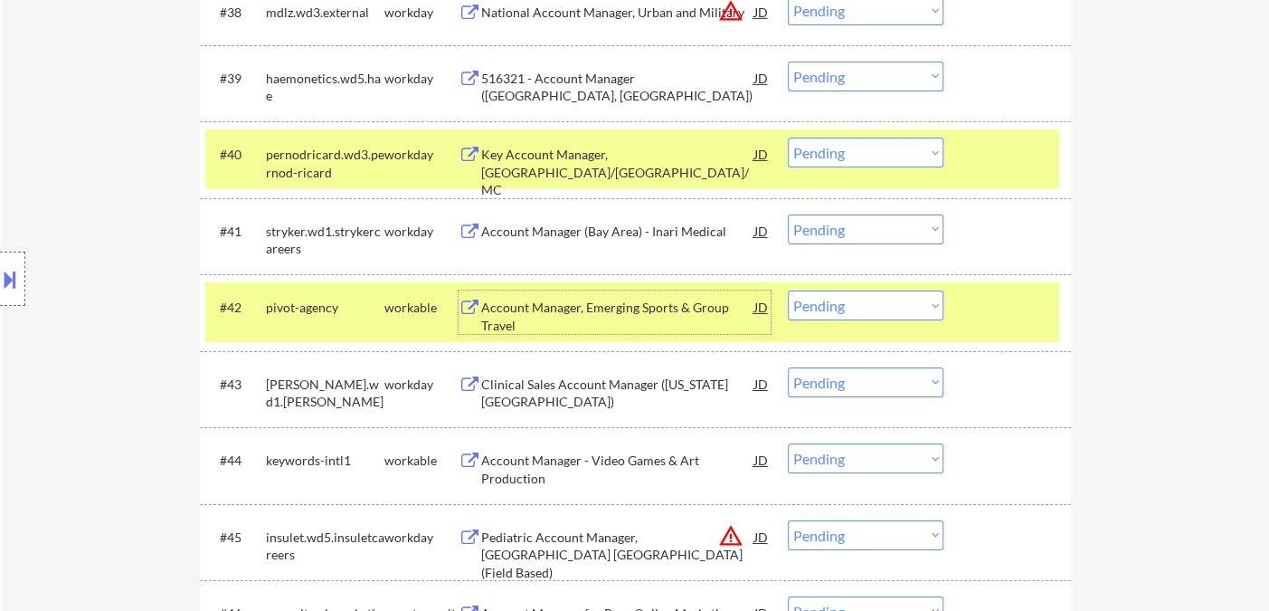
click at [846, 312] on select "Choose an option... Pending Applied Excluded (Questions) Excluded (Expired) Exc…" at bounding box center [866, 305] width 156 height 30
click at [788, 290] on select "Choose an option... Pending Applied Excluded (Questions) Excluded (Expired) Exc…" at bounding box center [866, 305] width 156 height 30
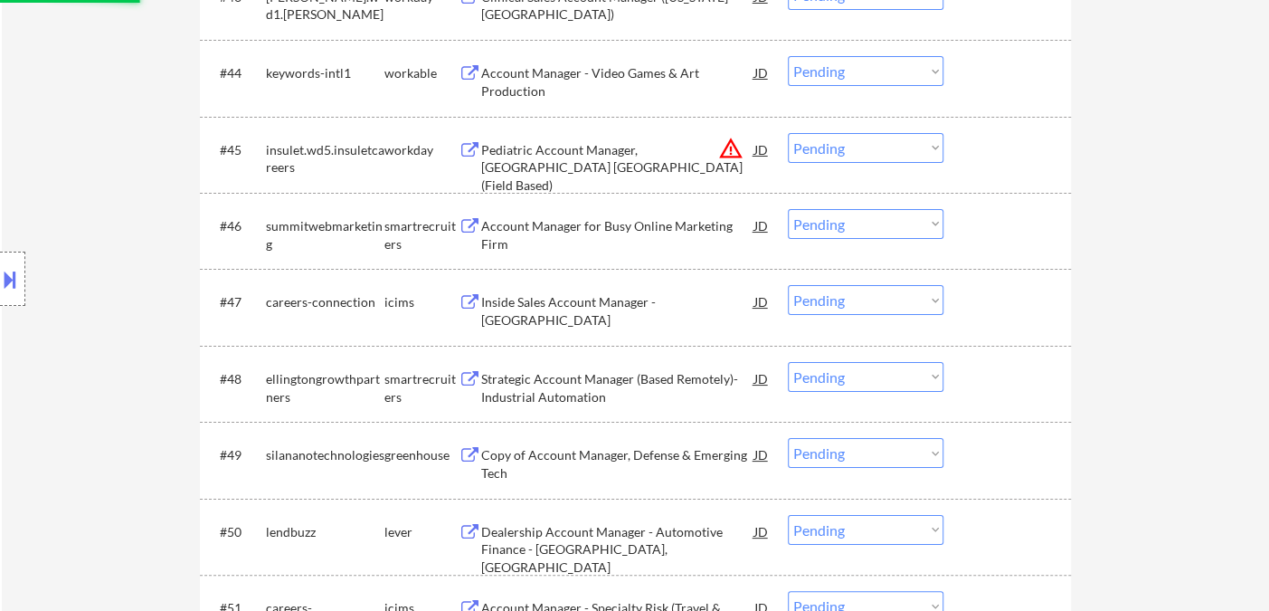
select select ""pending""
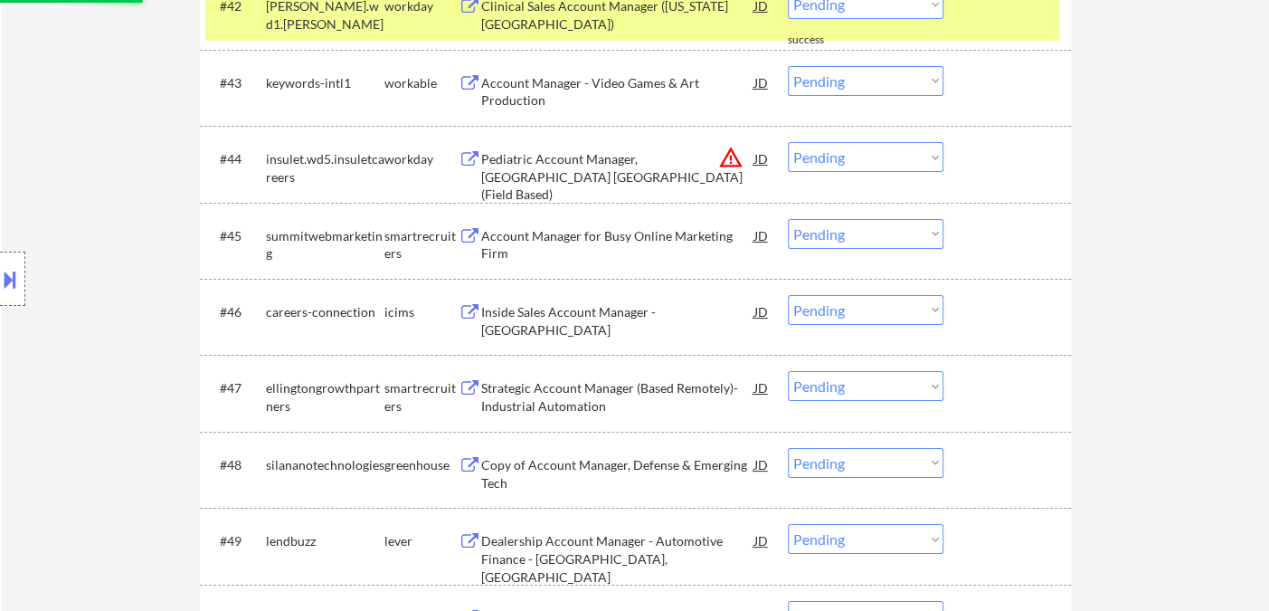
click at [835, 159] on select "Choose an option... Pending Applied Excluded (Questions) Excluded (Expired) Exc…" at bounding box center [866, 157] width 156 height 30
click at [788, 142] on select "Choose an option... Pending Applied Excluded (Questions) Excluded (Expired) Exc…" at bounding box center [866, 157] width 156 height 30
select select ""pending""
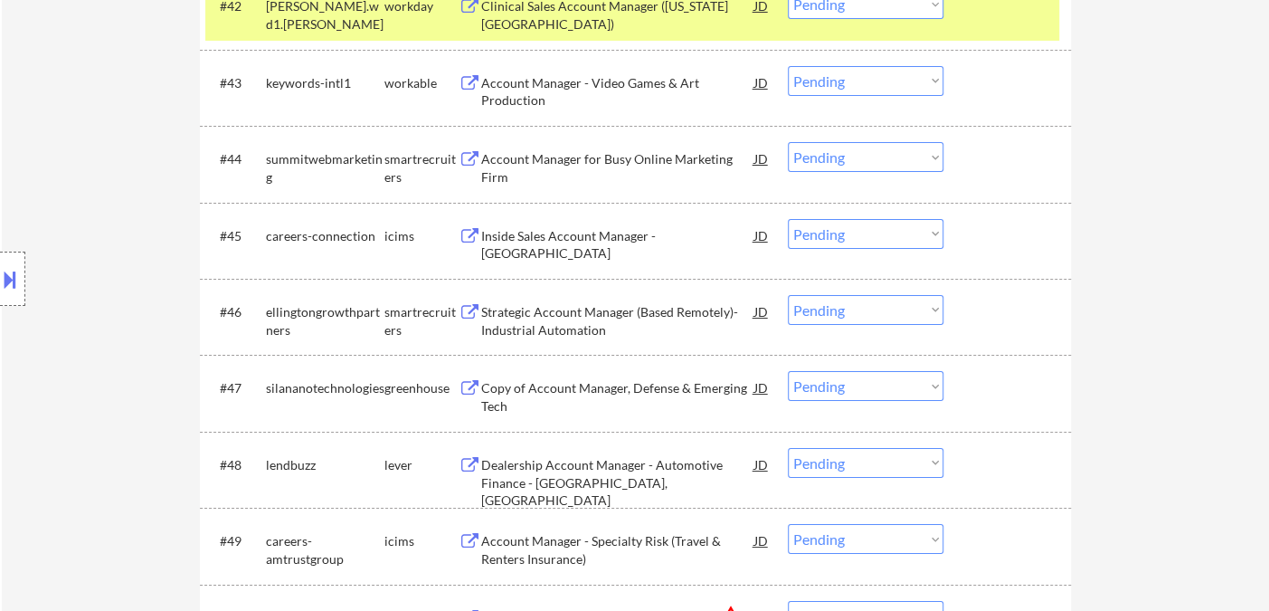
click at [629, 318] on div "Strategic Account Manager (Based Remotely)- Industrial Automation" at bounding box center [617, 320] width 273 height 35
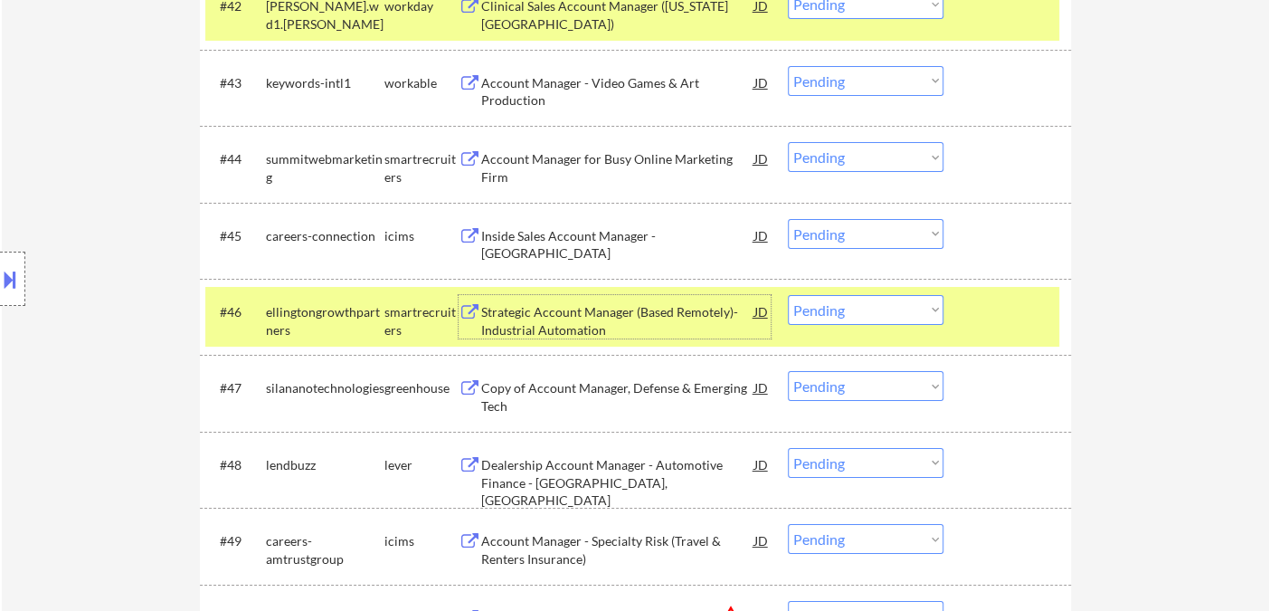
click at [854, 317] on select "Choose an option... Pending Applied Excluded (Questions) Excluded (Expired) Exc…" at bounding box center [866, 310] width 156 height 30
click at [788, 295] on select "Choose an option... Pending Applied Excluded (Questions) Excluded (Expired) Exc…" at bounding box center [866, 310] width 156 height 30
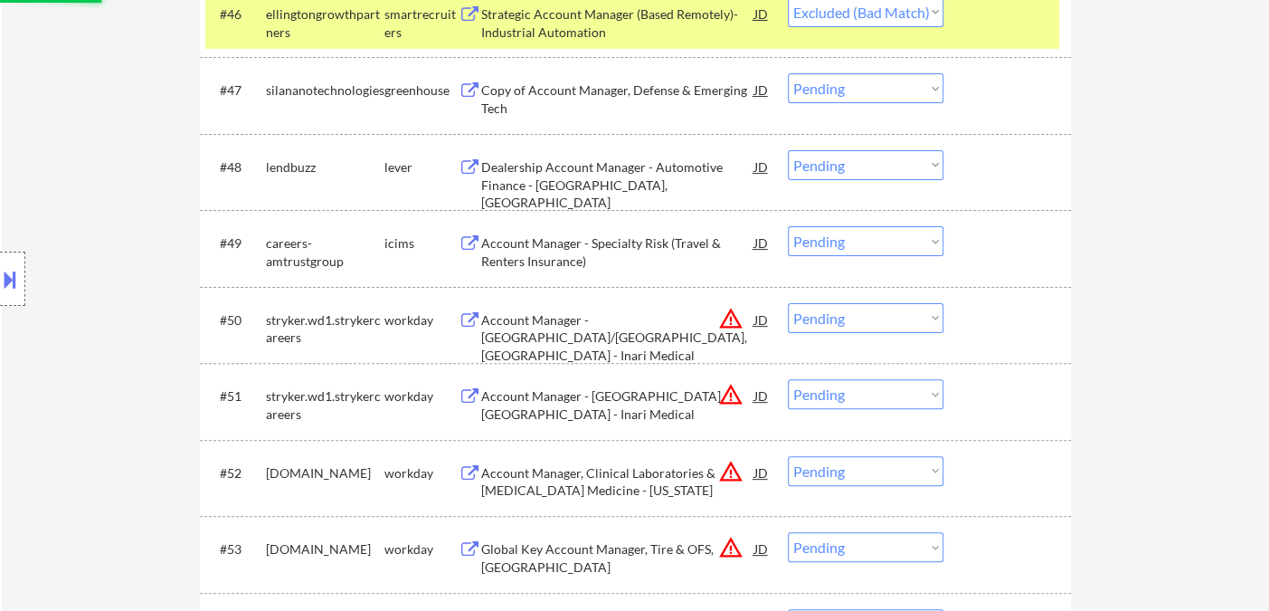
scroll to position [3938, 0]
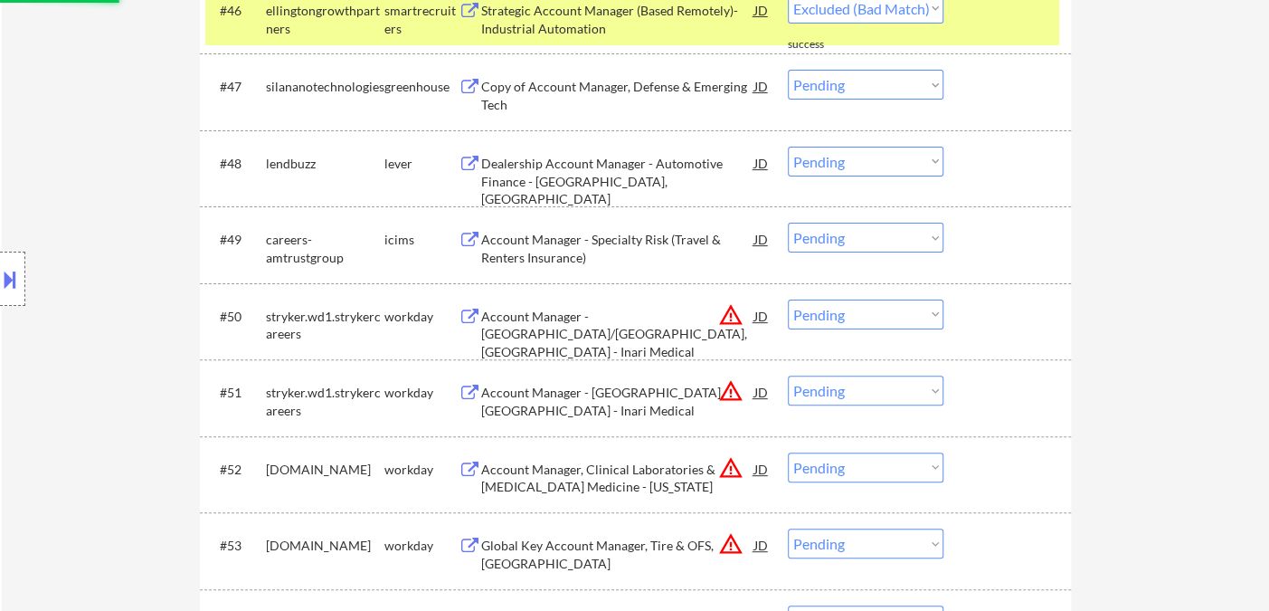
select select ""pending""
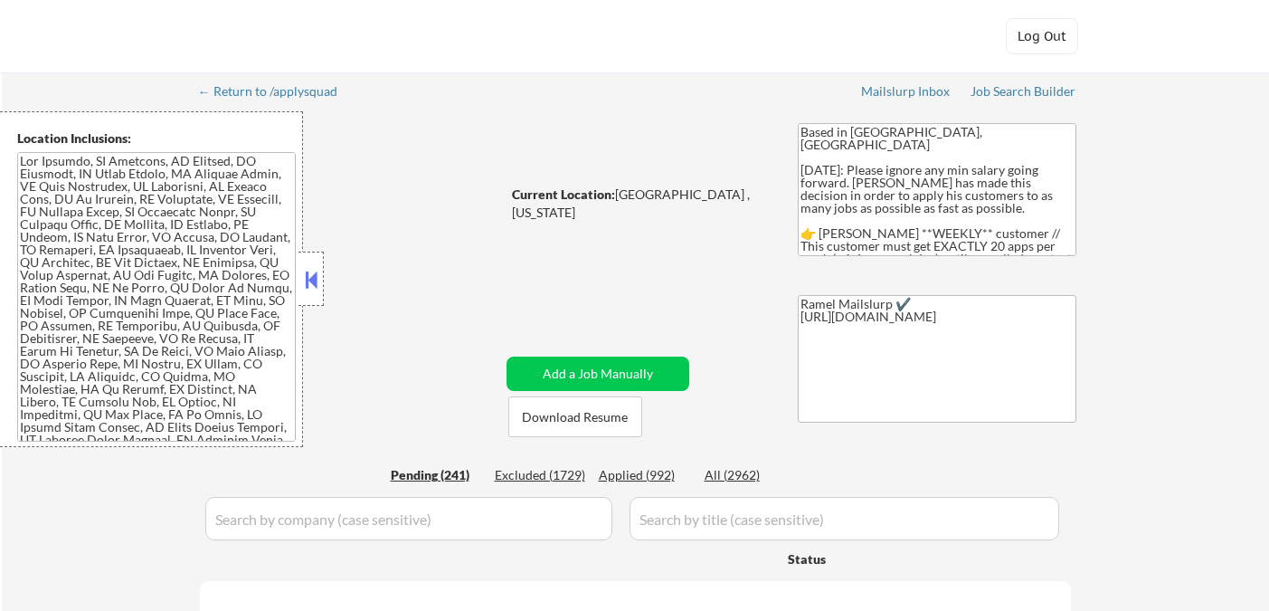
select select ""pending""
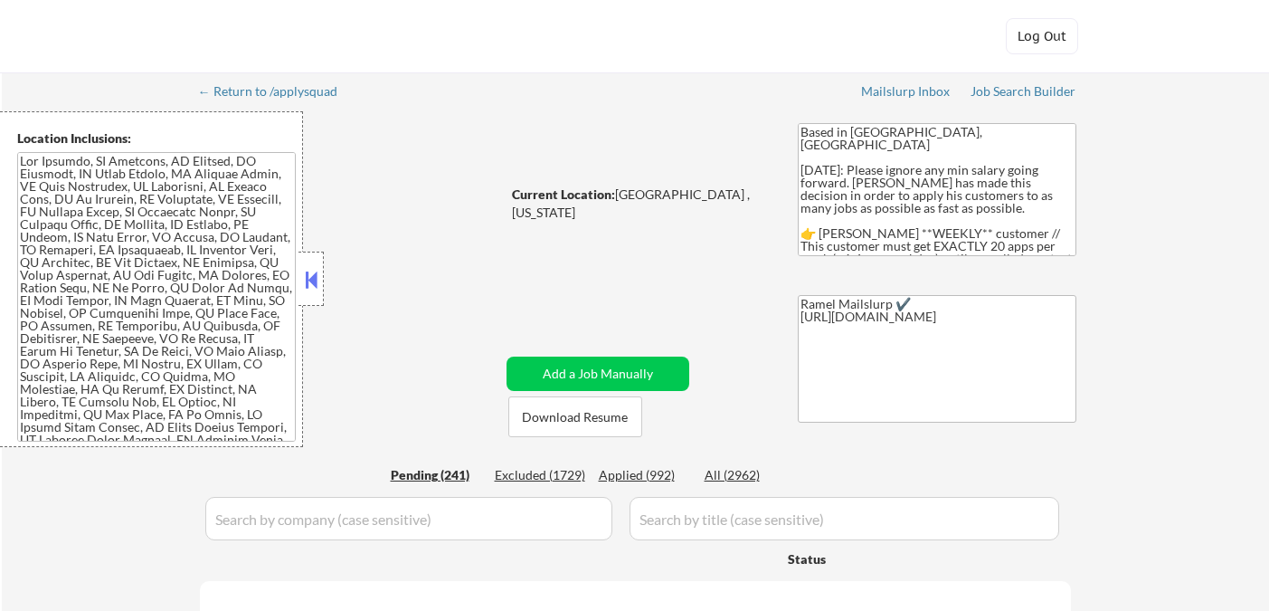
select select ""pending""
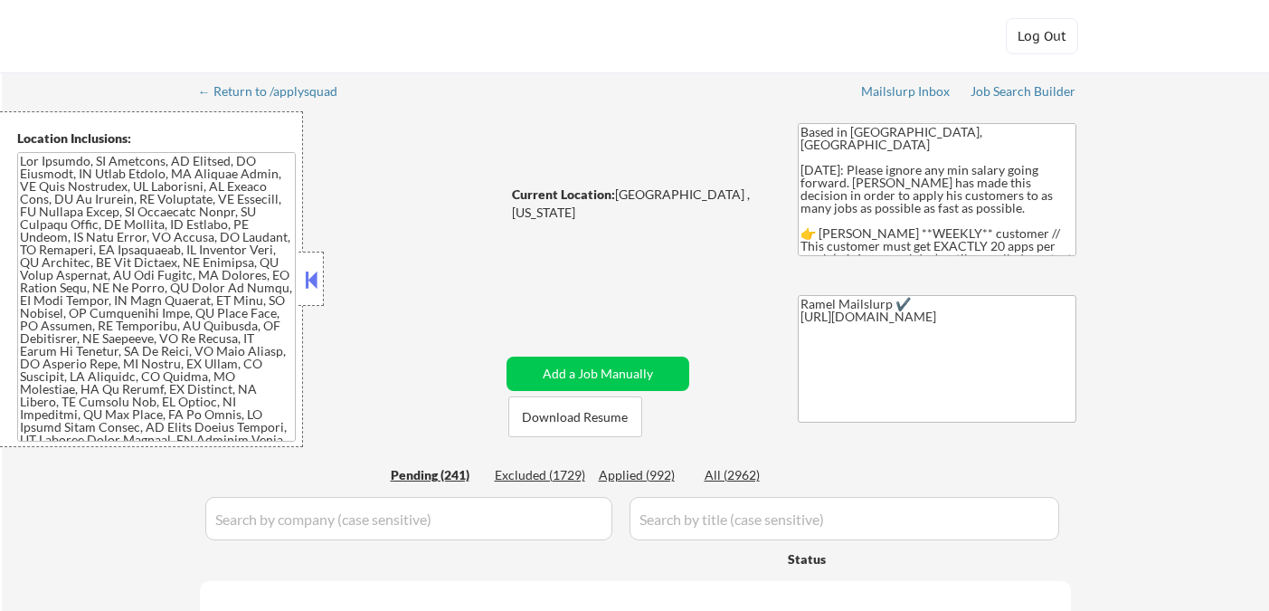
select select ""pending""
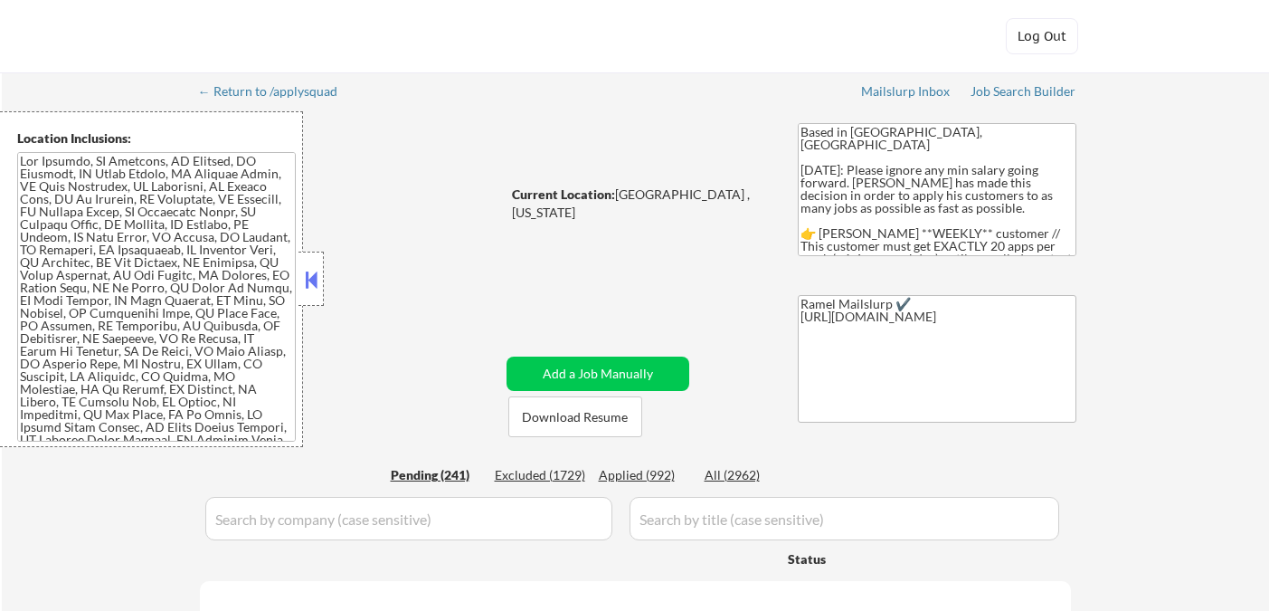
select select ""pending""
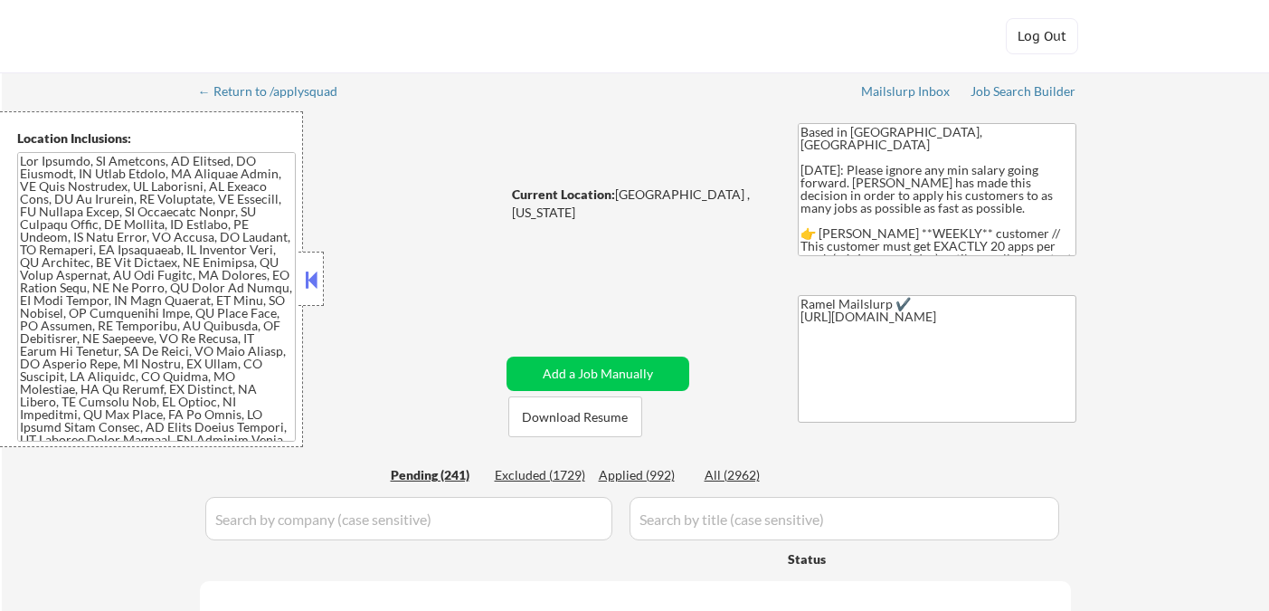
select select ""pending""
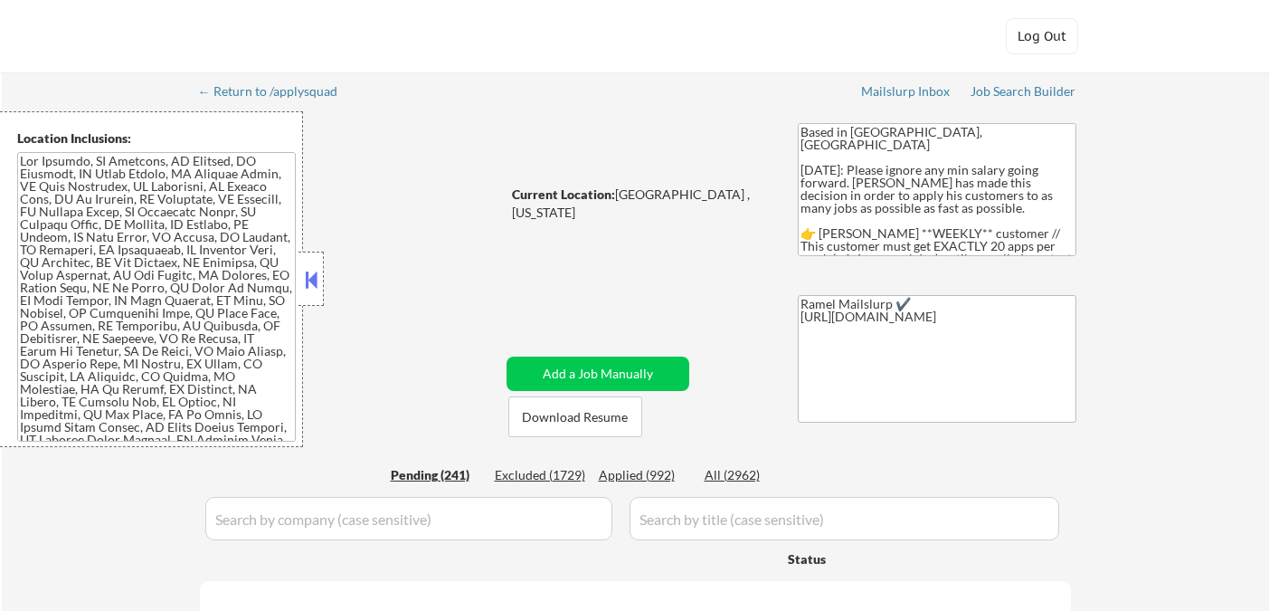
select select ""pending""
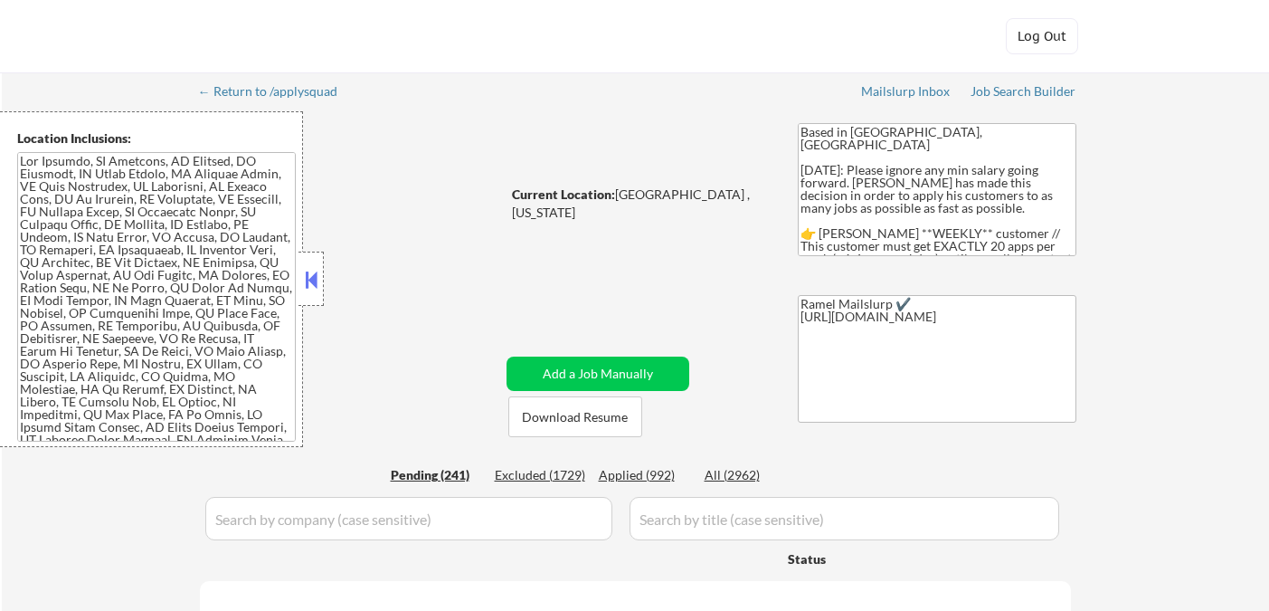
select select ""pending""
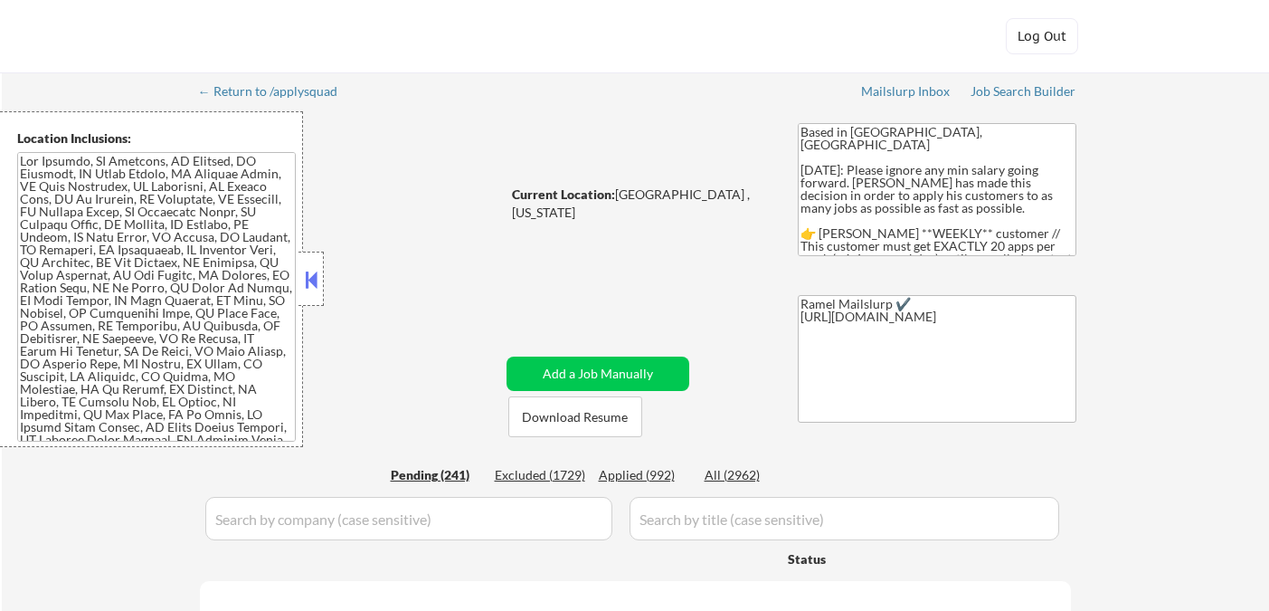
select select ""pending""
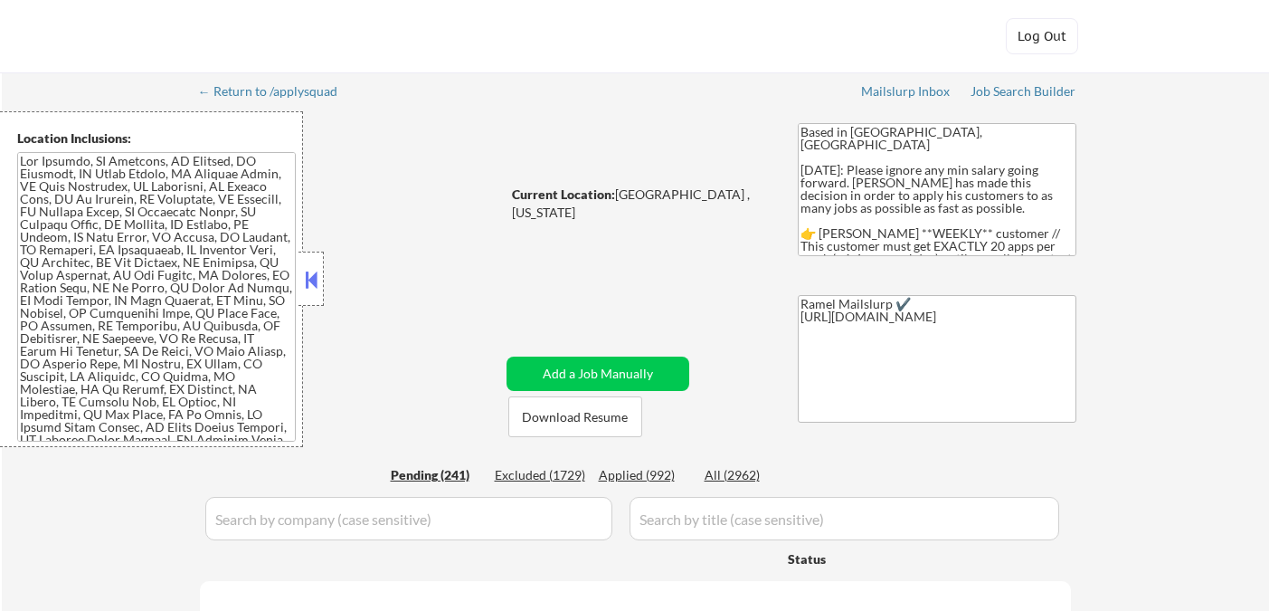
select select ""pending""
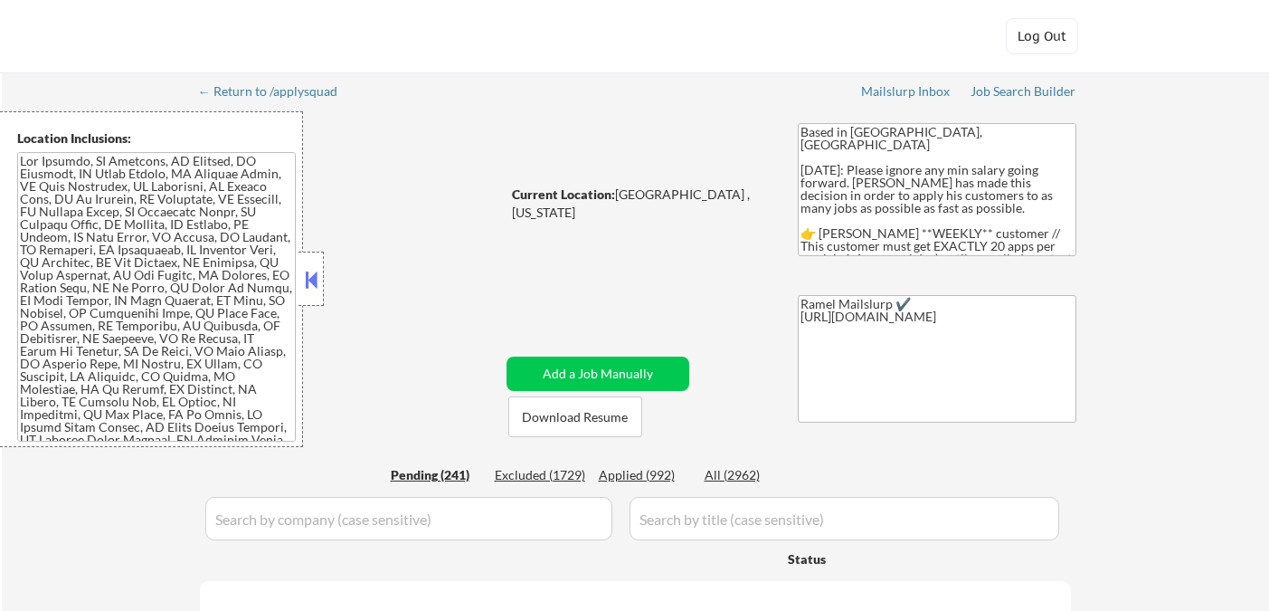
select select ""pending""
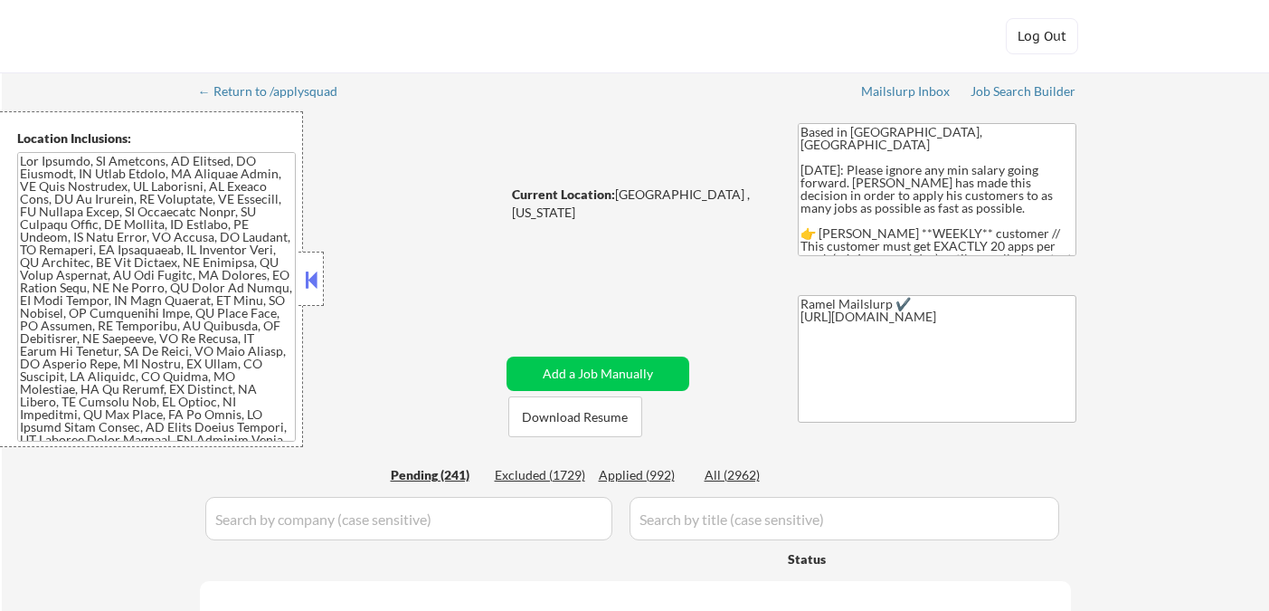
select select ""pending""
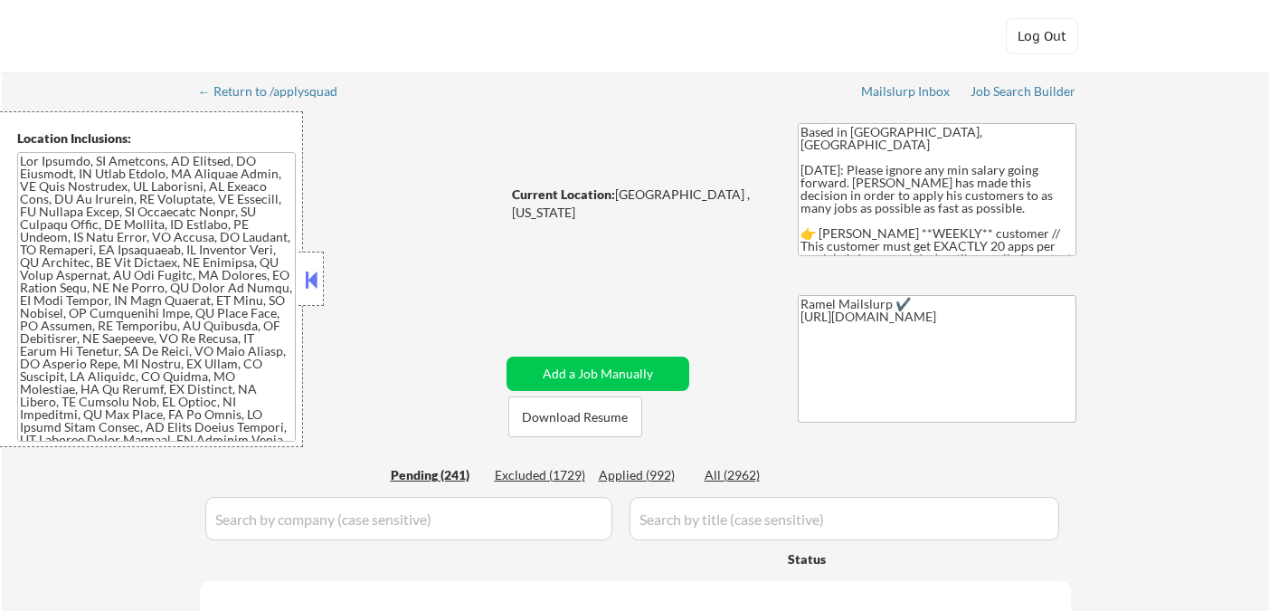
select select ""pending""
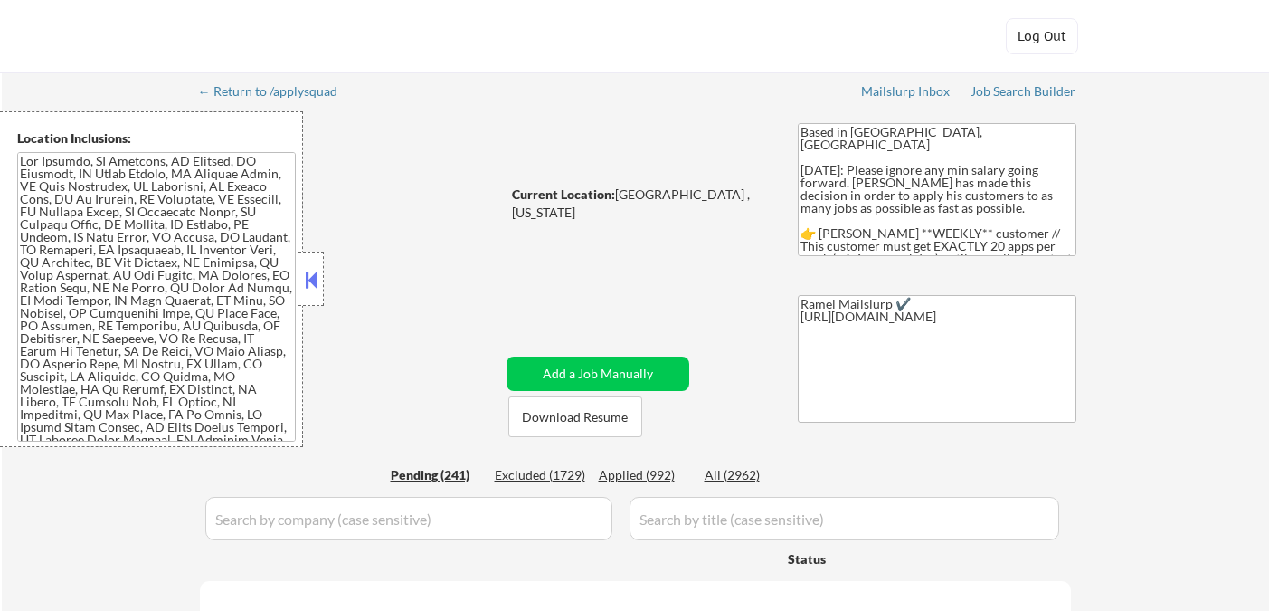
select select ""pending""
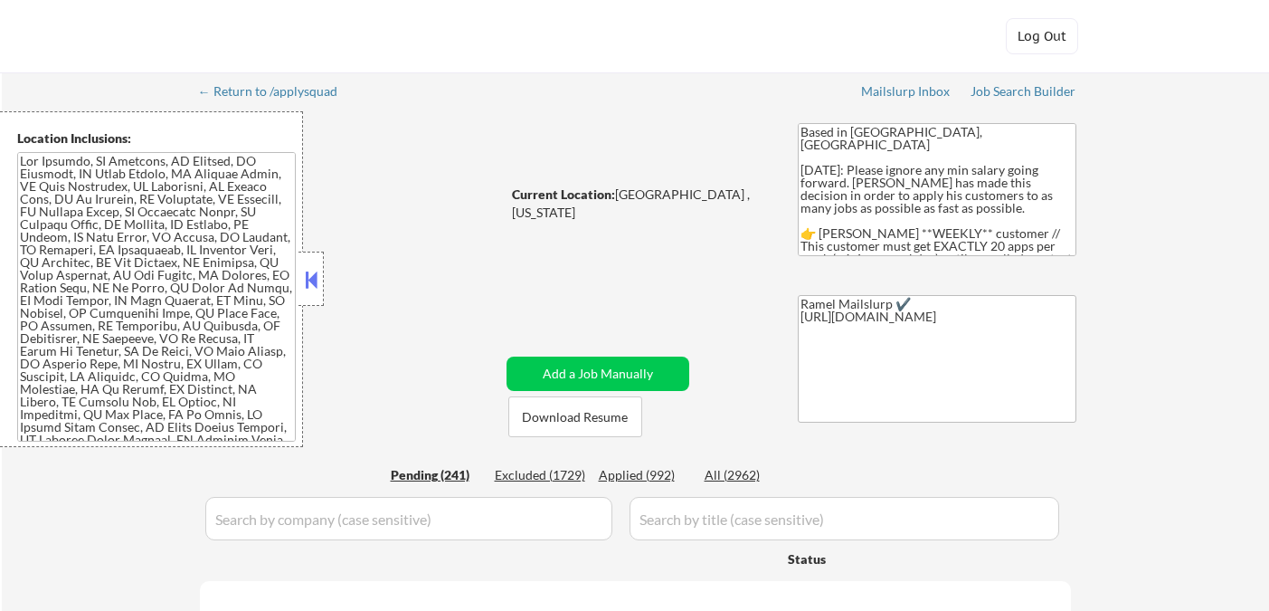
select select ""pending""
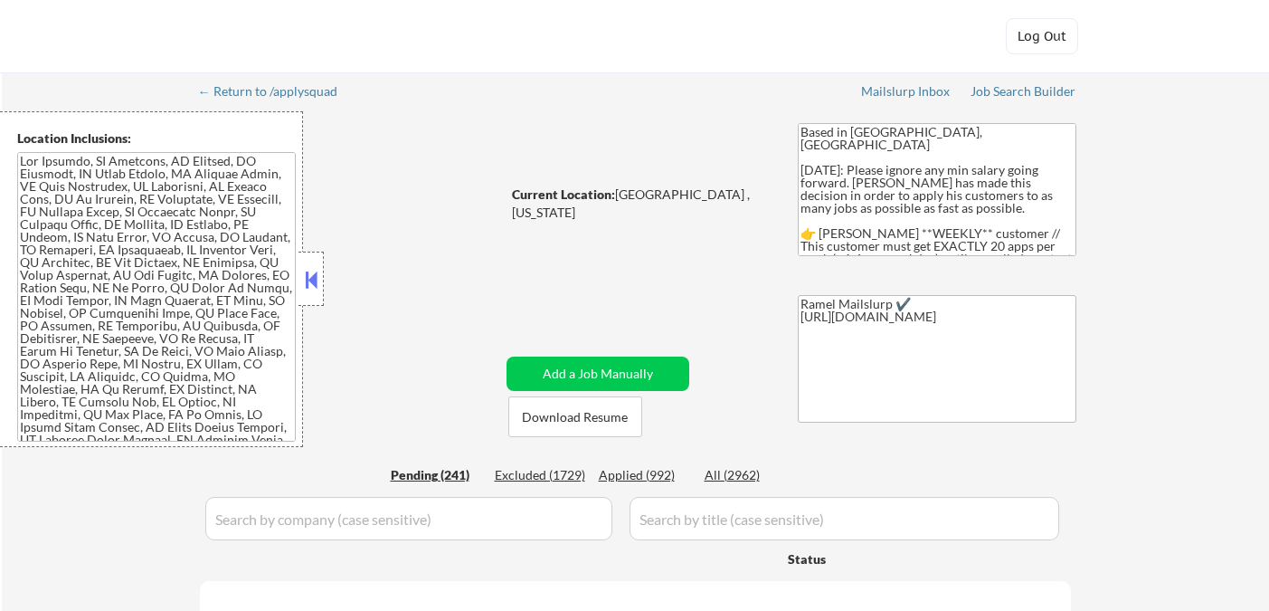
select select ""pending""
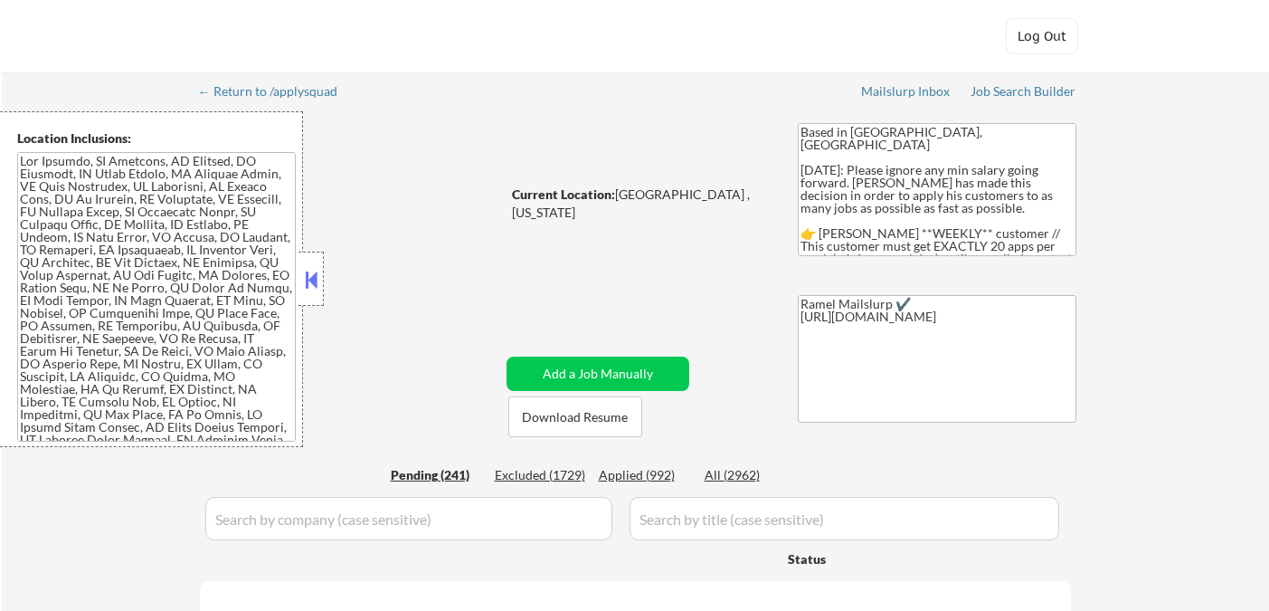
select select ""pending""
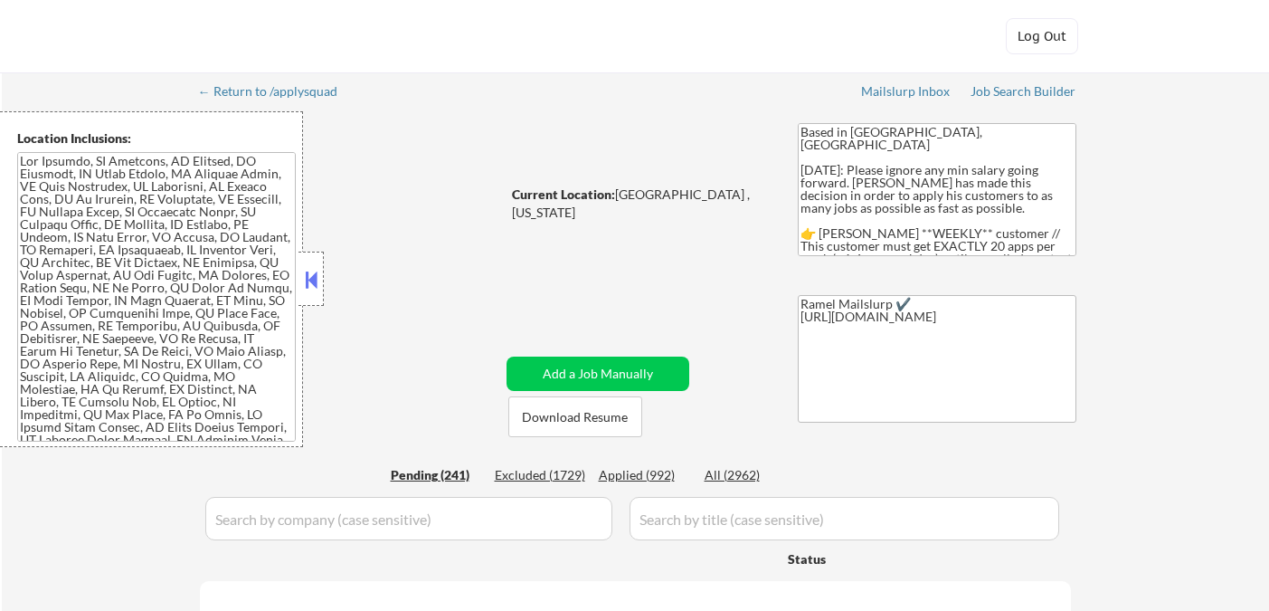
select select ""pending""
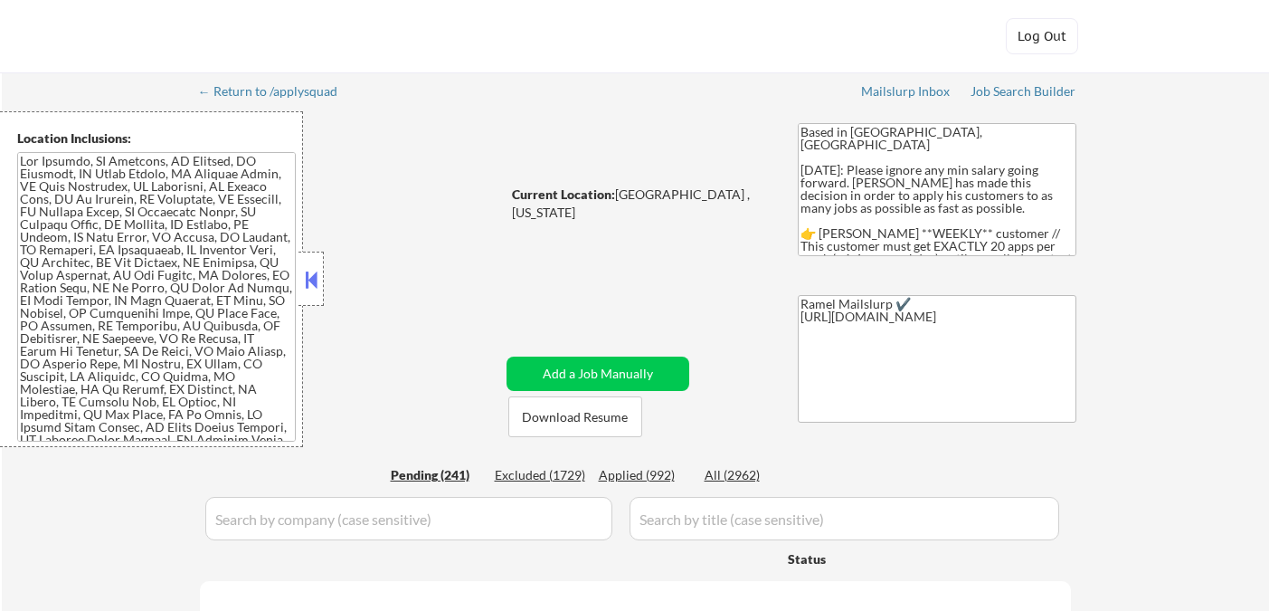
select select ""pending""
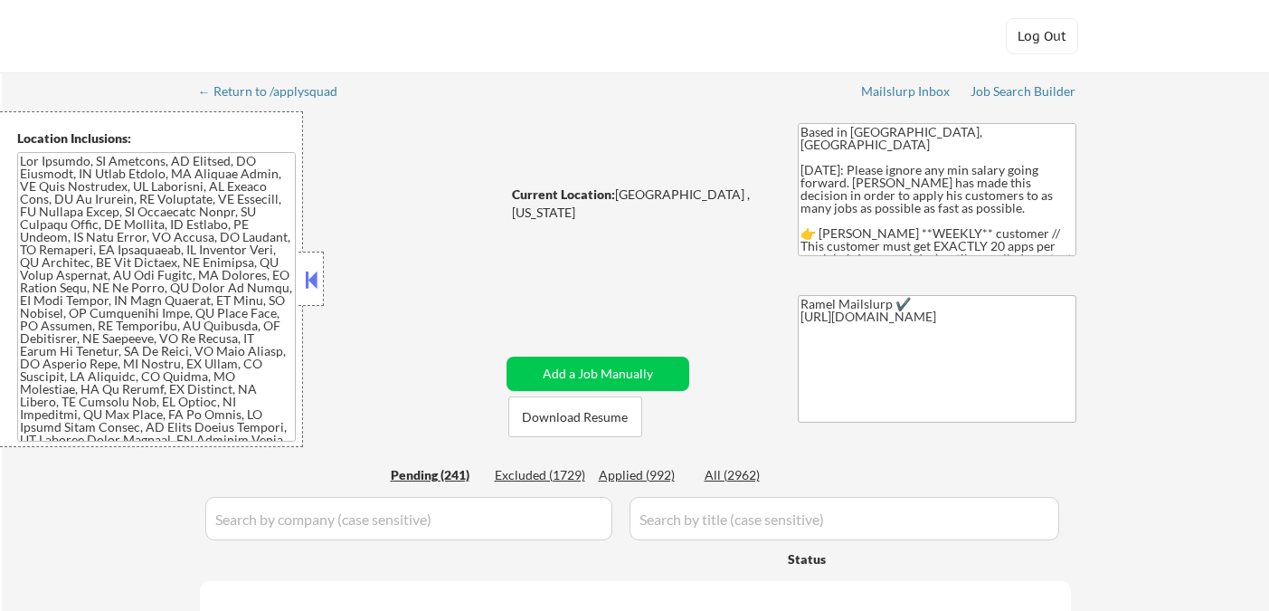
select select ""pending""
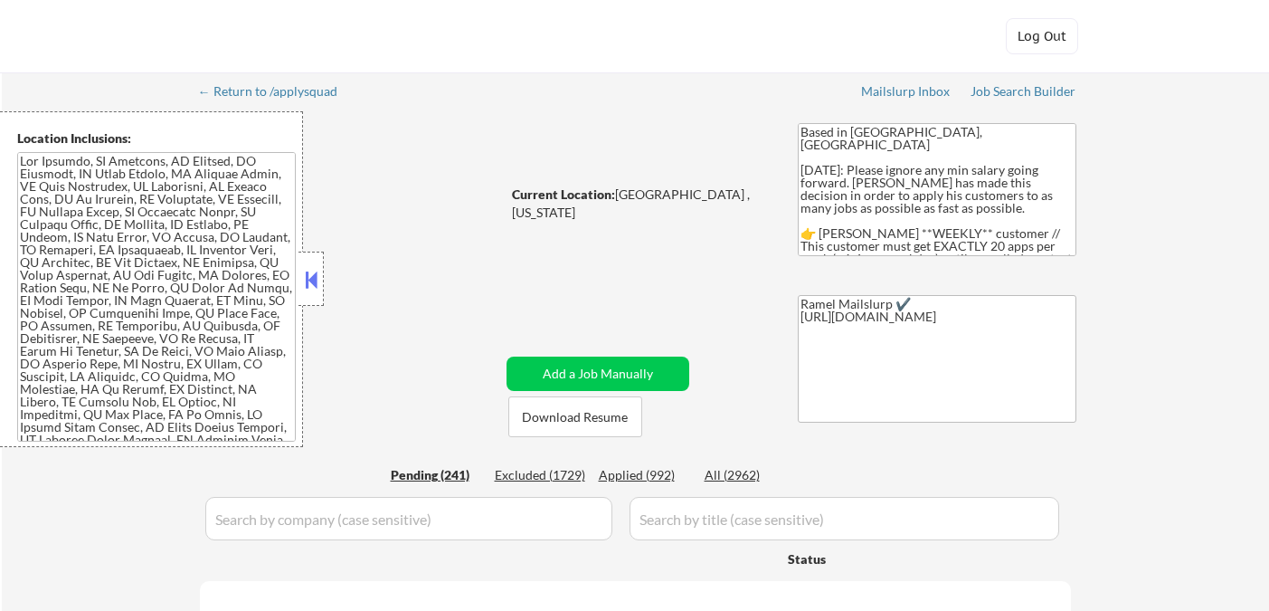
select select ""pending""
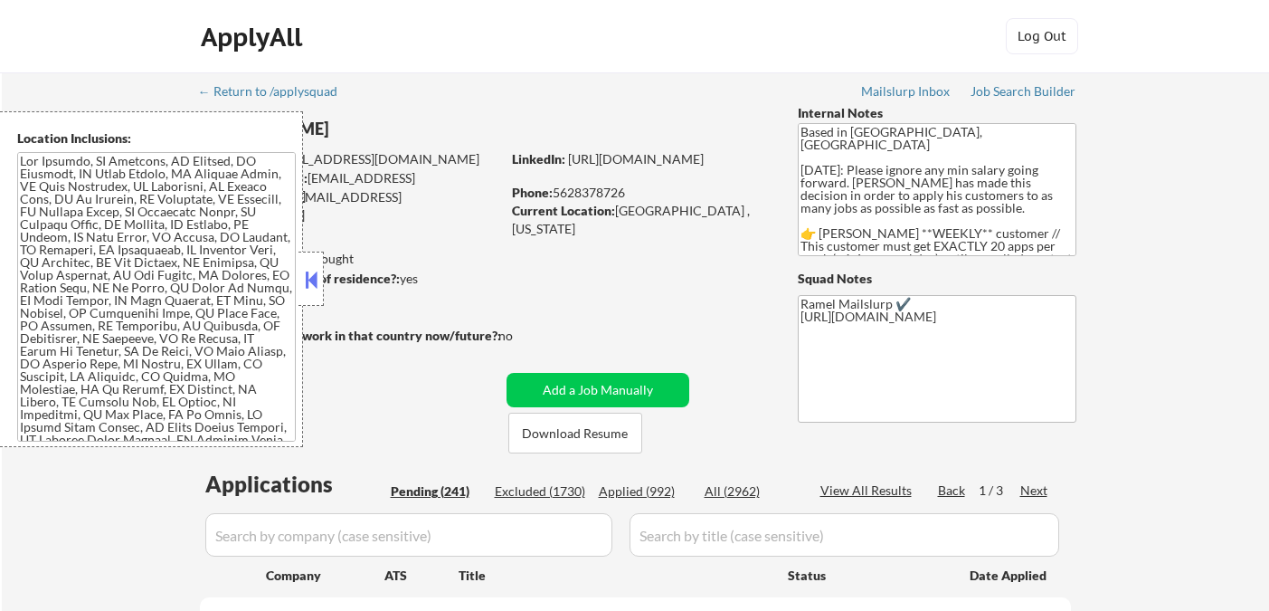
select select ""applied""
select select ""pending""
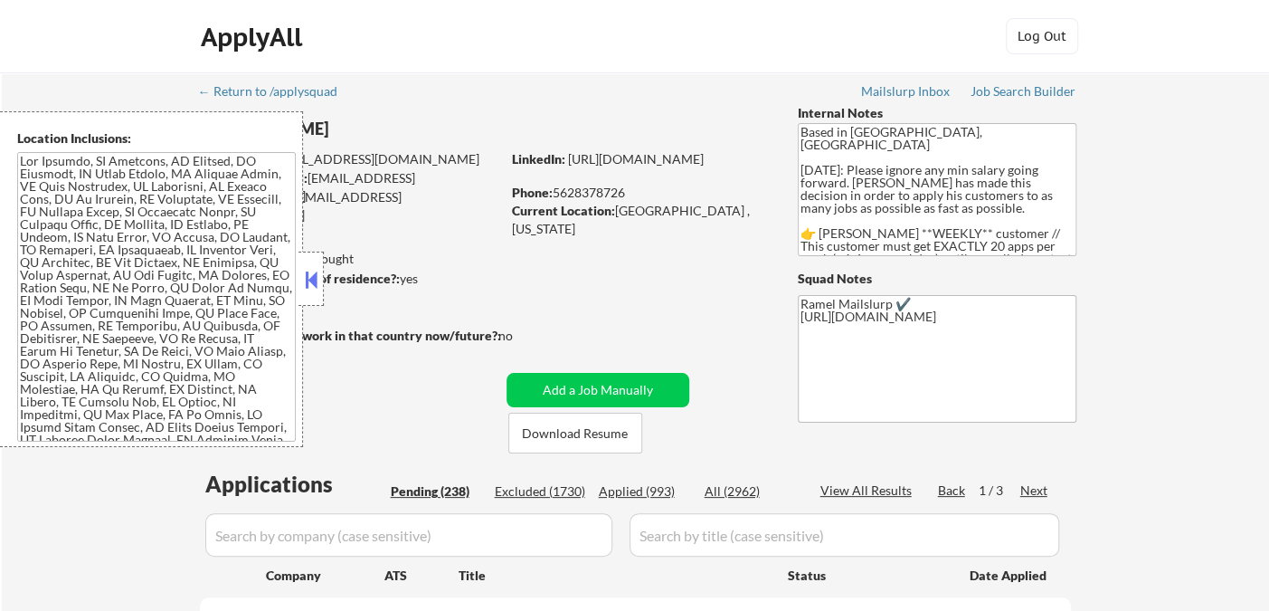
click at [660, 495] on div "Applied (993)" at bounding box center [644, 491] width 90 height 18
select select ""applied""
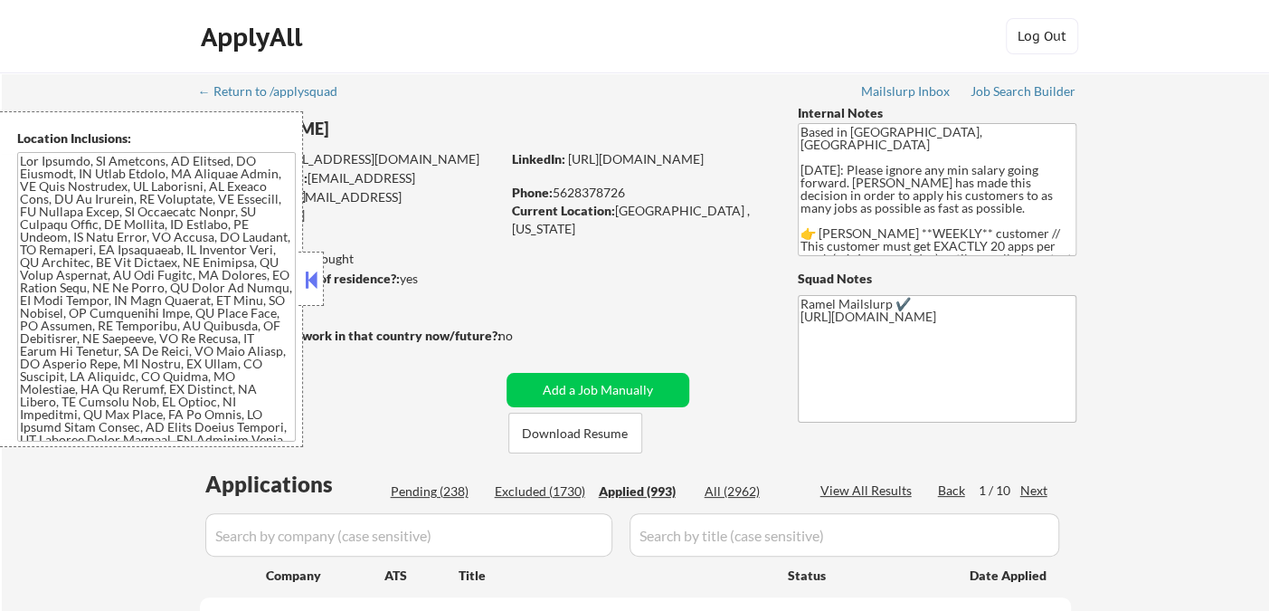
select select ""applied""
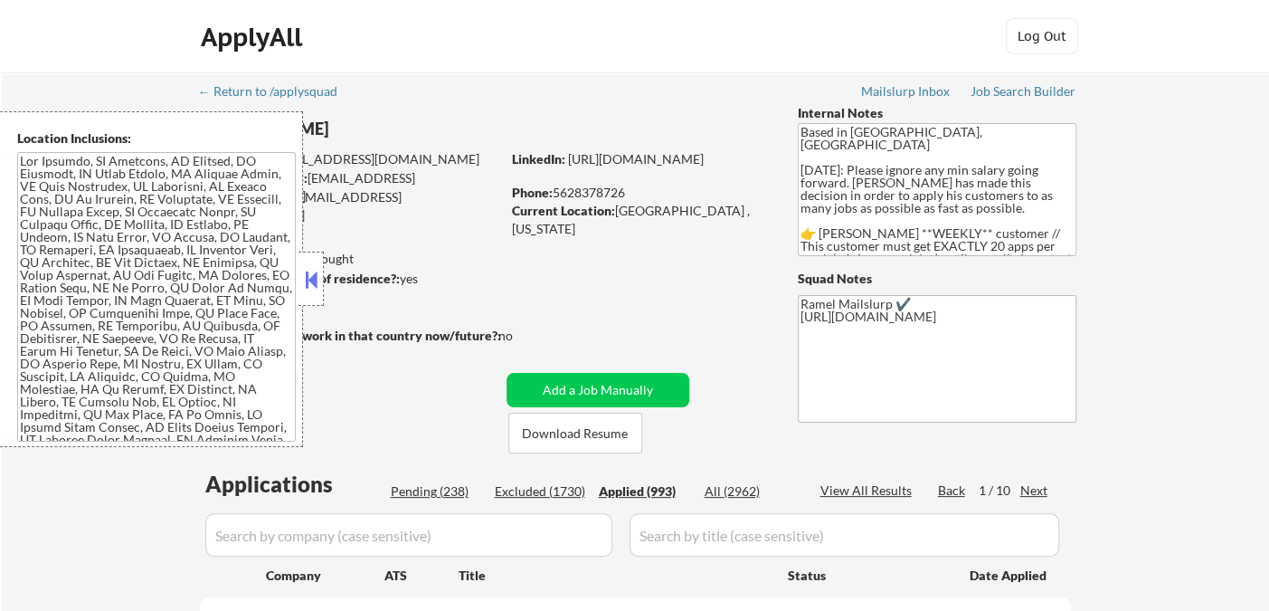
select select ""applied""
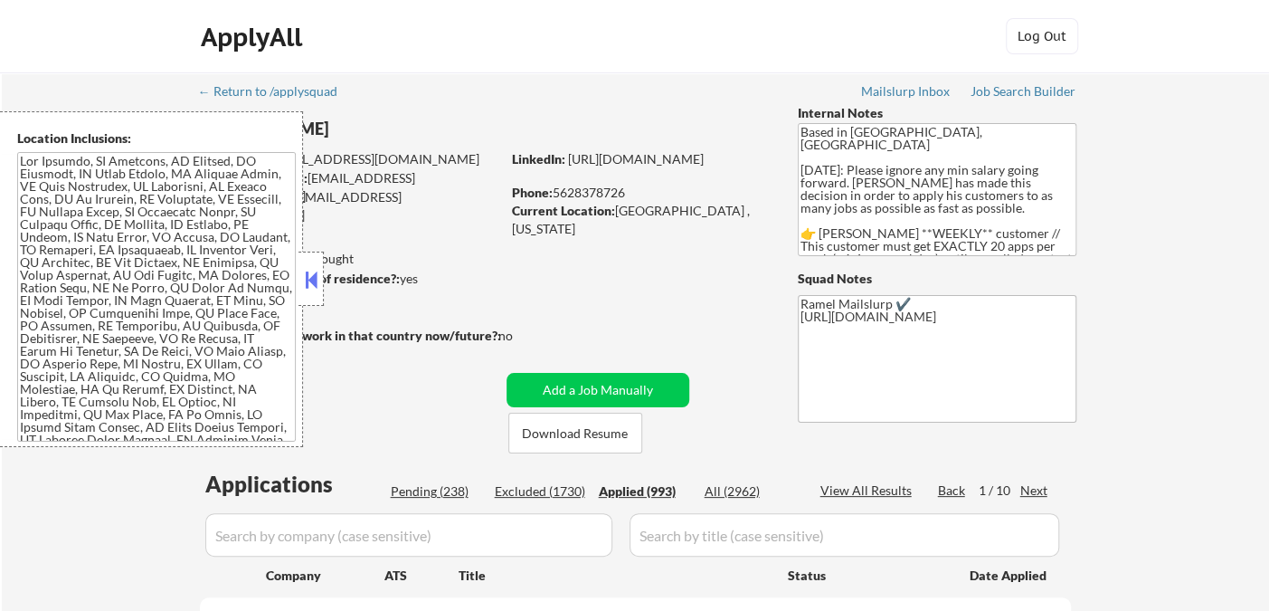
select select ""applied""
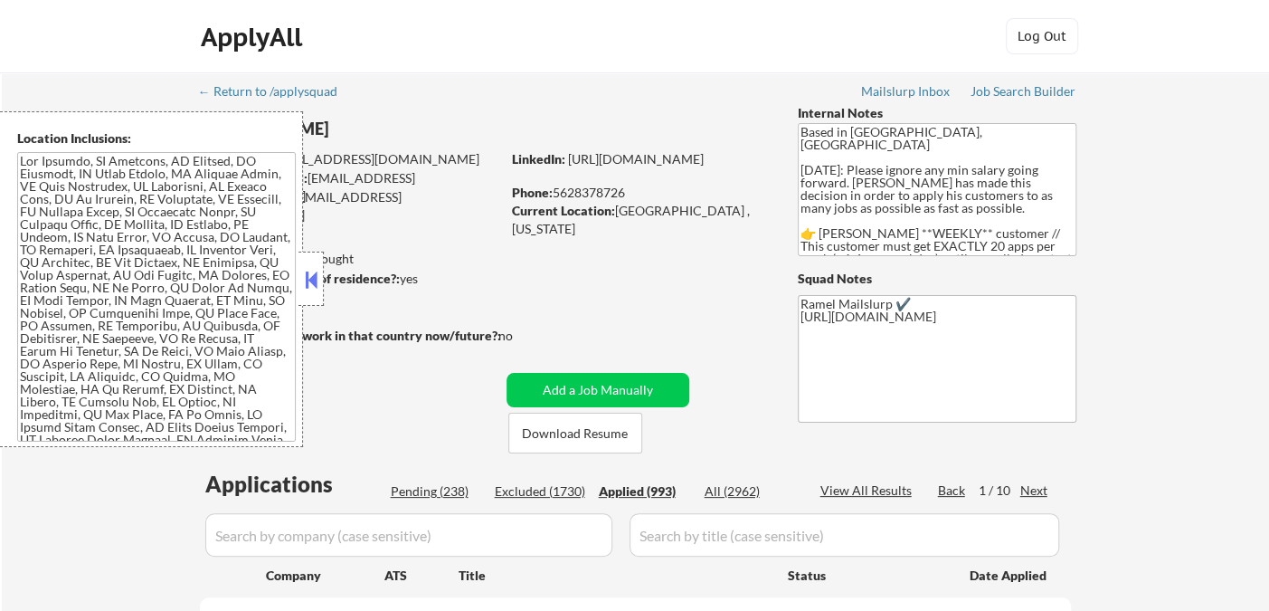
select select ""applied""
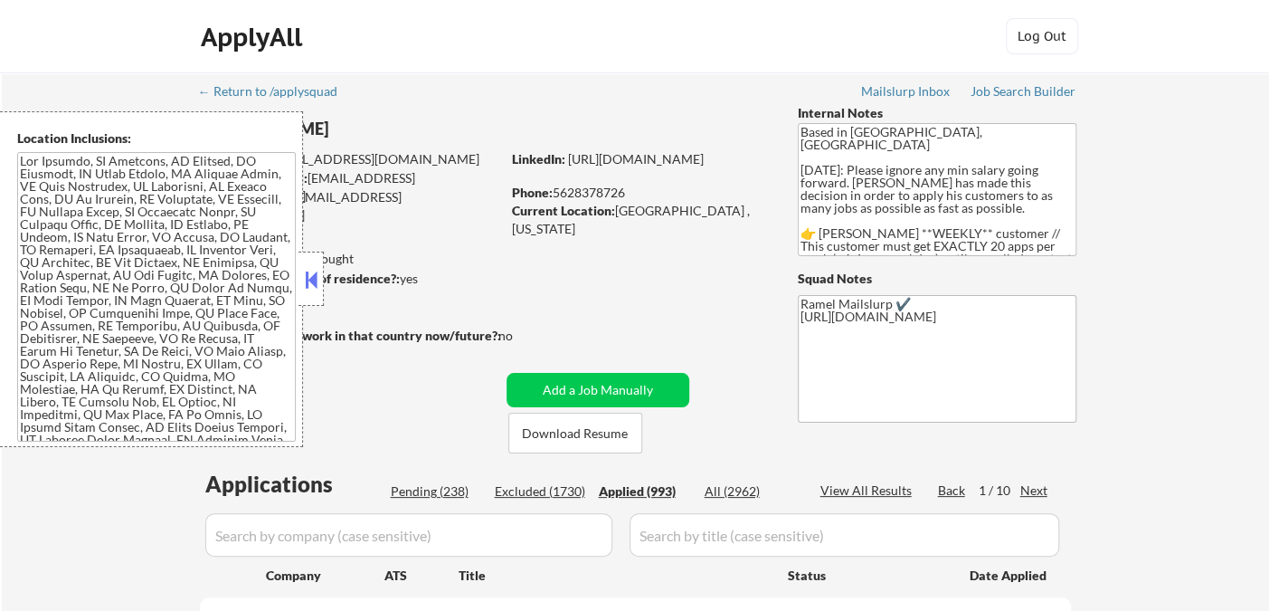
select select ""applied""
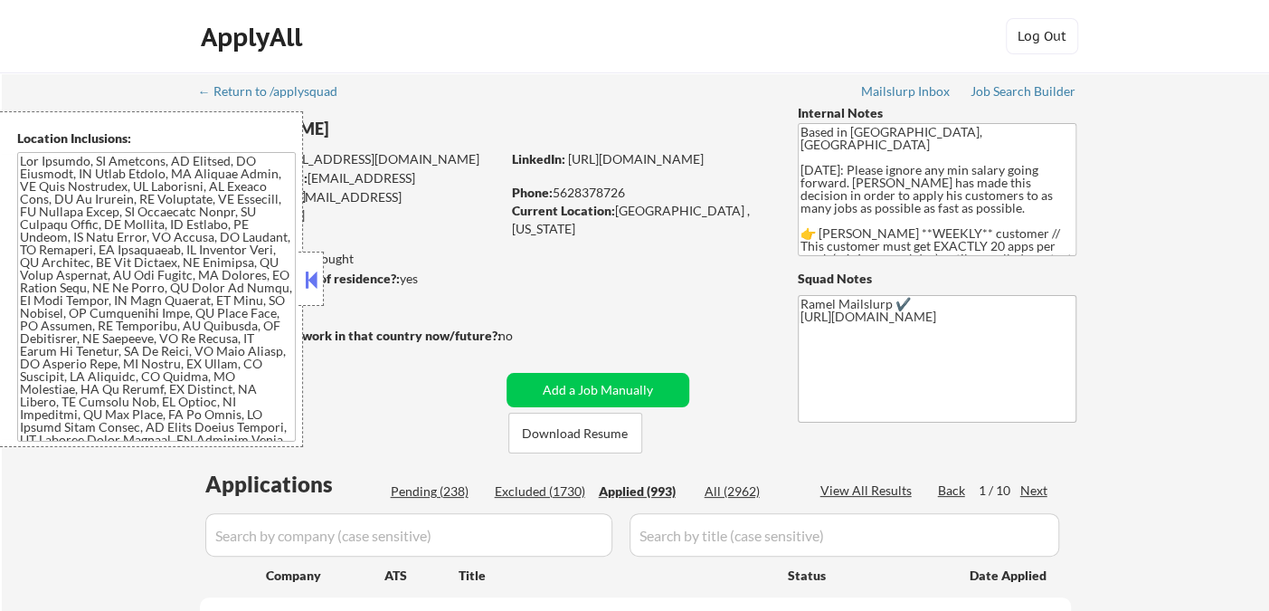
select select ""applied""
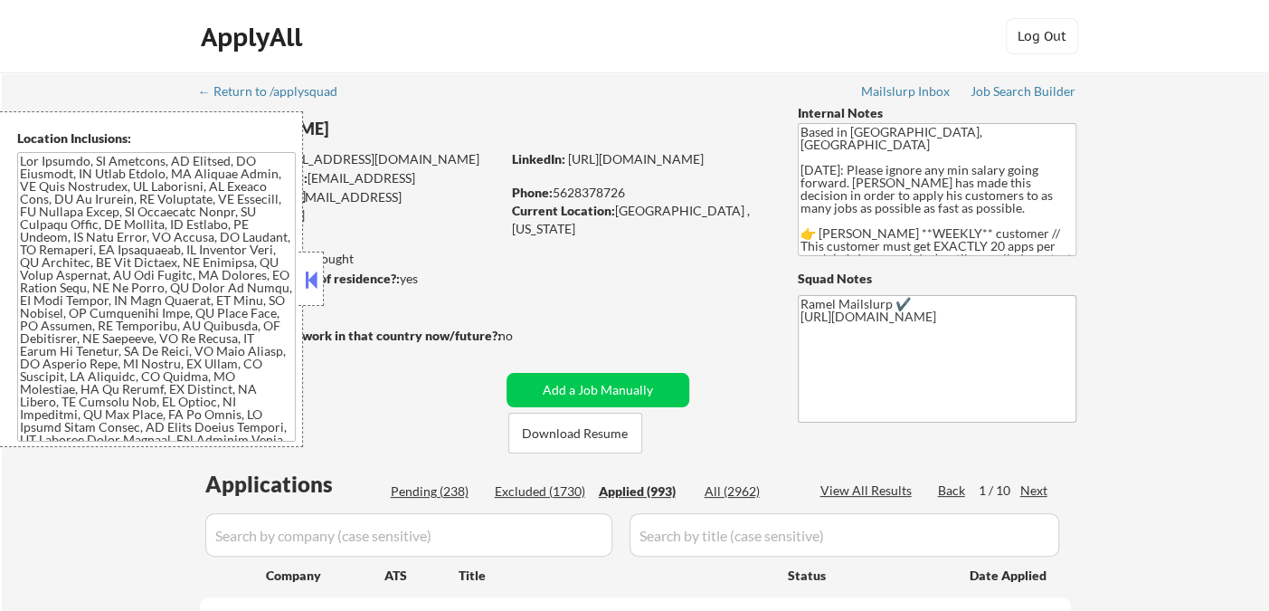
select select ""applied""
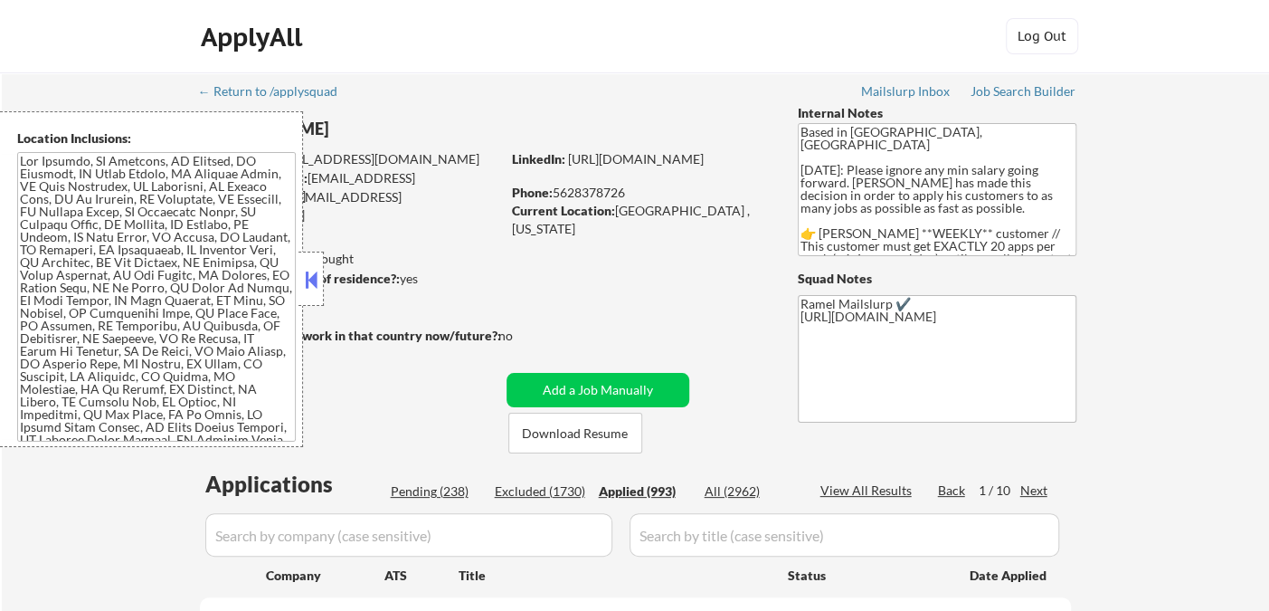
select select ""applied""
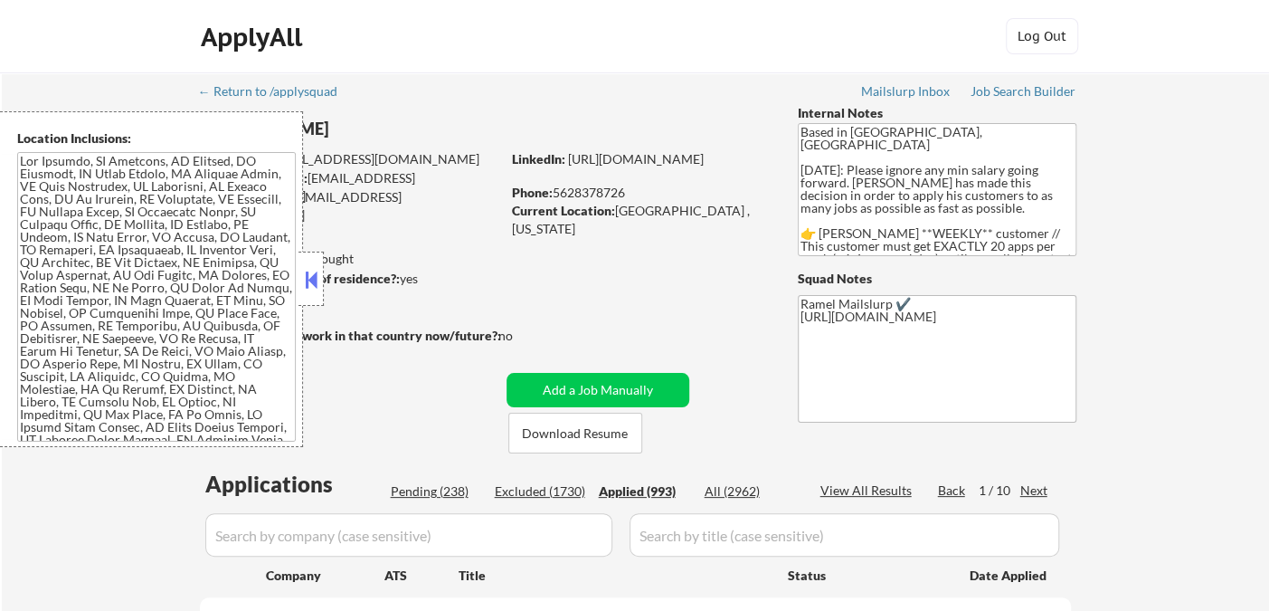
select select ""applied""
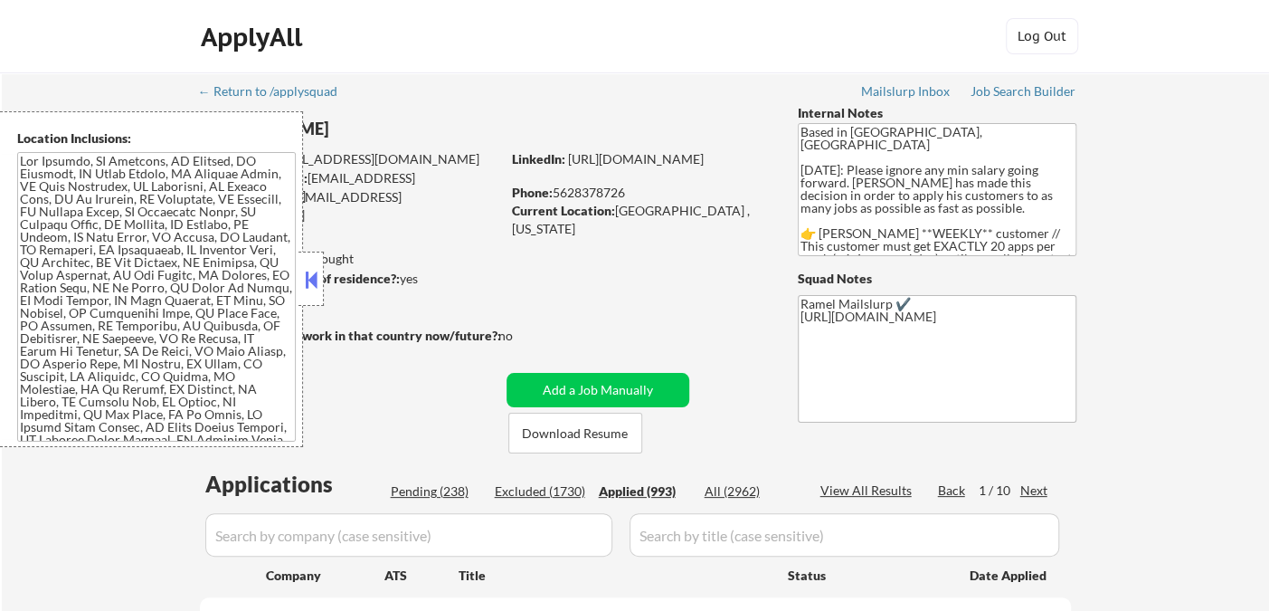
select select ""applied""
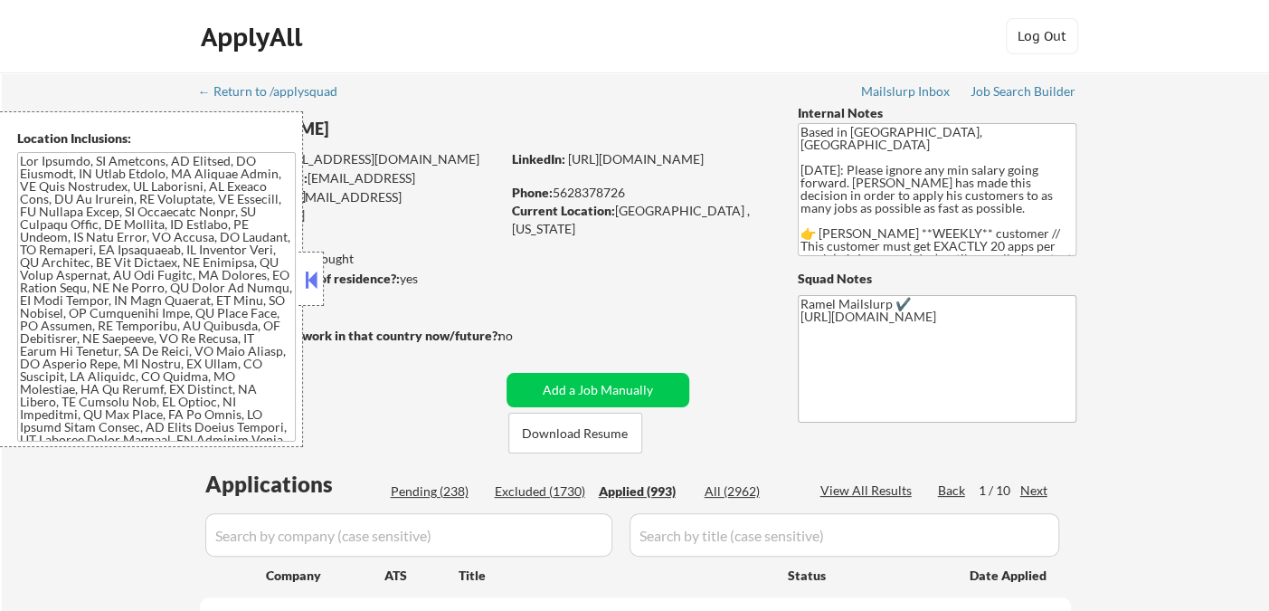
select select ""applied""
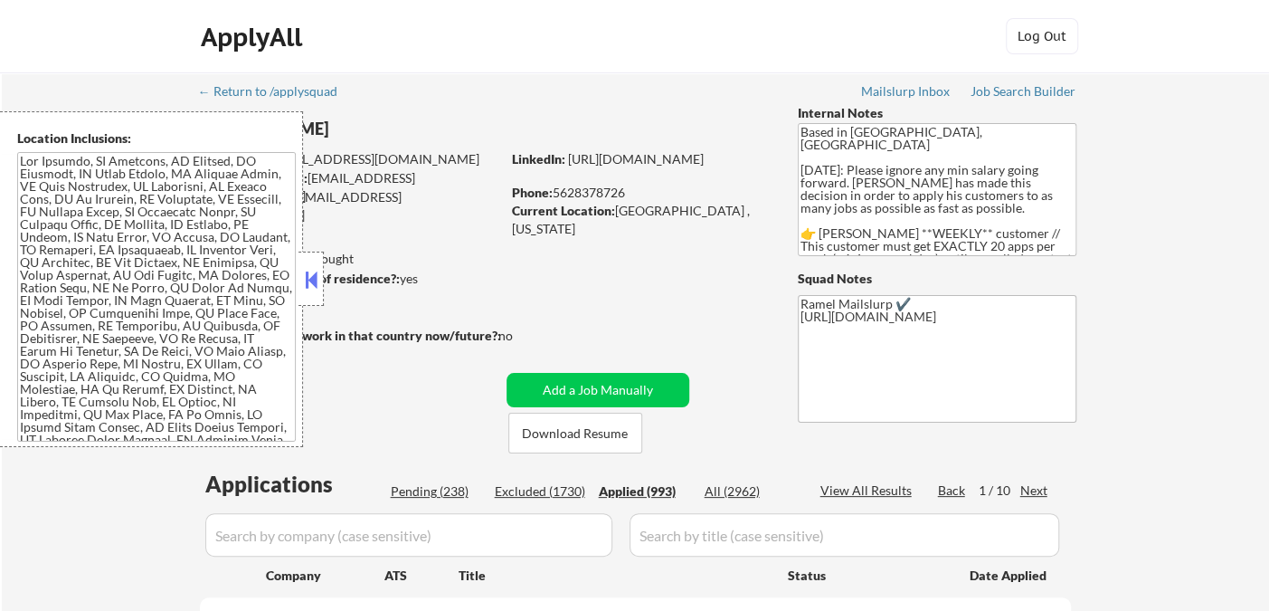
select select ""applied""
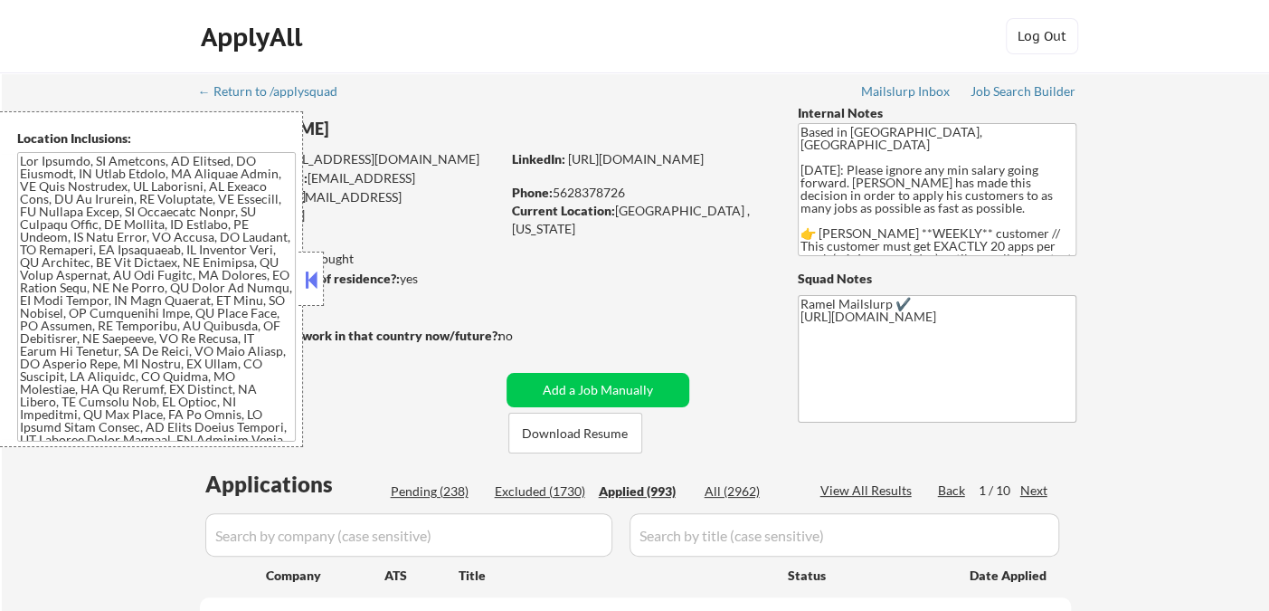
select select ""applied""
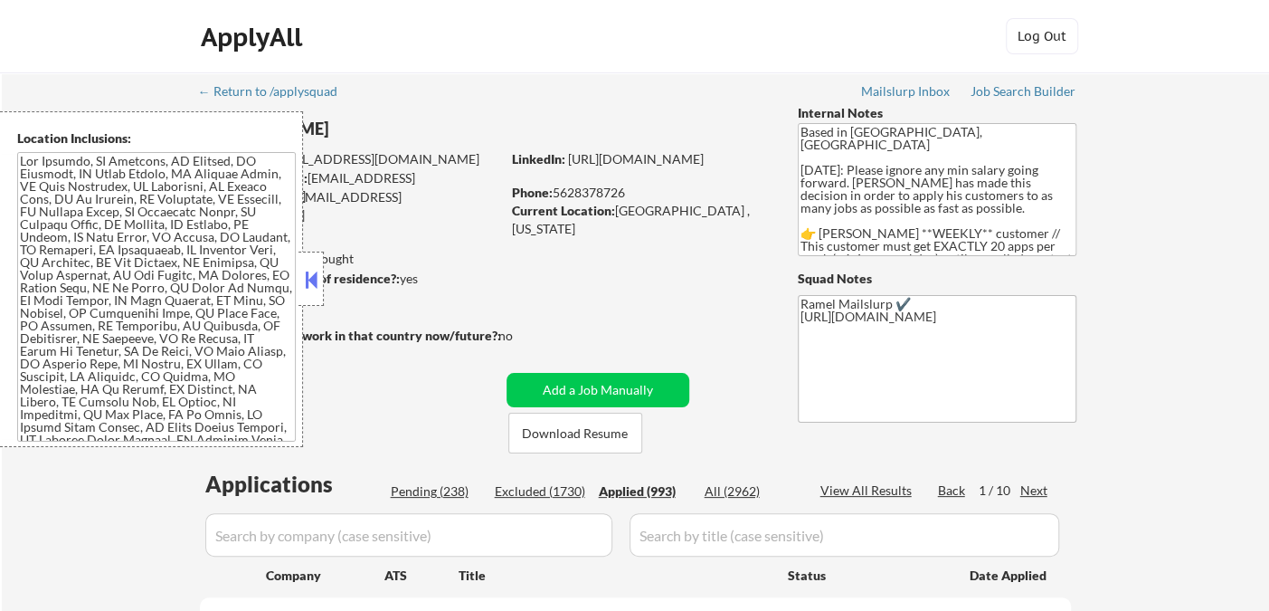
select select ""applied""
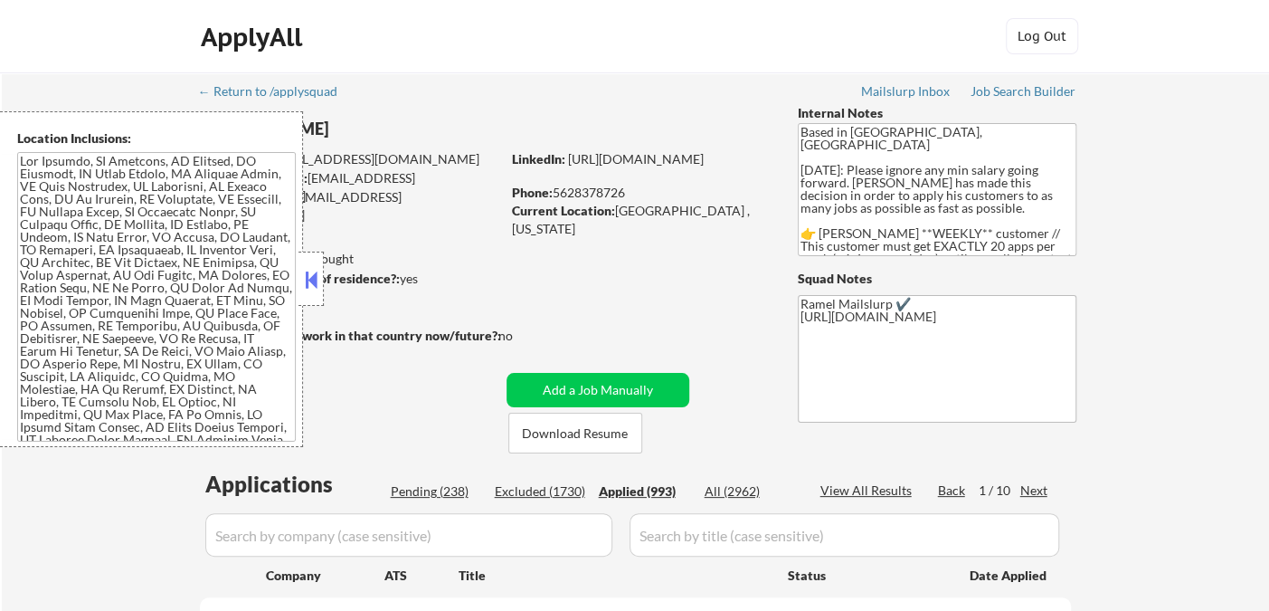
select select ""applied""
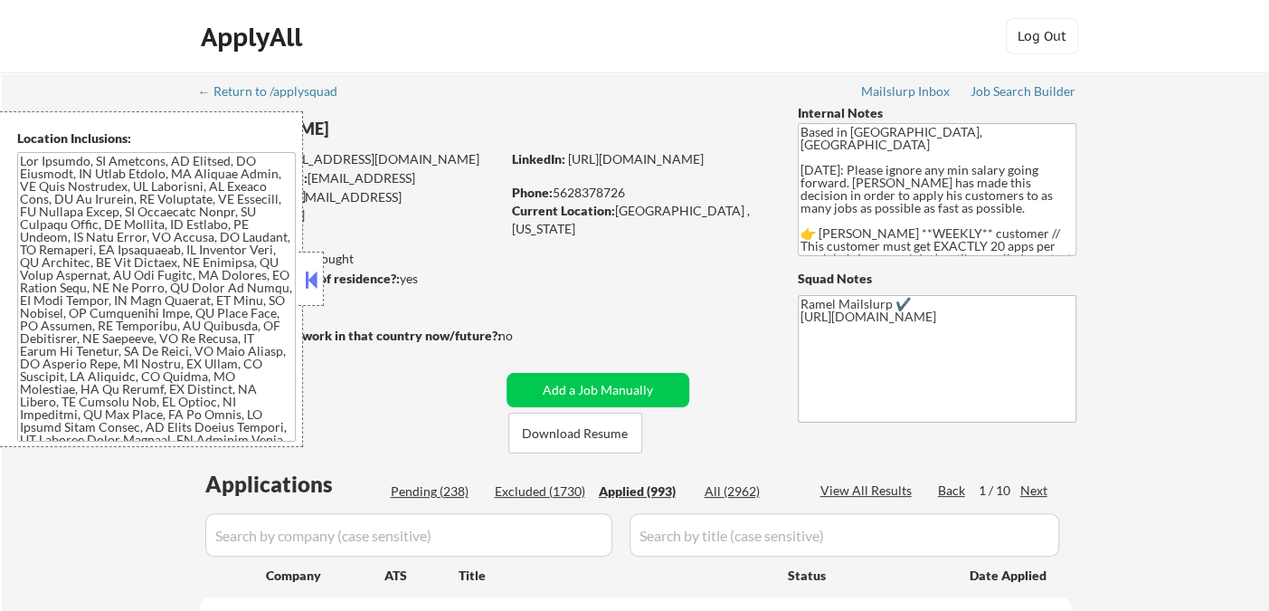
select select ""applied""
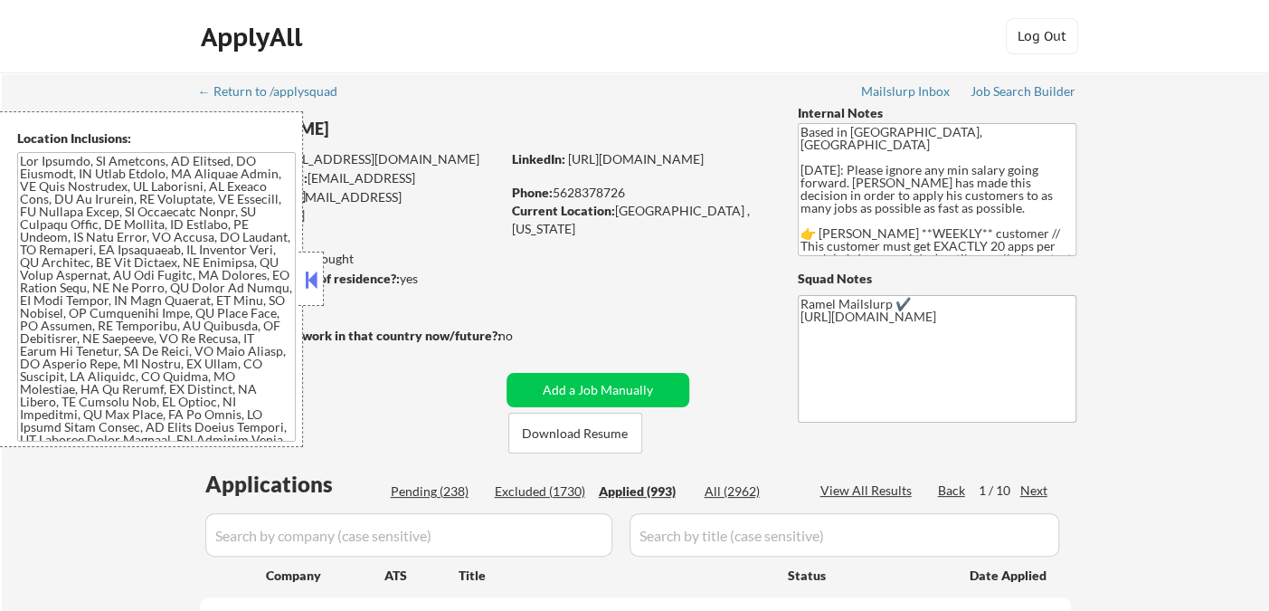
select select ""applied""
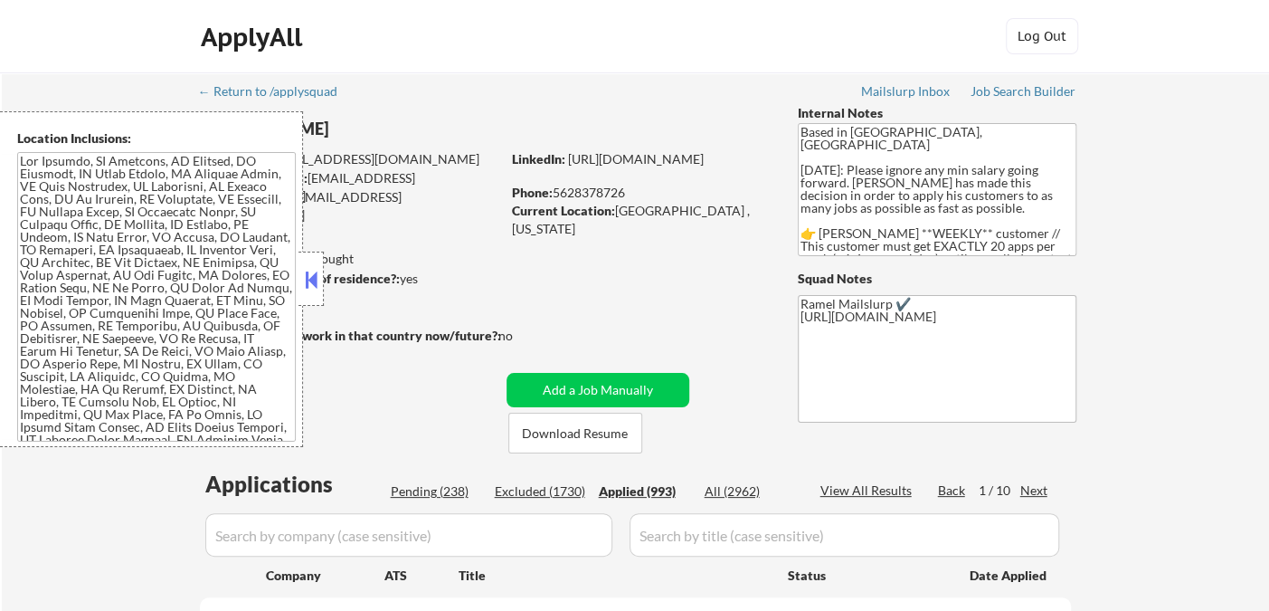
select select ""applied""
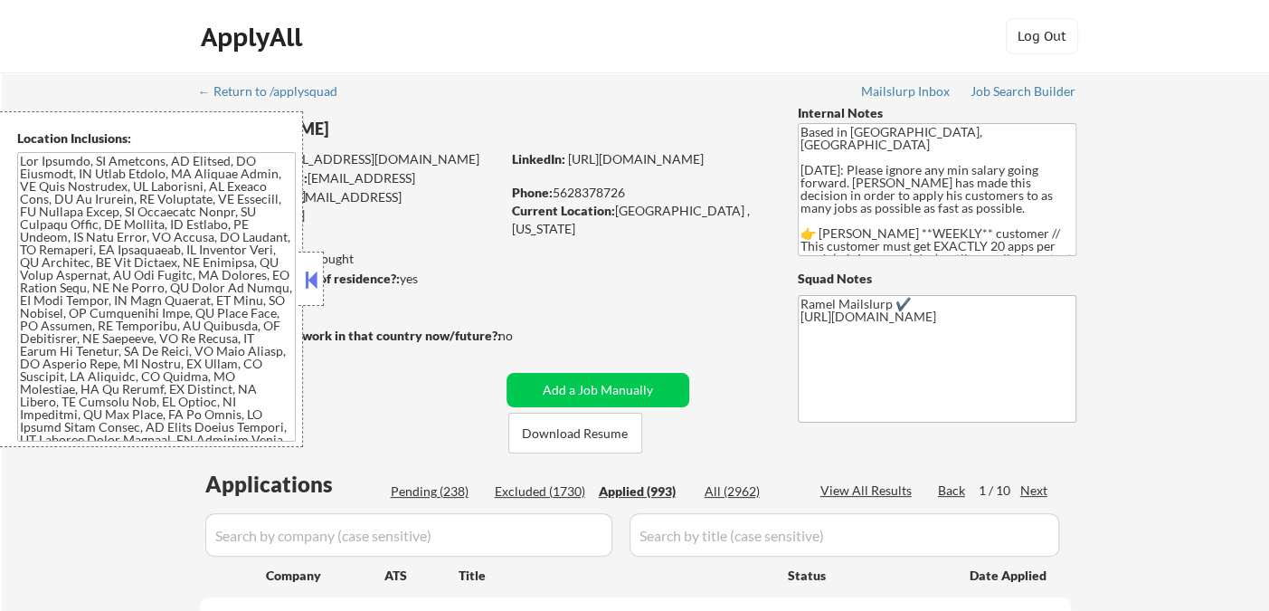
select select ""applied""
drag, startPoint x: 306, startPoint y: 286, endPoint x: 312, endPoint y: 274, distance: 13.4
click at [307, 286] on button at bounding box center [311, 279] width 20 height 27
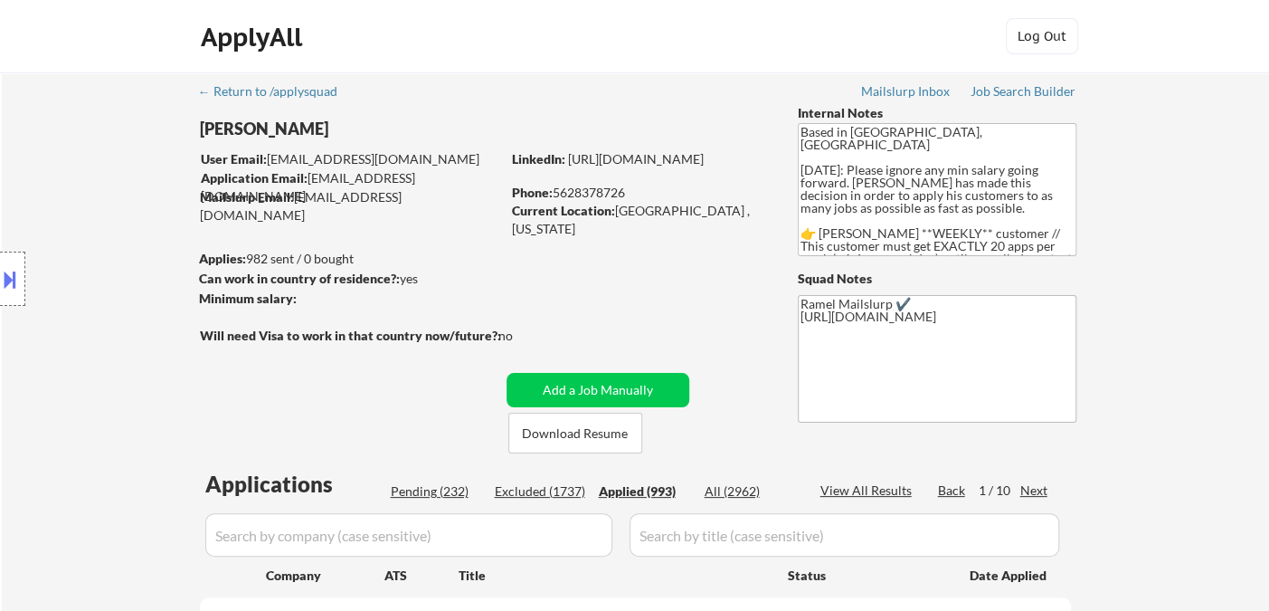
click at [585, 197] on div "Phone: 5628378726" at bounding box center [640, 193] width 256 height 18
click at [586, 196] on div "Phone: 5628378726" at bounding box center [640, 193] width 256 height 18
copy div "5628378726"
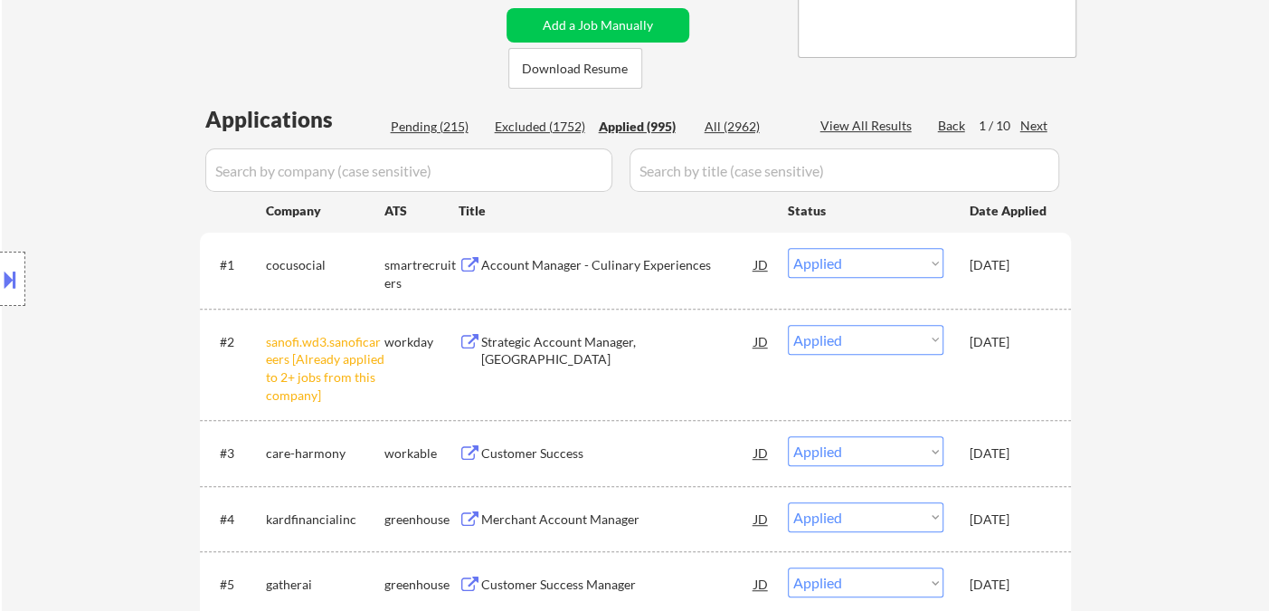
scroll to position [201, 0]
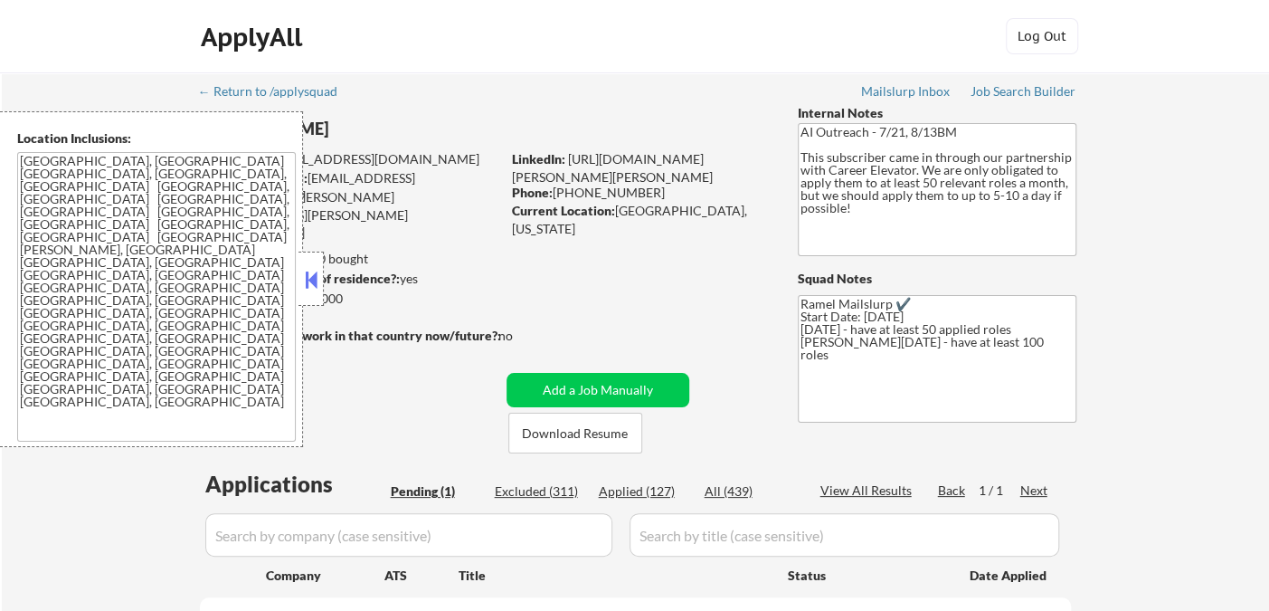
click at [309, 282] on button at bounding box center [311, 279] width 20 height 27
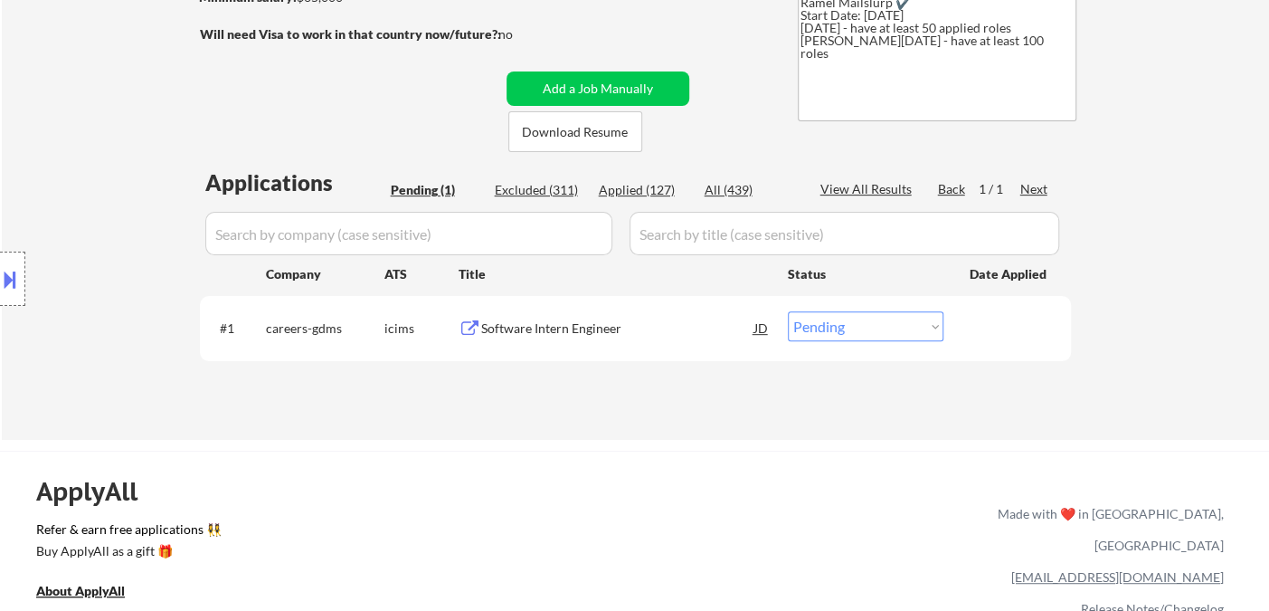
scroll to position [100, 0]
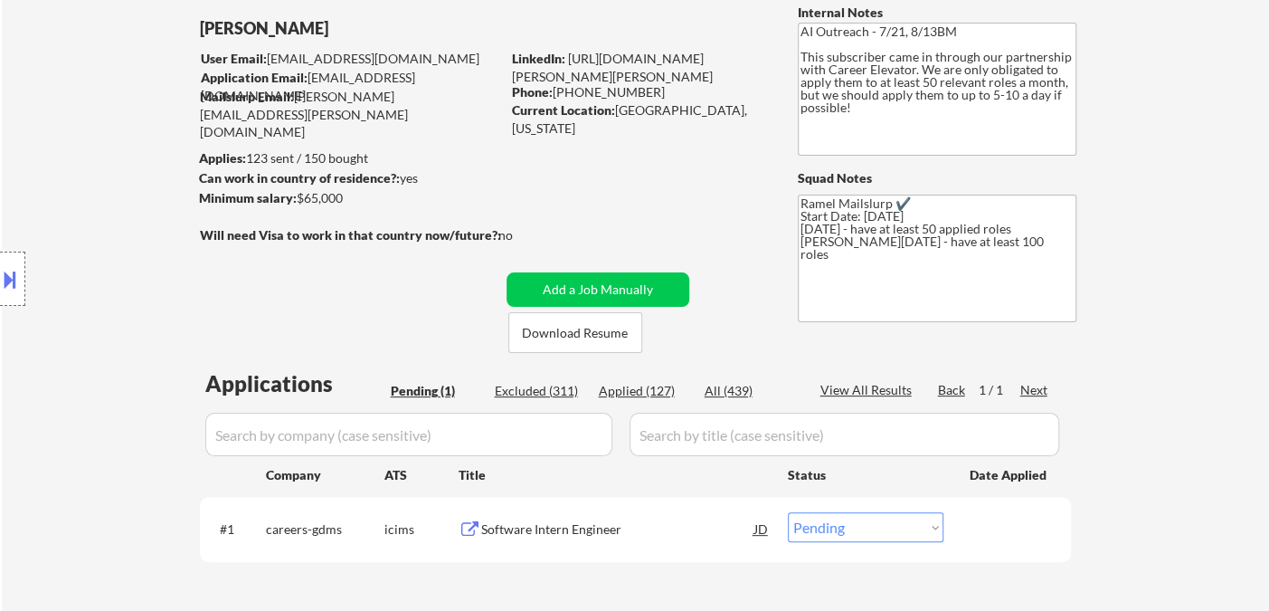
click at [50, 131] on div "Location Inclusions: [GEOGRAPHIC_DATA], [GEOGRAPHIC_DATA] [GEOGRAPHIC_DATA], [G…" at bounding box center [162, 279] width 324 height 336
click at [594, 512] on div "Software Intern Engineer" at bounding box center [617, 528] width 273 height 33
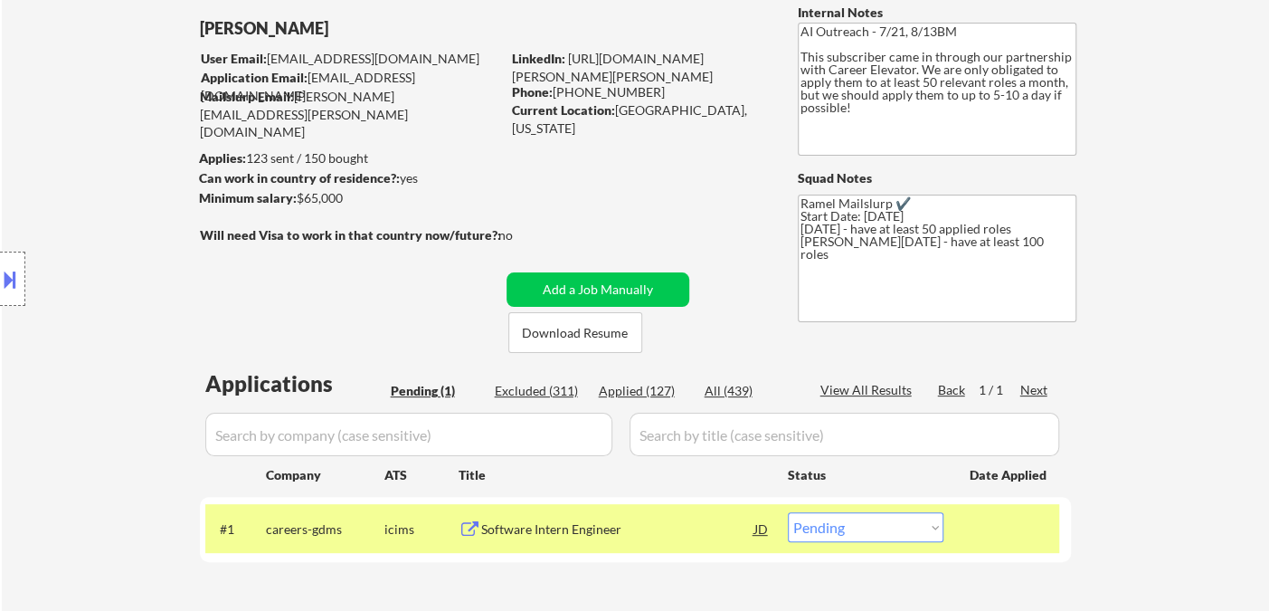
click at [16, 282] on button at bounding box center [10, 279] width 20 height 30
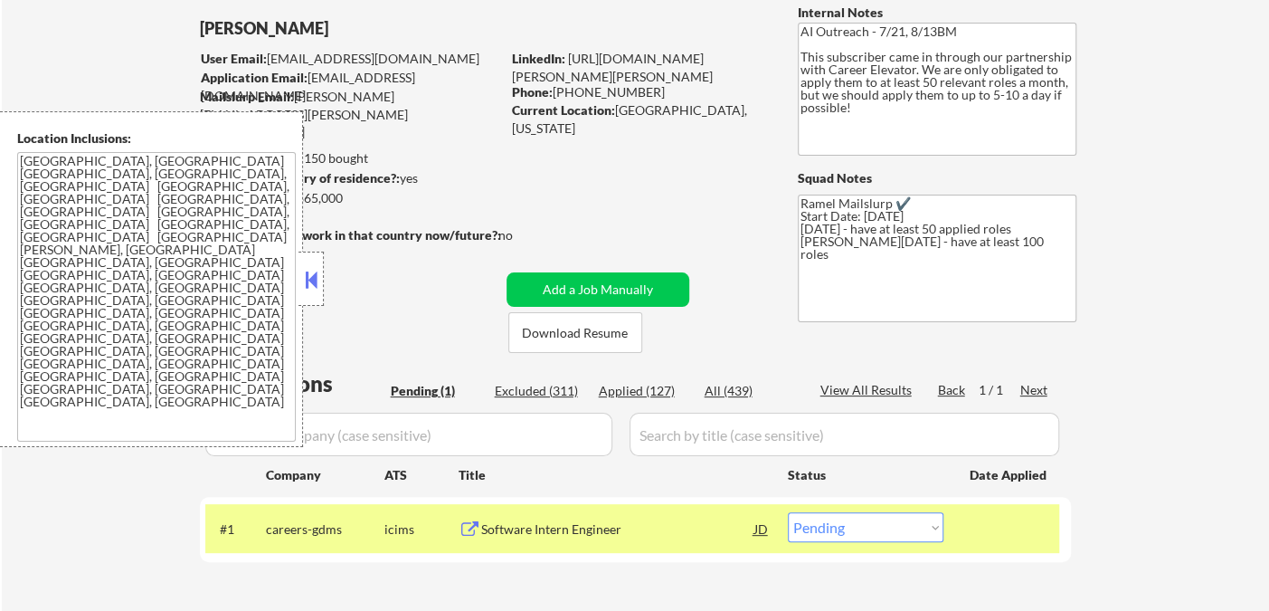
click at [315, 279] on button at bounding box center [311, 279] width 20 height 27
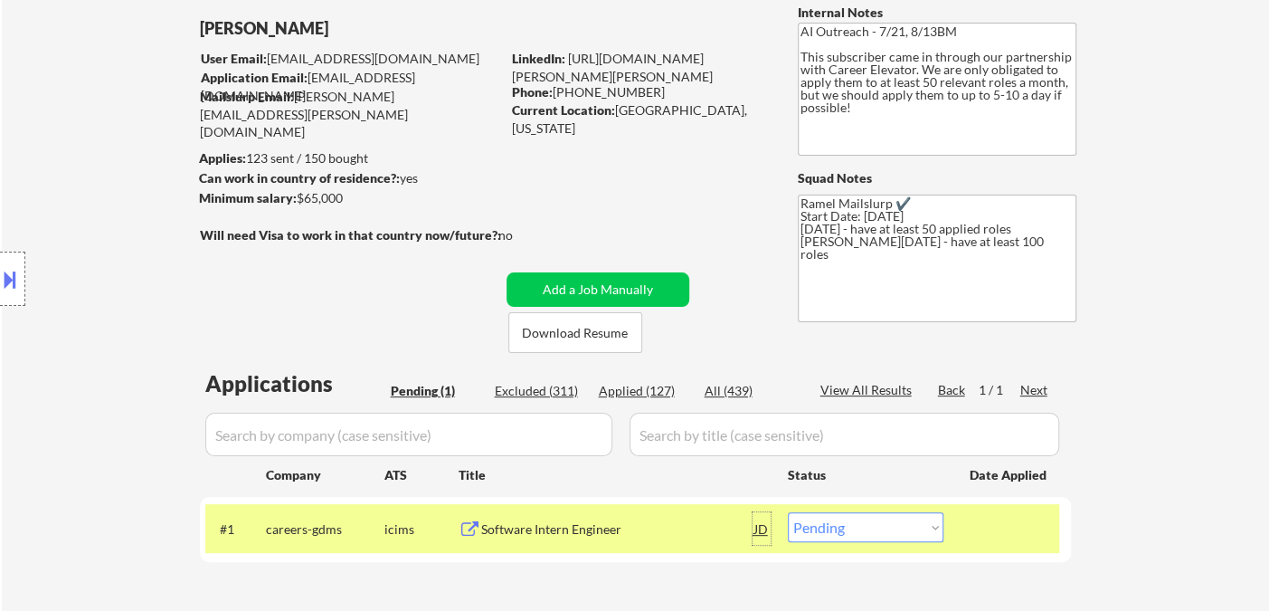
click at [764, 538] on div "JD" at bounding box center [762, 528] width 18 height 33
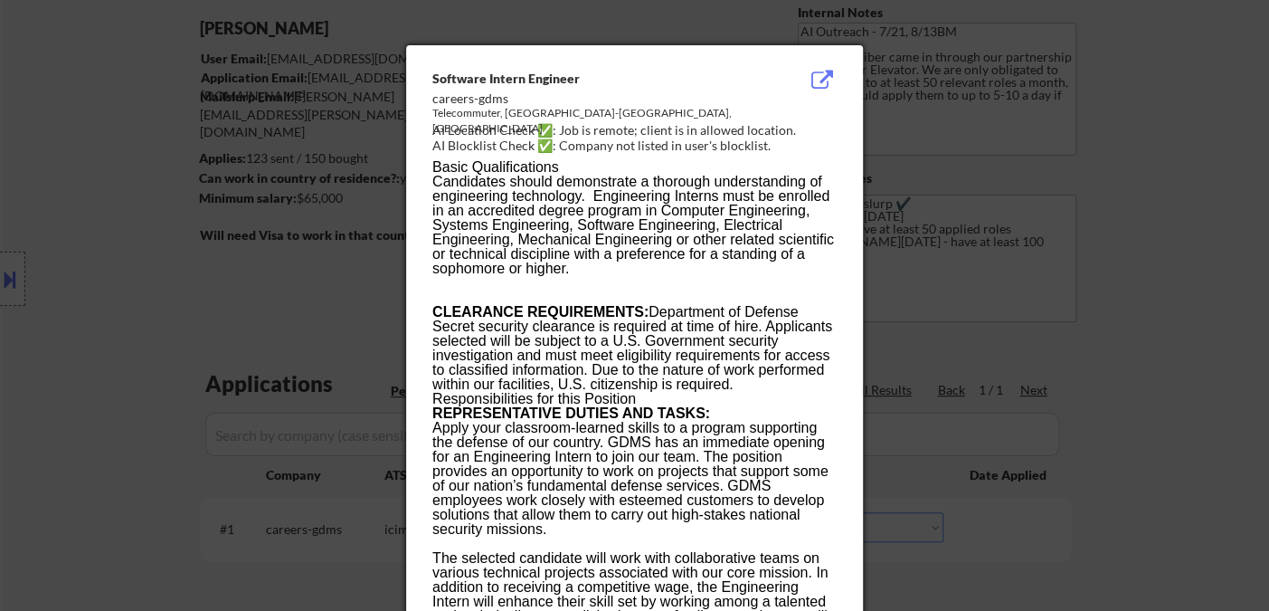
click at [1171, 486] on div at bounding box center [634, 305] width 1269 height 611
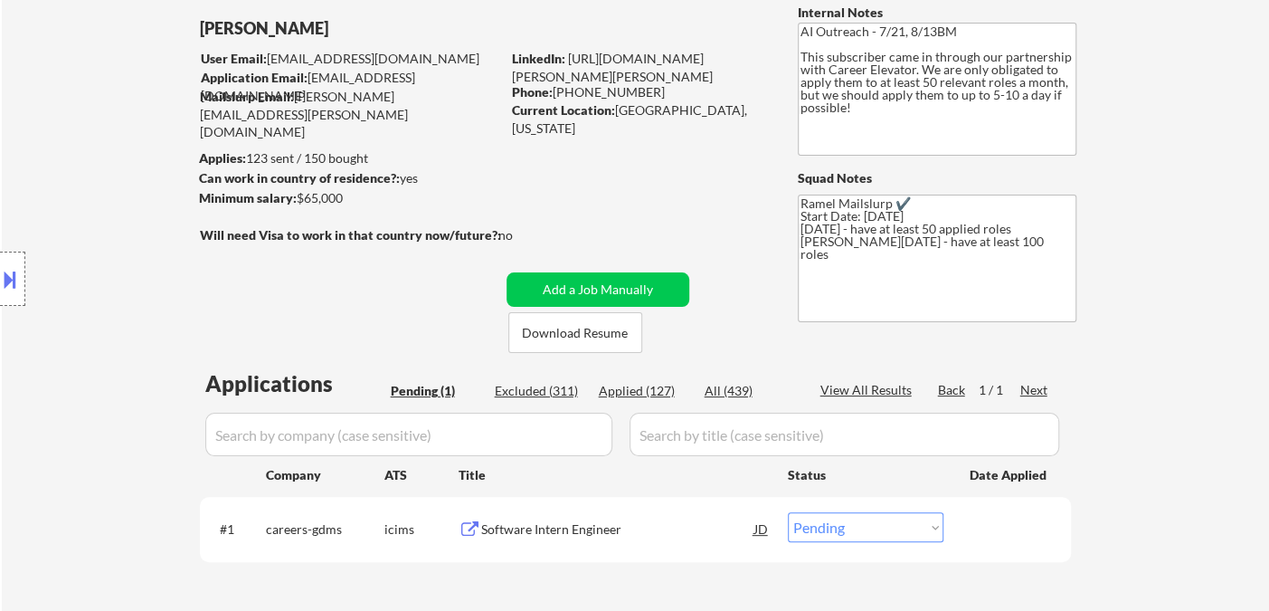
drag, startPoint x: 825, startPoint y: 532, endPoint x: 848, endPoint y: 543, distance: 25.1
click at [825, 534] on select "Choose an option... Pending Applied Excluded (Questions) Excluded (Expired) Exc…" at bounding box center [866, 527] width 156 height 30
select select ""excluded__bad_match_""
click at [788, 512] on select "Choose an option... Pending Applied Excluded (Questions) Excluded (Expired) Exc…" at bounding box center [866, 527] width 156 height 30
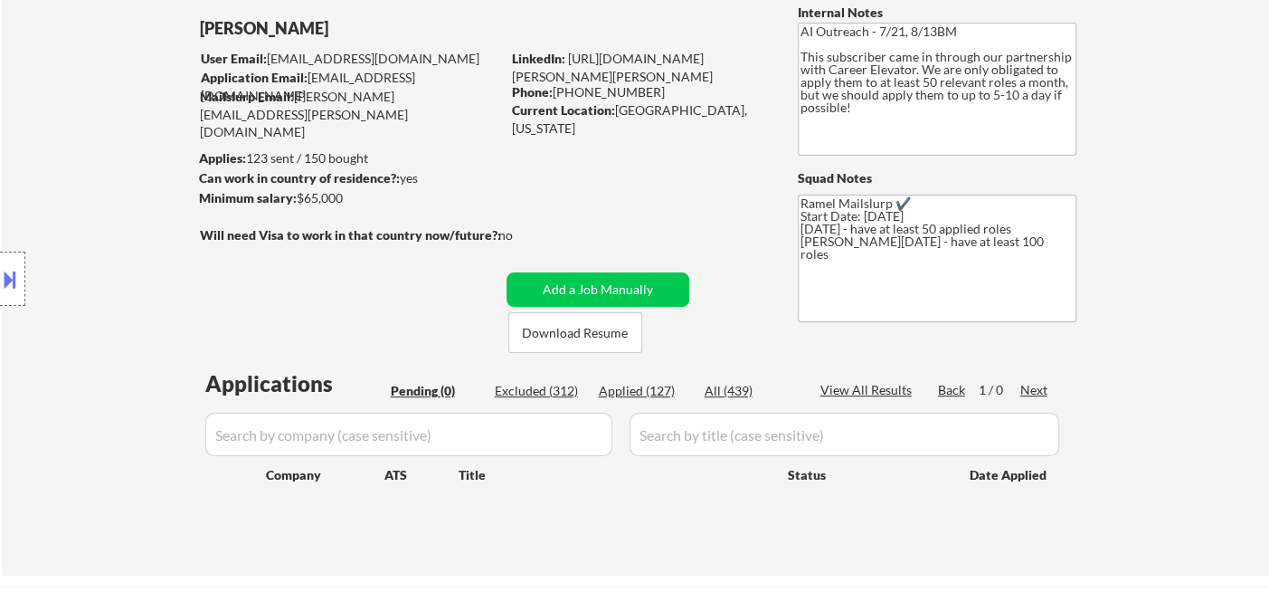
drag, startPoint x: 65, startPoint y: 179, endPoint x: 97, endPoint y: 67, distance: 116.5
click at [65, 178] on div "Location Inclusions: [GEOGRAPHIC_DATA], [GEOGRAPHIC_DATA] [GEOGRAPHIC_DATA], [G…" at bounding box center [162, 279] width 324 height 336
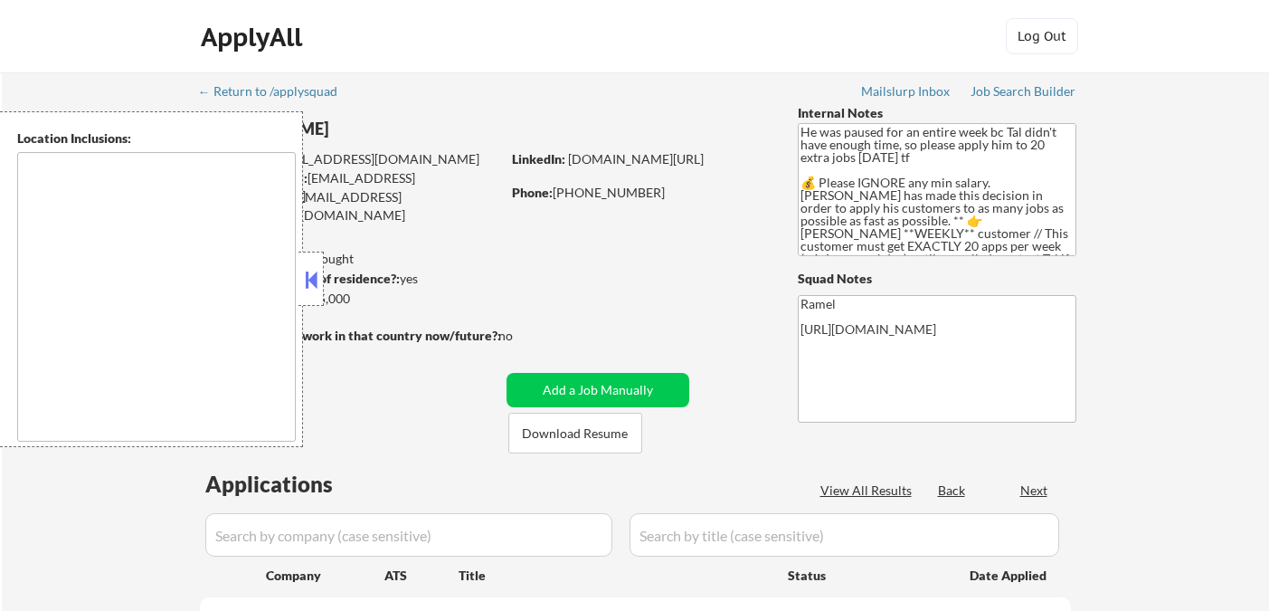
type textarea "remote"
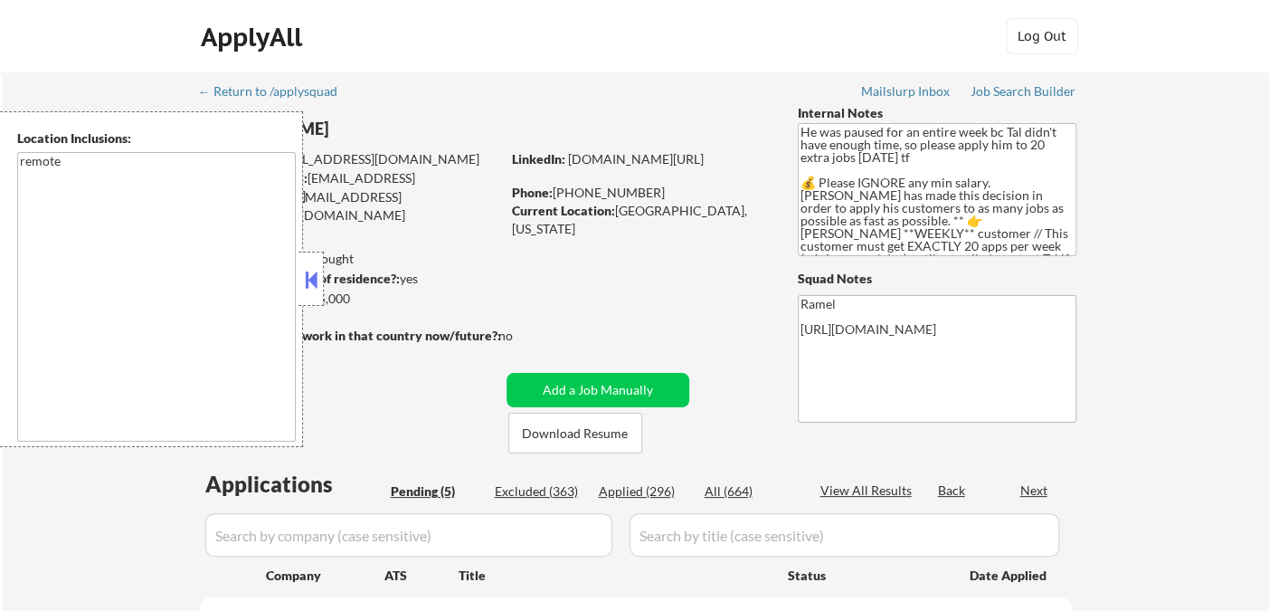
select select ""pending""
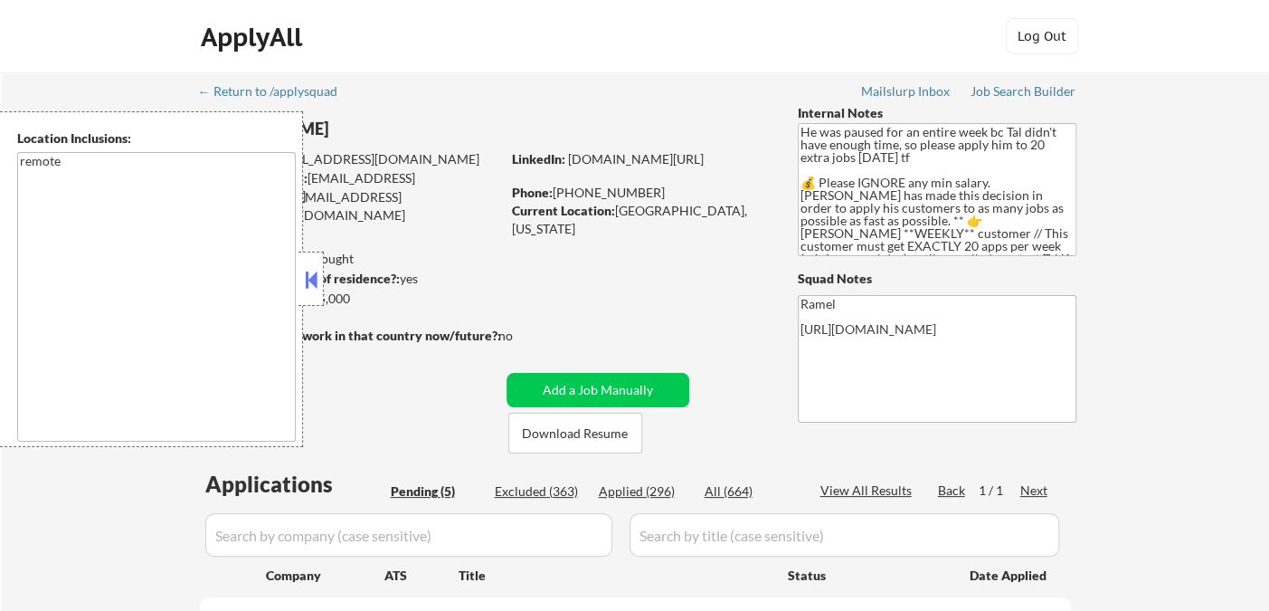
click at [311, 285] on button at bounding box center [311, 279] width 20 height 27
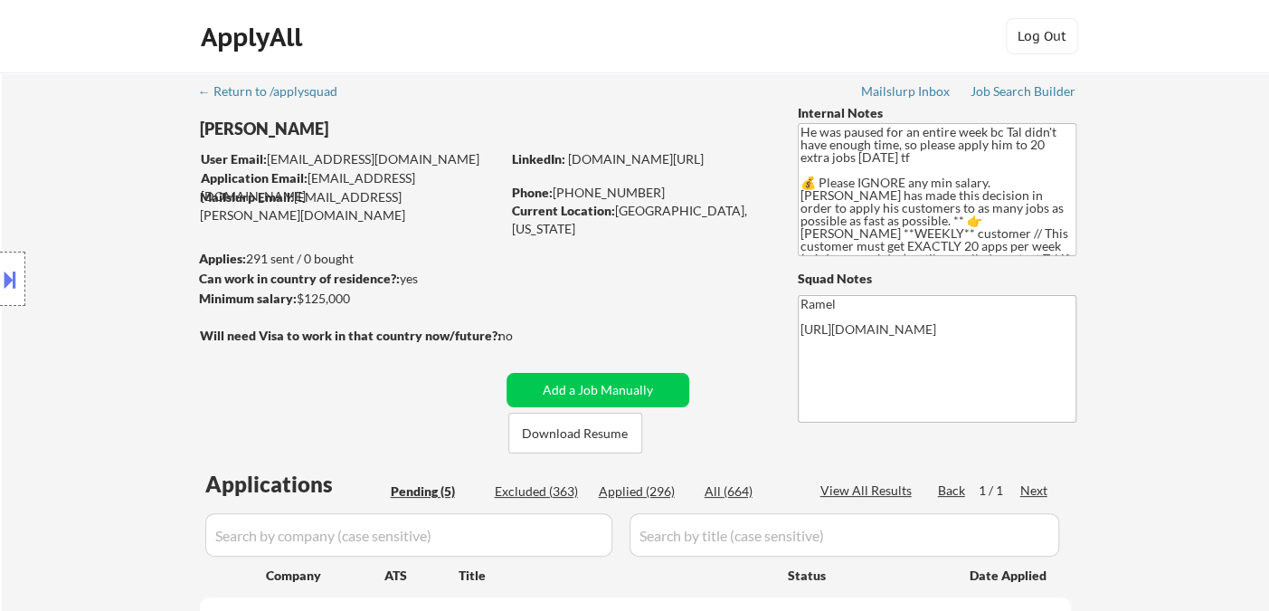
scroll to position [301, 0]
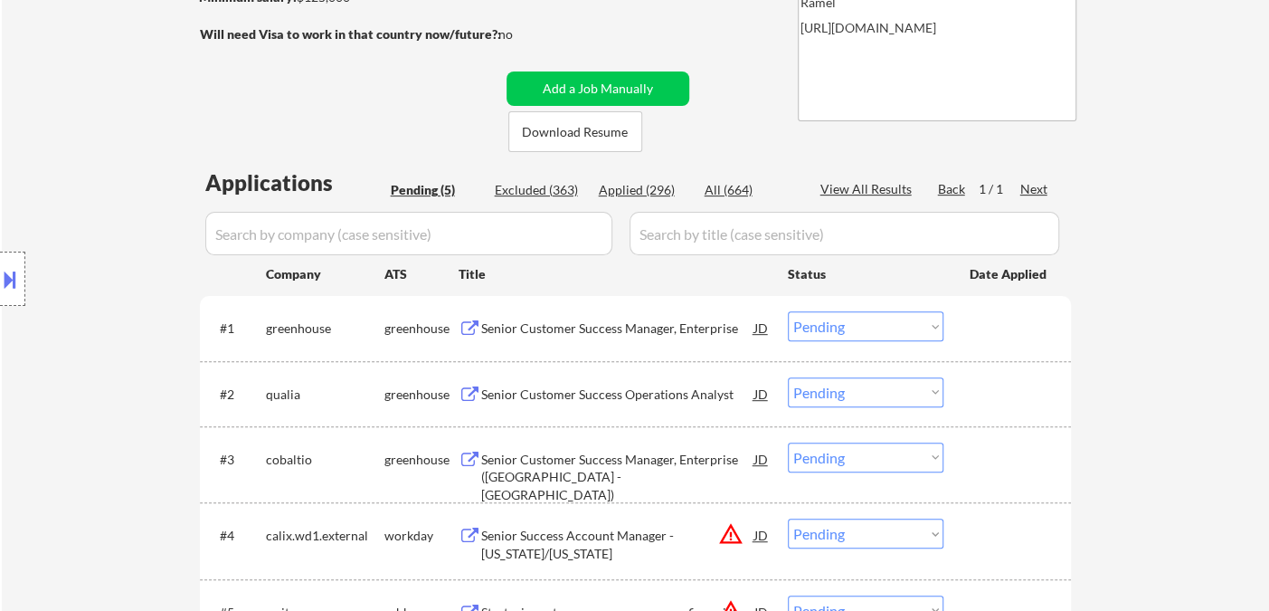
click at [615, 327] on div "Senior Customer Success Manager, Enterprise" at bounding box center [617, 328] width 273 height 18
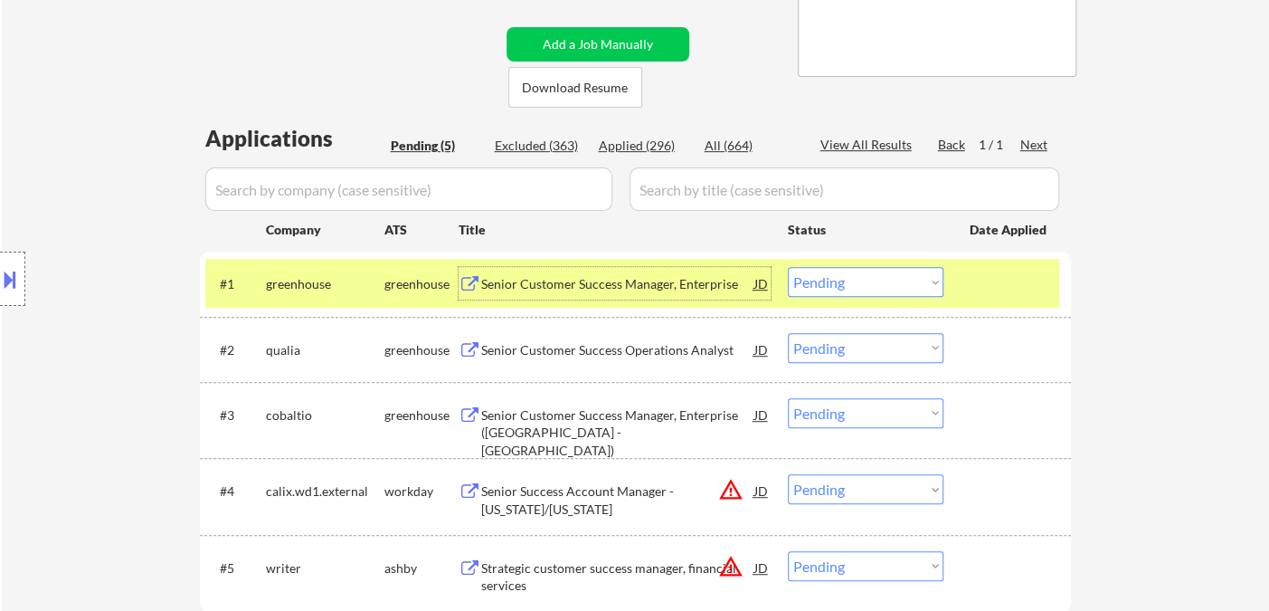
scroll to position [402, 0]
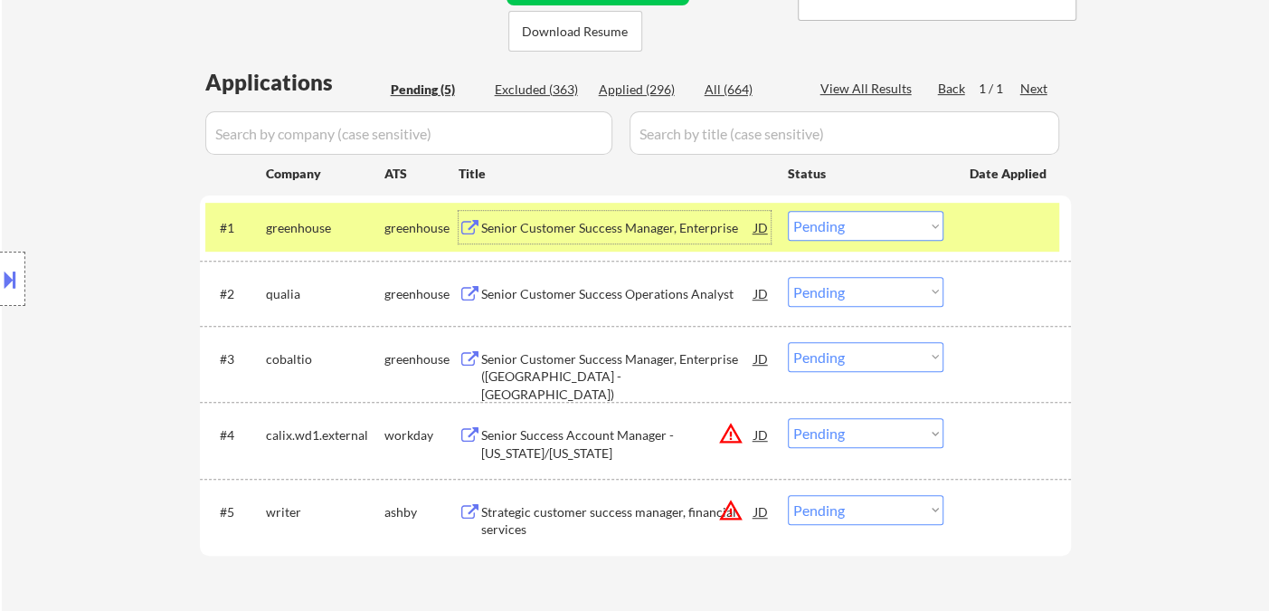
click at [822, 233] on select "Choose an option... Pending Applied Excluded (Questions) Excluded (Expired) Exc…" at bounding box center [866, 226] width 156 height 30
click at [788, 211] on select "Choose an option... Pending Applied Excluded (Questions) Excluded (Expired) Exc…" at bounding box center [866, 226] width 156 height 30
click at [601, 302] on div "Senior Customer Success Operations Analyst" at bounding box center [617, 293] width 273 height 33
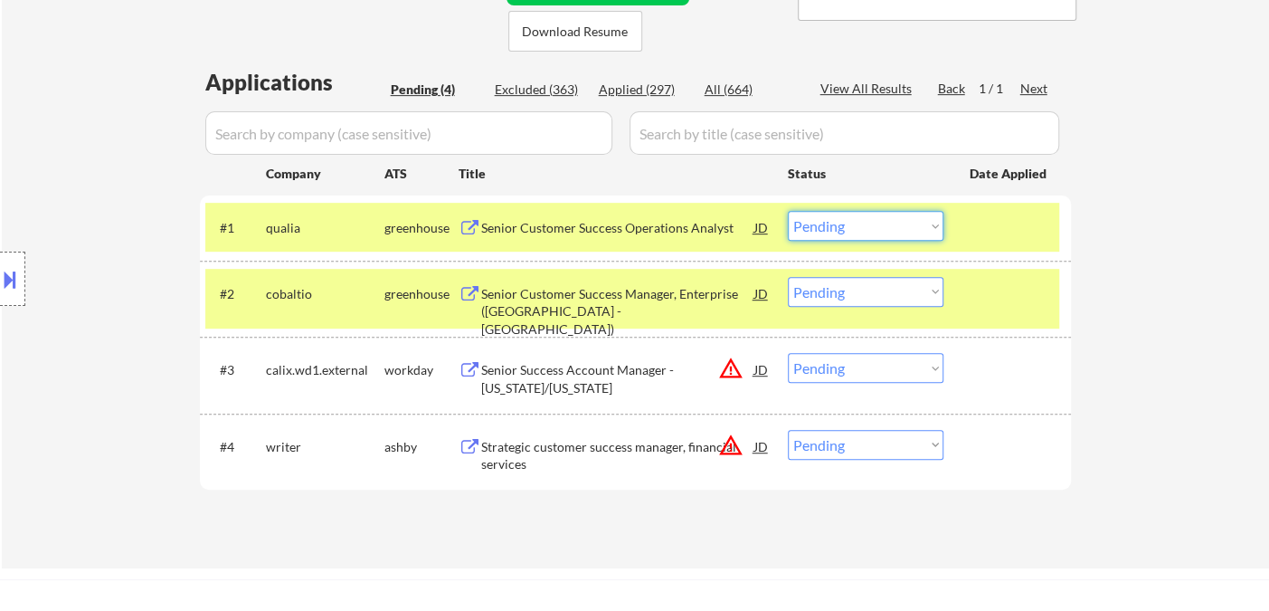
drag, startPoint x: 860, startPoint y: 224, endPoint x: 878, endPoint y: 237, distance: 22.1
click at [861, 224] on select "Choose an option... Pending Applied Excluded (Questions) Excluded (Expired) Exc…" at bounding box center [866, 226] width 156 height 30
click at [788, 211] on select "Choose an option... Pending Applied Excluded (Questions) Excluded (Expired) Exc…" at bounding box center [866, 226] width 156 height 30
click at [606, 289] on div "Senior Customer Success Manager, Enterprise (US - East)" at bounding box center [617, 311] width 273 height 53
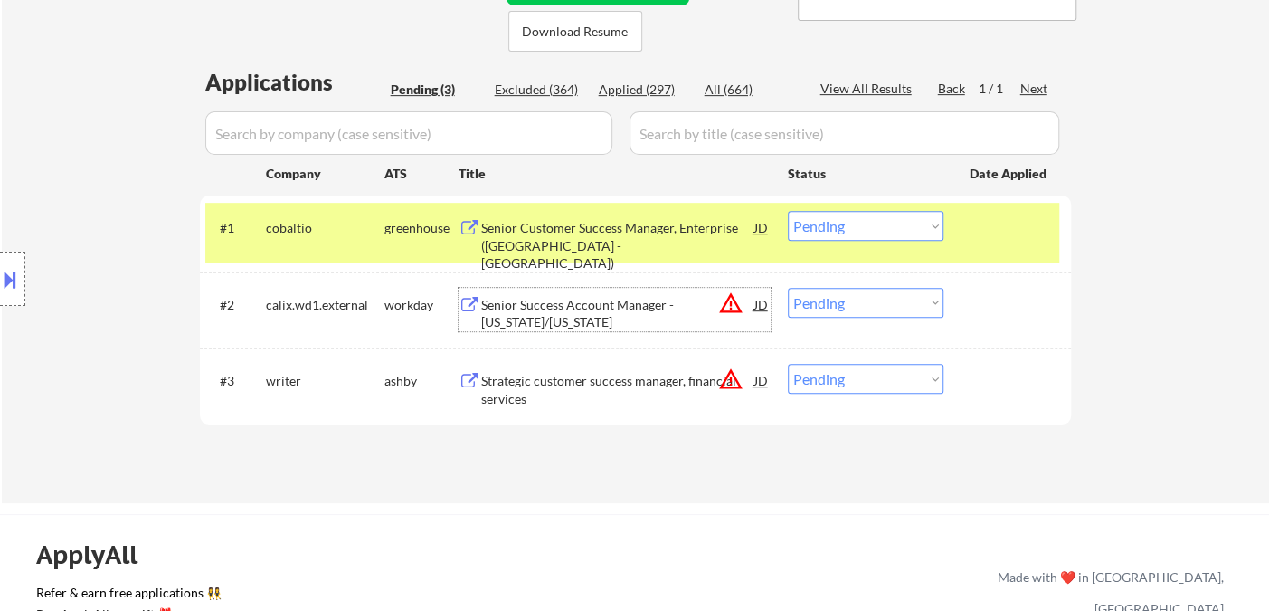
click at [834, 230] on select "Choose an option... Pending Applied Excluded (Questions) Excluded (Expired) Exc…" at bounding box center [866, 226] width 156 height 30
click at [788, 211] on select "Choose an option... Pending Applied Excluded (Questions) Excluded (Expired) Exc…" at bounding box center [866, 226] width 156 height 30
click at [621, 316] on div "Senior Success Account Manager - Missouri/Kansas" at bounding box center [617, 313] width 273 height 35
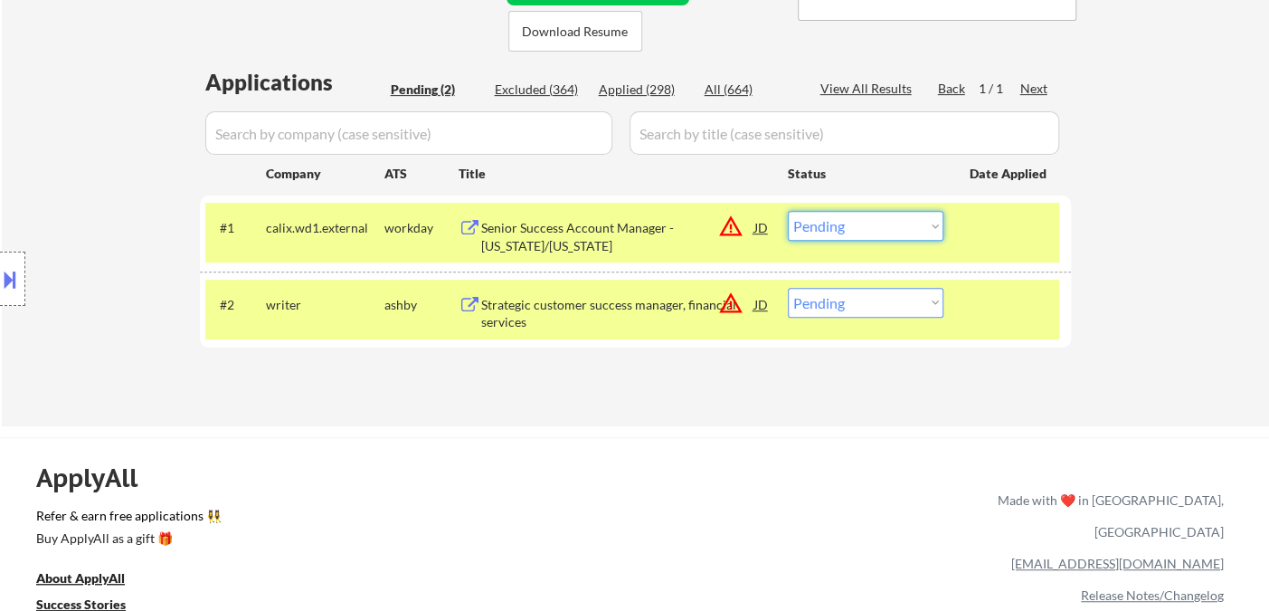
drag, startPoint x: 858, startPoint y: 216, endPoint x: 866, endPoint y: 236, distance: 21.5
click at [858, 216] on select "Choose an option... Pending Applied Excluded (Questions) Excluded (Expired) Exc…" at bounding box center [866, 226] width 156 height 30
click at [788, 211] on select "Choose an option... Pending Applied Excluded (Questions) Excluded (Expired) Exc…" at bounding box center [866, 226] width 156 height 30
click at [625, 306] on div "Strategic customer success manager, financial services" at bounding box center [617, 313] width 273 height 35
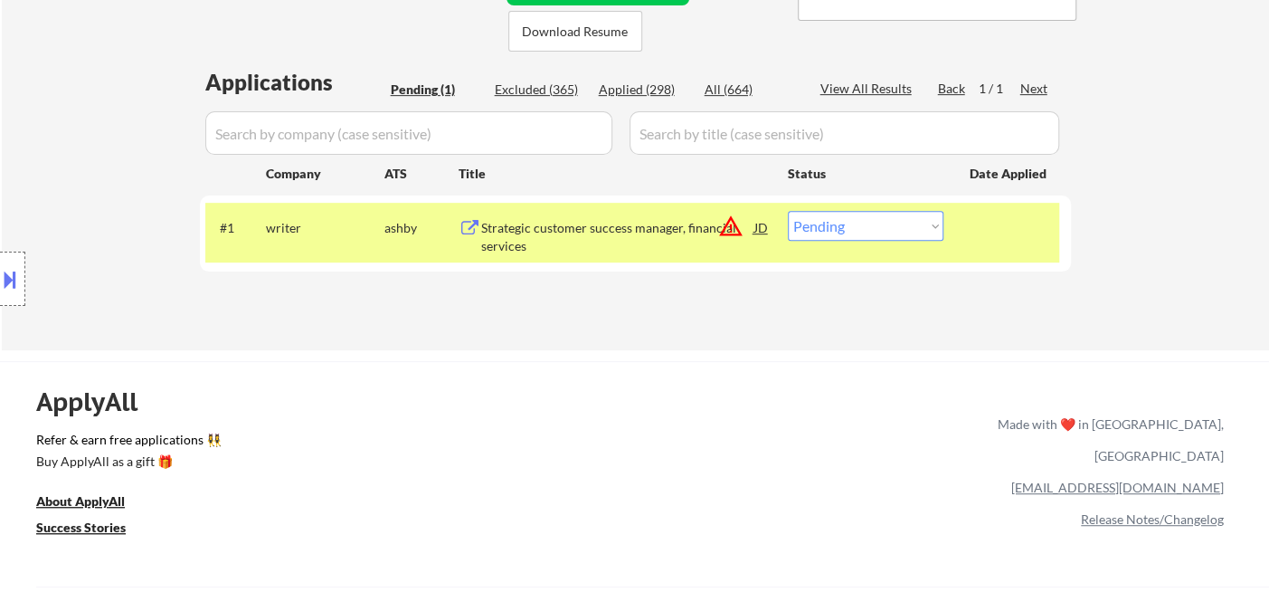
click at [15, 283] on button at bounding box center [10, 279] width 20 height 30
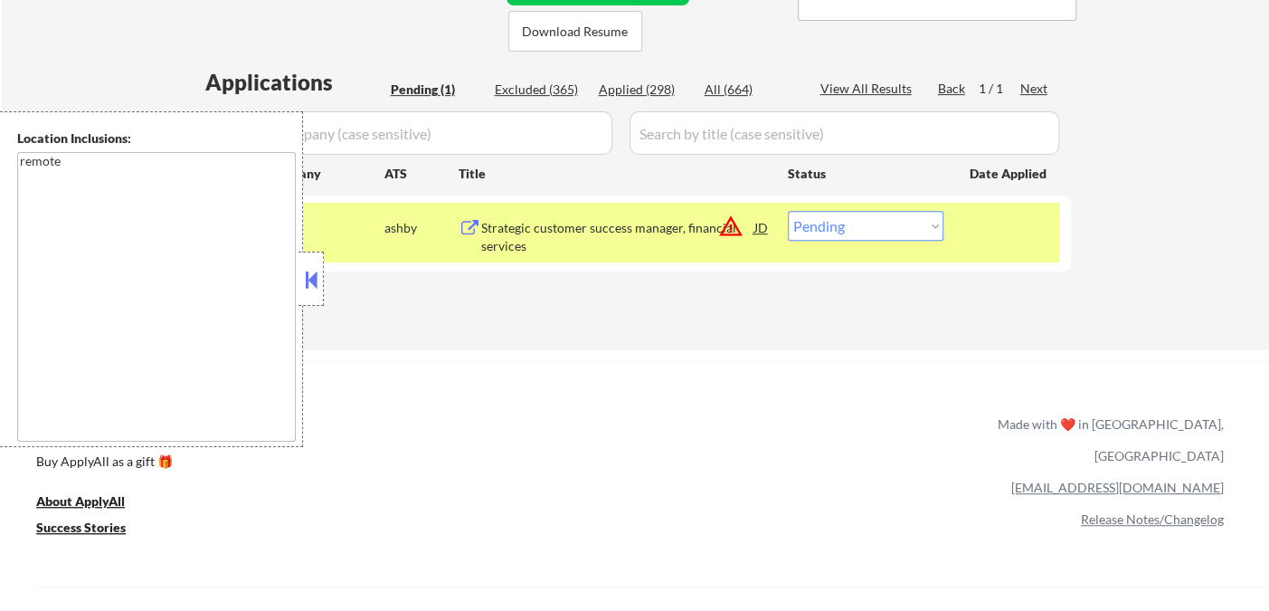
click at [318, 284] on button at bounding box center [311, 279] width 20 height 27
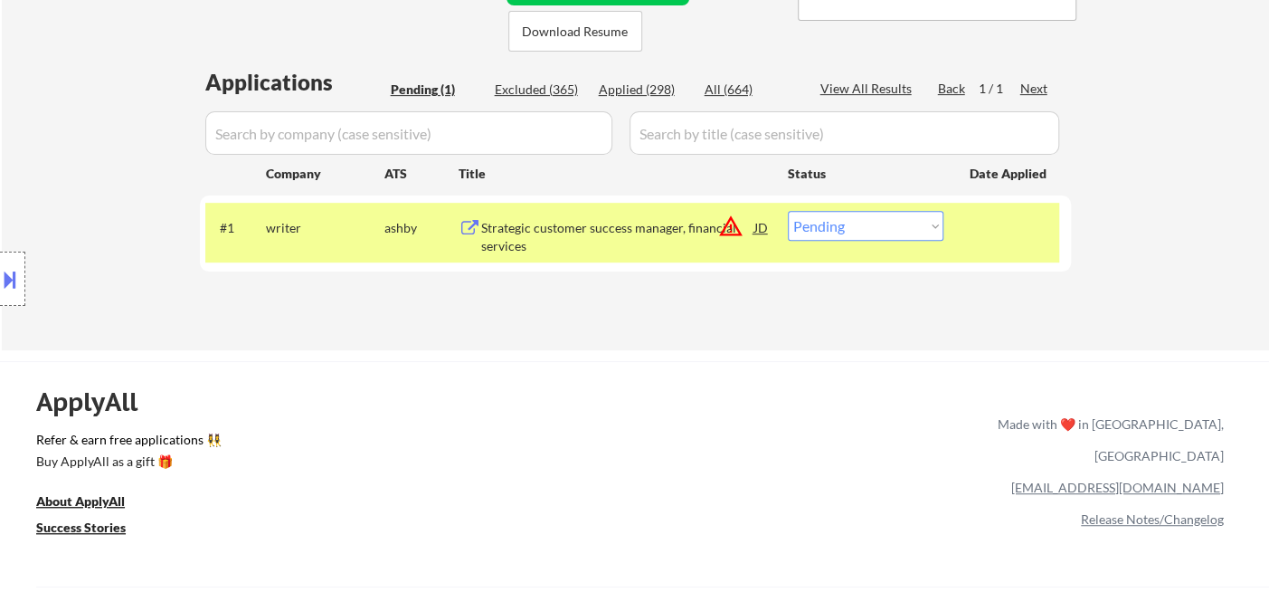
click at [945, 233] on div "#1 writer ashby Strategic customer success manager, financial services JD warni…" at bounding box center [632, 233] width 854 height 60
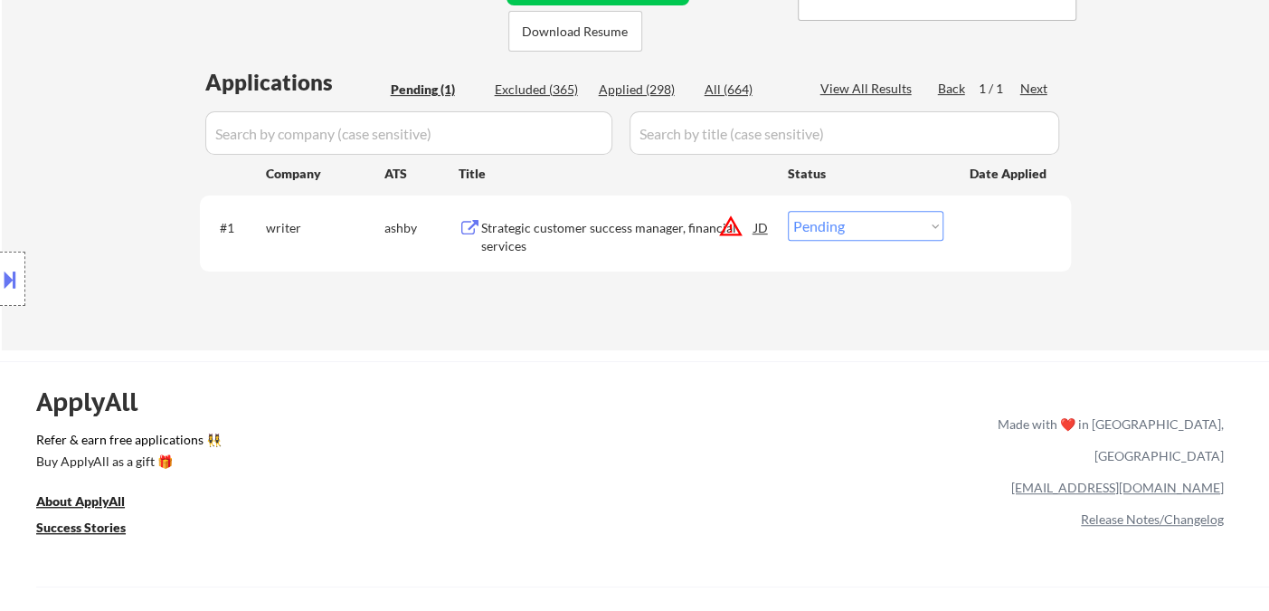
click at [892, 209] on div "#1 writer ashby Strategic customer success manager, financial services JD warni…" at bounding box center [632, 233] width 854 height 60
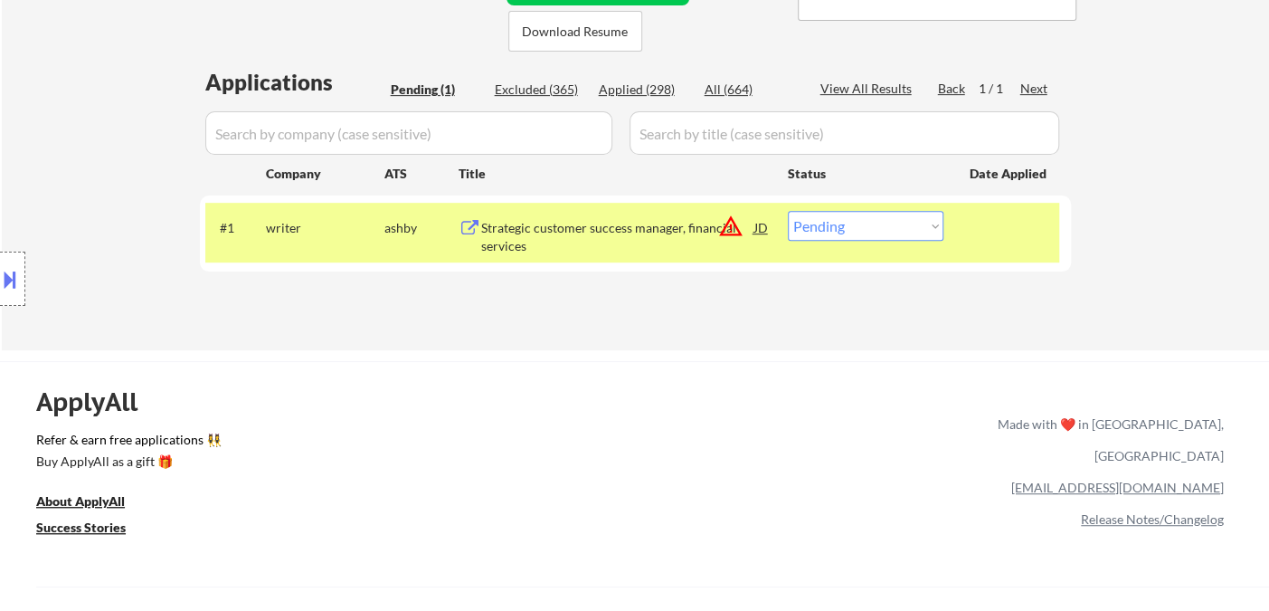
click at [886, 219] on select "Choose an option... Pending Applied Excluded (Questions) Excluded (Expired) Exc…" at bounding box center [866, 226] width 156 height 30
select select ""excluded__other_""
click at [788, 211] on select "Choose an option... Pending Applied Excluded (Questions) Excluded (Expired) Exc…" at bounding box center [866, 226] width 156 height 30
click at [868, 322] on div "← Return to /applysquad Mailslurp Inbox Job Search Builder Yonahtan Pimentel Us…" at bounding box center [636, 3] width 903 height 665
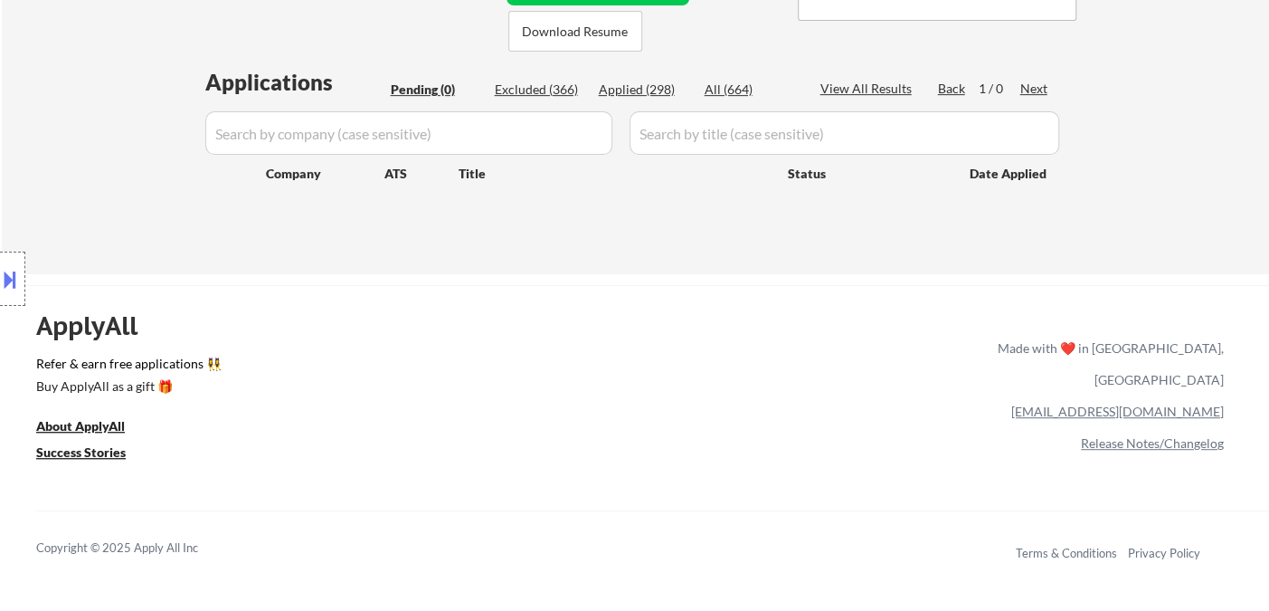
drag, startPoint x: 53, startPoint y: 29, endPoint x: 79, endPoint y: 24, distance: 25.7
click at [620, 92] on div "Applied (298)" at bounding box center [644, 90] width 90 height 18
select select ""applied""
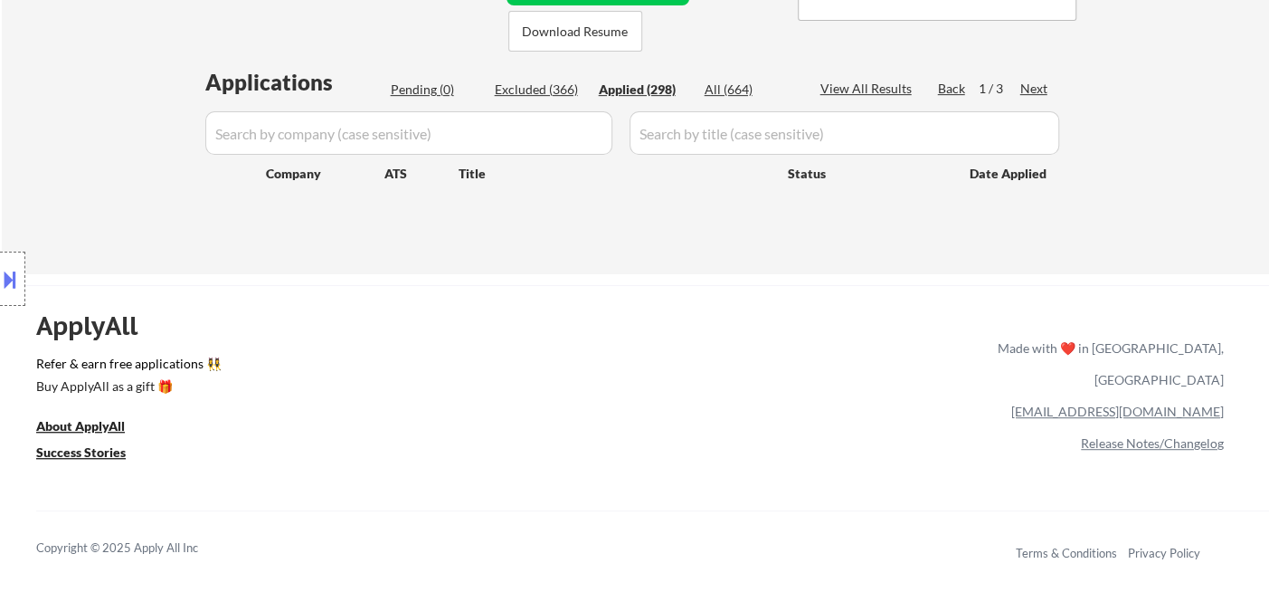
select select ""applied""
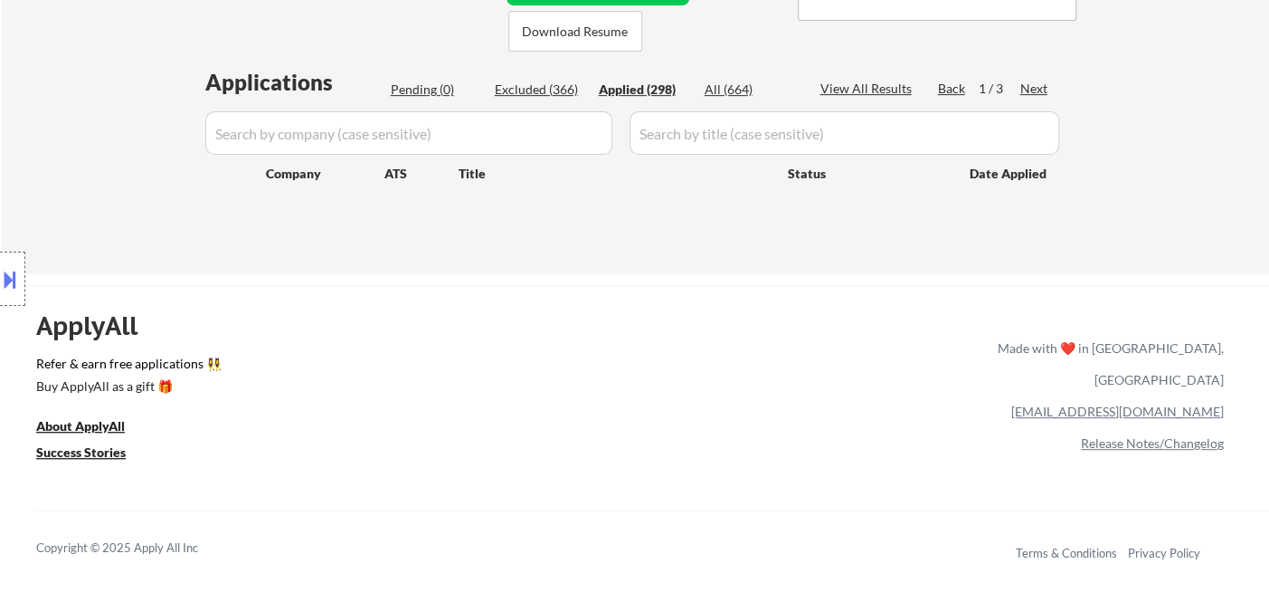
select select ""applied""
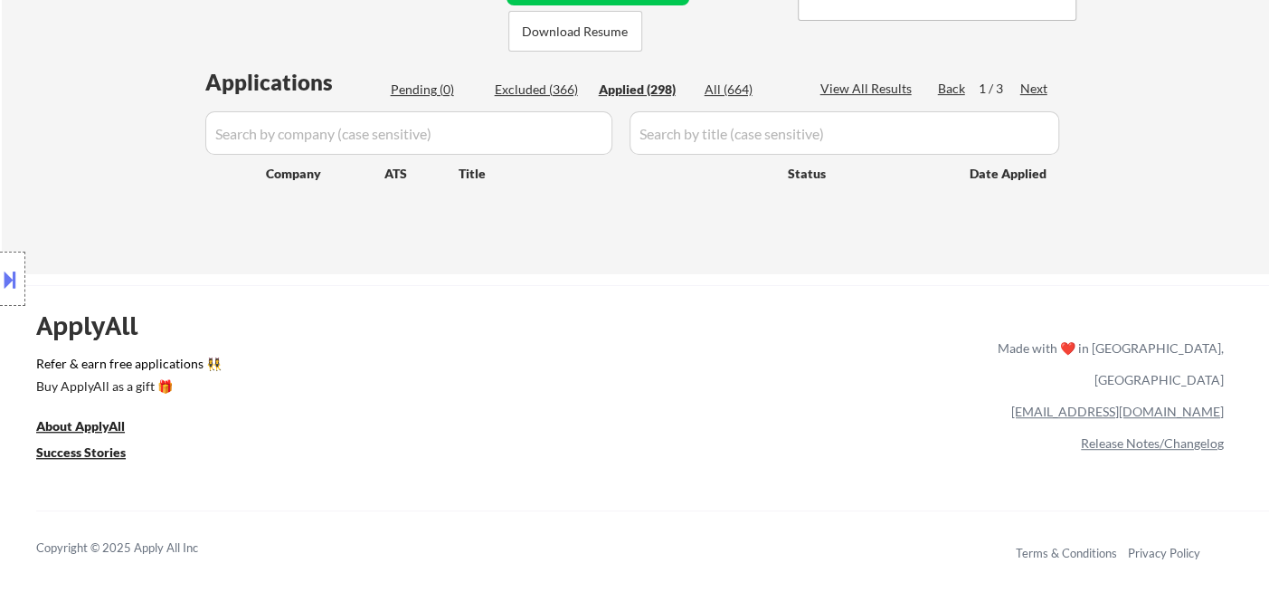
select select ""applied""
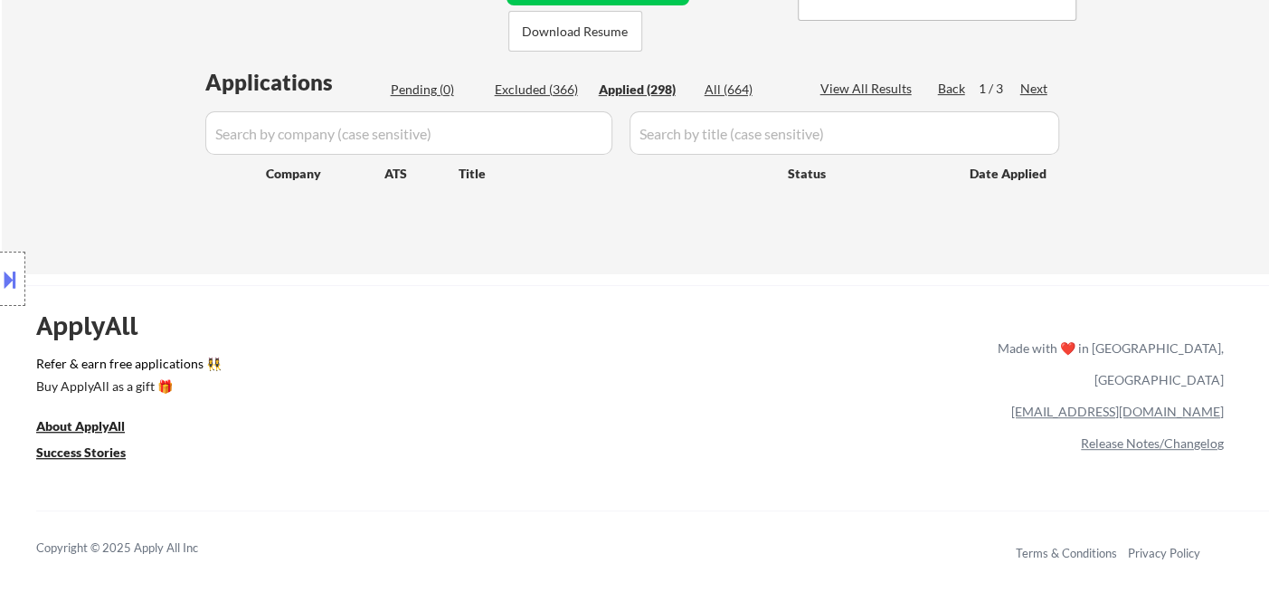
select select ""applied""
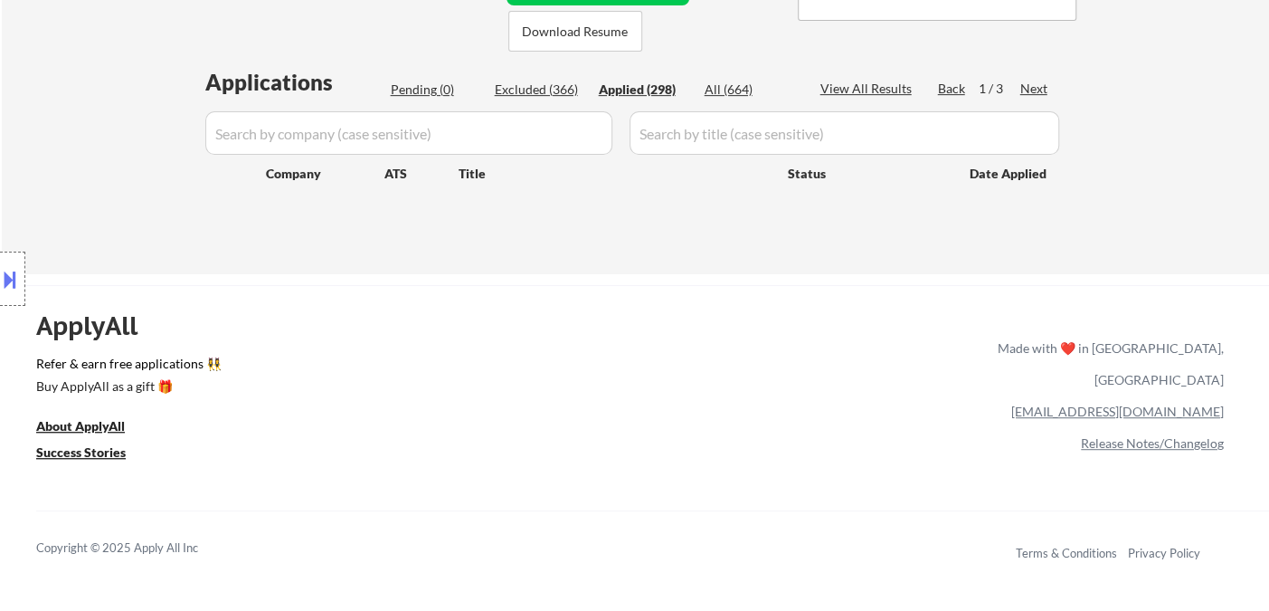
select select ""applied""
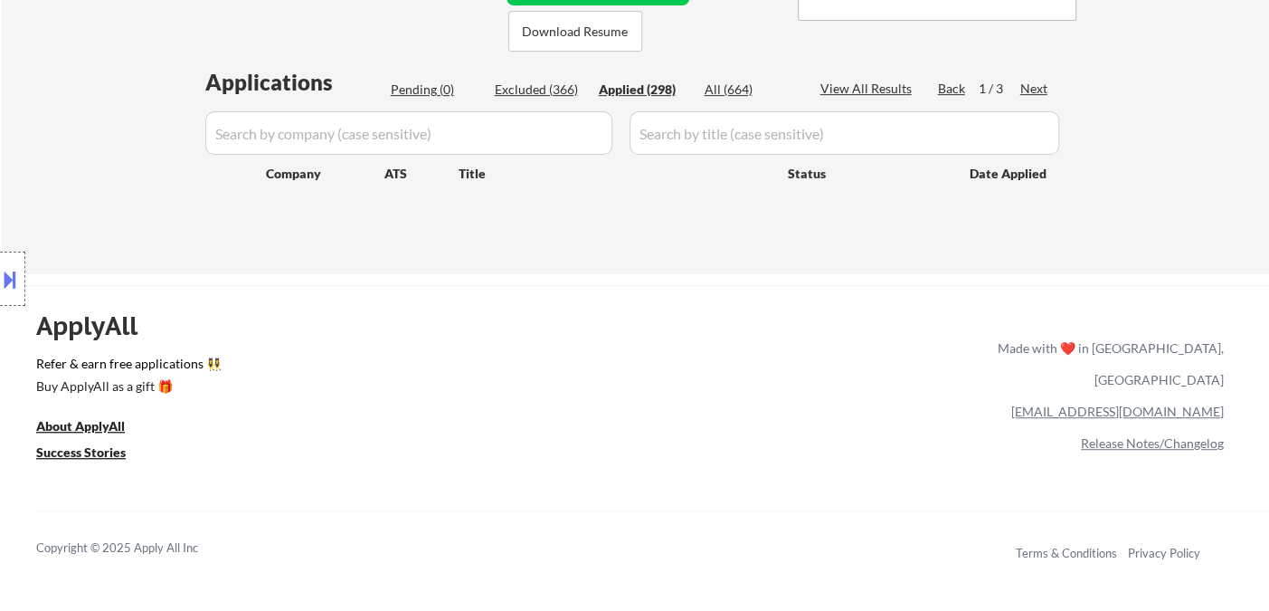
select select ""applied""
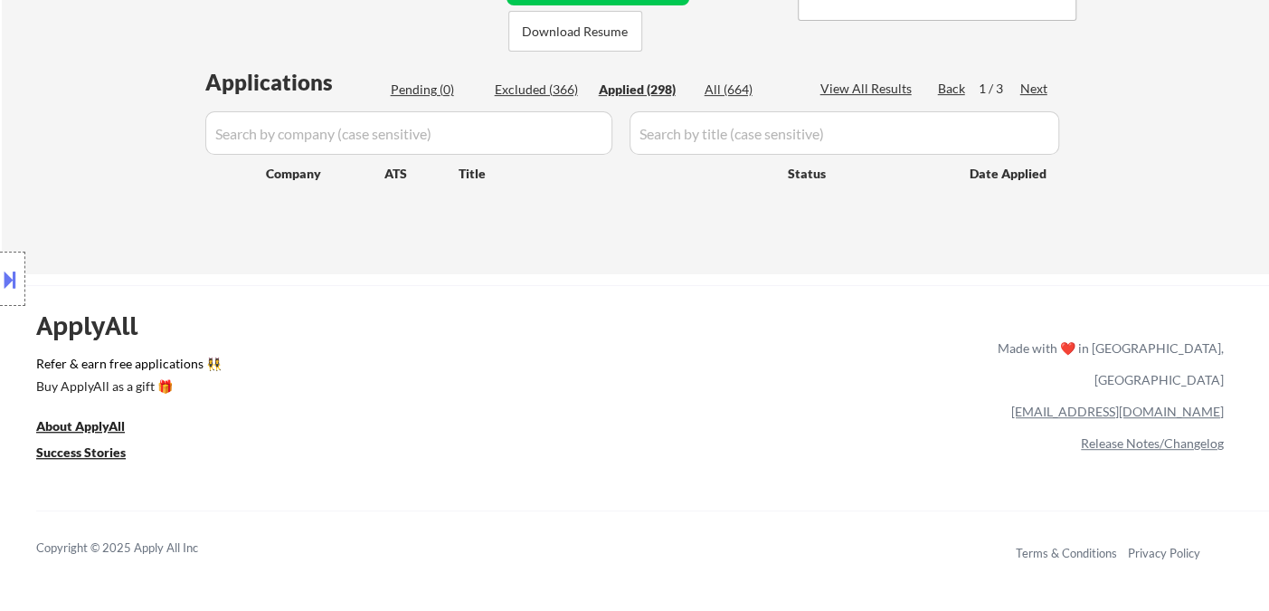
select select ""applied""
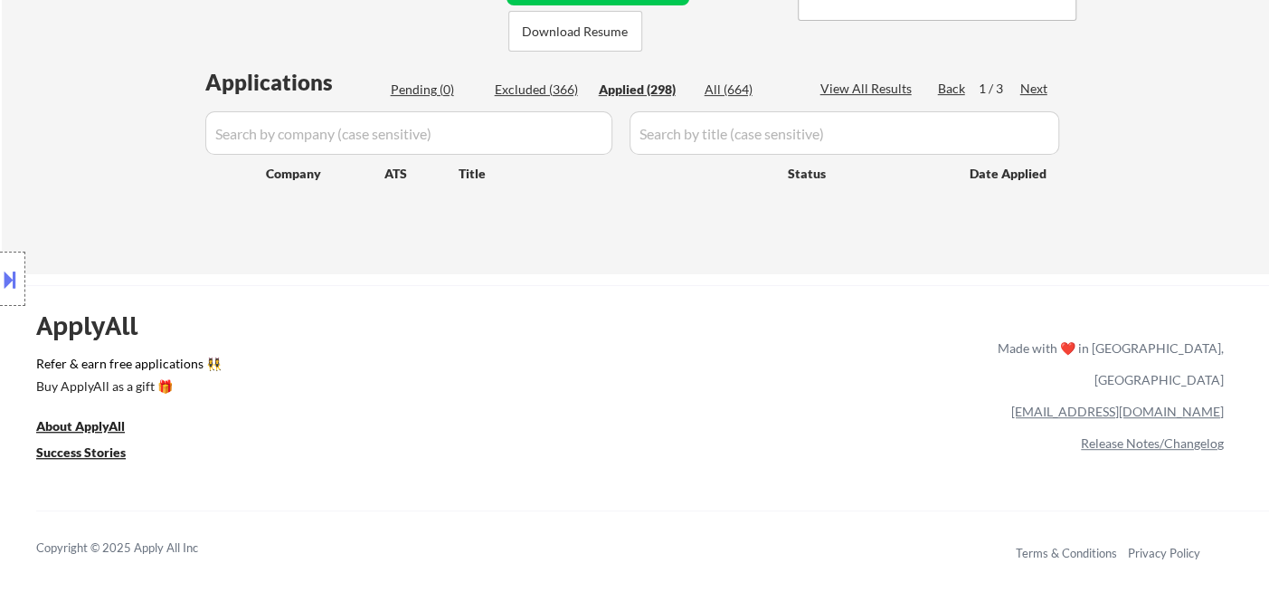
select select ""applied""
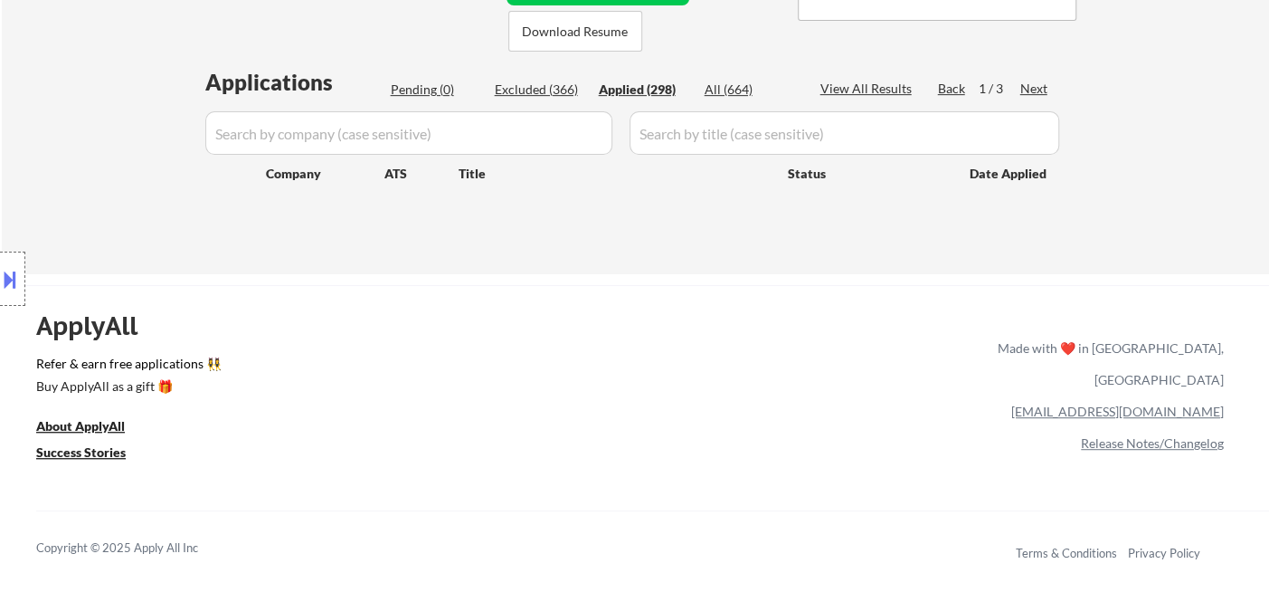
select select ""applied""
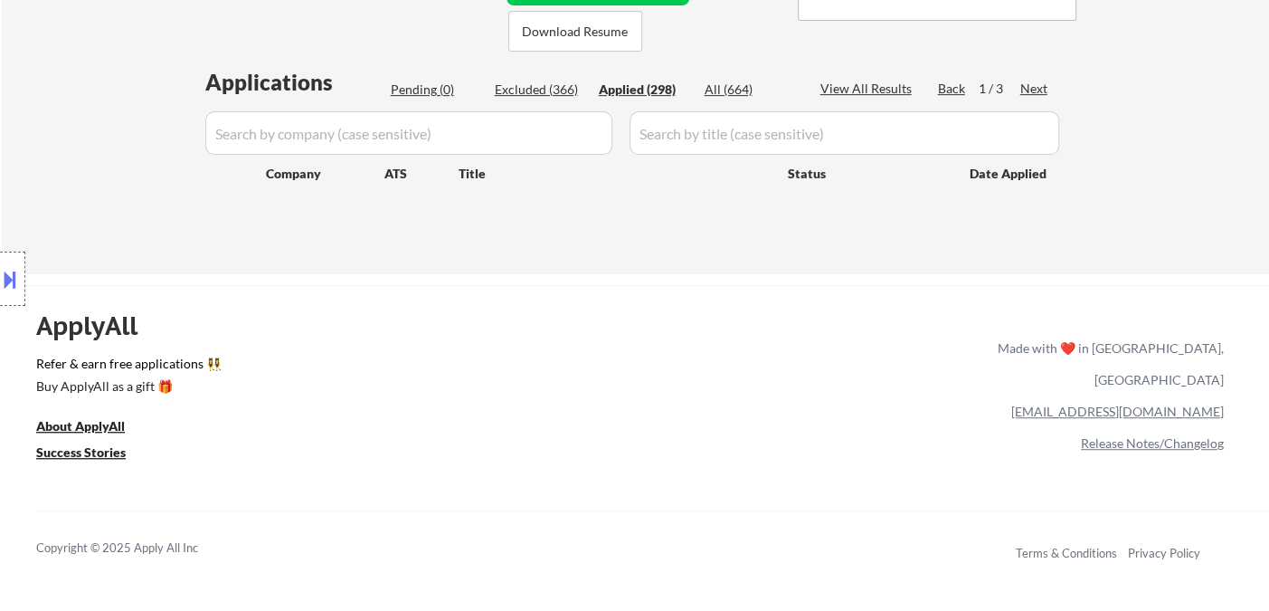
select select ""applied""
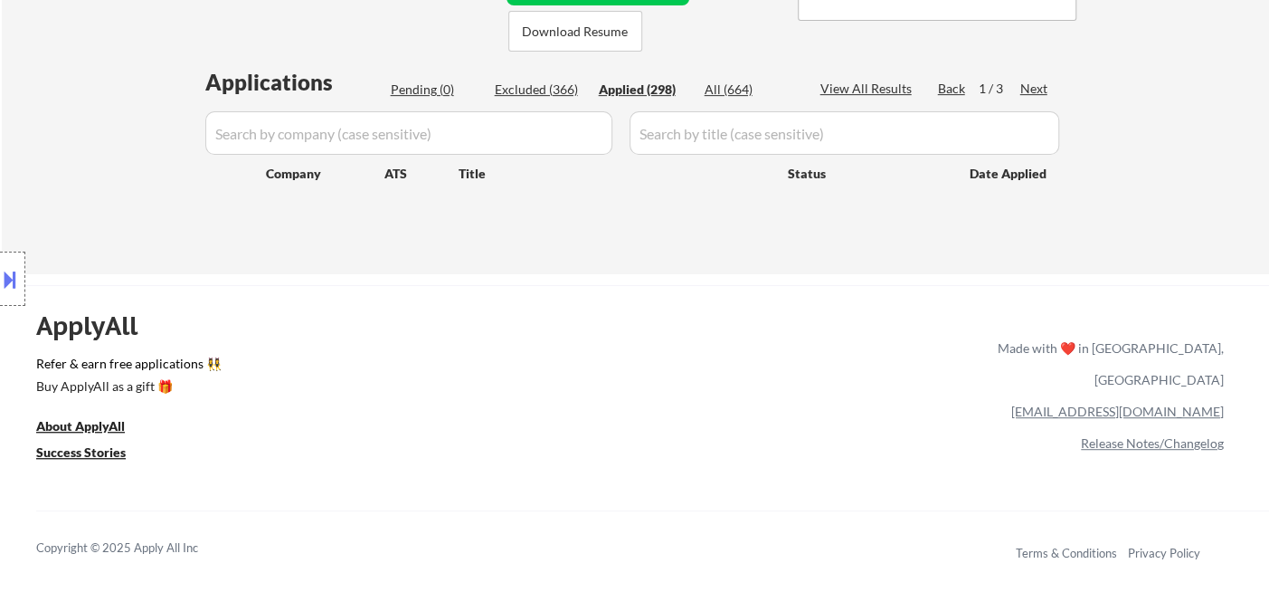
select select ""applied""
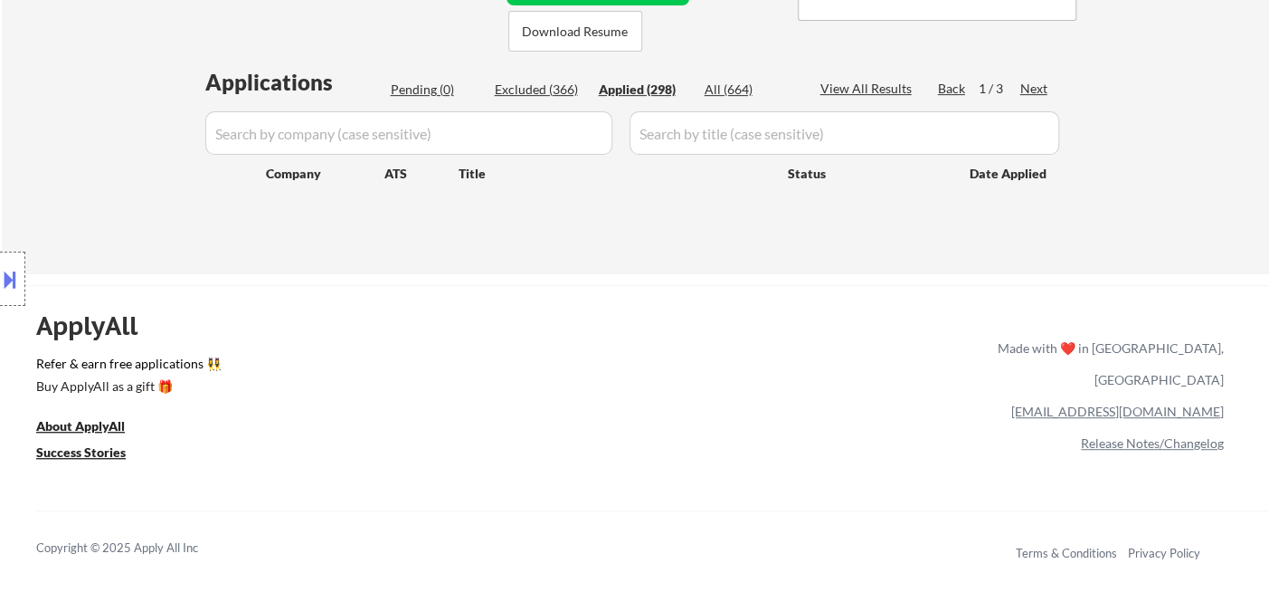
select select ""applied""
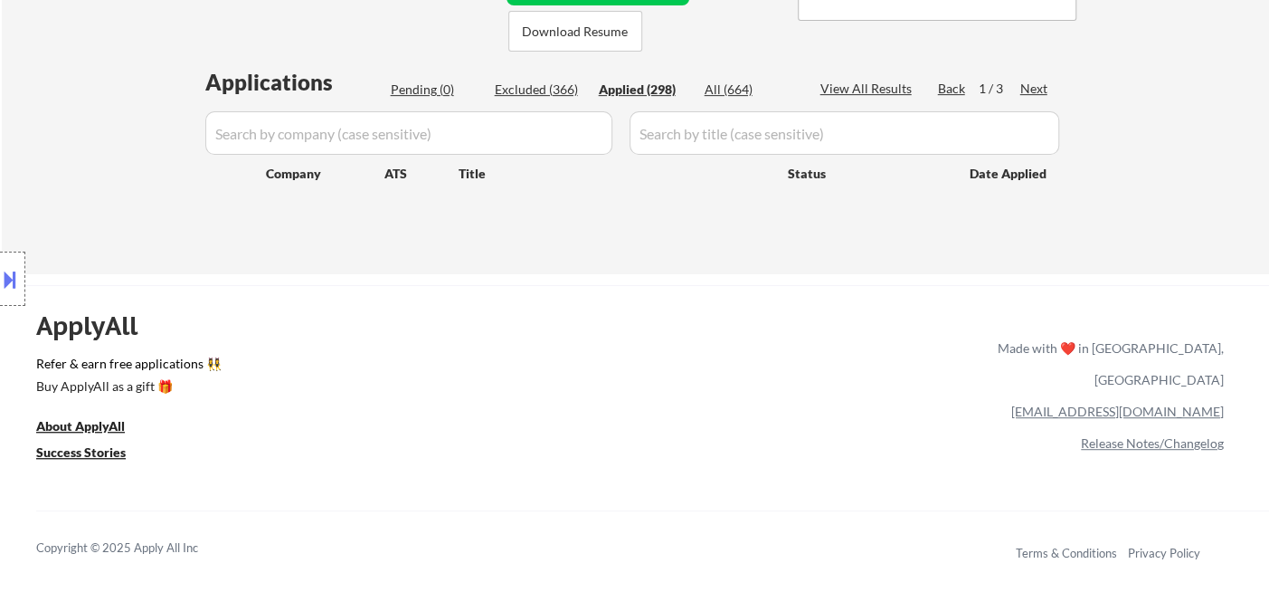
select select ""applied""
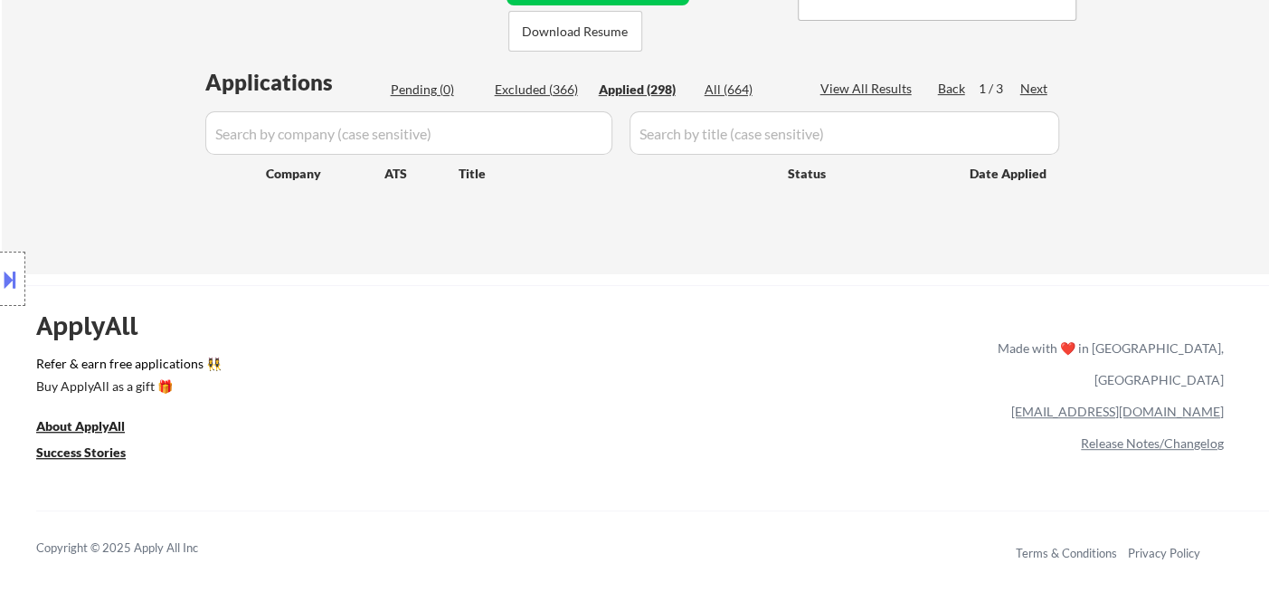
select select ""applied""
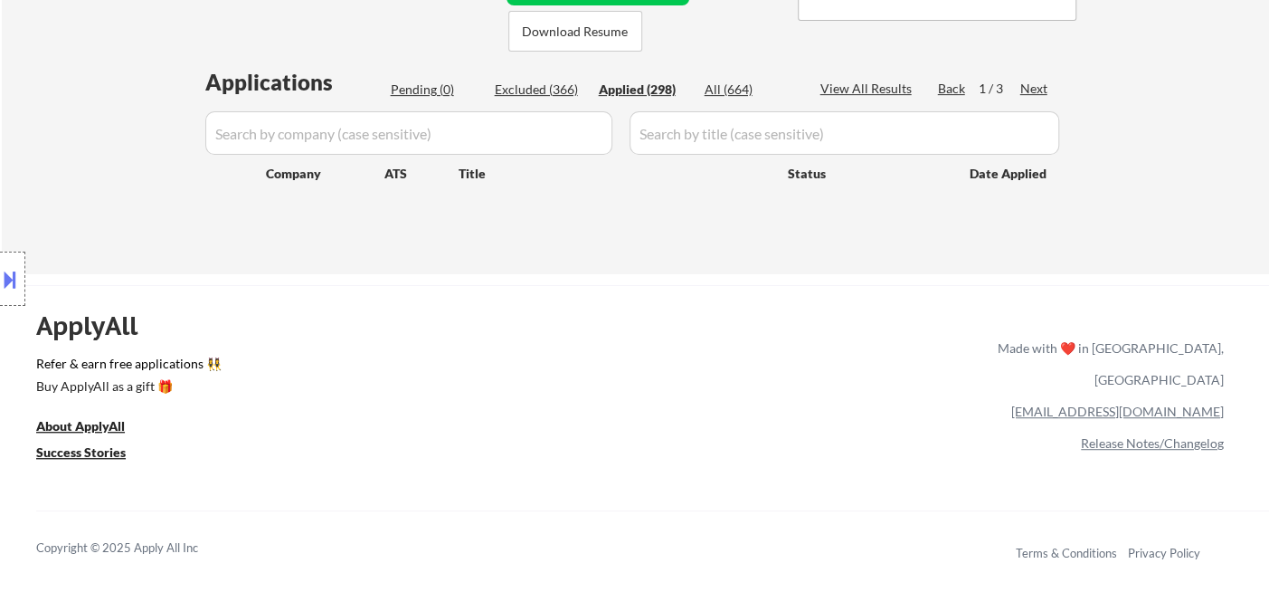
select select ""applied""
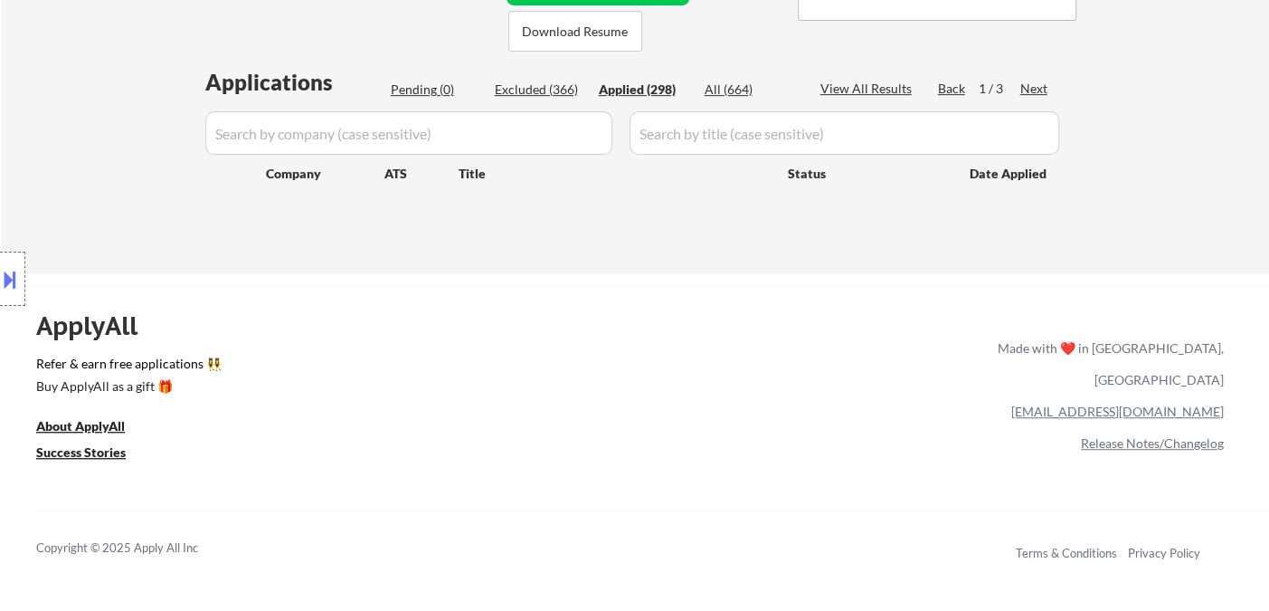
select select ""applied""
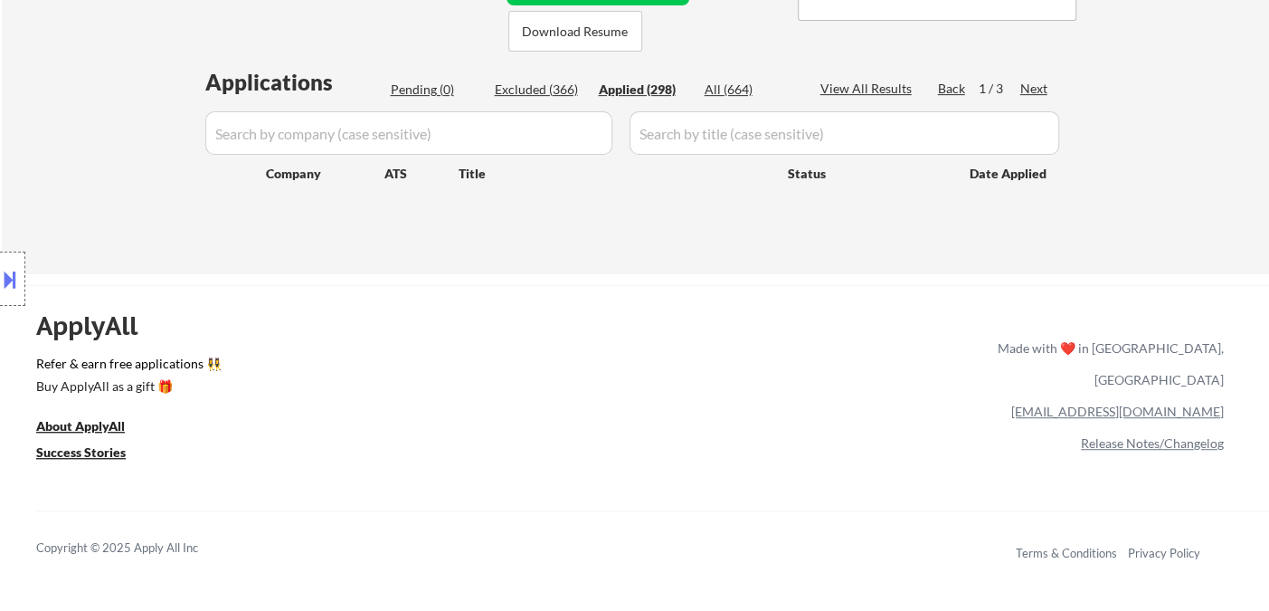
select select ""applied""
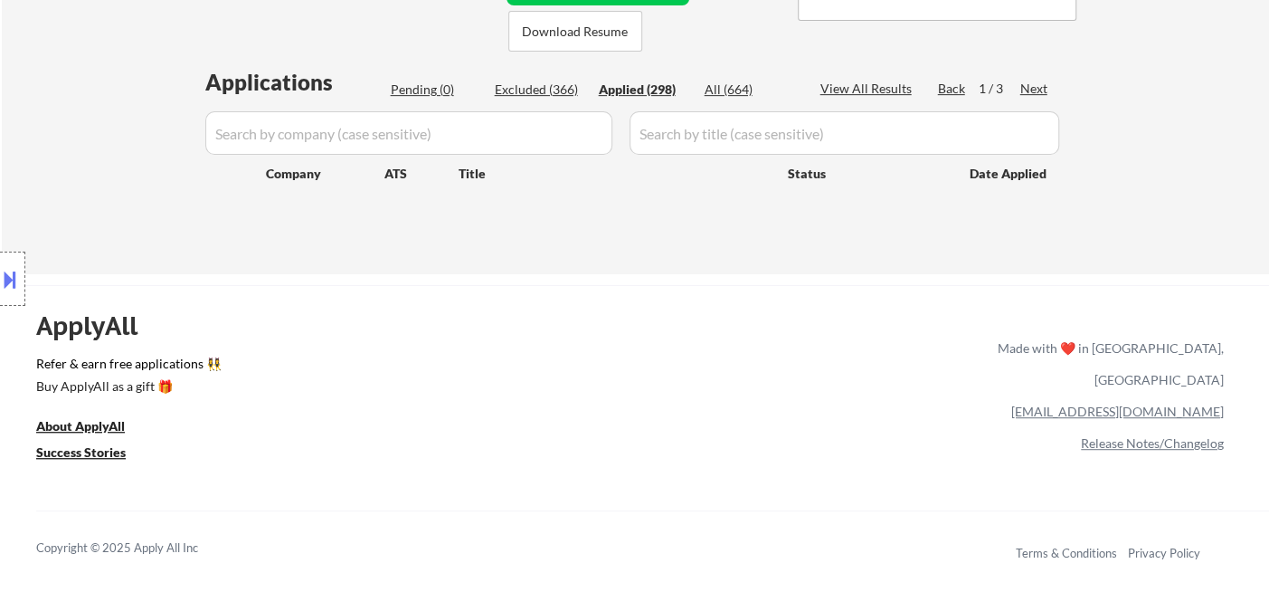
select select ""applied""
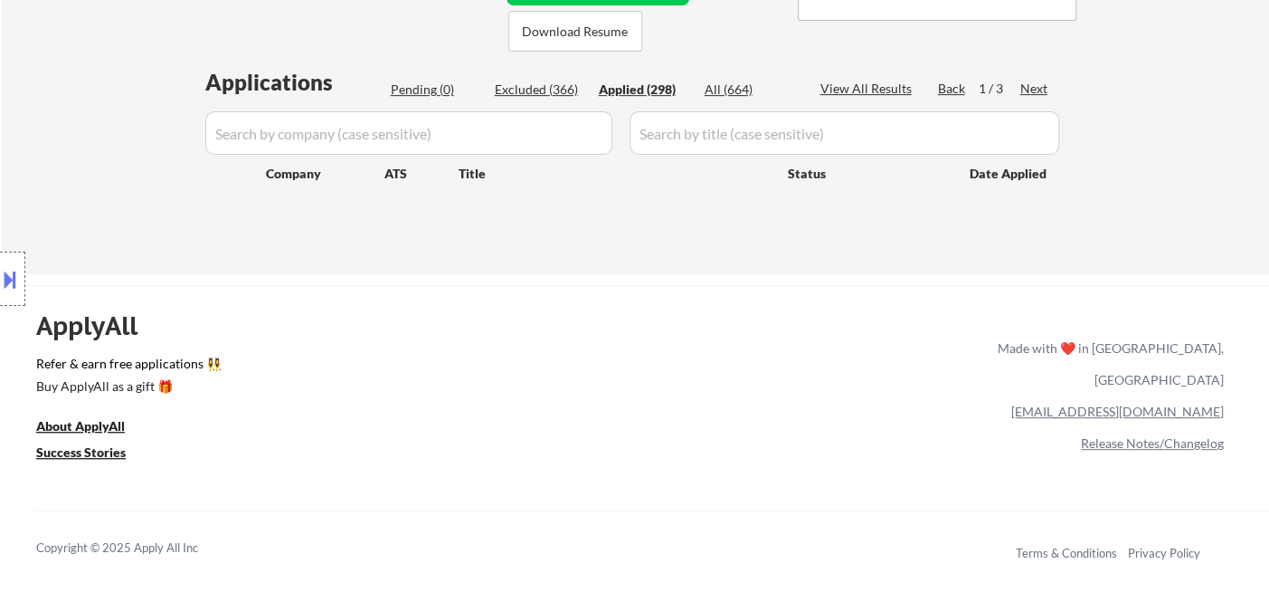
select select ""applied""
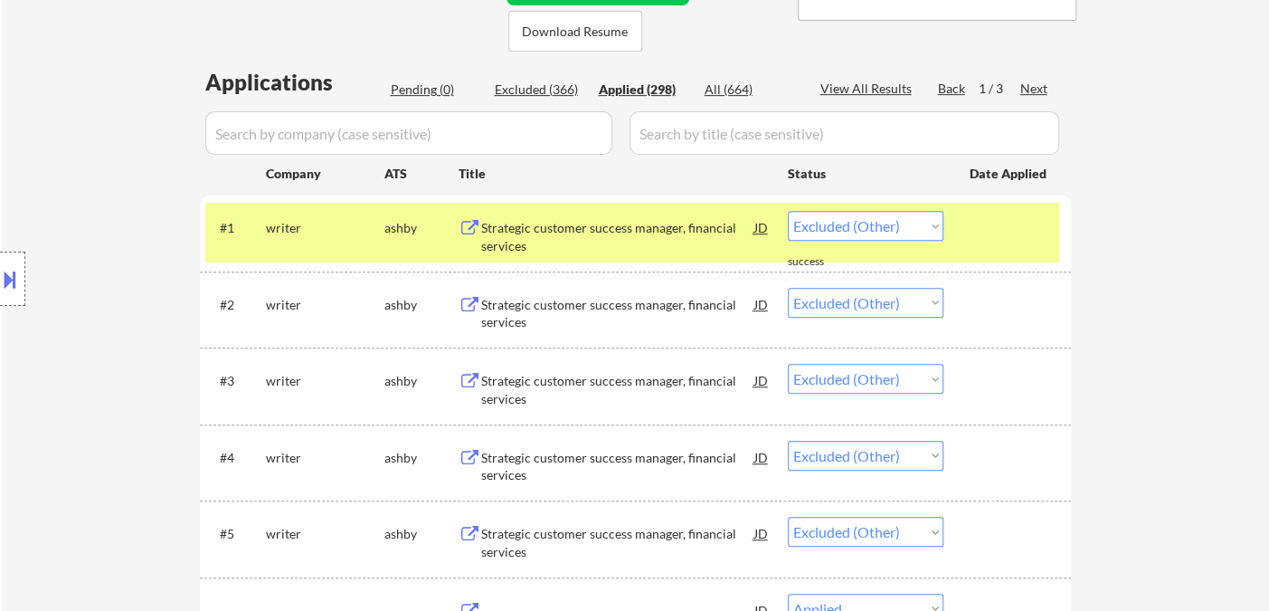
select select ""applied""
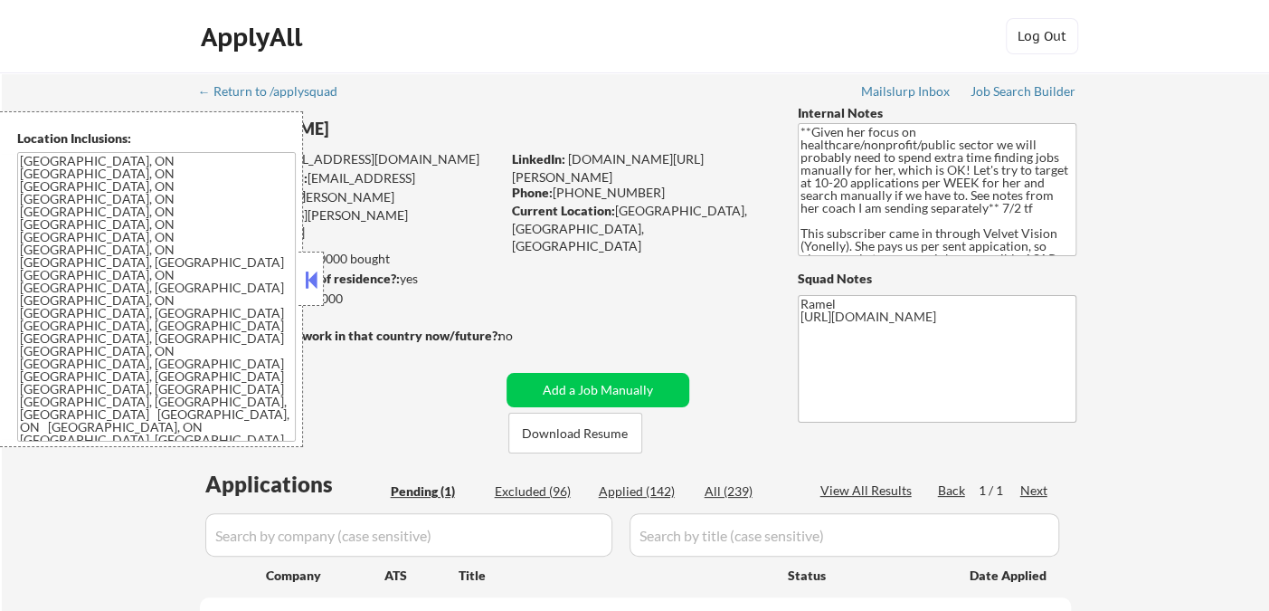
click at [307, 279] on button at bounding box center [311, 279] width 20 height 27
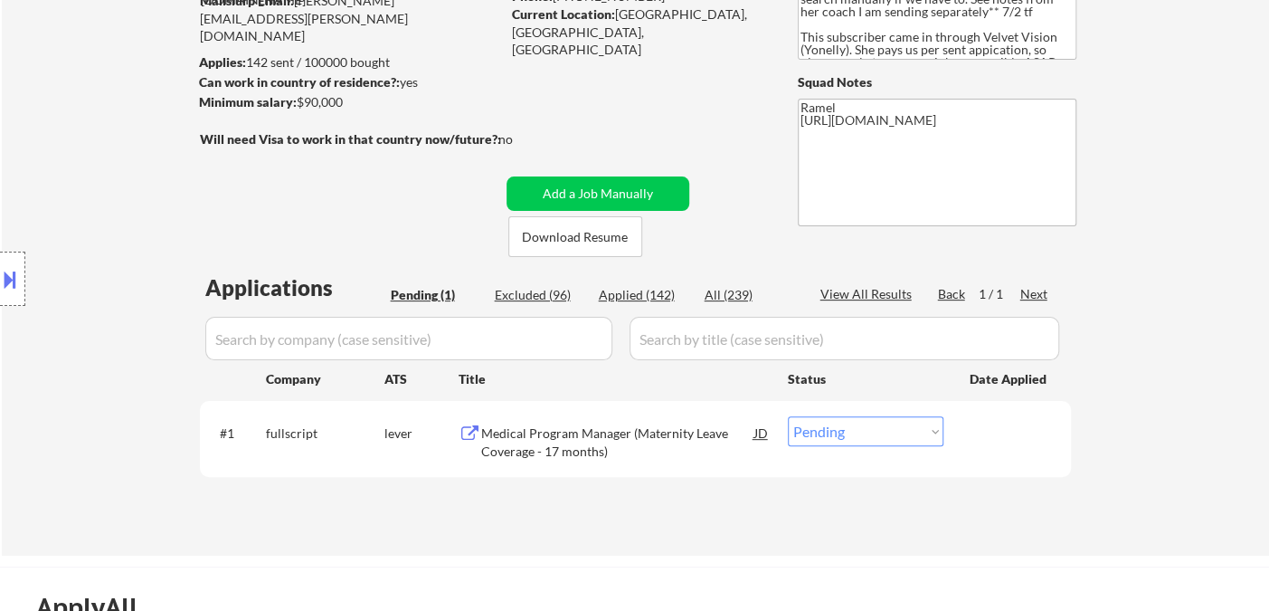
scroll to position [201, 0]
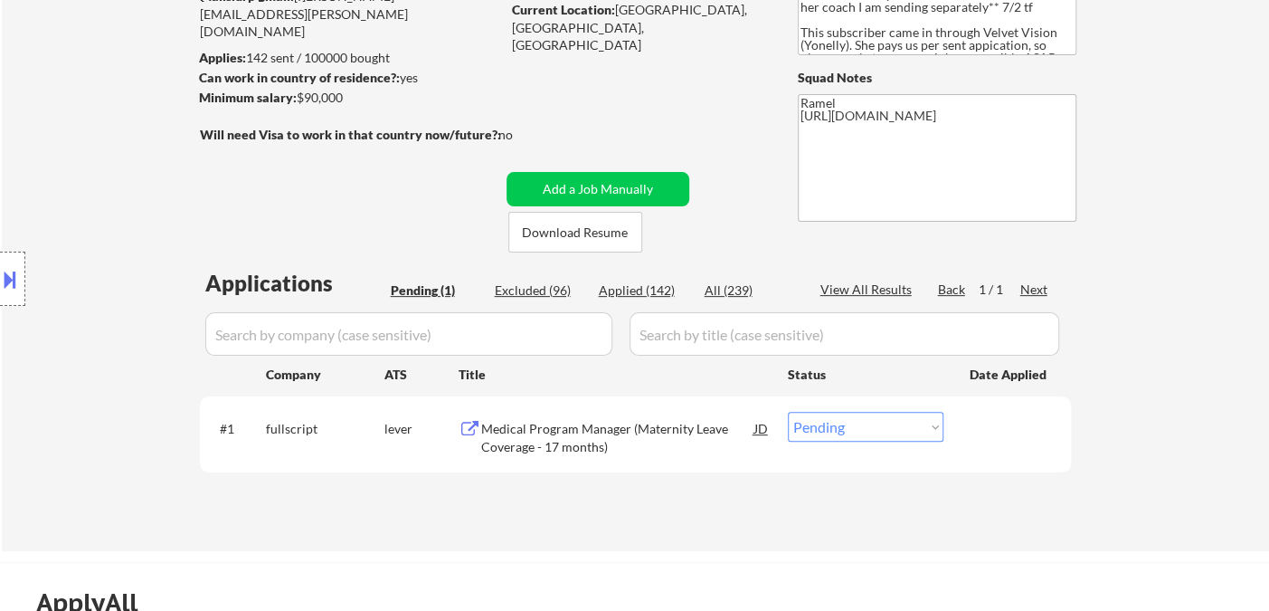
click at [51, 109] on div "← Return to /applysquad Mailslurp Inbox Job Search Builder [PERSON_NAME] User E…" at bounding box center [635, 211] width 1267 height 679
click at [596, 443] on div "Medical Program Manager (Maternity Leave Coverage - 17 months)" at bounding box center [617, 437] width 273 height 35
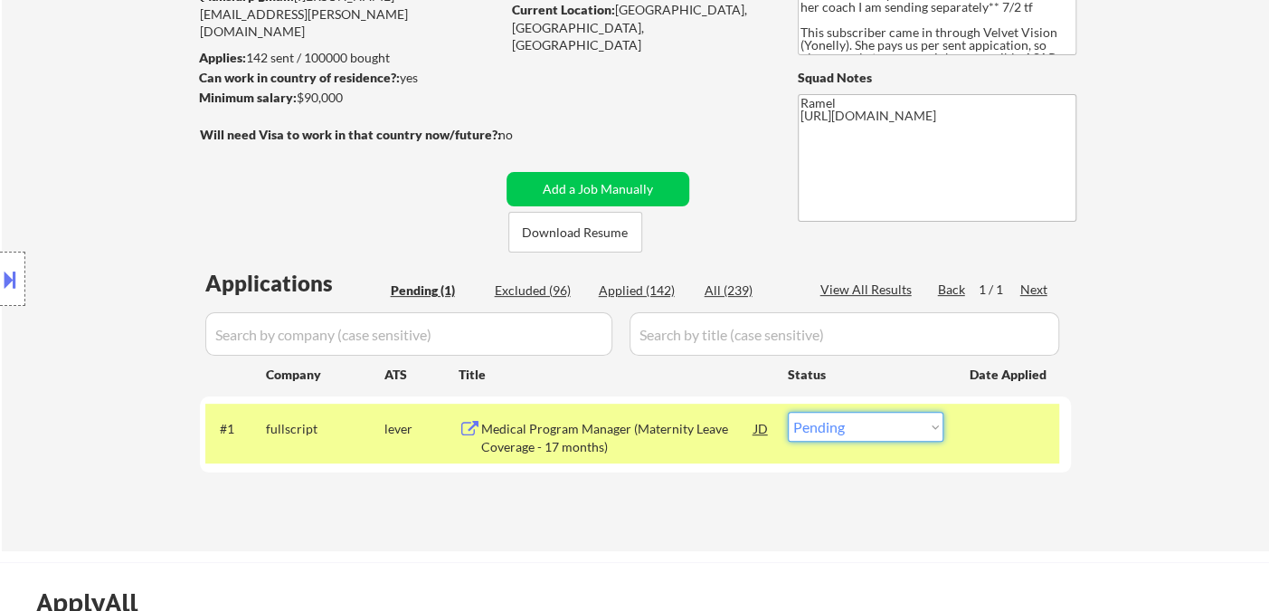
drag, startPoint x: 886, startPoint y: 425, endPoint x: 871, endPoint y: 450, distance: 29.2
click at [886, 425] on select "Choose an option... Pending Applied Excluded (Questions) Excluded (Expired) Exc…" at bounding box center [866, 427] width 156 height 30
select select ""applied""
click at [788, 412] on select "Choose an option... Pending Applied Excluded (Questions) Excluded (Expired) Exc…" at bounding box center [866, 427] width 156 height 30
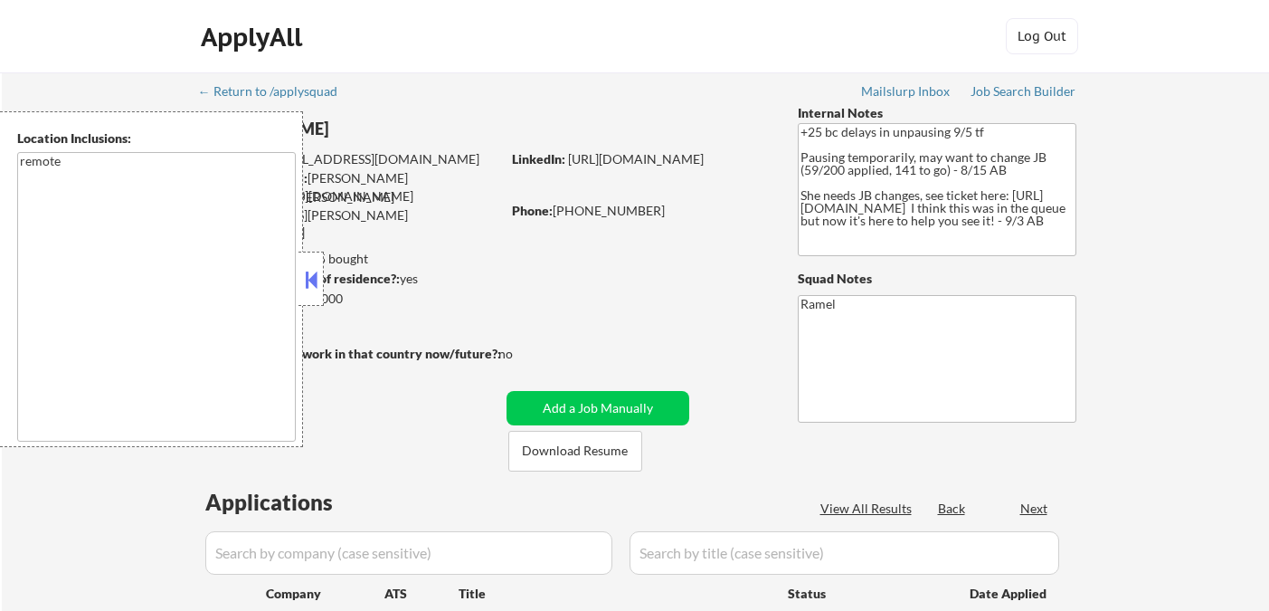
select select ""pending""
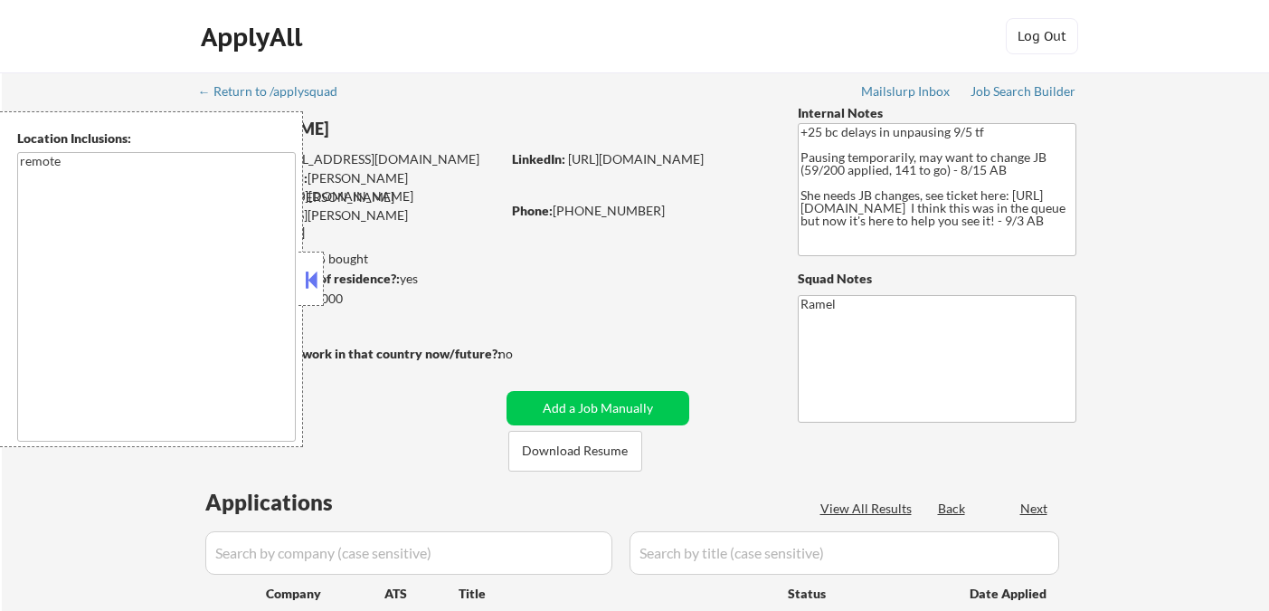
select select ""pending""
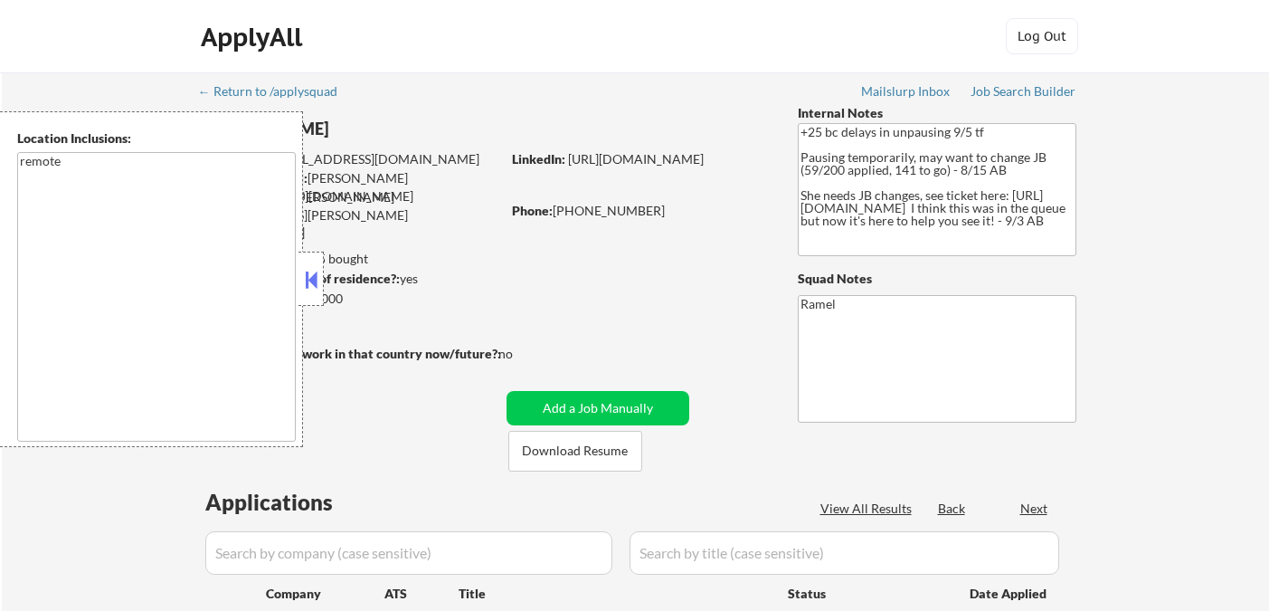
select select ""pending""
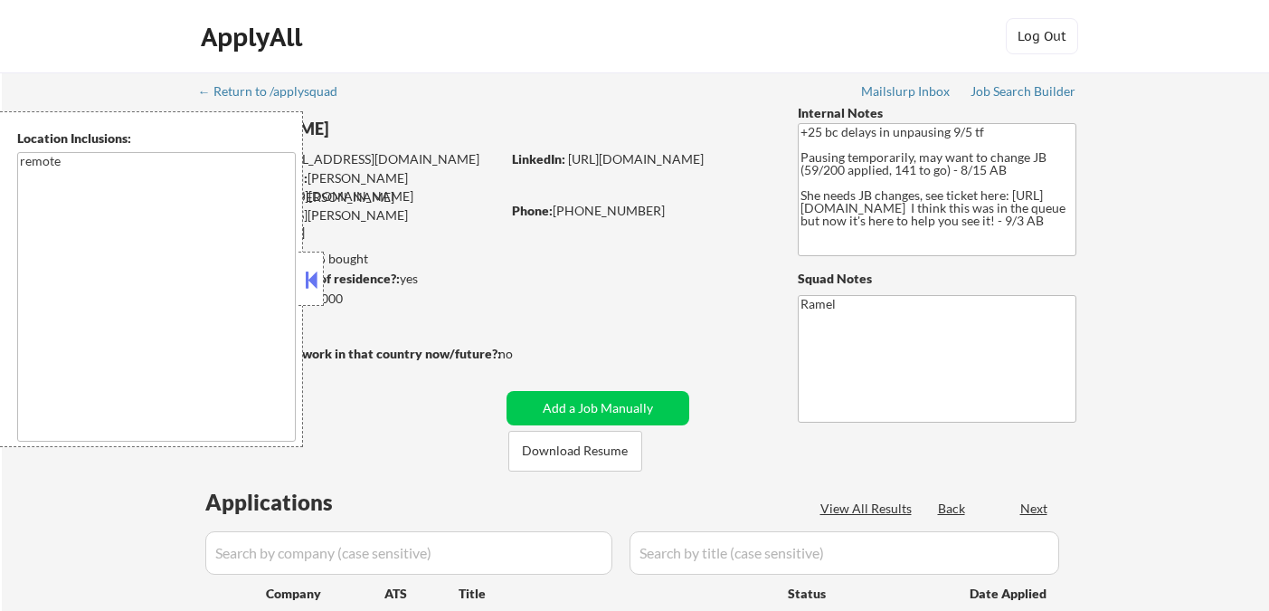
select select ""pending""
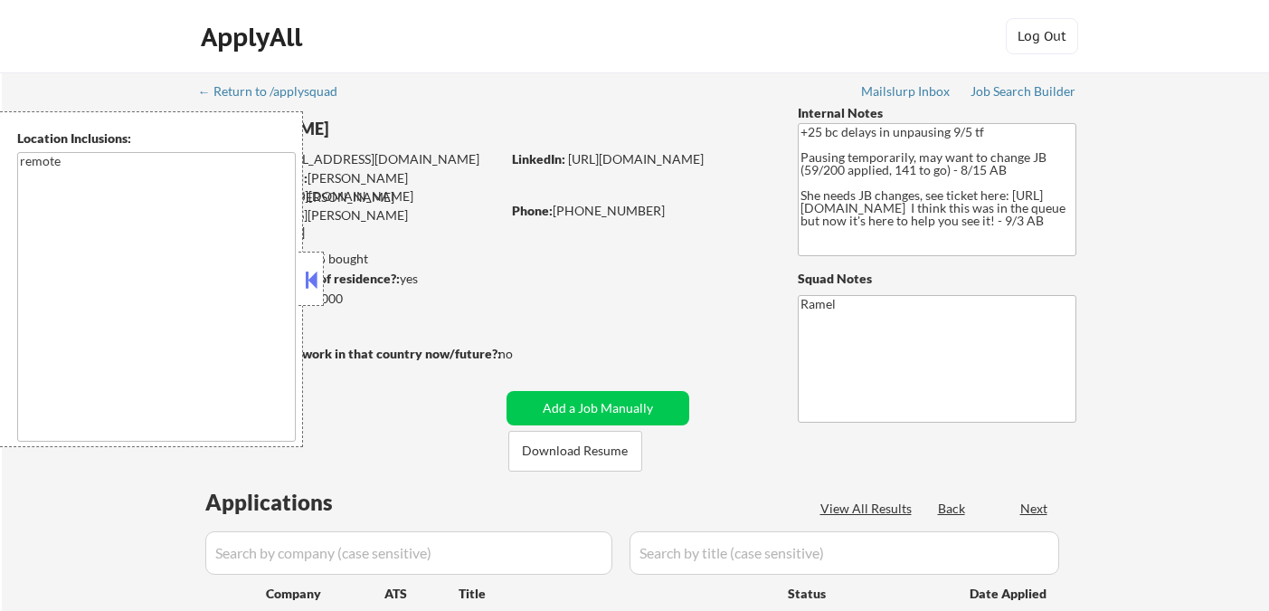
select select ""pending""
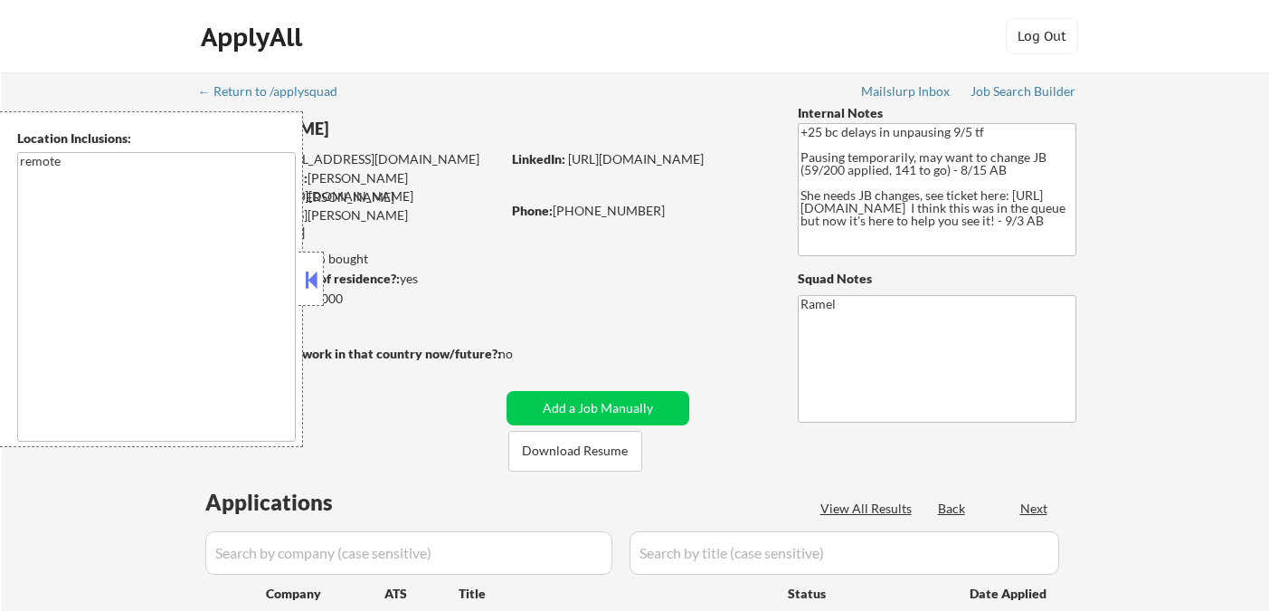
select select ""pending""
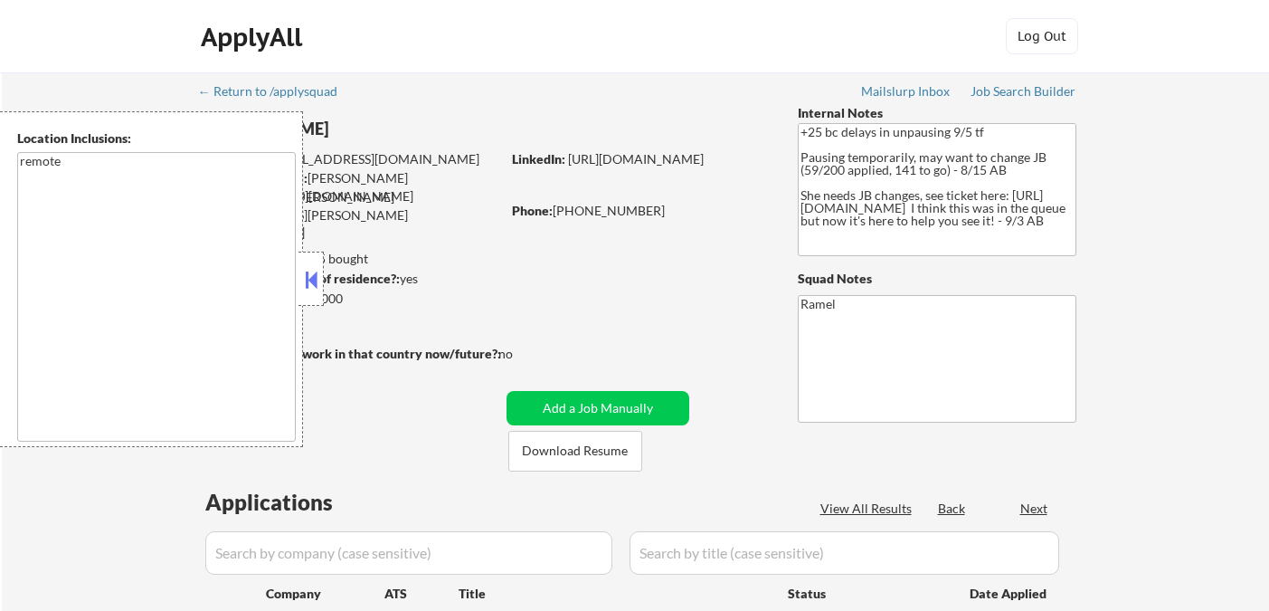
select select ""pending""
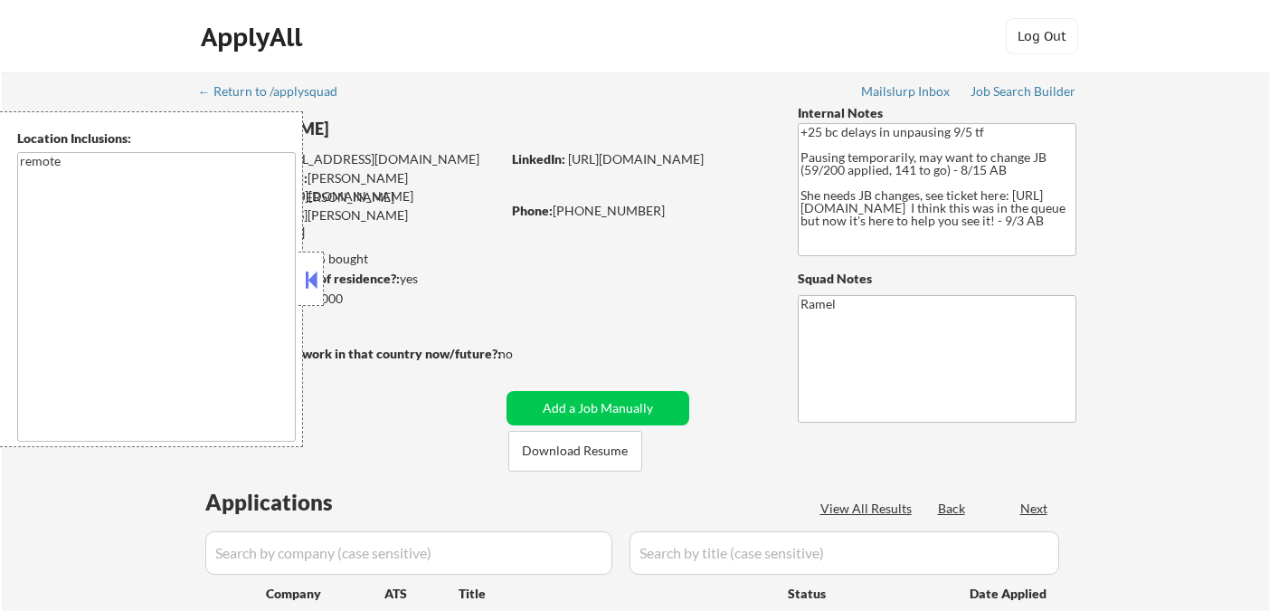
select select ""pending""
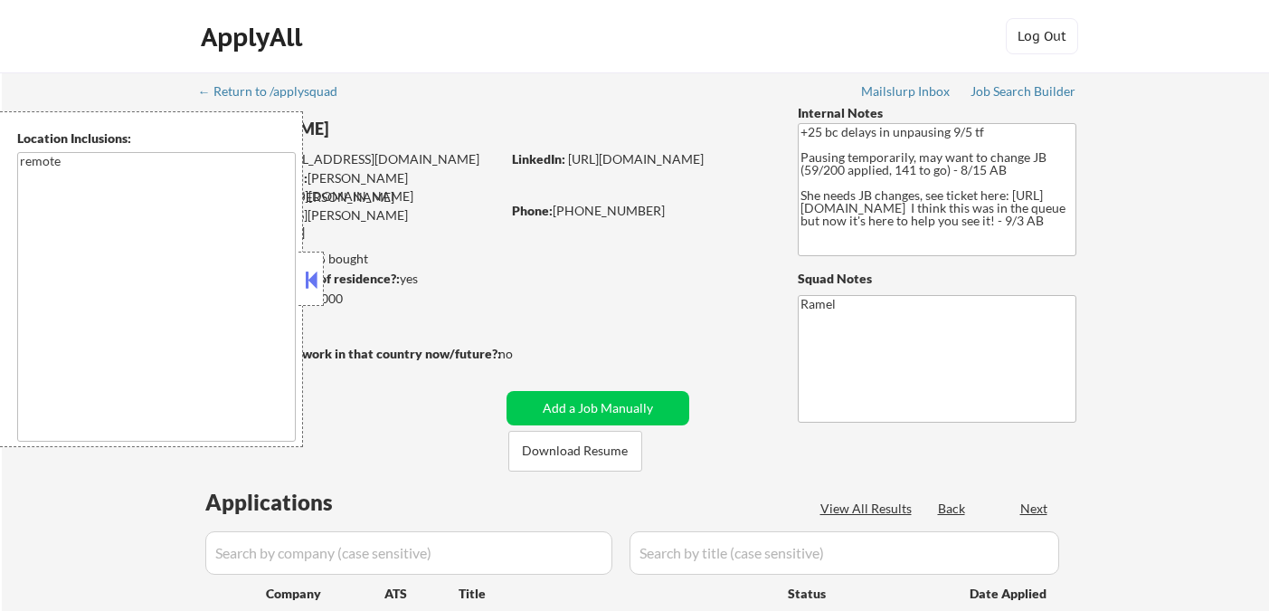
select select ""pending""
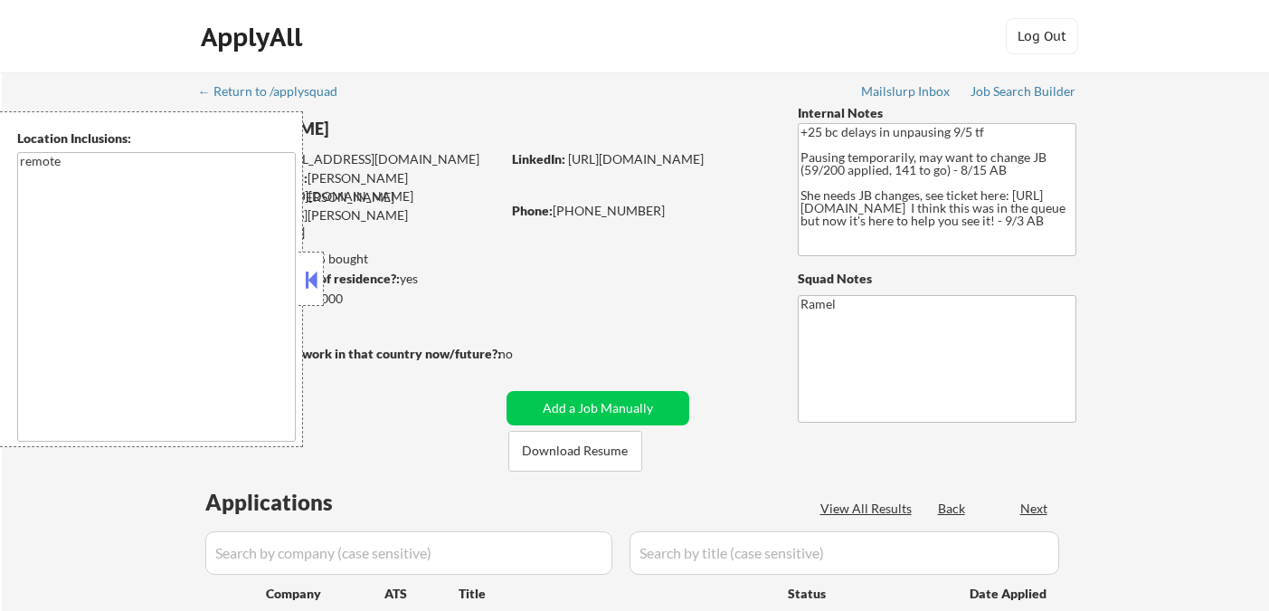
select select ""pending""
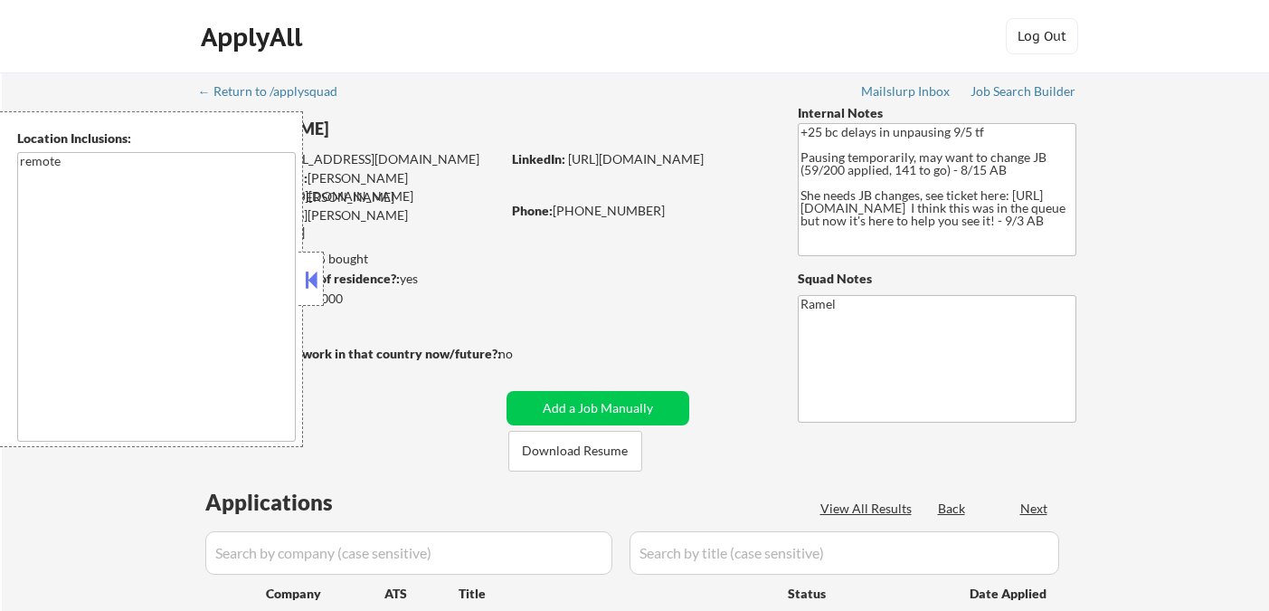
select select ""pending""
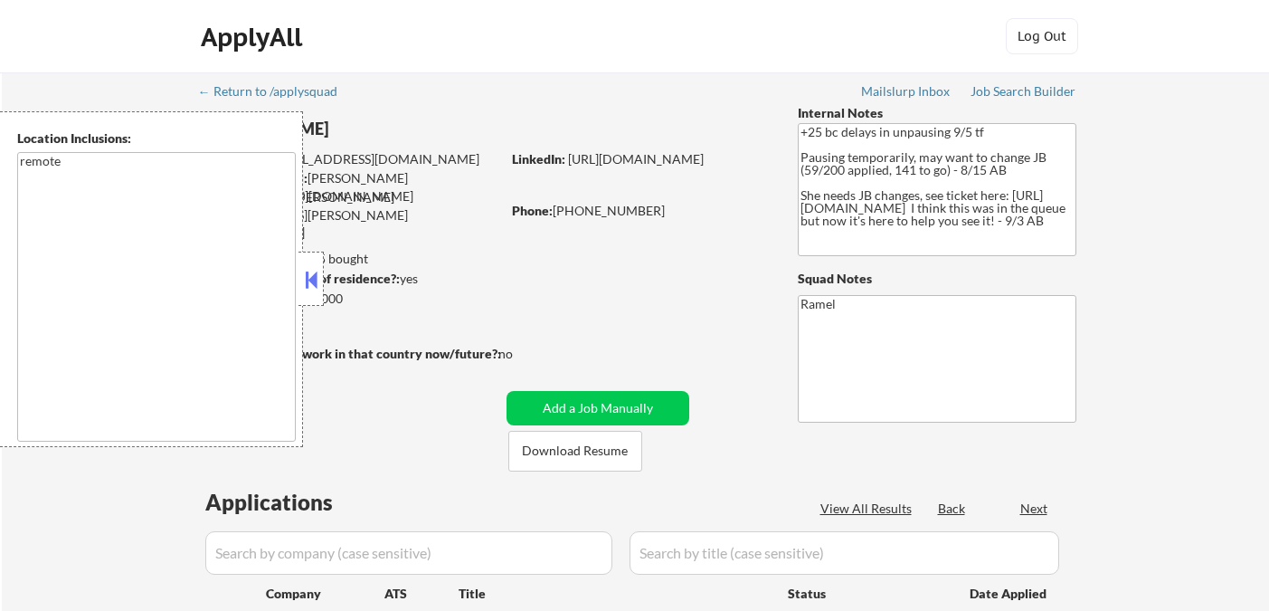
select select ""pending""
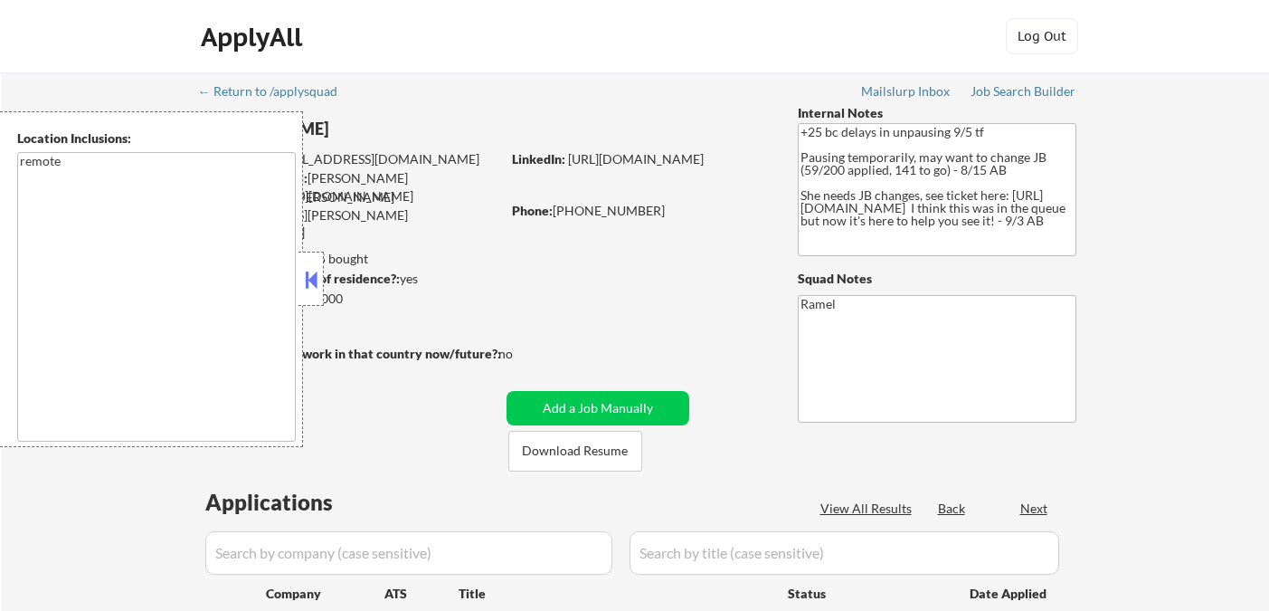
select select ""pending""
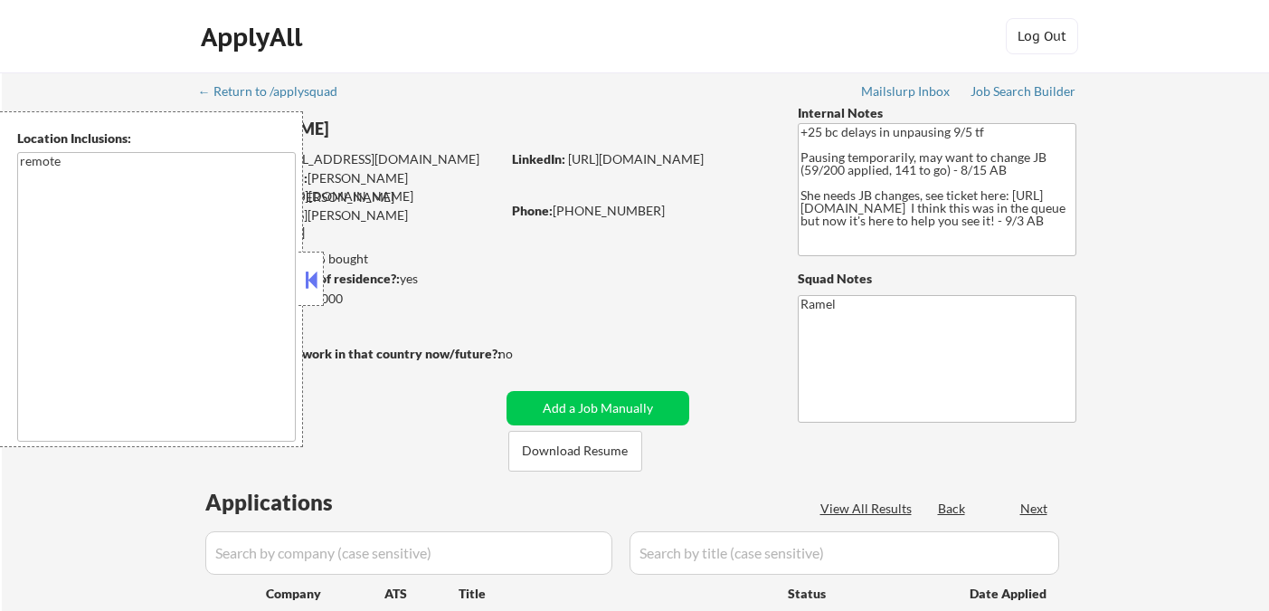
select select ""pending""
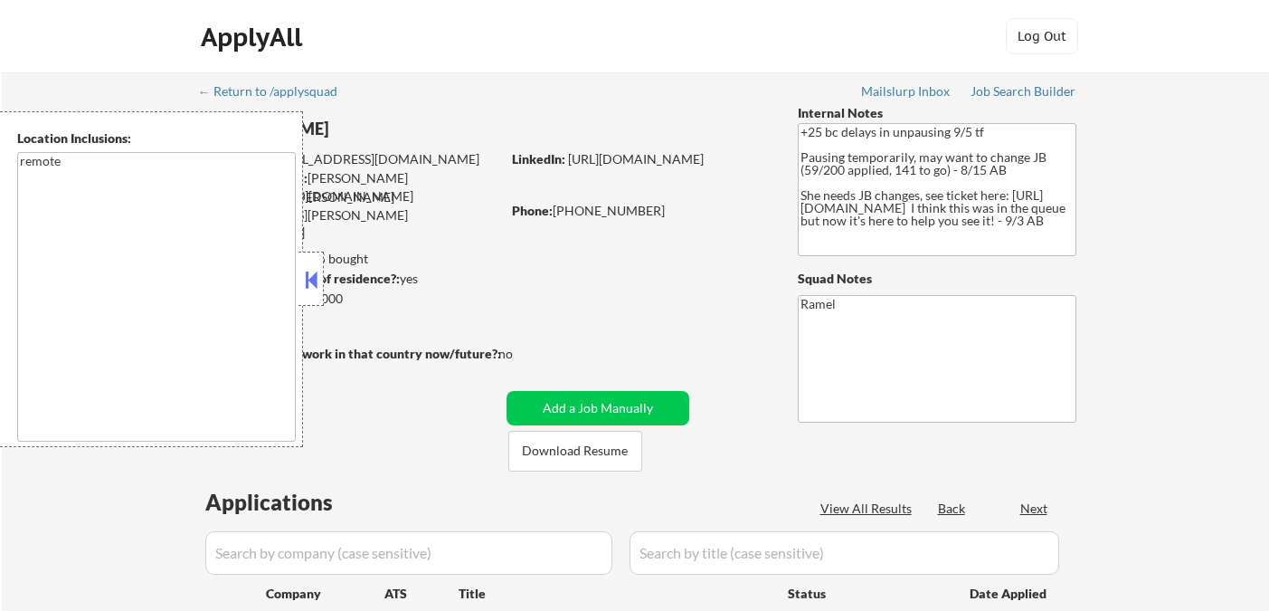
select select ""pending""
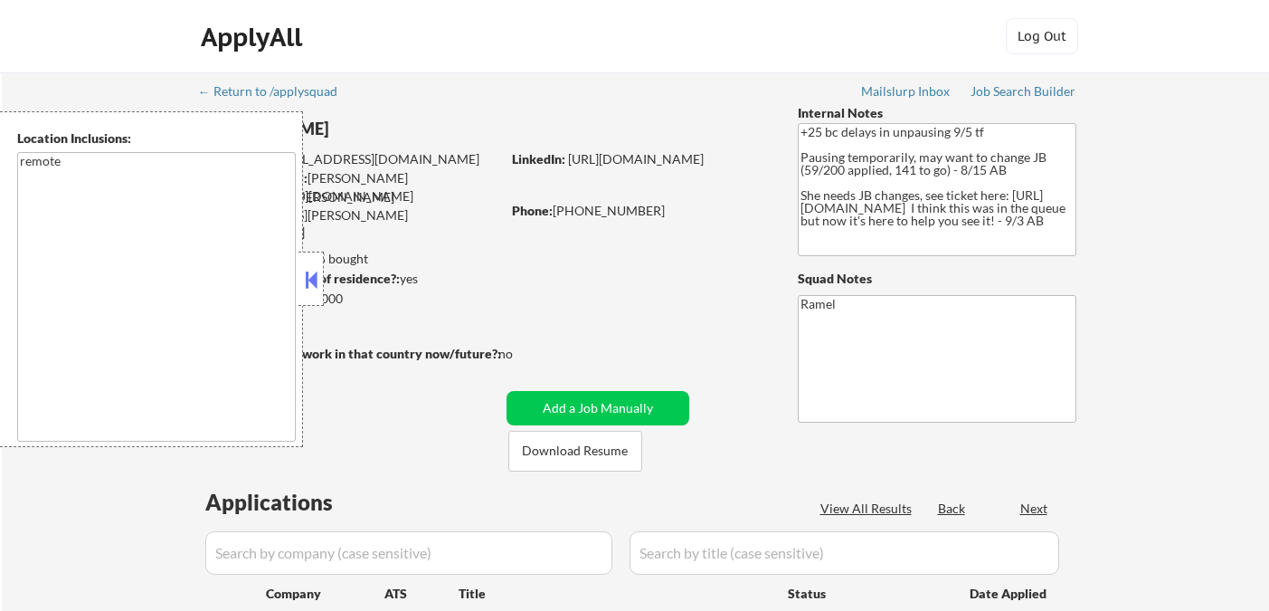
select select ""pending""
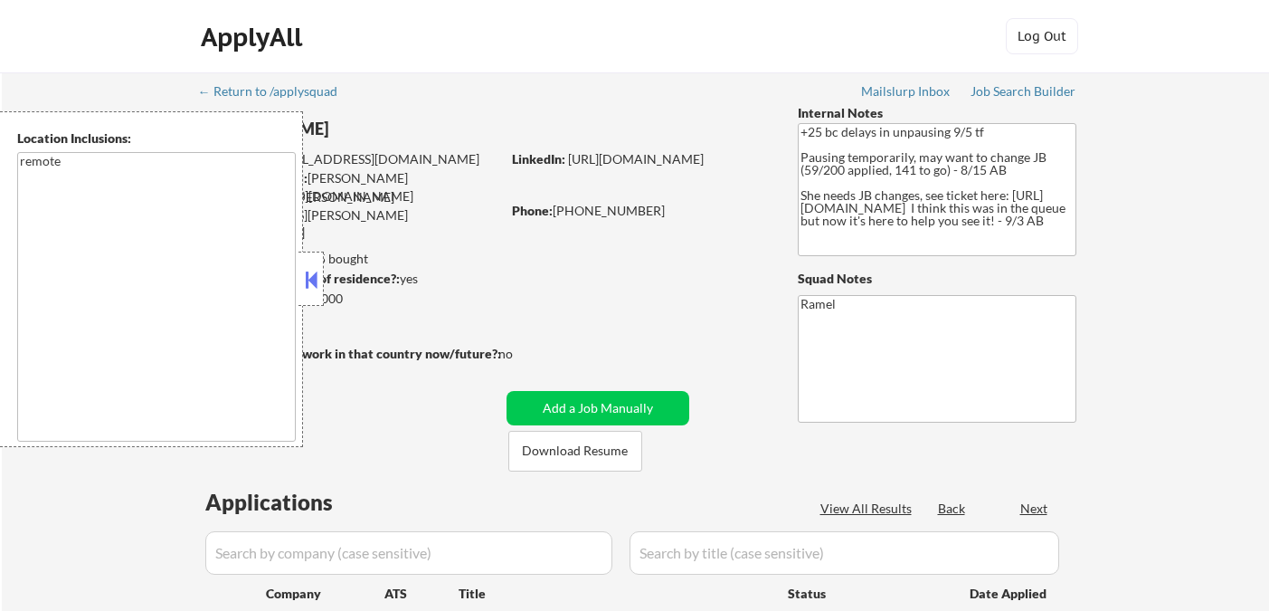
select select ""pending""
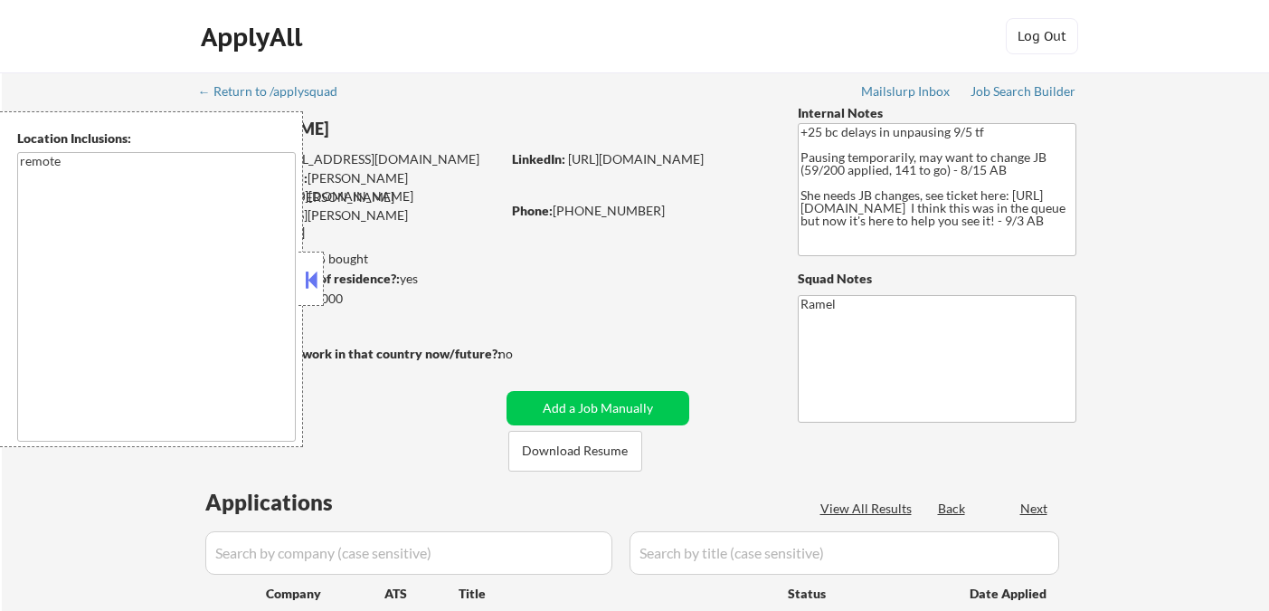
select select ""pending""
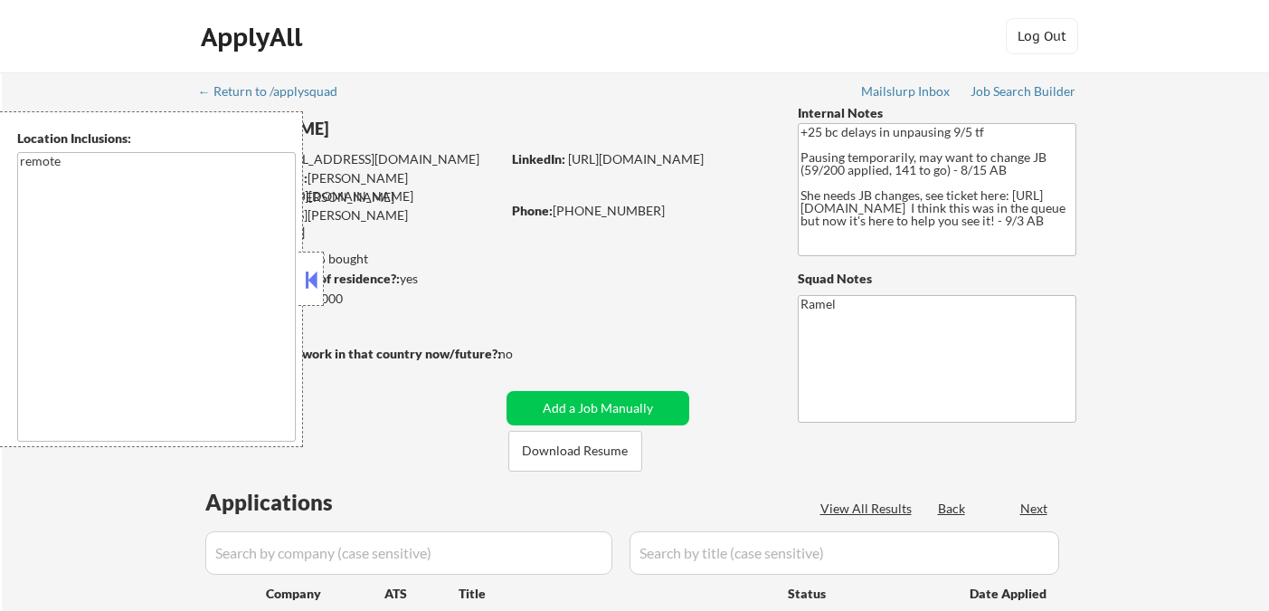
select select ""pending""
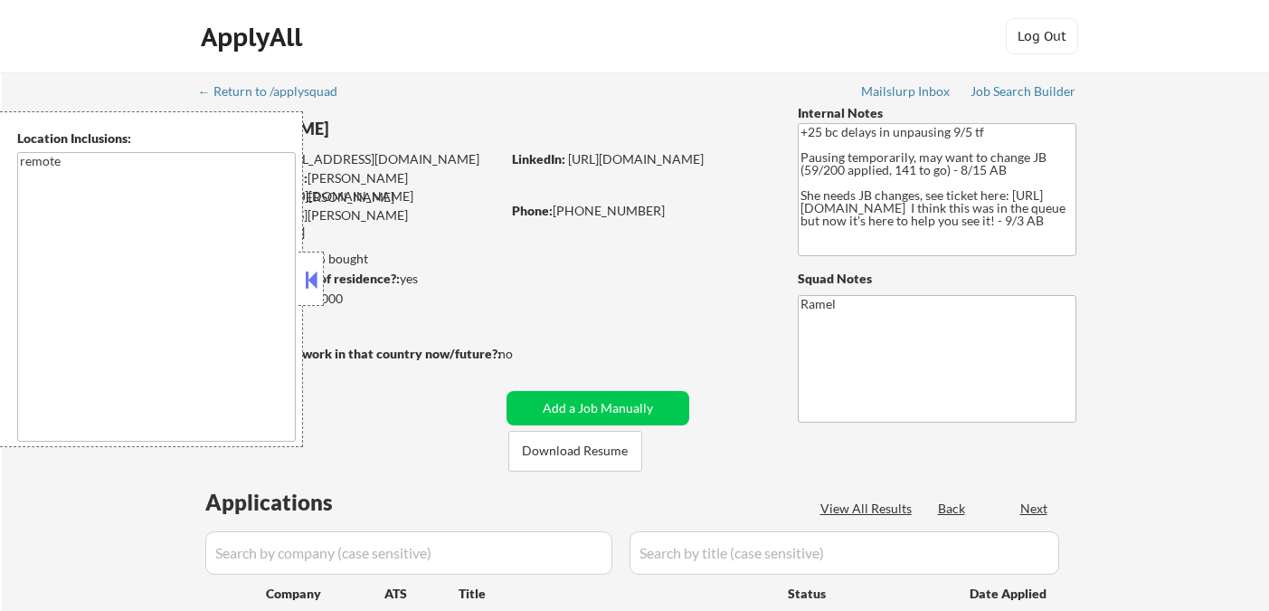
select select ""pending""
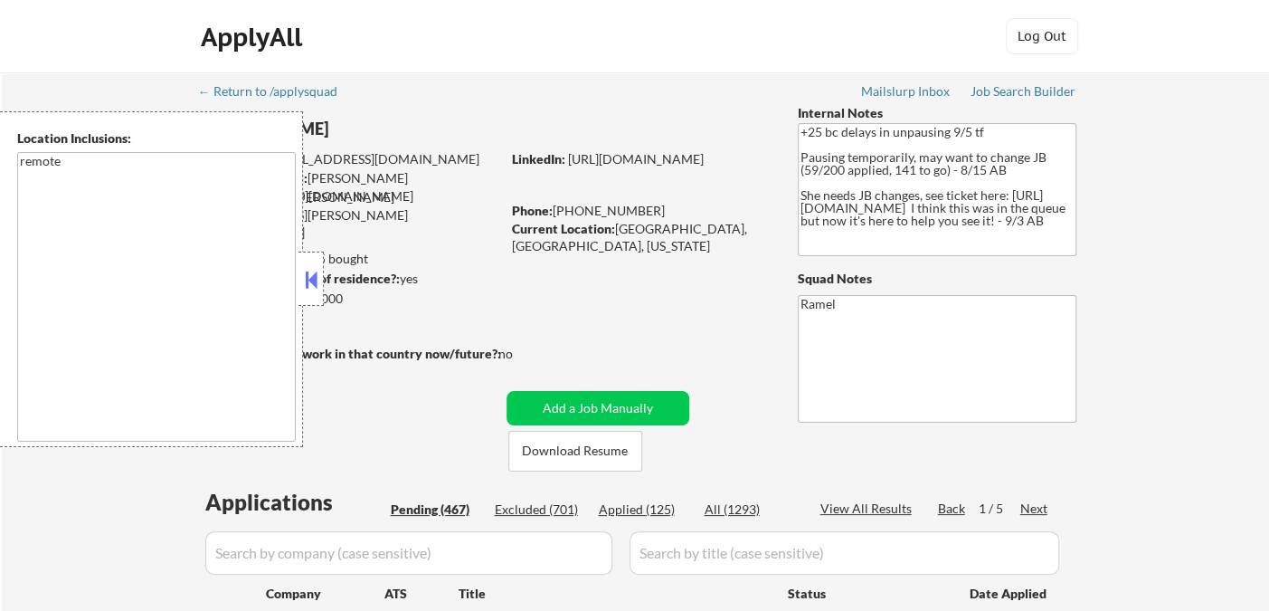
click at [311, 296] on div at bounding box center [311, 278] width 25 height 54
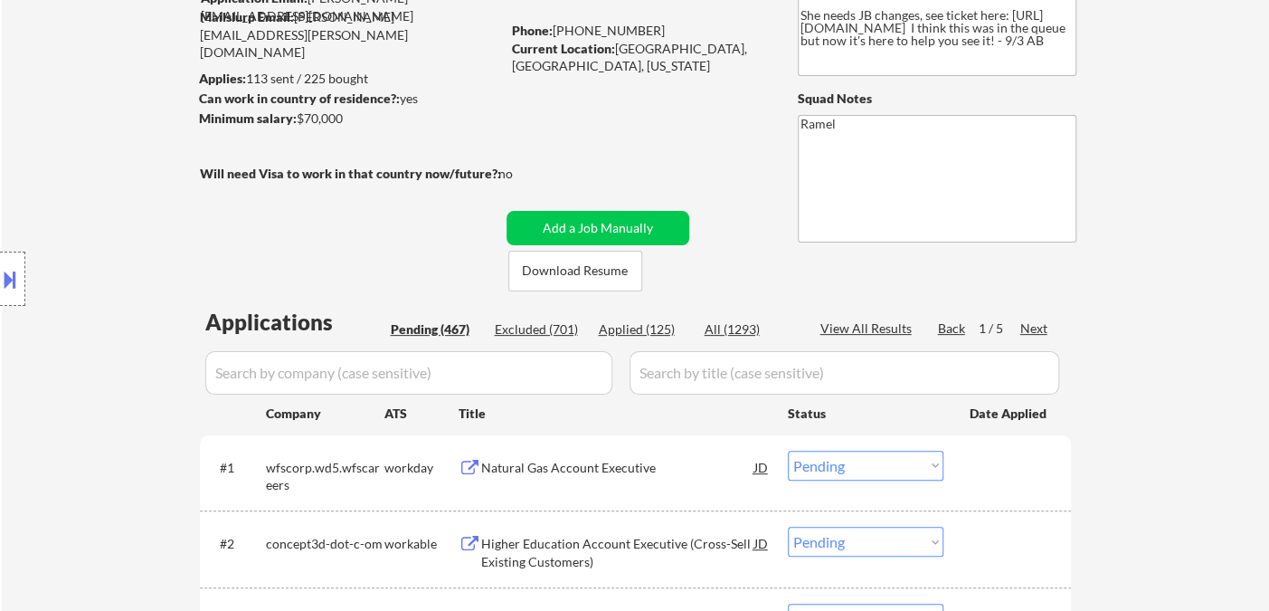
scroll to position [402, 0]
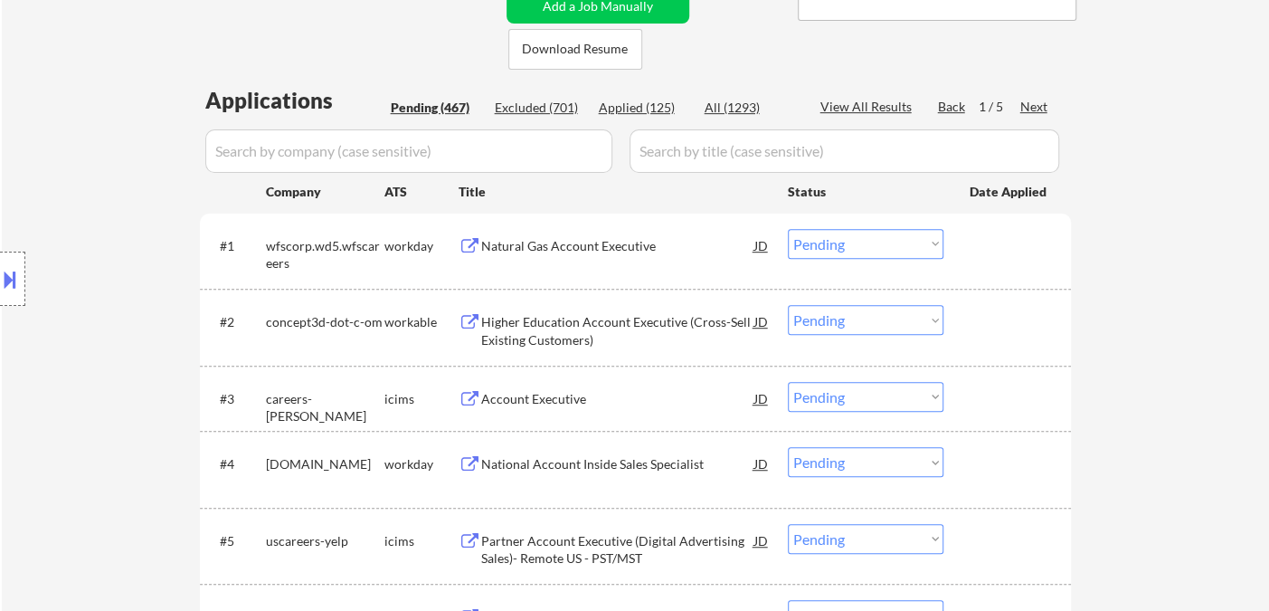
click at [602, 251] on div "Natural Gas Account Executive" at bounding box center [617, 246] width 273 height 18
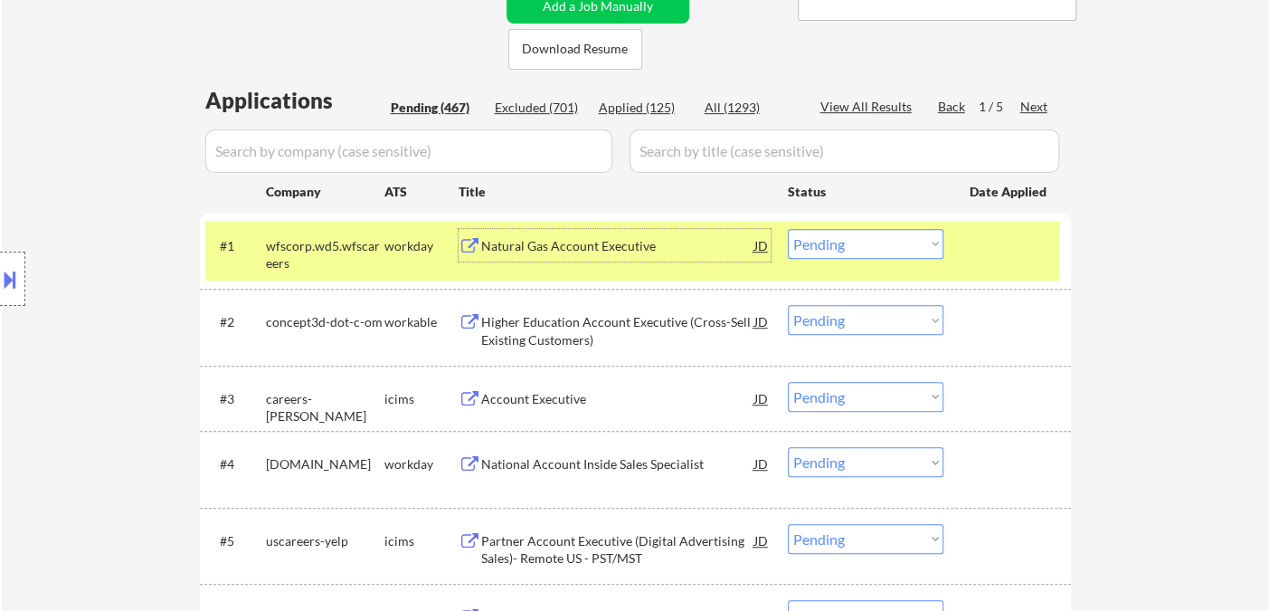
drag, startPoint x: 871, startPoint y: 242, endPoint x: 880, endPoint y: 254, distance: 15.6
click at [871, 242] on select "Choose an option... Pending Applied Excluded (Questions) Excluded (Expired) Exc…" at bounding box center [866, 244] width 156 height 30
click at [788, 229] on select "Choose an option... Pending Applied Excluded (Questions) Excluded (Expired) Exc…" at bounding box center [866, 244] width 156 height 30
select select ""pending""
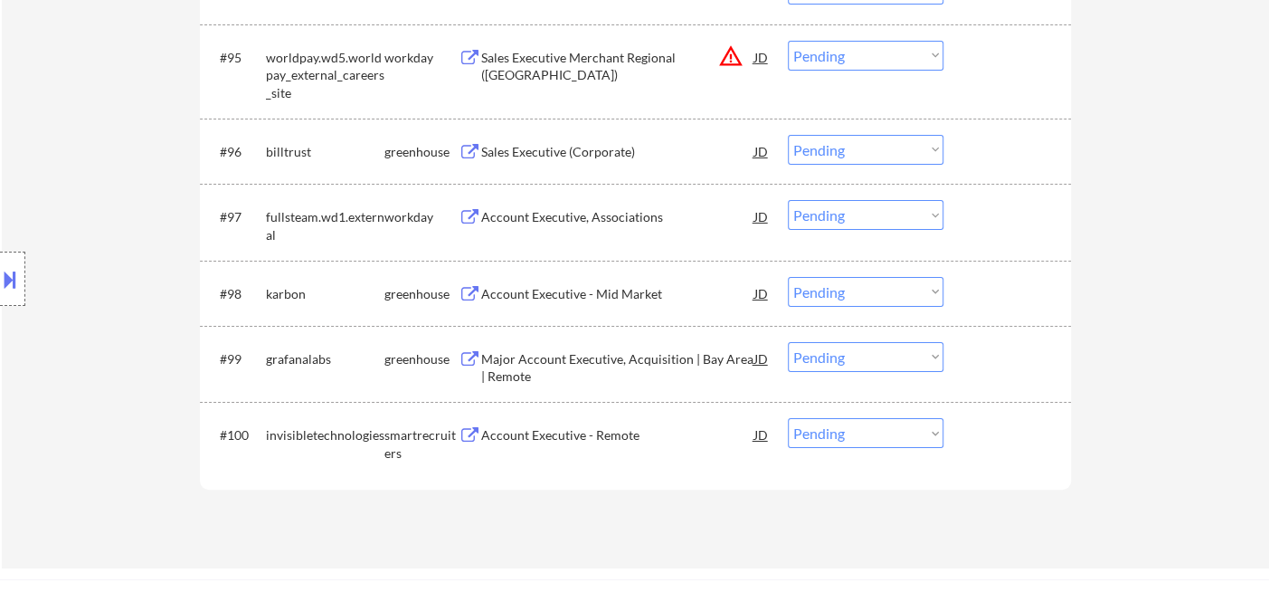
scroll to position [7209, 0]
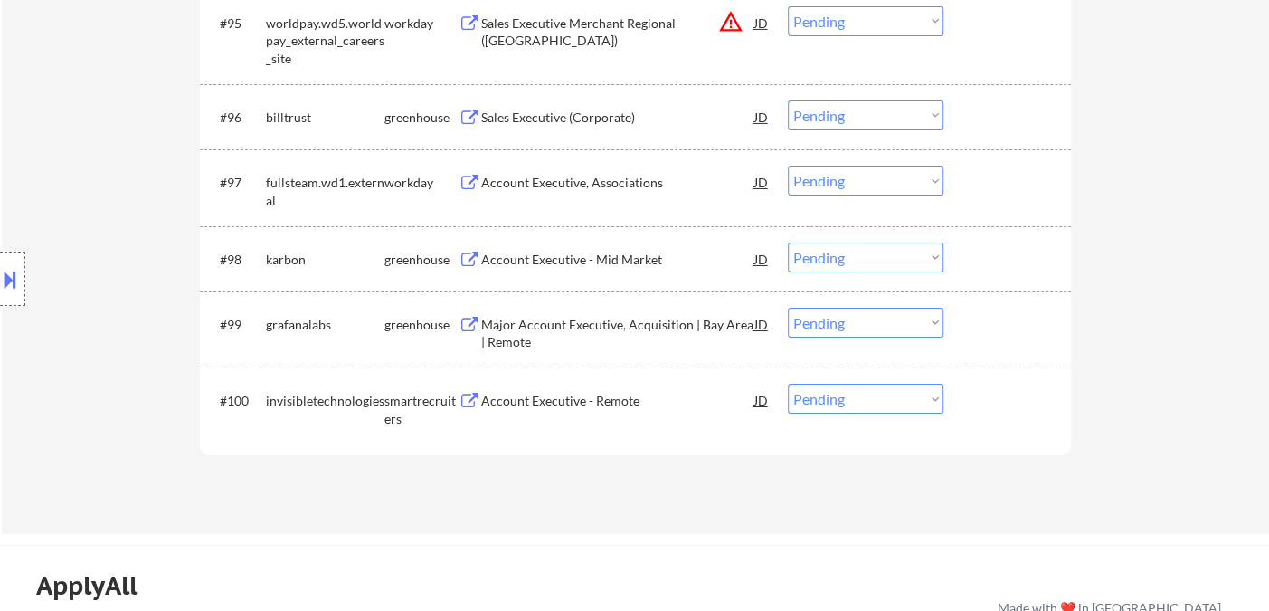
click at [583, 405] on div "Account Executive - Remote" at bounding box center [617, 401] width 273 height 18
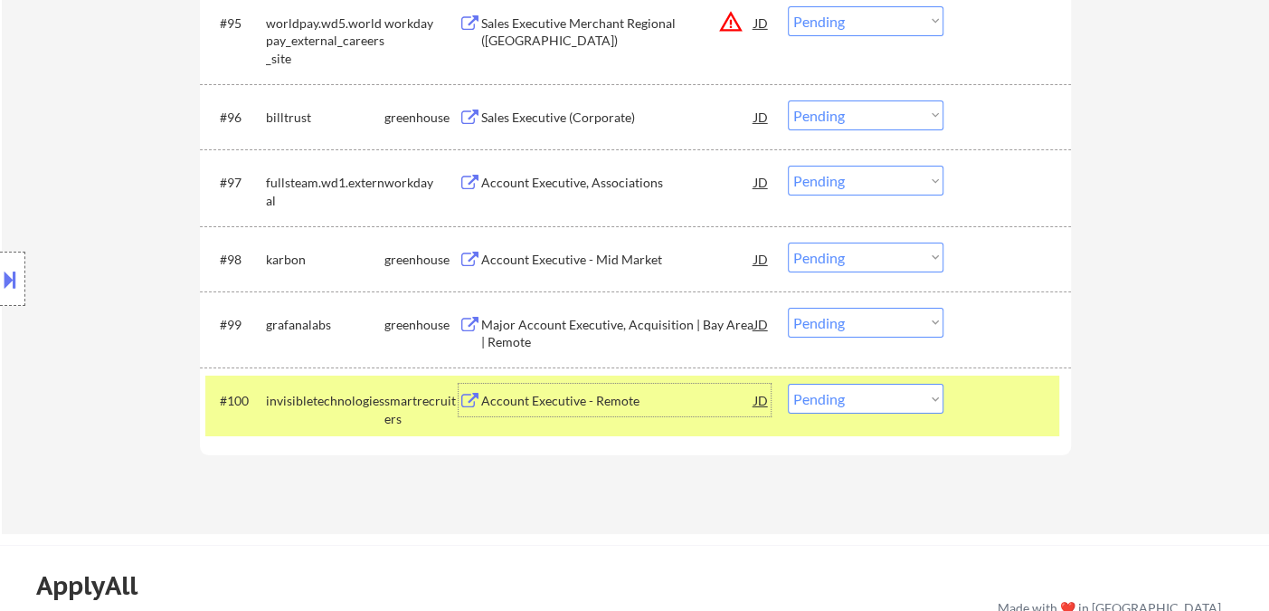
drag, startPoint x: 890, startPoint y: 407, endPoint x: 889, endPoint y: 417, distance: 10.0
click at [890, 407] on select "Choose an option... Pending Applied Excluded (Questions) Excluded (Expired) Exc…" at bounding box center [866, 399] width 156 height 30
click at [788, 384] on select "Choose an option... Pending Applied Excluded (Questions) Excluded (Expired) Exc…" at bounding box center [866, 399] width 156 height 30
click at [626, 329] on div "Major Account Executive, Acquisition | Bay Area | Remote" at bounding box center [617, 333] width 273 height 35
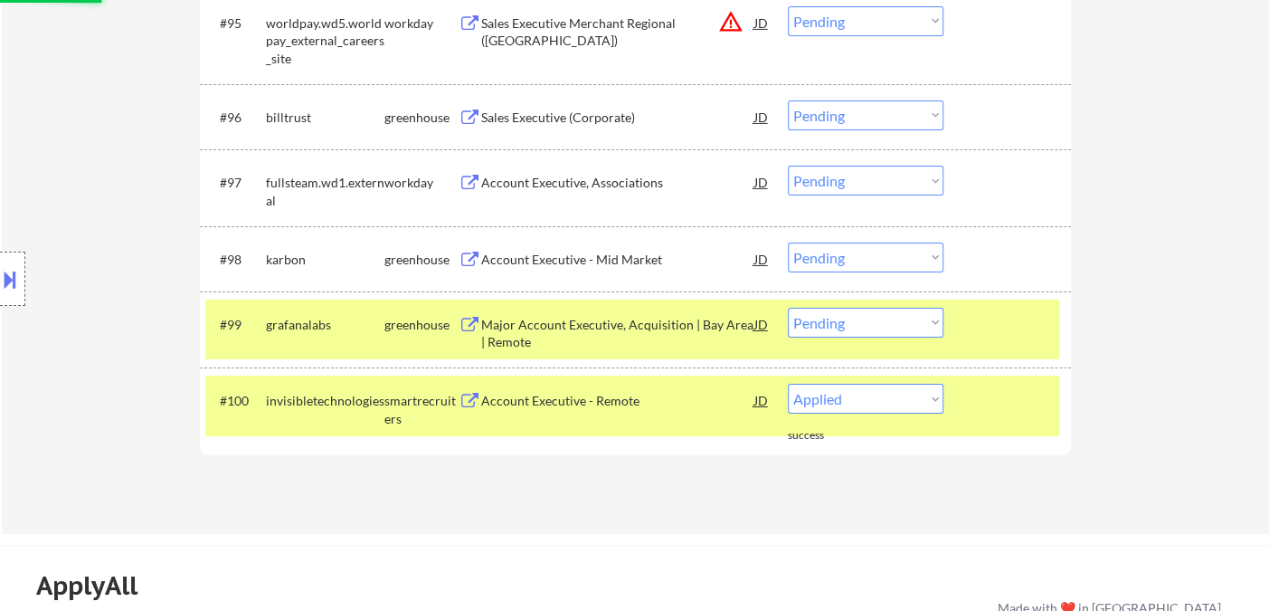
select select ""pending""
click at [825, 331] on select "Choose an option... Pending Applied Excluded (Questions) Excluded (Expired) Exc…" at bounding box center [866, 323] width 156 height 30
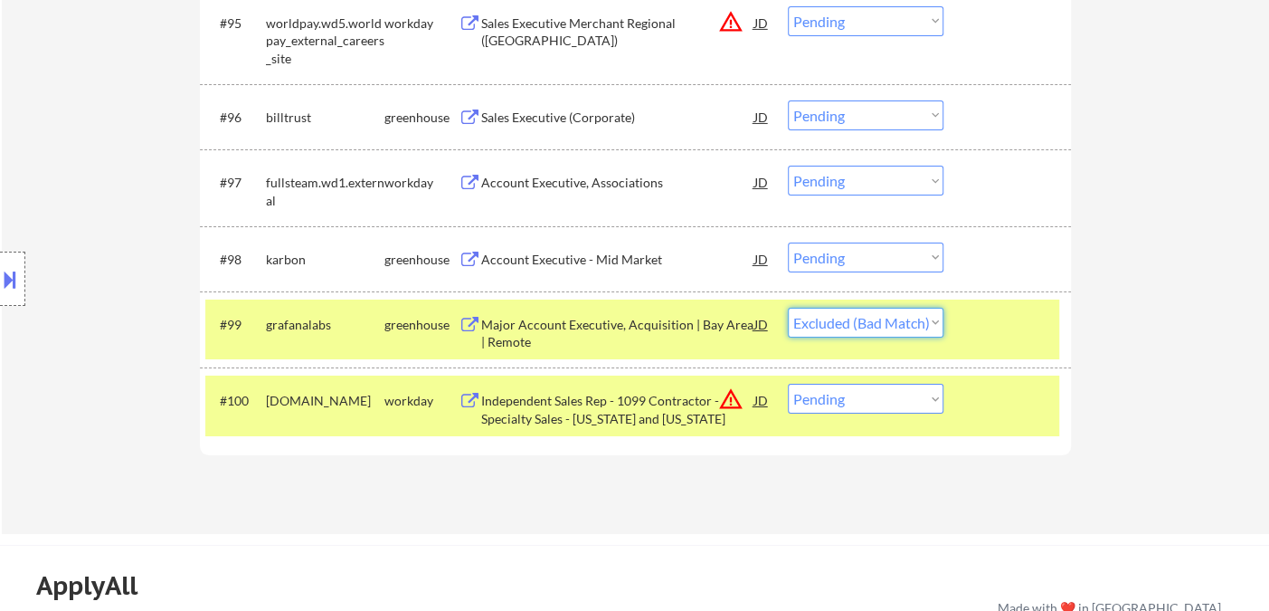
click at [788, 308] on select "Choose an option... Pending Applied Excluded (Questions) Excluded (Expired) Exc…" at bounding box center [866, 323] width 156 height 30
click at [550, 264] on div "Account Executive - Mid Market" at bounding box center [617, 260] width 273 height 18
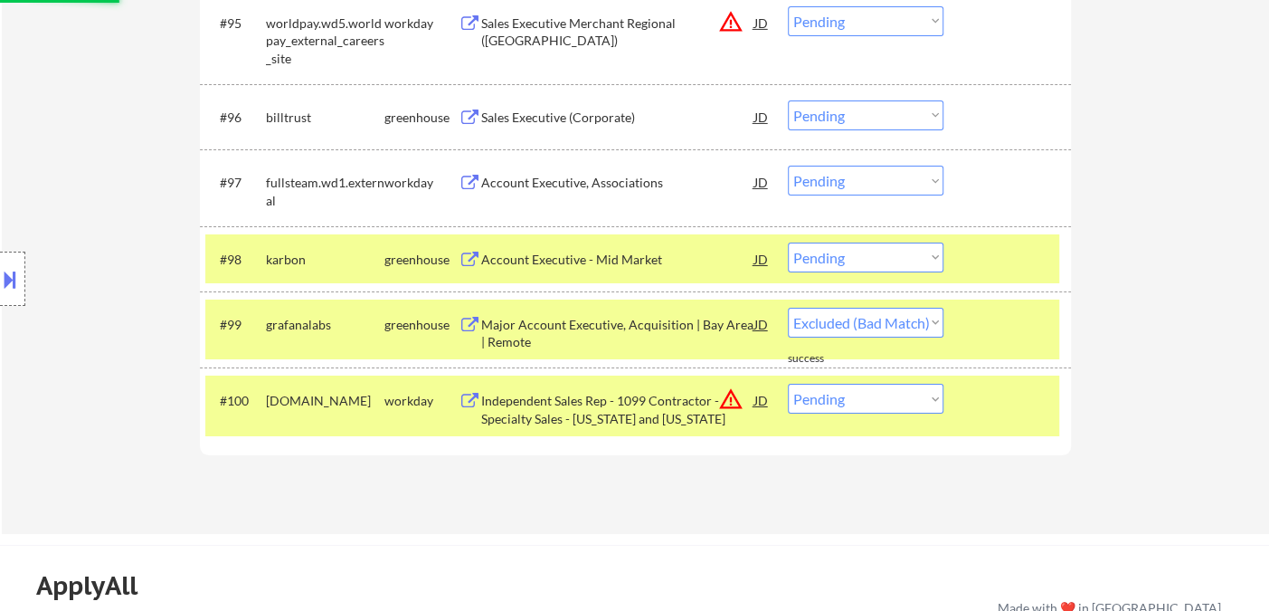
select select ""pending""
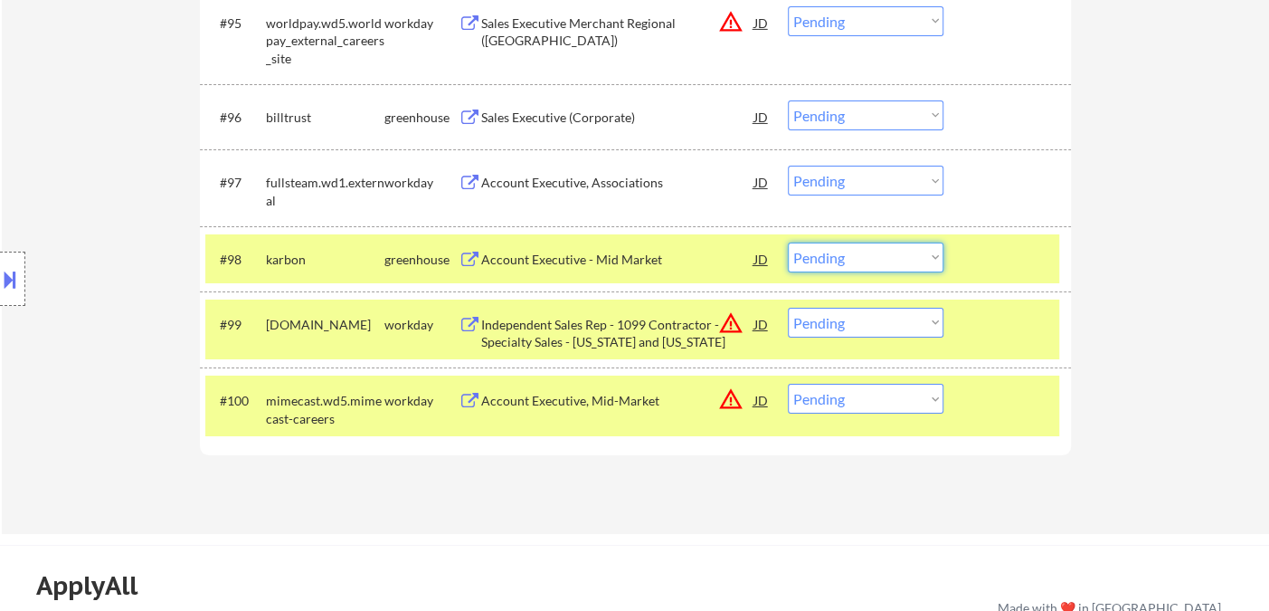
drag, startPoint x: 837, startPoint y: 260, endPoint x: 846, endPoint y: 268, distance: 12.2
click at [837, 260] on select "Choose an option... Pending Applied Excluded (Questions) Excluded (Expired) Exc…" at bounding box center [866, 257] width 156 height 30
click at [788, 242] on select "Choose an option... Pending Applied Excluded (Questions) Excluded (Expired) Exc…" at bounding box center [866, 257] width 156 height 30
select select ""pending""
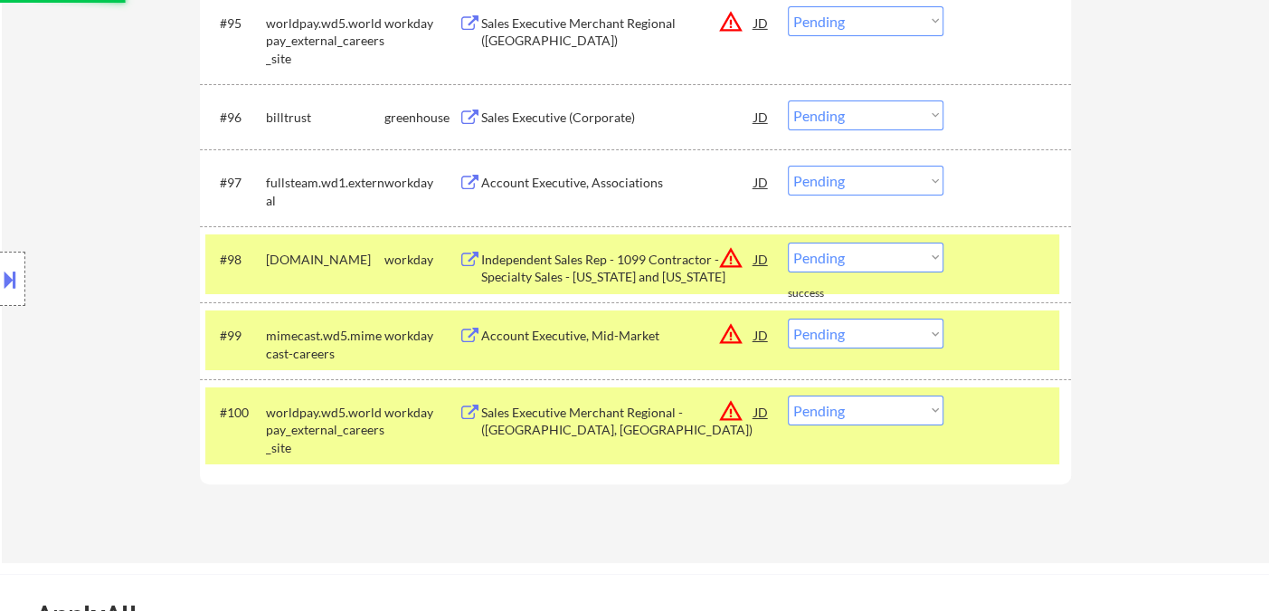
click at [550, 184] on div "Account Executive, Associations" at bounding box center [617, 183] width 273 height 18
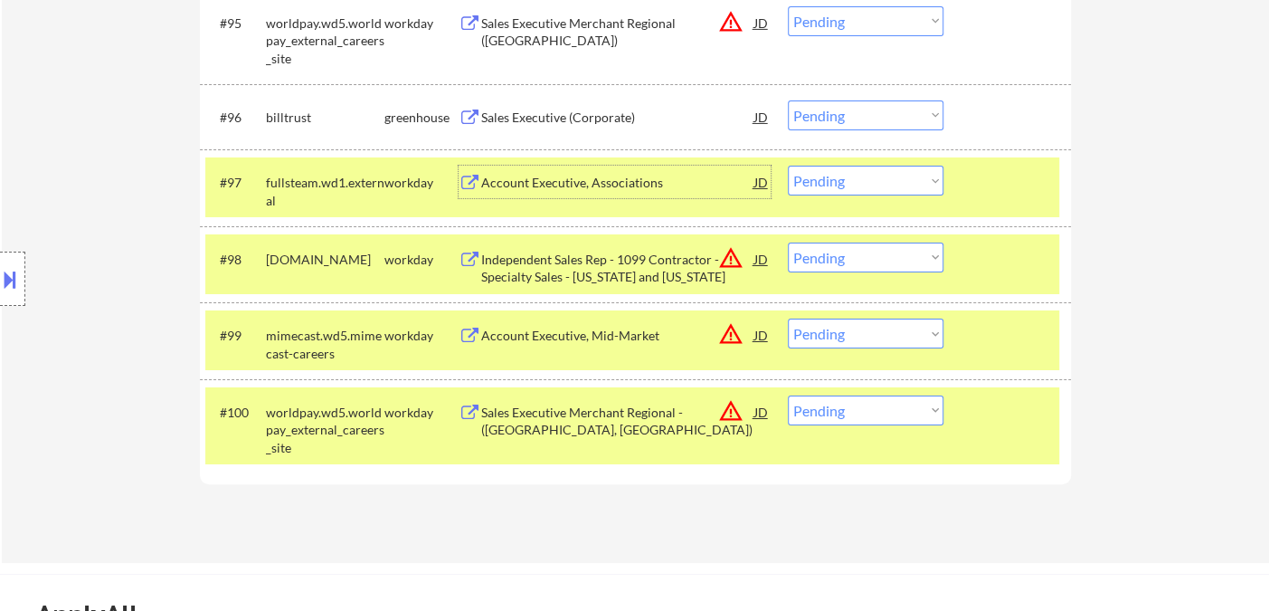
click at [874, 187] on select "Choose an option... Pending Applied Excluded (Questions) Excluded (Expired) Exc…" at bounding box center [866, 181] width 156 height 30
click at [788, 166] on select "Choose an option... Pending Applied Excluded (Questions) Excluded (Expired) Exc…" at bounding box center [866, 181] width 156 height 30
click at [591, 118] on div "Sales Executive (Corporate)" at bounding box center [617, 118] width 273 height 18
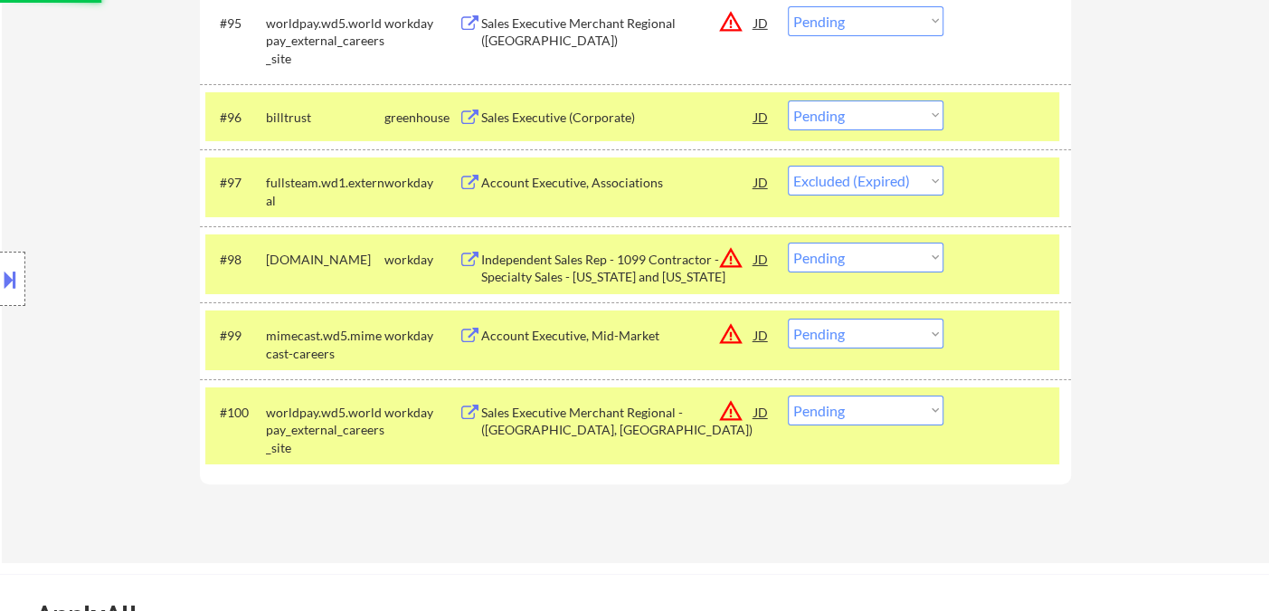
select select ""pending""
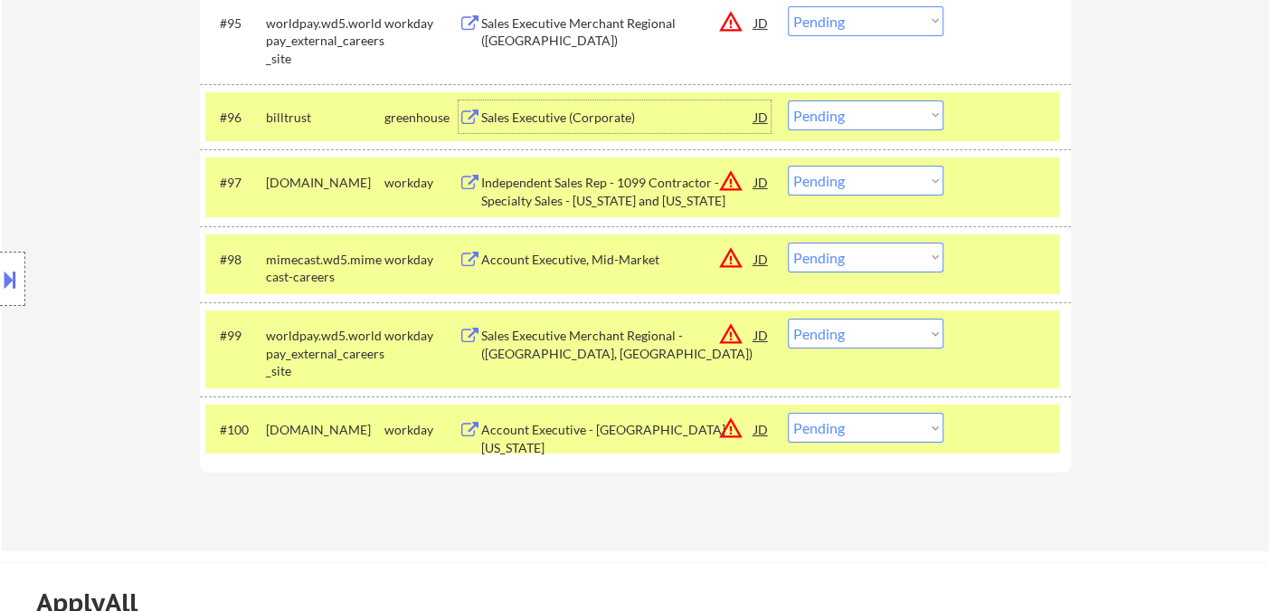
click at [882, 128] on select "Choose an option... Pending Applied Excluded (Questions) Excluded (Expired) Exc…" at bounding box center [866, 115] width 156 height 30
click at [788, 100] on select "Choose an option... Pending Applied Excluded (Questions) Excluded (Expired) Exc…" at bounding box center [866, 115] width 156 height 30
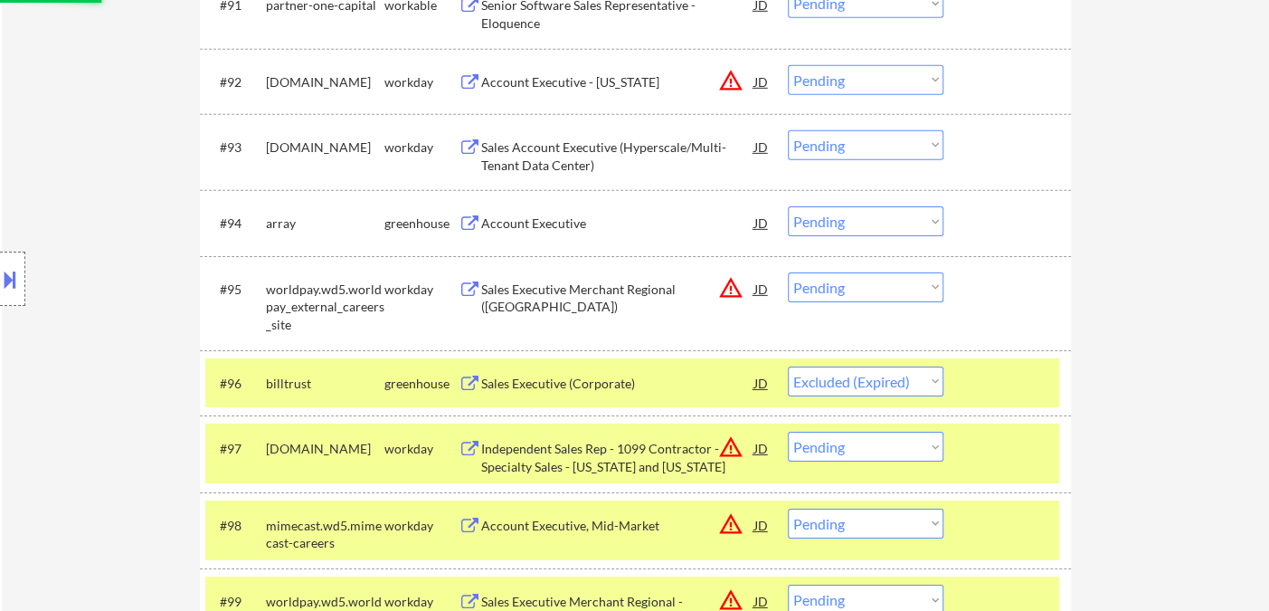
scroll to position [6908, 0]
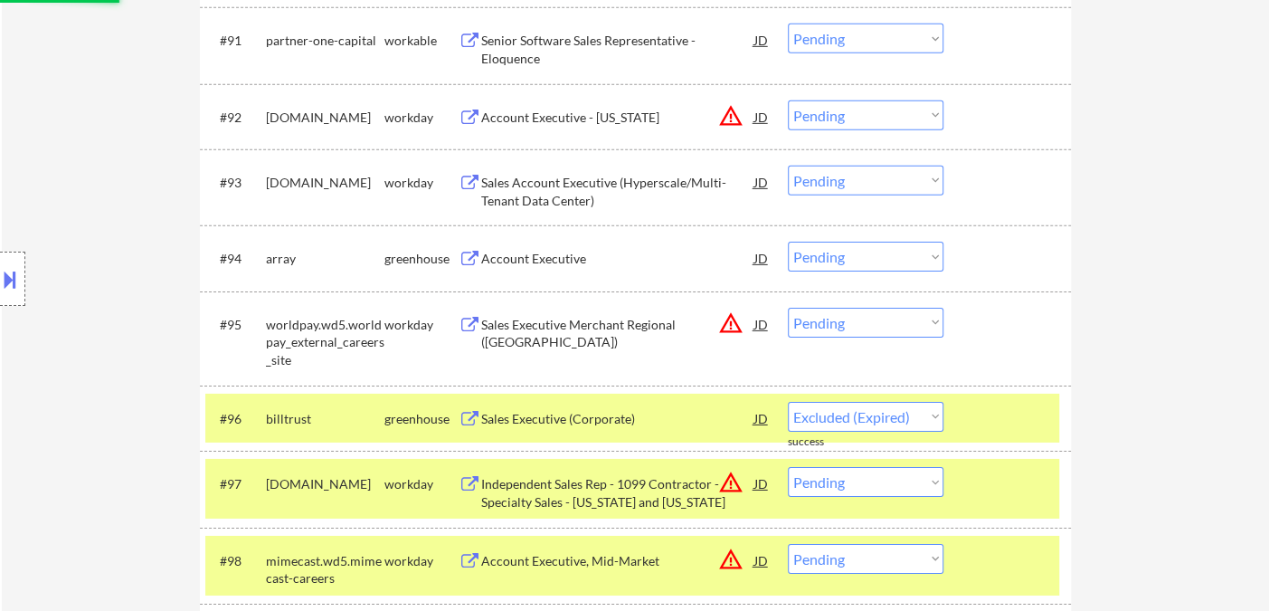
click at [545, 249] on div "Account Executive" at bounding box center [617, 258] width 273 height 33
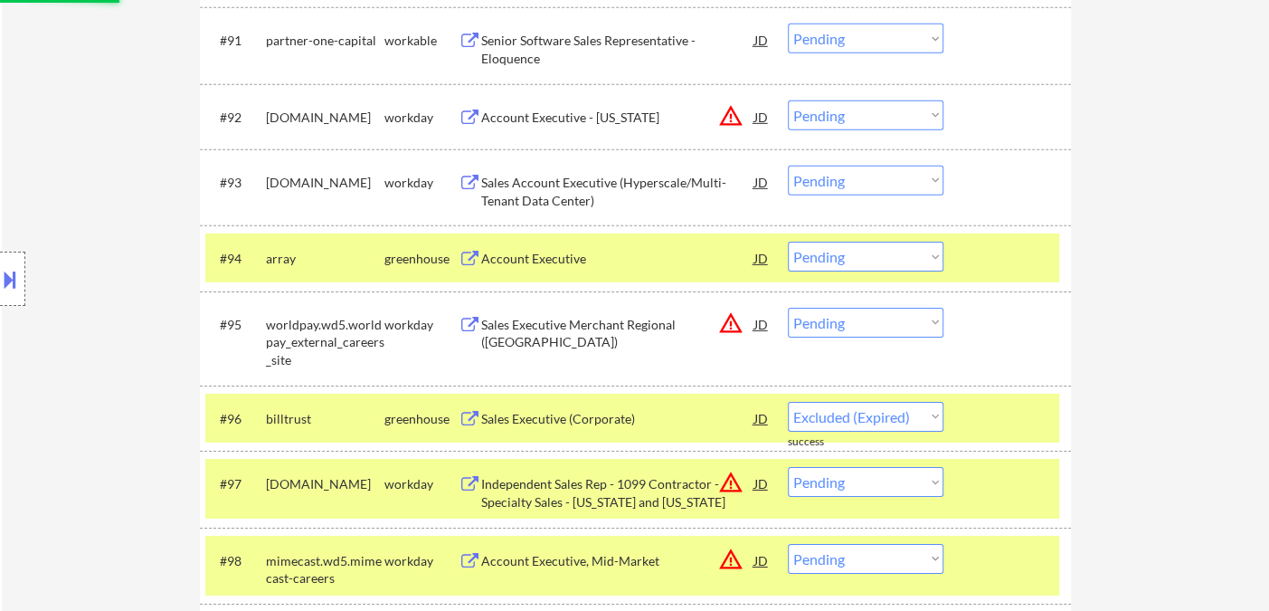
select select ""pending""
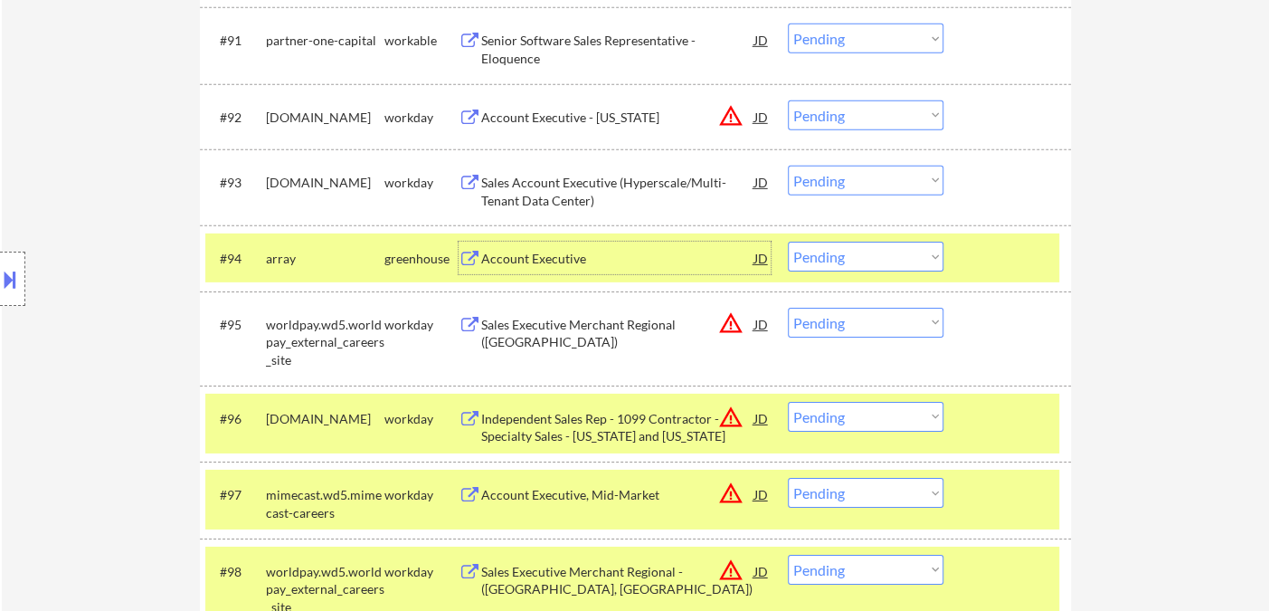
click at [840, 263] on select "Choose an option... Pending Applied Excluded (Questions) Excluded (Expired) Exc…" at bounding box center [866, 257] width 156 height 30
click at [788, 242] on select "Choose an option... Pending Applied Excluded (Questions) Excluded (Expired) Exc…" at bounding box center [866, 257] width 156 height 30
select select ""pending""
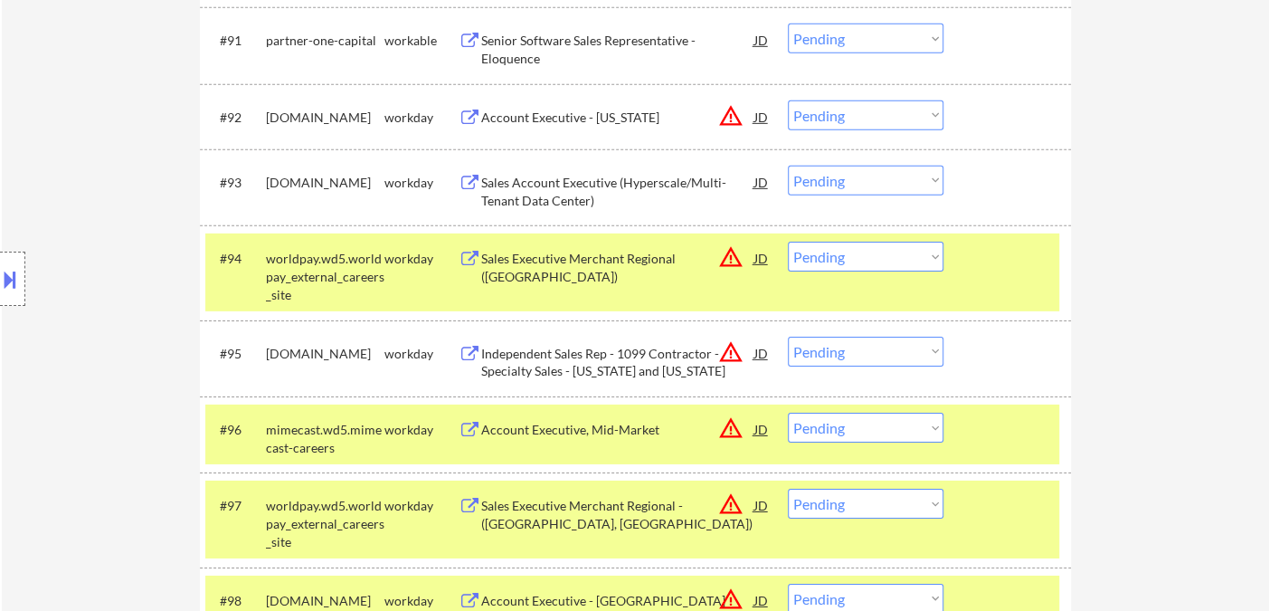
drag, startPoint x: 844, startPoint y: 251, endPoint x: 857, endPoint y: 265, distance: 18.6
click at [844, 251] on select "Choose an option... Pending Applied Excluded (Questions) Excluded (Expired) Exc…" at bounding box center [866, 257] width 156 height 30
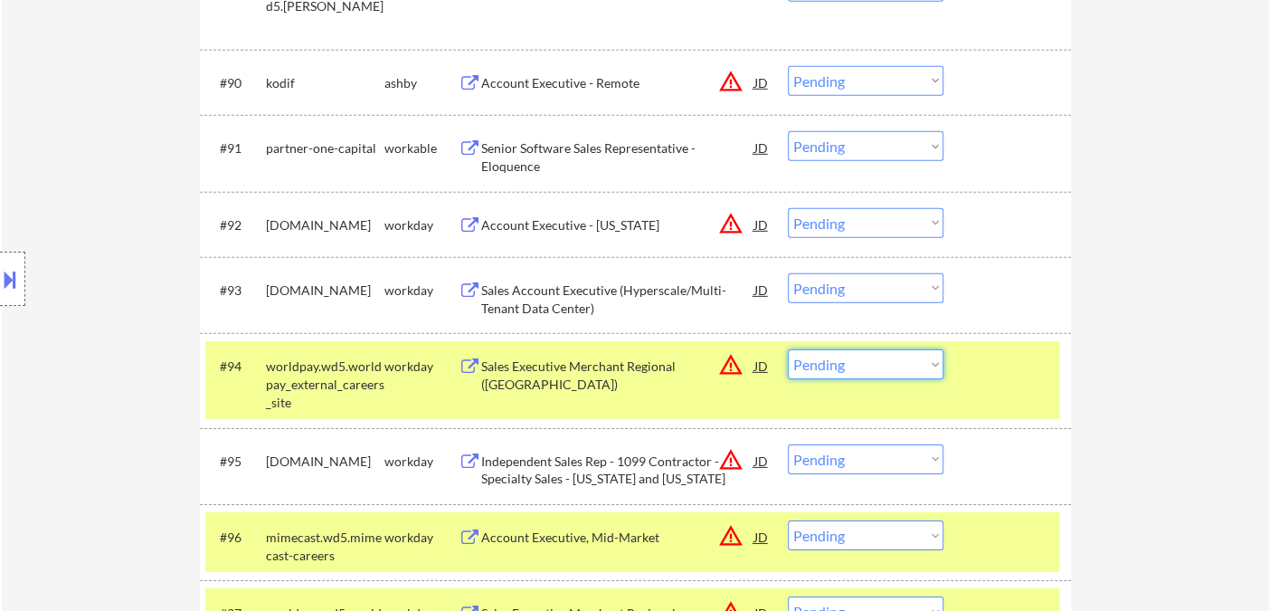
scroll to position [6607, 0]
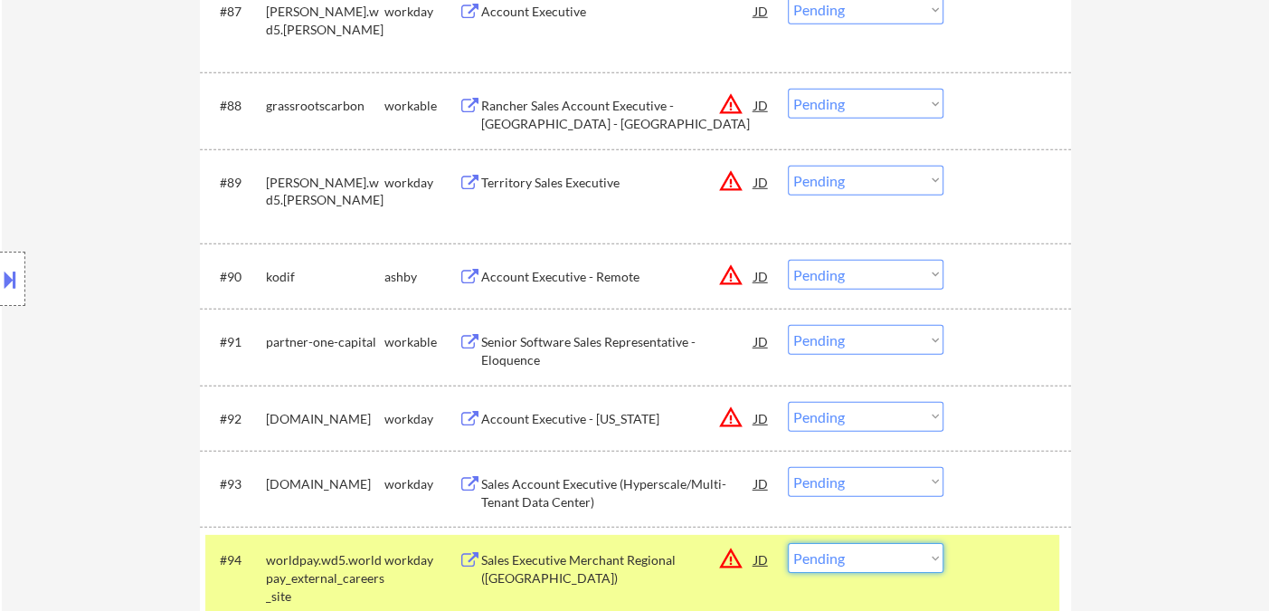
click at [519, 342] on div "Senior Software Sales Representative - Eloquence" at bounding box center [617, 350] width 273 height 35
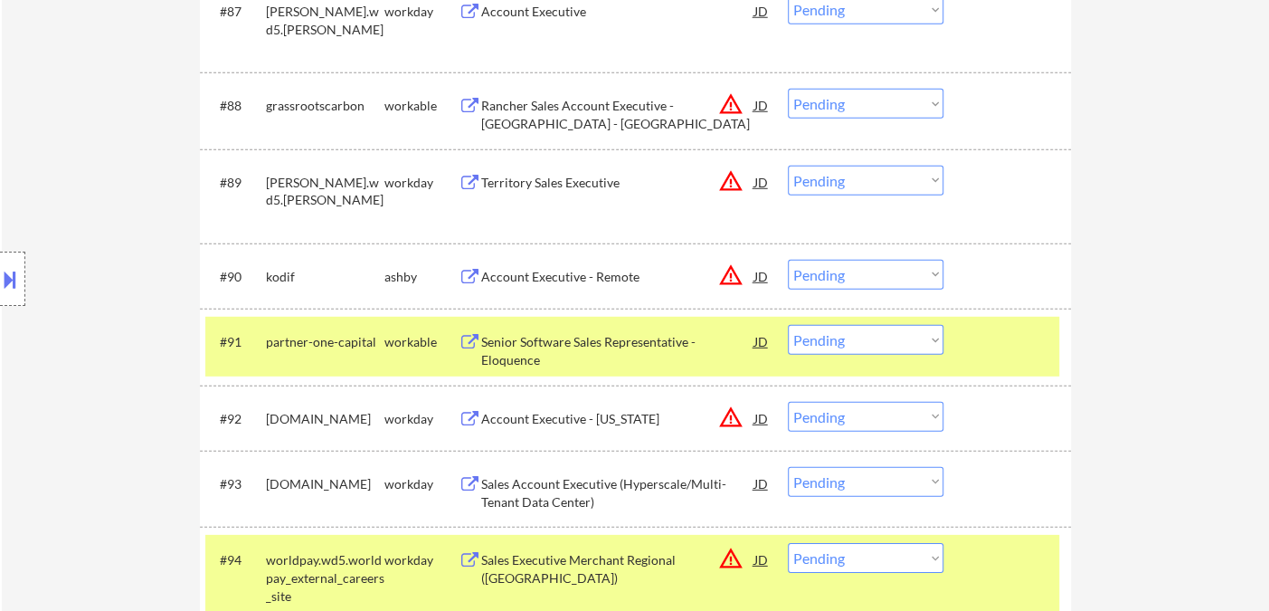
click at [32, 118] on div "Location Inclusions: remote" at bounding box center [162, 279] width 324 height 336
click at [10, 129] on div "Location Inclusions: remote" at bounding box center [162, 279] width 324 height 336
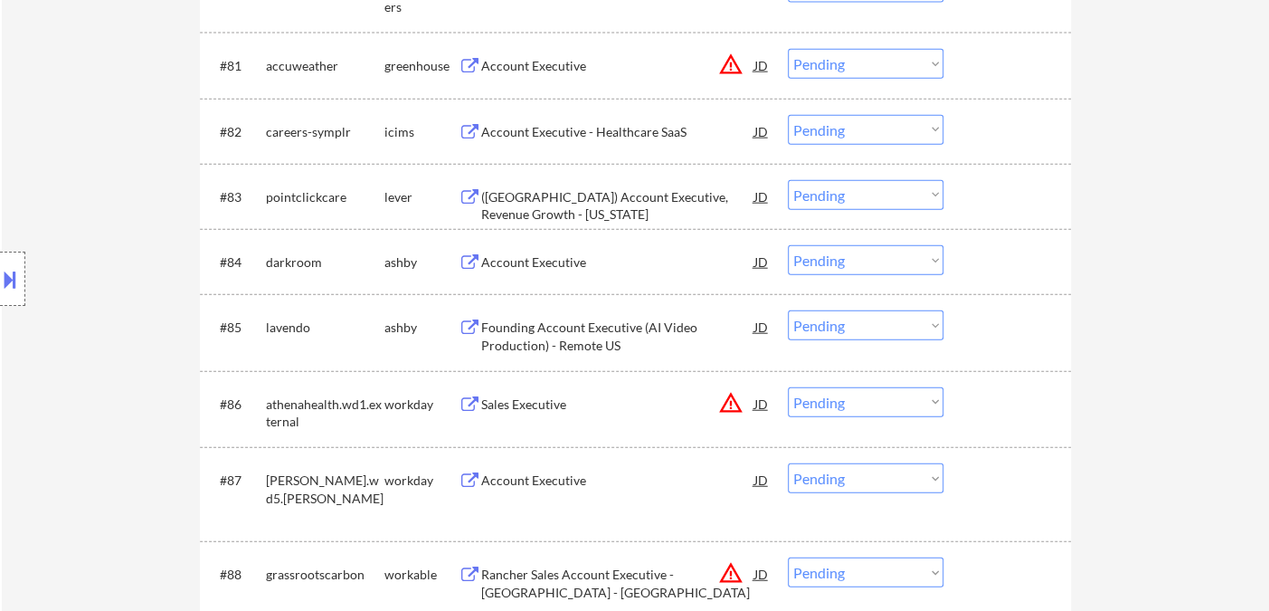
scroll to position [6104, 0]
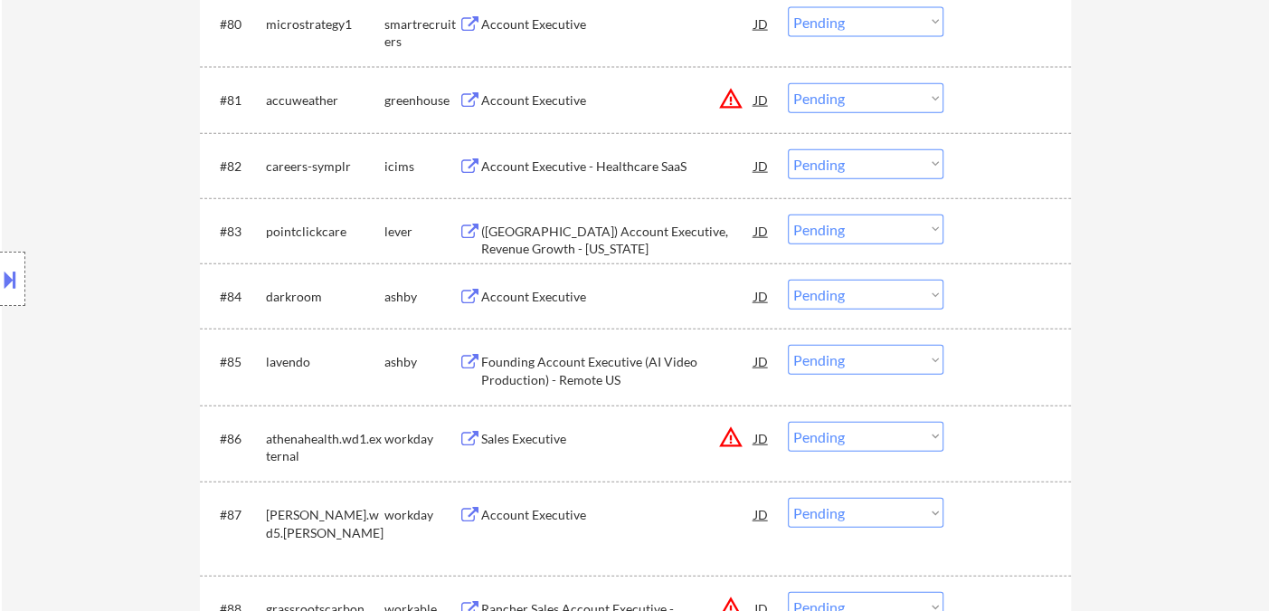
click at [25, 280] on div "Location Inclusions: remote" at bounding box center [162, 279] width 324 height 336
click at [18, 282] on button at bounding box center [10, 279] width 20 height 30
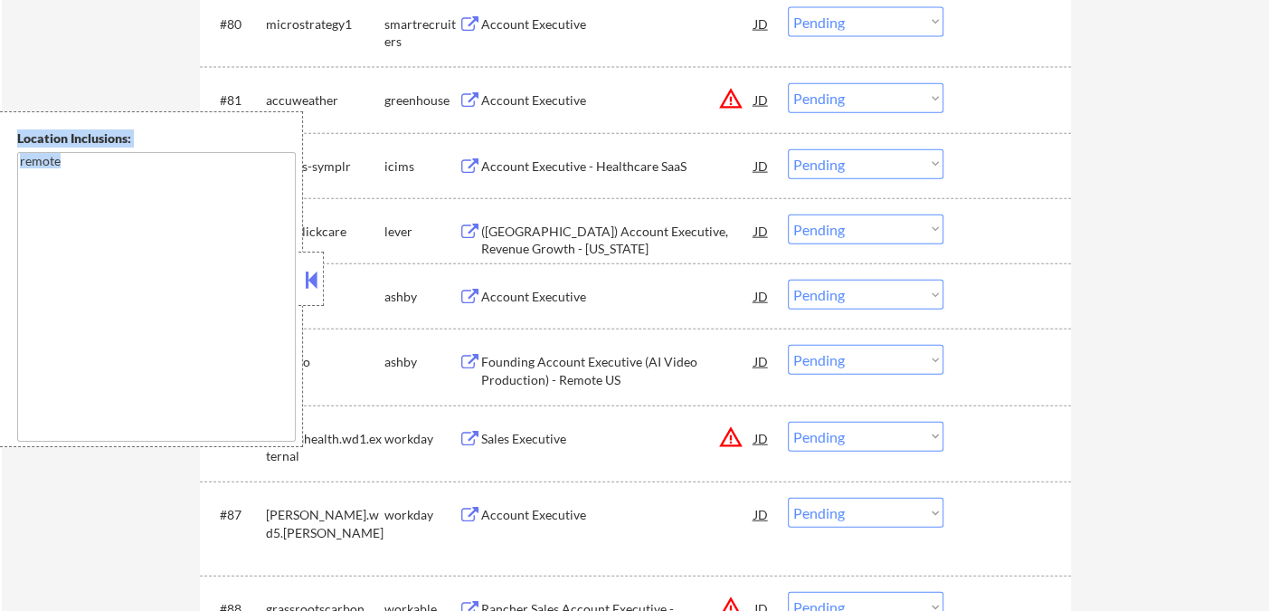
click at [313, 274] on button at bounding box center [311, 279] width 20 height 27
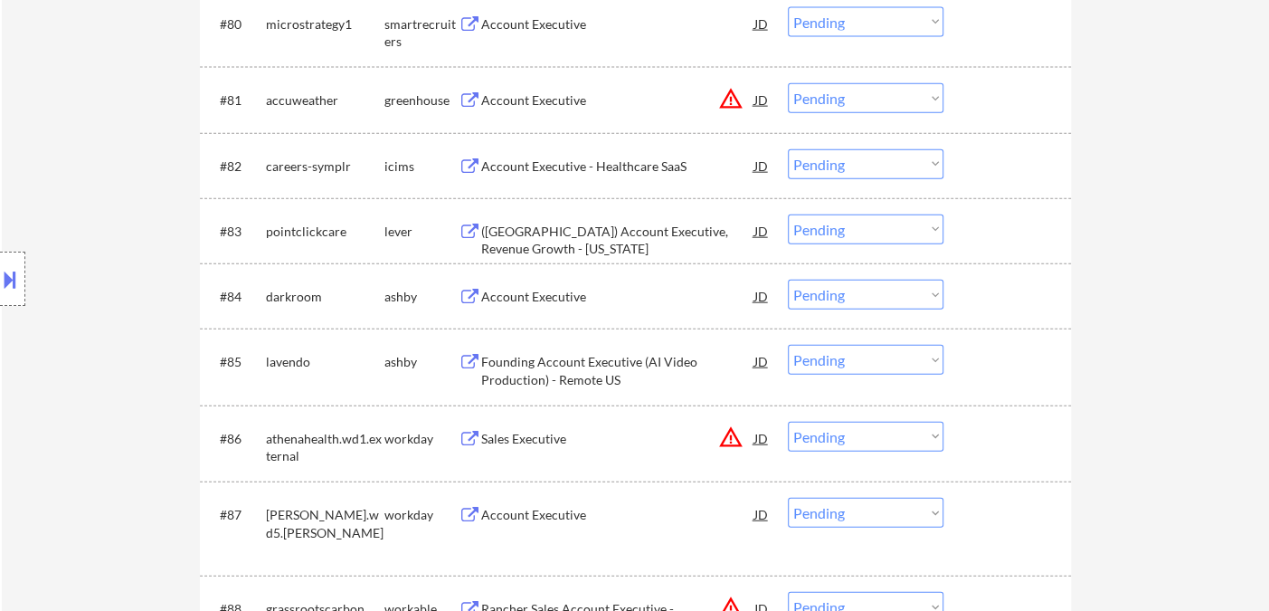
click at [558, 295] on div "Account Executive" at bounding box center [617, 297] width 273 height 18
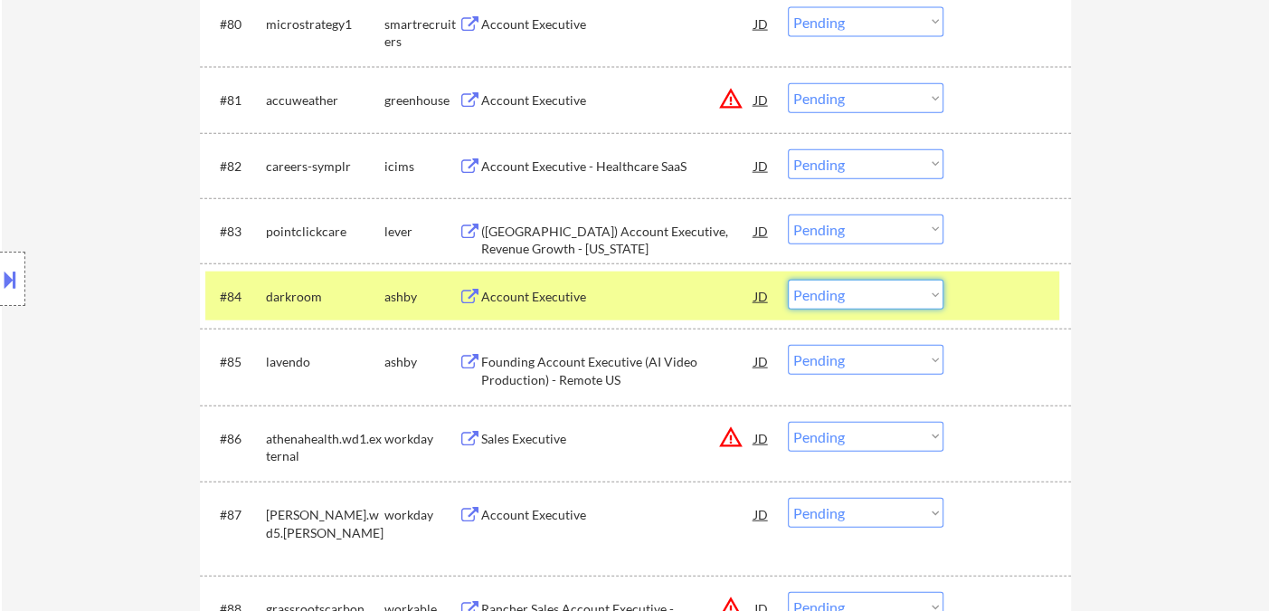
drag, startPoint x: 820, startPoint y: 291, endPoint x: 842, endPoint y: 306, distance: 26.8
click at [820, 291] on select "Choose an option... Pending Applied Excluded (Questions) Excluded (Expired) Exc…" at bounding box center [866, 295] width 156 height 30
click at [788, 280] on select "Choose an option... Pending Applied Excluded (Questions) Excluded (Expired) Exc…" at bounding box center [866, 295] width 156 height 30
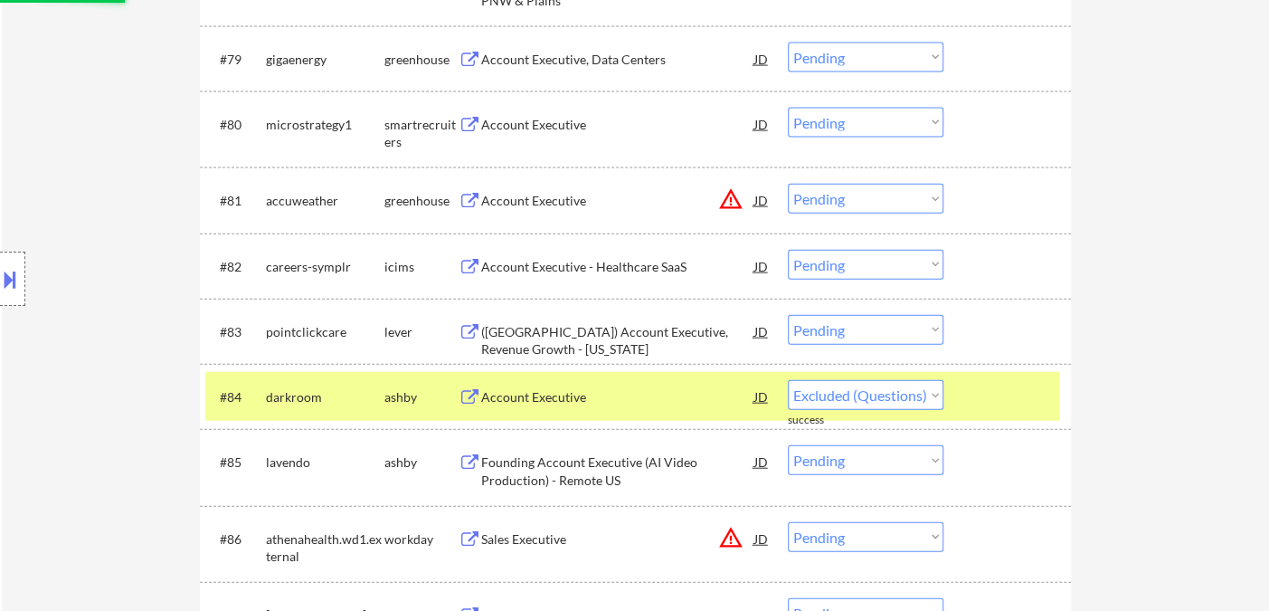
select select ""pending""
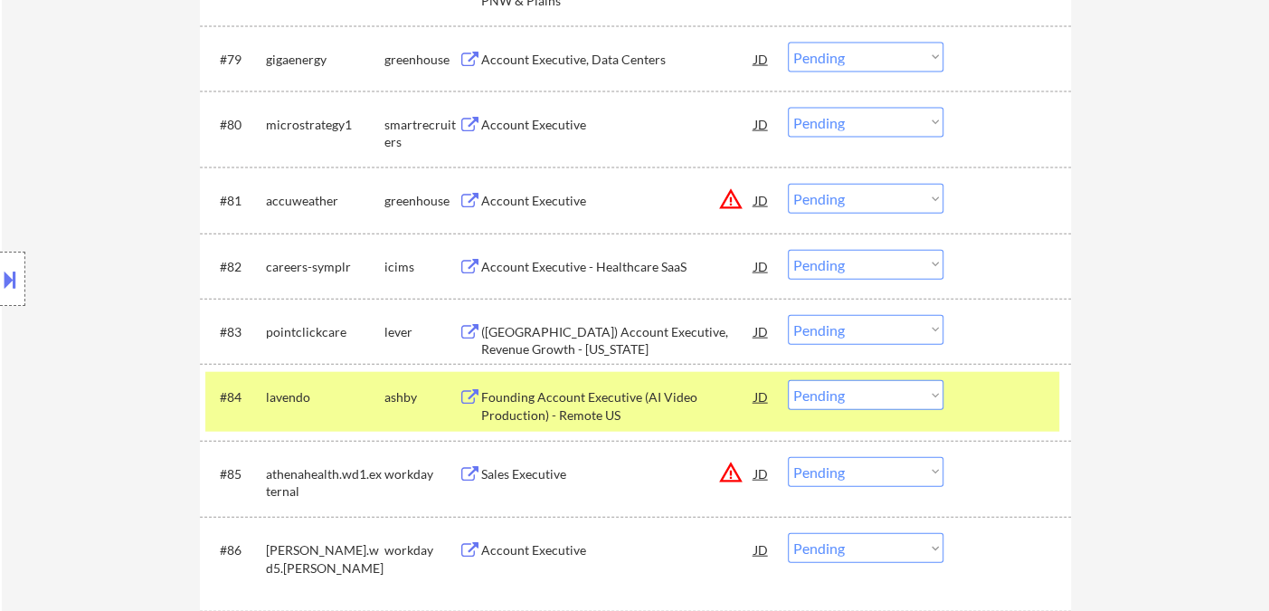
click at [555, 333] on div "([GEOGRAPHIC_DATA]) Account Executive, Revenue Growth - [US_STATE]" at bounding box center [617, 340] width 273 height 35
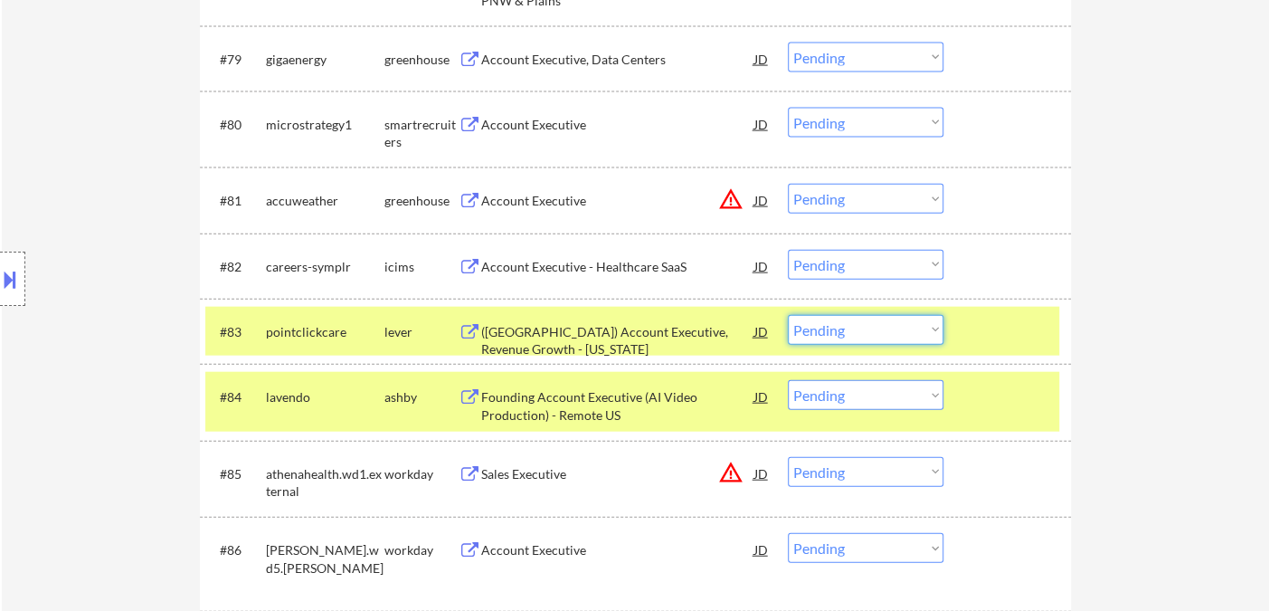
click at [848, 331] on select "Choose an option... Pending Applied Excluded (Questions) Excluded (Expired) Exc…" at bounding box center [866, 330] width 156 height 30
click at [788, 315] on select "Choose an option... Pending Applied Excluded (Questions) Excluded (Expired) Exc…" at bounding box center [866, 330] width 156 height 30
select select ""pending""
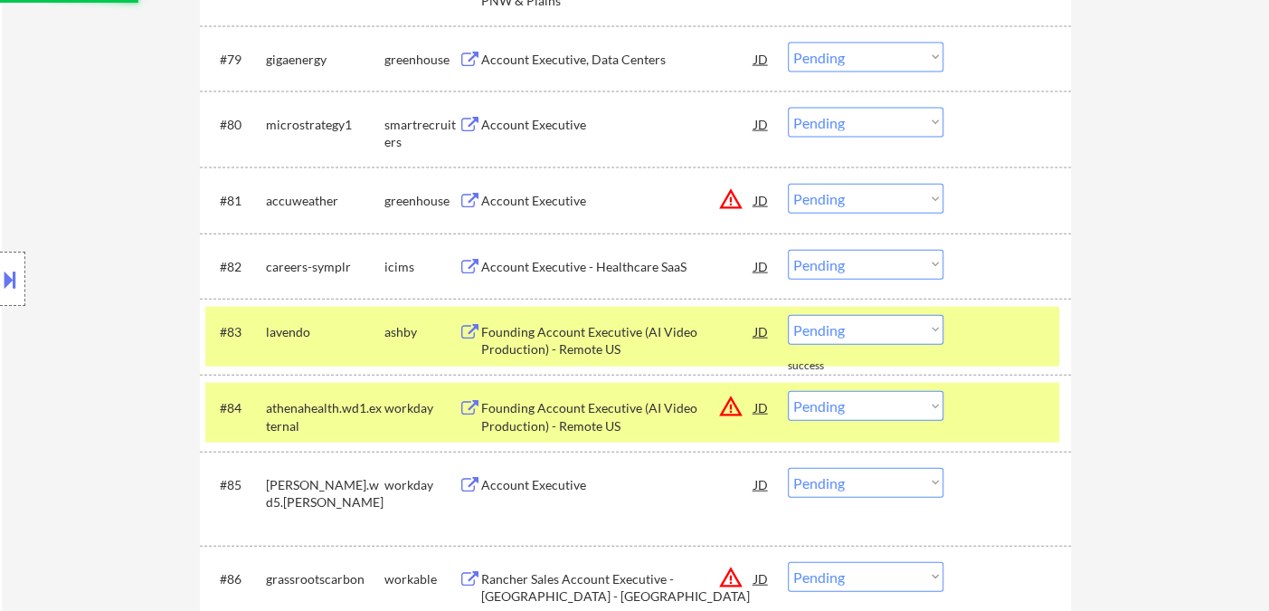
scroll to position [5903, 0]
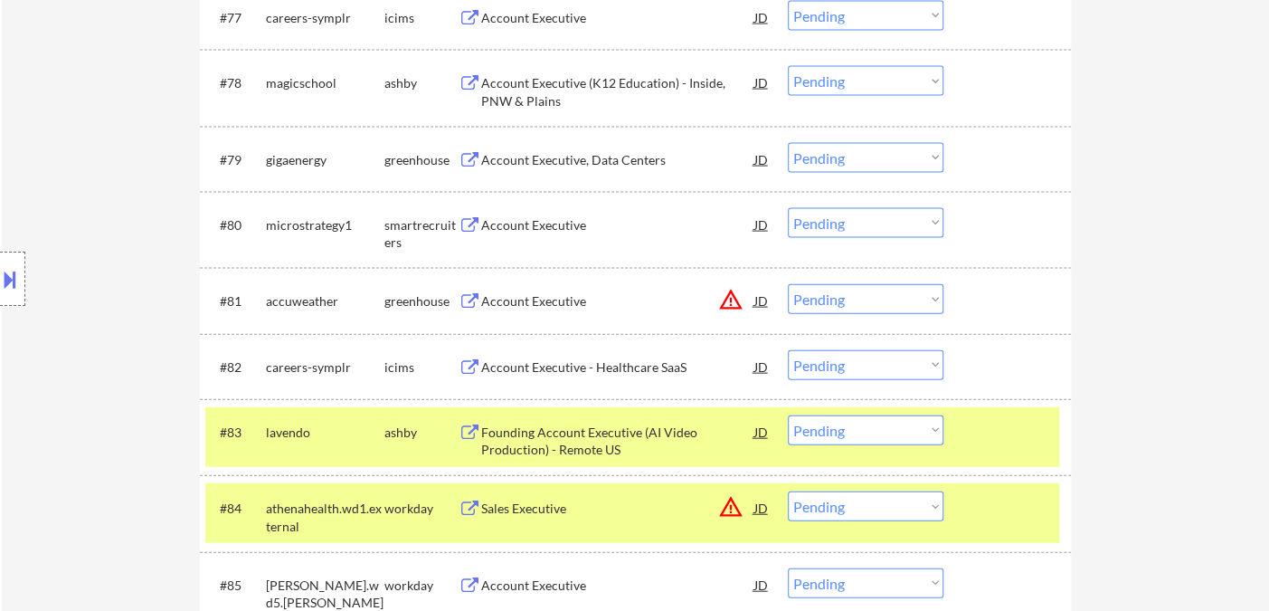
drag, startPoint x: 856, startPoint y: 302, endPoint x: 869, endPoint y: 309, distance: 15.4
click at [858, 302] on select "Choose an option... Pending Applied Excluded (Questions) Excluded (Expired) Exc…" at bounding box center [866, 299] width 156 height 30
click at [788, 284] on select "Choose an option... Pending Applied Excluded (Questions) Excluded (Expired) Exc…" at bounding box center [866, 299] width 156 height 30
click at [548, 226] on div "Account Executive" at bounding box center [617, 225] width 273 height 18
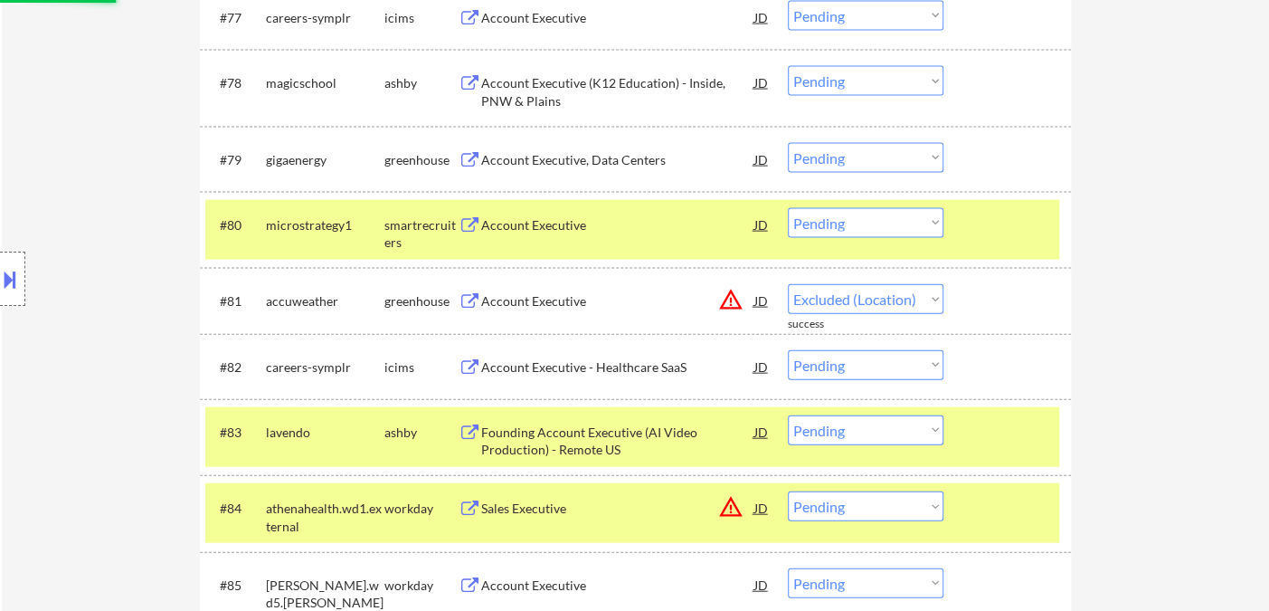
select select ""pending""
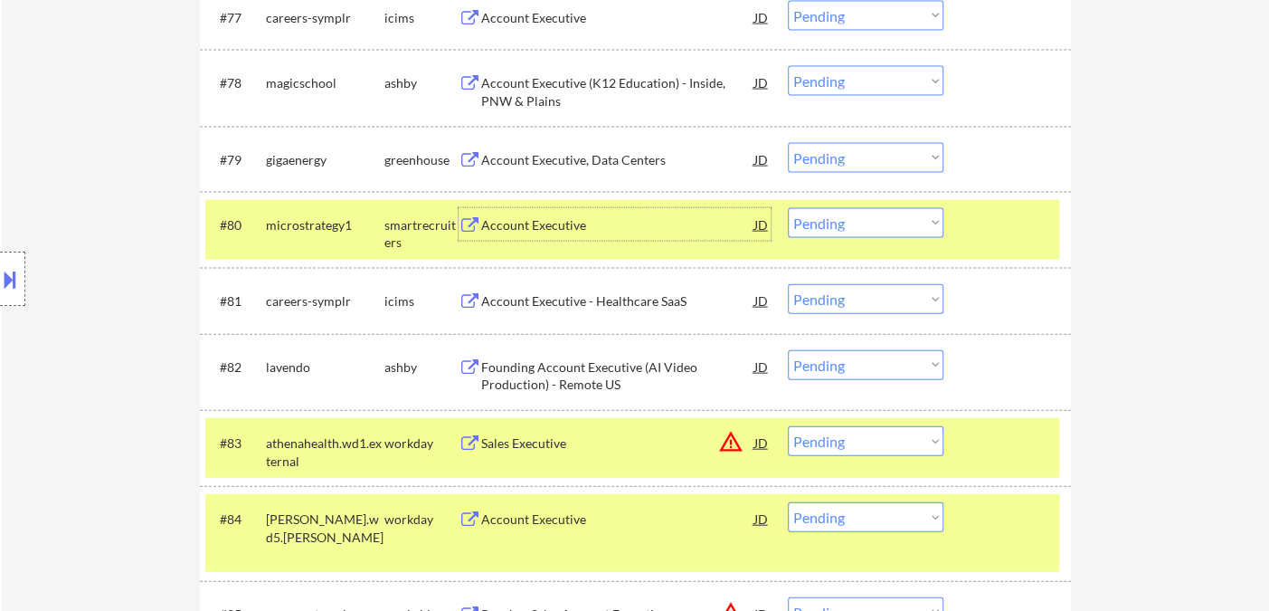
drag, startPoint x: 839, startPoint y: 231, endPoint x: 848, endPoint y: 234, distance: 9.7
click at [839, 231] on select "Choose an option... Pending Applied Excluded (Questions) Excluded (Expired) Exc…" at bounding box center [866, 223] width 156 height 30
click at [788, 208] on select "Choose an option... Pending Applied Excluded (Questions) Excluded (Expired) Exc…" at bounding box center [866, 223] width 156 height 30
click at [582, 167] on div "Account Executive, Data Centers" at bounding box center [617, 160] width 273 height 18
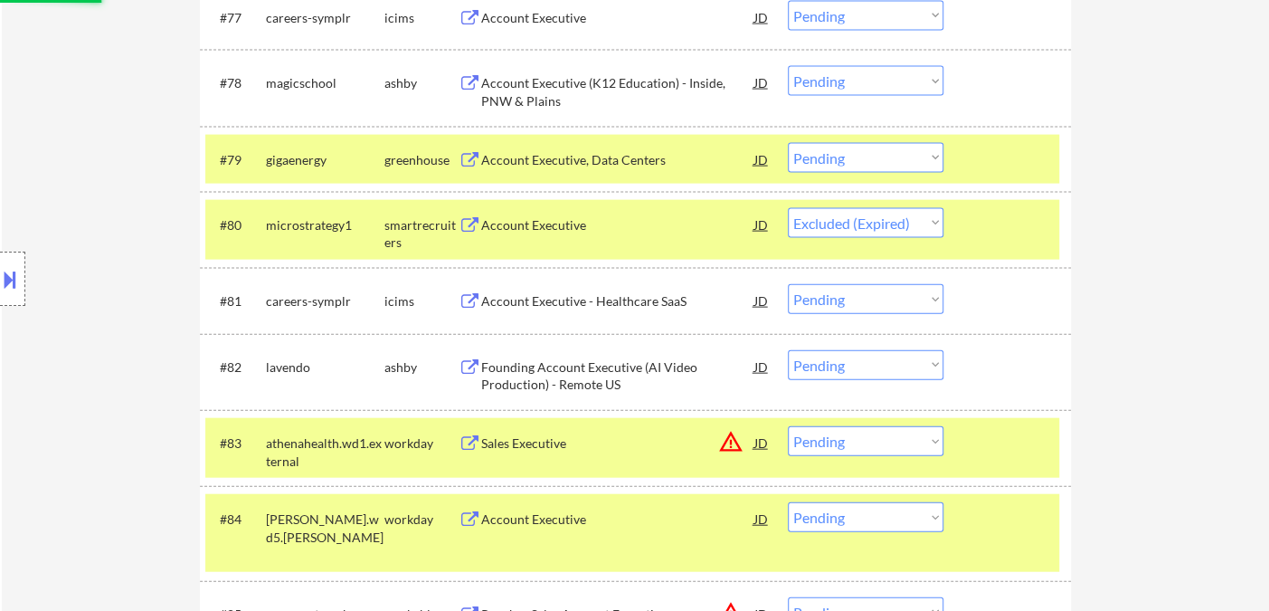
select select ""pending""
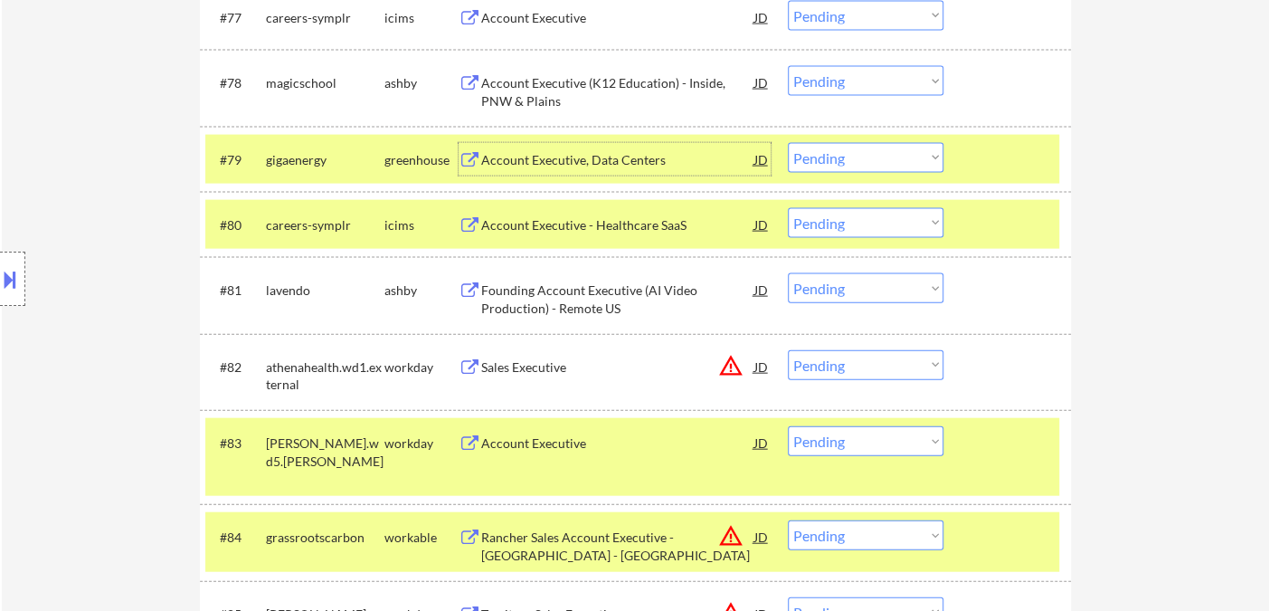
drag, startPoint x: 861, startPoint y: 160, endPoint x: 867, endPoint y: 170, distance: 11.8
click at [861, 159] on select "Choose an option... Pending Applied Excluded (Questions) Excluded (Expired) Exc…" at bounding box center [866, 158] width 156 height 30
click at [788, 143] on select "Choose an option... Pending Applied Excluded (Questions) Excluded (Expired) Exc…" at bounding box center [866, 158] width 156 height 30
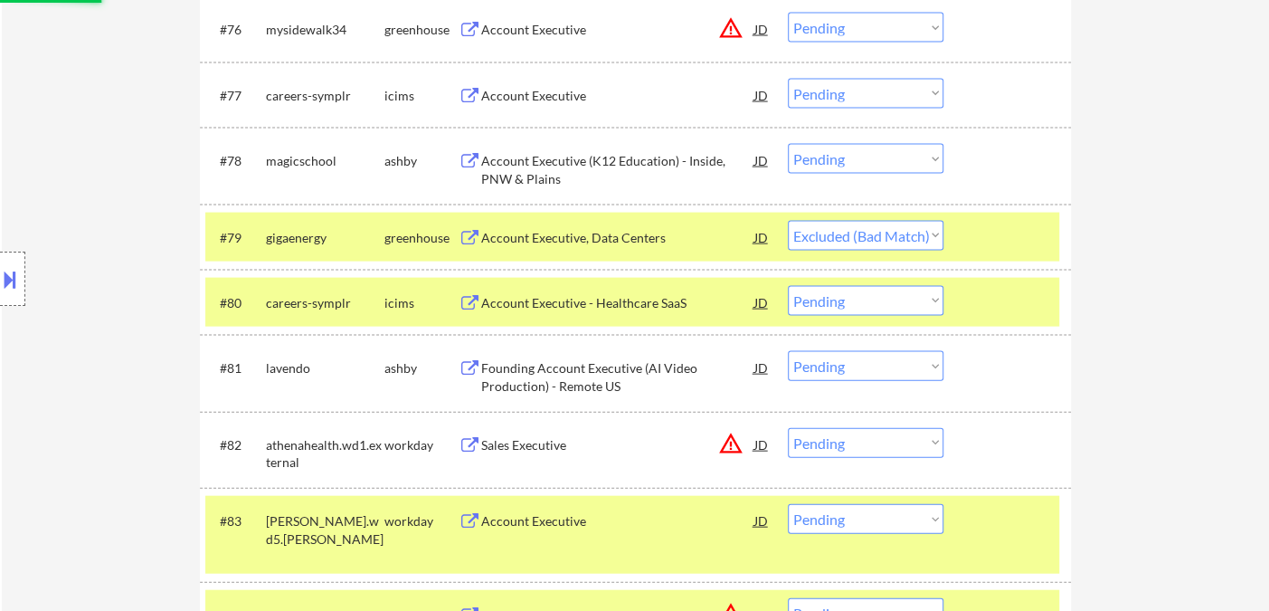
scroll to position [5702, 0]
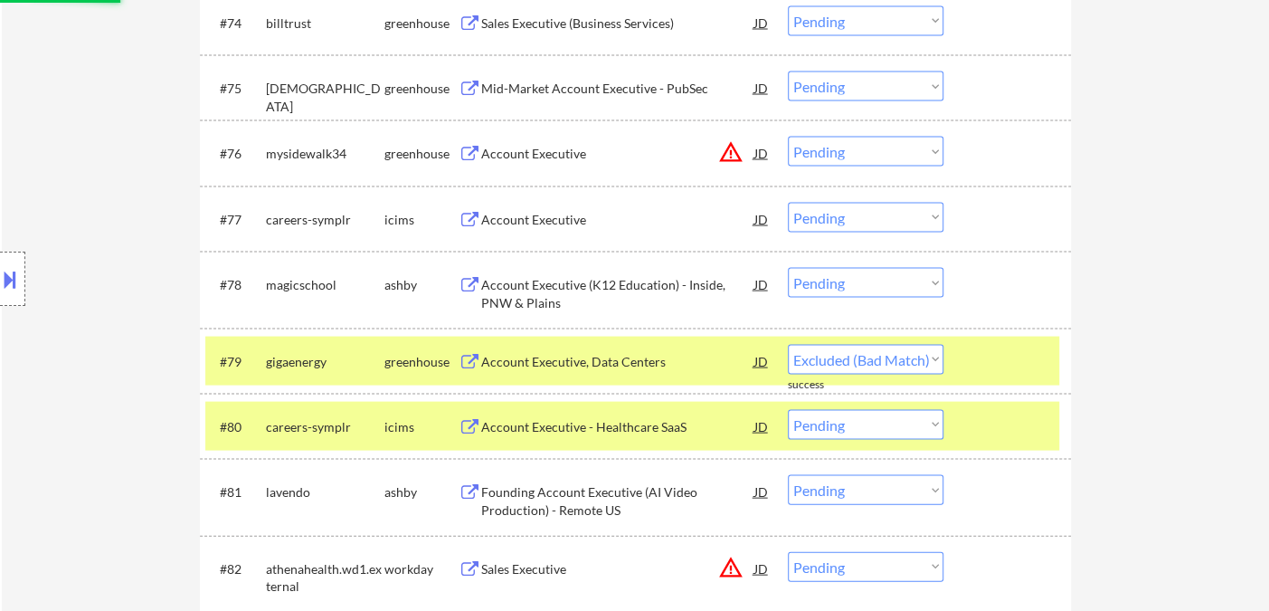
select select ""pending""
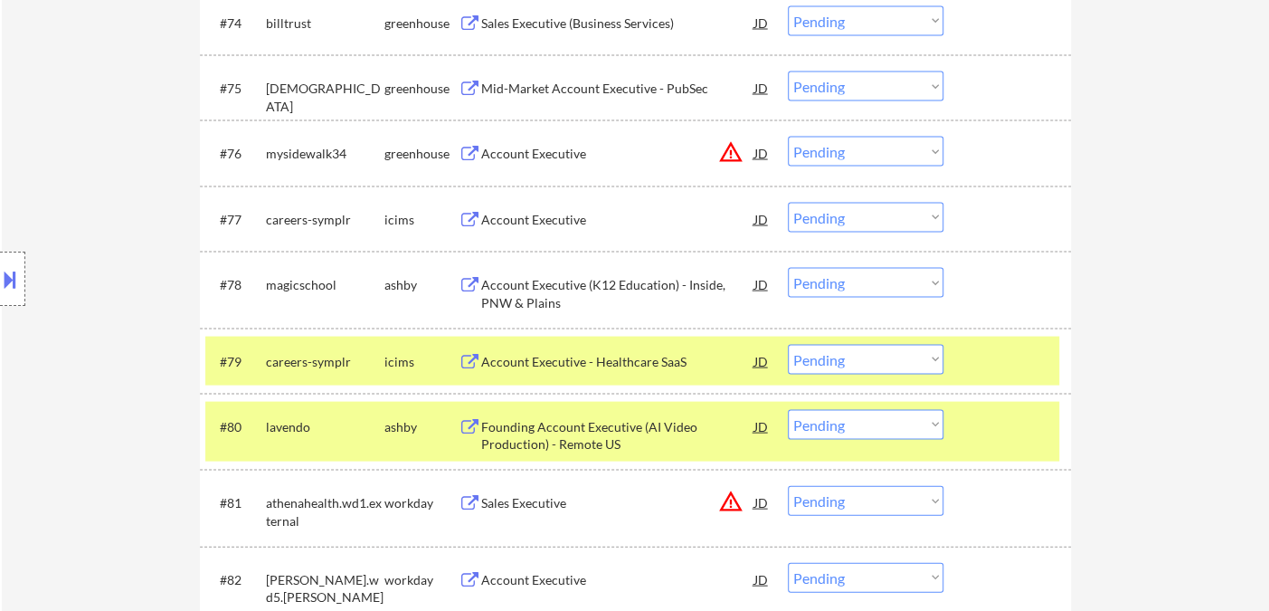
click at [595, 289] on div "Account Executive (K12 Education) - Inside, PNW & Plains" at bounding box center [617, 292] width 273 height 35
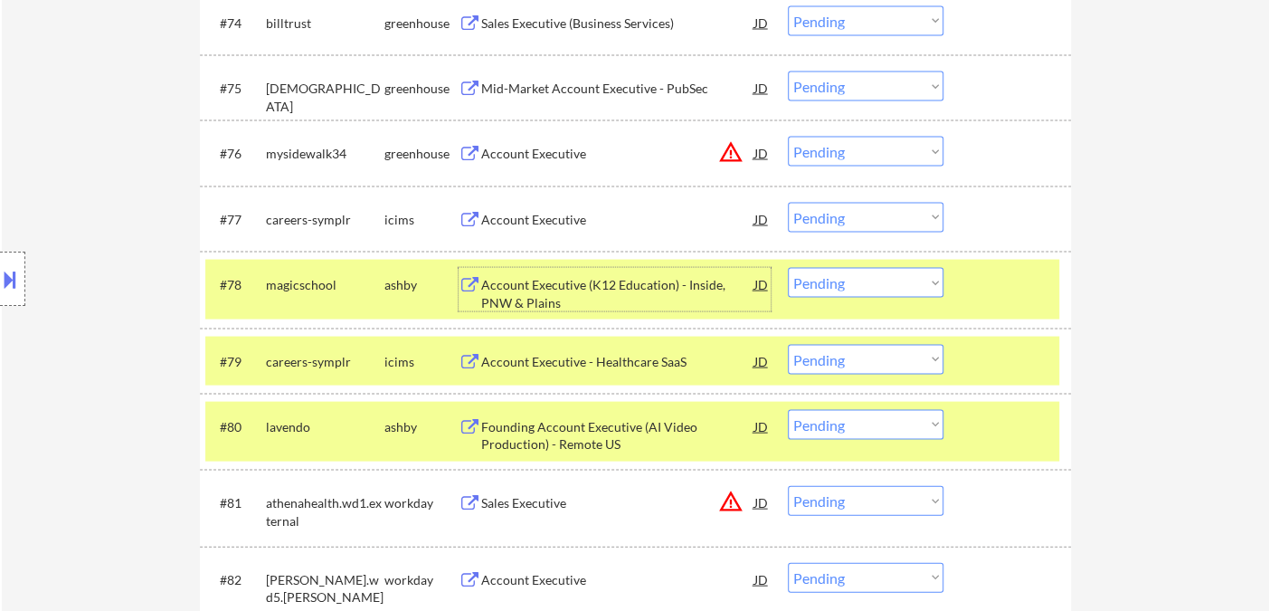
click at [865, 288] on select "Choose an option... Pending Applied Excluded (Questions) Excluded (Expired) Exc…" at bounding box center [866, 282] width 156 height 30
click at [788, 267] on select "Choose an option... Pending Applied Excluded (Questions) Excluded (Expired) Exc…" at bounding box center [866, 282] width 156 height 30
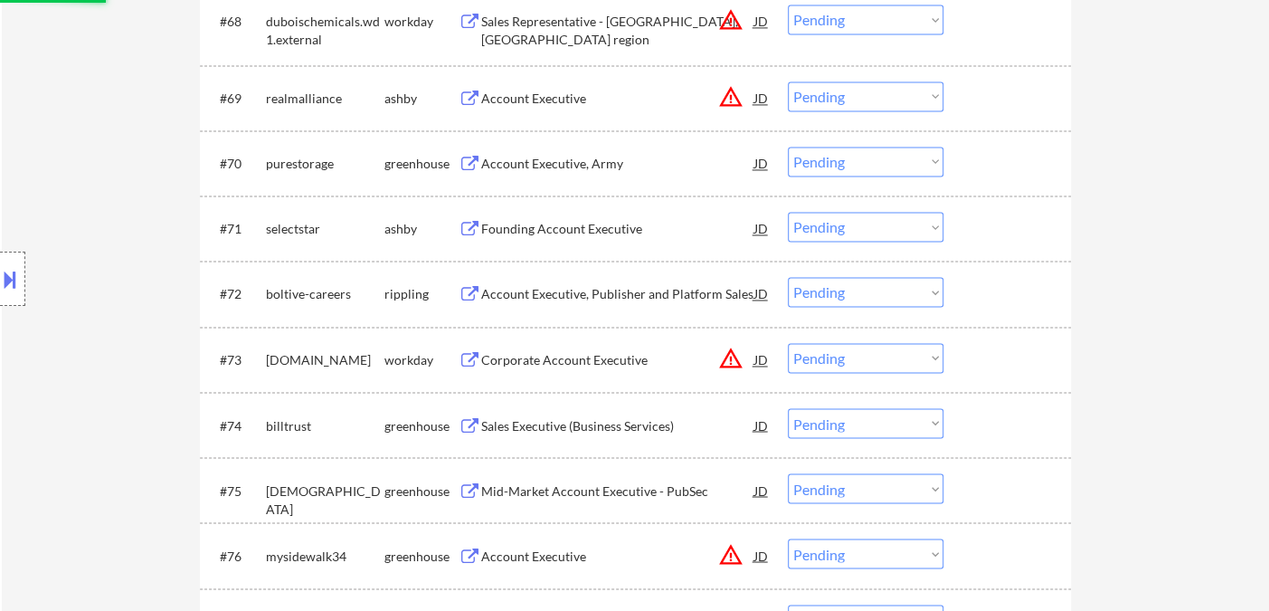
select select ""pending""
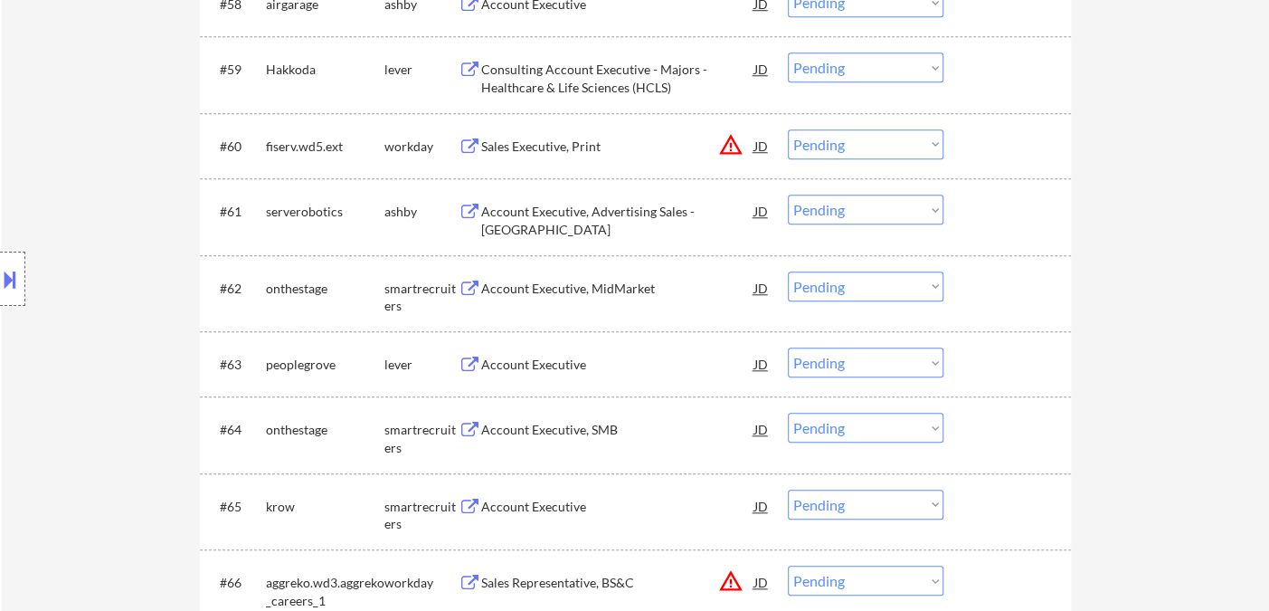
scroll to position [4596, 0]
drag, startPoint x: 561, startPoint y: 363, endPoint x: 579, endPoint y: 363, distance: 18.1
click at [564, 363] on div "Account Executive" at bounding box center [617, 365] width 273 height 18
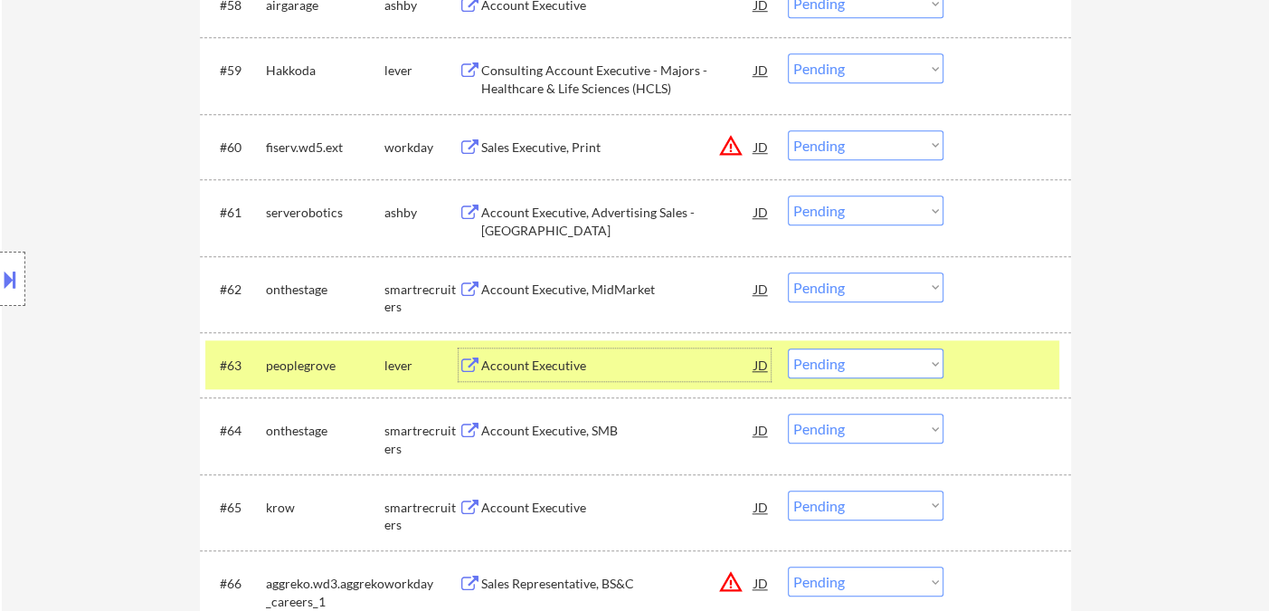
click at [569, 290] on div "Account Executive, MidMarket" at bounding box center [617, 289] width 273 height 18
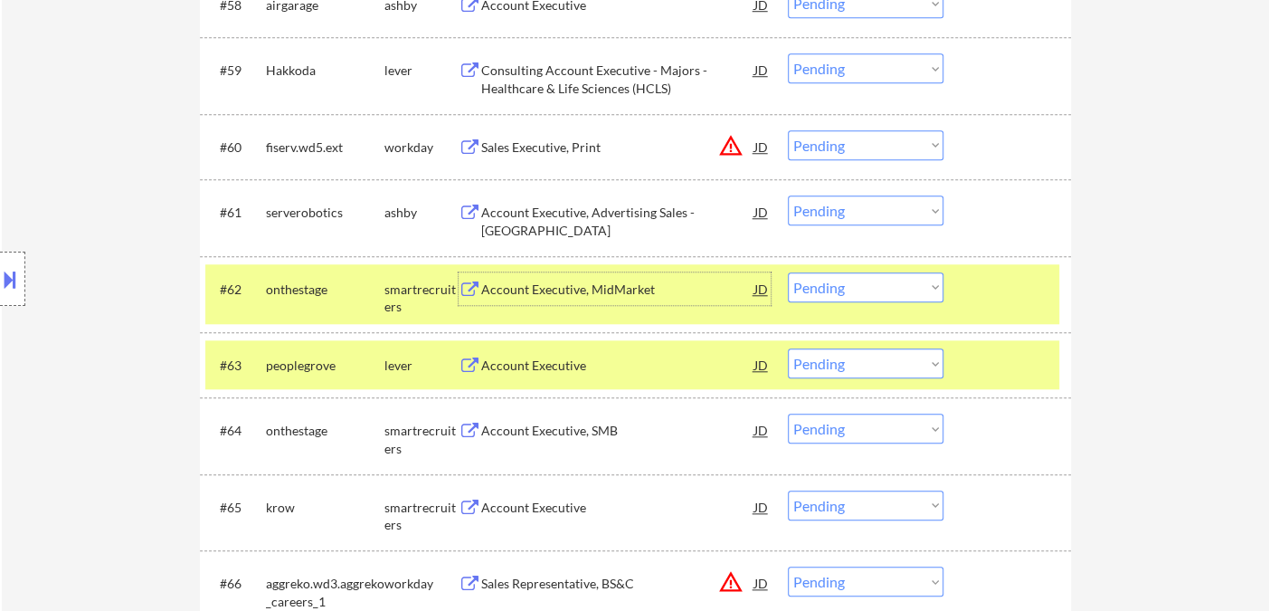
drag, startPoint x: 840, startPoint y: 288, endPoint x: 856, endPoint y: 298, distance: 18.3
click at [840, 288] on select "Choose an option... Pending Applied Excluded (Questions) Excluded (Expired) Exc…" at bounding box center [866, 287] width 156 height 30
click at [788, 272] on select "Choose an option... Pending Applied Excluded (Questions) Excluded (Expired) Exc…" at bounding box center [866, 287] width 156 height 30
select select ""pending""
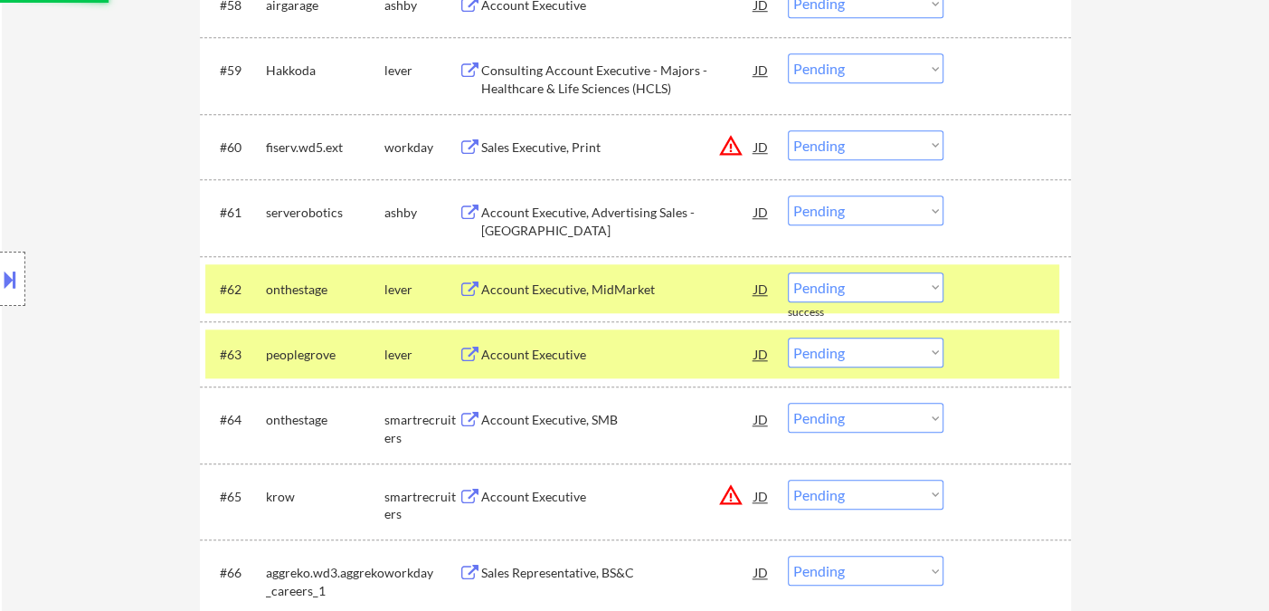
scroll to position [4395, 0]
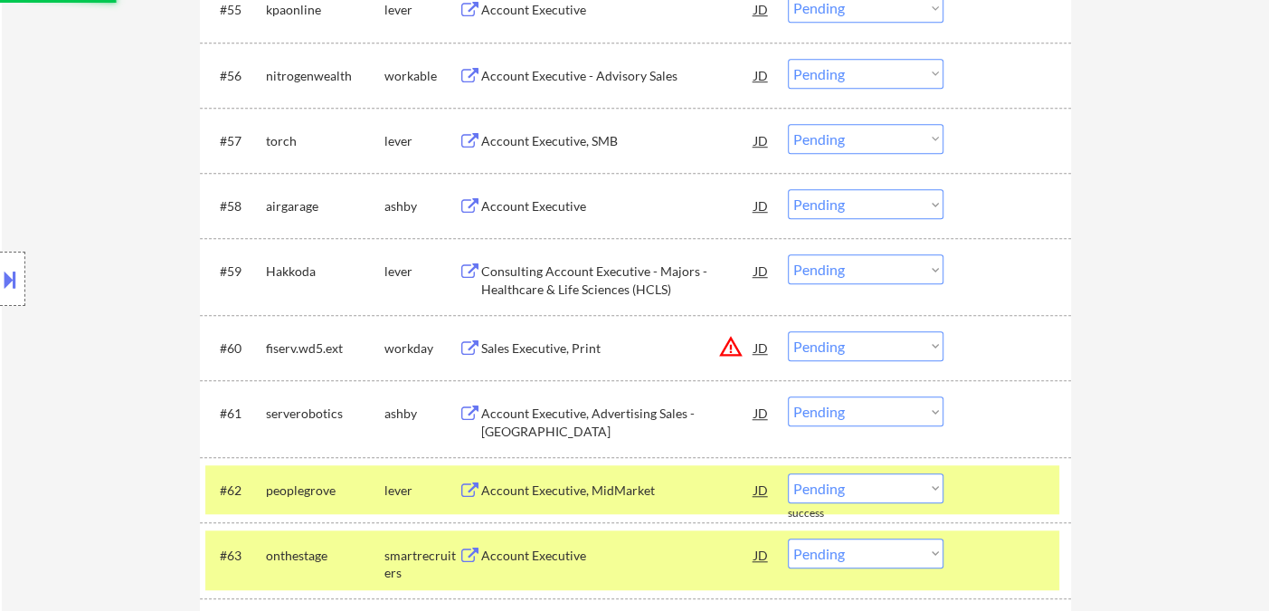
click at [536, 203] on div "Account Executive" at bounding box center [617, 206] width 273 height 18
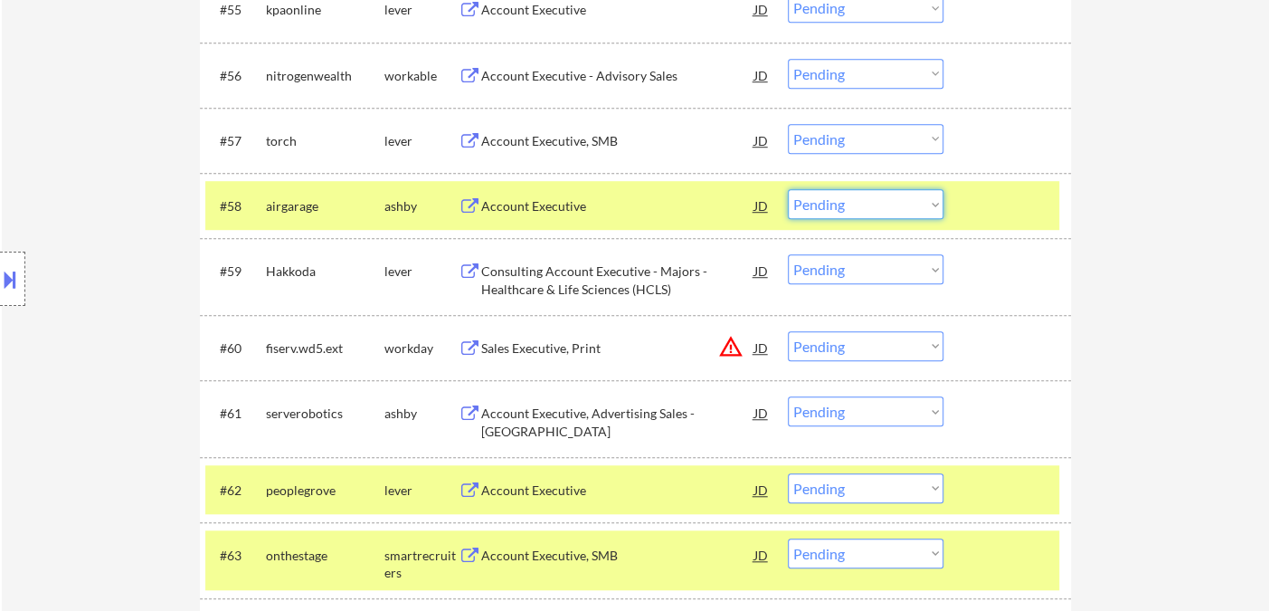
drag, startPoint x: 829, startPoint y: 205, endPoint x: 832, endPoint y: 214, distance: 9.4
click at [829, 205] on select "Choose an option... Pending Applied Excluded (Questions) Excluded (Expired) Exc…" at bounding box center [866, 204] width 156 height 30
click at [788, 189] on select "Choose an option... Pending Applied Excluded (Questions) Excluded (Expired) Exc…" at bounding box center [866, 204] width 156 height 30
click at [555, 150] on div "Account Executive, SMB" at bounding box center [617, 140] width 273 height 33
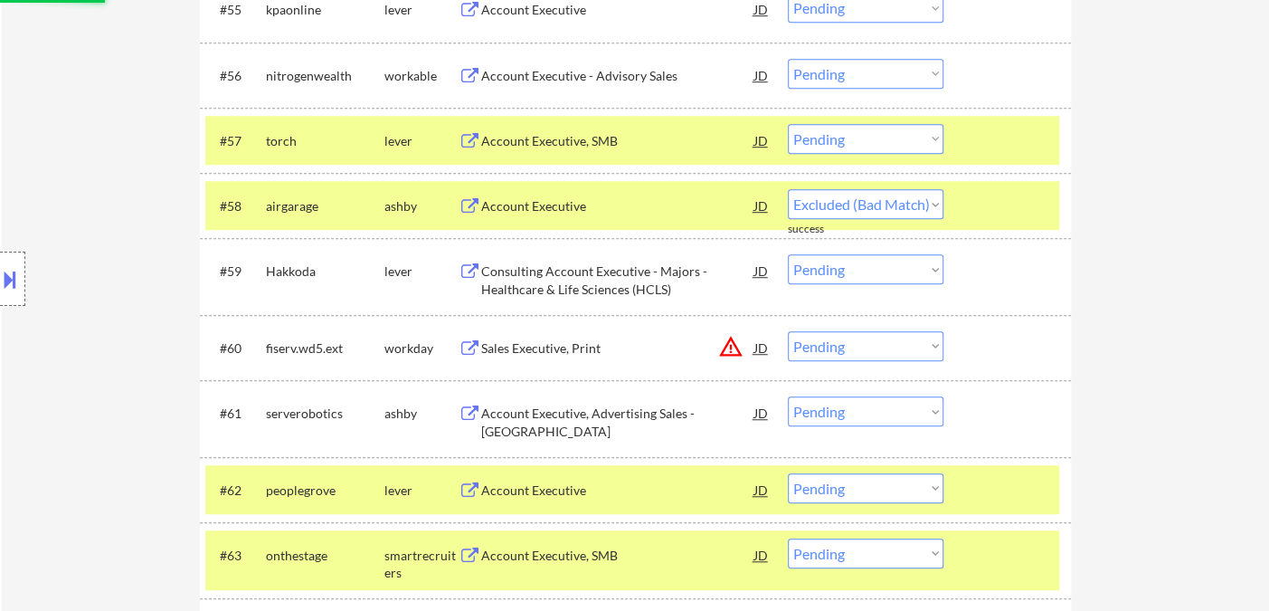
select select ""pending""
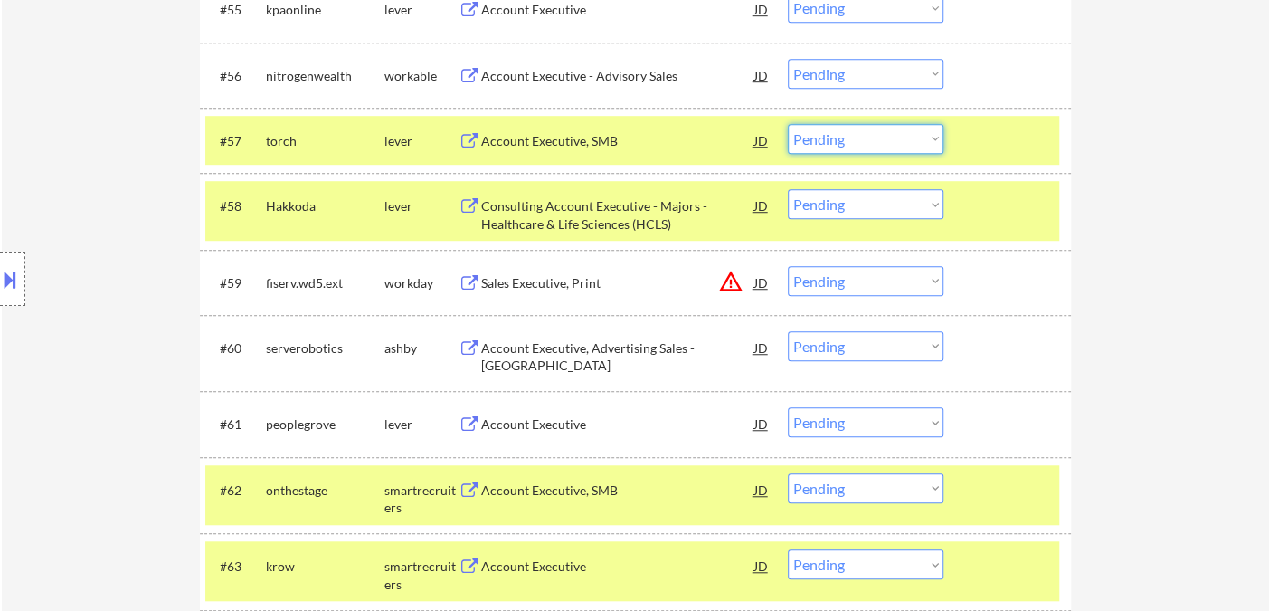
click at [865, 145] on select "Choose an option... Pending Applied Excluded (Questions) Excluded (Expired) Exc…" at bounding box center [866, 139] width 156 height 30
click at [788, 124] on select "Choose an option... Pending Applied Excluded (Questions) Excluded (Expired) Exc…" at bounding box center [866, 139] width 156 height 30
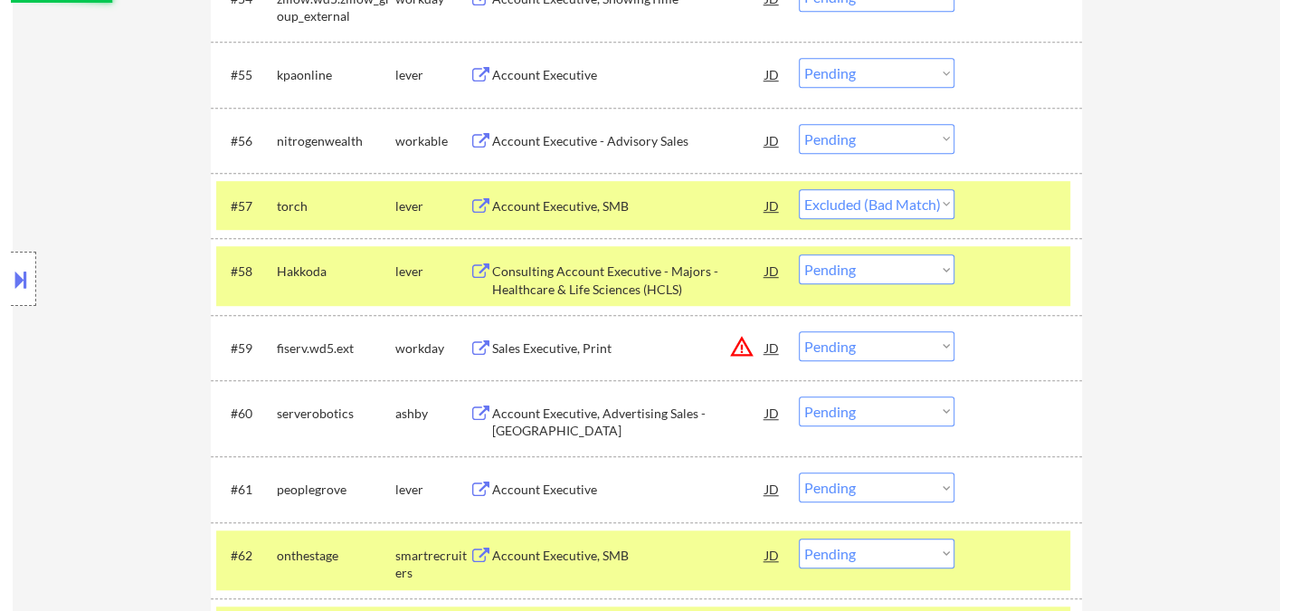
scroll to position [4295, 0]
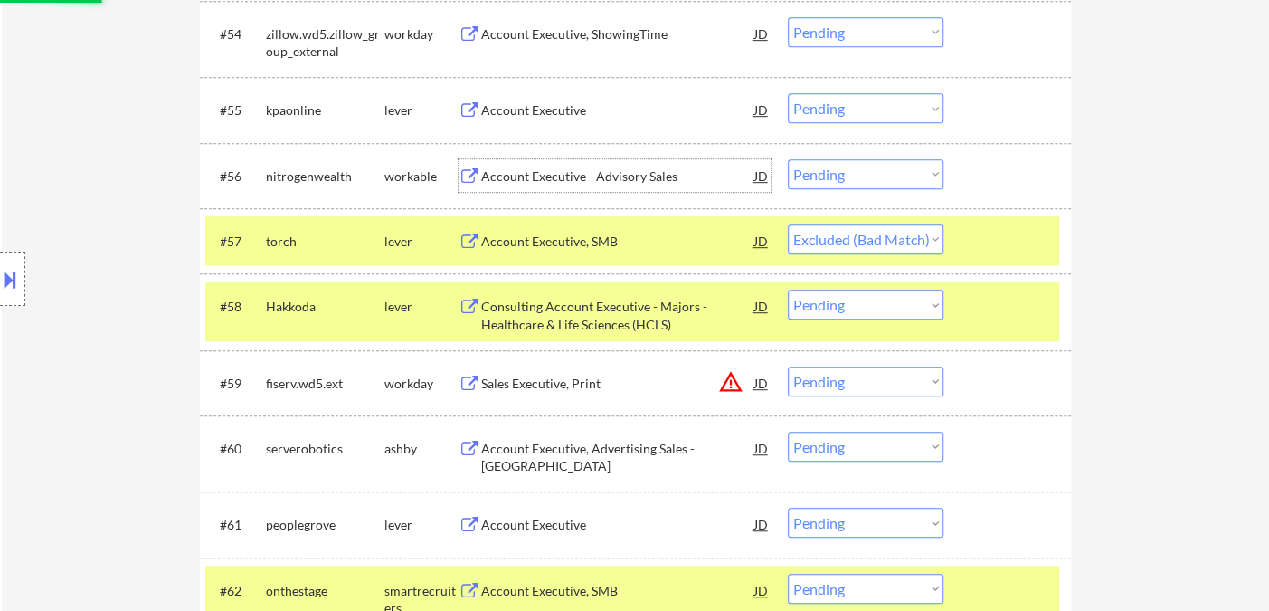
click at [557, 175] on div "Account Executive - Advisory Sales" at bounding box center [617, 176] width 273 height 18
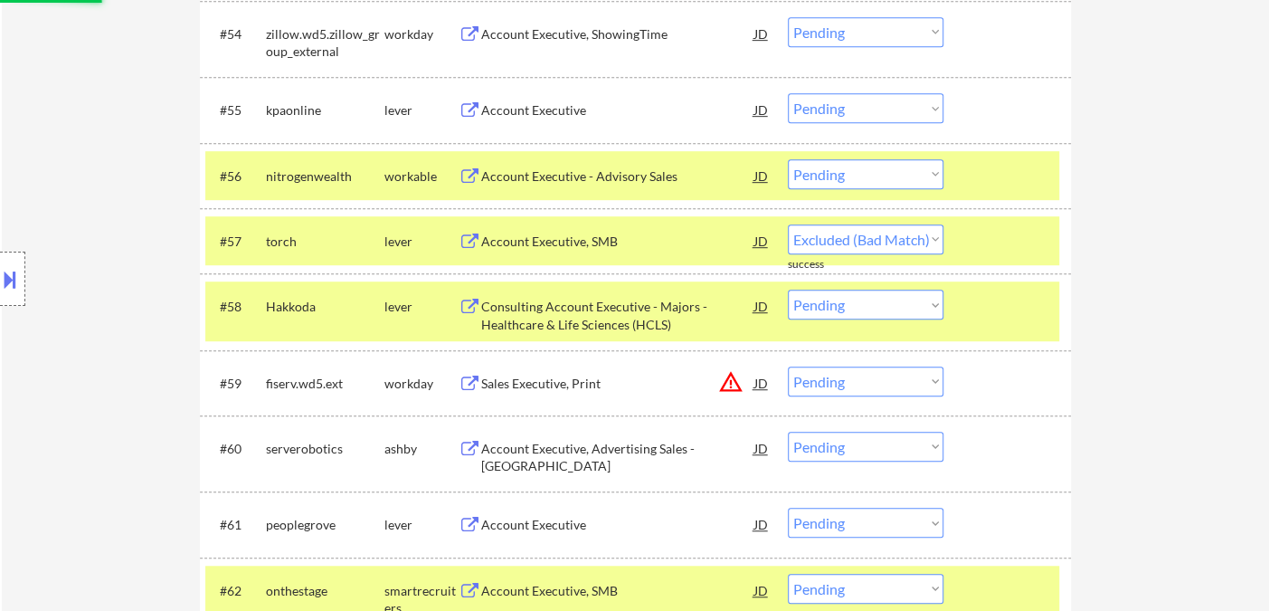
select select ""pending""
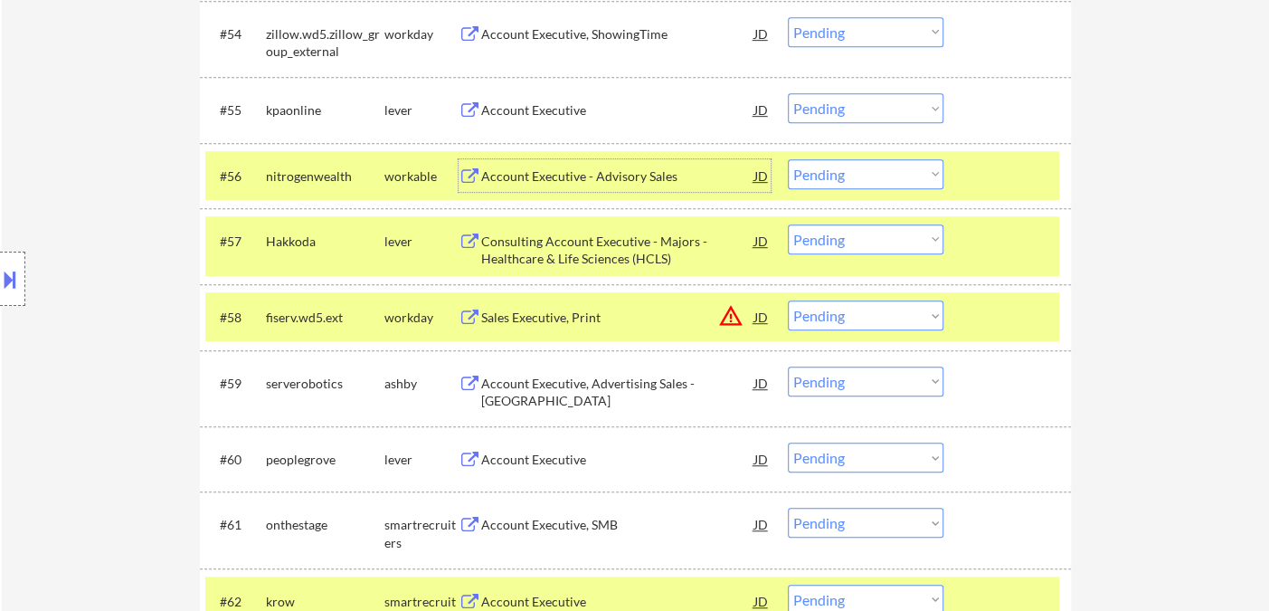
drag, startPoint x: 850, startPoint y: 170, endPoint x: 862, endPoint y: 186, distance: 20.1
click at [852, 171] on select "Choose an option... Pending Applied Excluded (Questions) Excluded (Expired) Exc…" at bounding box center [866, 174] width 156 height 30
click at [788, 159] on select "Choose an option... Pending Applied Excluded (Questions) Excluded (Expired) Exc…" at bounding box center [866, 174] width 156 height 30
click at [527, 114] on div "Account Executive" at bounding box center [617, 110] width 273 height 18
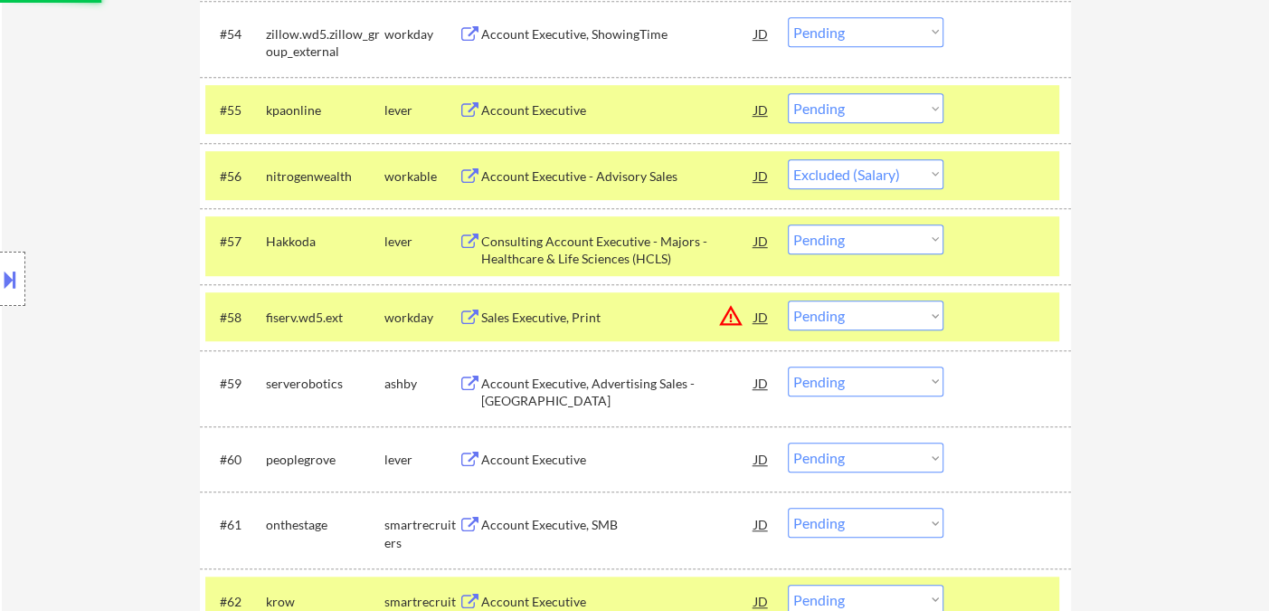
select select ""pending""
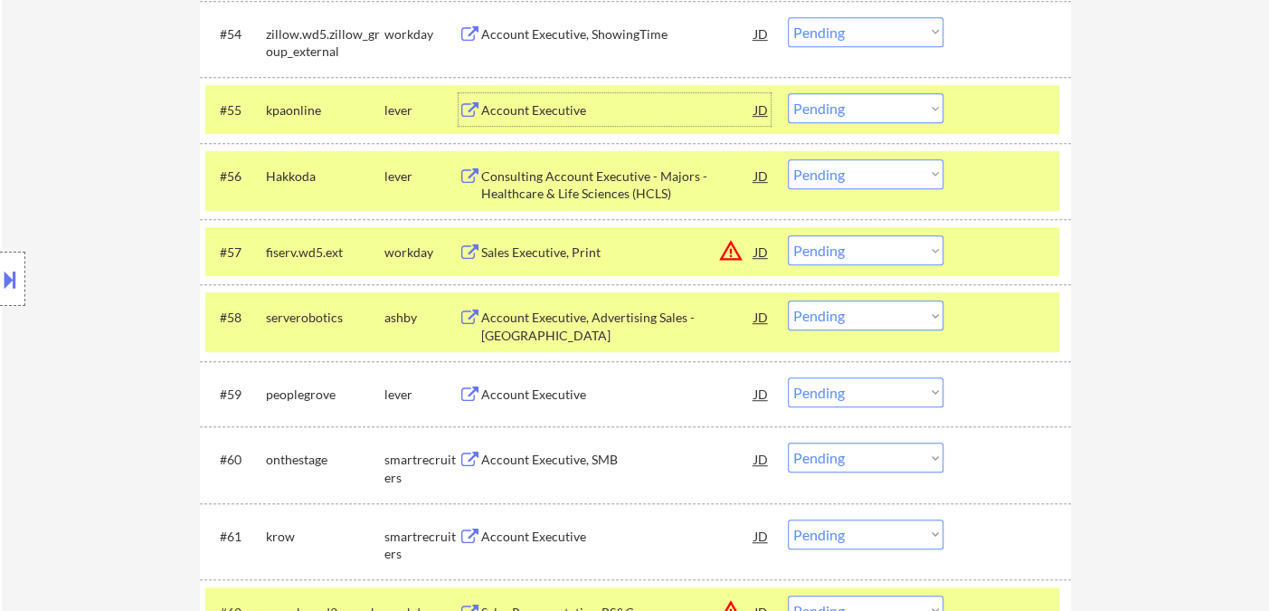
click at [553, 99] on div "Account Executive" at bounding box center [617, 109] width 273 height 33
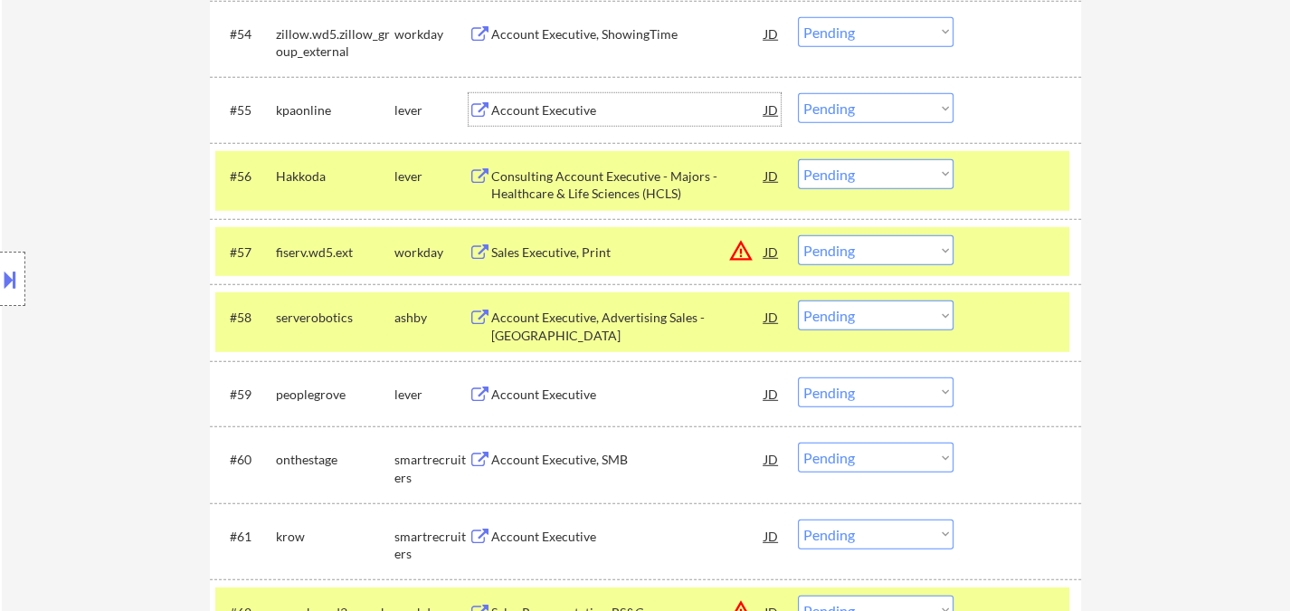
click at [882, 113] on select "Choose an option... Pending Applied Excluded (Questions) Excluded (Expired) Exc…" at bounding box center [876, 108] width 156 height 30
click at [798, 93] on select "Choose an option... Pending Applied Excluded (Questions) Excluded (Expired) Exc…" at bounding box center [876, 108] width 156 height 30
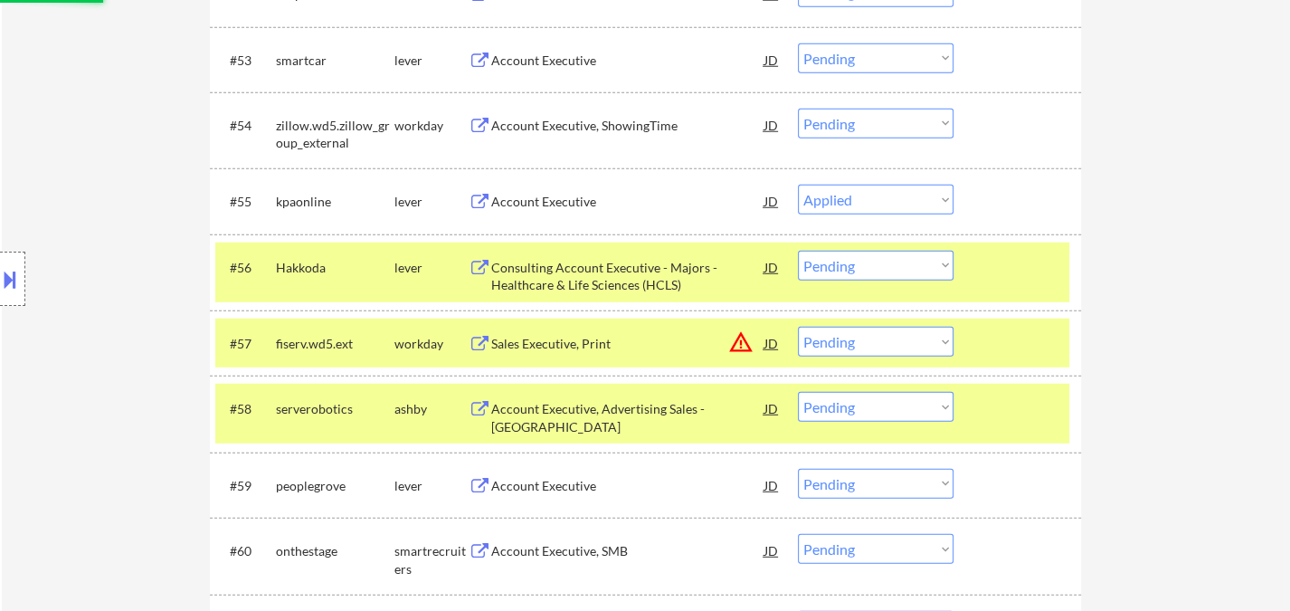
scroll to position [4094, 0]
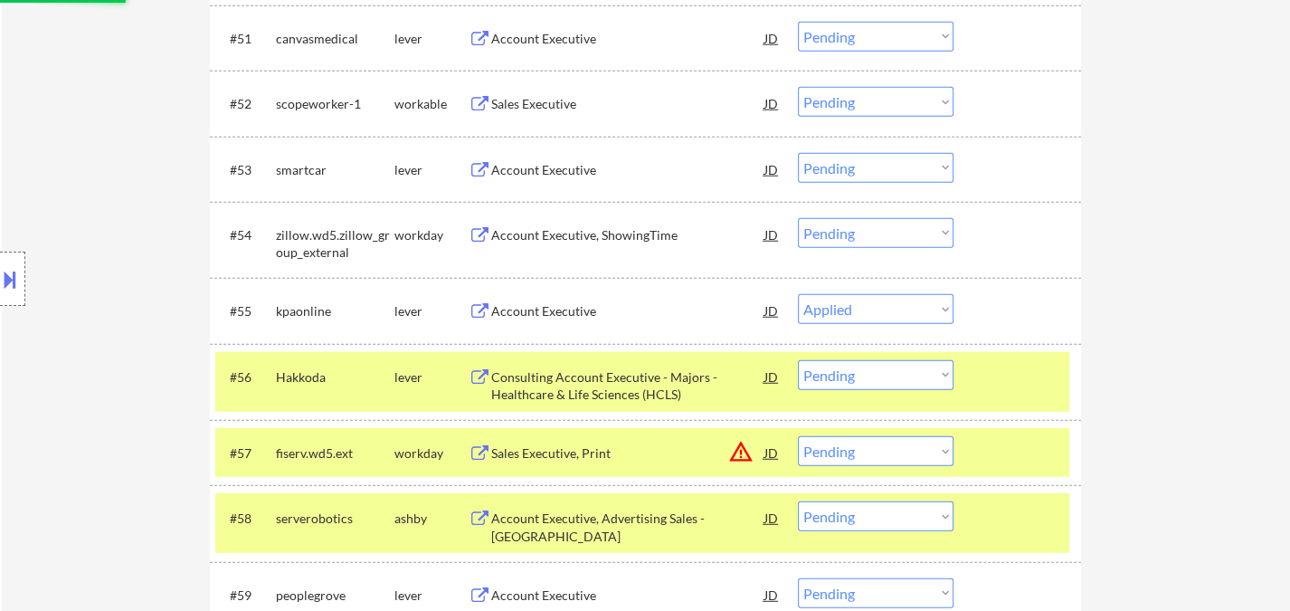
click at [550, 172] on div "Account Executive" at bounding box center [627, 170] width 273 height 18
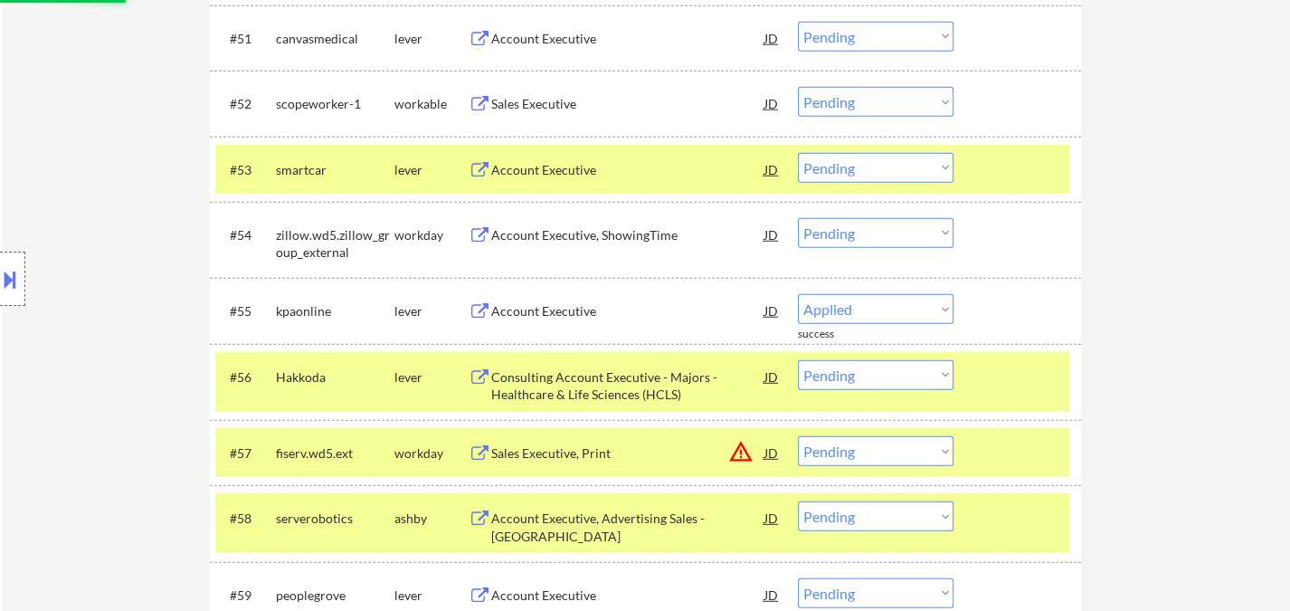
select select ""pending""
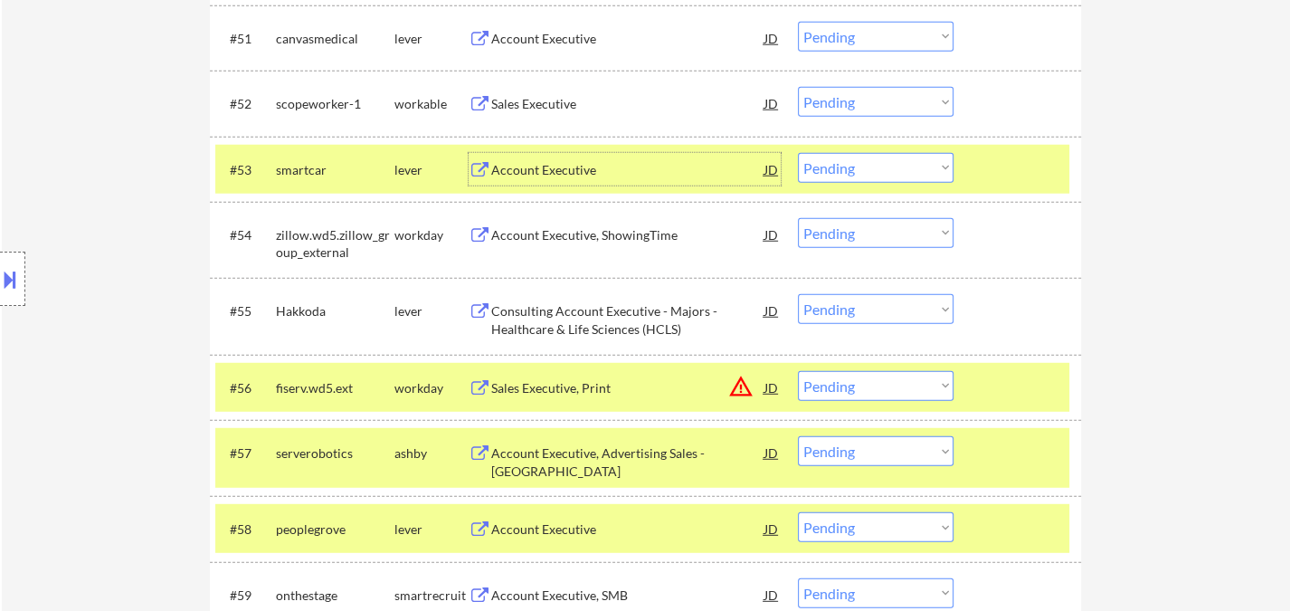
click at [857, 168] on select "Choose an option... Pending Applied Excluded (Questions) Excluded (Expired) Exc…" at bounding box center [876, 168] width 156 height 30
click at [798, 153] on select "Choose an option... Pending Applied Excluded (Questions) Excluded (Expired) Exc…" at bounding box center [876, 168] width 156 height 30
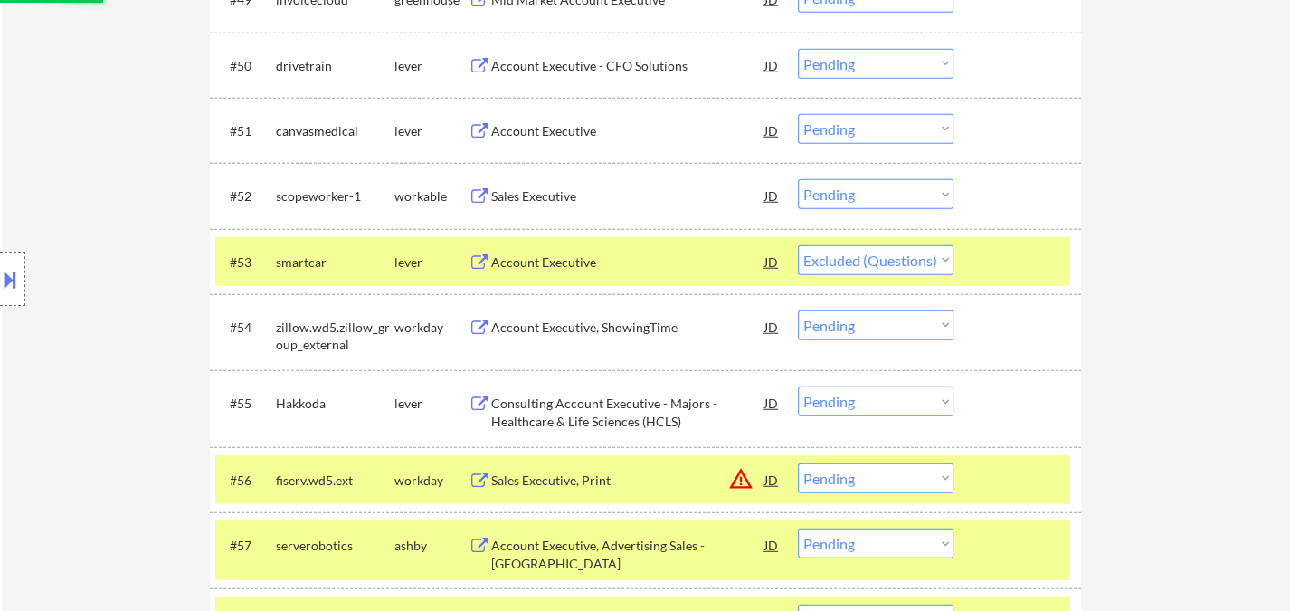
scroll to position [3893, 0]
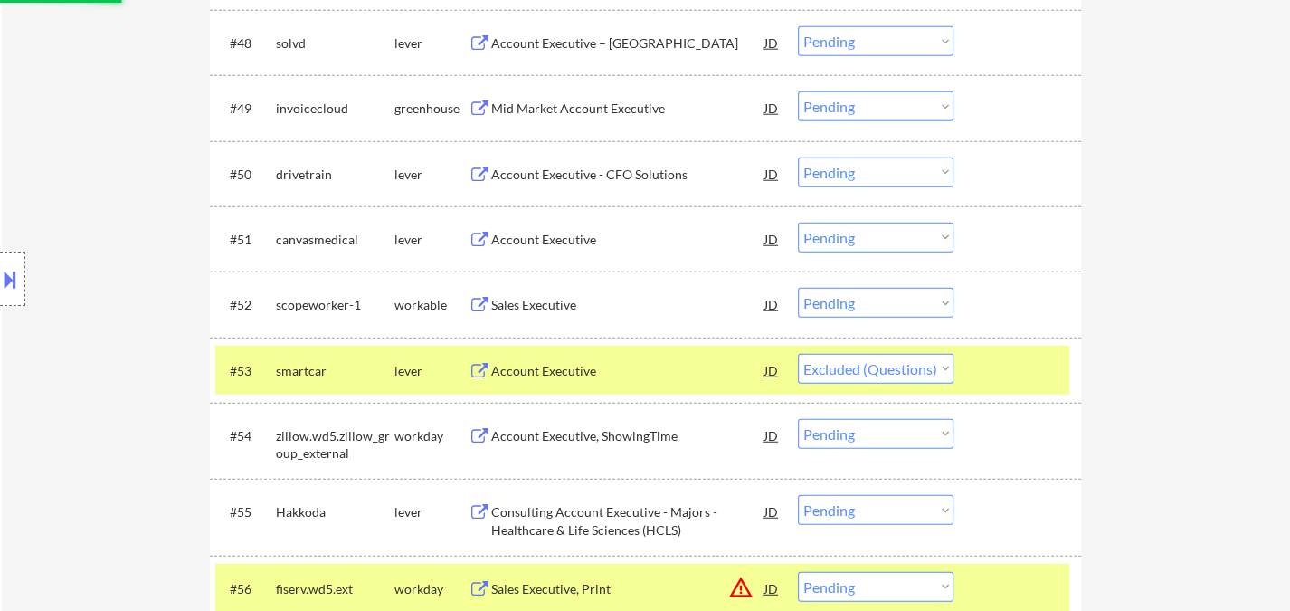
click at [561, 307] on div "Sales Executive" at bounding box center [627, 305] width 273 height 18
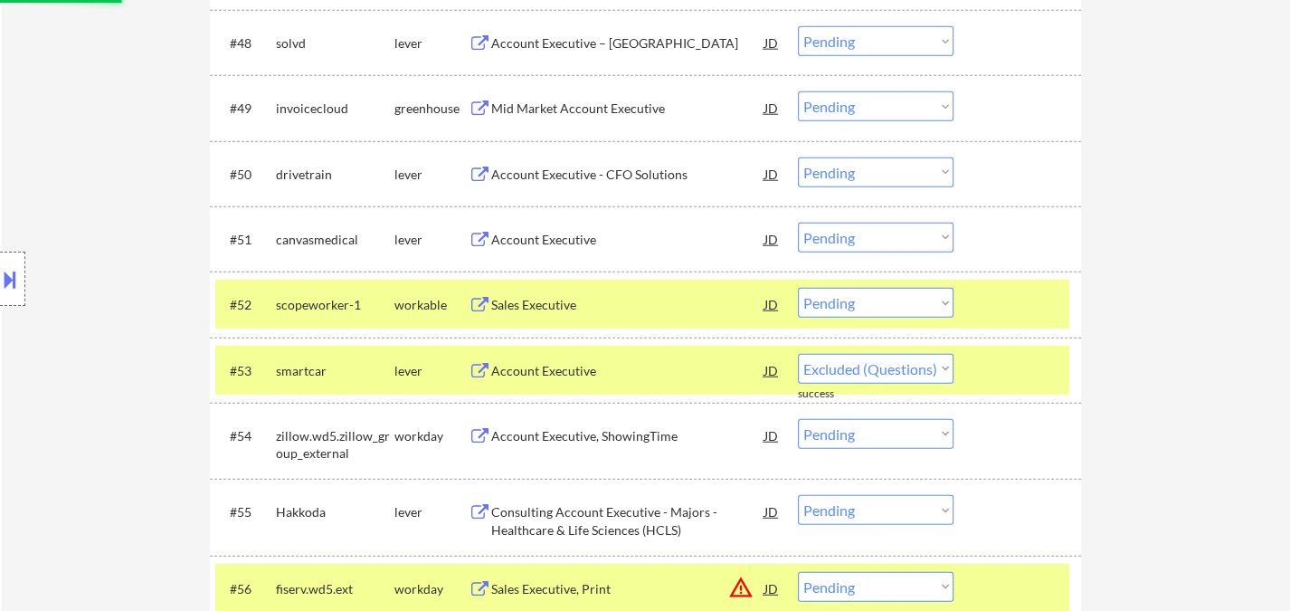
select select ""pending""
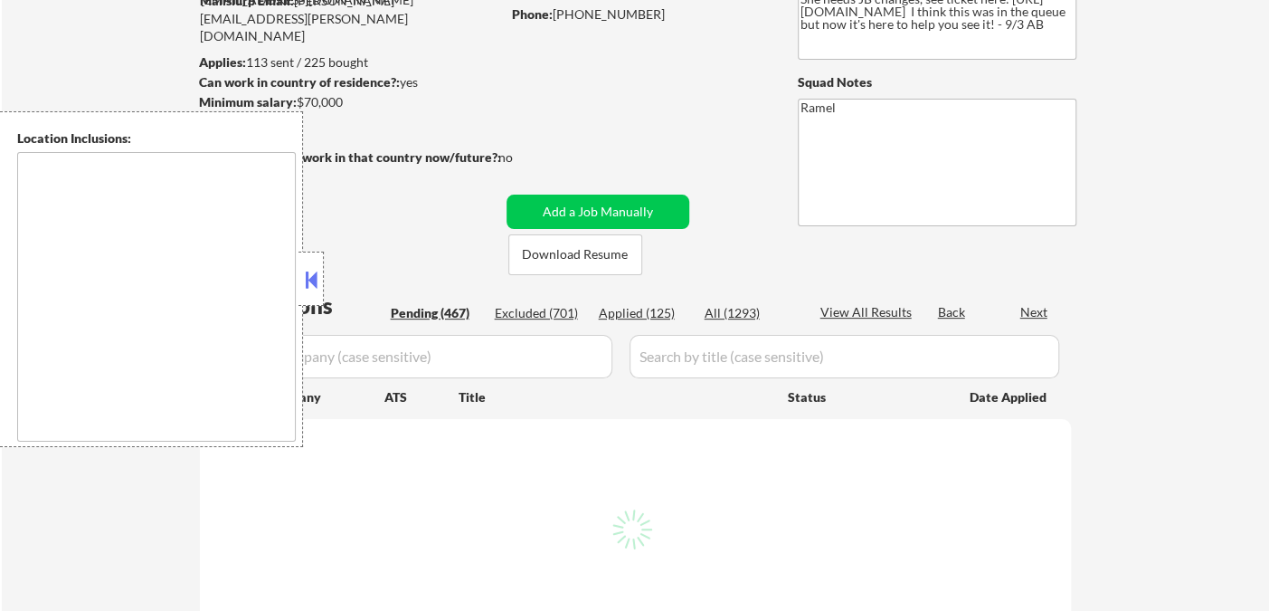
scroll to position [201, 0]
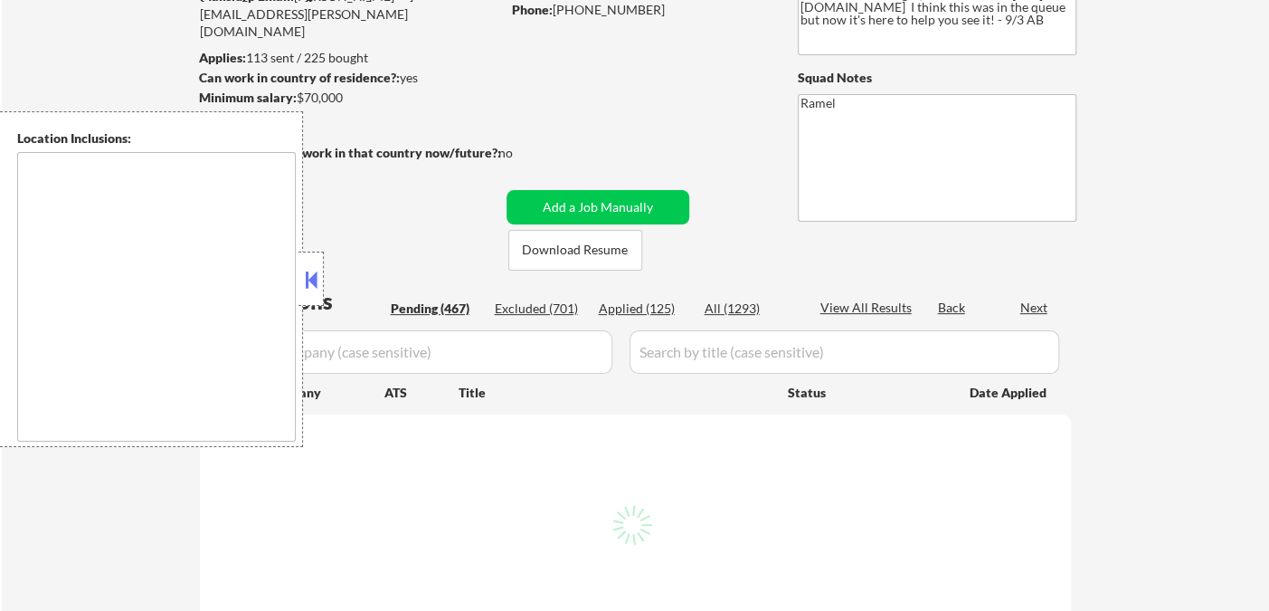
type textarea "remote"
click at [638, 305] on div "Applied (125)" at bounding box center [644, 308] width 90 height 18
click at [317, 273] on button at bounding box center [311, 279] width 20 height 27
select select ""pending""
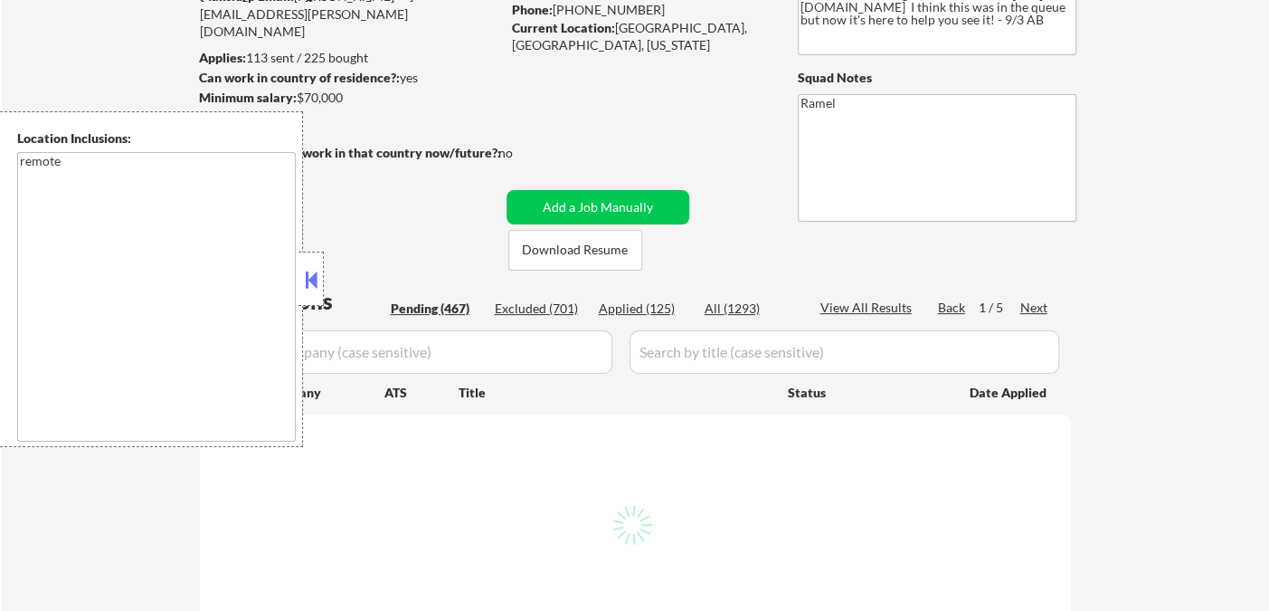
select select ""pending""
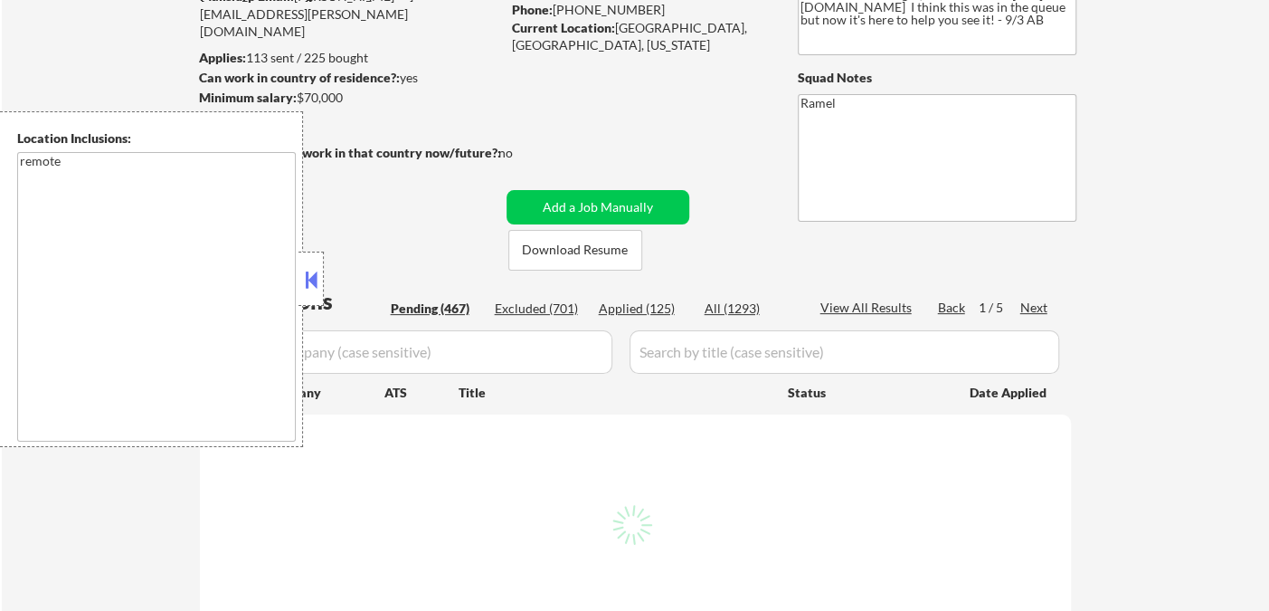
select select ""pending""
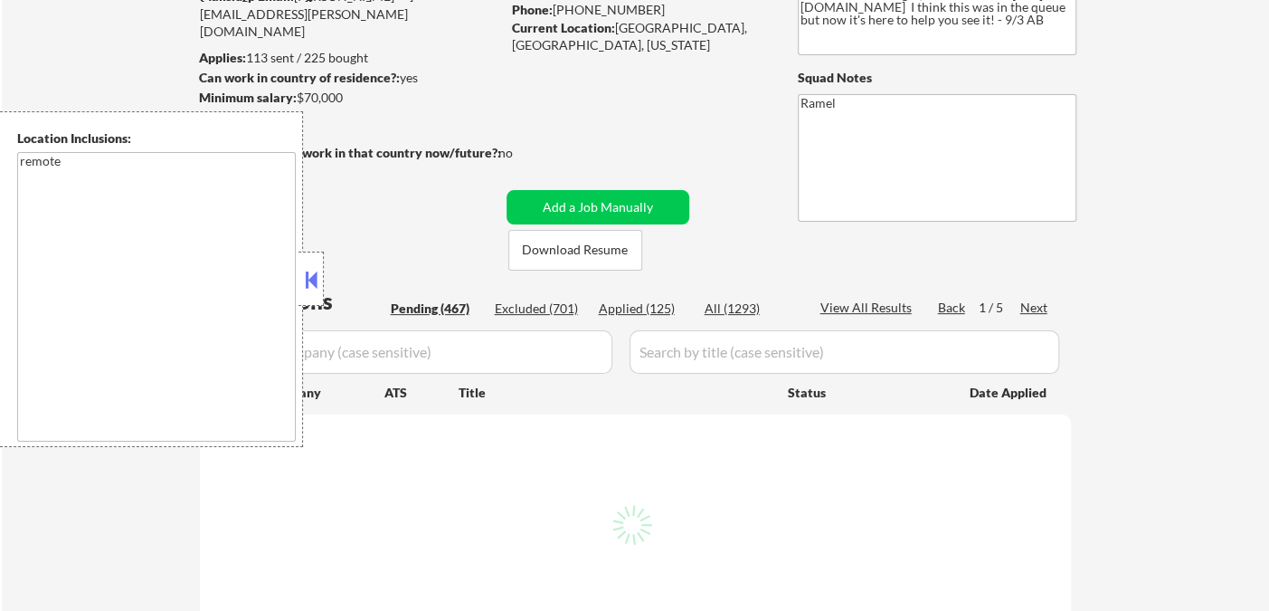
select select ""pending""
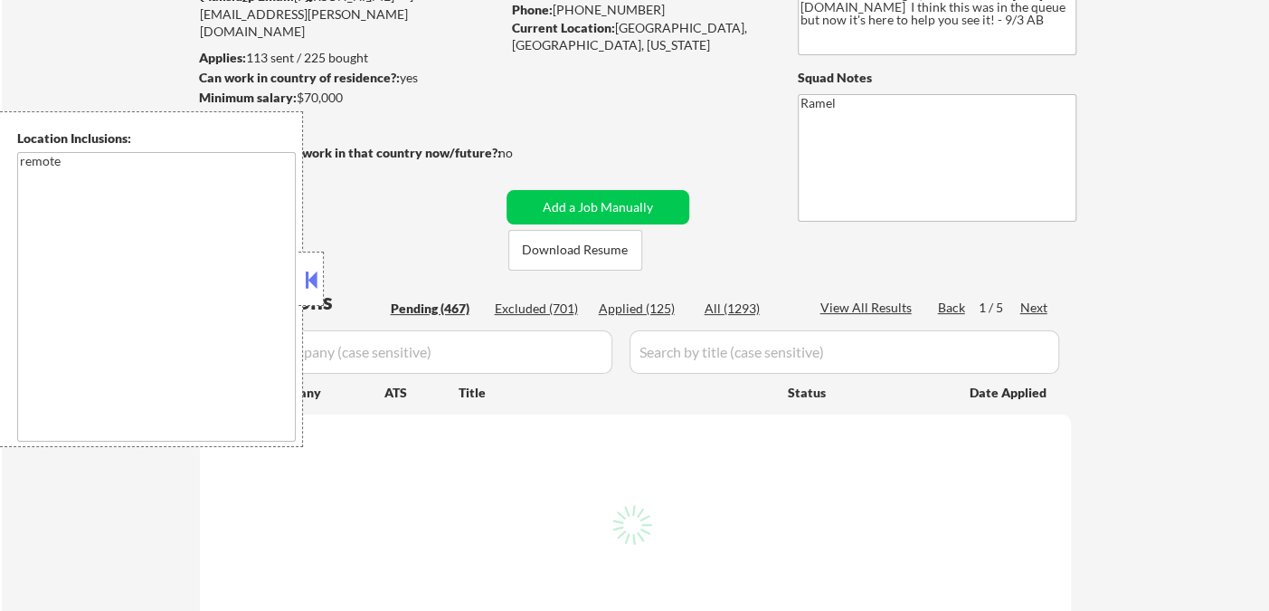
select select ""pending""
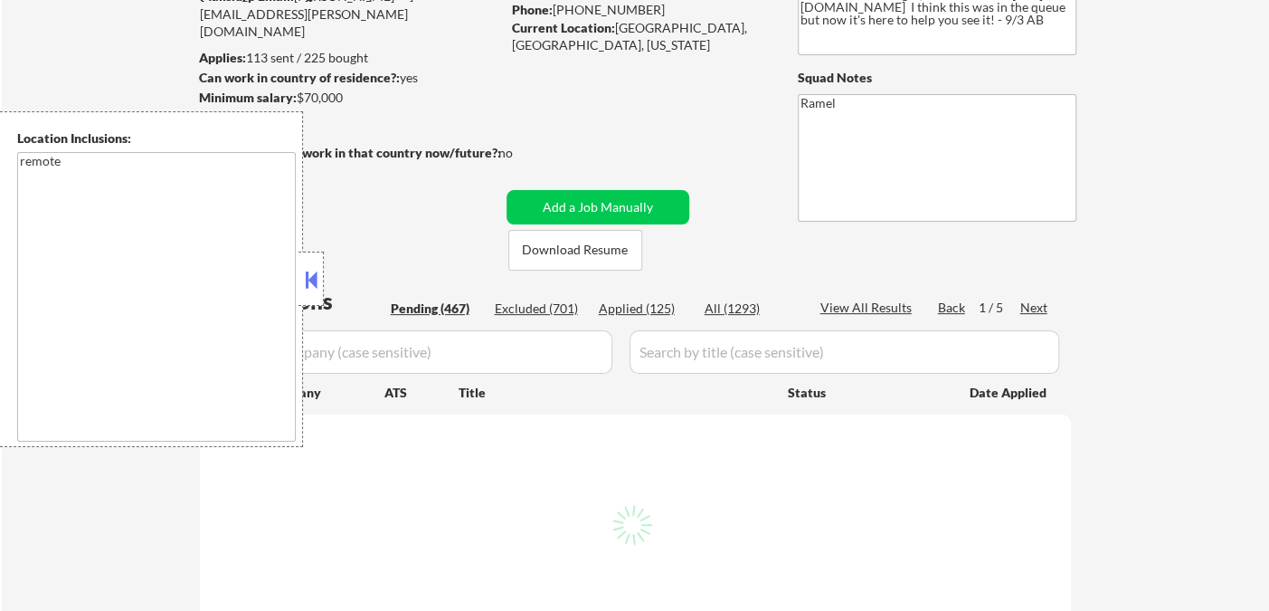
select select ""pending""
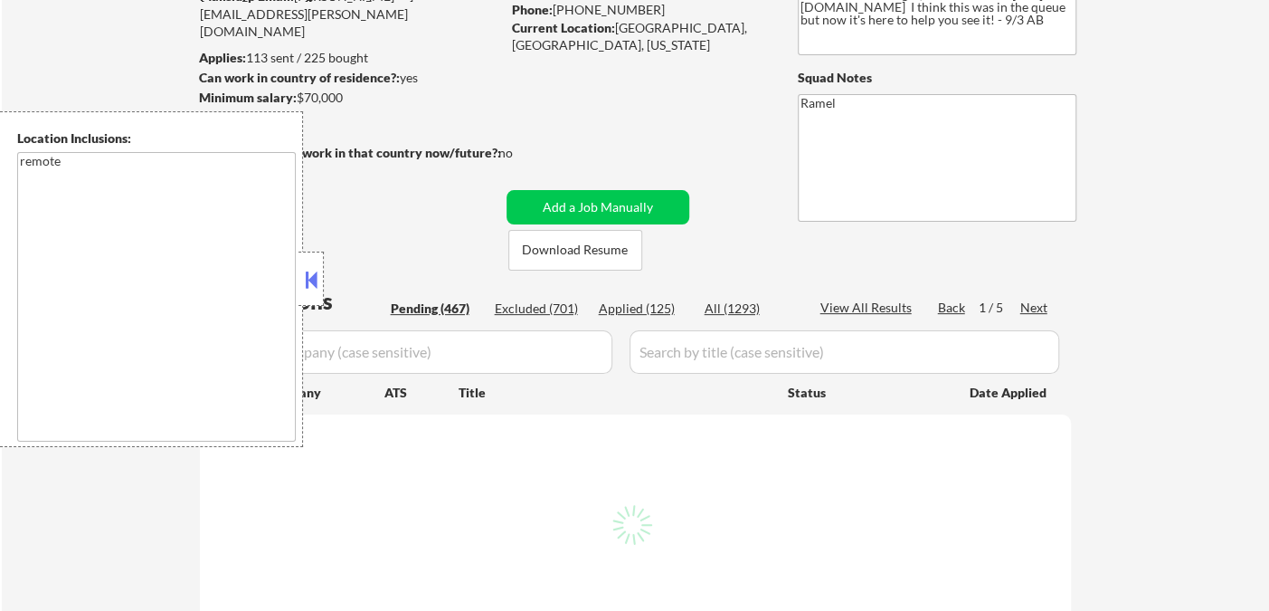
select select ""pending""
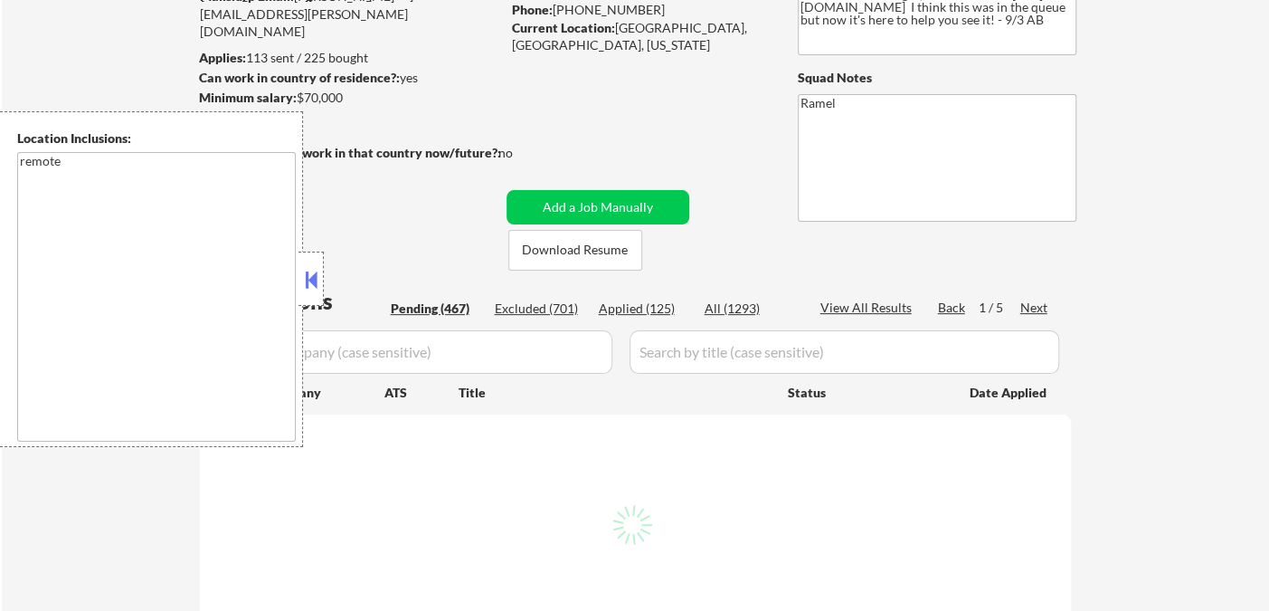
select select ""pending""
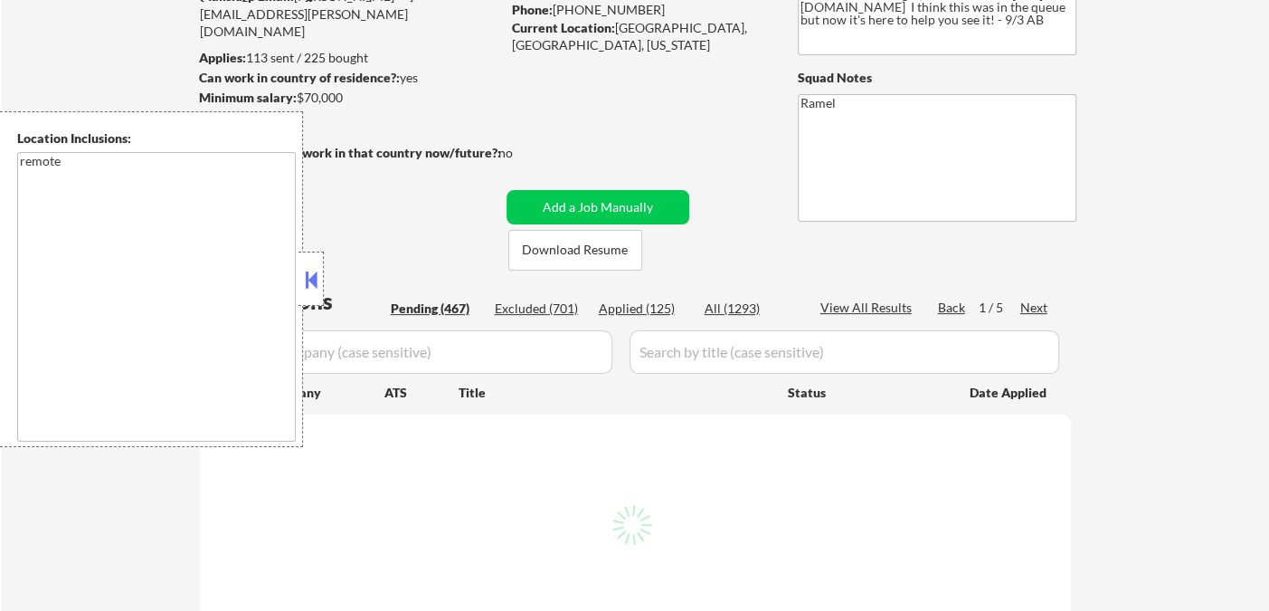
select select ""pending""
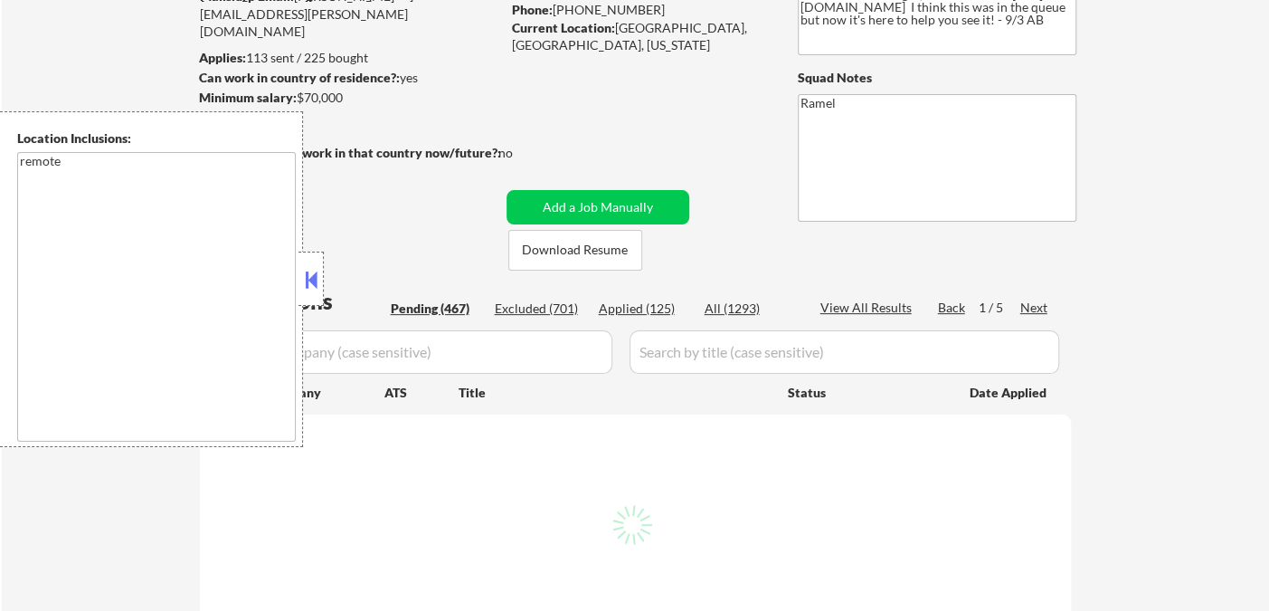
select select ""pending""
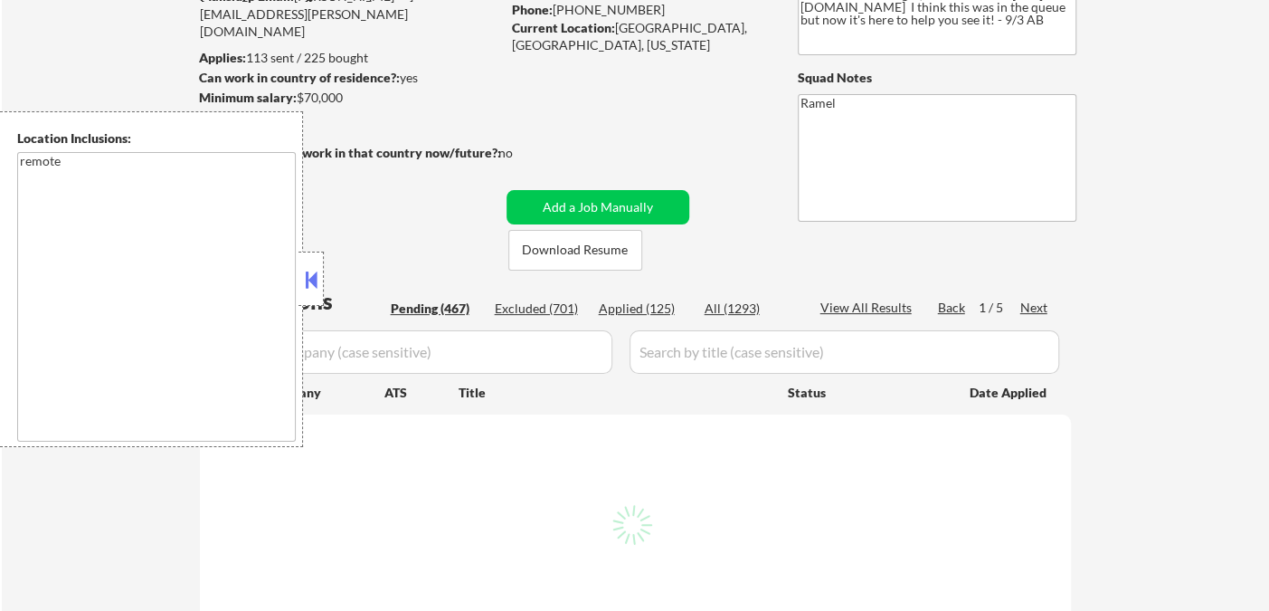
select select ""pending""
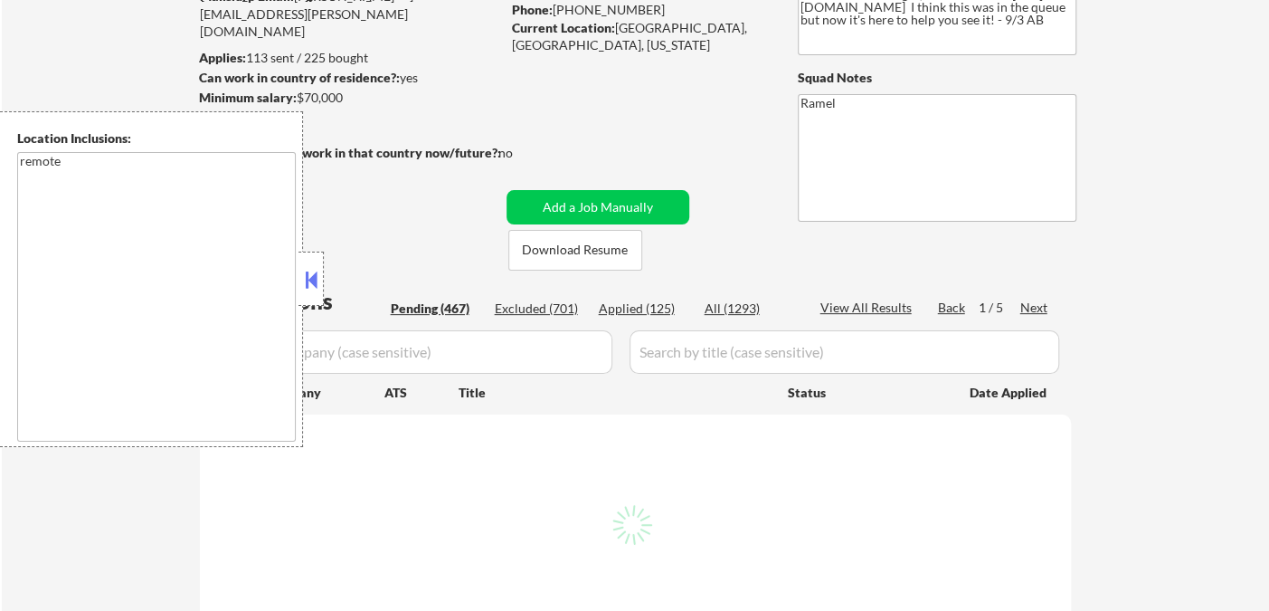
select select ""pending""
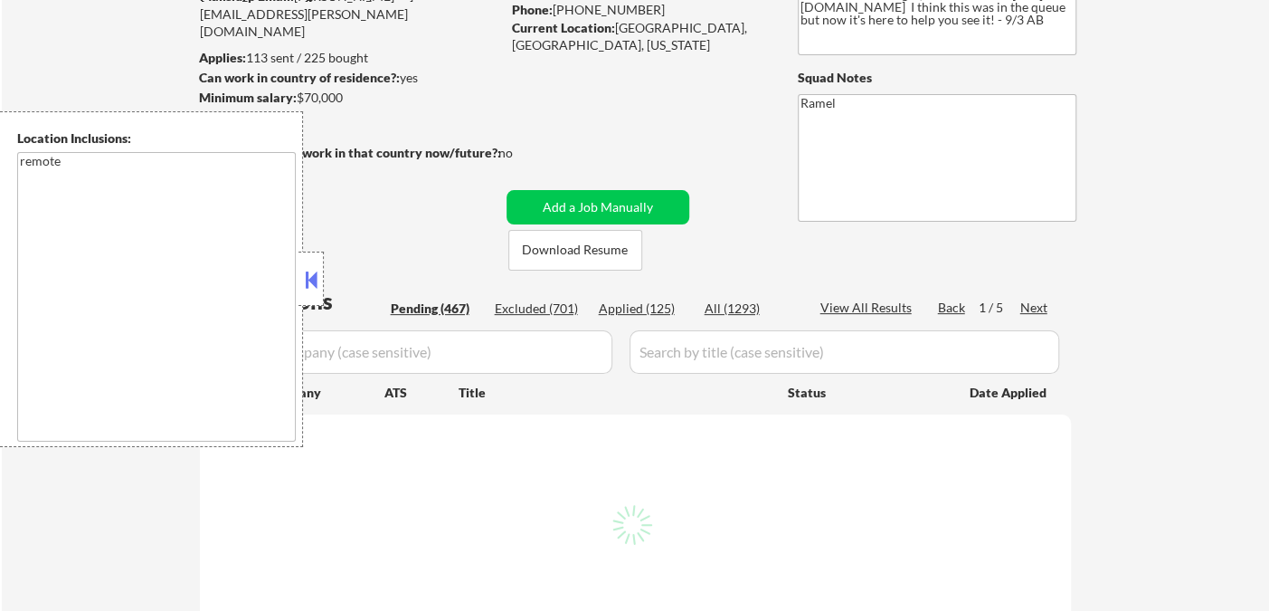
select select ""pending""
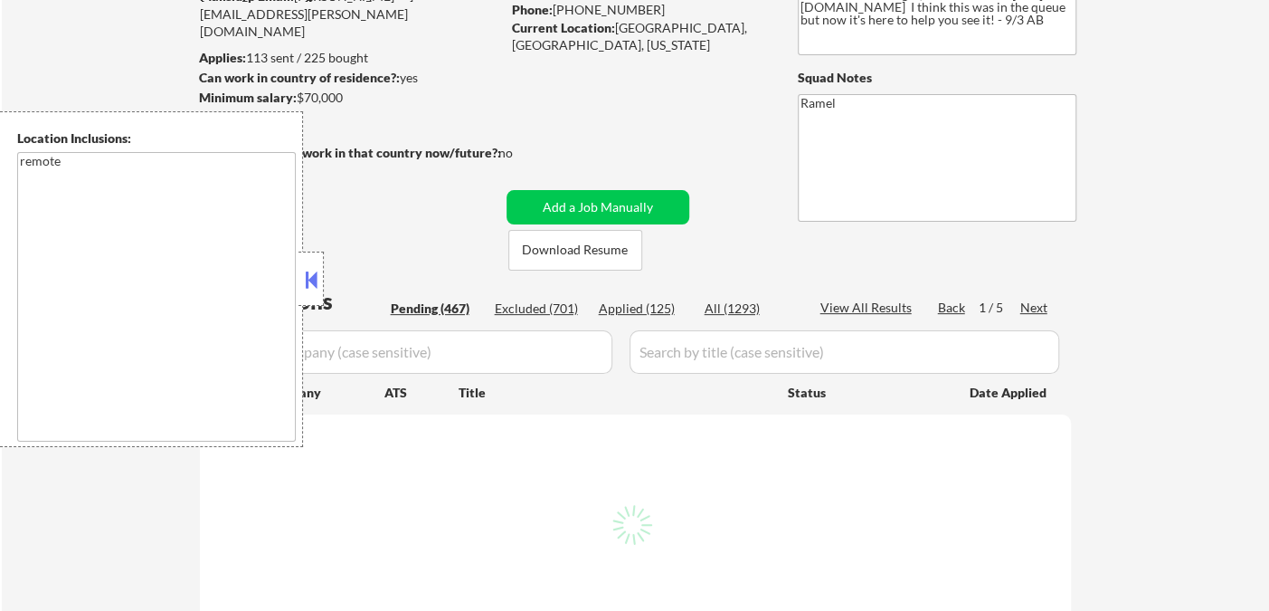
select select ""pending""
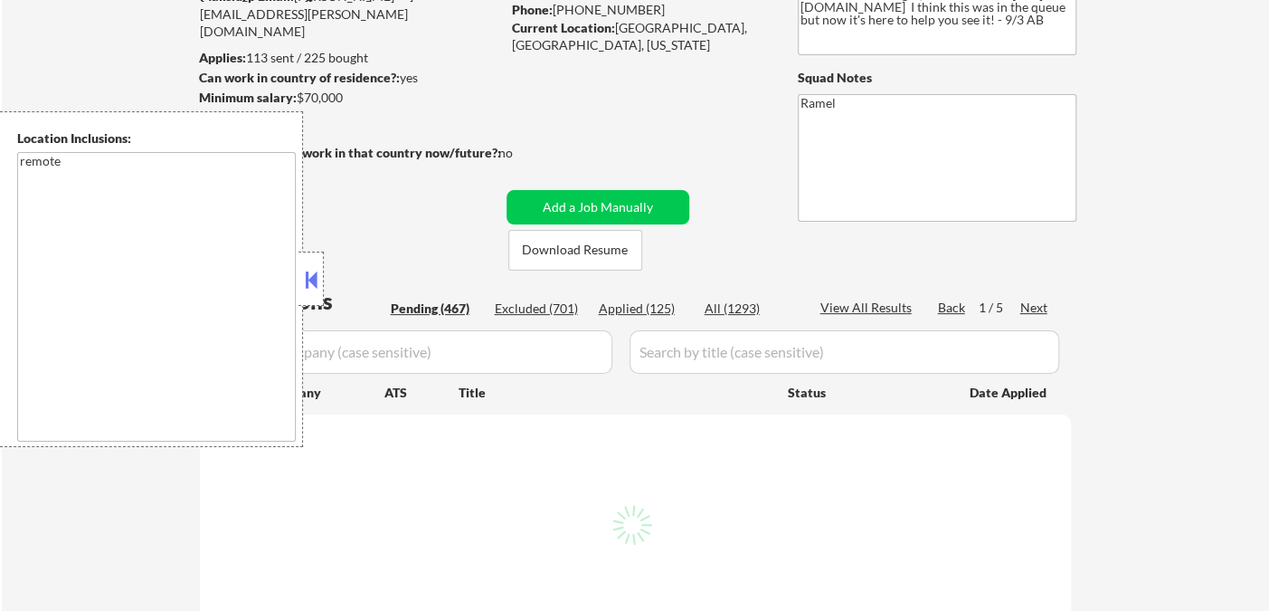
select select ""pending""
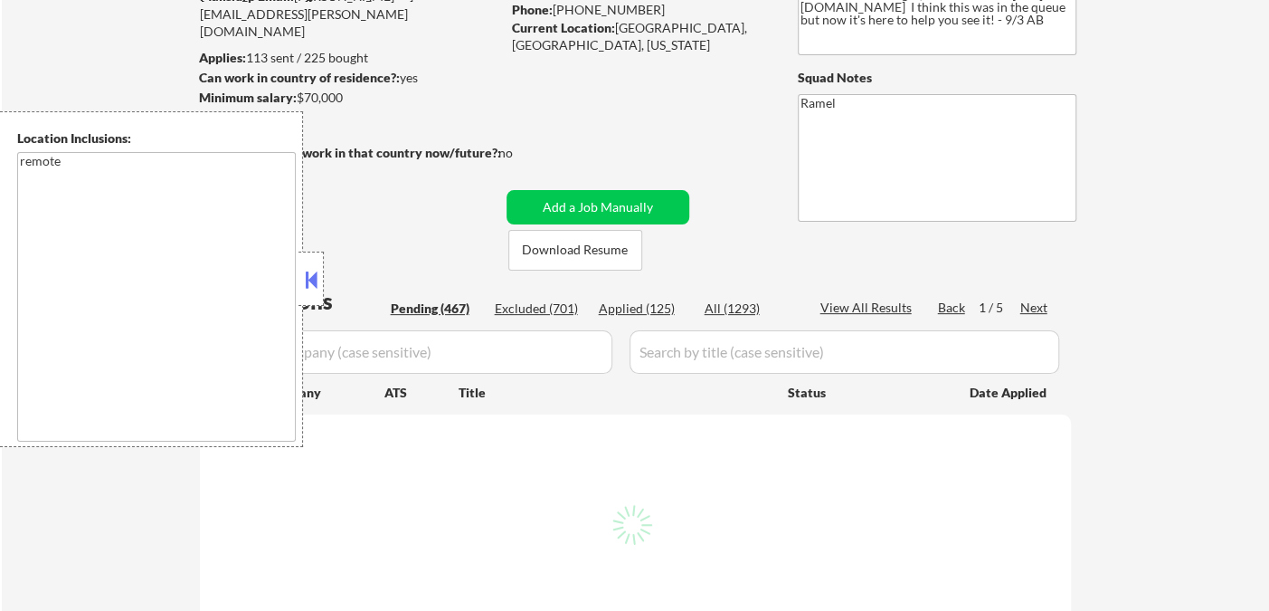
select select ""pending""
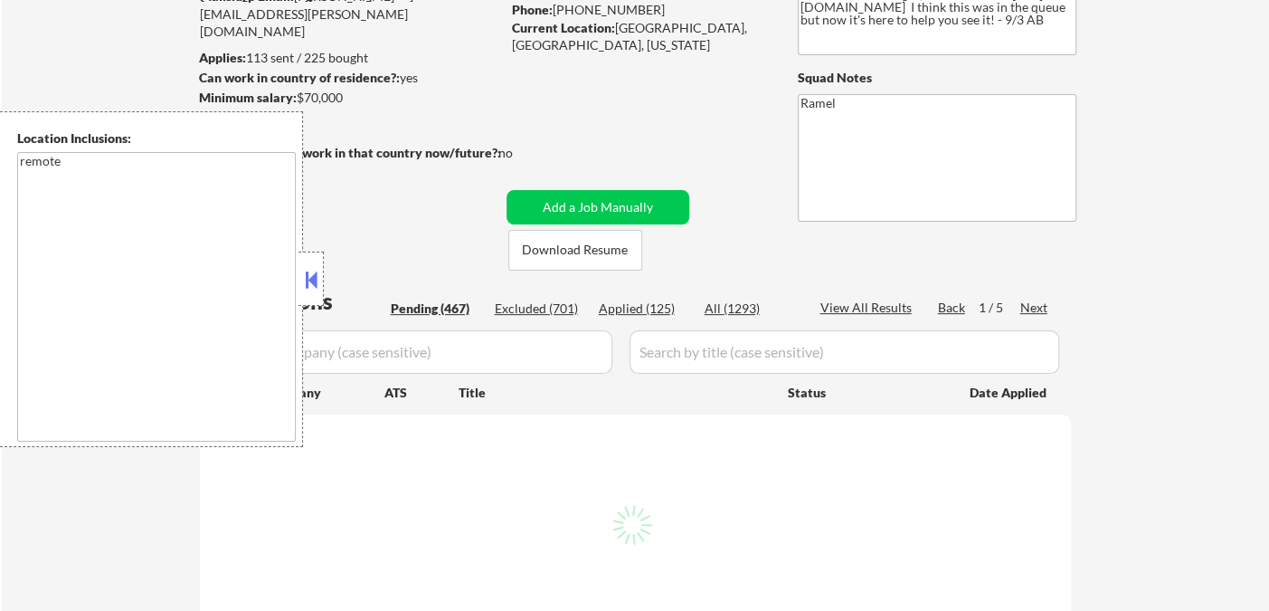
select select ""pending""
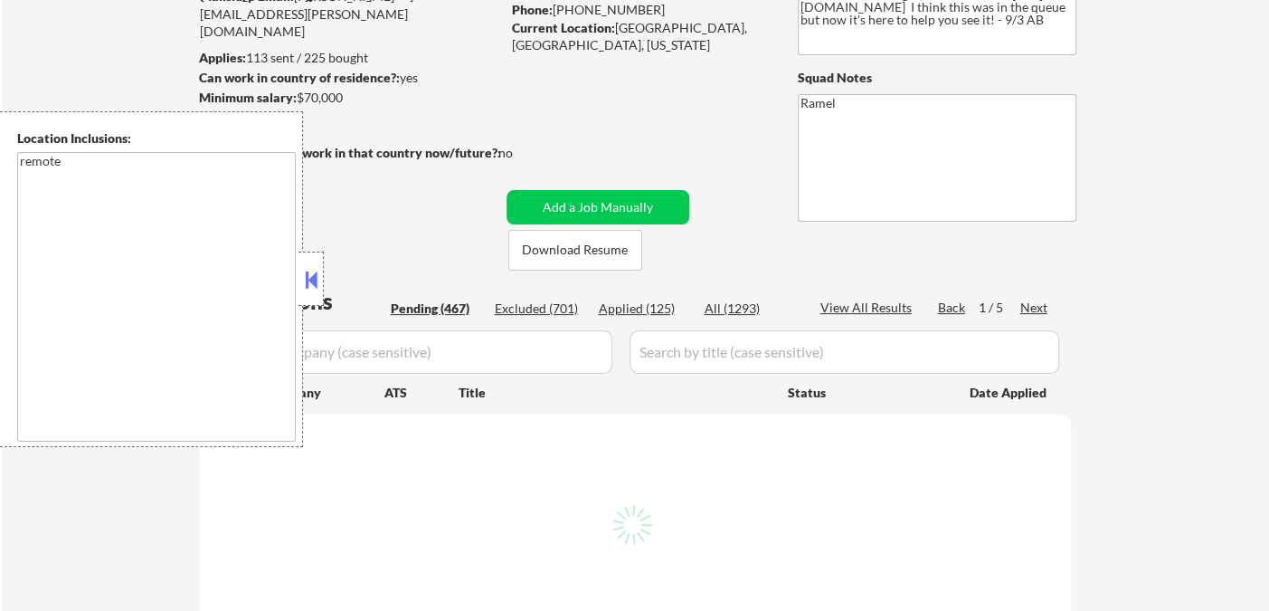
select select ""pending""
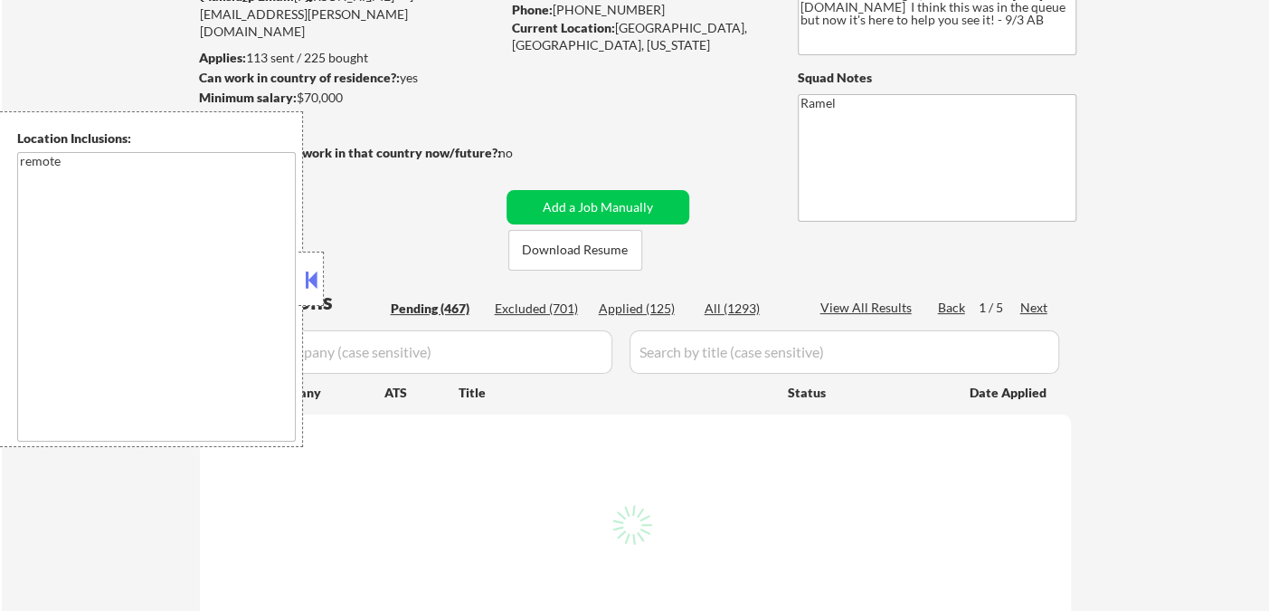
select select ""pending""
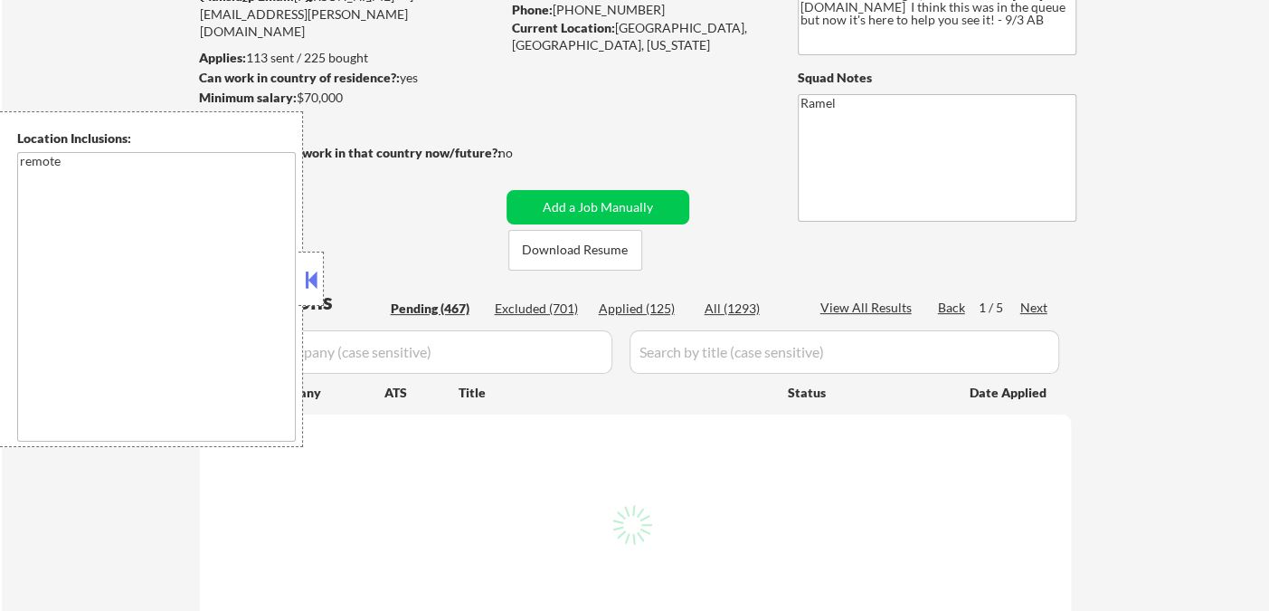
select select ""pending""
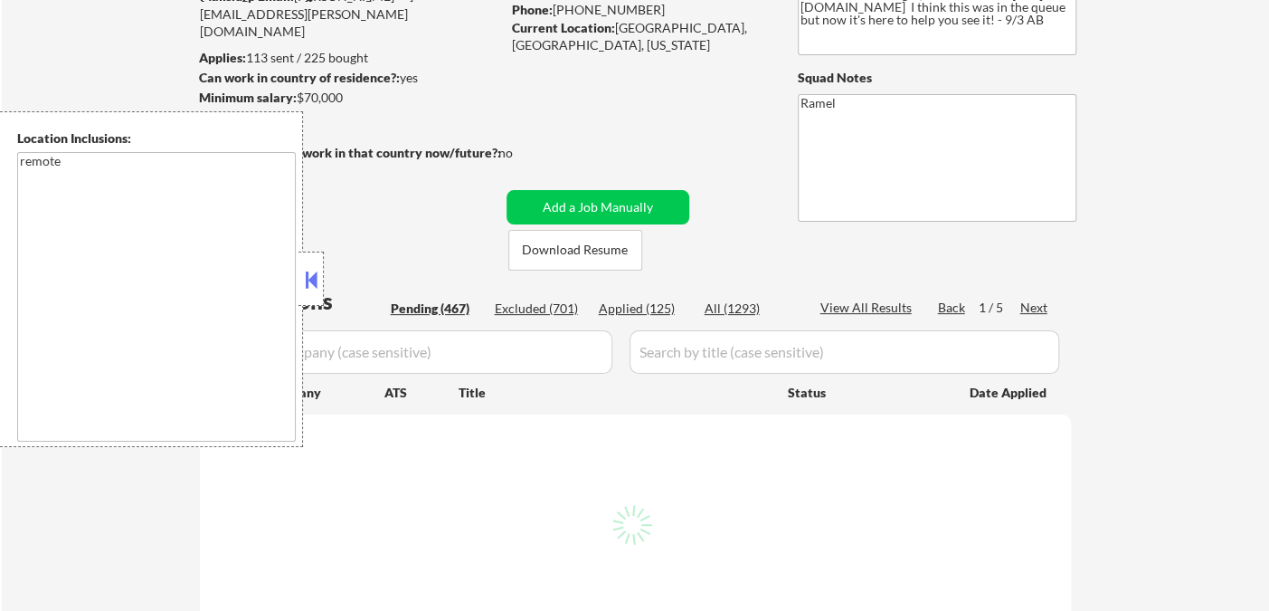
select select ""pending""
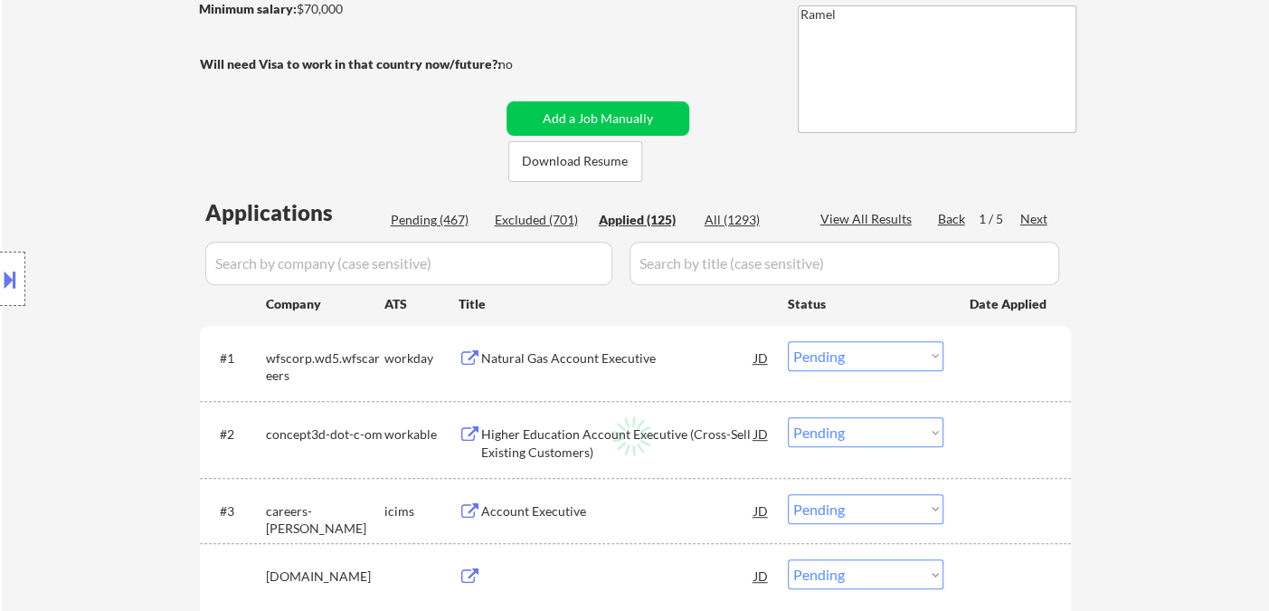
scroll to position [301, 0]
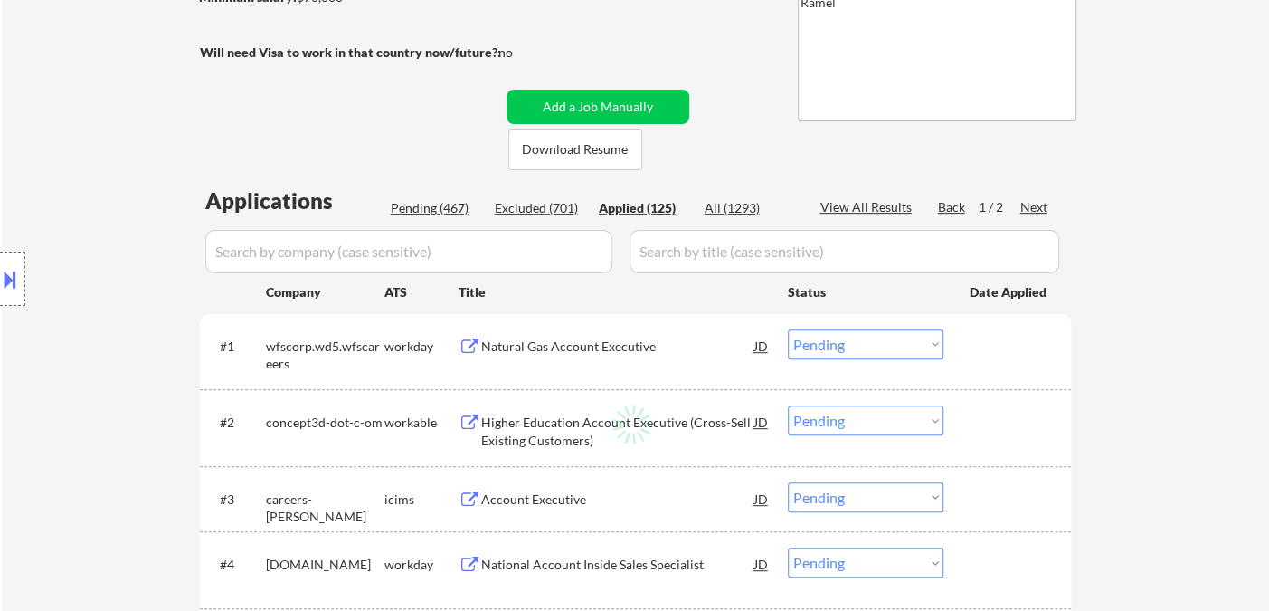
click at [871, 208] on div "View All Results" at bounding box center [868, 207] width 97 height 18
select select ""applied""
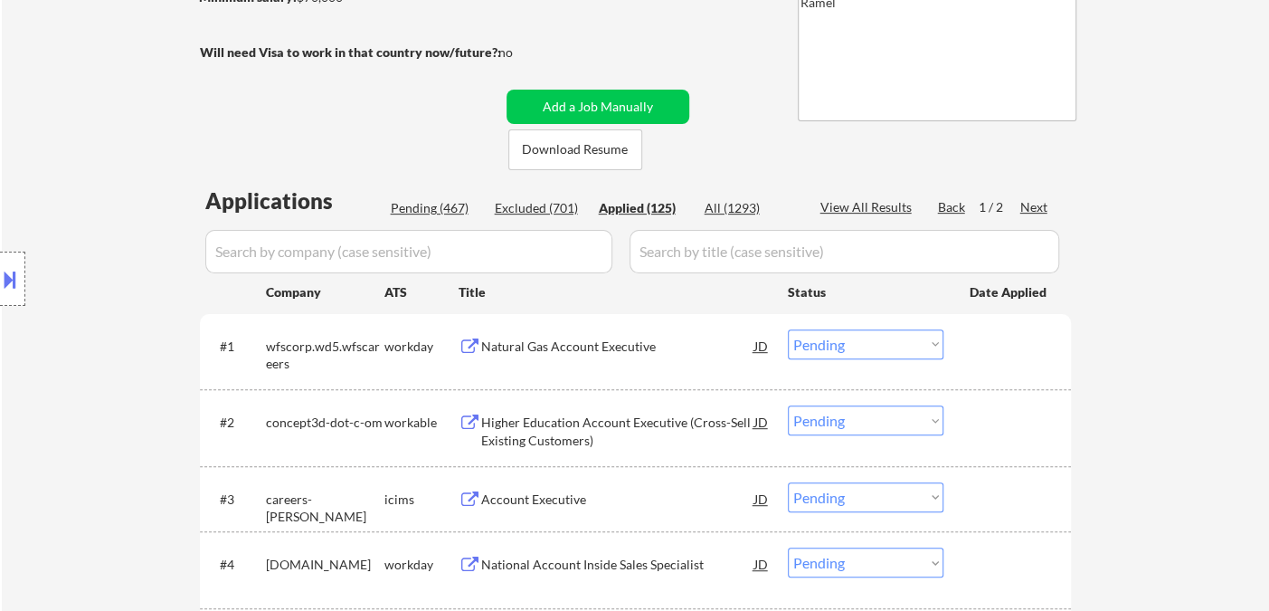
select select ""applied""
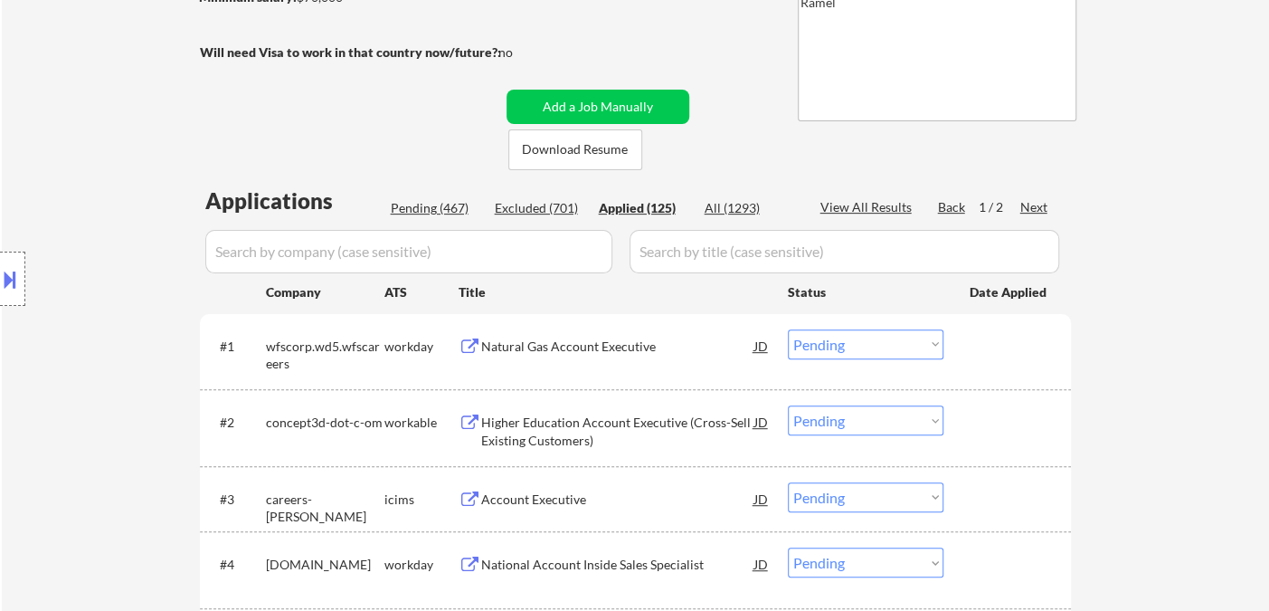
select select ""applied""
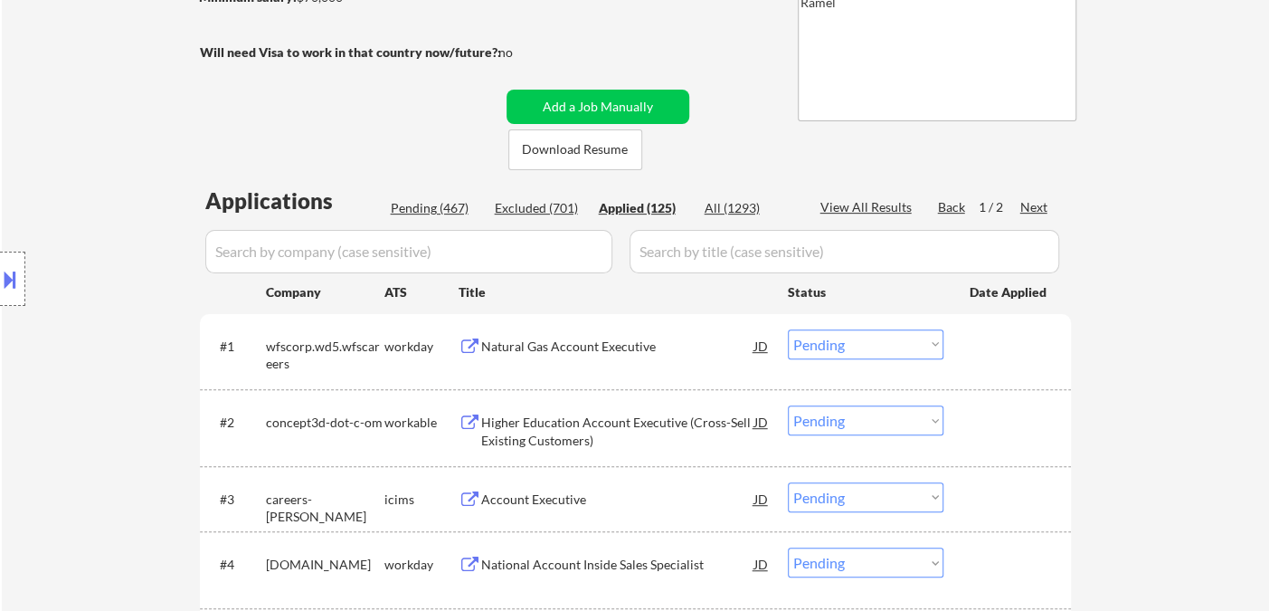
select select ""applied""
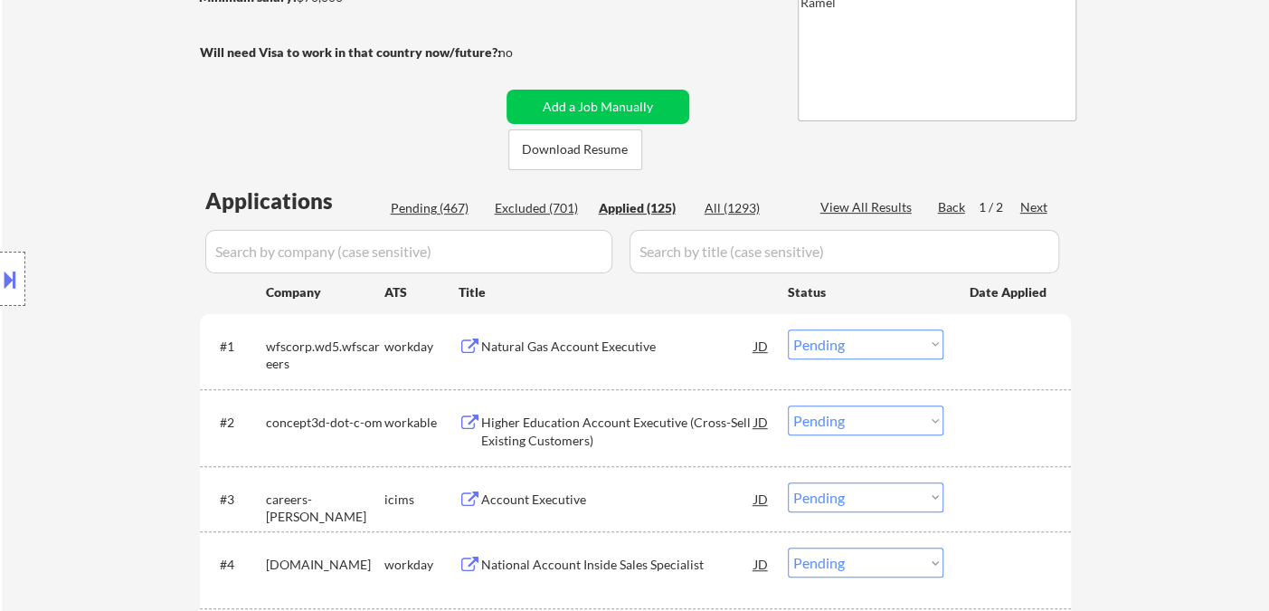
select select ""applied""
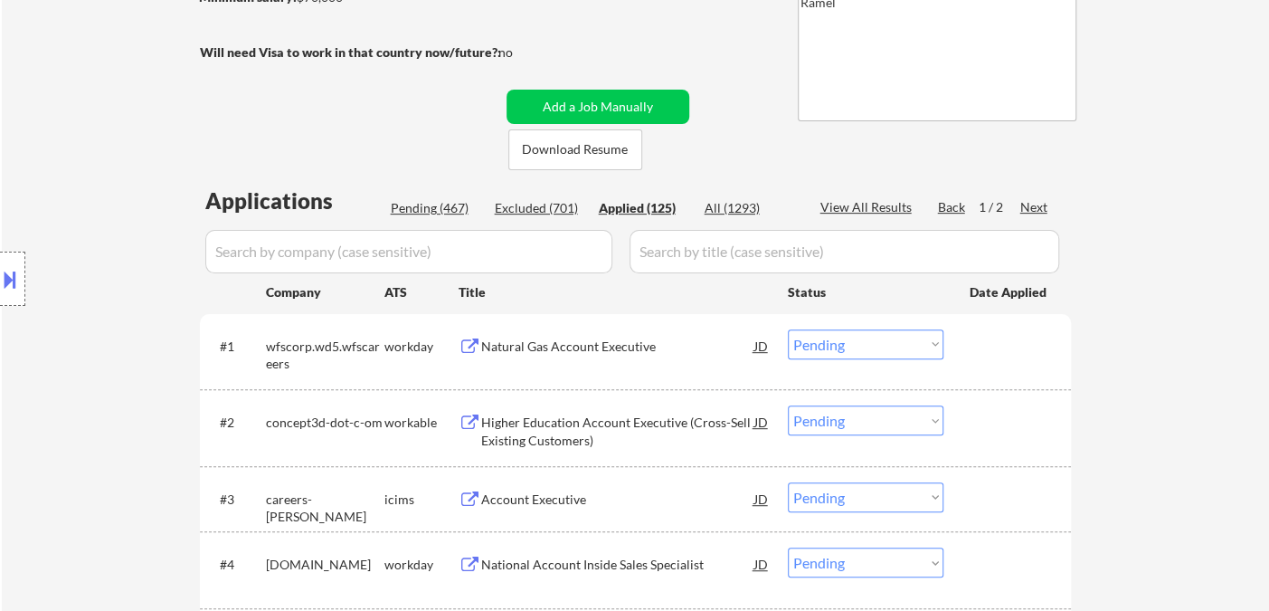
select select ""applied""
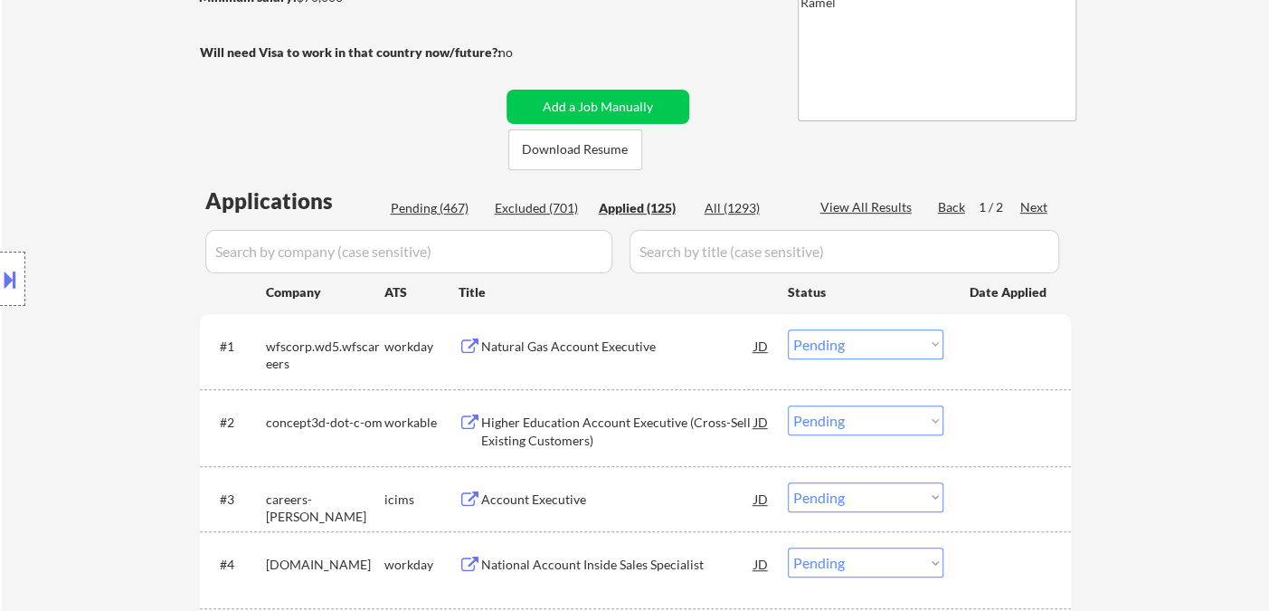
select select ""applied""
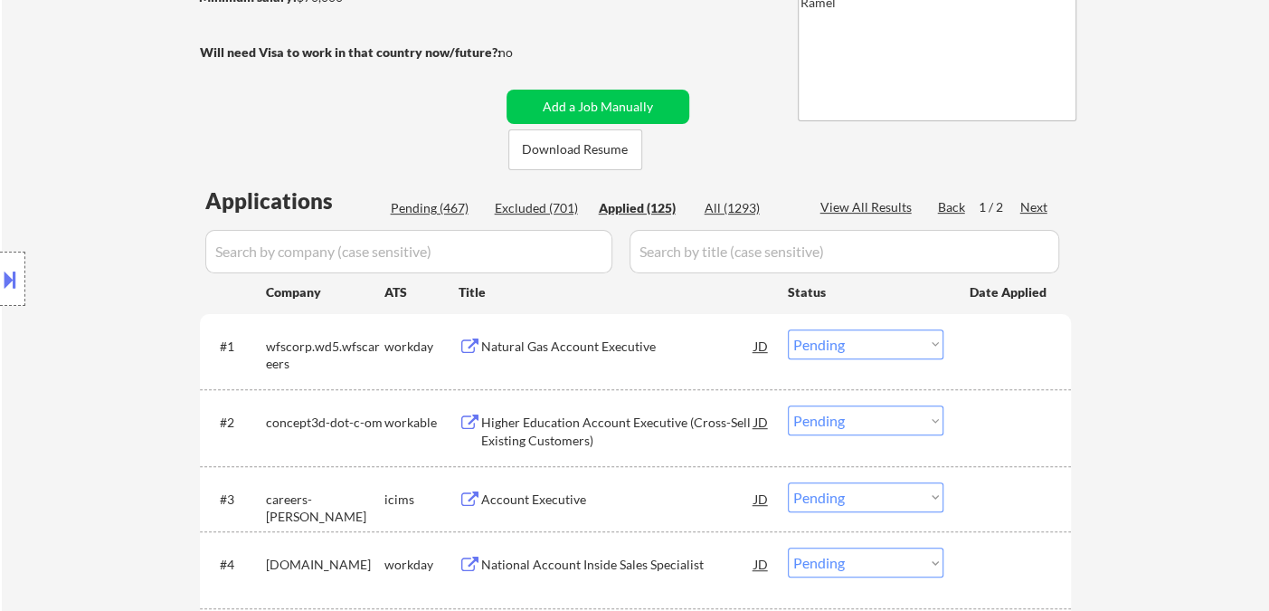
select select ""applied""
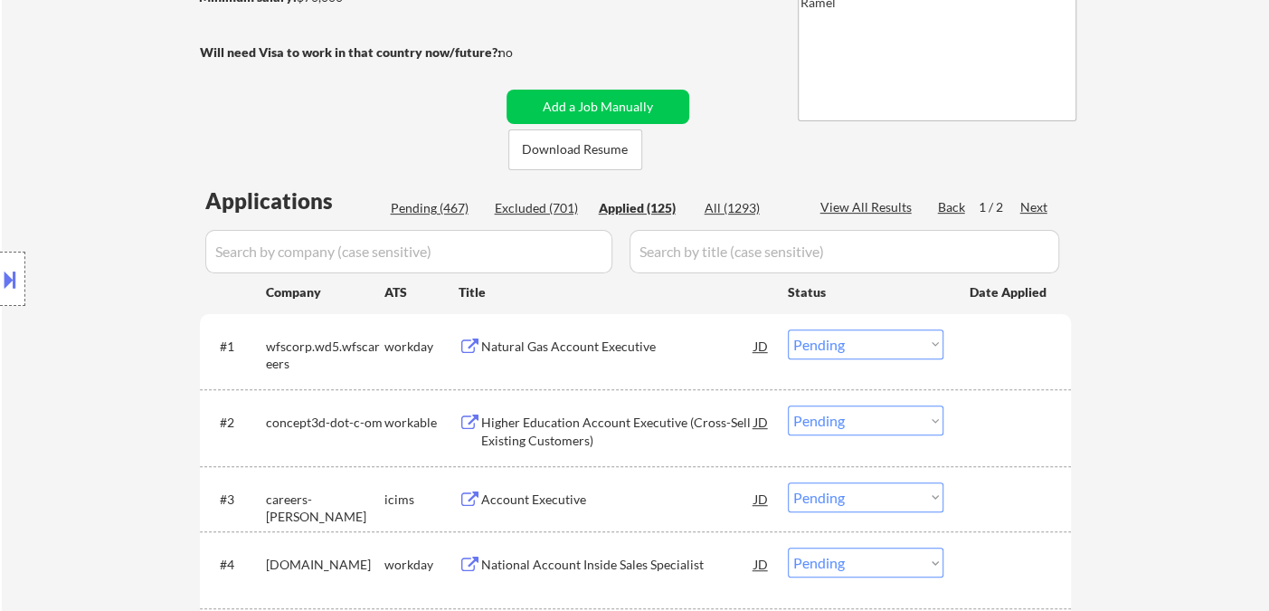
select select ""applied""
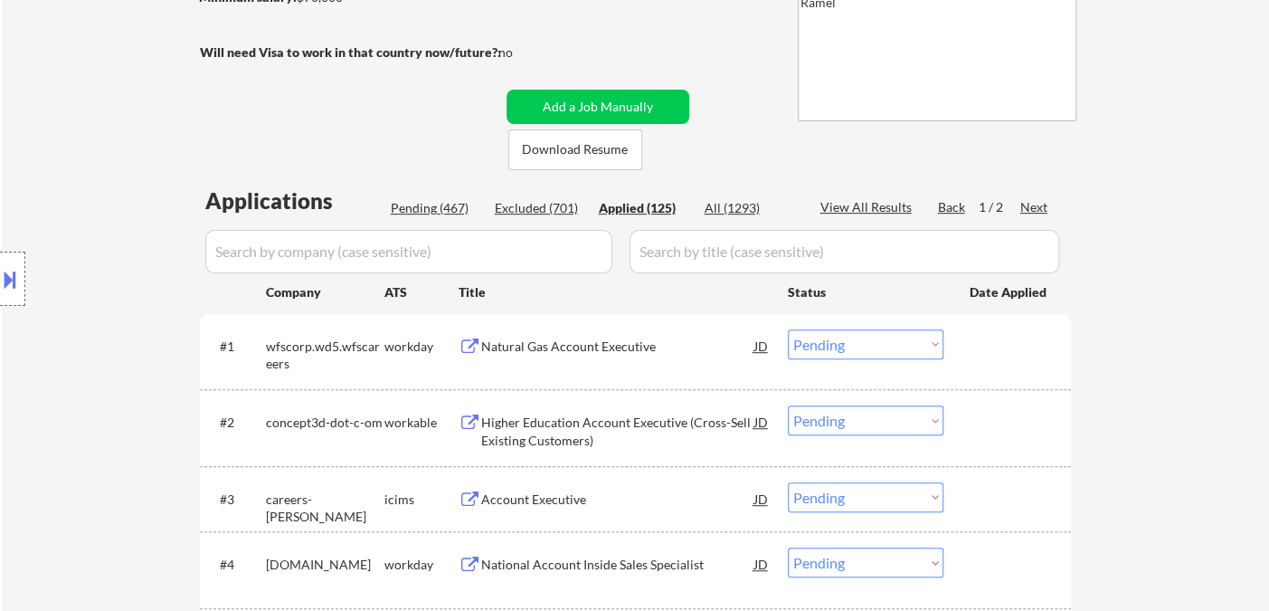
select select ""applied""
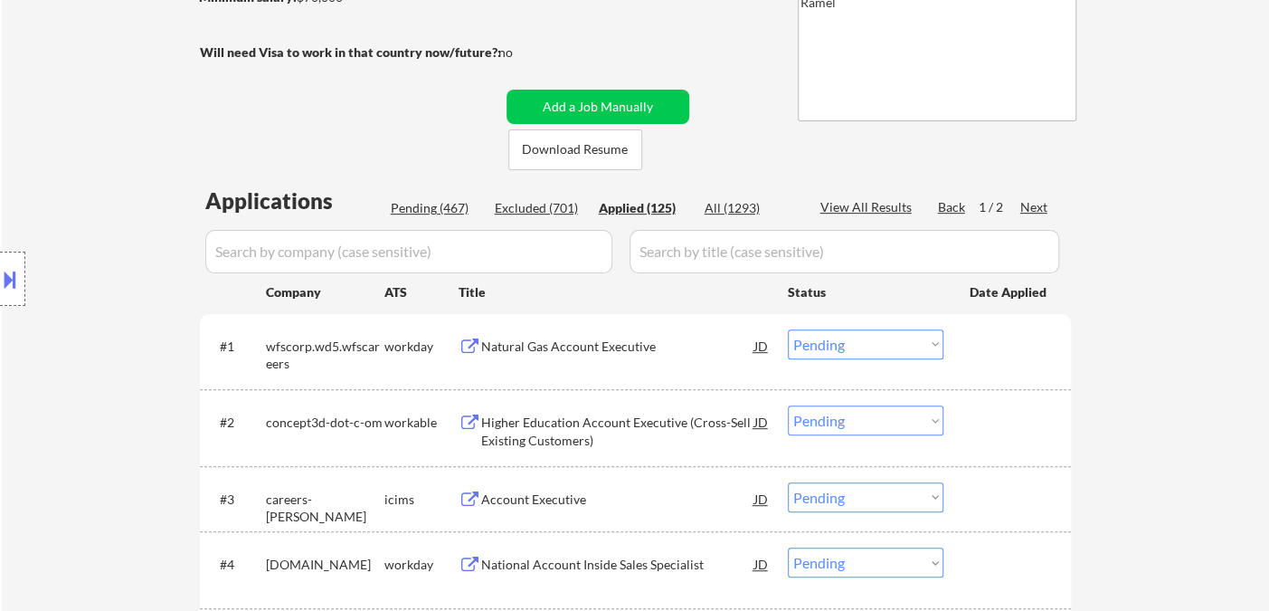
select select ""applied""
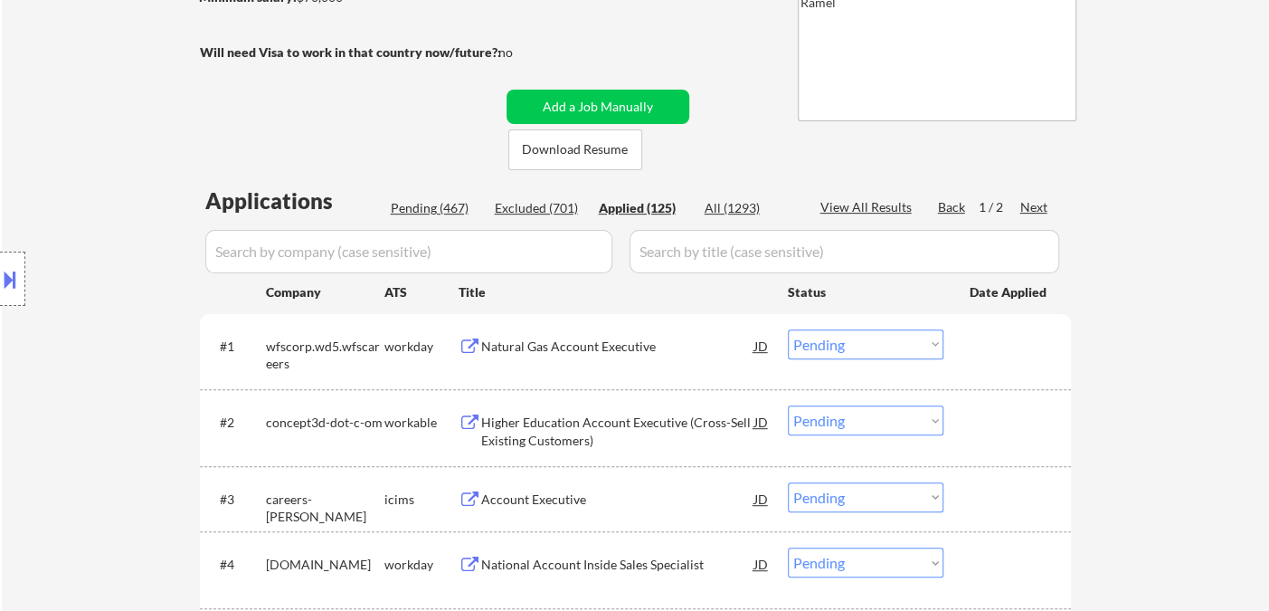
select select ""applied""
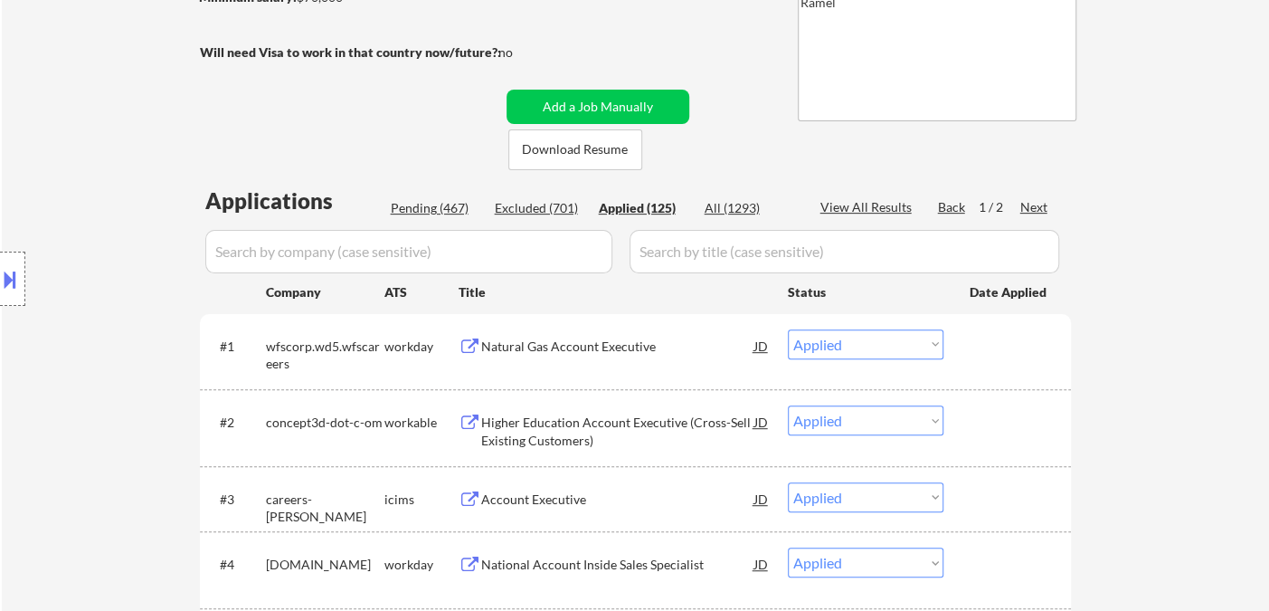
select select ""applied""
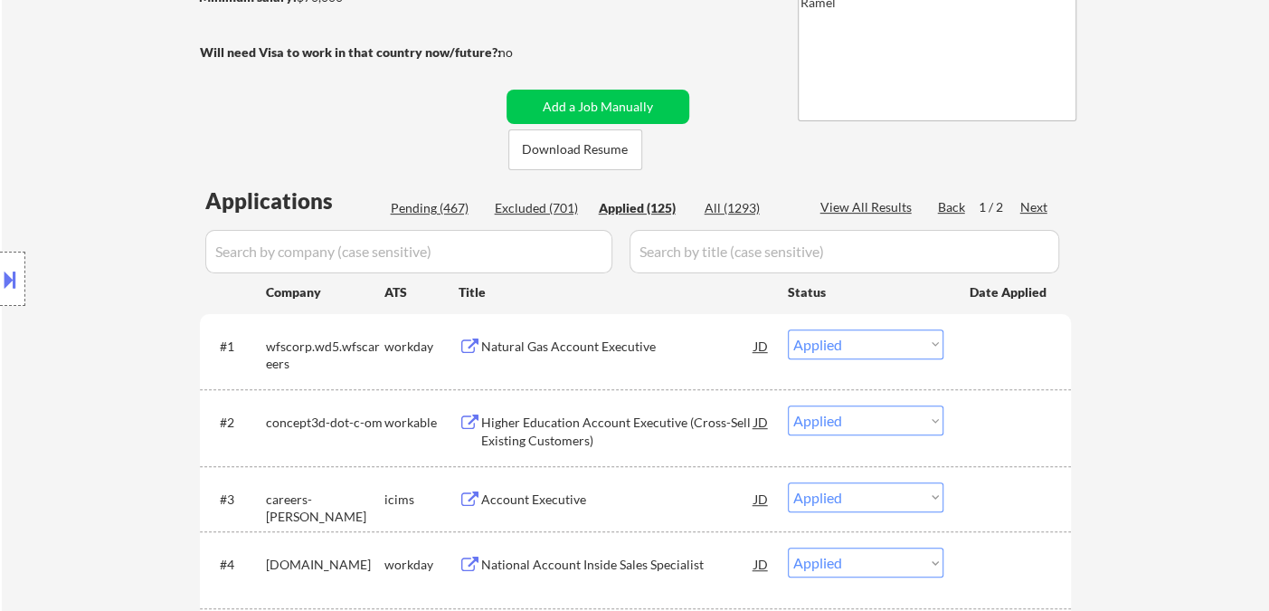
select select ""applied""
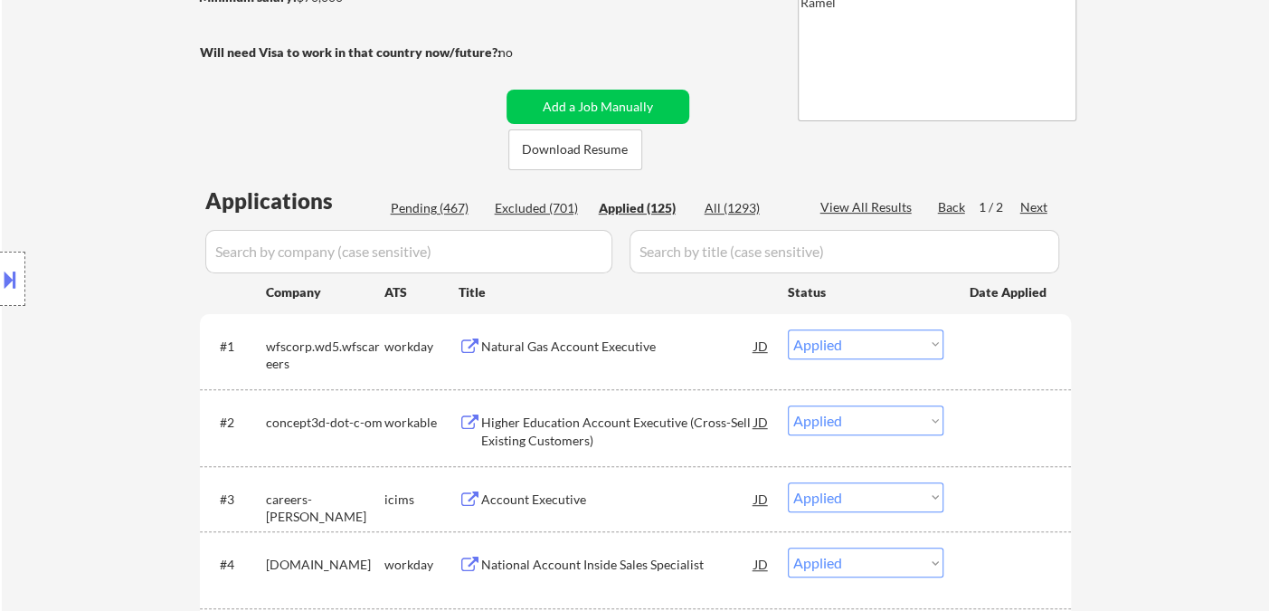
select select ""applied""
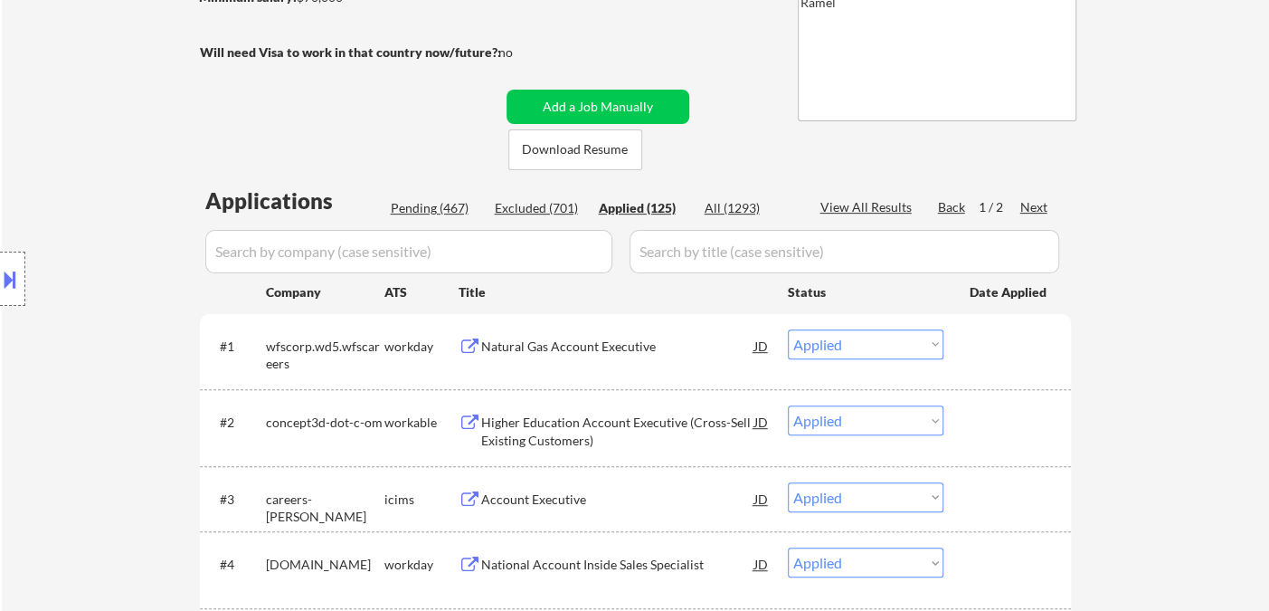
select select ""applied""
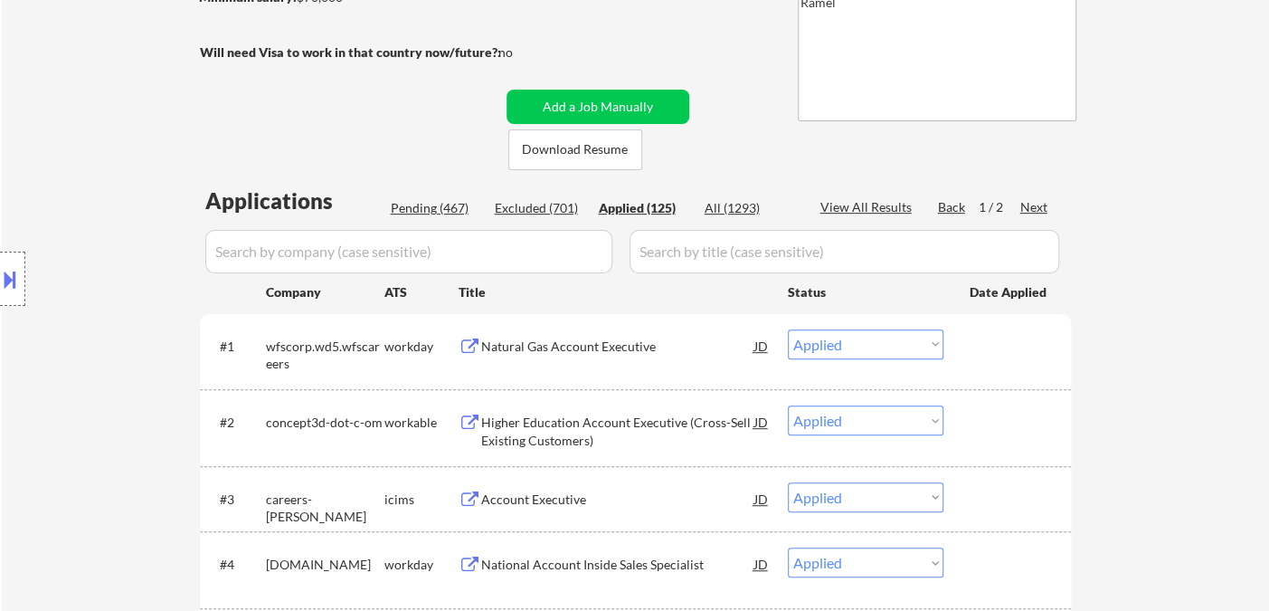
select select ""applied""
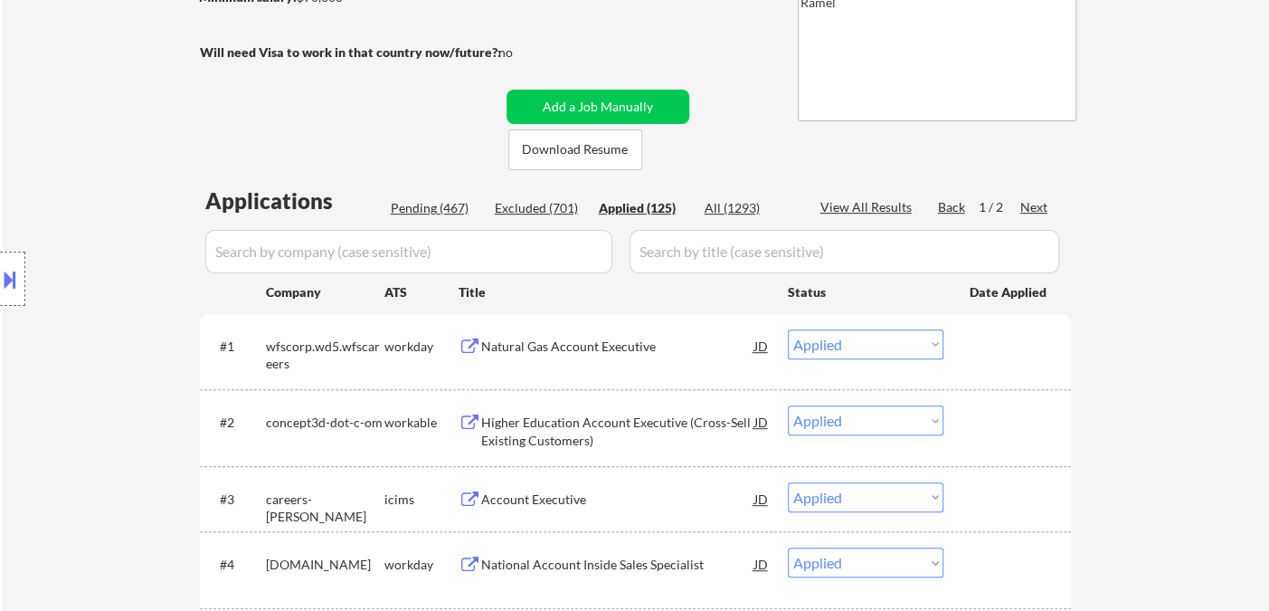
select select ""applied""
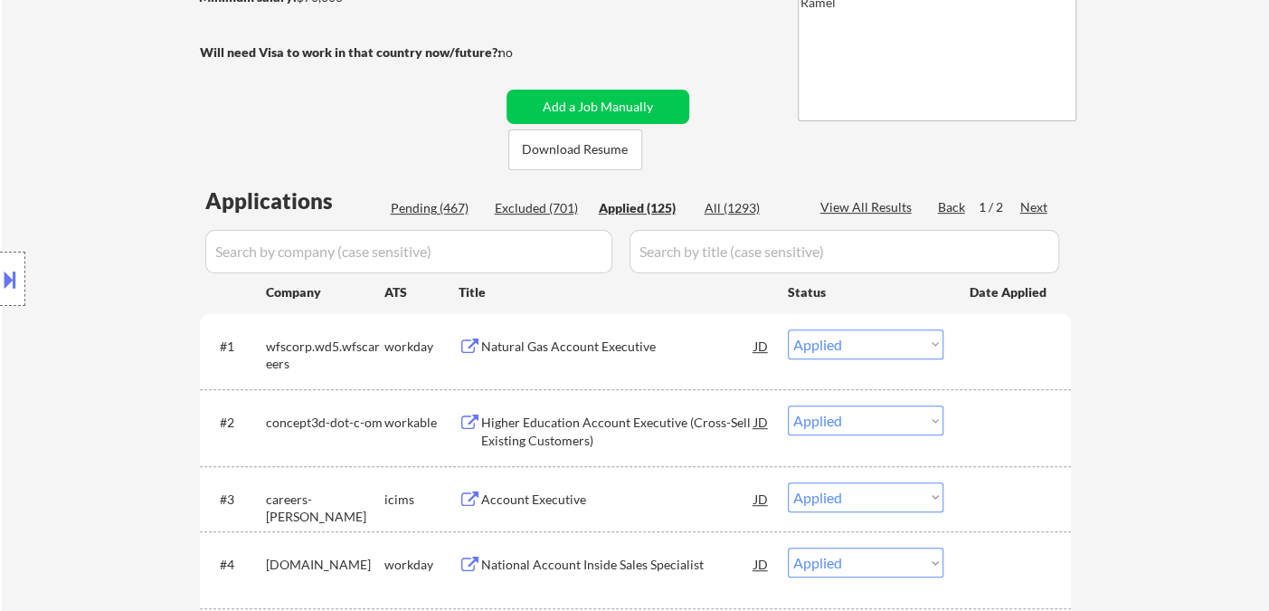
select select ""applied""
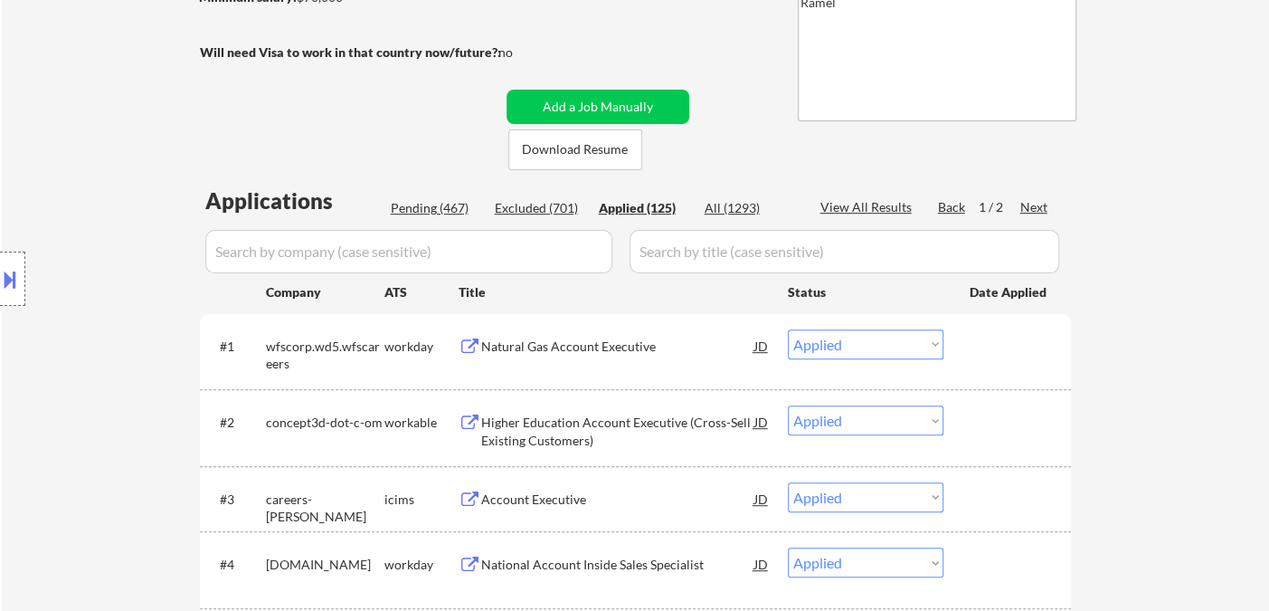
select select ""applied""
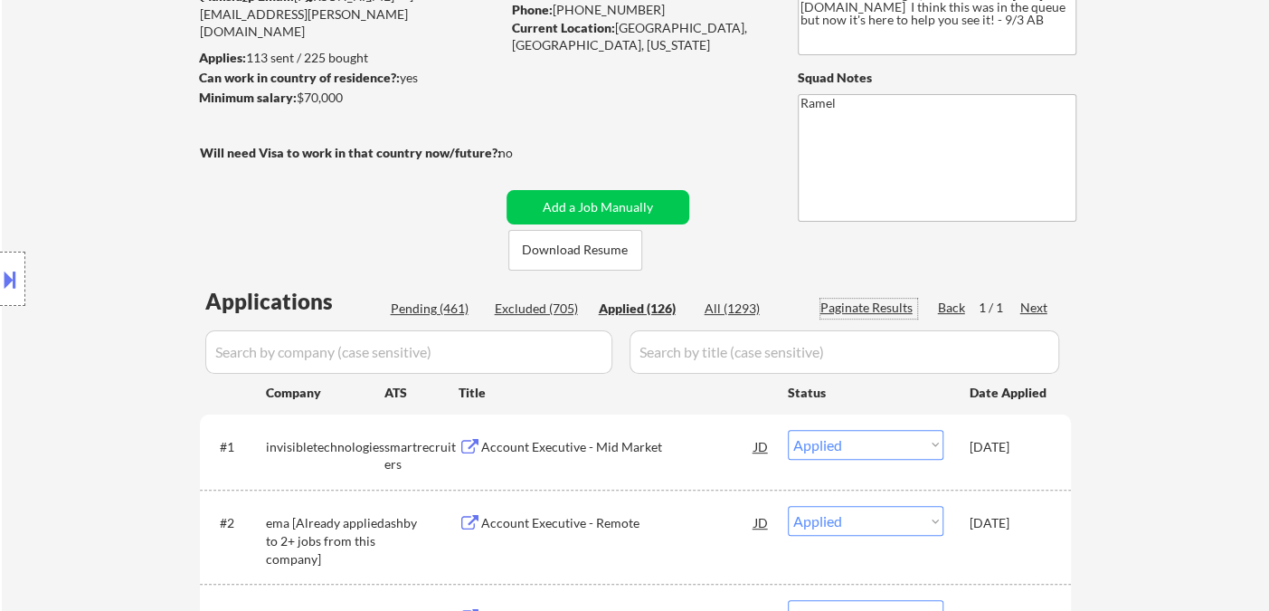
scroll to position [0, 0]
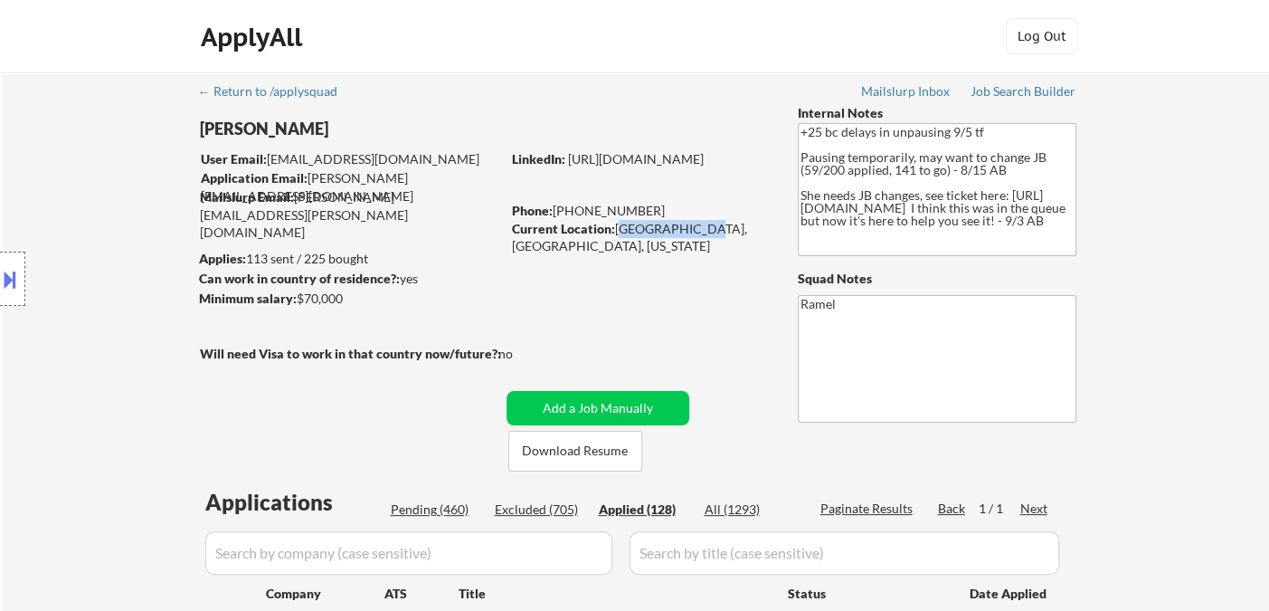
drag, startPoint x: 617, startPoint y: 227, endPoint x: 685, endPoint y: 227, distance: 67.8
click at [685, 227] on div "Current Location: [GEOGRAPHIC_DATA], [GEOGRAPHIC_DATA], [US_STATE]" at bounding box center [640, 237] width 256 height 35
copy div "[GEOGRAPHIC_DATA], [GEOGRAPHIC_DATA]"
